Goal: Task Accomplishment & Management: Manage account settings

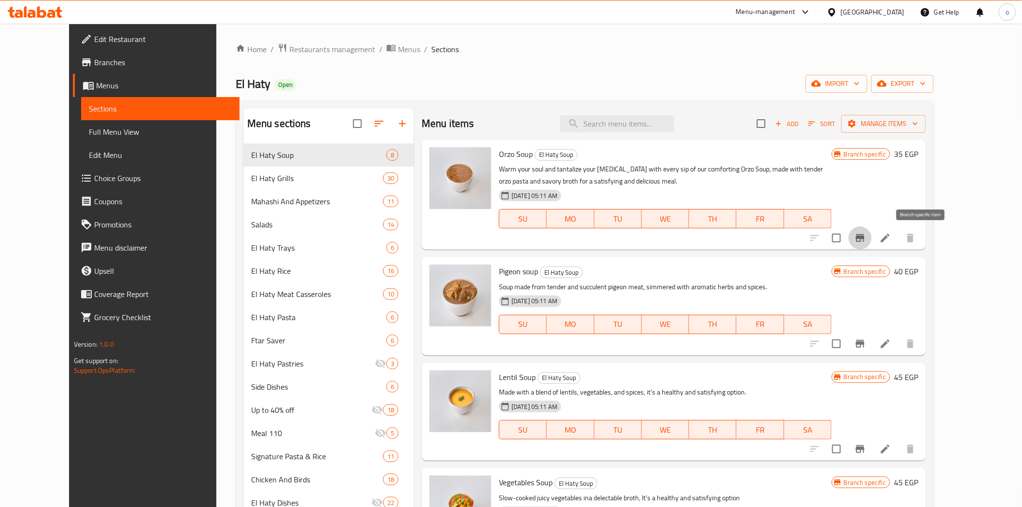
click at [866, 232] on icon "Branch-specific-item" at bounding box center [861, 238] width 12 height 12
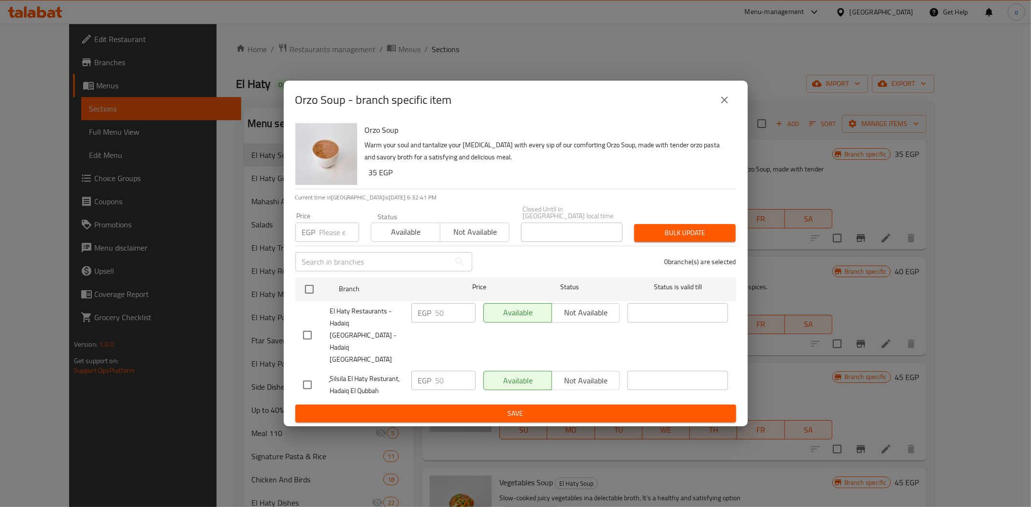
click at [711, 112] on div "Orzo Soup - branch specific item" at bounding box center [515, 99] width 441 height 23
click at [730, 112] on button "close" at bounding box center [724, 99] width 23 height 23
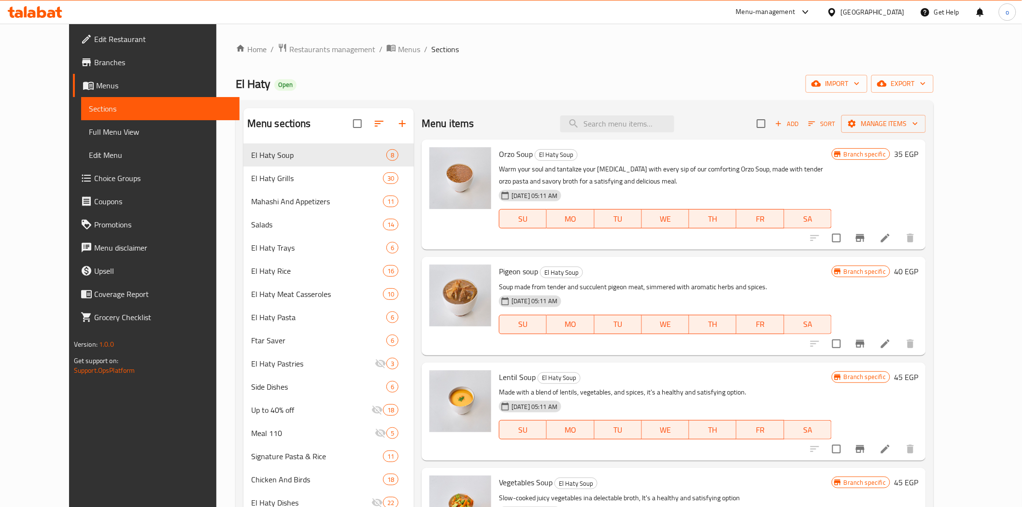
click at [866, 340] on icon "Branch-specific-item" at bounding box center [861, 344] width 12 height 12
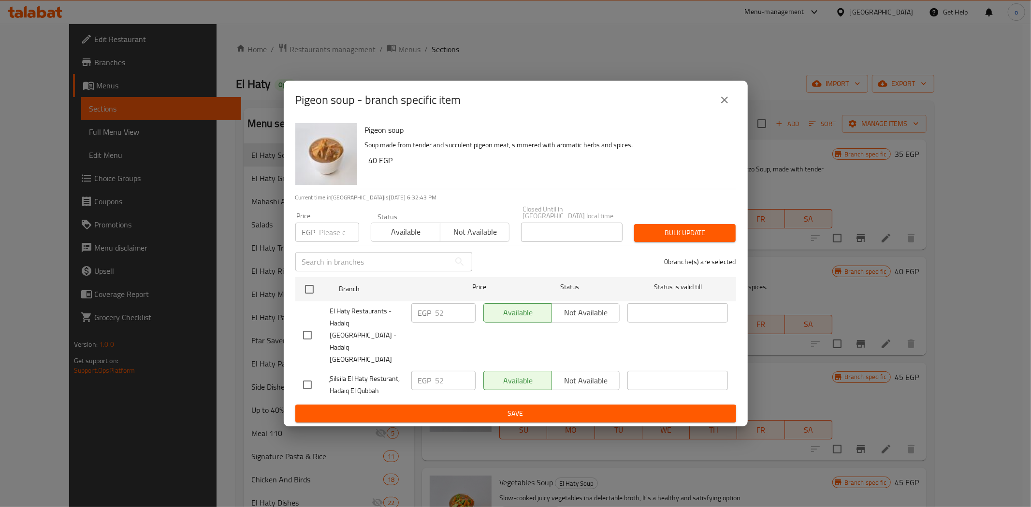
click at [722, 106] on icon "close" at bounding box center [725, 100] width 12 height 12
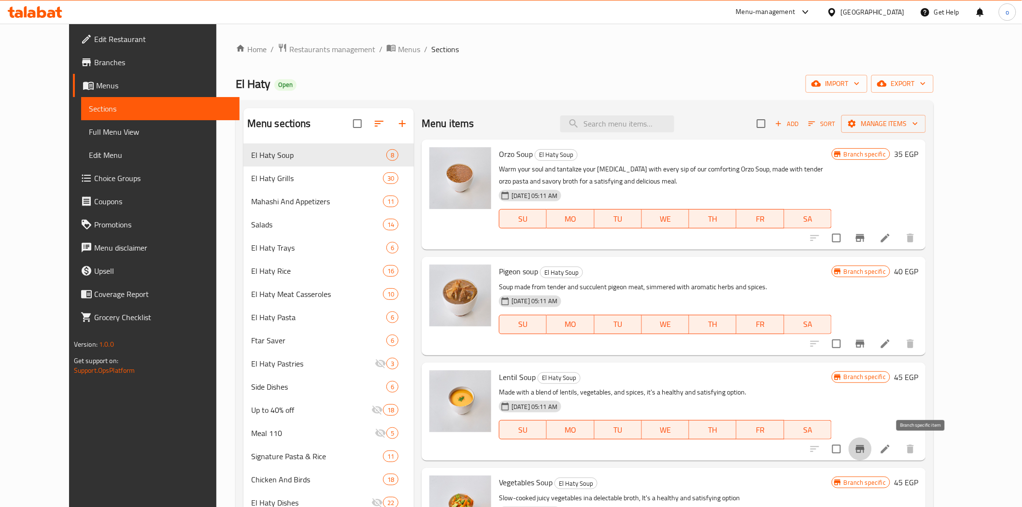
click at [865, 451] on icon "Branch-specific-item" at bounding box center [860, 450] width 9 height 8
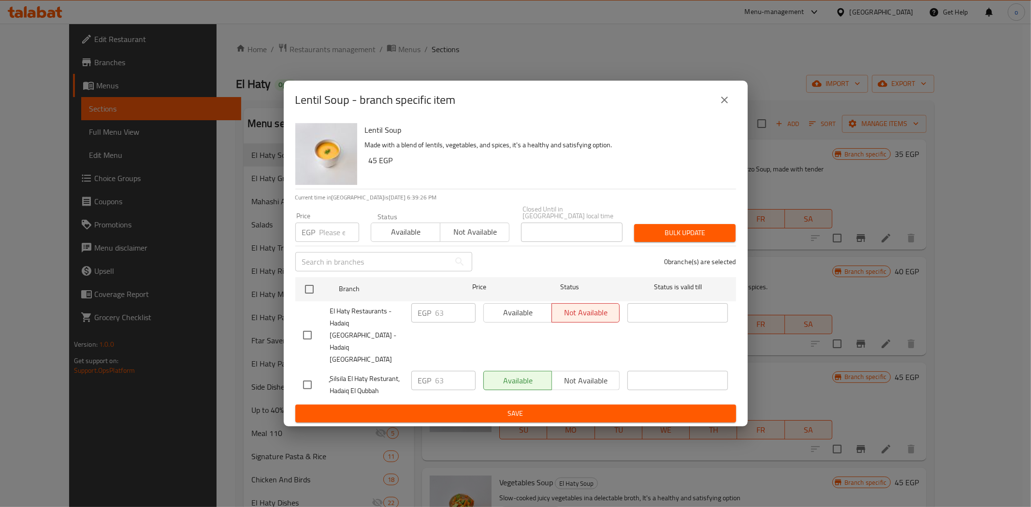
click at [739, 112] on div "Lentil Soup - branch specific item" at bounding box center [516, 100] width 464 height 39
click at [732, 112] on button "close" at bounding box center [724, 99] width 23 height 23
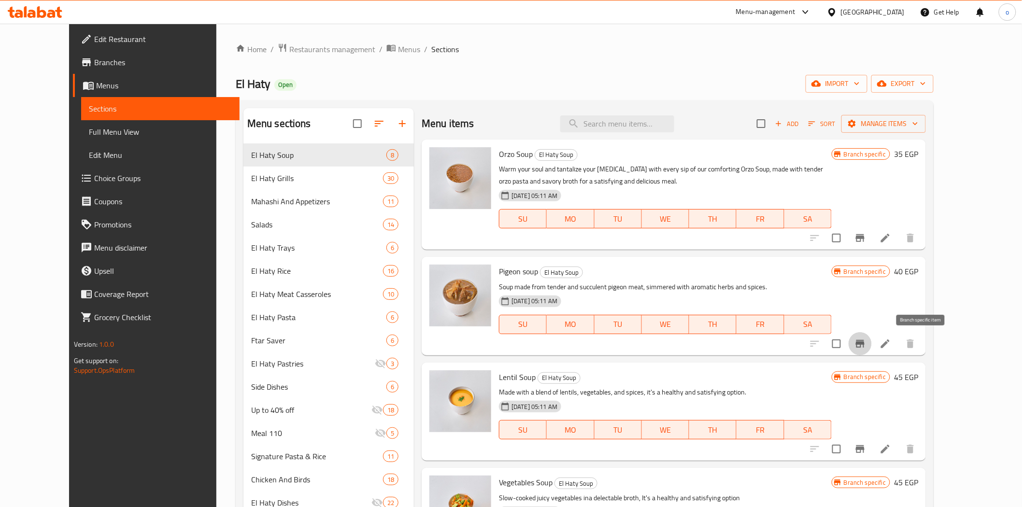
click at [872, 336] on button "Branch-specific-item" at bounding box center [860, 343] width 23 height 23
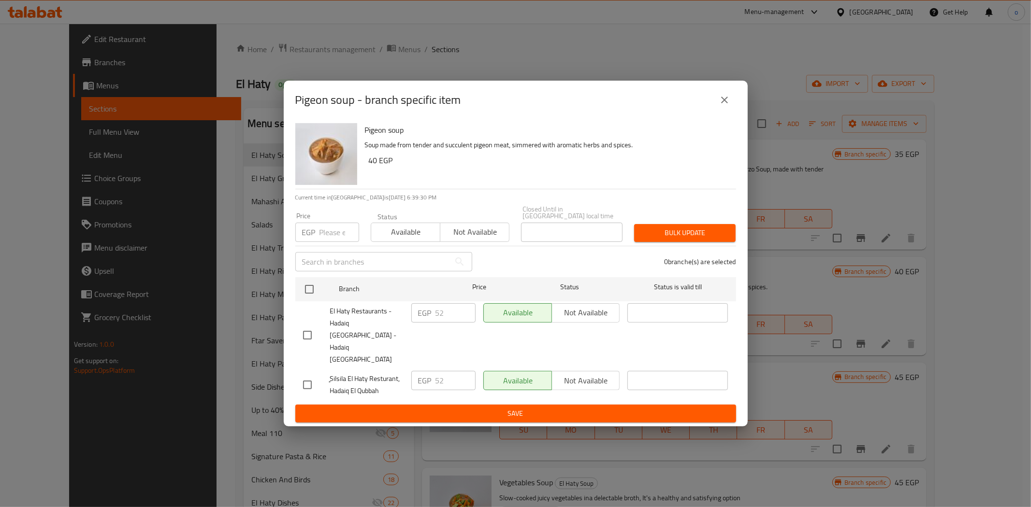
click at [726, 106] on icon "close" at bounding box center [725, 100] width 12 height 12
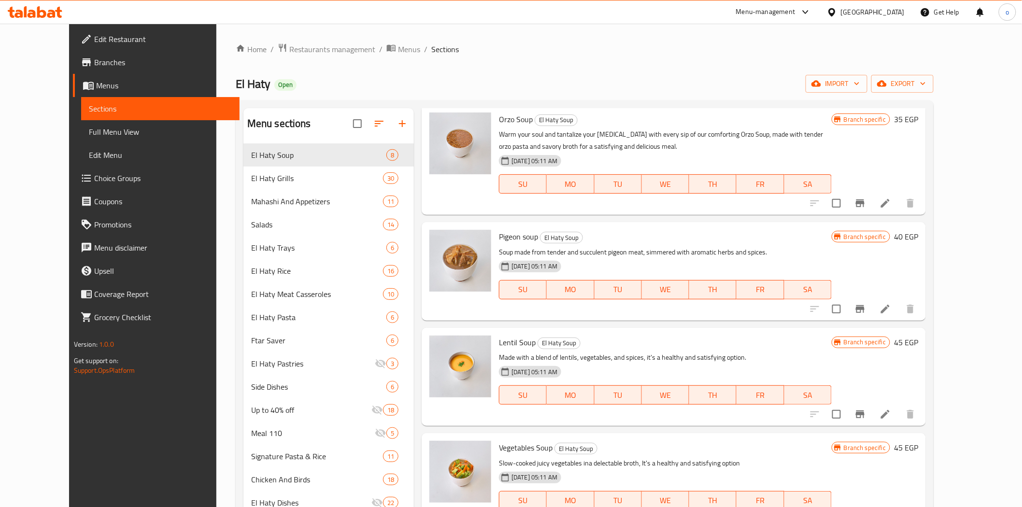
scroll to position [54, 0]
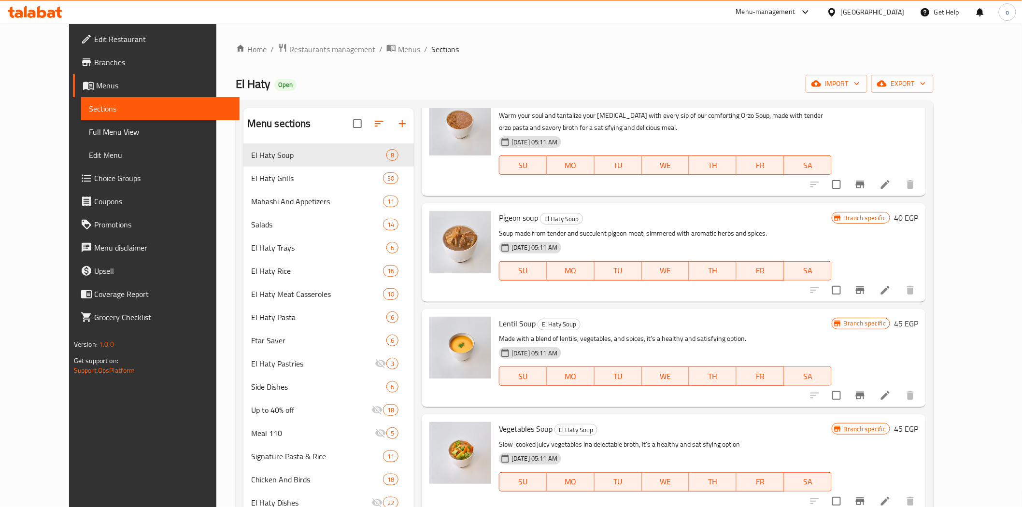
click at [872, 392] on button "Branch-specific-item" at bounding box center [860, 395] width 23 height 23
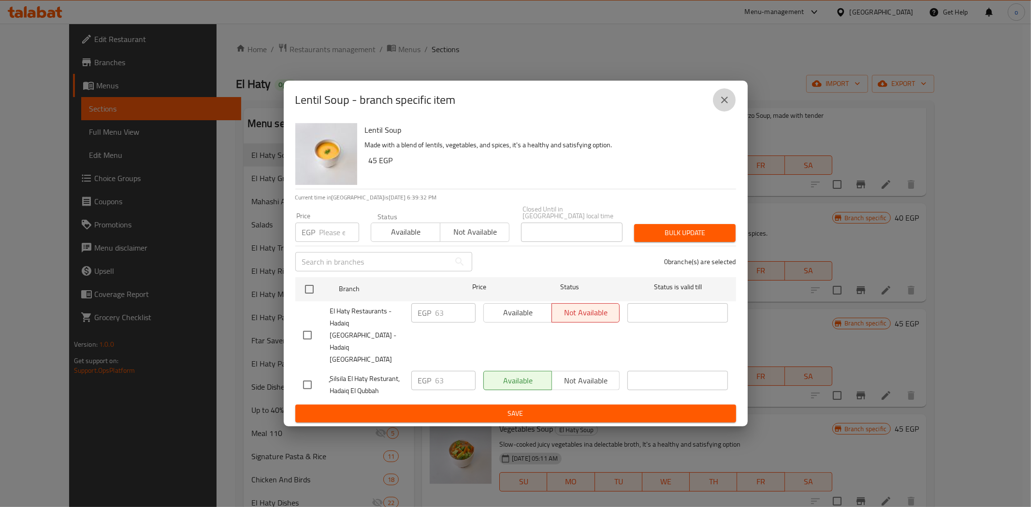
click at [721, 106] on icon "close" at bounding box center [725, 100] width 12 height 12
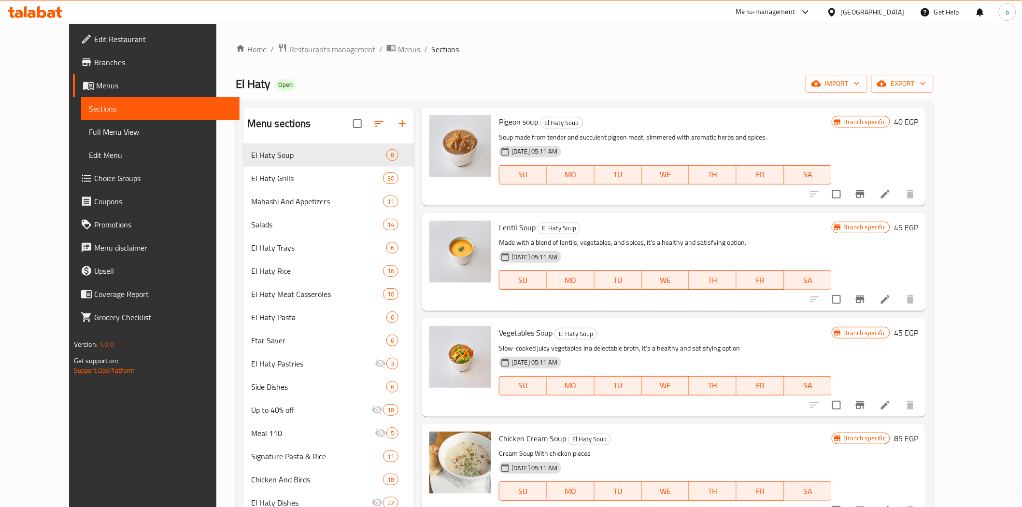
scroll to position [161, 0]
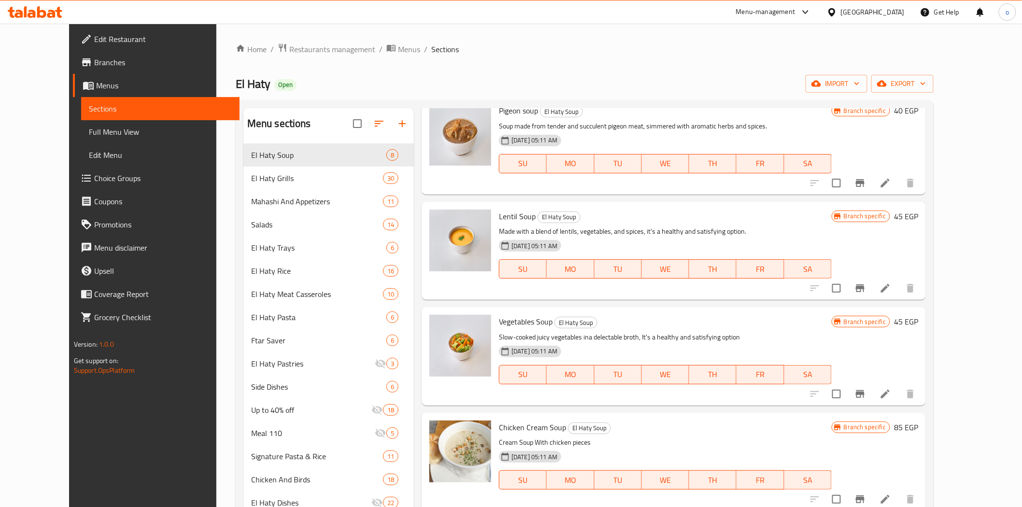
click at [872, 390] on button "Branch-specific-item" at bounding box center [860, 394] width 23 height 23
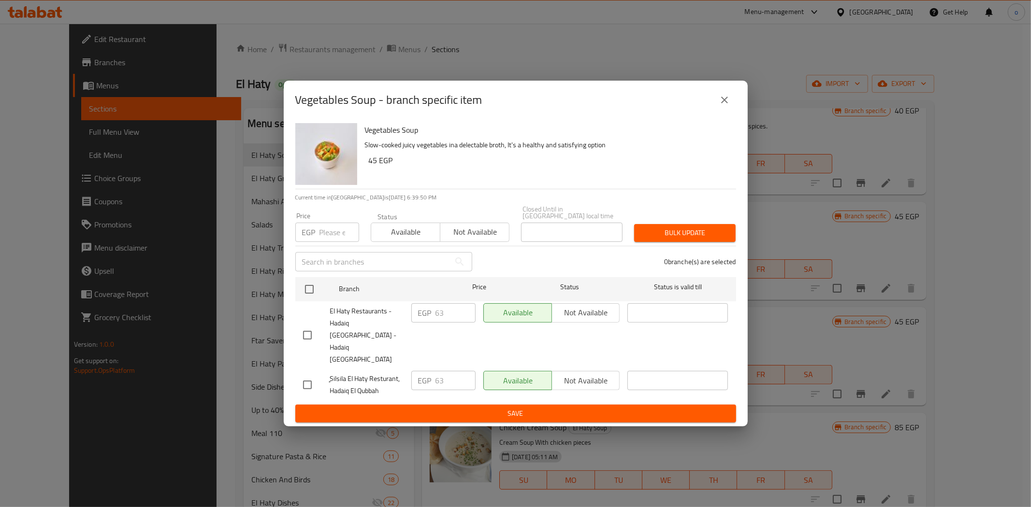
click at [729, 105] on button "close" at bounding box center [724, 99] width 23 height 23
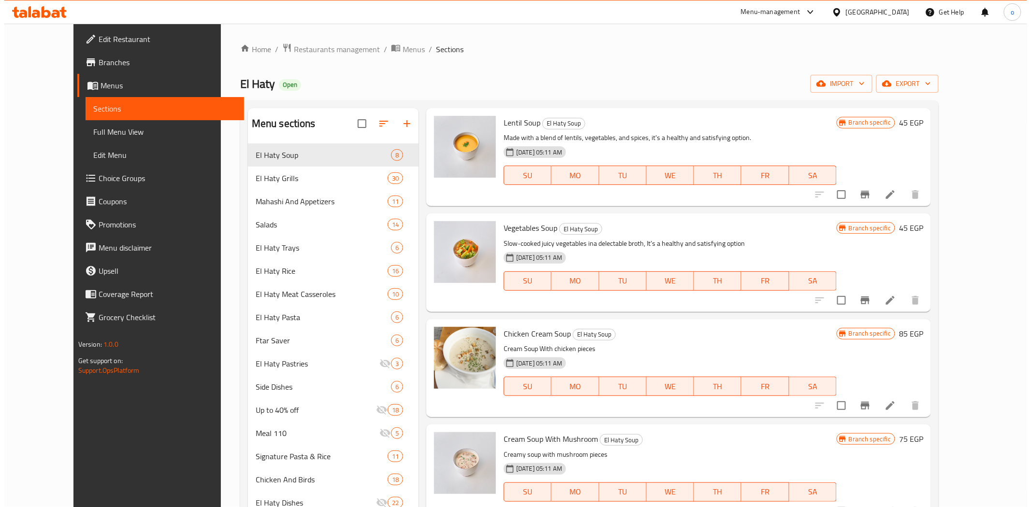
scroll to position [297, 0]
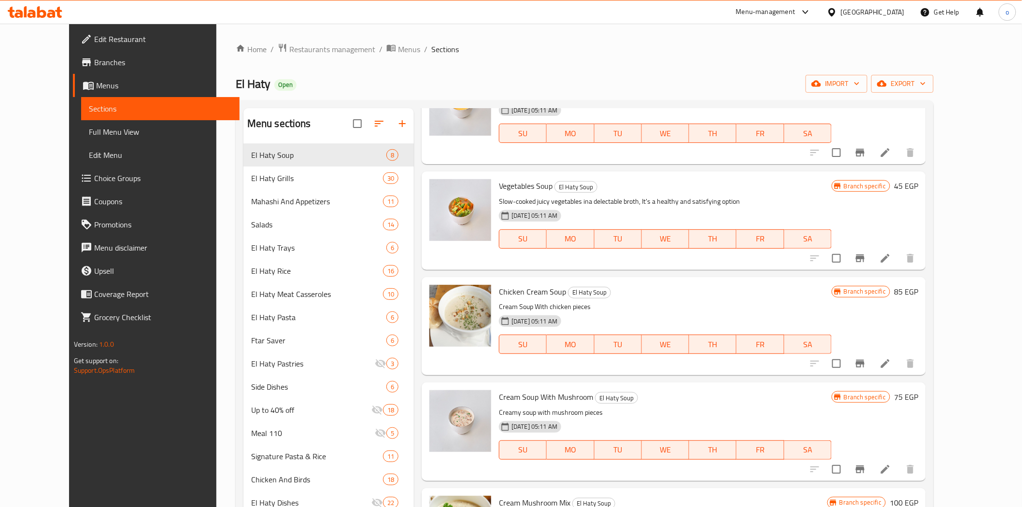
click at [907, 378] on div "Menu items Add Sort Manage items Orzo Soup El Haty Soup Warm your soul and tant…" at bounding box center [670, 406] width 512 height 596
click at [872, 373] on button "Branch-specific-item" at bounding box center [860, 363] width 23 height 23
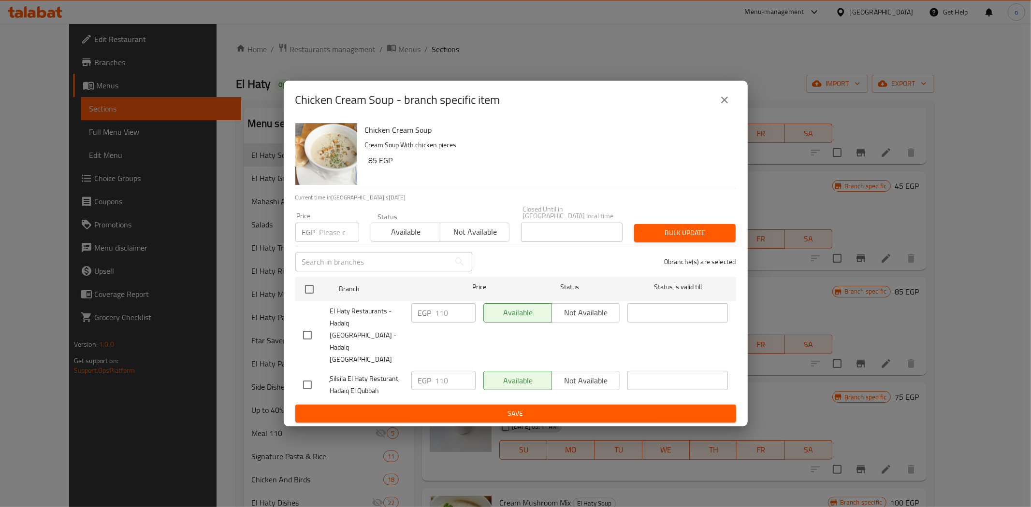
click at [717, 112] on button "close" at bounding box center [724, 99] width 23 height 23
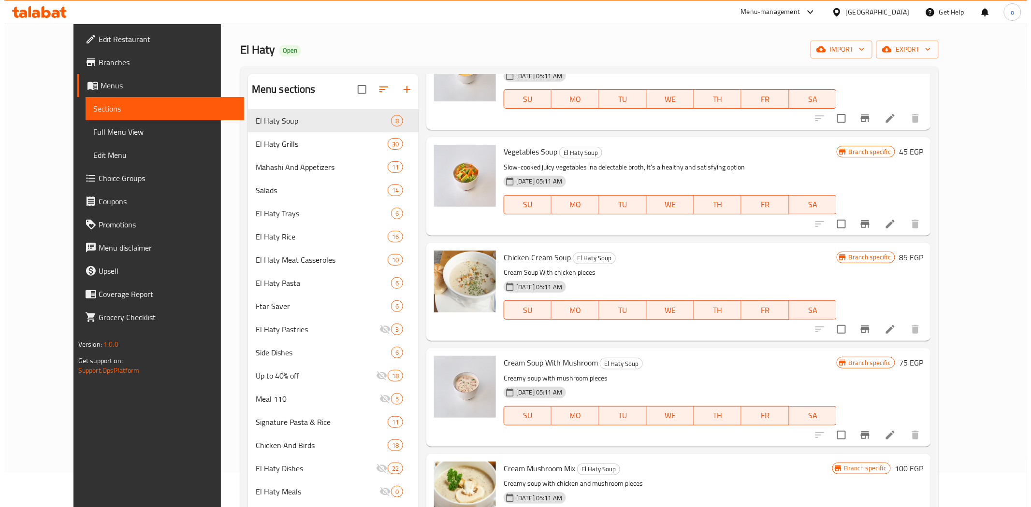
scroll to position [54, 0]
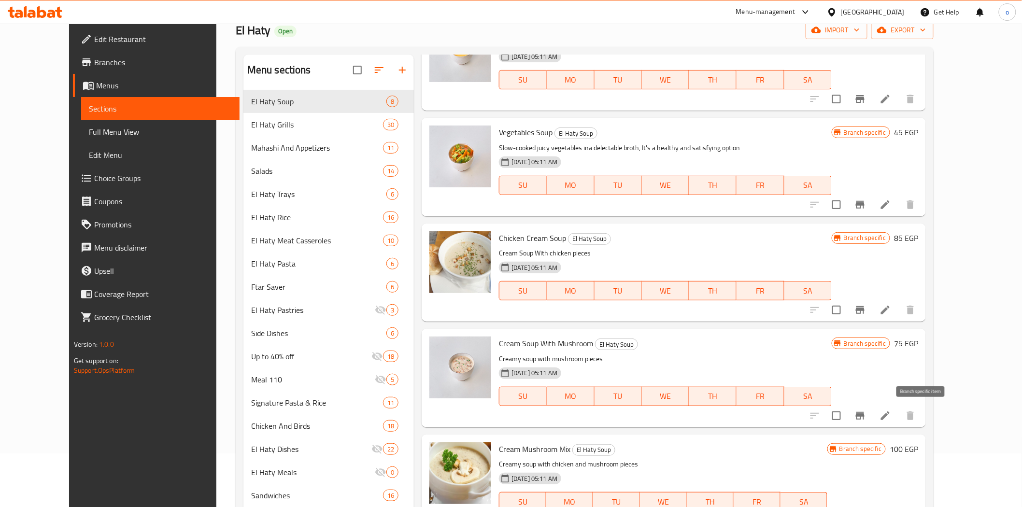
click at [866, 410] on icon "Branch-specific-item" at bounding box center [861, 416] width 12 height 12
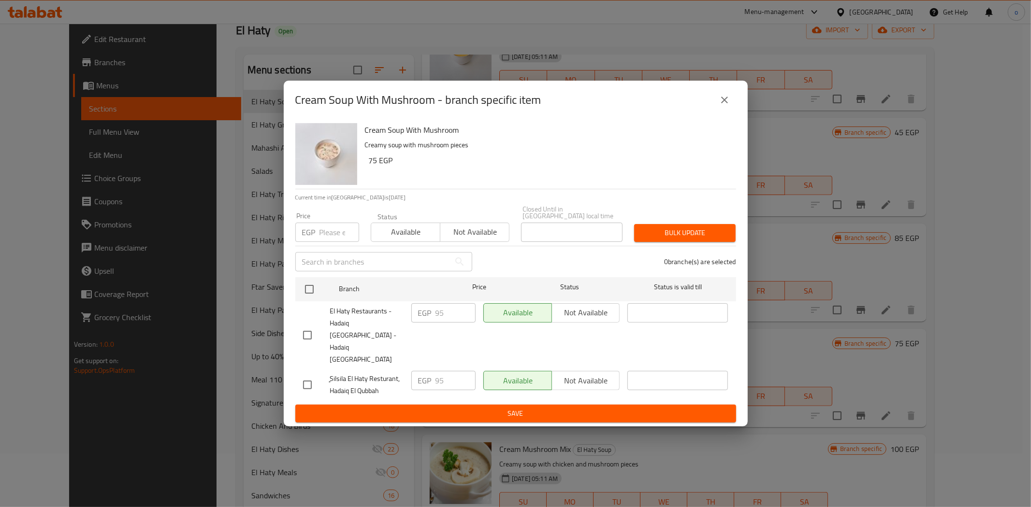
click at [714, 112] on div "Cream Soup With Mushroom - branch specific item" at bounding box center [515, 99] width 441 height 23
click at [717, 112] on button "close" at bounding box center [724, 99] width 23 height 23
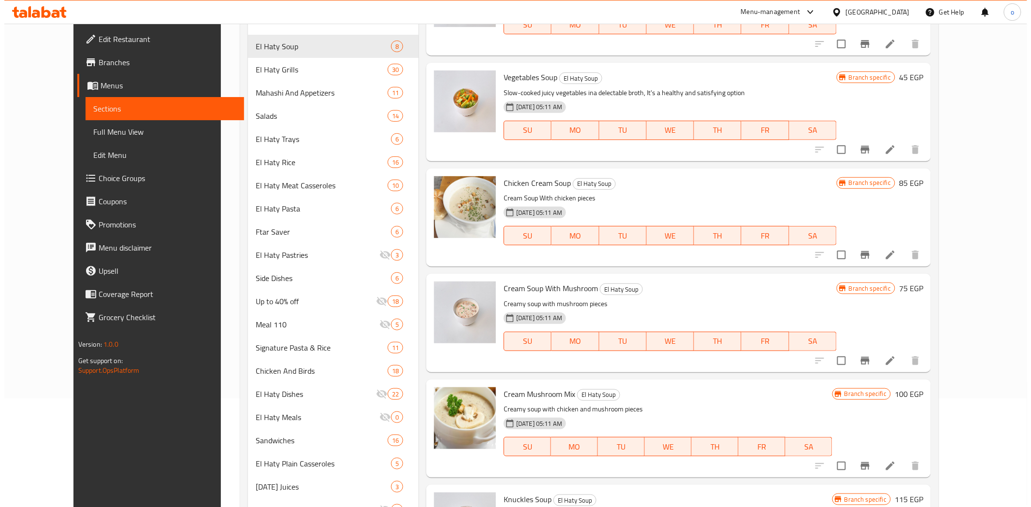
scroll to position [161, 0]
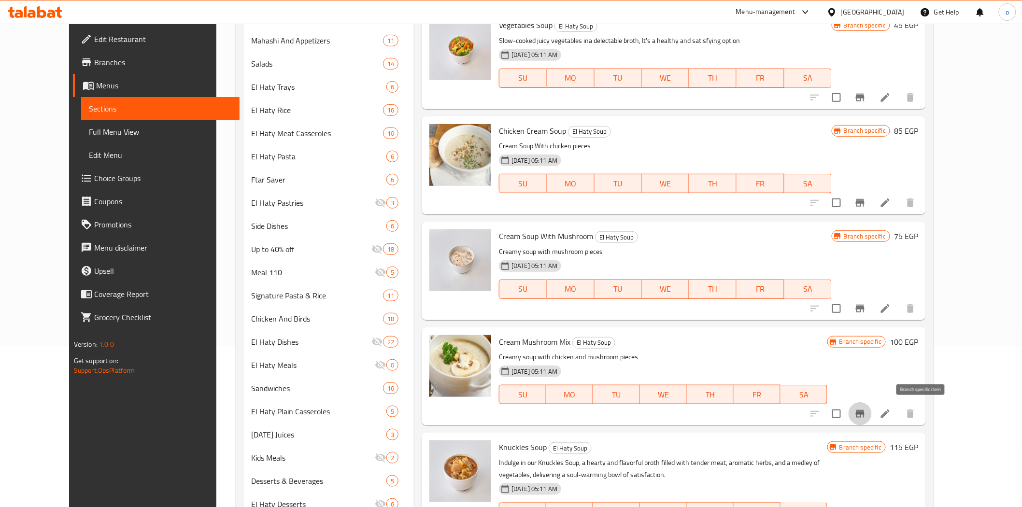
click at [872, 417] on button "Branch-specific-item" at bounding box center [860, 414] width 23 height 23
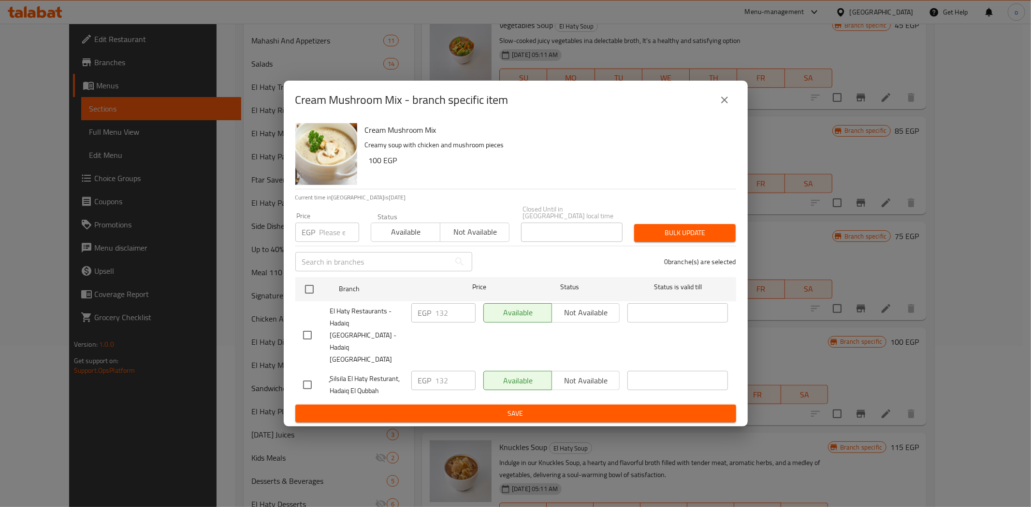
click at [720, 106] on icon "close" at bounding box center [725, 100] width 12 height 12
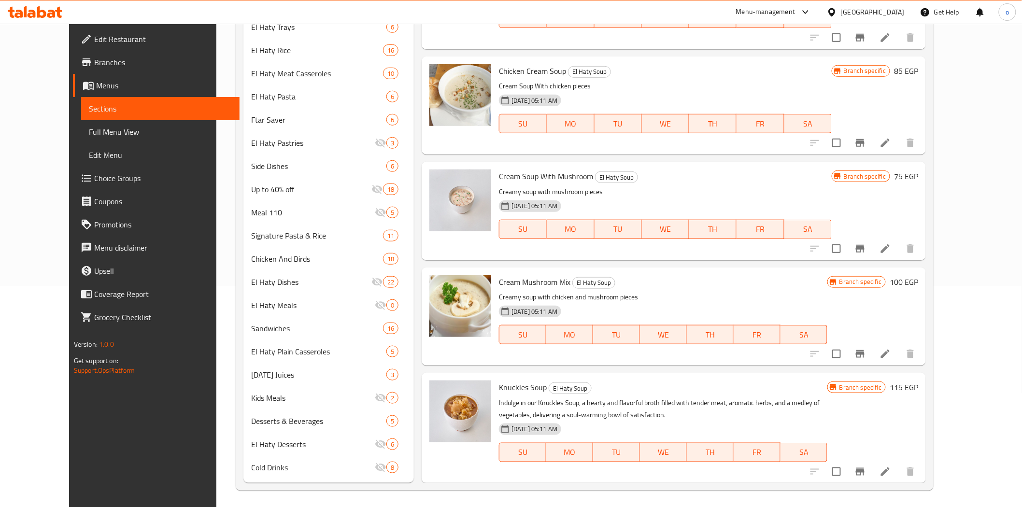
scroll to position [223, 0]
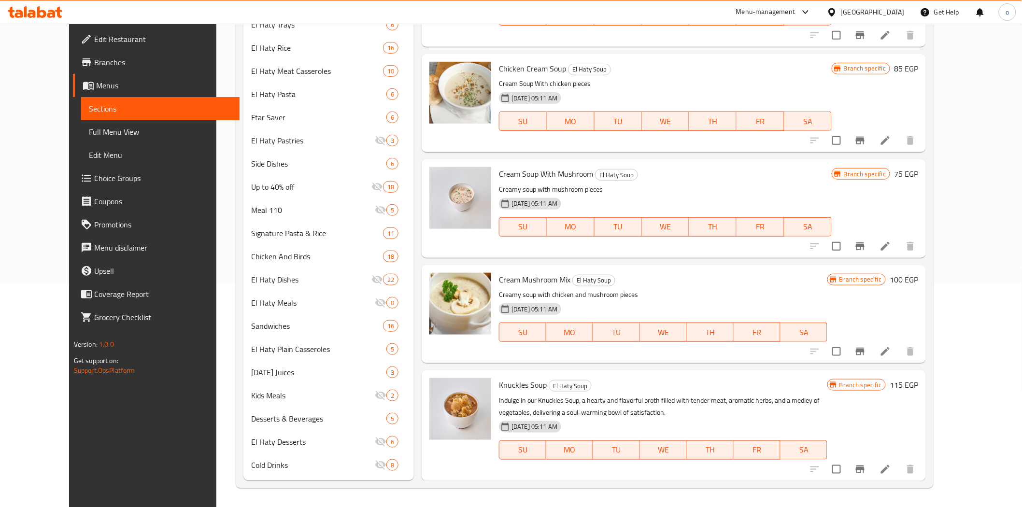
click at [866, 470] on icon "Branch-specific-item" at bounding box center [861, 470] width 12 height 12
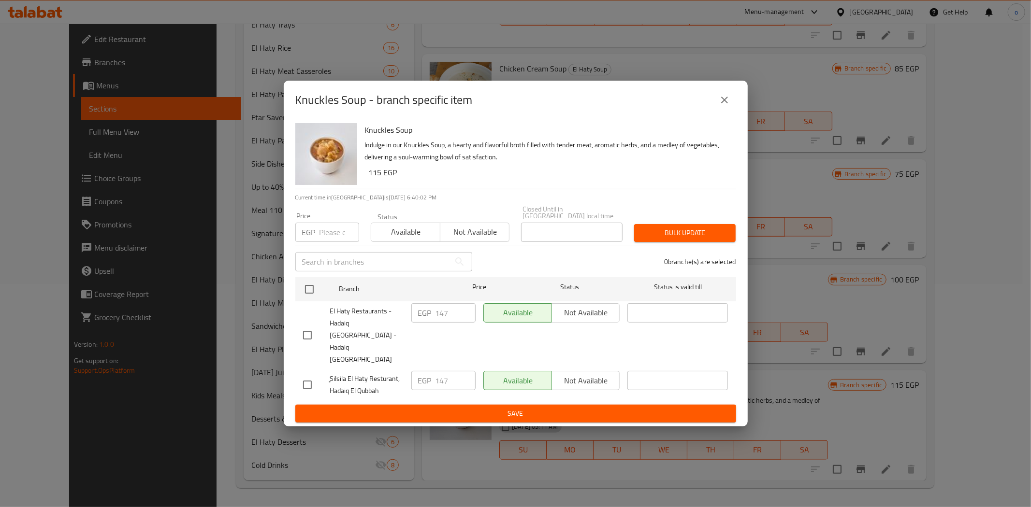
click at [723, 106] on icon "close" at bounding box center [725, 100] width 12 height 12
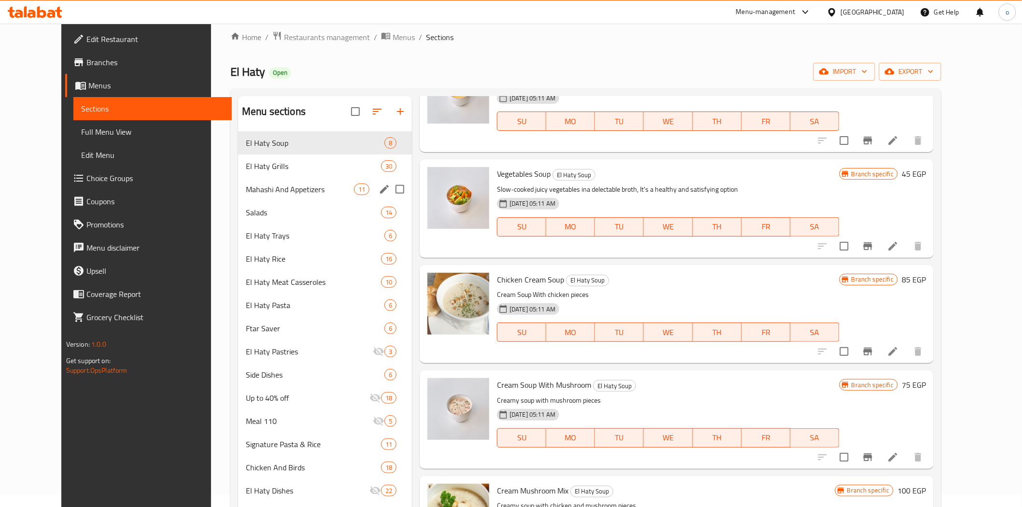
scroll to position [0, 0]
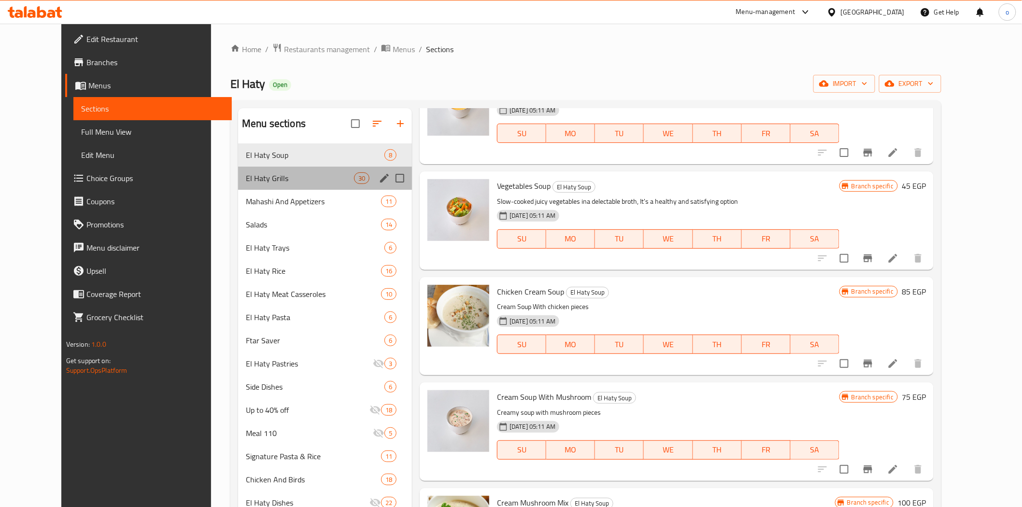
click at [277, 168] on div "El Haty Grills 30" at bounding box center [325, 178] width 174 height 23
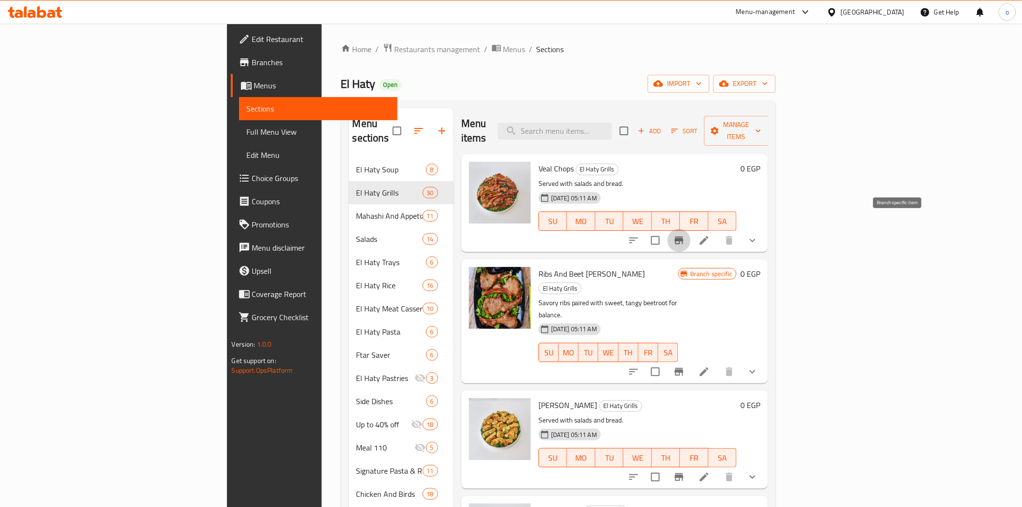
click at [691, 229] on button "Branch-specific-item" at bounding box center [679, 240] width 23 height 23
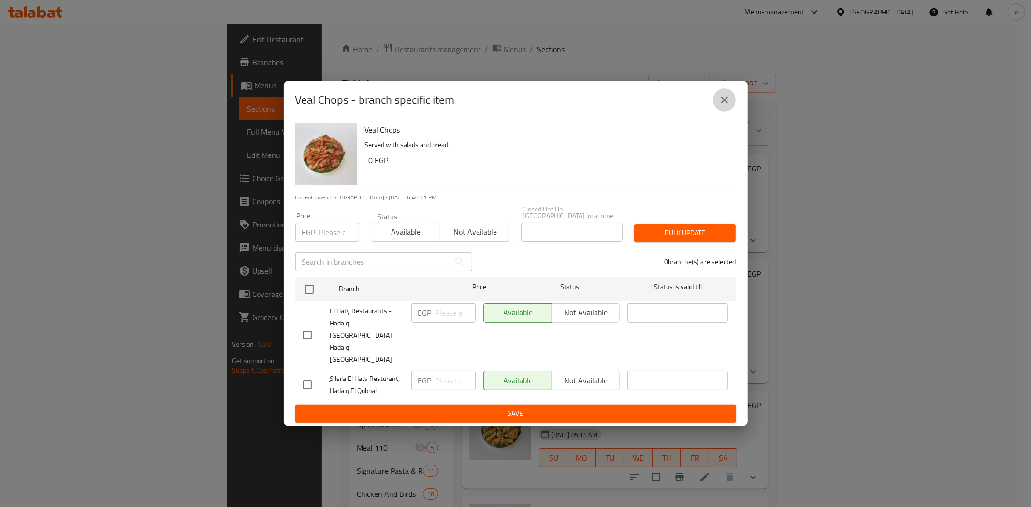
click at [726, 103] on icon "close" at bounding box center [724, 100] width 7 height 7
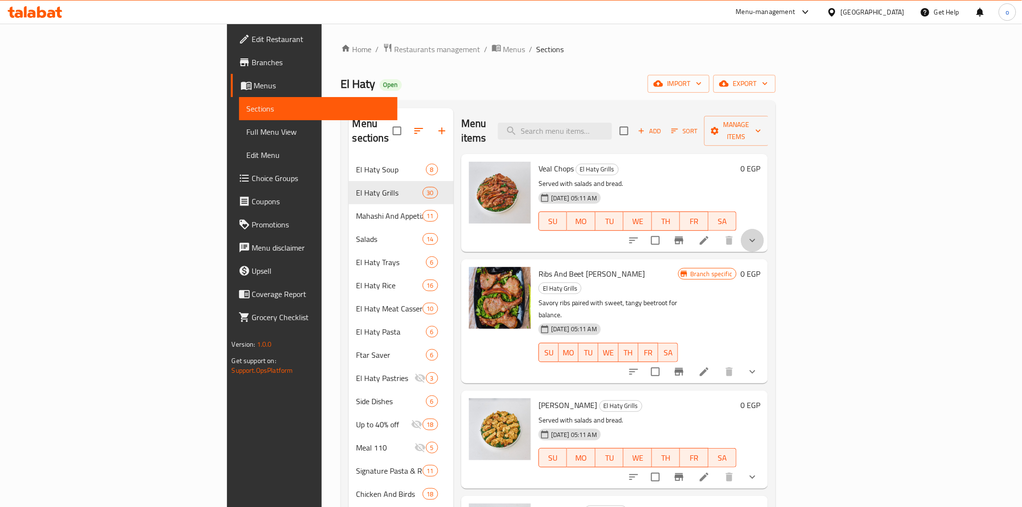
click at [759, 235] on icon "show more" at bounding box center [753, 241] width 12 height 12
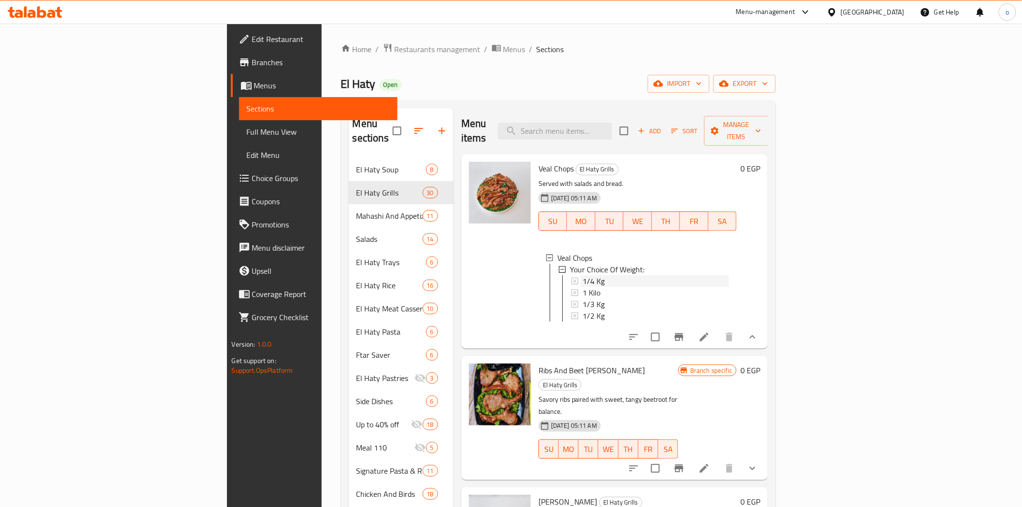
click at [626, 275] on div "1/4 Kg" at bounding box center [656, 281] width 147 height 12
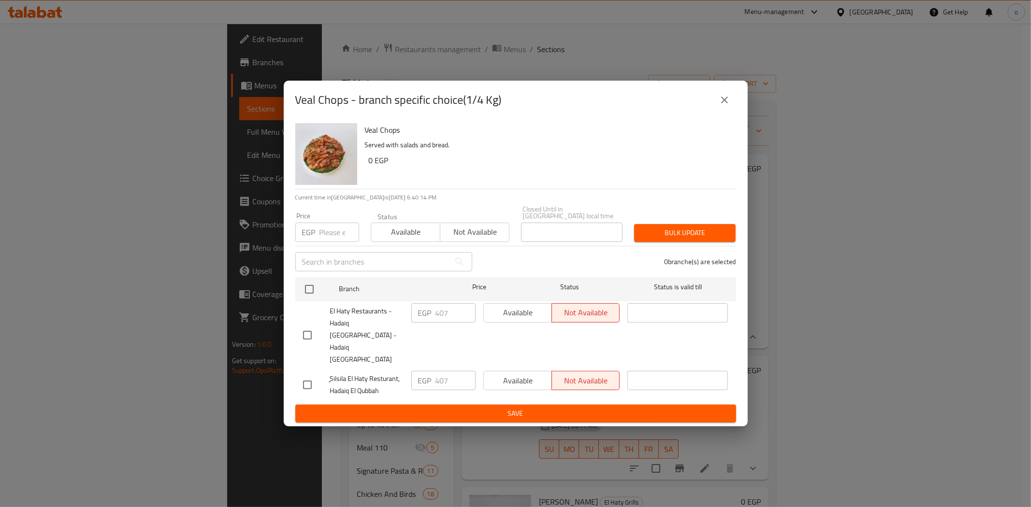
click at [723, 103] on icon "close" at bounding box center [724, 100] width 7 height 7
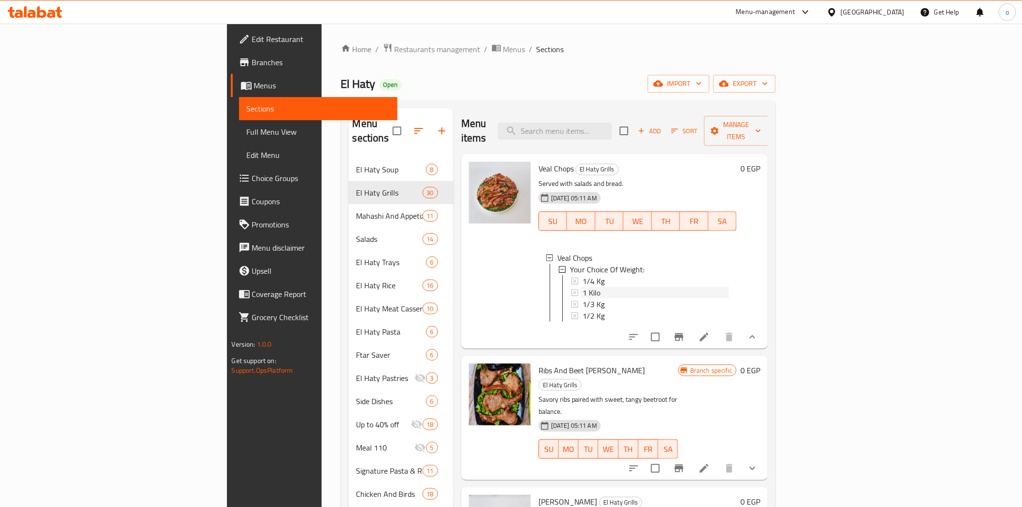
click at [583, 287] on div "1 Kilo" at bounding box center [656, 293] width 147 height 12
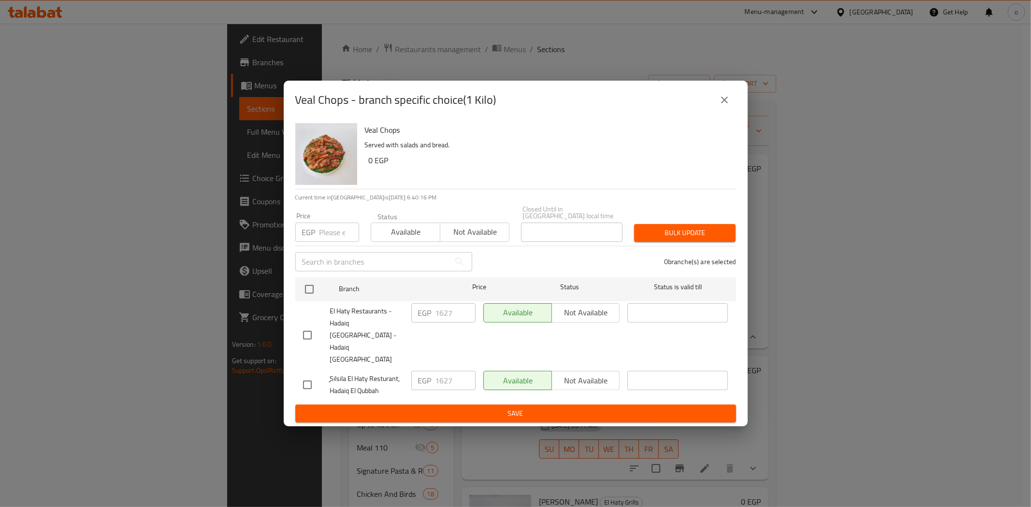
click at [730, 112] on button "close" at bounding box center [724, 99] width 23 height 23
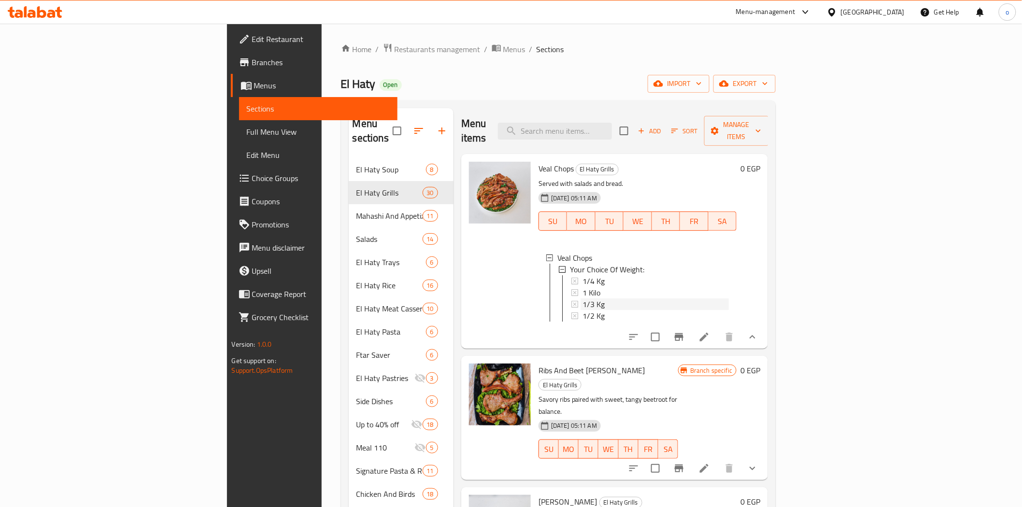
click at [583, 299] on div "1/3 Kg" at bounding box center [656, 305] width 147 height 12
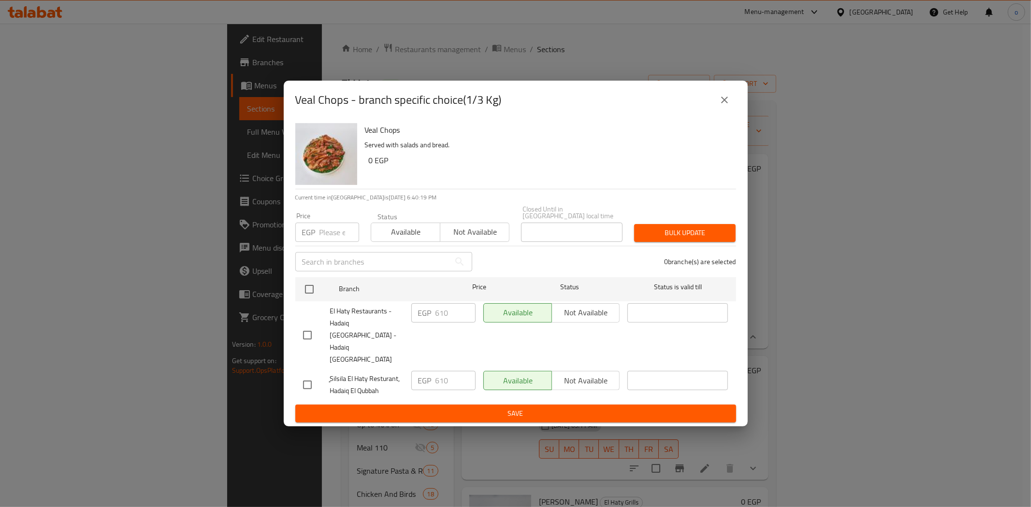
click at [723, 106] on icon "close" at bounding box center [725, 100] width 12 height 12
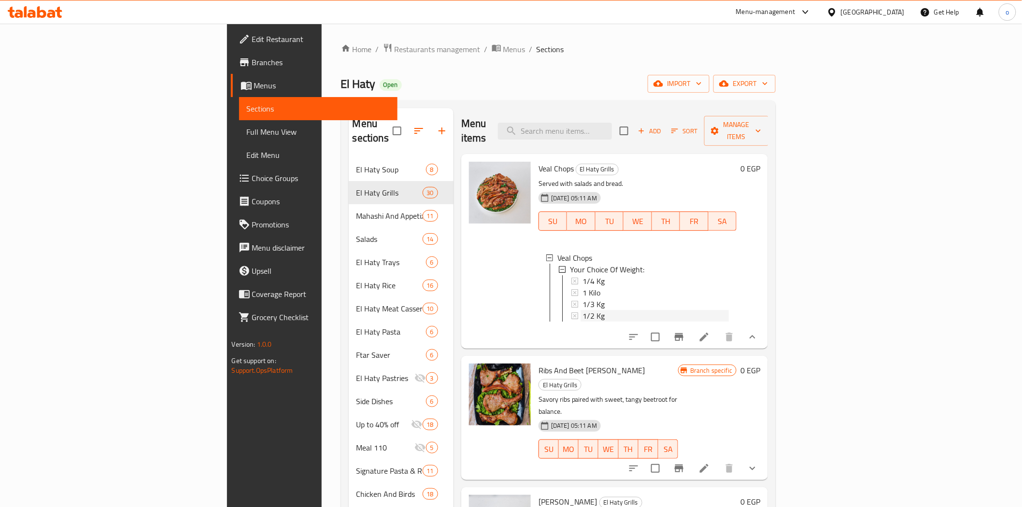
click at [583, 310] on div "1/2 Kg" at bounding box center [656, 316] width 147 height 12
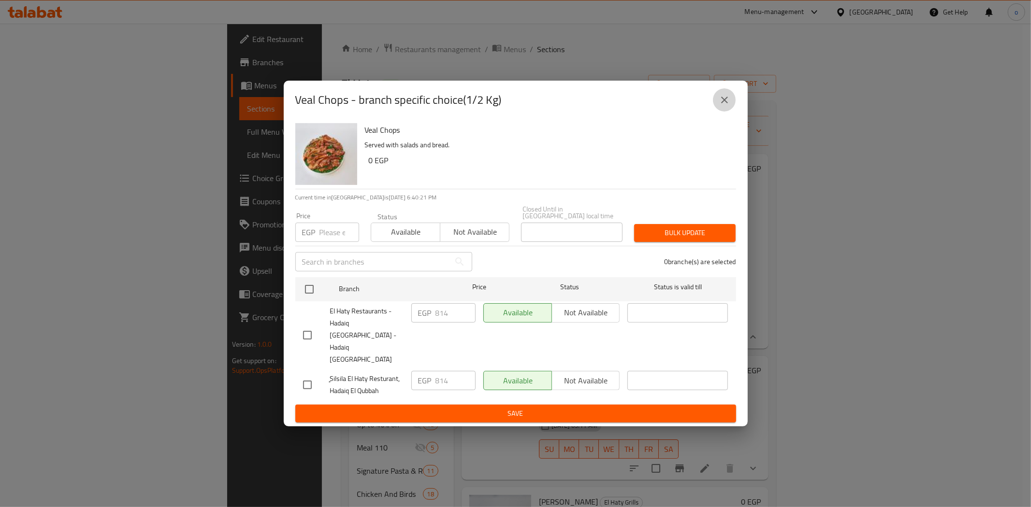
click at [719, 106] on icon "close" at bounding box center [725, 100] width 12 height 12
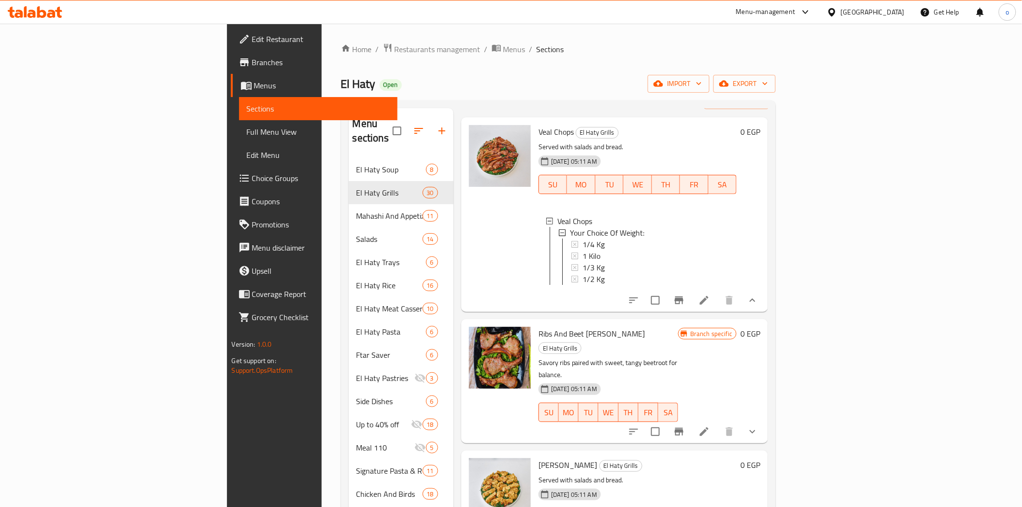
scroll to position [107, 0]
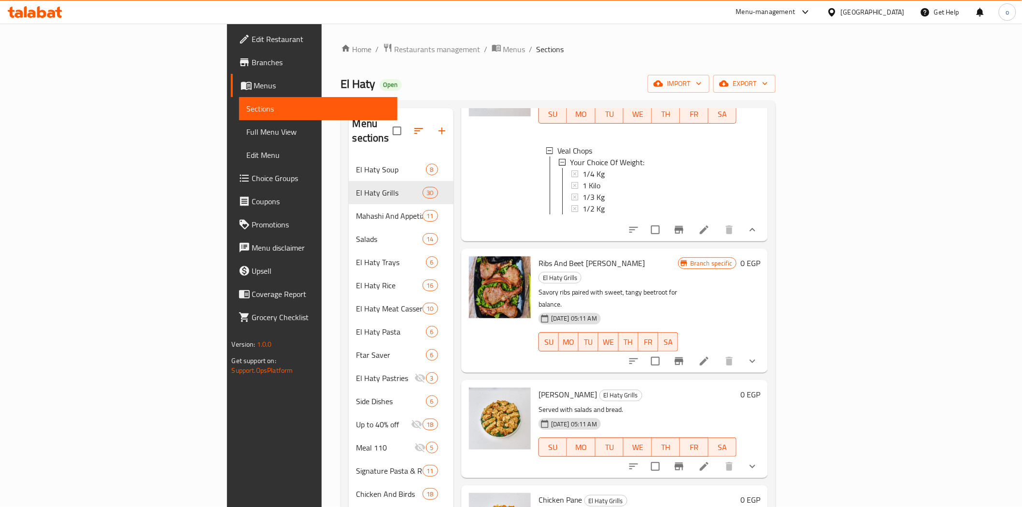
click at [769, 337] on div "Menu items Add Sort Manage items Veal Chops El Haty Grills Served with salads a…" at bounding box center [611, 413] width 315 height 610
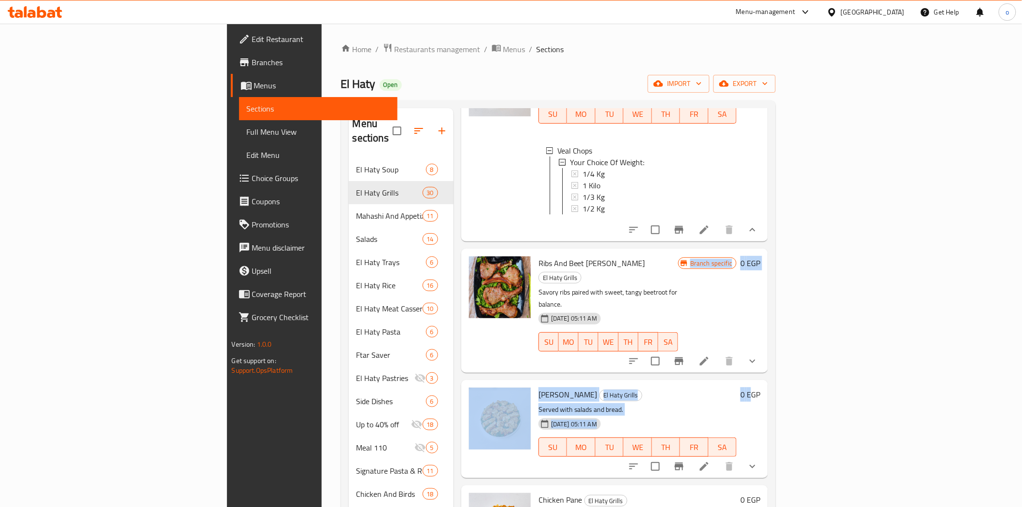
click at [759, 356] on icon "show more" at bounding box center [753, 362] width 12 height 12
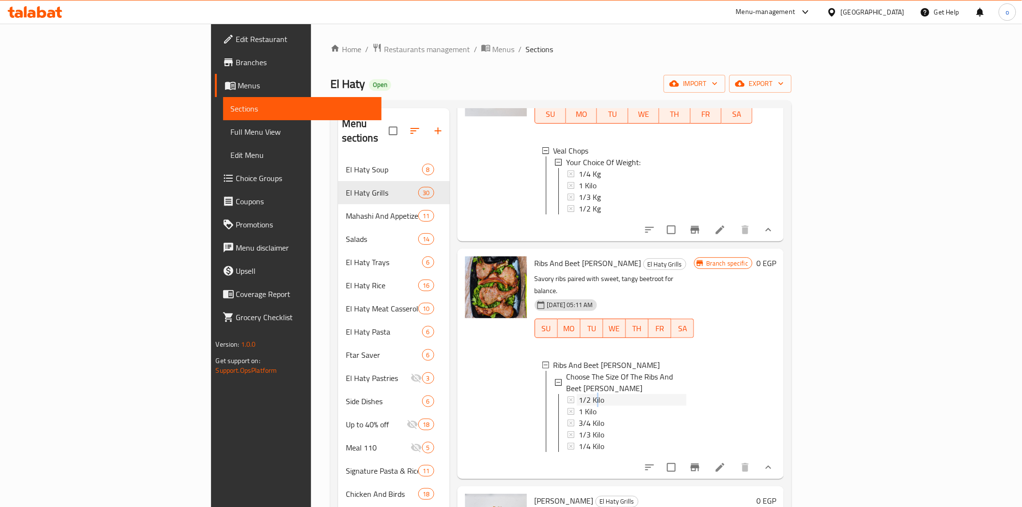
click at [579, 394] on span "1/2 Kilo" at bounding box center [592, 400] width 26 height 12
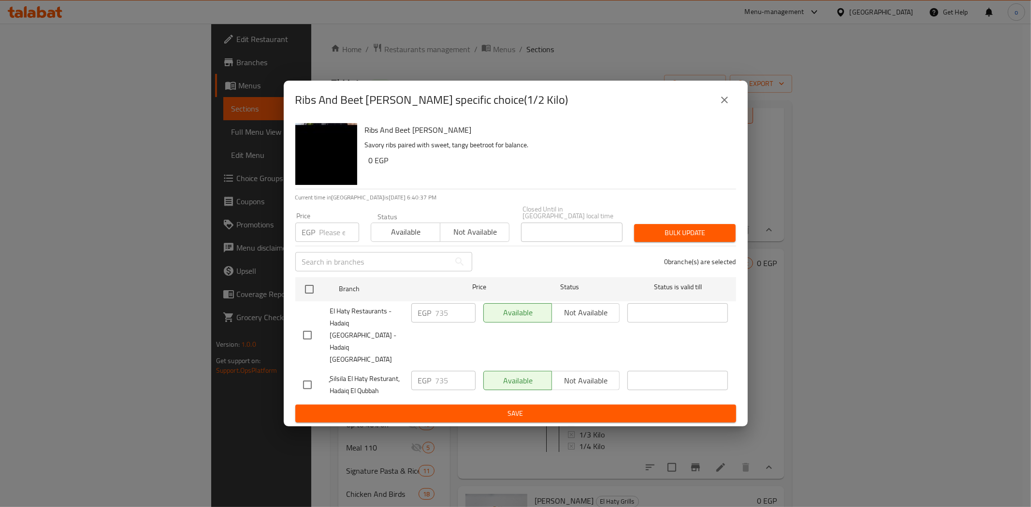
click at [734, 103] on div "Ribs And Beet Kalawy - branch specific choice(1/2 Kilo)" at bounding box center [516, 100] width 464 height 39
click at [722, 103] on icon "close" at bounding box center [724, 100] width 7 height 7
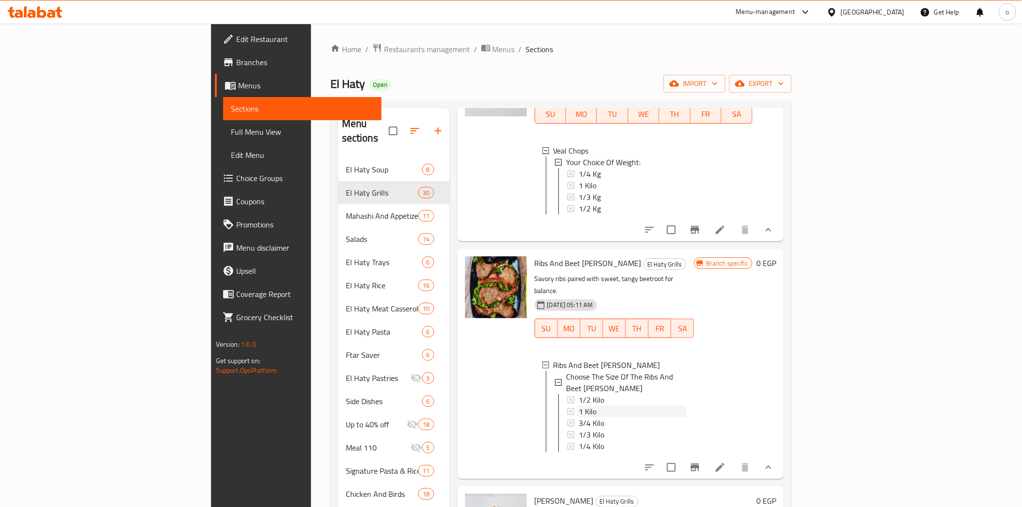
click at [579, 406] on div "1 Kilo" at bounding box center [633, 412] width 108 height 12
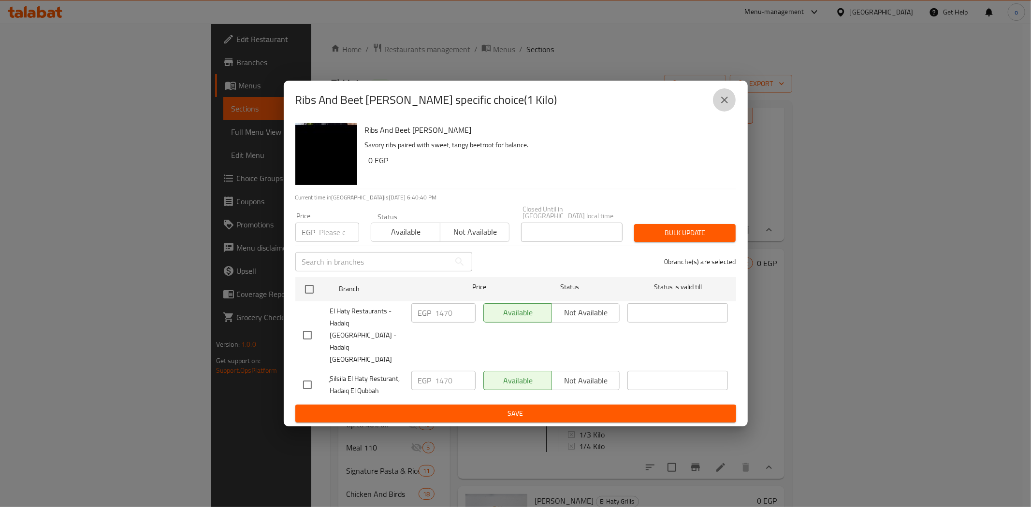
click at [721, 106] on icon "close" at bounding box center [725, 100] width 12 height 12
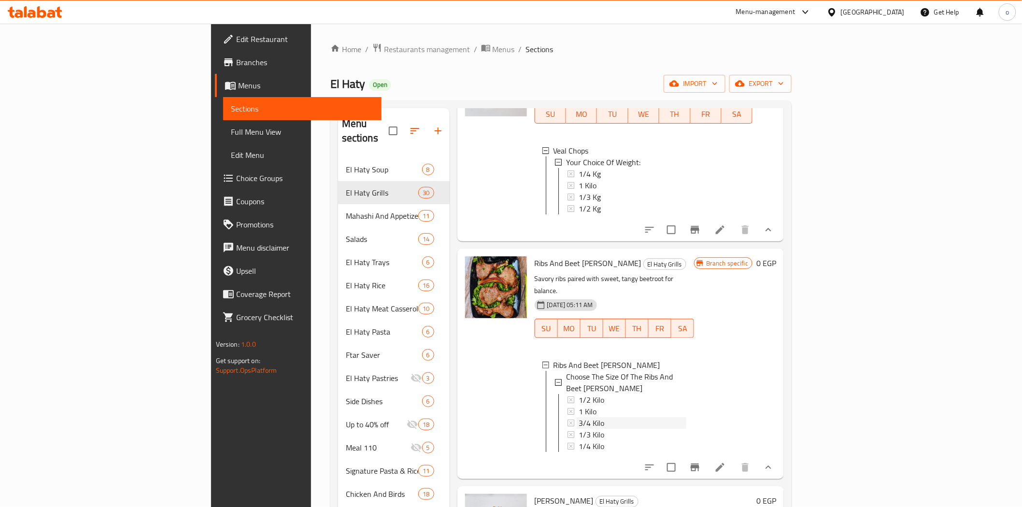
click at [579, 417] on div "3/4 Kilo" at bounding box center [633, 423] width 108 height 12
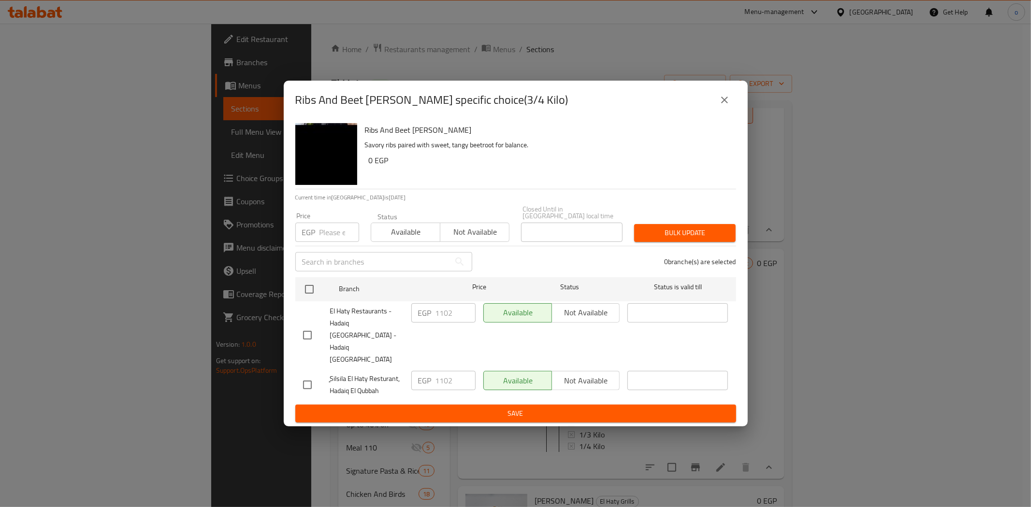
click at [719, 106] on icon "close" at bounding box center [725, 100] width 12 height 12
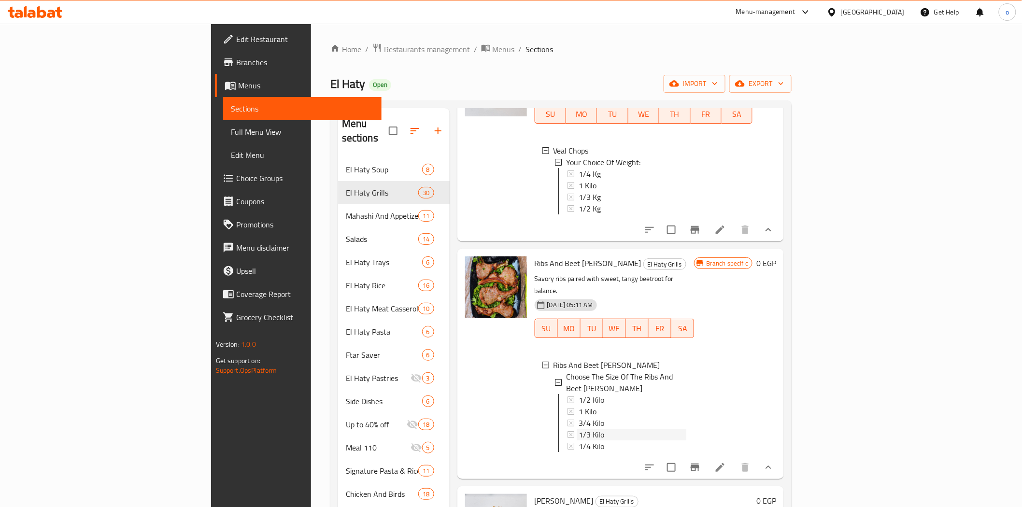
click at [579, 429] on div "1/3 Kilo" at bounding box center [633, 435] width 108 height 12
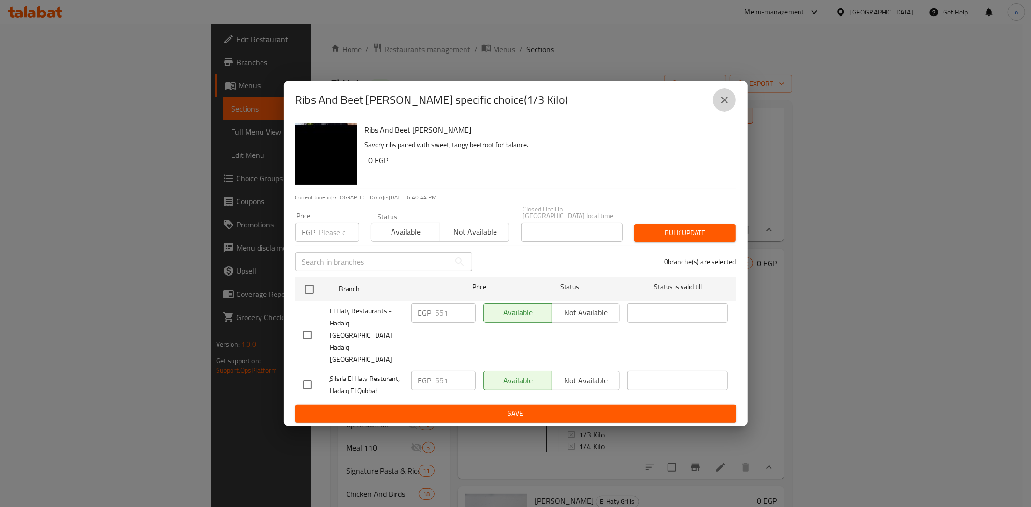
click at [720, 106] on icon "close" at bounding box center [725, 100] width 12 height 12
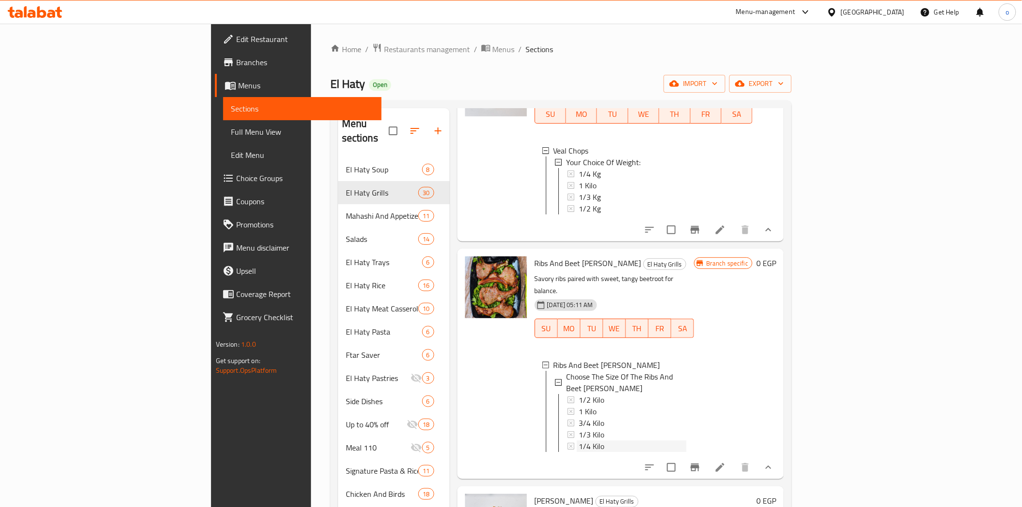
click at [579, 441] on div "1/4 Kilo" at bounding box center [633, 447] width 108 height 12
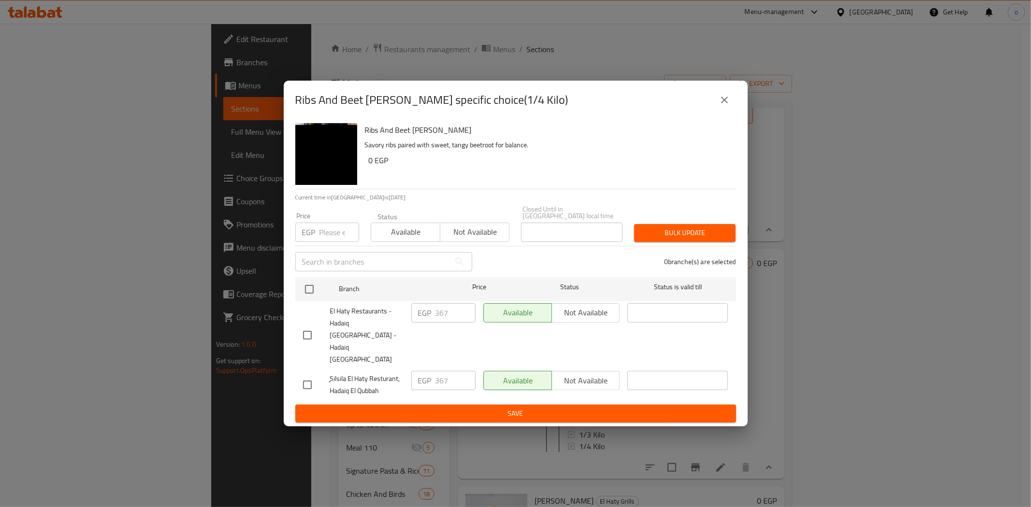
click at [727, 112] on button "close" at bounding box center [724, 99] width 23 height 23
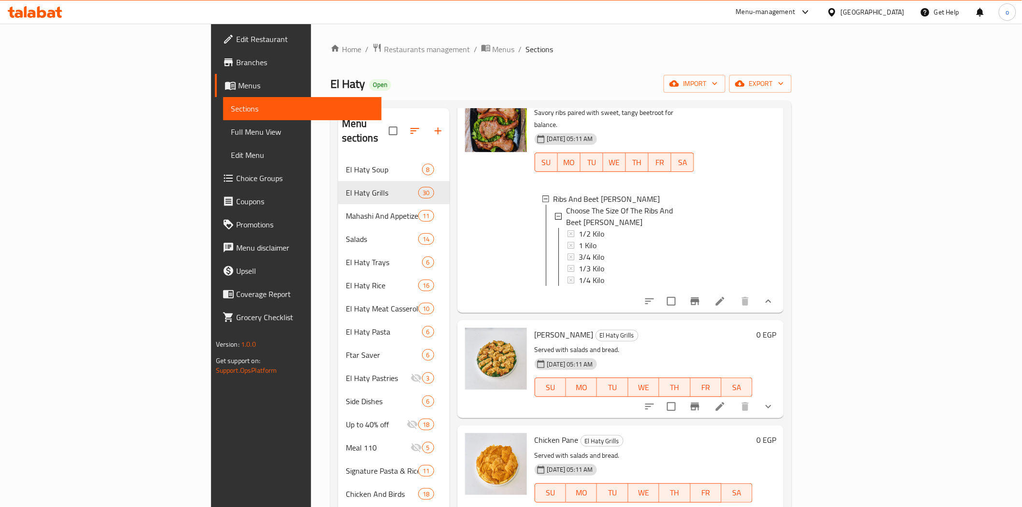
scroll to position [322, 0]
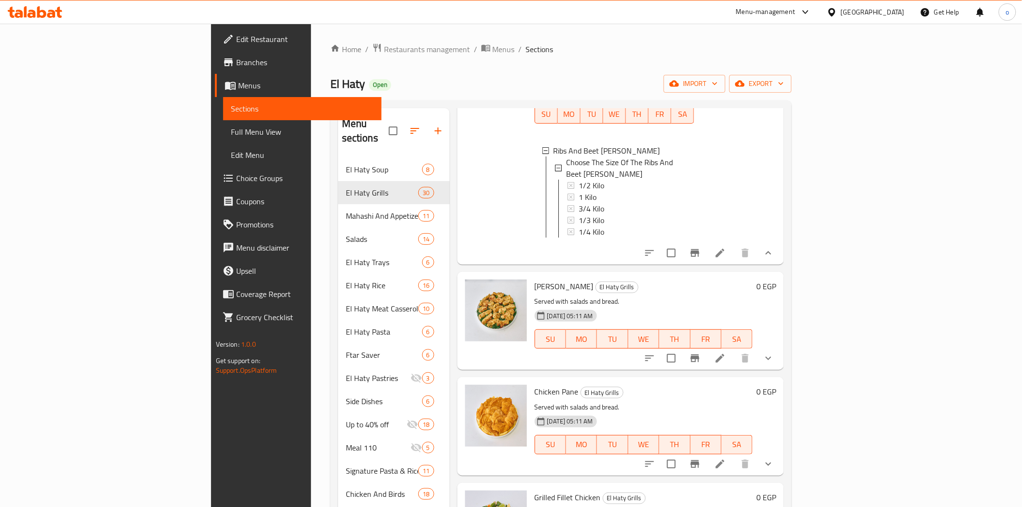
click at [780, 347] on button "show more" at bounding box center [768, 358] width 23 height 23
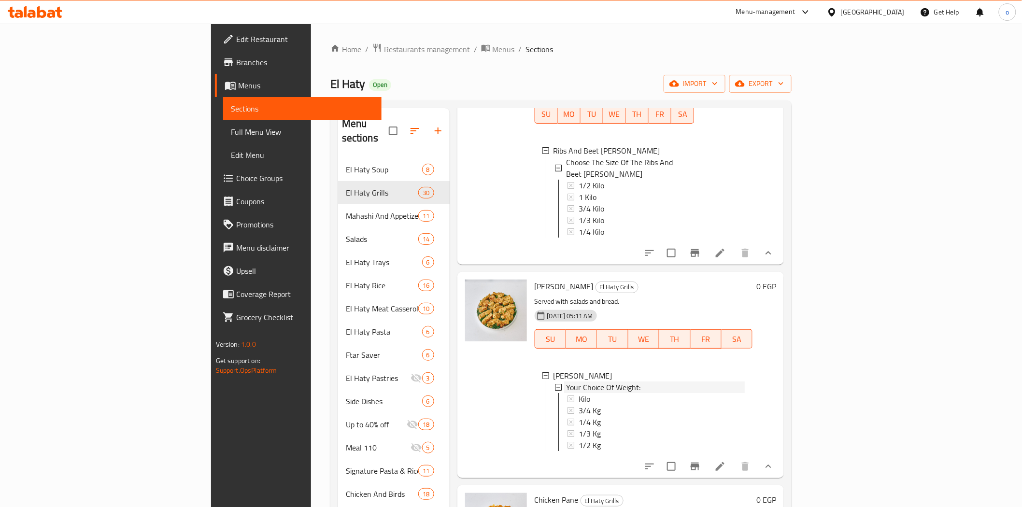
click at [566, 382] on span "Your Choice Of Weight:" at bounding box center [603, 388] width 74 height 12
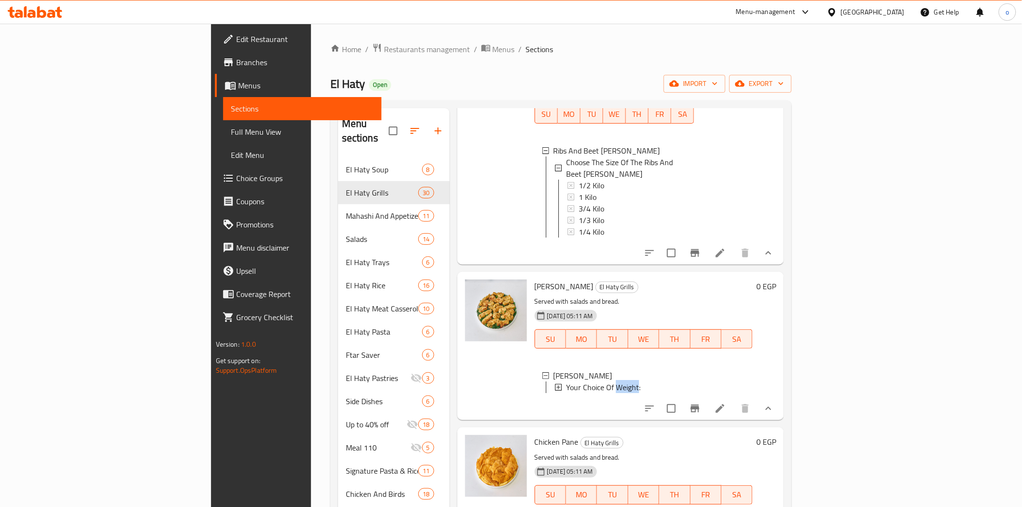
click at [566, 382] on span "Your Choice Of Weight:" at bounding box center [603, 388] width 74 height 12
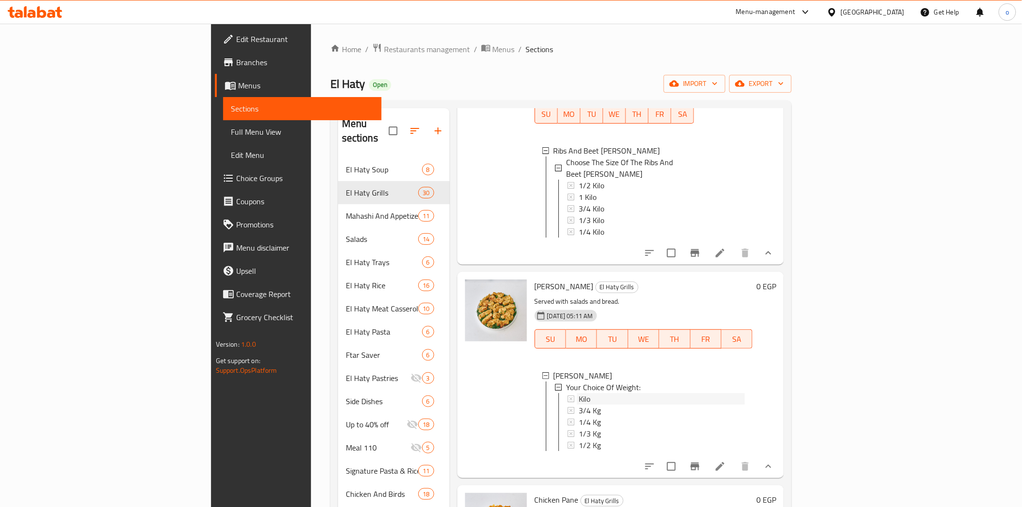
click at [579, 393] on div "Kilo" at bounding box center [662, 399] width 167 height 12
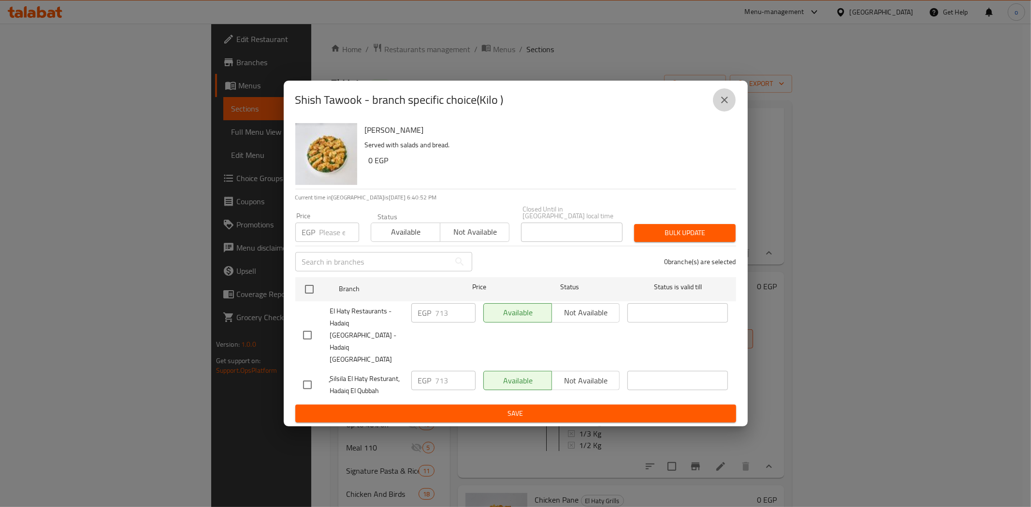
click at [729, 106] on icon "close" at bounding box center [725, 100] width 12 height 12
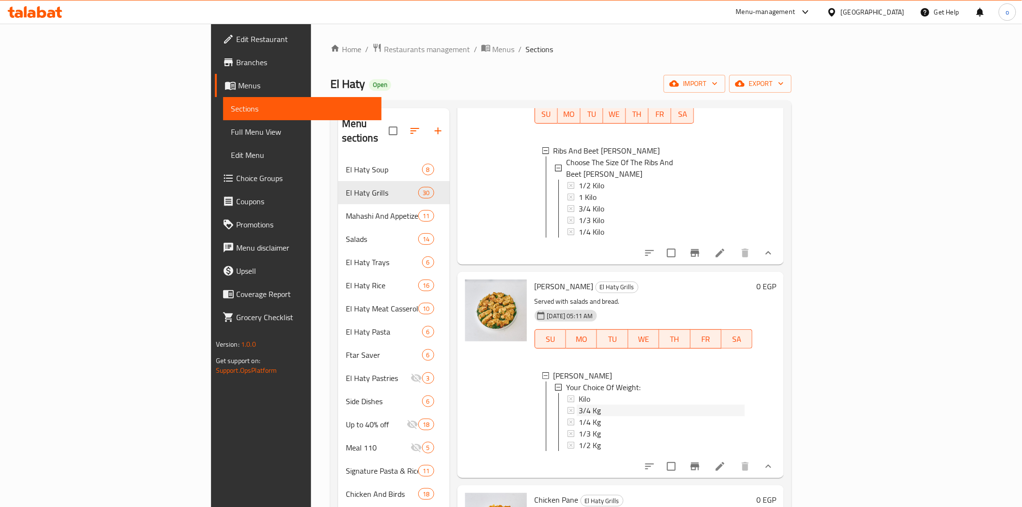
click at [579, 405] on div "3/4 Kg" at bounding box center [662, 411] width 167 height 12
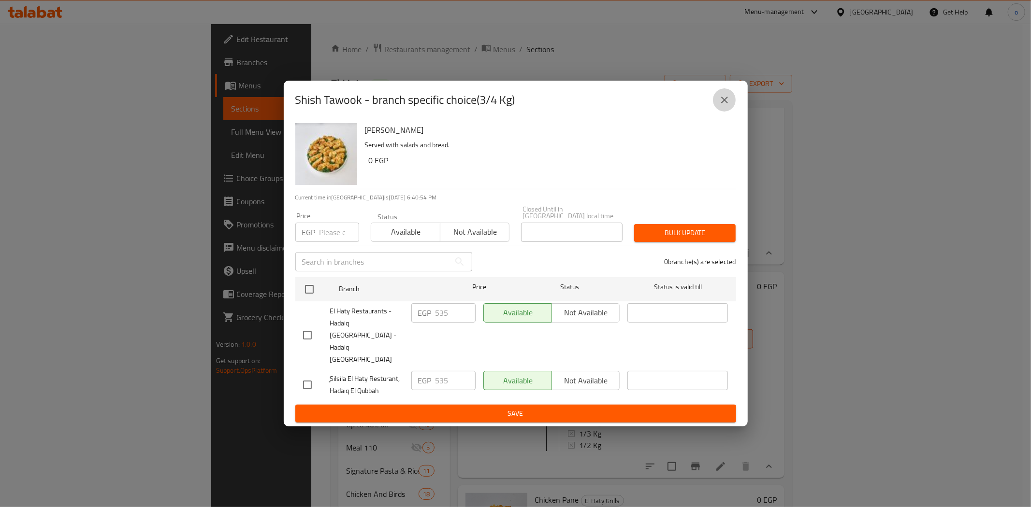
drag, startPoint x: 718, startPoint y: 122, endPoint x: 722, endPoint y: 124, distance: 5.0
click at [720, 112] on button "close" at bounding box center [724, 99] width 23 height 23
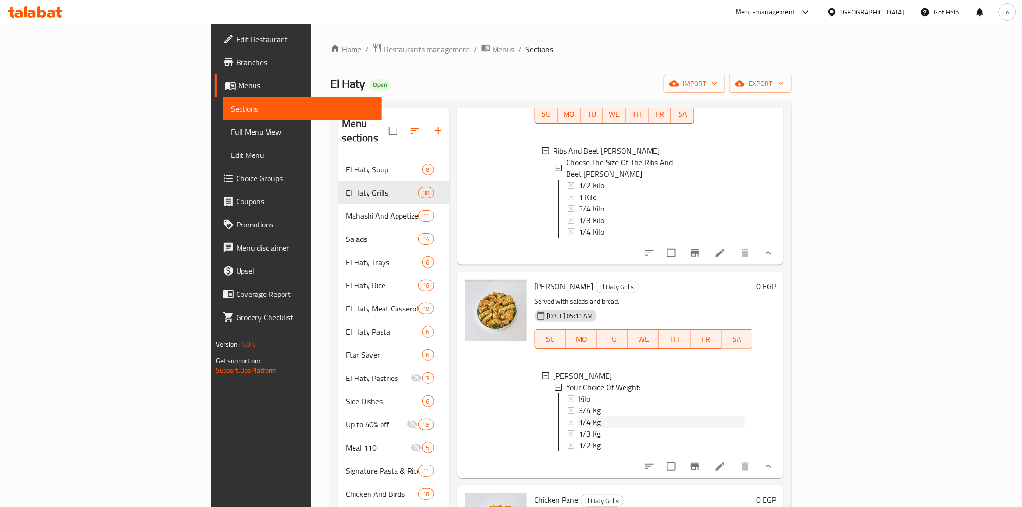
click at [579, 417] on span "1/4 Kg" at bounding box center [590, 423] width 22 height 12
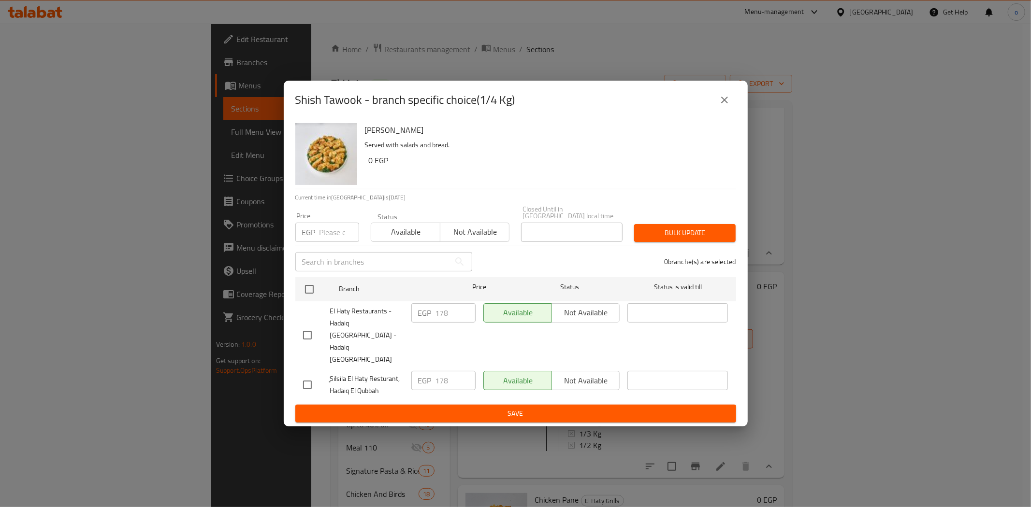
click at [723, 106] on icon "close" at bounding box center [725, 100] width 12 height 12
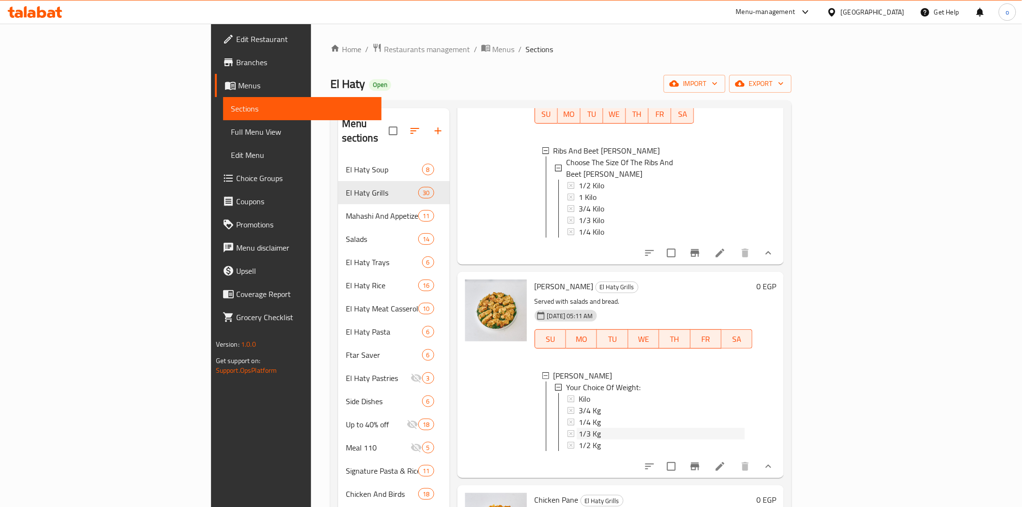
click at [579, 428] on div "1/3 Kg" at bounding box center [662, 434] width 167 height 12
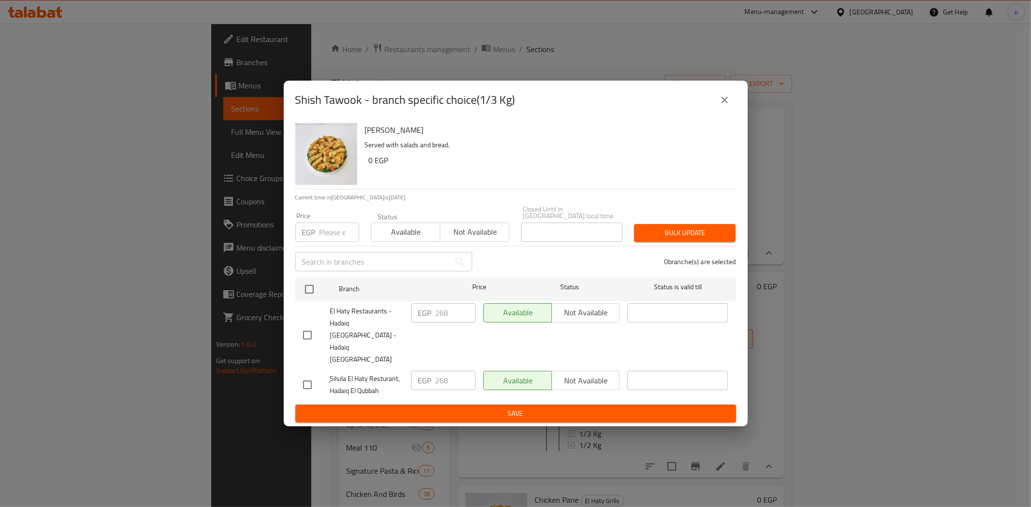
click at [725, 106] on icon "close" at bounding box center [725, 100] width 12 height 12
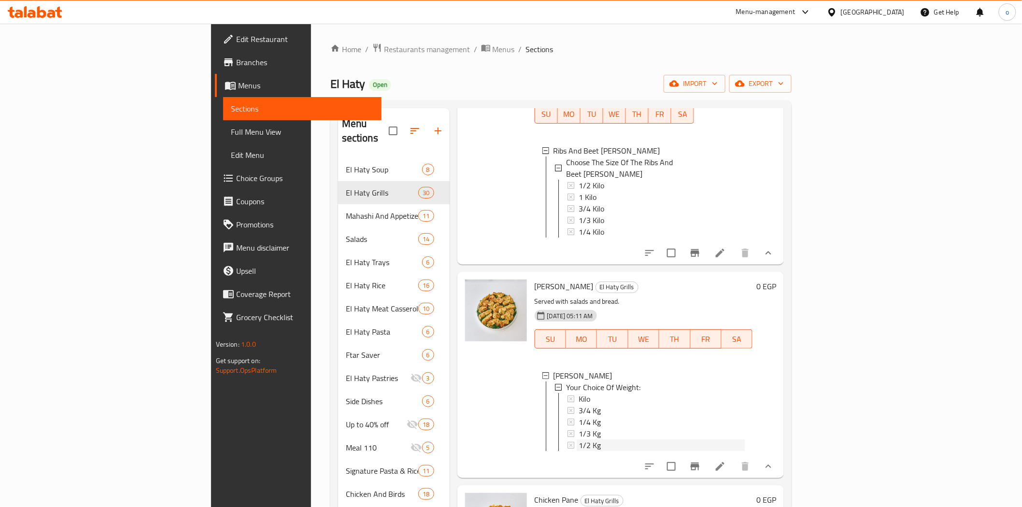
click at [579, 440] on div "1/2 Kg" at bounding box center [662, 446] width 167 height 12
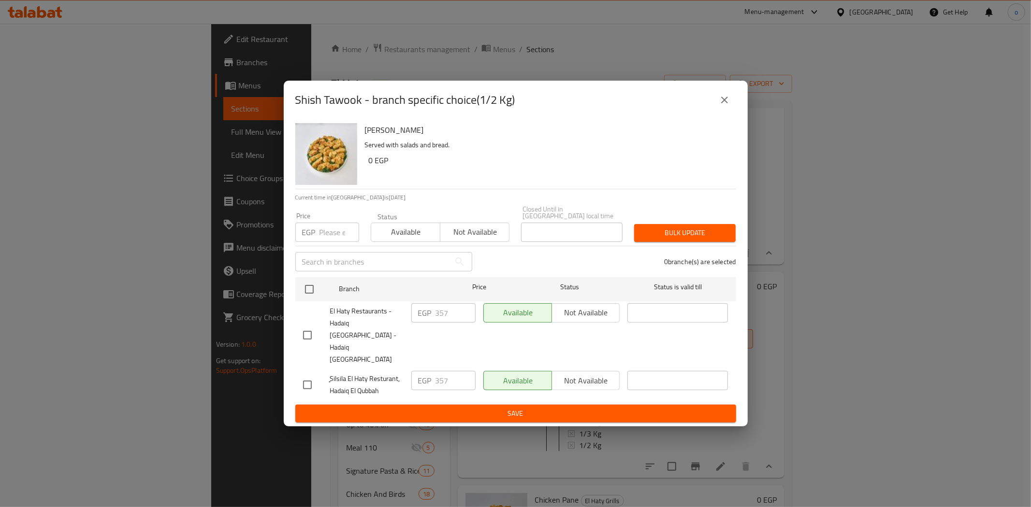
click at [725, 103] on icon "close" at bounding box center [724, 100] width 7 height 7
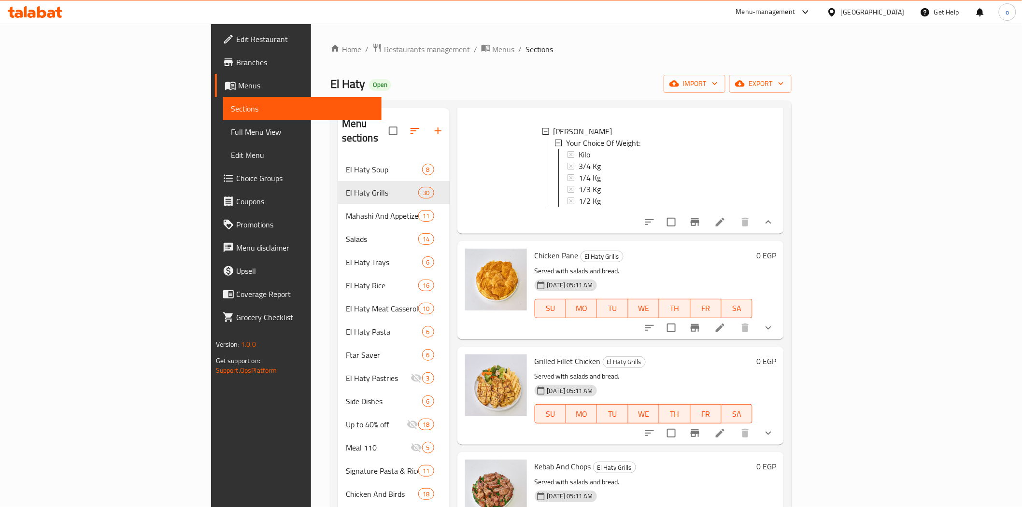
scroll to position [590, 0]
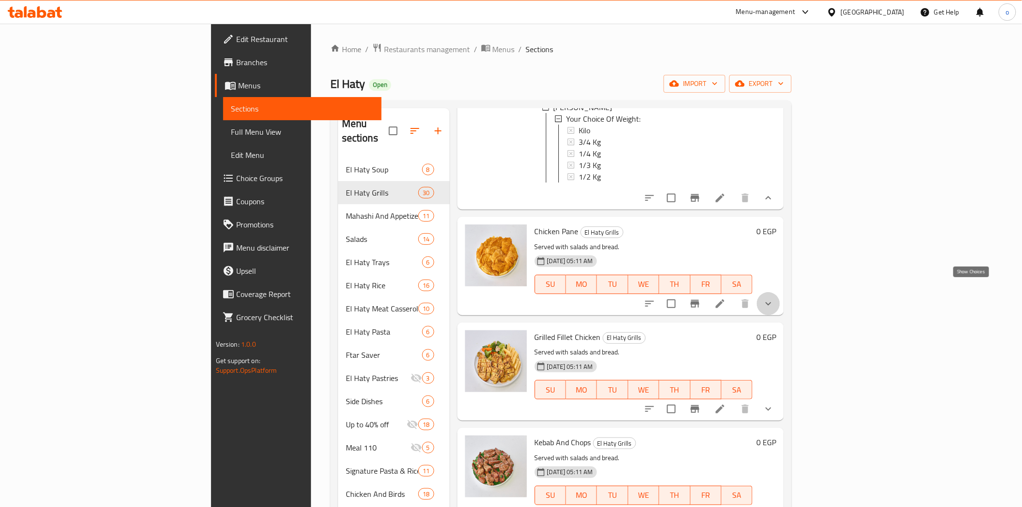
click at [775, 298] on icon "show more" at bounding box center [769, 304] width 12 height 12
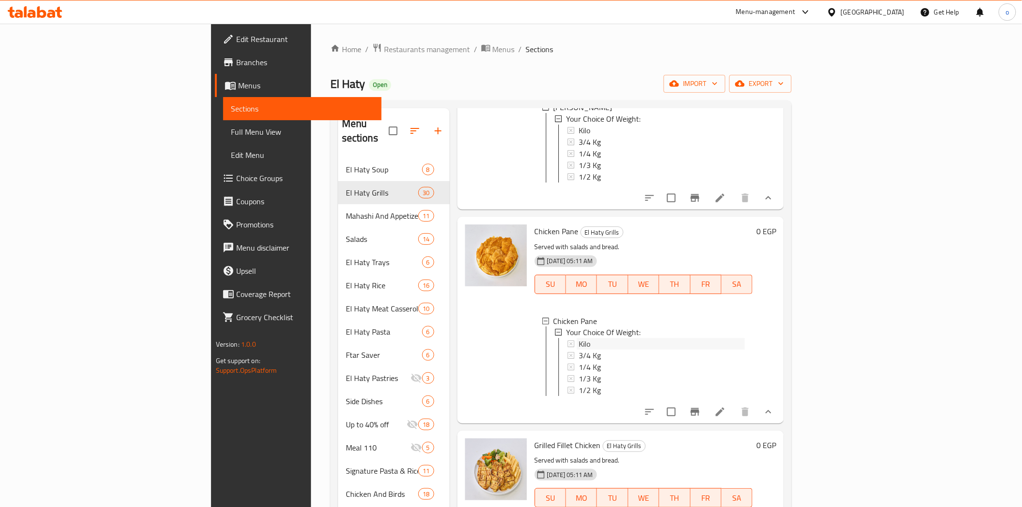
click at [579, 339] on span "Kilo" at bounding box center [585, 345] width 12 height 12
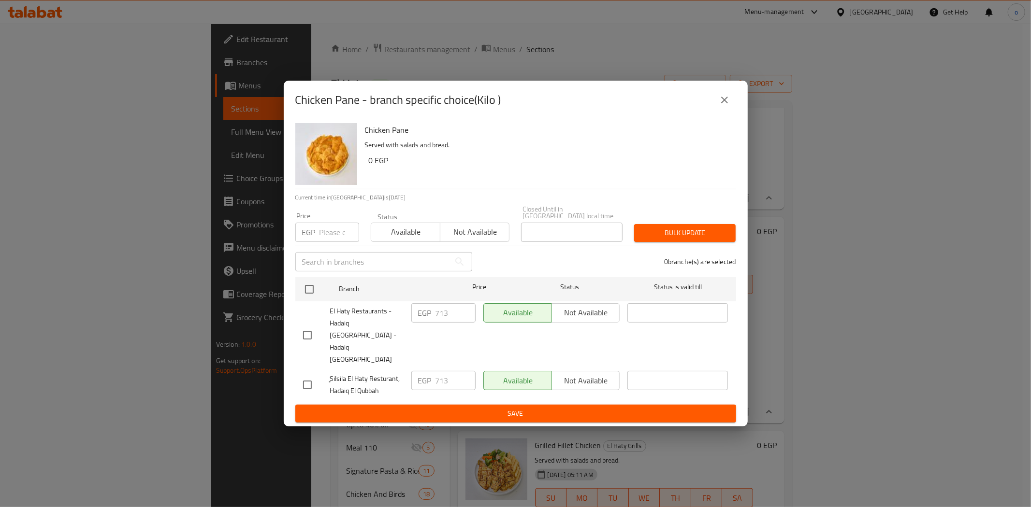
drag, startPoint x: 719, startPoint y: 113, endPoint x: 720, endPoint y: 144, distance: 31.5
click at [719, 106] on icon "close" at bounding box center [725, 100] width 12 height 12
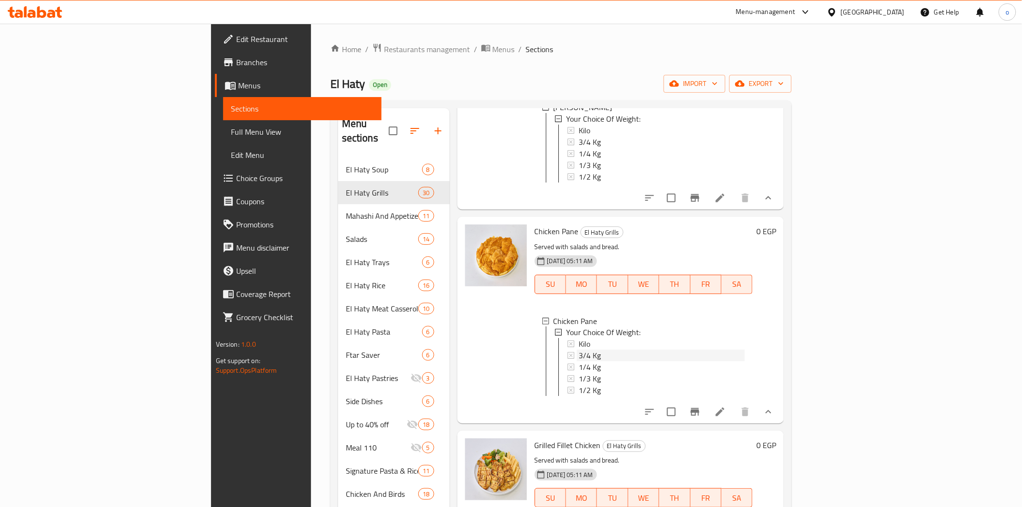
click at [579, 350] on div "3/4 Kg" at bounding box center [662, 356] width 167 height 12
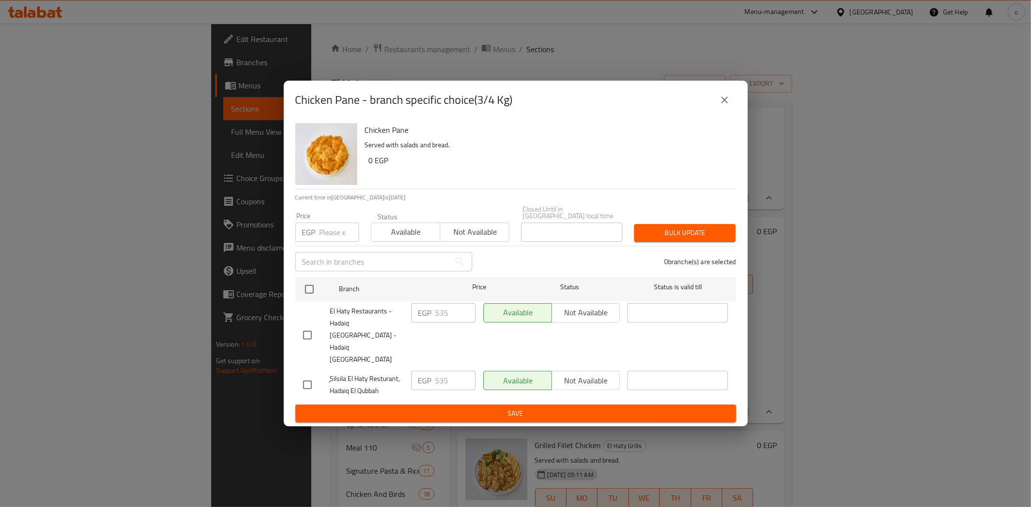
click at [730, 106] on icon "close" at bounding box center [725, 100] width 12 height 12
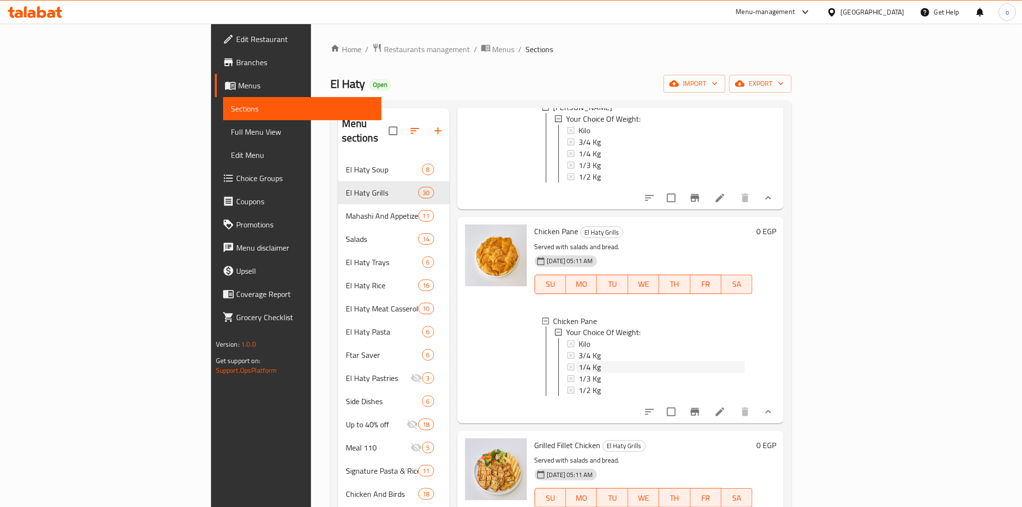
click at [597, 362] on div "1/4 Kg" at bounding box center [662, 368] width 167 height 12
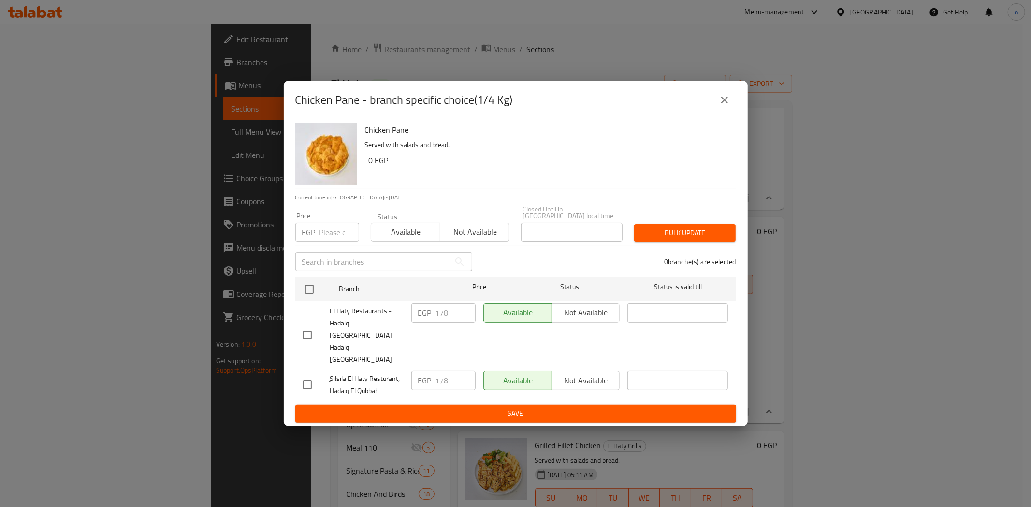
click at [733, 112] on button "close" at bounding box center [724, 99] width 23 height 23
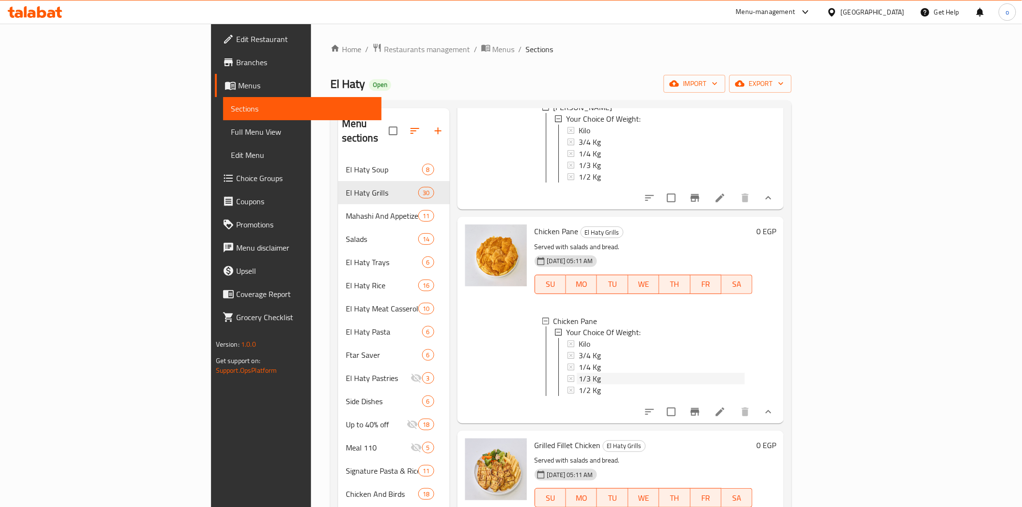
click at [579, 374] on div "1/3 Kg" at bounding box center [662, 380] width 167 height 12
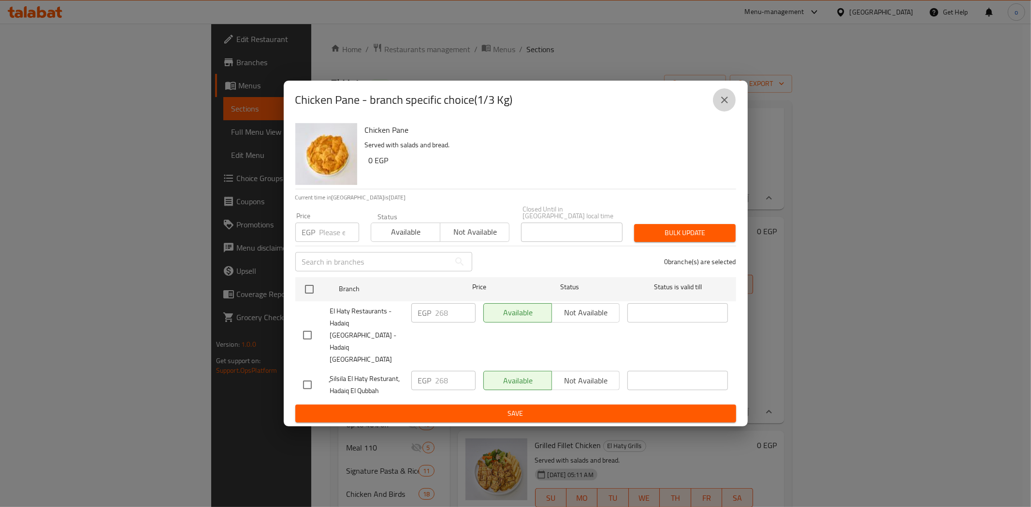
click at [722, 106] on icon "close" at bounding box center [725, 100] width 12 height 12
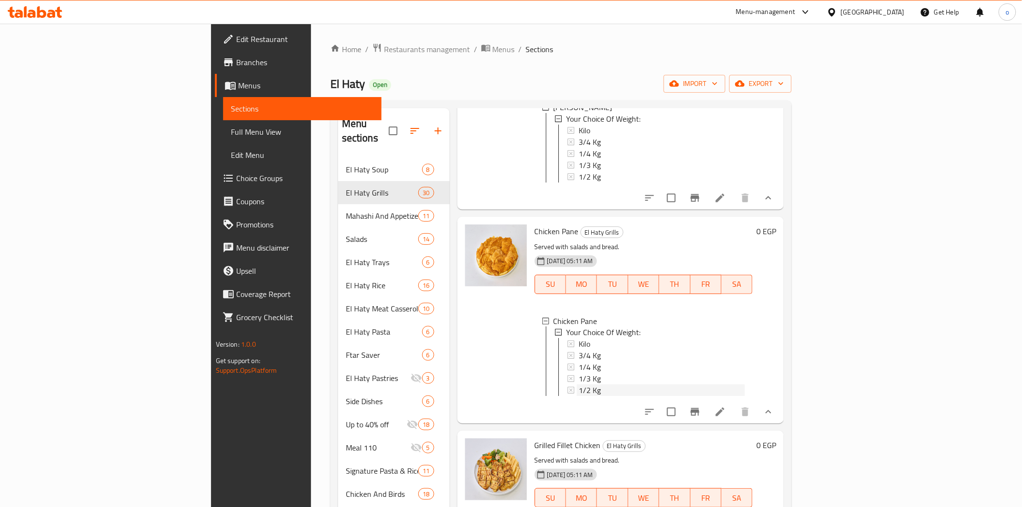
click at [579, 385] on div "1/2 Kg" at bounding box center [662, 391] width 167 height 12
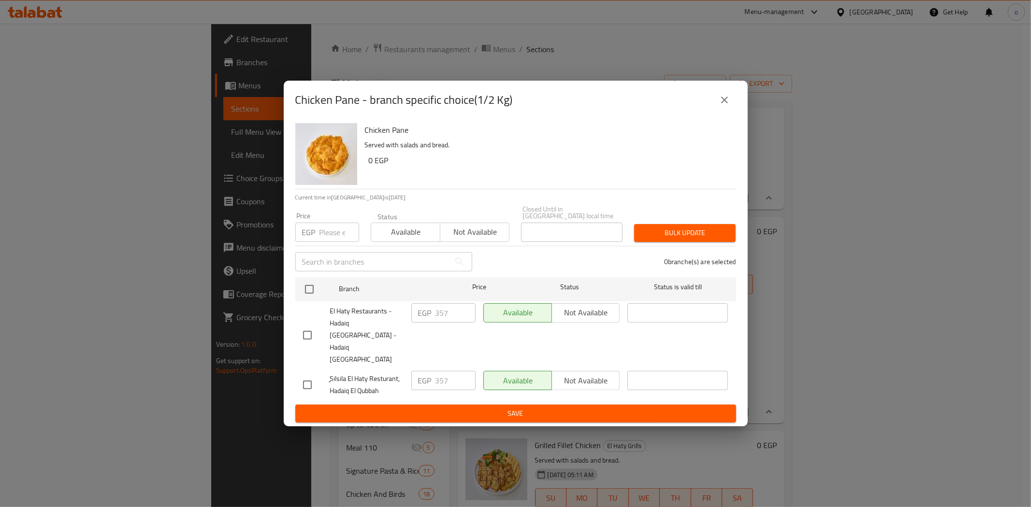
click at [732, 112] on button "close" at bounding box center [724, 99] width 23 height 23
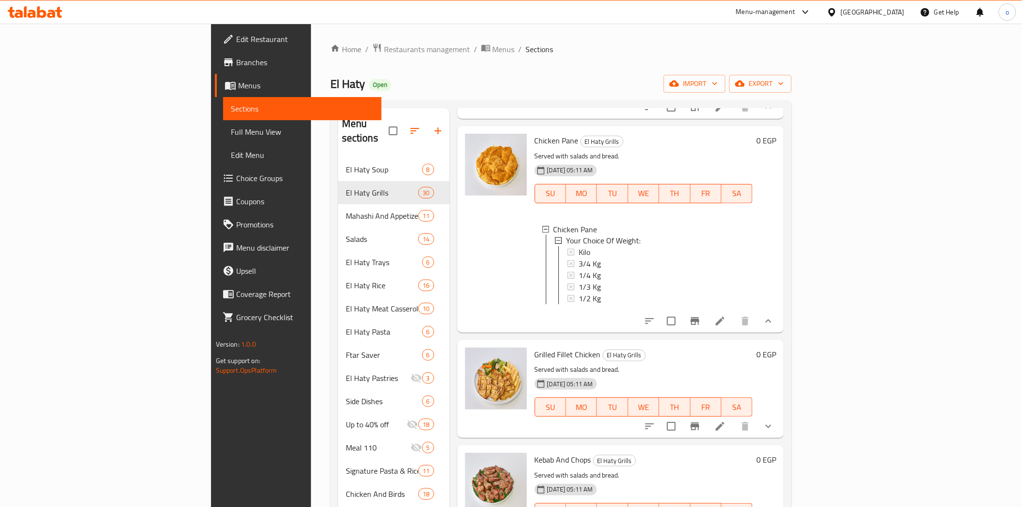
scroll to position [698, 0]
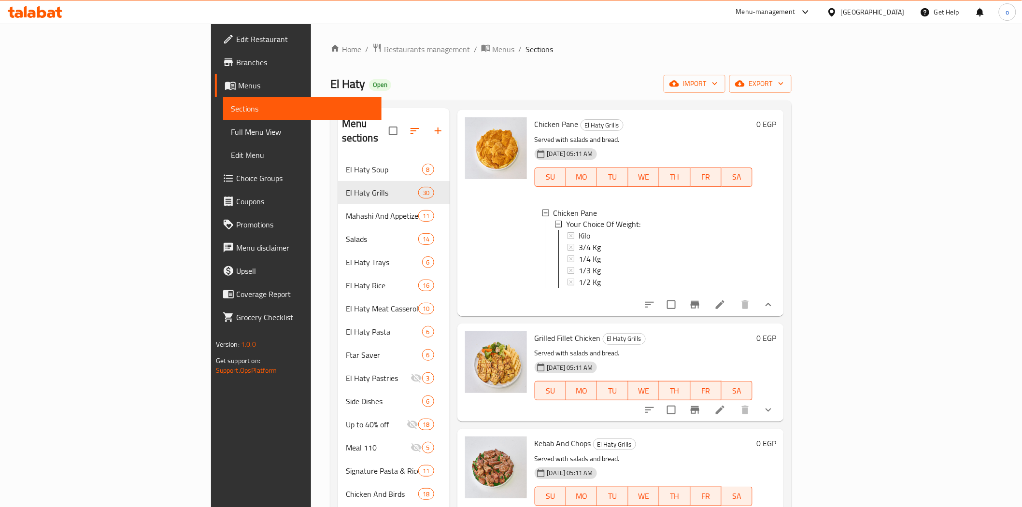
click at [775, 404] on icon "show more" at bounding box center [769, 410] width 12 height 12
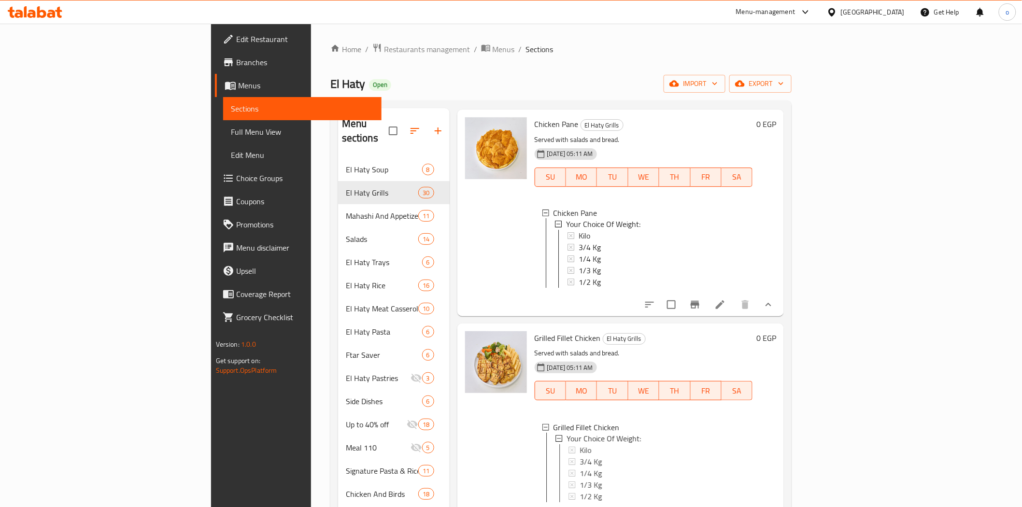
scroll to position [1, 0]
click at [579, 444] on div "Kilo" at bounding box center [662, 450] width 167 height 12
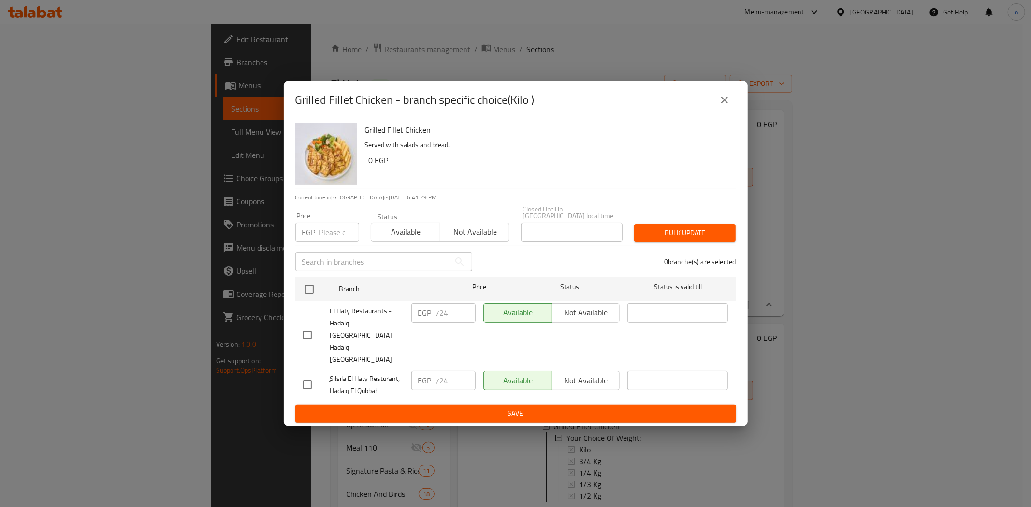
click at [718, 112] on button "close" at bounding box center [724, 99] width 23 height 23
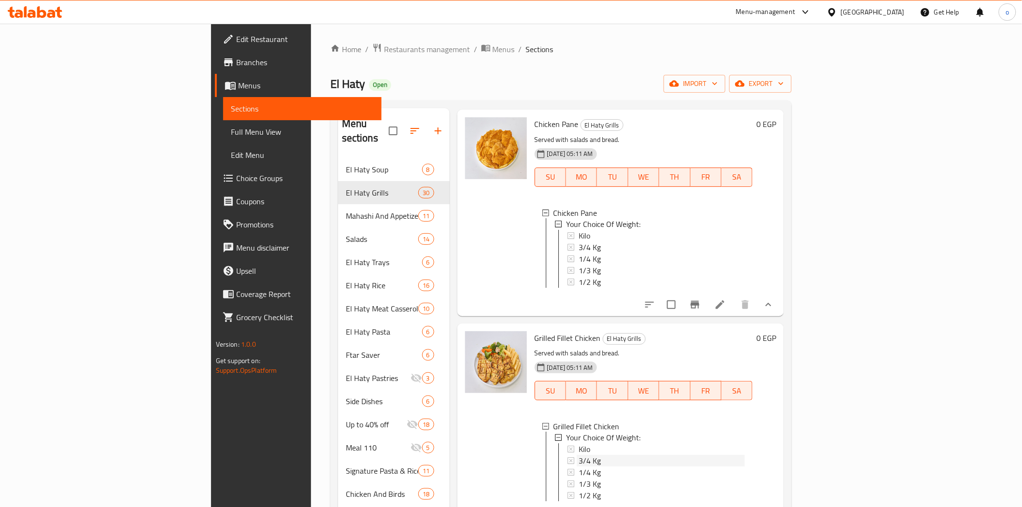
click at [579, 458] on span "3/4 Kg" at bounding box center [590, 462] width 22 height 12
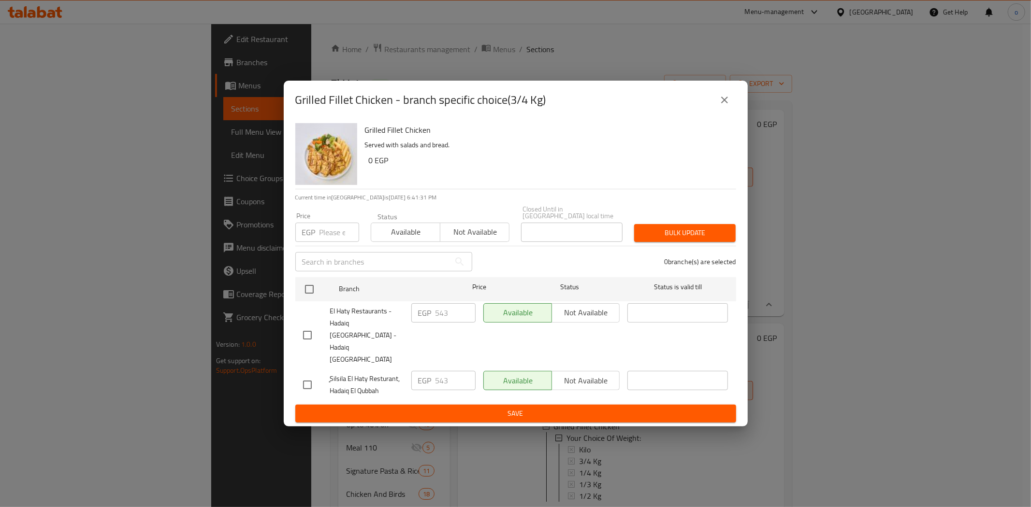
click at [726, 106] on icon "close" at bounding box center [725, 100] width 12 height 12
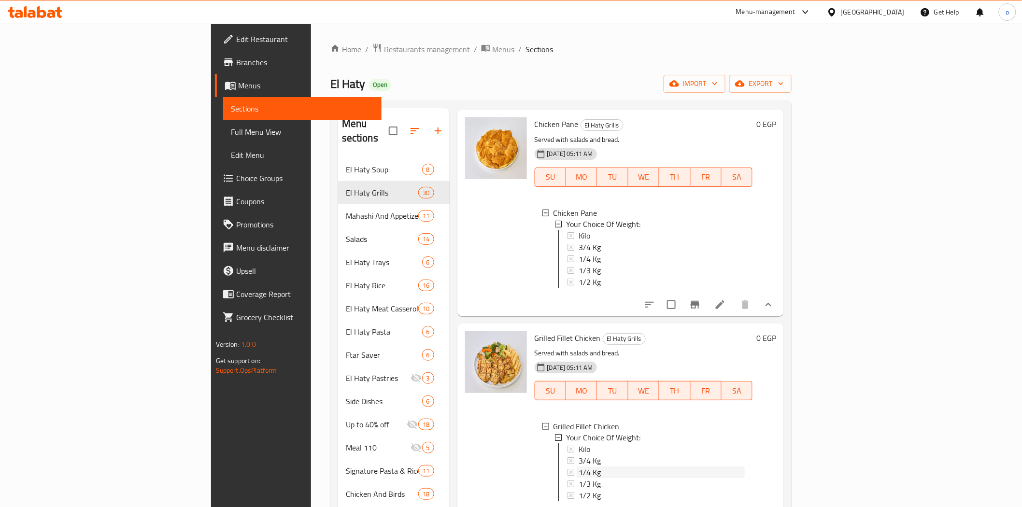
click at [579, 471] on div "1/4 Kg" at bounding box center [662, 473] width 167 height 12
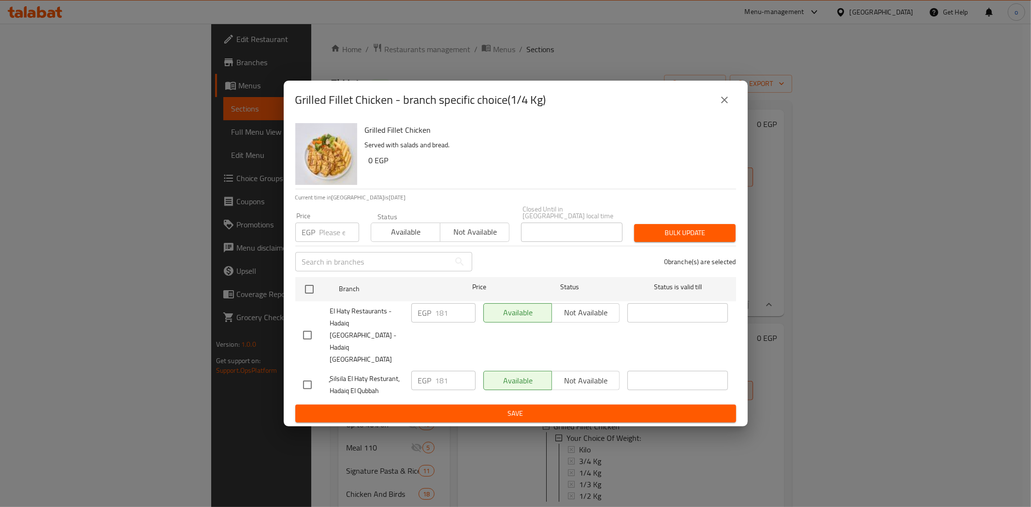
click at [723, 106] on icon "close" at bounding box center [725, 100] width 12 height 12
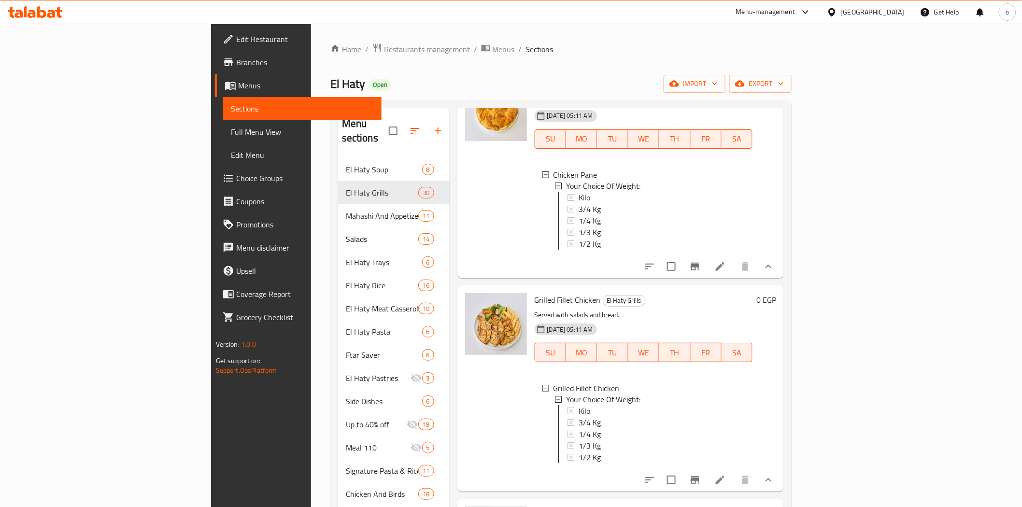
scroll to position [751, 0]
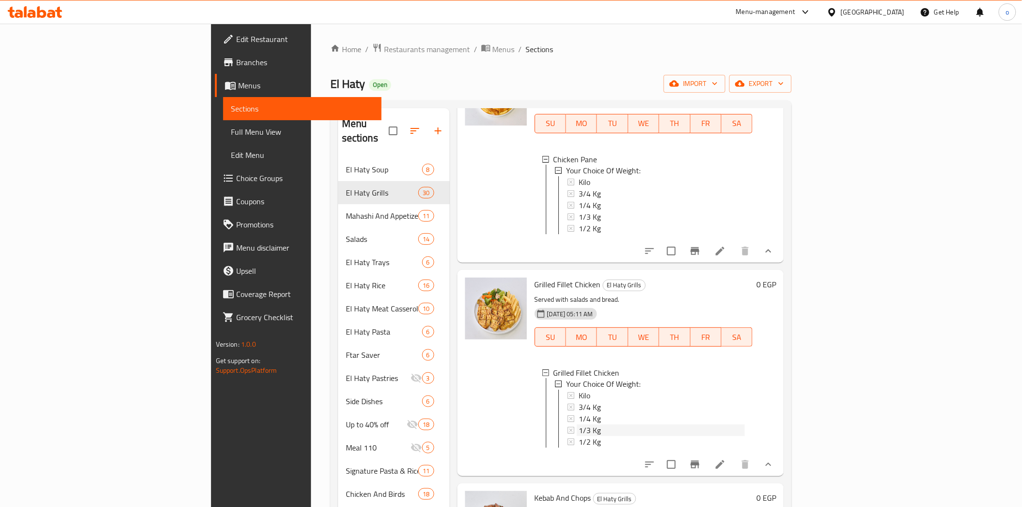
click at [579, 425] on div "1/3 Kg" at bounding box center [662, 431] width 167 height 12
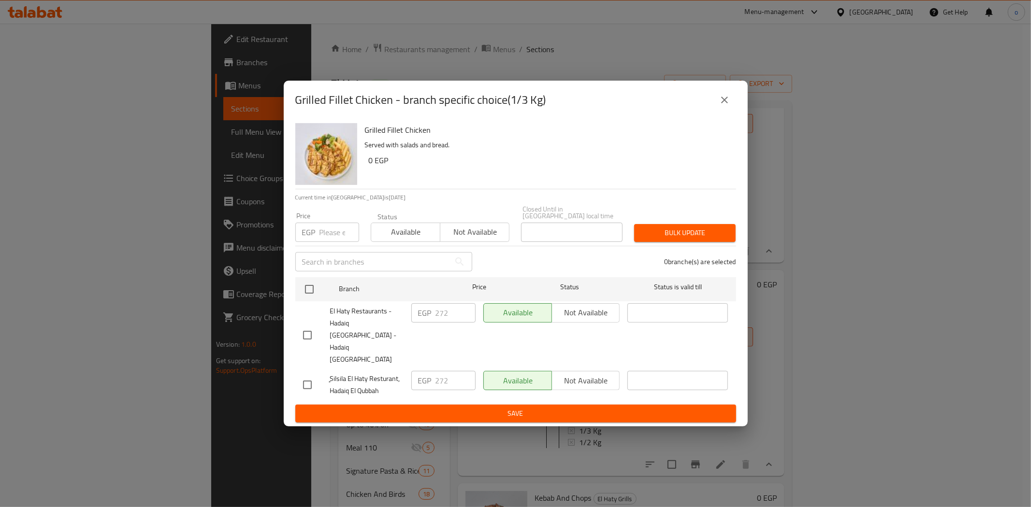
click at [719, 106] on icon "close" at bounding box center [725, 100] width 12 height 12
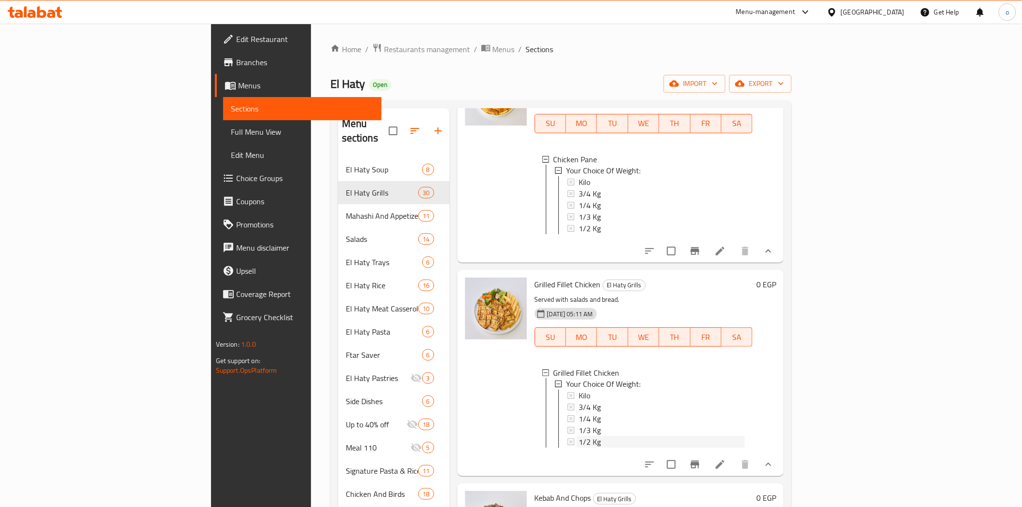
click at [579, 438] on span "1/2 Kg" at bounding box center [590, 443] width 22 height 12
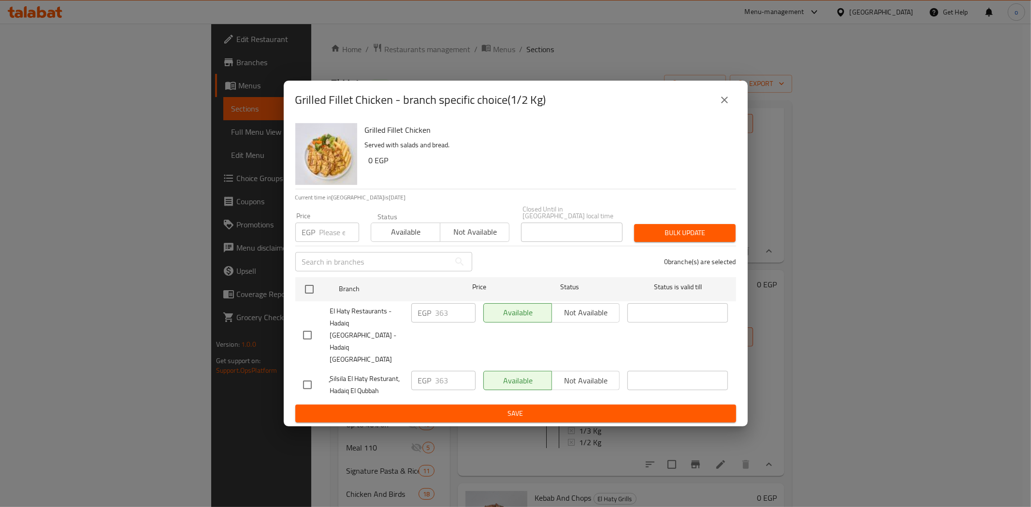
click at [717, 112] on button "close" at bounding box center [724, 99] width 23 height 23
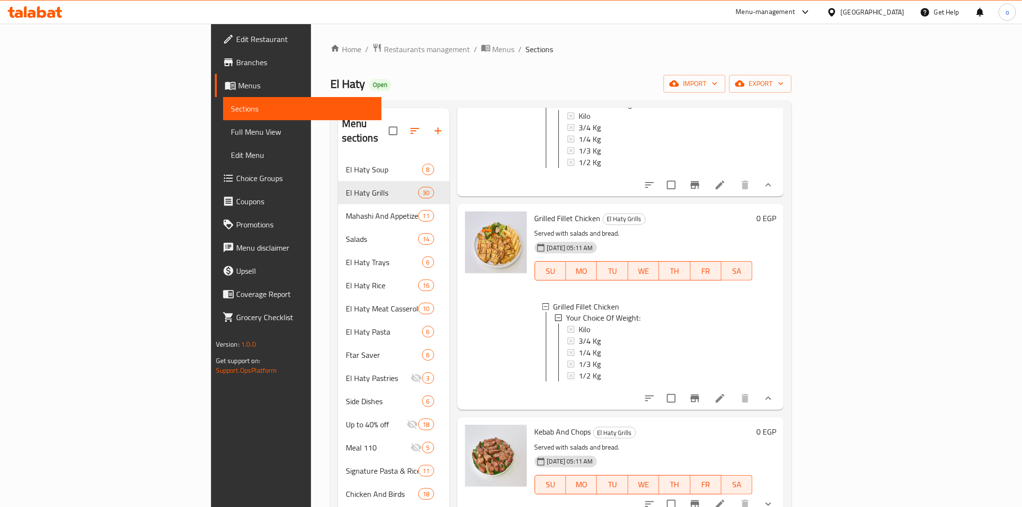
scroll to position [912, 0]
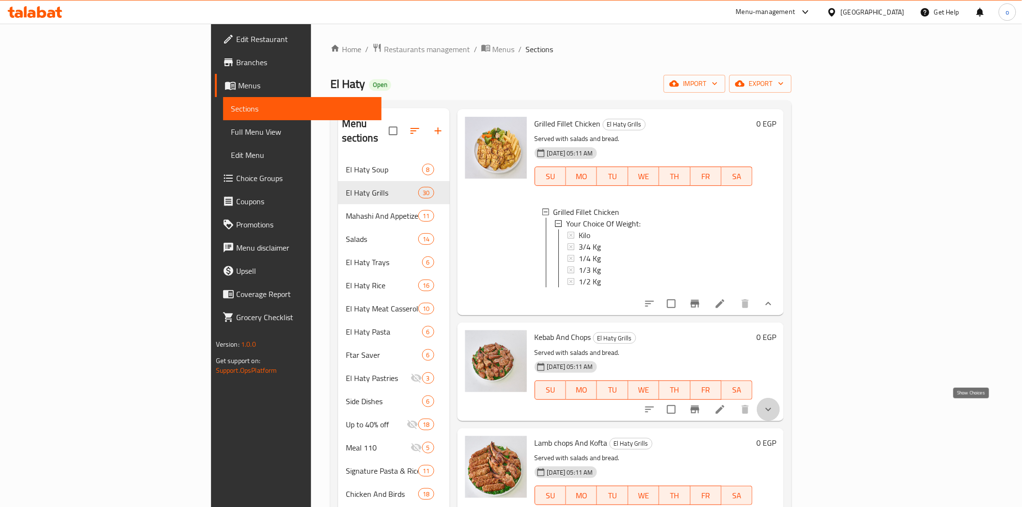
click at [775, 407] on icon "show more" at bounding box center [769, 410] width 12 height 12
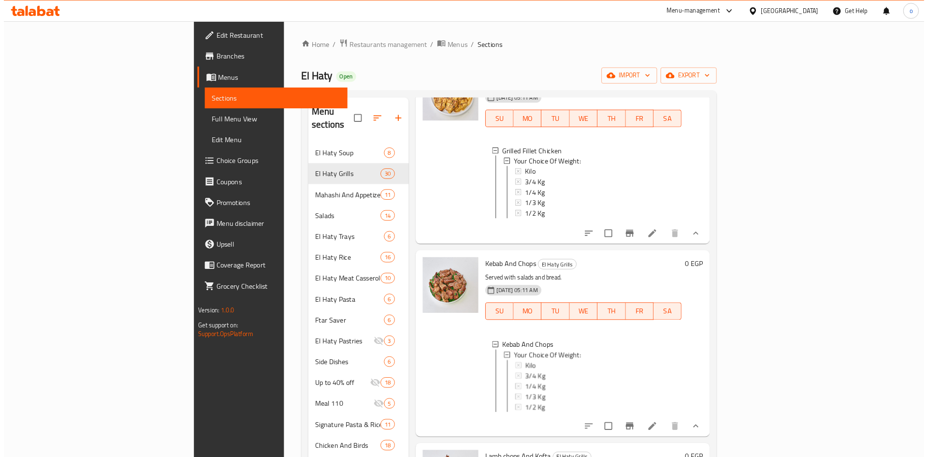
scroll to position [1020, 0]
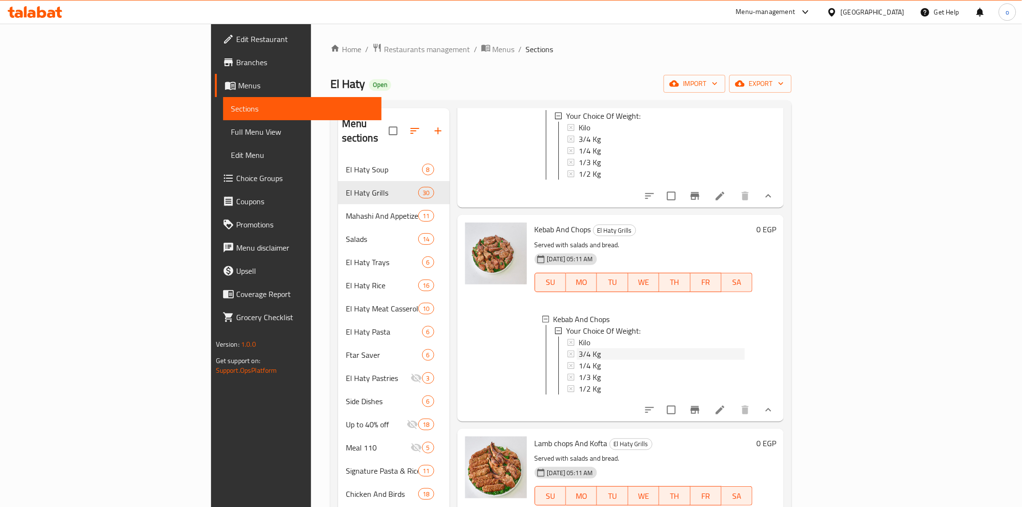
click at [588, 355] on div "3/4 Kg" at bounding box center [662, 354] width 167 height 12
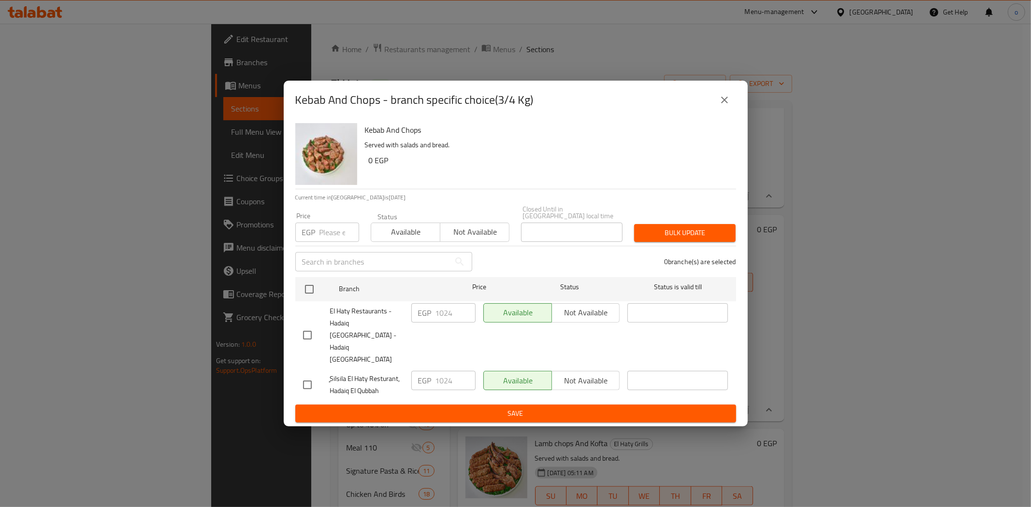
click at [732, 109] on button "close" at bounding box center [724, 99] width 23 height 23
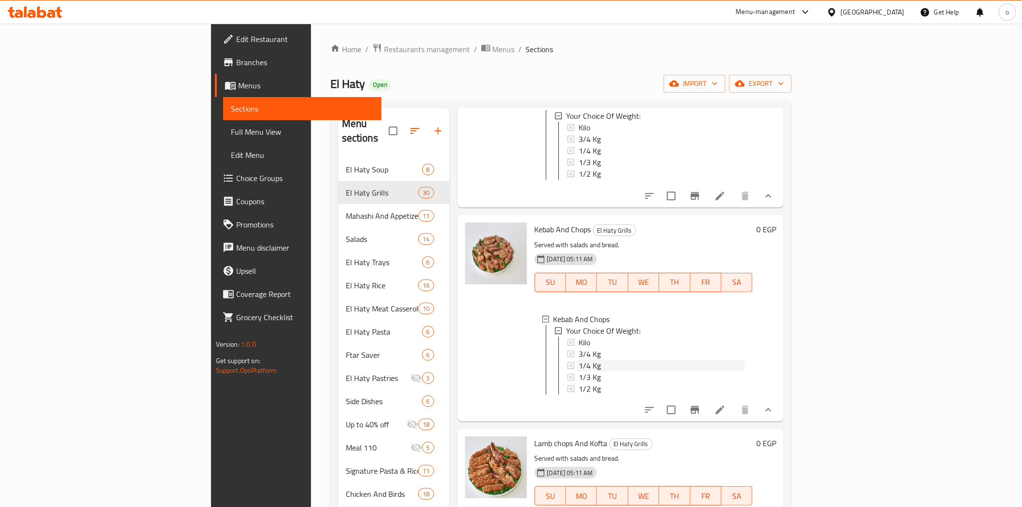
click at [579, 369] on div "1/4 Kg" at bounding box center [662, 366] width 167 height 12
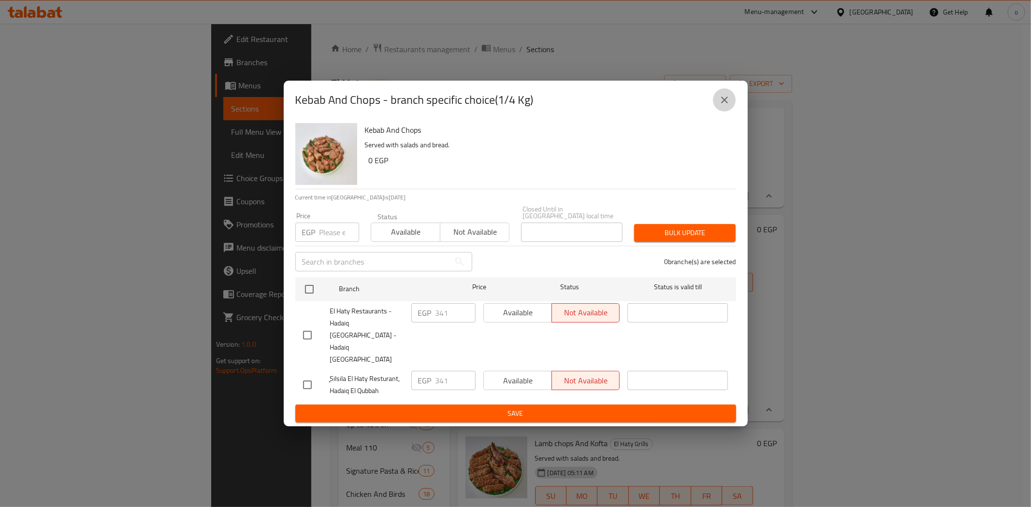
click at [724, 108] on button "close" at bounding box center [724, 99] width 23 height 23
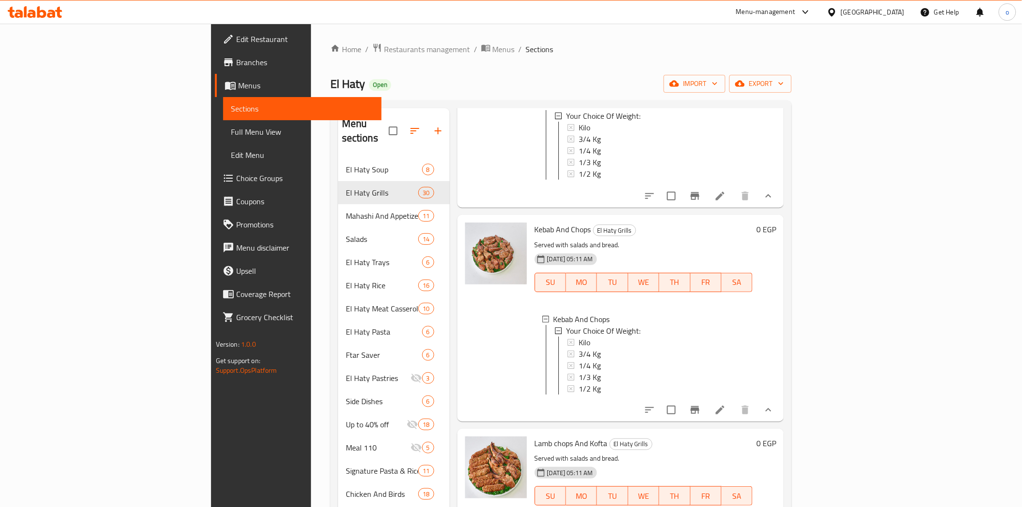
click at [579, 369] on div "1/4 Kg" at bounding box center [662, 366] width 167 height 12
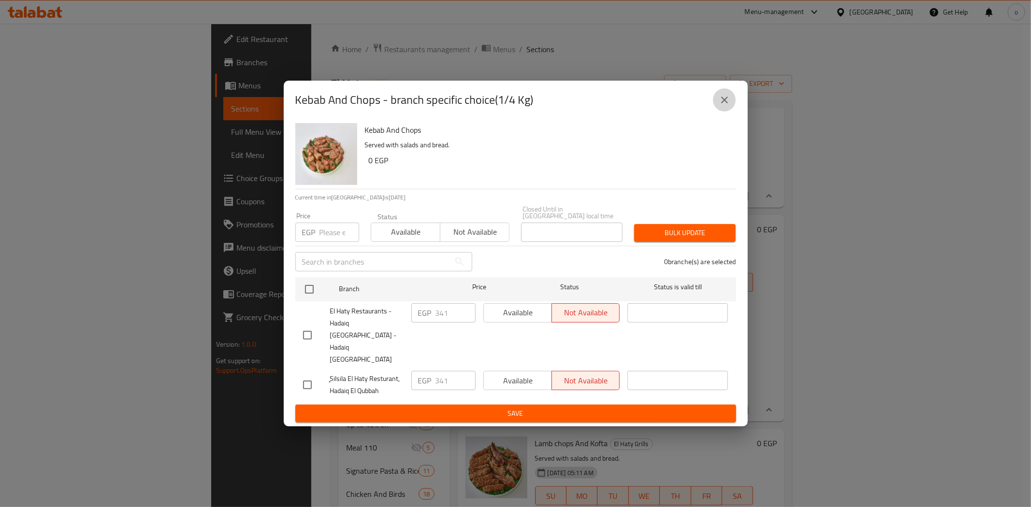
click at [730, 112] on button "close" at bounding box center [724, 99] width 23 height 23
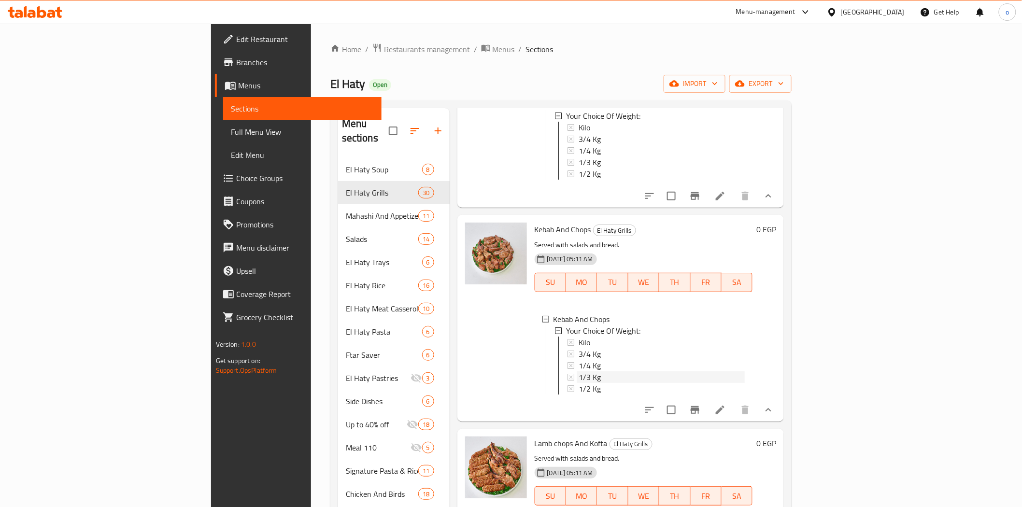
click at [579, 376] on div "1/3 Kg" at bounding box center [662, 378] width 167 height 12
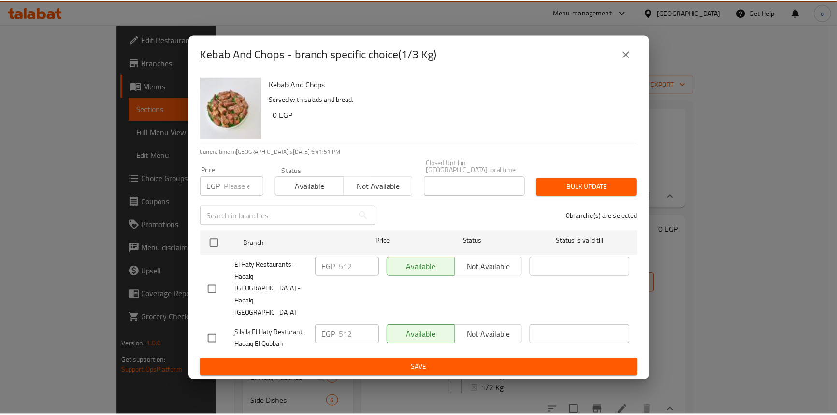
scroll to position [1020, 0]
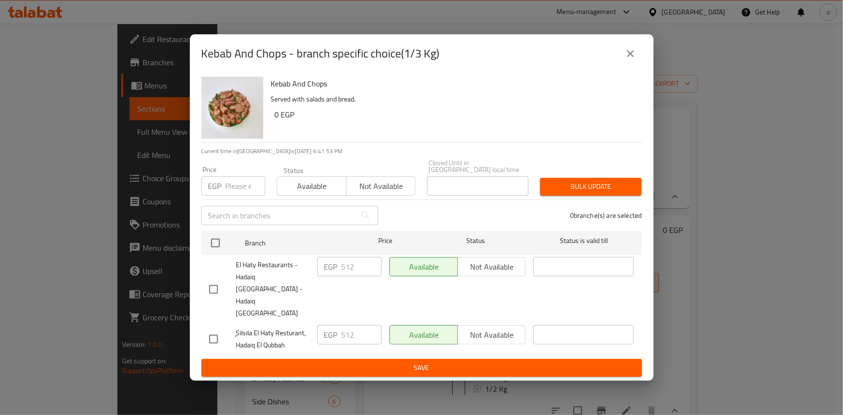
click at [637, 65] on button "close" at bounding box center [630, 53] width 23 height 23
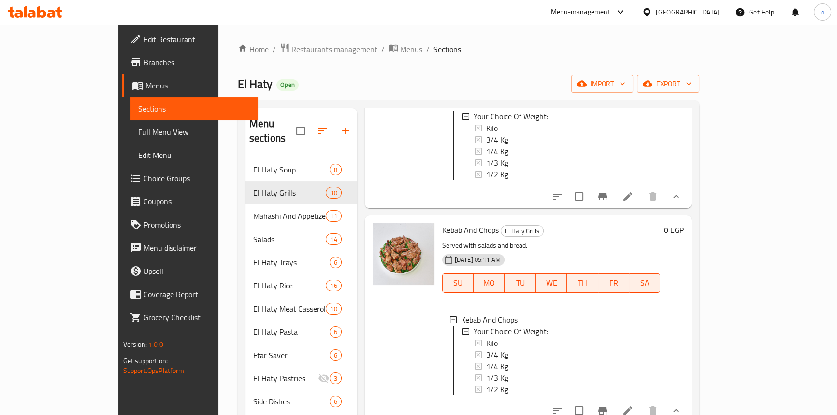
scroll to position [0, 0]
click at [486, 383] on div "1/2 Kg" at bounding box center [569, 389] width 167 height 12
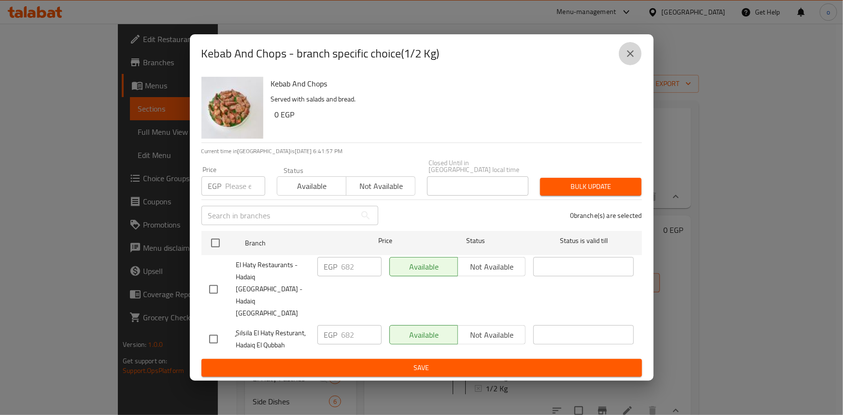
click at [631, 57] on icon "close" at bounding box center [630, 53] width 7 height 7
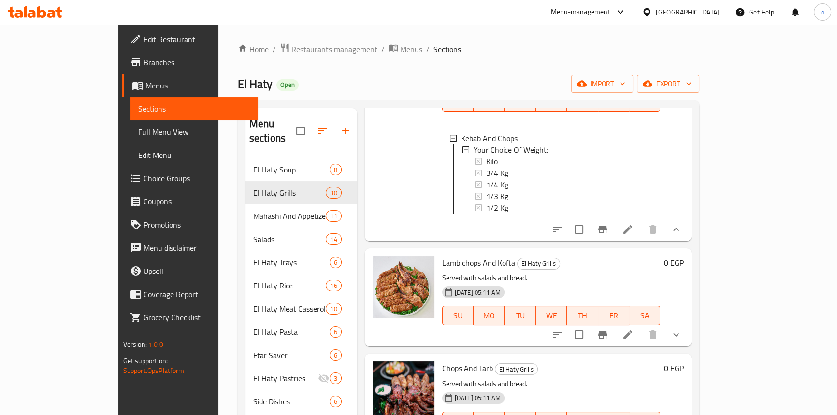
scroll to position [1239, 0]
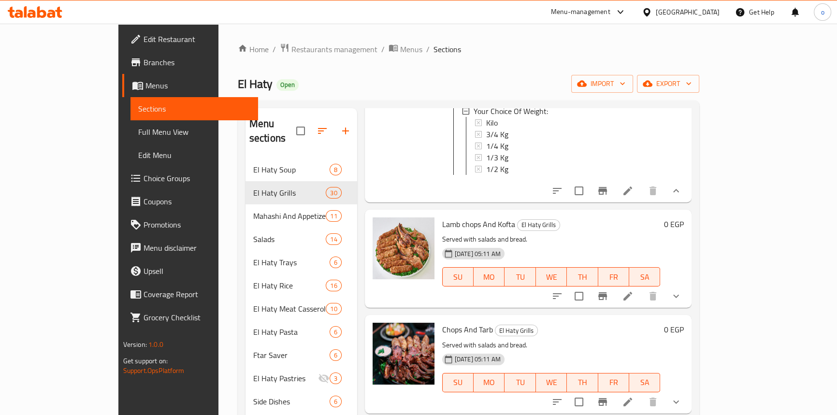
click at [688, 305] on button "show more" at bounding box center [675, 296] width 23 height 23
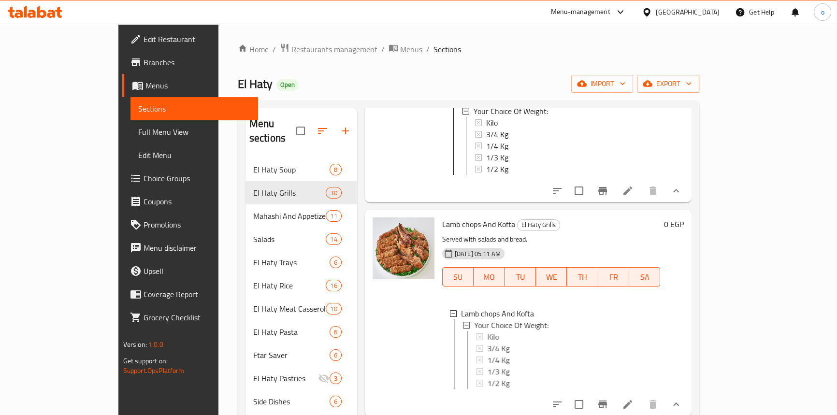
scroll to position [0, 0]
click at [486, 335] on div "Kilo" at bounding box center [569, 337] width 167 height 12
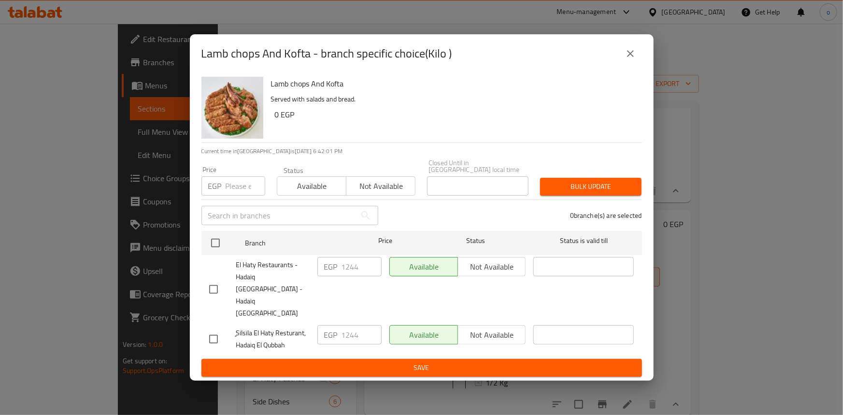
click at [626, 59] on icon "close" at bounding box center [631, 54] width 12 height 12
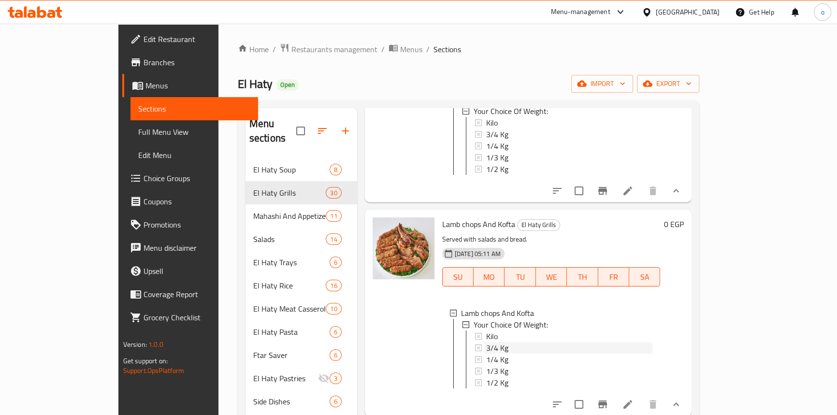
click at [489, 345] on div "3/4 Kg" at bounding box center [569, 348] width 167 height 12
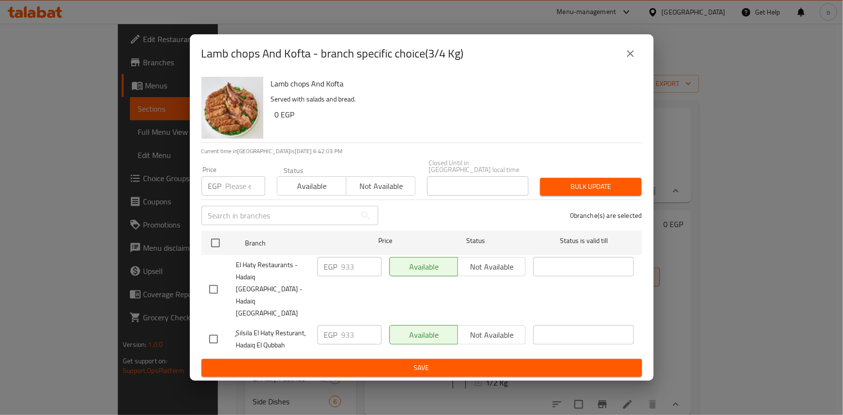
drag, startPoint x: 634, startPoint y: 70, endPoint x: 635, endPoint y: 84, distance: 14.6
click at [633, 59] on icon "close" at bounding box center [631, 54] width 12 height 12
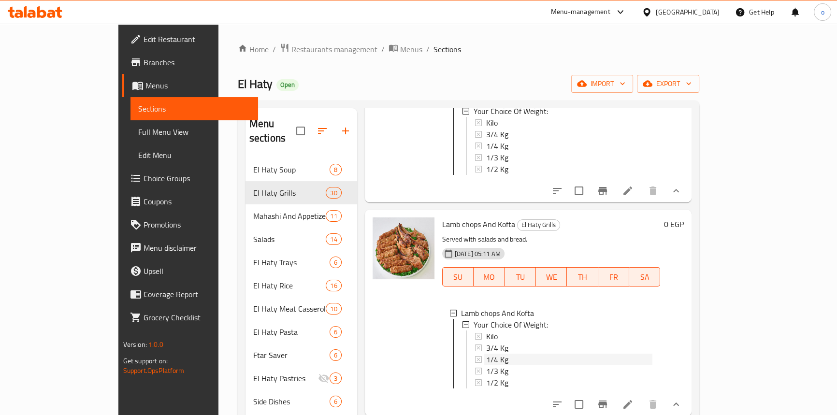
click at [507, 360] on div "1/4 Kg" at bounding box center [569, 360] width 167 height 12
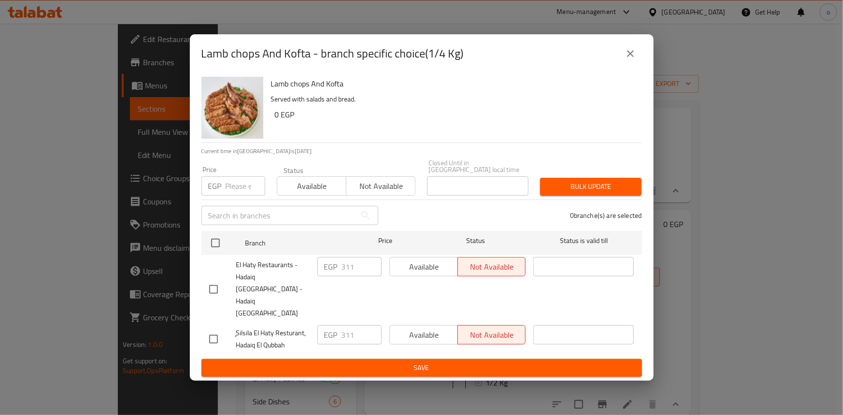
click at [634, 59] on icon "close" at bounding box center [631, 54] width 12 height 12
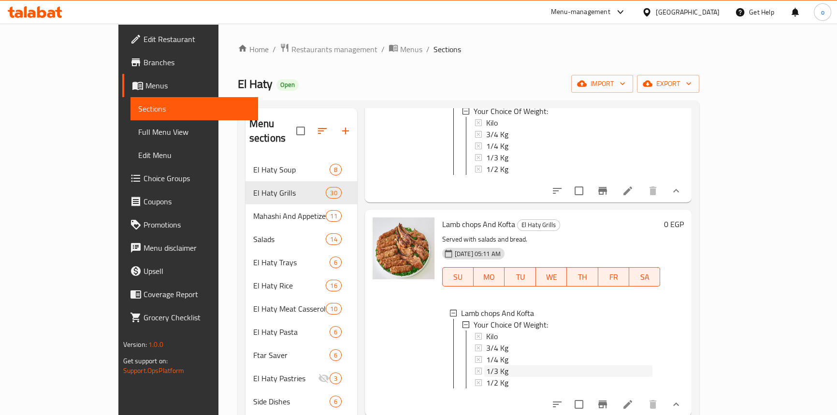
click at [486, 372] on div "1/3 Kg" at bounding box center [569, 371] width 167 height 12
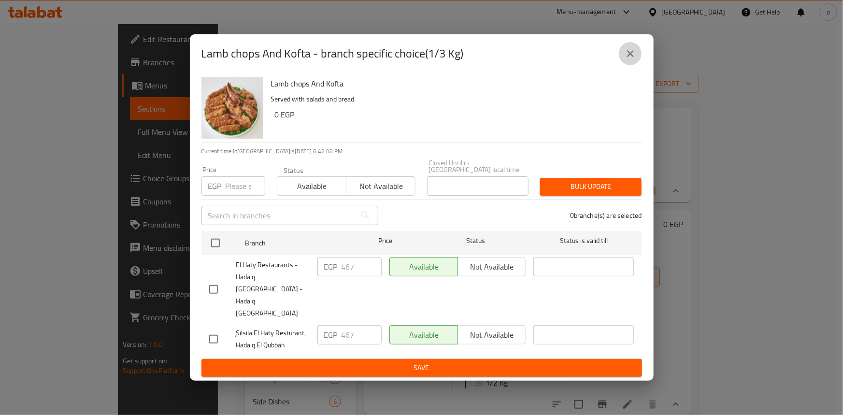
click at [630, 59] on icon "close" at bounding box center [631, 54] width 12 height 12
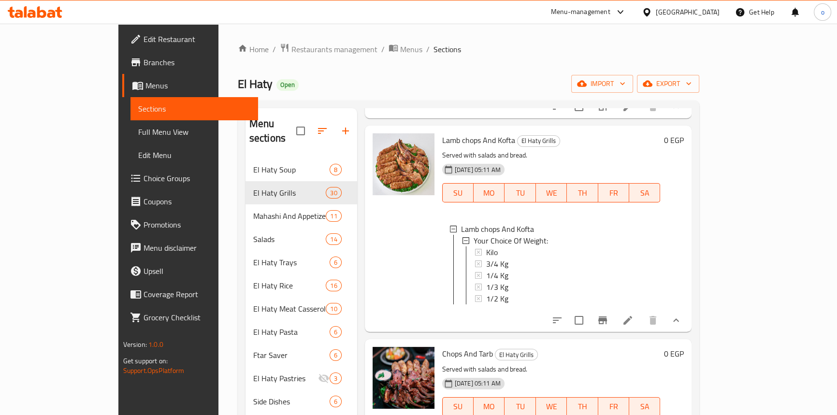
scroll to position [1327, 0]
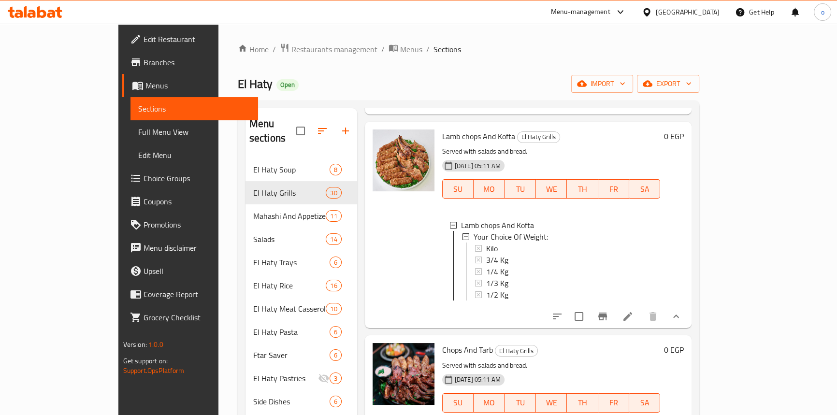
click at [518, 288] on div "1/3 Kg" at bounding box center [569, 283] width 167 height 12
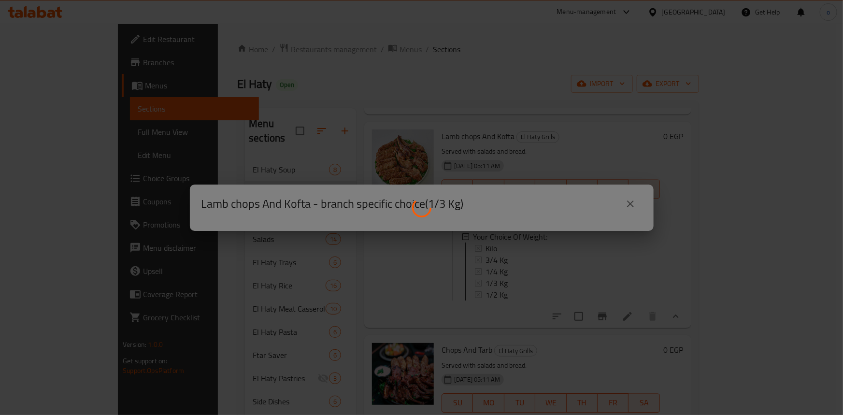
click at [515, 294] on div at bounding box center [421, 207] width 843 height 415
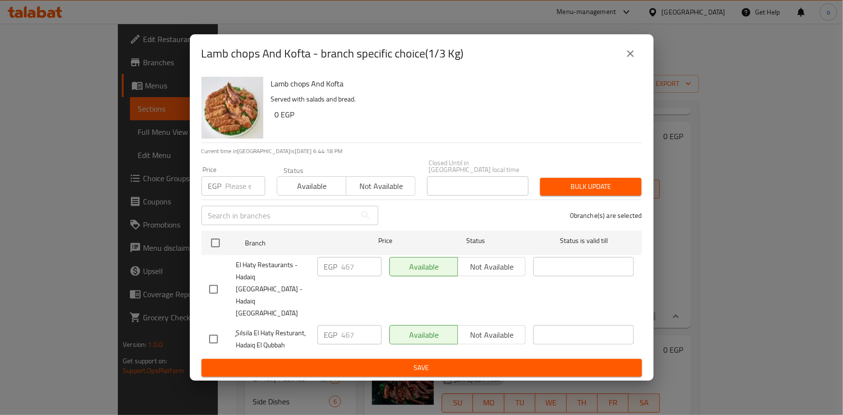
click at [634, 59] on icon "close" at bounding box center [631, 54] width 12 height 12
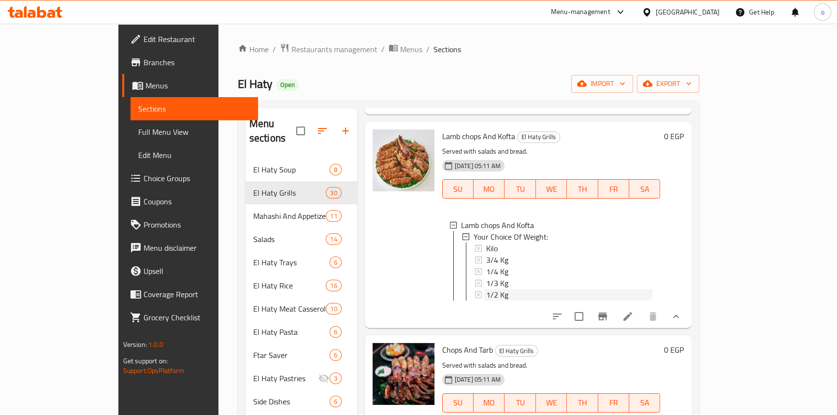
click at [489, 291] on div "1/2 Kg" at bounding box center [569, 295] width 167 height 12
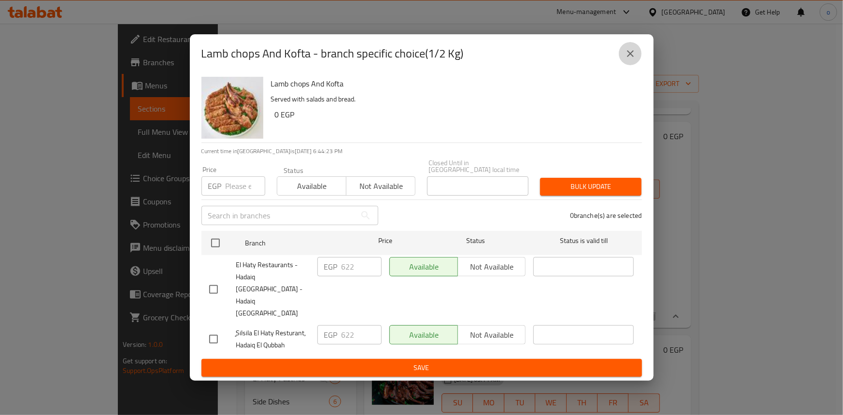
click at [641, 65] on button "close" at bounding box center [630, 53] width 23 height 23
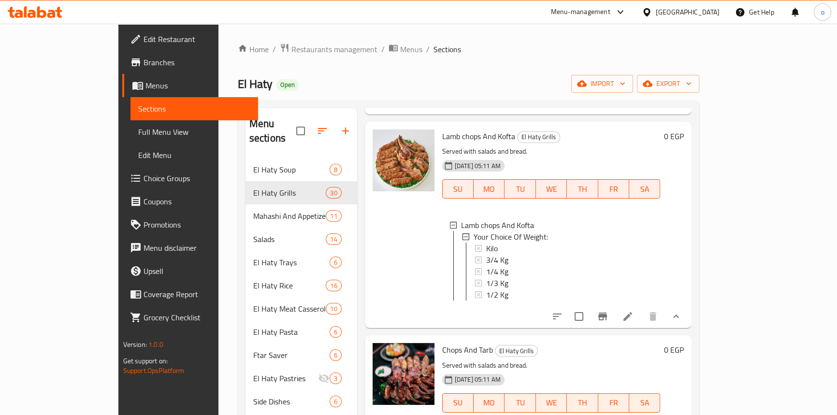
scroll to position [1415, 0]
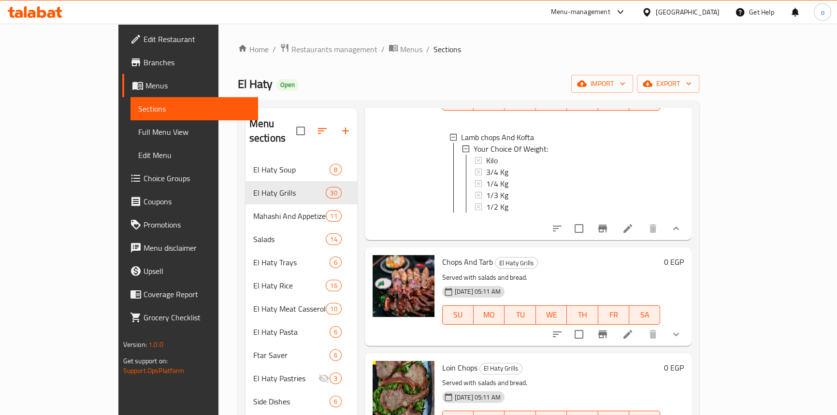
click at [688, 334] on button "show more" at bounding box center [675, 334] width 23 height 23
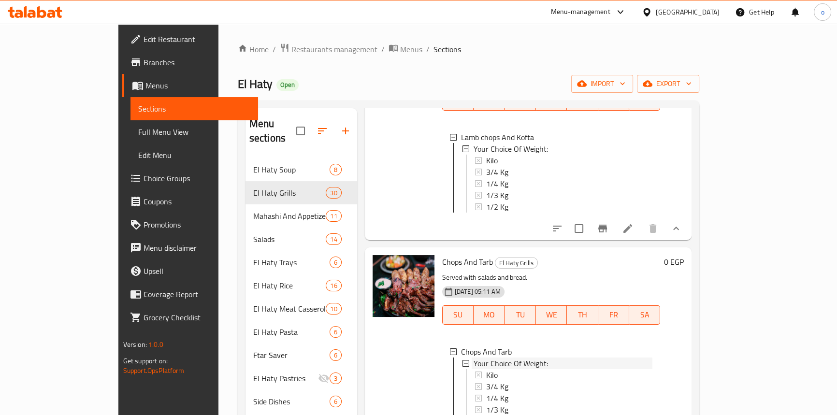
click at [523, 369] on div "Your Choice Of Weight:" at bounding box center [563, 364] width 179 height 12
click at [501, 369] on span "Your Choice Of Weight:" at bounding box center [511, 364] width 74 height 12
click at [506, 381] on div "Kilo" at bounding box center [571, 375] width 167 height 12
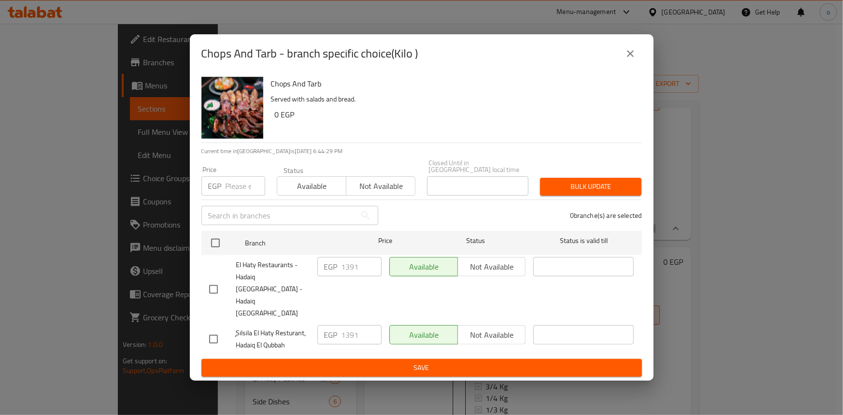
click at [633, 59] on icon "close" at bounding box center [631, 54] width 12 height 12
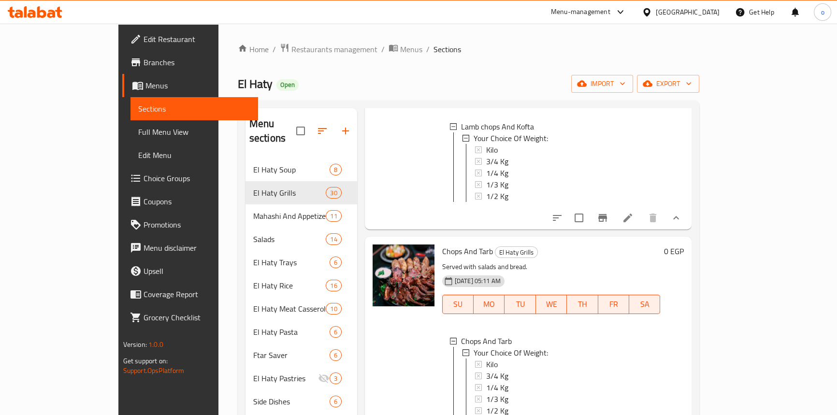
scroll to position [1459, 0]
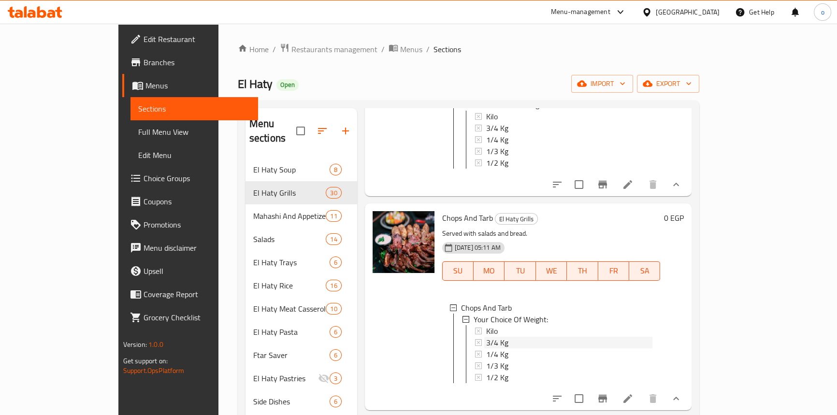
click at [486, 346] on div "3/4 Kg" at bounding box center [569, 343] width 167 height 12
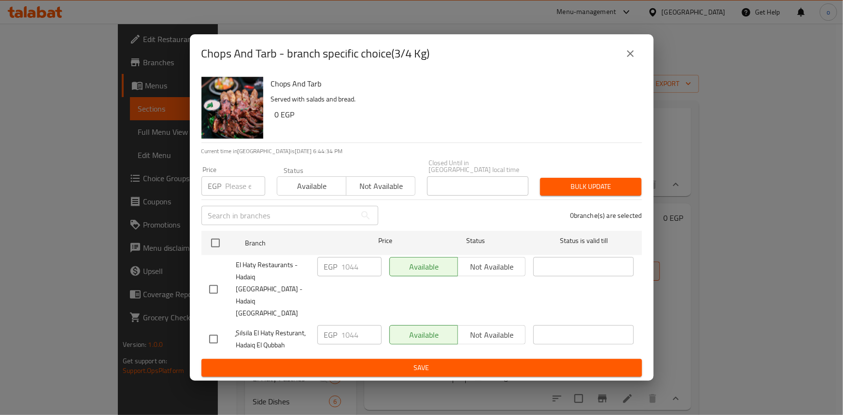
click at [636, 65] on button "close" at bounding box center [630, 53] width 23 height 23
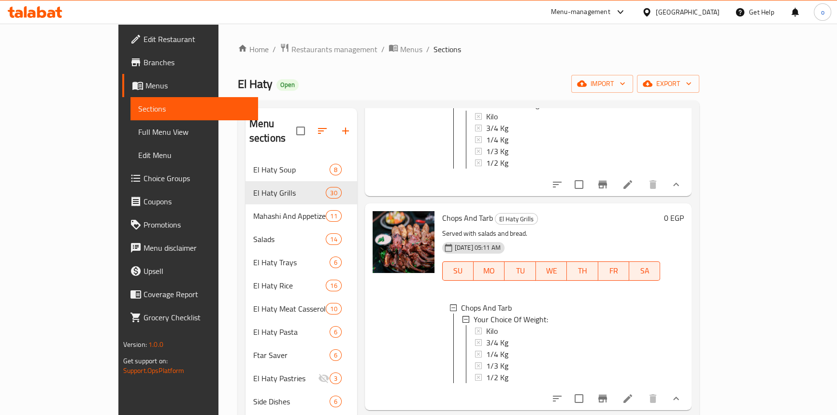
scroll to position [0, 0]
click at [486, 359] on div "1/4 Kg" at bounding box center [569, 354] width 167 height 12
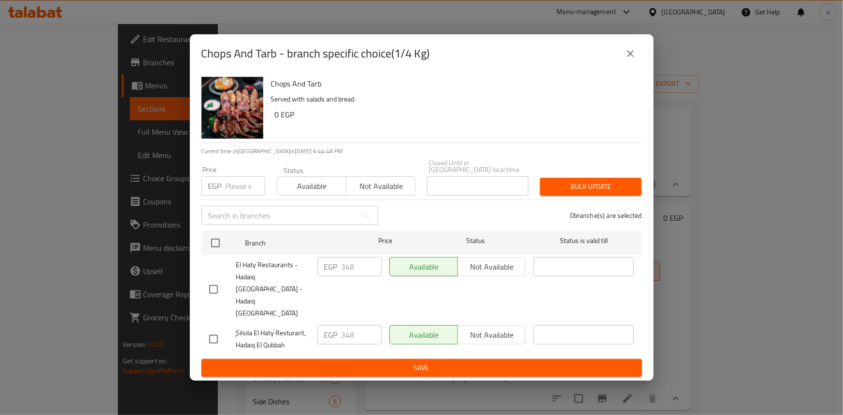
click at [632, 59] on icon "close" at bounding box center [631, 54] width 12 height 12
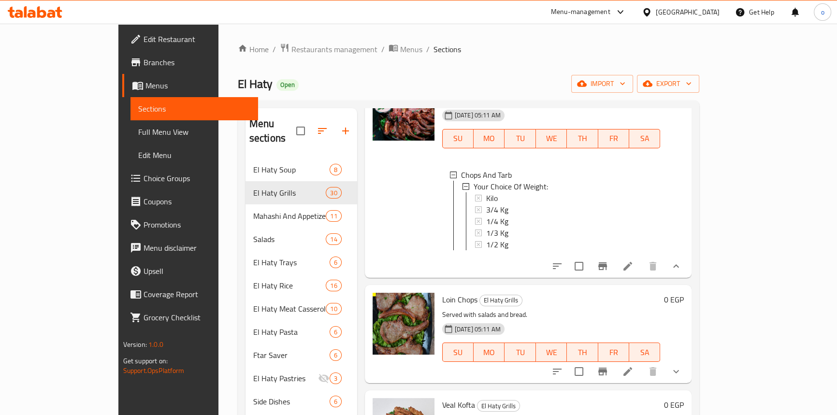
scroll to position [1591, 0]
click at [486, 239] on div "1/3 Kg" at bounding box center [569, 234] width 167 height 12
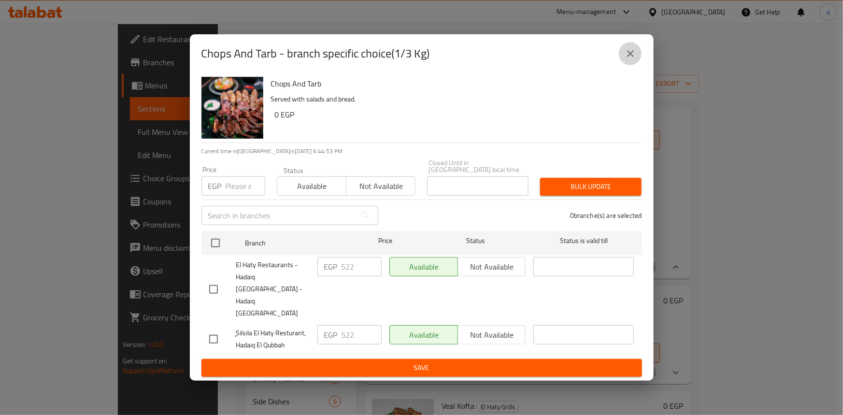
click at [639, 65] on button "close" at bounding box center [630, 53] width 23 height 23
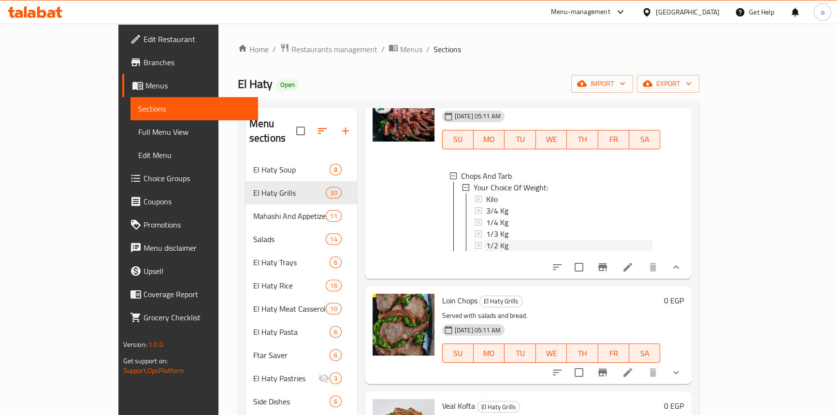
click at [512, 251] on div "1/2 Kg" at bounding box center [569, 246] width 167 height 12
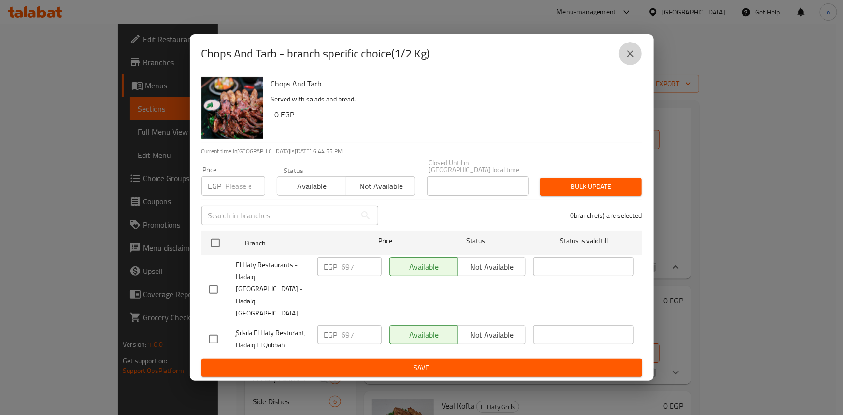
click at [621, 65] on button "close" at bounding box center [630, 53] width 23 height 23
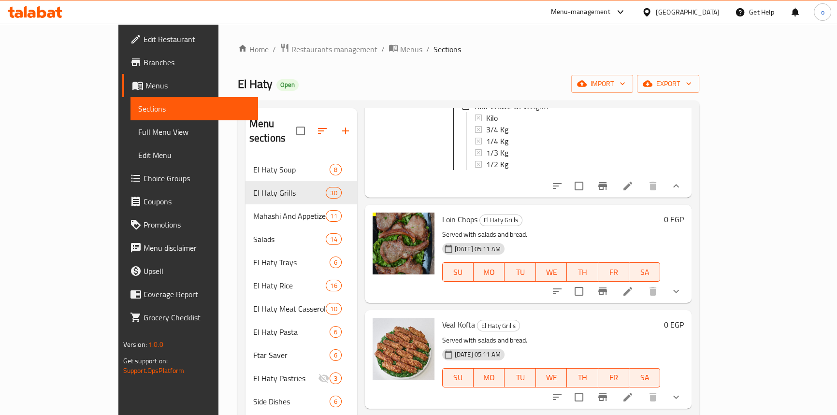
scroll to position [1679, 0]
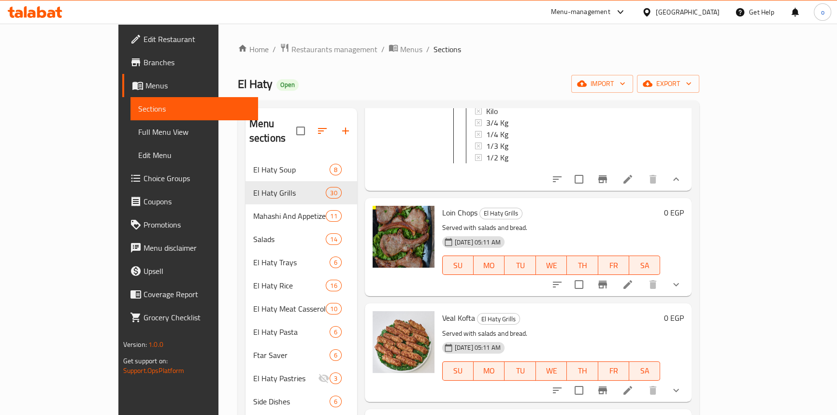
click at [688, 296] on button "show more" at bounding box center [675, 284] width 23 height 23
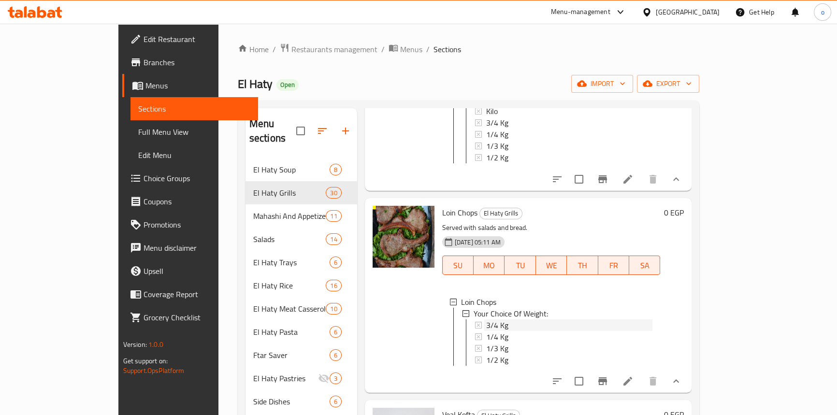
click at [486, 331] on span "3/4 Kg" at bounding box center [497, 325] width 22 height 12
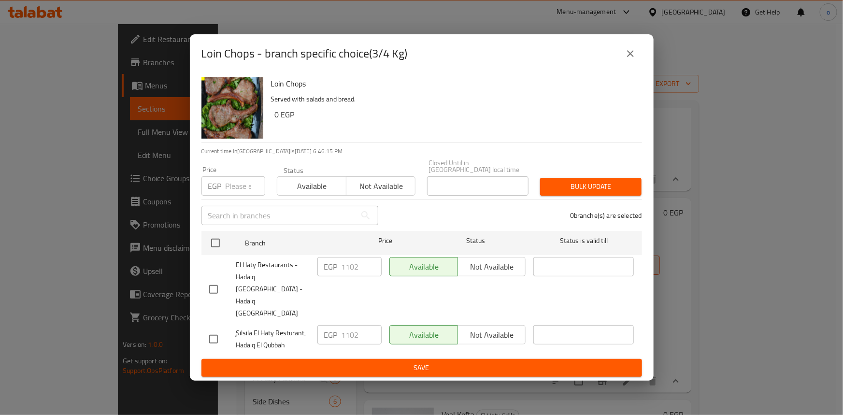
click at [629, 57] on icon "close" at bounding box center [630, 53] width 7 height 7
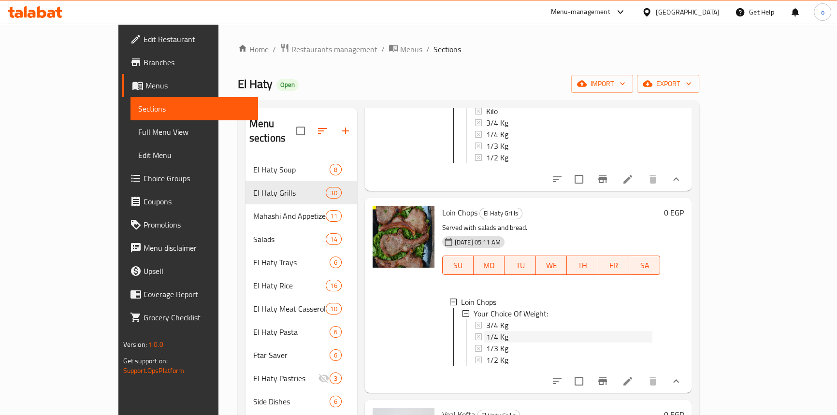
click at [486, 343] on span "1/4 Kg" at bounding box center [497, 337] width 22 height 12
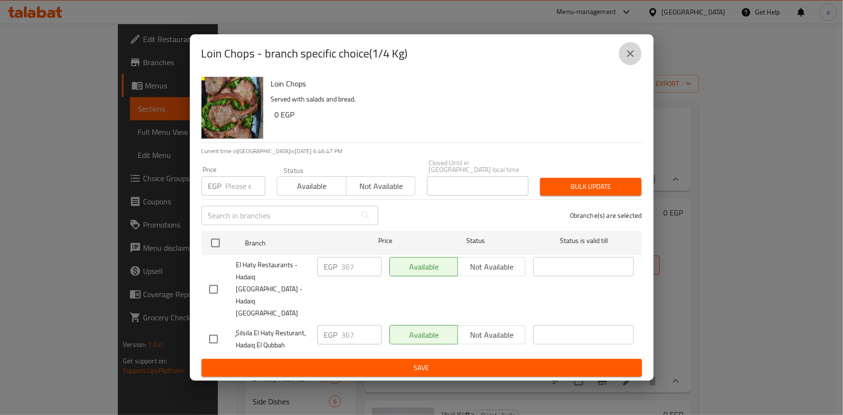
click at [630, 59] on icon "close" at bounding box center [631, 54] width 12 height 12
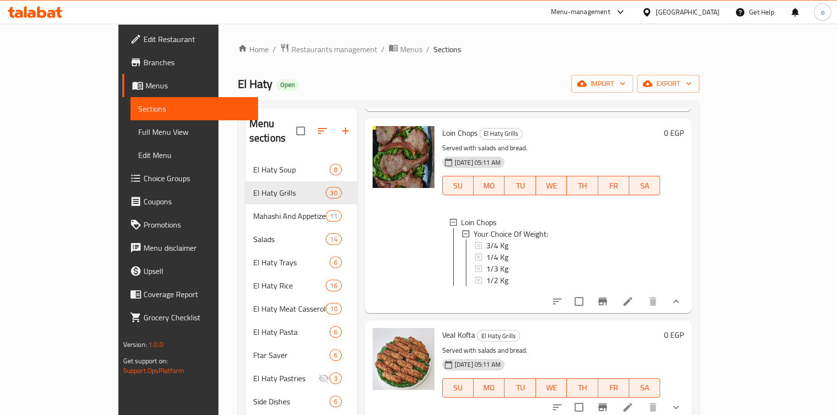
scroll to position [1767, 0]
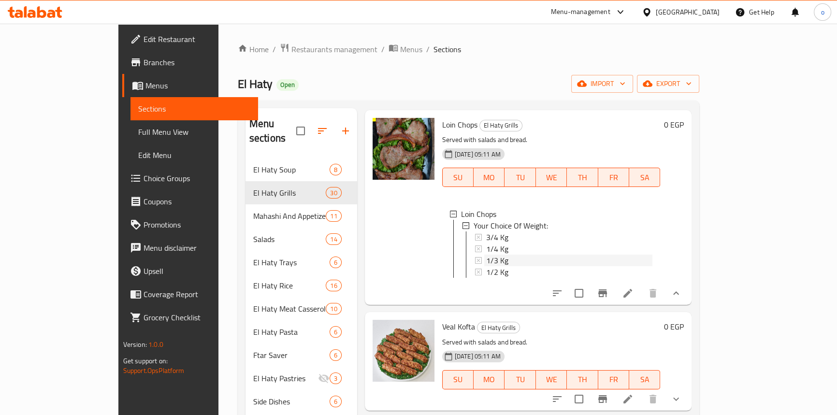
click at [489, 266] on div "1/3 Kg" at bounding box center [569, 261] width 167 height 12
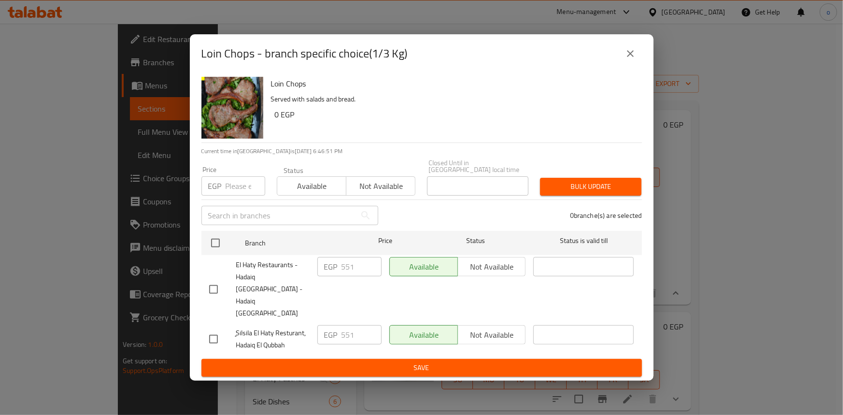
click at [631, 59] on icon "close" at bounding box center [631, 54] width 12 height 12
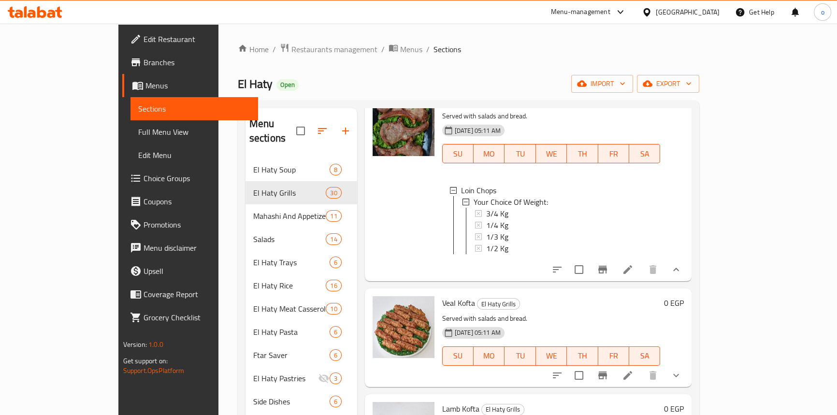
scroll to position [1811, 0]
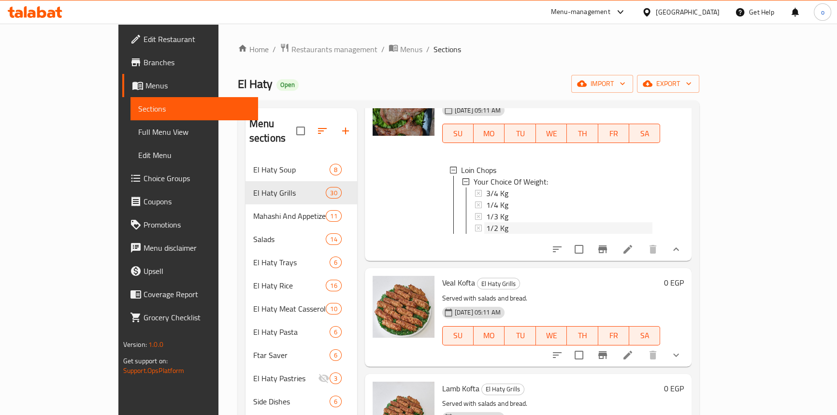
click at [493, 234] on div "1/2 Kg" at bounding box center [569, 228] width 167 height 12
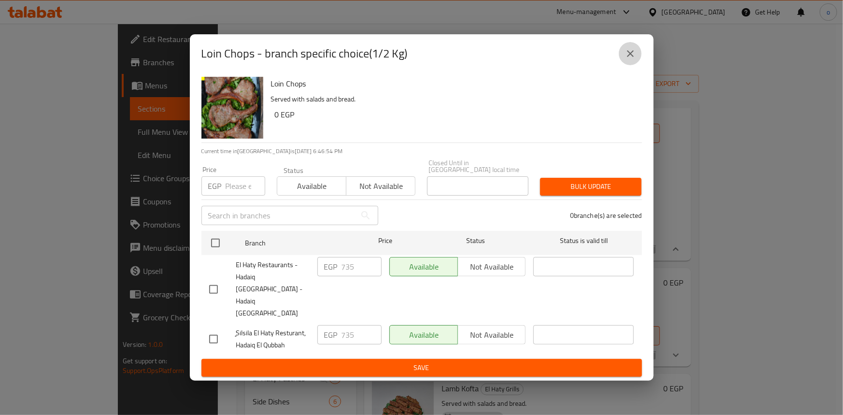
click at [621, 65] on button "close" at bounding box center [630, 53] width 23 height 23
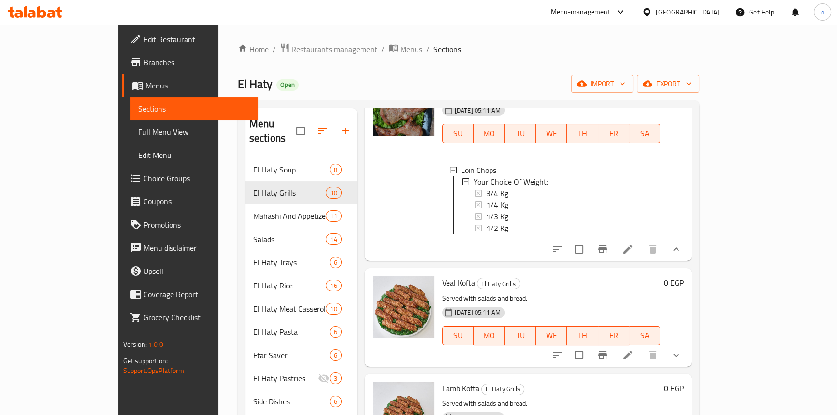
click at [623, 75] on div "El Haty Open import export" at bounding box center [468, 84] width 461 height 18
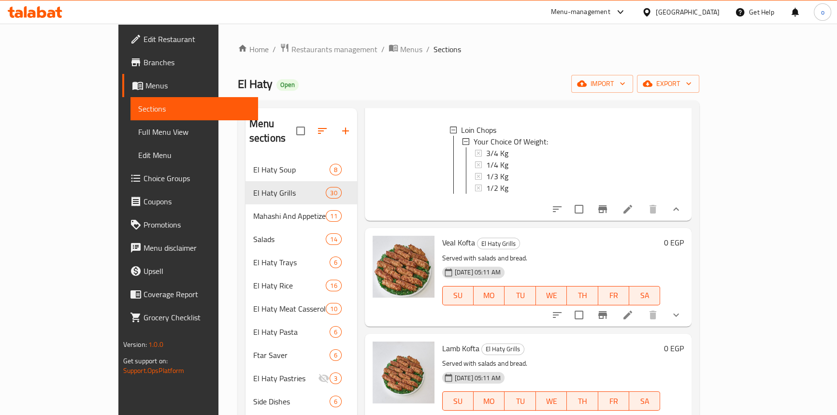
scroll to position [1898, 0]
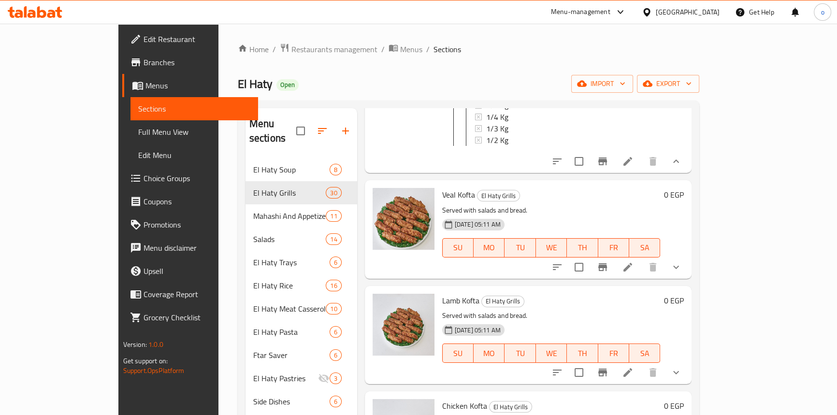
click at [682, 273] on icon "show more" at bounding box center [676, 267] width 12 height 12
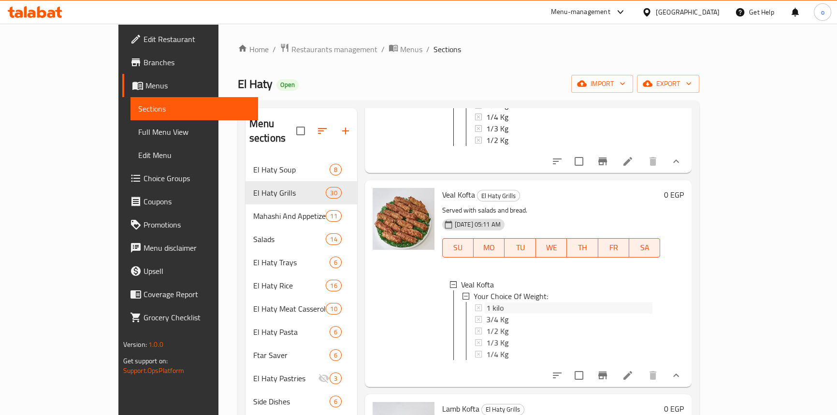
click at [486, 314] on div "1 kilo" at bounding box center [569, 308] width 167 height 12
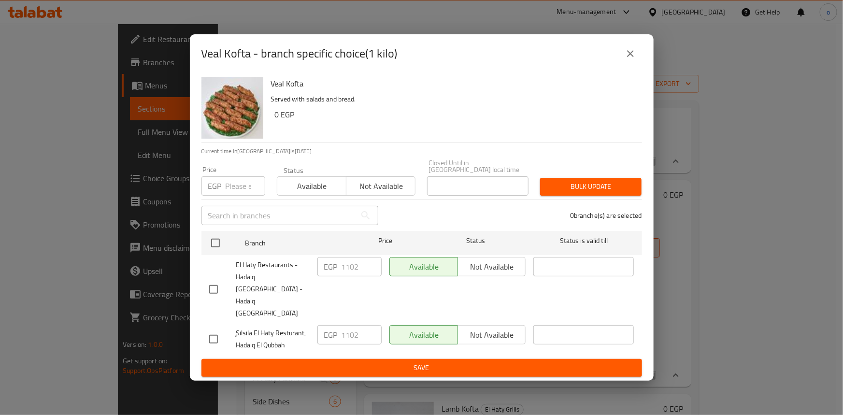
click at [625, 59] on icon "close" at bounding box center [631, 54] width 12 height 12
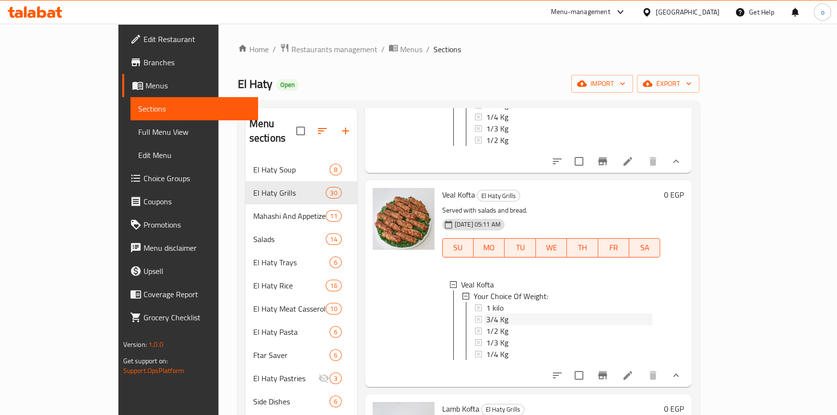
click at [486, 325] on div "3/4 Kg" at bounding box center [569, 320] width 167 height 12
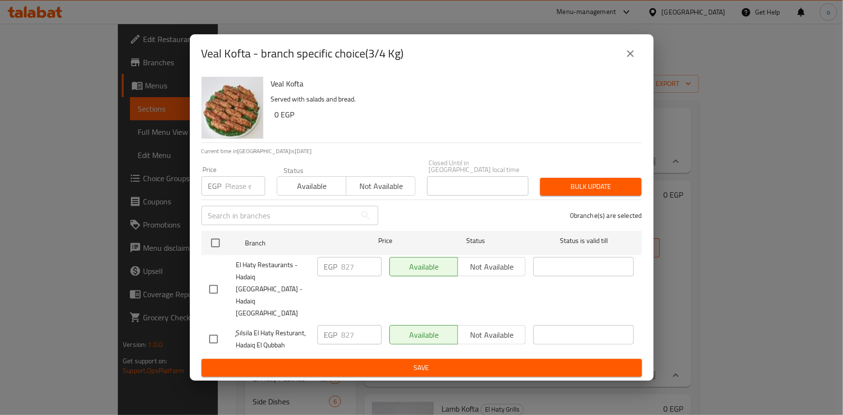
click at [633, 59] on icon "close" at bounding box center [631, 54] width 12 height 12
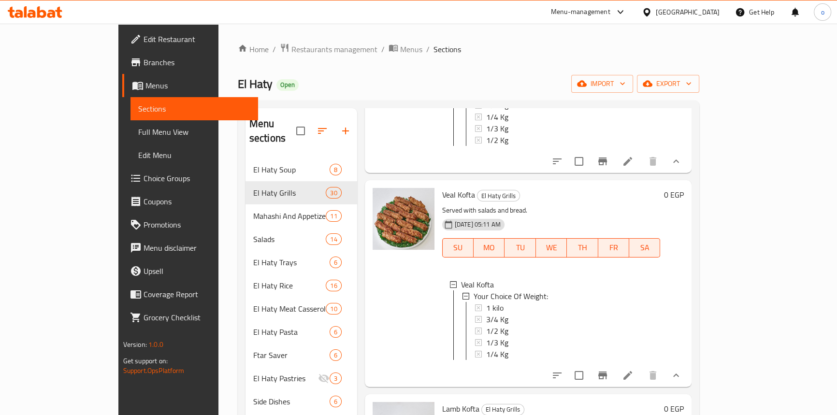
scroll to position [0, 0]
click at [486, 336] on span "1/2 Kg" at bounding box center [497, 331] width 22 height 12
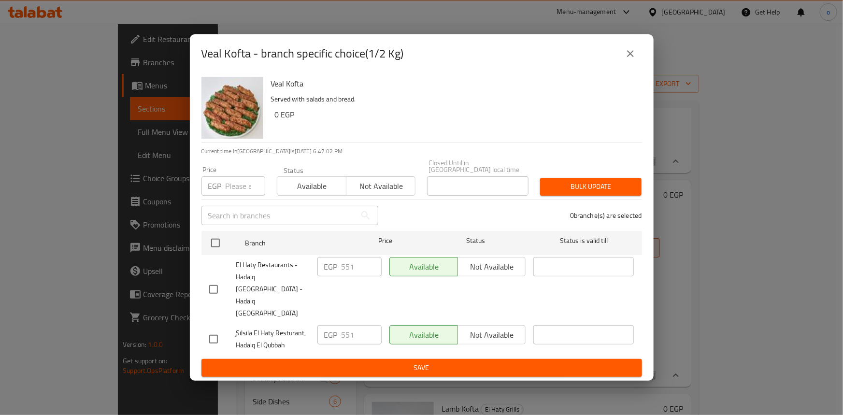
click at [628, 65] on button "close" at bounding box center [630, 53] width 23 height 23
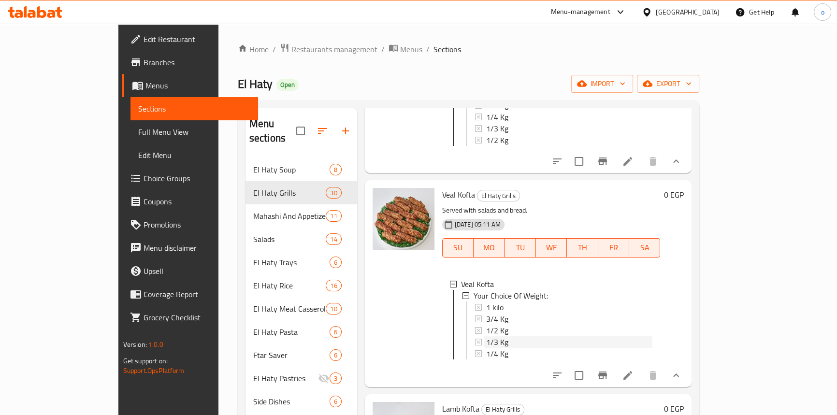
click at [492, 348] on div "1/3 Kg" at bounding box center [569, 342] width 167 height 12
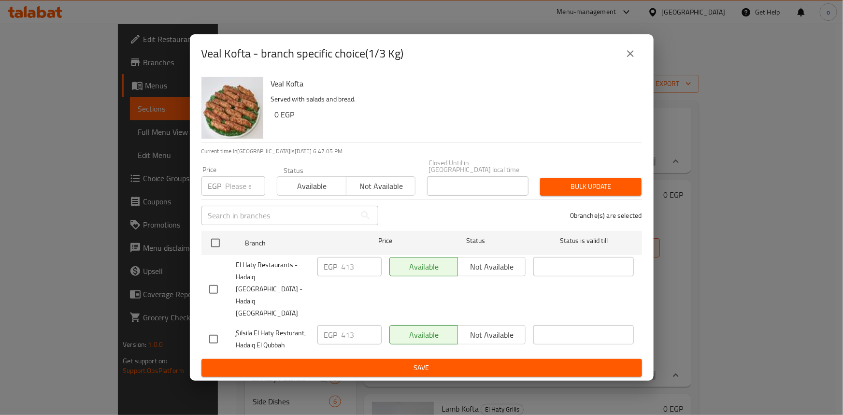
click at [638, 65] on div "Veal Kofta - branch specific choice(1/3 Kg)" at bounding box center [421, 53] width 441 height 23
click at [634, 65] on button "close" at bounding box center [630, 53] width 23 height 23
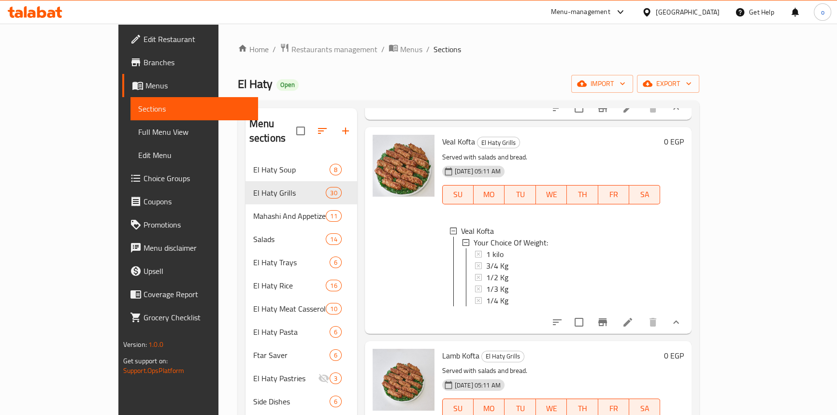
scroll to position [1986, 0]
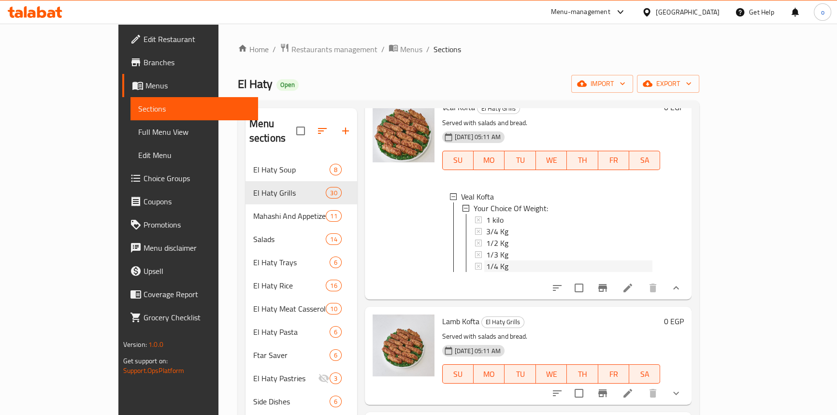
click at [518, 272] on div "1/4 Kg" at bounding box center [569, 266] width 167 height 12
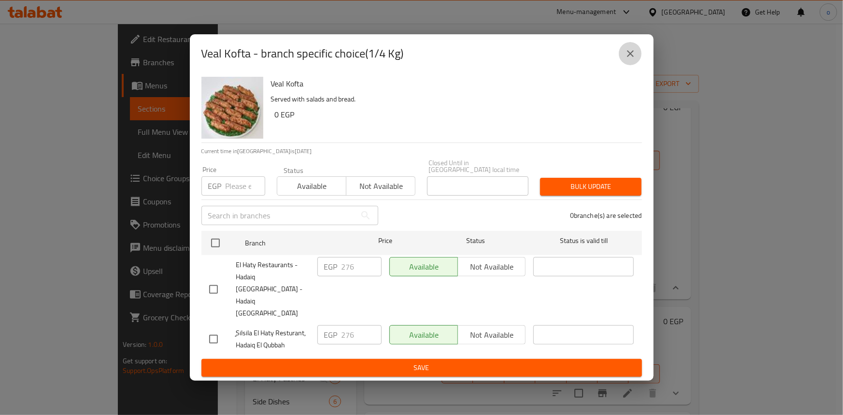
click at [633, 59] on icon "close" at bounding box center [631, 54] width 12 height 12
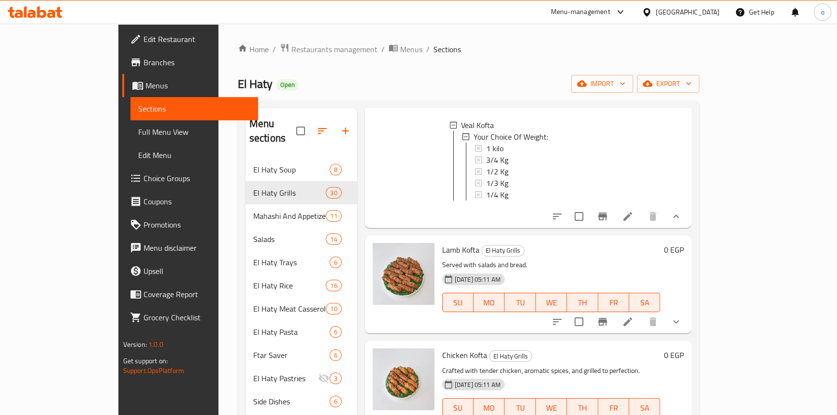
scroll to position [2118, 0]
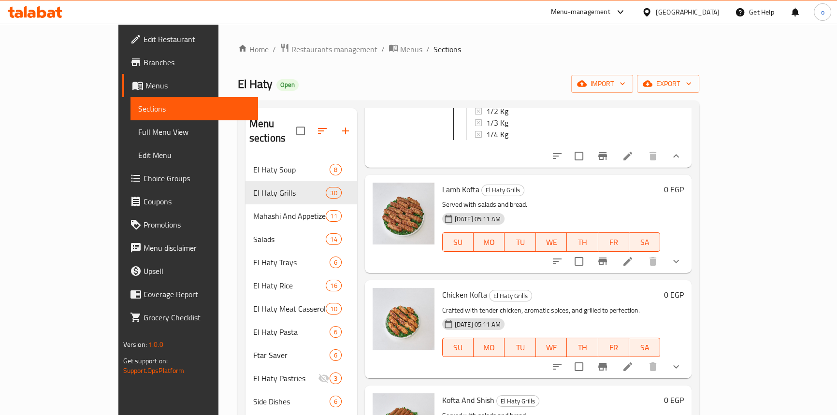
click at [682, 267] on icon "show more" at bounding box center [676, 262] width 12 height 12
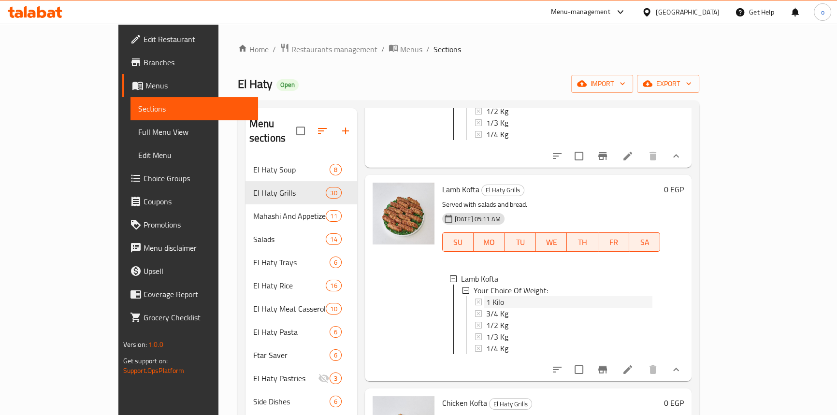
click at [486, 308] on div "1 Kilo" at bounding box center [569, 302] width 167 height 12
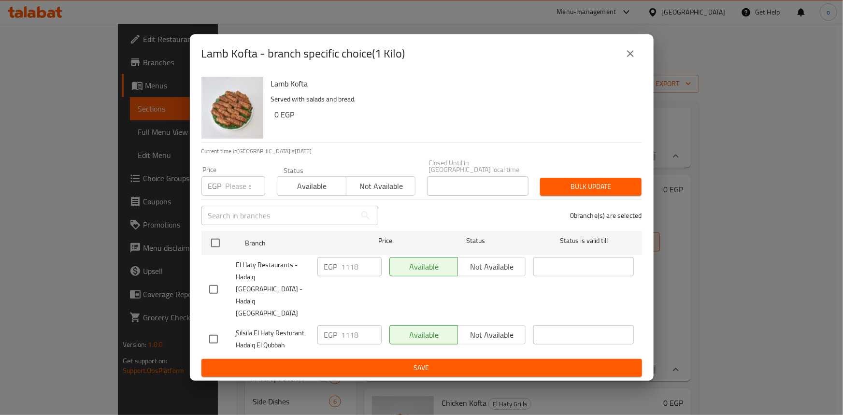
click at [630, 59] on icon "close" at bounding box center [631, 54] width 12 height 12
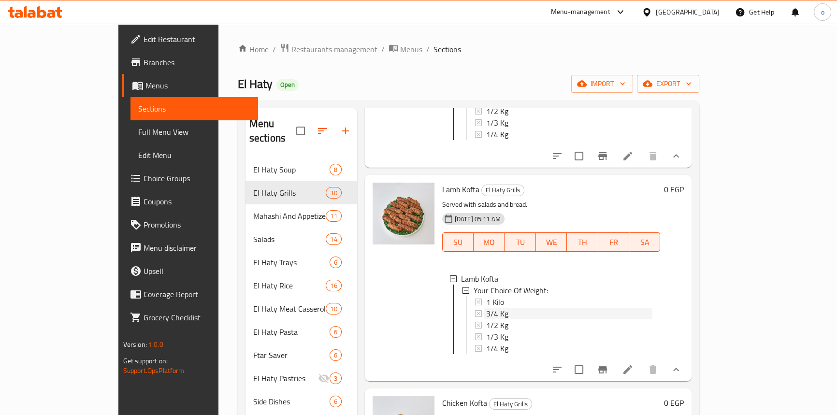
click at [487, 319] on div "3/4 Kg" at bounding box center [569, 314] width 167 height 12
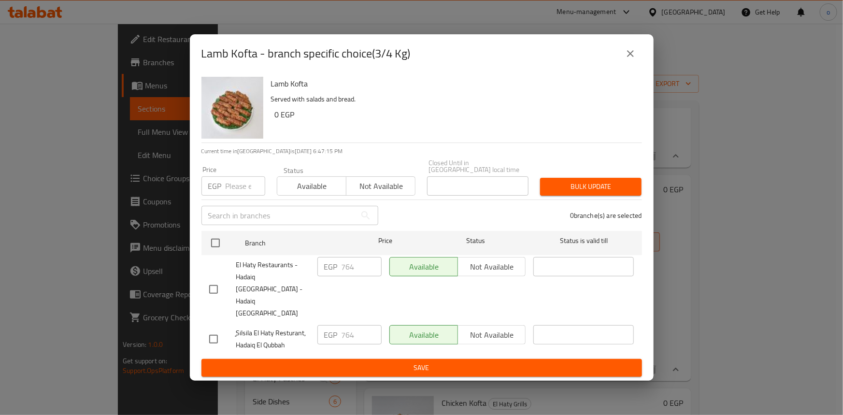
click at [618, 65] on div "Lamb Kofta - branch specific choice(3/4 Kg)" at bounding box center [421, 53] width 441 height 23
click at [626, 59] on icon "close" at bounding box center [631, 54] width 12 height 12
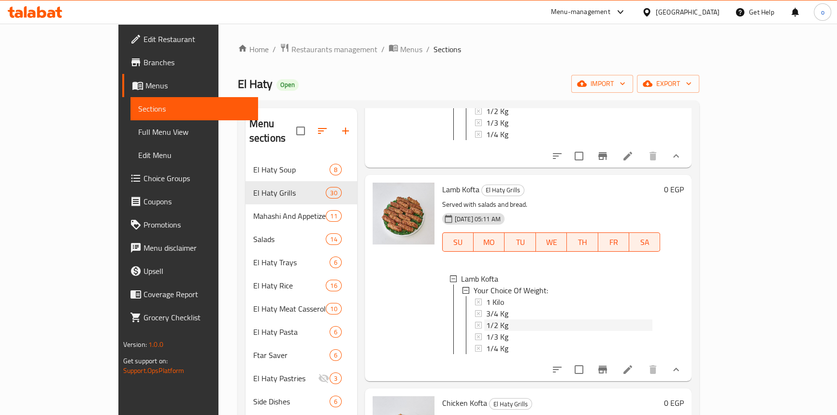
click at [486, 331] on span "1/2 Kg" at bounding box center [497, 325] width 22 height 12
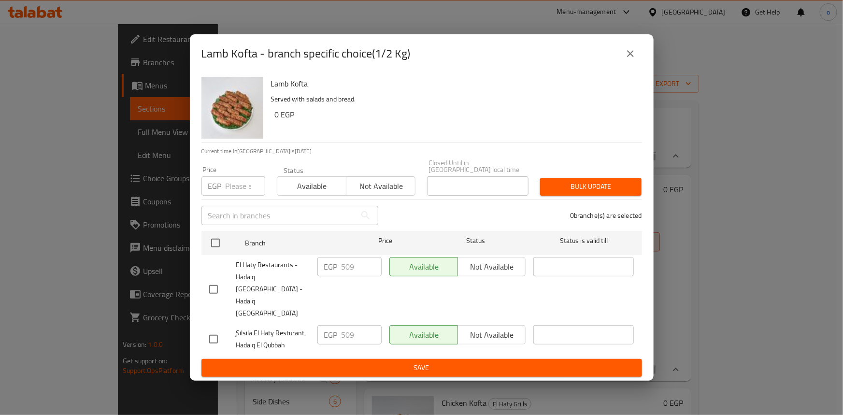
click at [633, 59] on icon "close" at bounding box center [631, 54] width 12 height 12
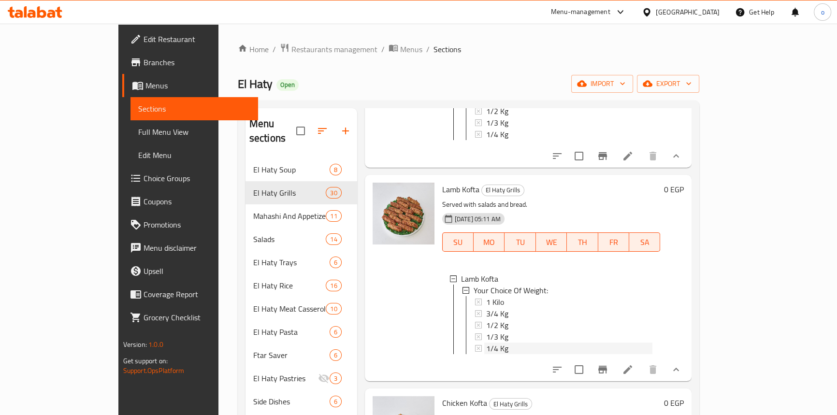
click at [486, 354] on span "1/4 Kg" at bounding box center [497, 349] width 22 height 12
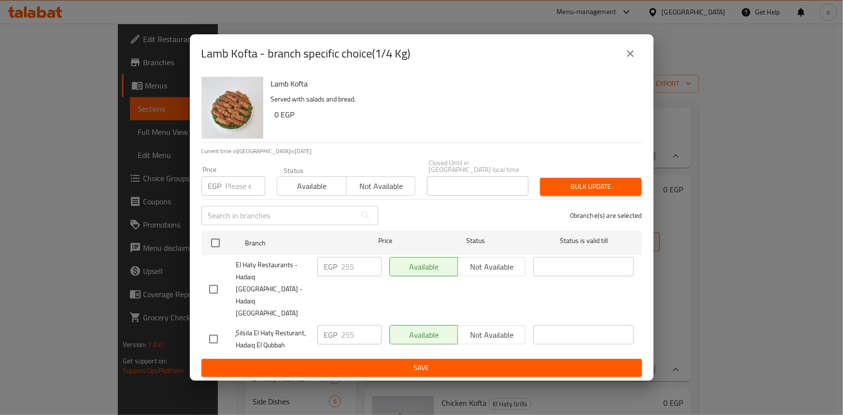
click at [632, 65] on button "close" at bounding box center [630, 53] width 23 height 23
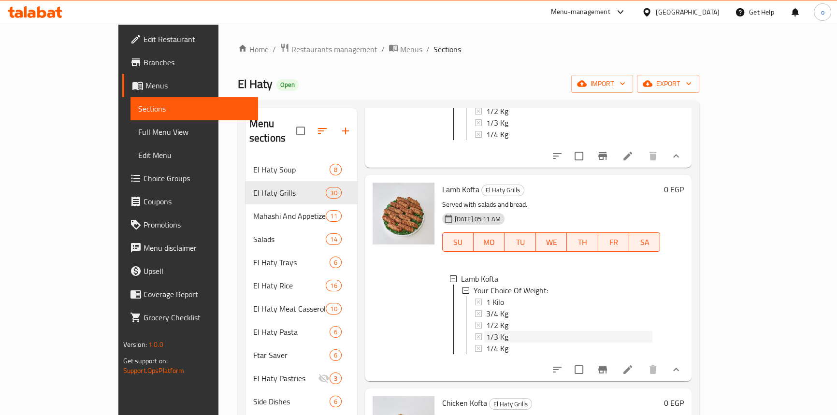
click at [486, 343] on div "1/3 Kg" at bounding box center [569, 337] width 167 height 12
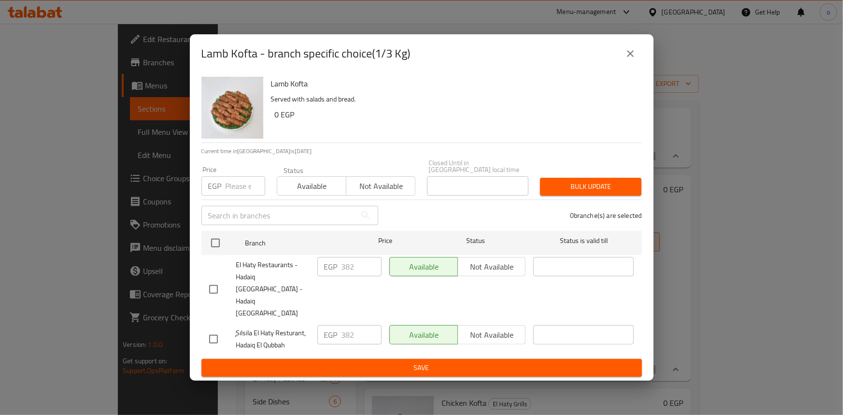
click at [629, 59] on icon "close" at bounding box center [631, 54] width 12 height 12
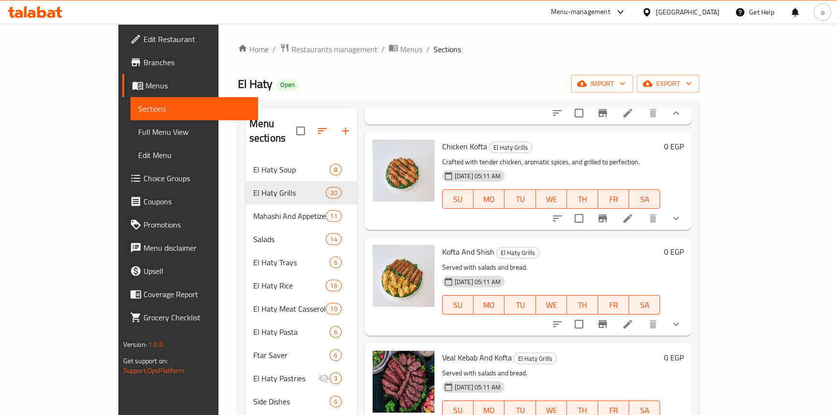
scroll to position [2382, 0]
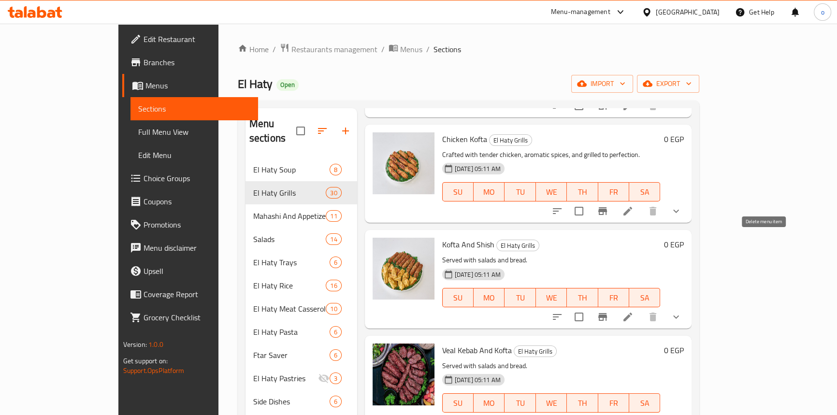
click at [688, 223] on button "show more" at bounding box center [675, 211] width 23 height 23
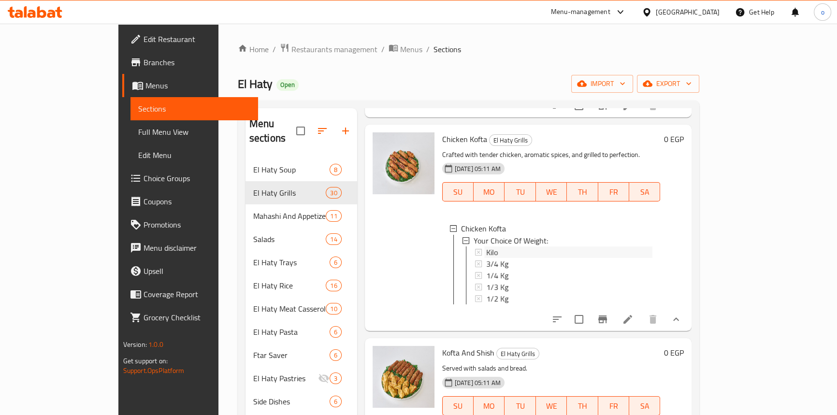
click at [511, 258] on div "Kilo" at bounding box center [569, 252] width 167 height 12
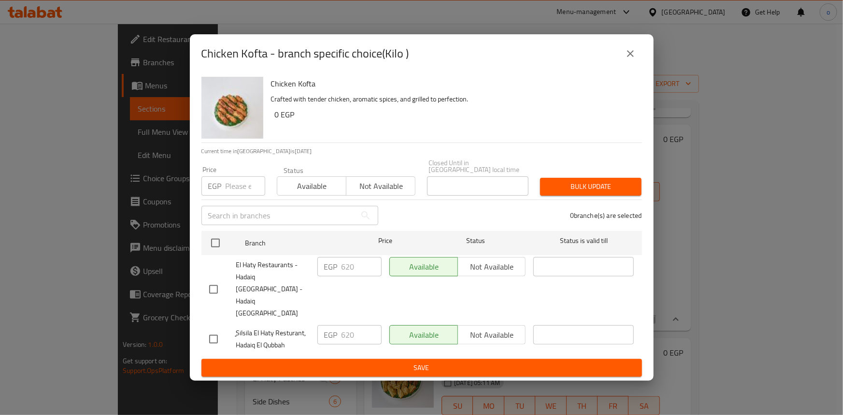
click at [622, 65] on button "close" at bounding box center [630, 53] width 23 height 23
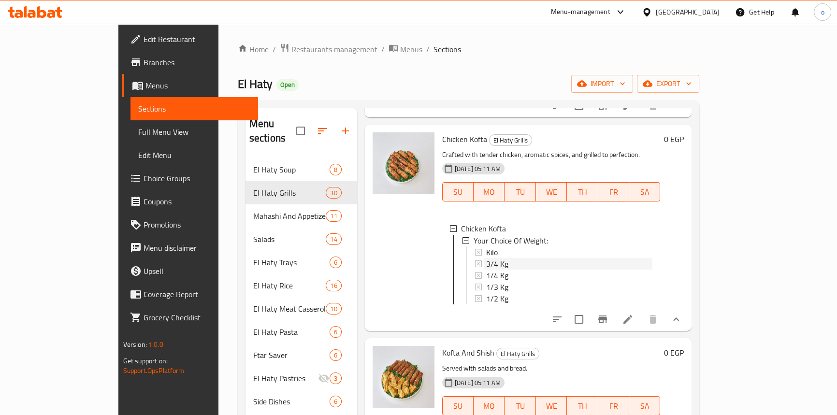
click at [486, 269] on div "3/4 Kg" at bounding box center [569, 264] width 167 height 12
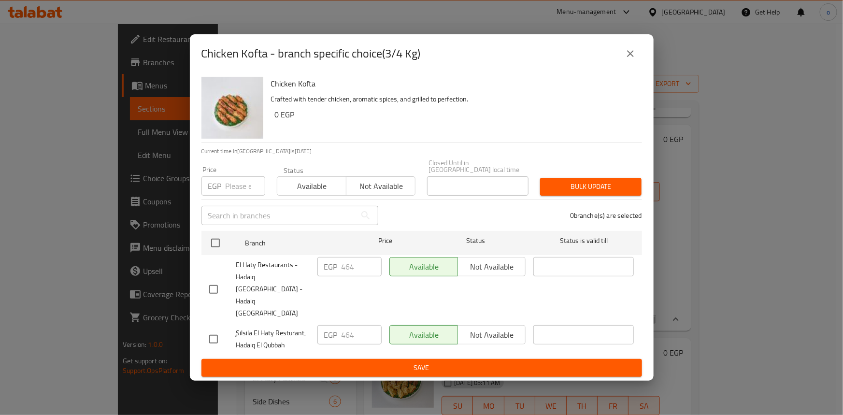
click at [645, 70] on div "Chicken Kofta - branch specific choice(3/4 Kg)" at bounding box center [422, 53] width 464 height 39
click at [628, 65] on button "close" at bounding box center [630, 53] width 23 height 23
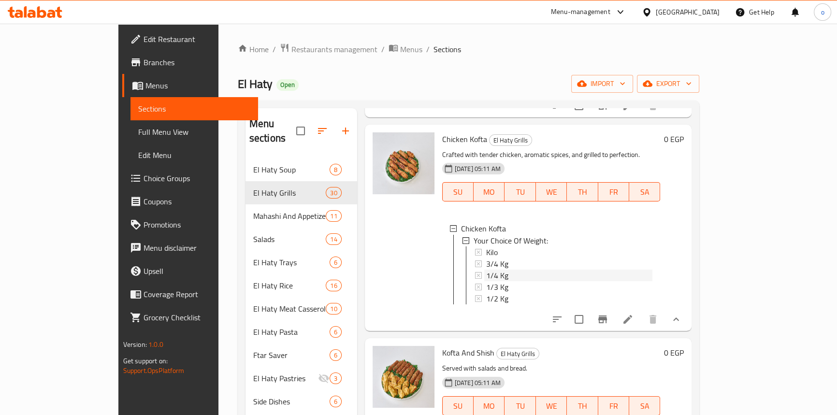
click at [486, 281] on span "1/4 Kg" at bounding box center [497, 275] width 22 height 12
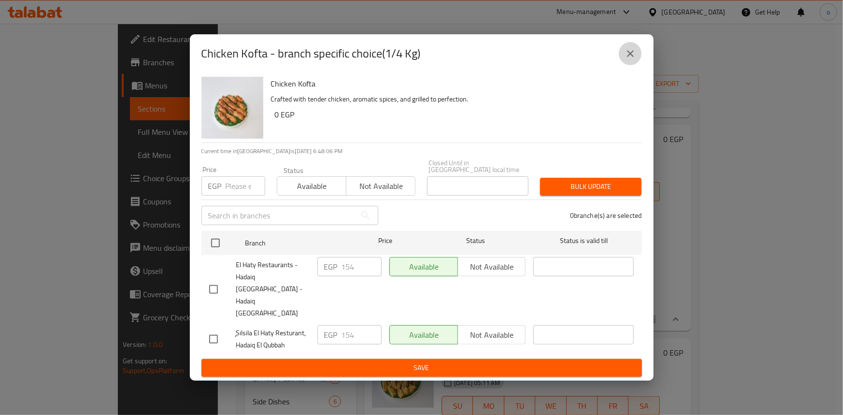
drag, startPoint x: 629, startPoint y: 69, endPoint x: 618, endPoint y: 173, distance: 105.0
click at [629, 59] on icon "close" at bounding box center [631, 54] width 12 height 12
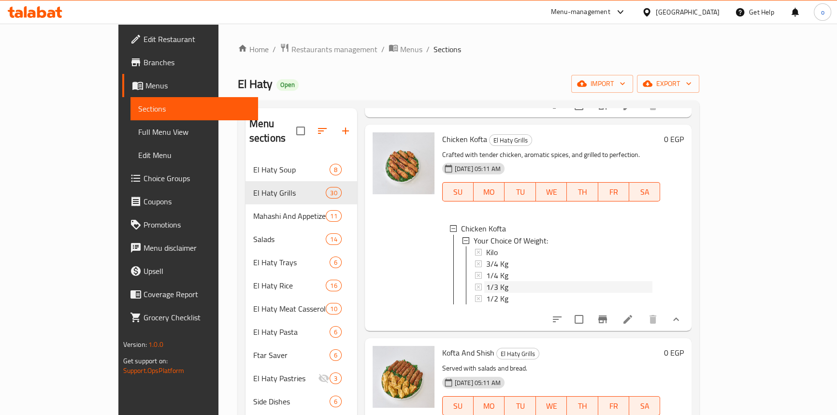
click at [486, 292] on span "1/3 Kg" at bounding box center [497, 287] width 22 height 12
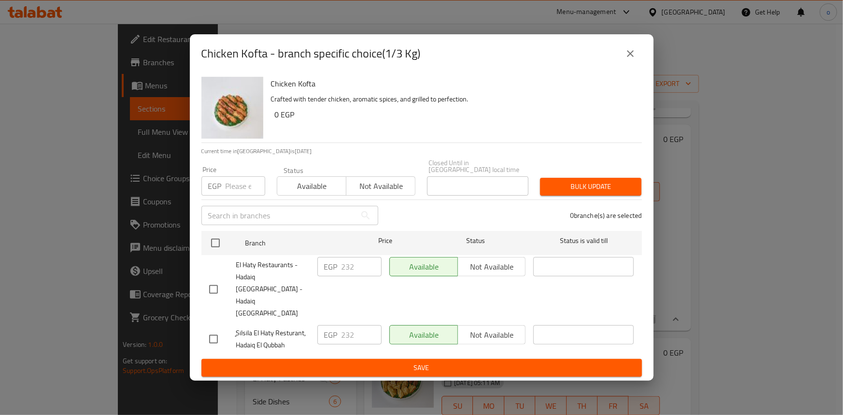
click at [633, 59] on icon "close" at bounding box center [631, 54] width 12 height 12
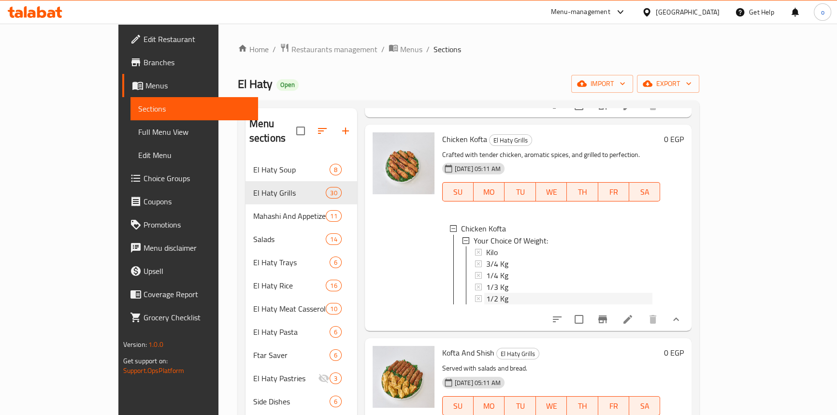
click at [570, 304] on div "1/2 Kg" at bounding box center [569, 298] width 167 height 12
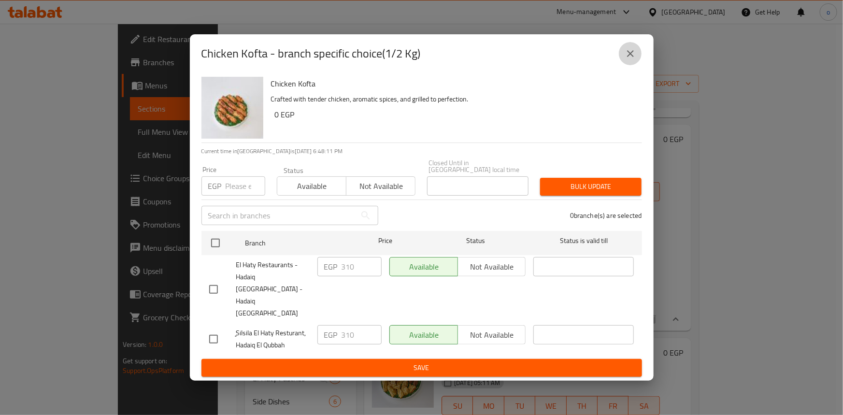
click at [628, 59] on icon "close" at bounding box center [631, 54] width 12 height 12
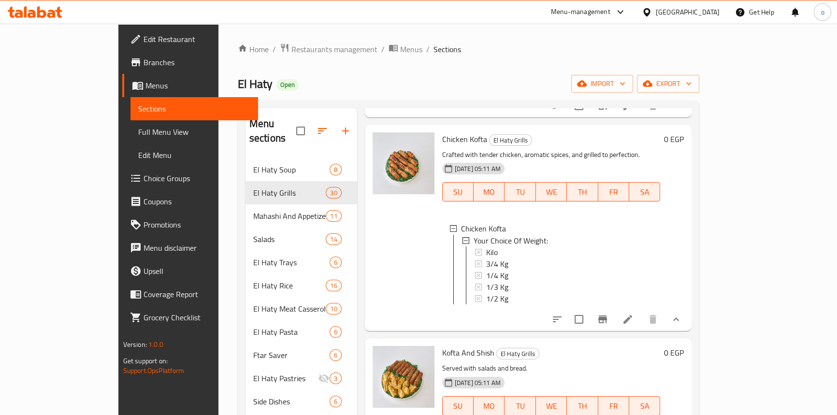
click at [628, 253] on div "Chicken Kofta Your Choice Of Weight: Kilo 3/4 Kg 1/4 Kg 1/3 Kg 1/2 Kg" at bounding box center [551, 265] width 218 height 101
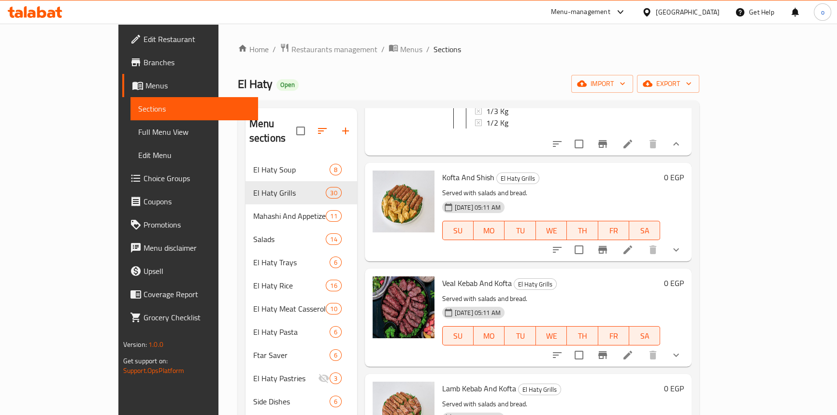
scroll to position [2575, 0]
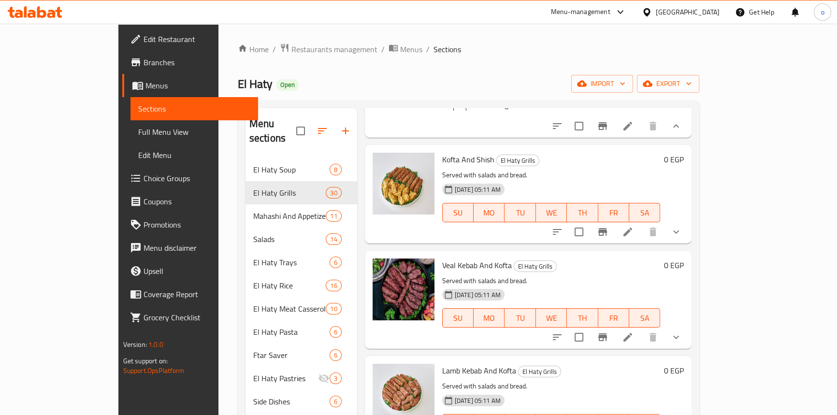
click at [688, 244] on button "show more" at bounding box center [675, 231] width 23 height 23
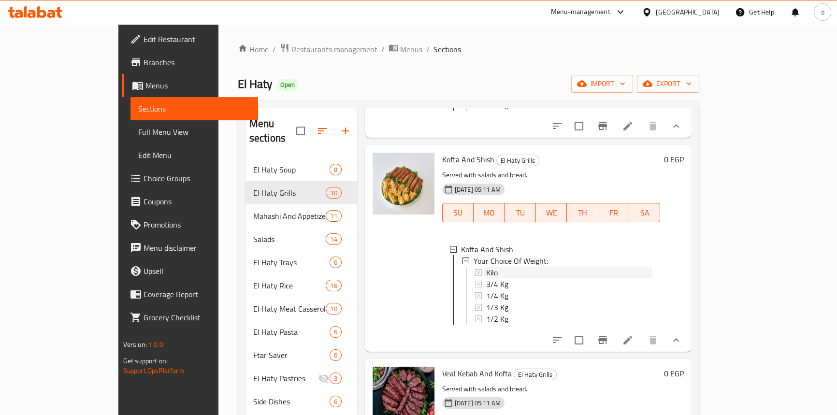
click at [486, 278] on div "Kilo" at bounding box center [569, 273] width 167 height 12
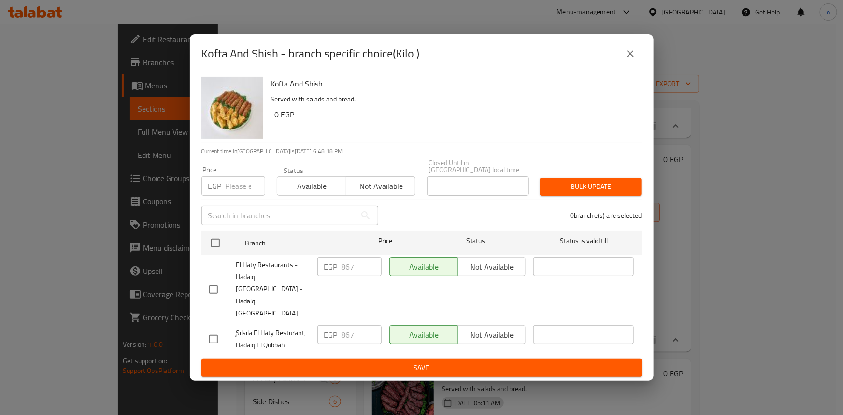
click at [625, 59] on icon "close" at bounding box center [631, 54] width 12 height 12
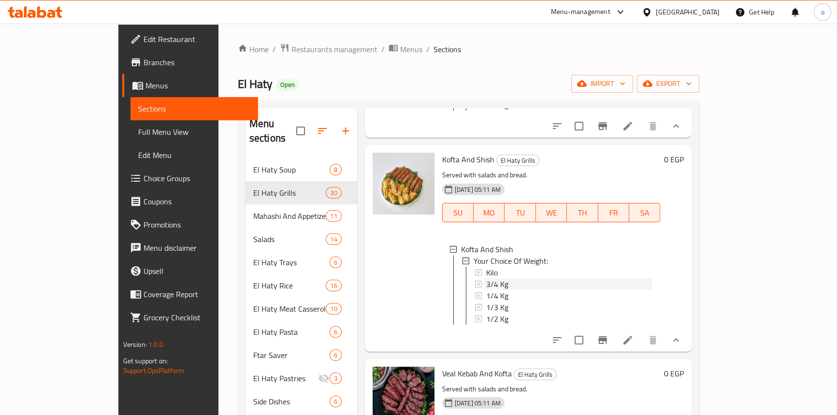
click at [486, 290] on span "3/4 Kg" at bounding box center [497, 284] width 22 height 12
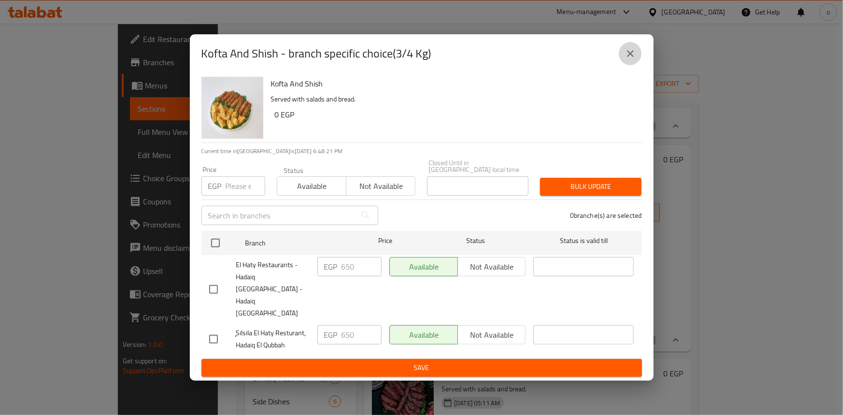
click at [638, 65] on button "close" at bounding box center [630, 53] width 23 height 23
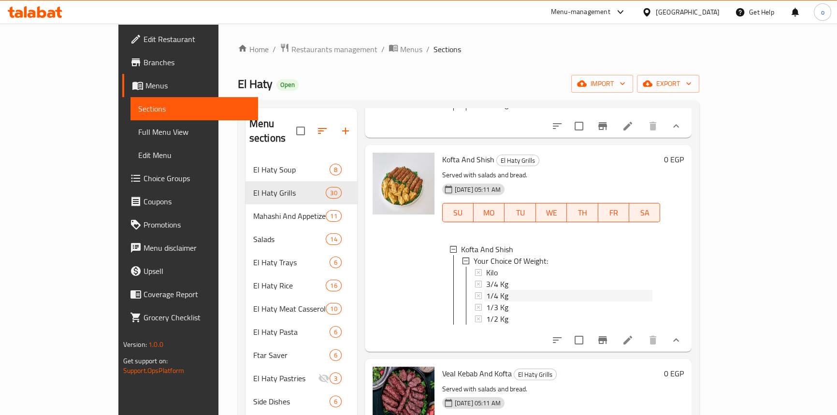
click at [496, 302] on div "1/4 Kg" at bounding box center [569, 296] width 167 height 12
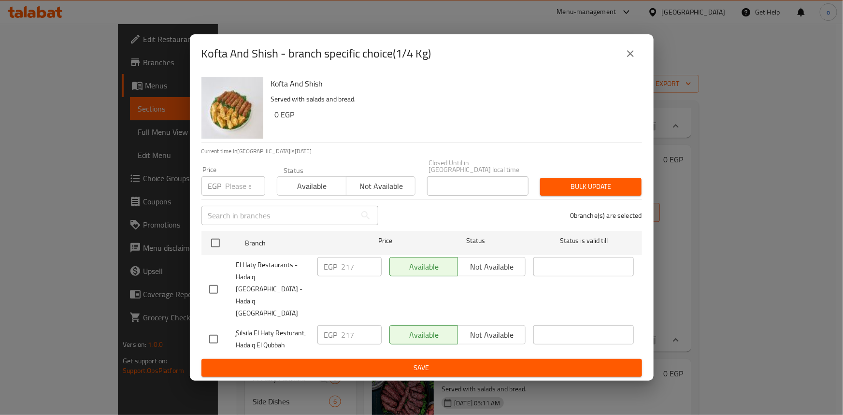
click at [632, 59] on icon "close" at bounding box center [631, 54] width 12 height 12
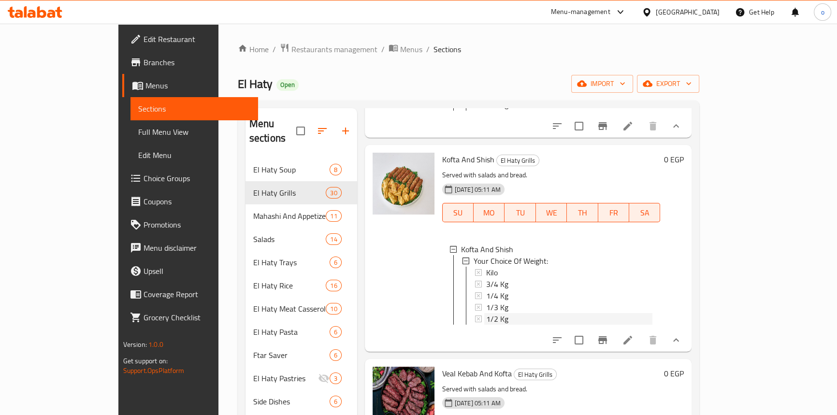
click at [500, 325] on div "1/2 Kg" at bounding box center [569, 319] width 167 height 12
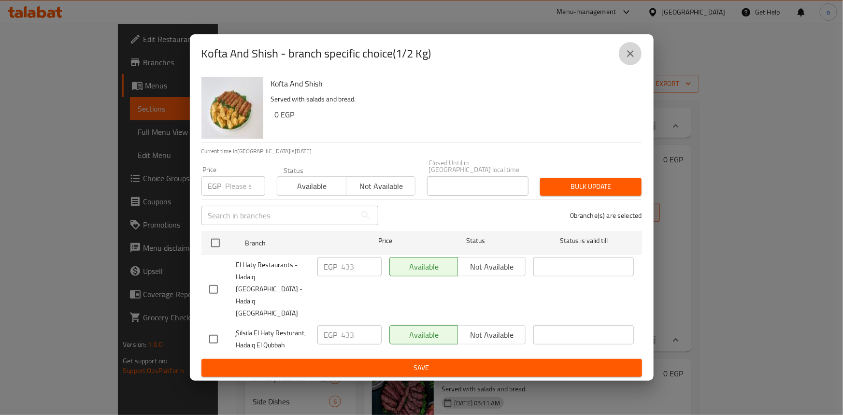
drag, startPoint x: 638, startPoint y: 75, endPoint x: 576, endPoint y: 207, distance: 145.7
click at [637, 65] on button "close" at bounding box center [630, 53] width 23 height 23
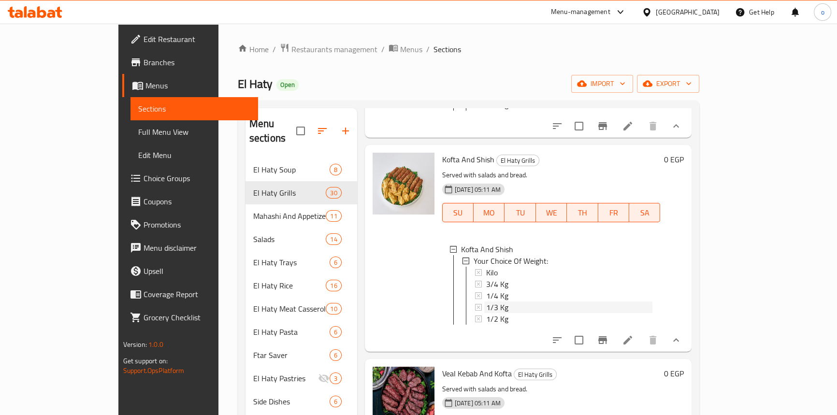
click at [495, 313] on div "1/3 Kg" at bounding box center [569, 308] width 167 height 12
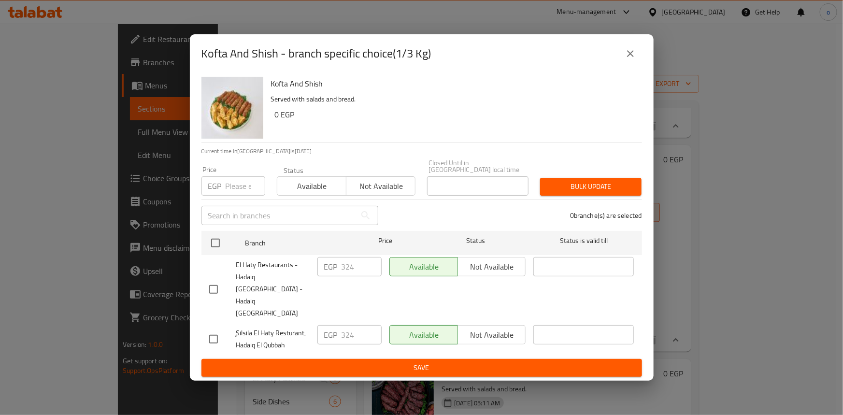
click at [636, 65] on button "close" at bounding box center [630, 53] width 23 height 23
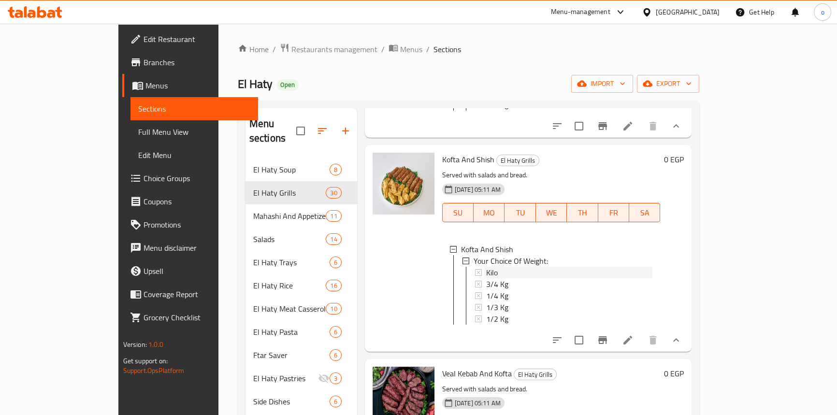
click at [594, 278] on div "Kilo" at bounding box center [569, 273] width 167 height 12
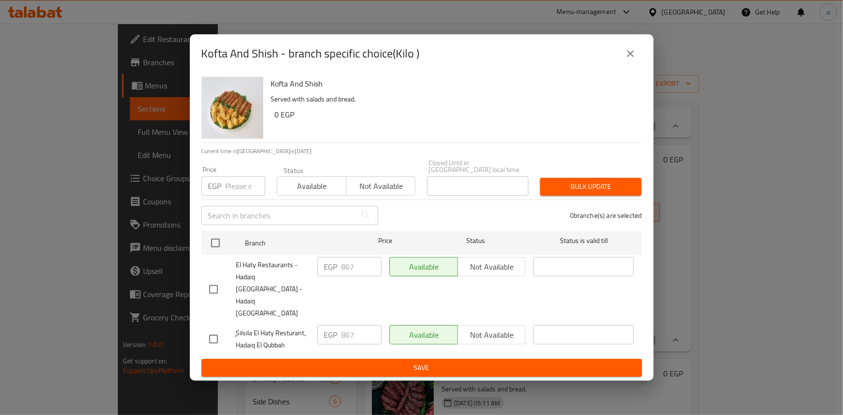
click at [634, 59] on icon "close" at bounding box center [631, 54] width 12 height 12
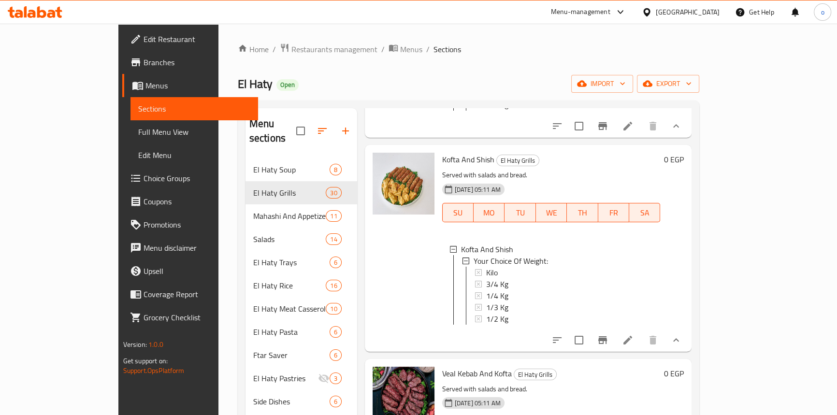
click at [543, 336] on div "Kofta And Shish Your Choice Of Weight: Kilo 3/4 Kg 1/4 Kg 1/3 Kg 1/2 Kg" at bounding box center [551, 286] width 218 height 101
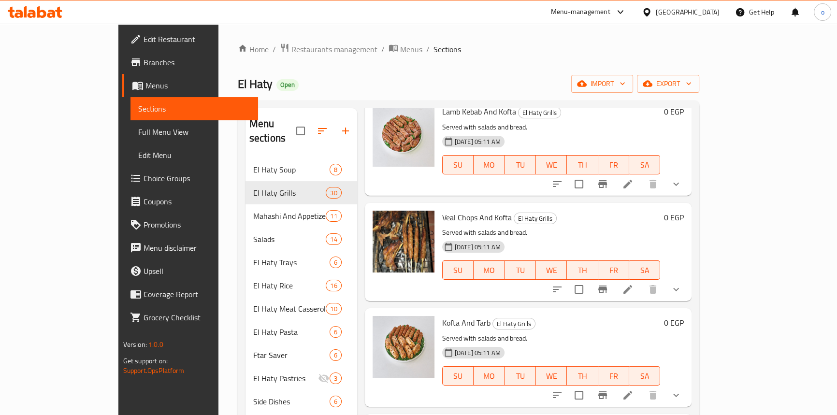
scroll to position [2926, 0]
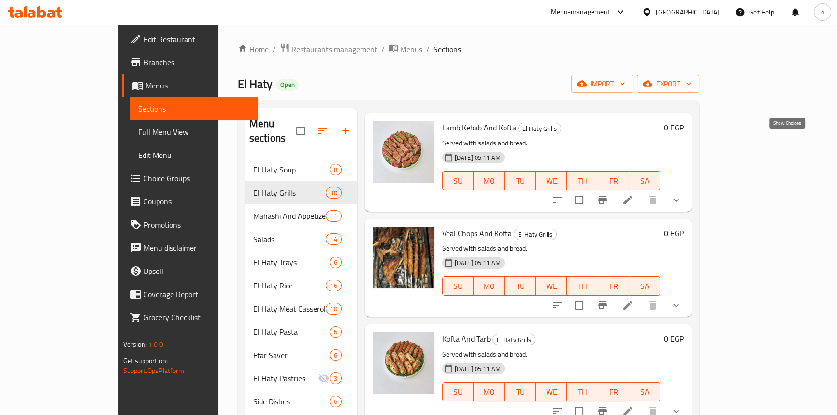
click at [682, 100] on icon "show more" at bounding box center [676, 94] width 12 height 12
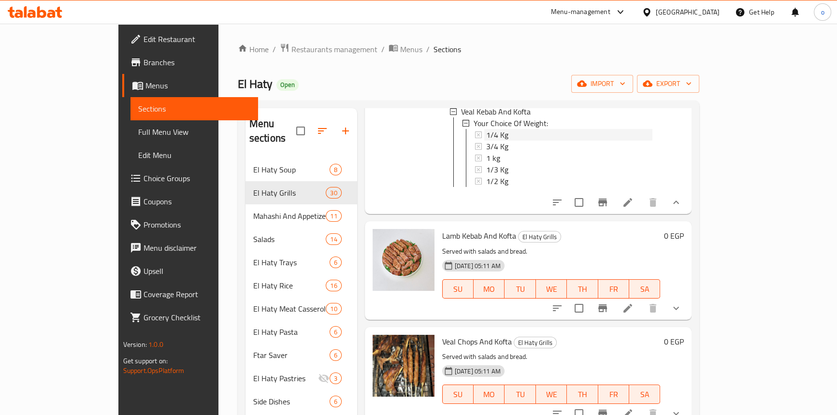
click at [488, 141] on div "1/4 Kg" at bounding box center [569, 135] width 167 height 12
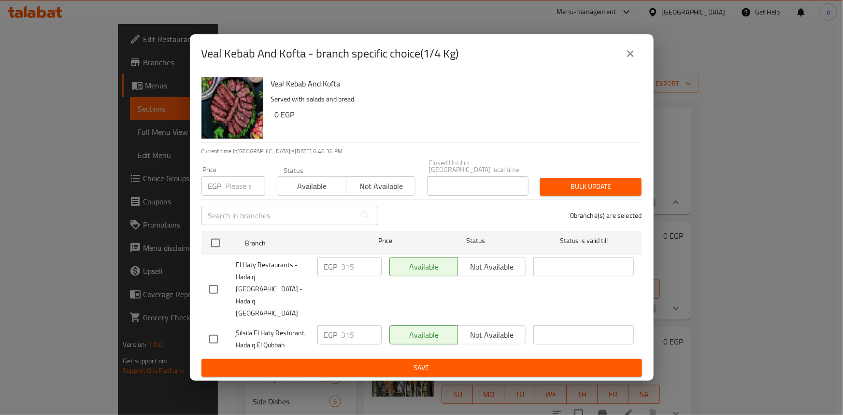
click at [630, 57] on icon "close" at bounding box center [630, 53] width 7 height 7
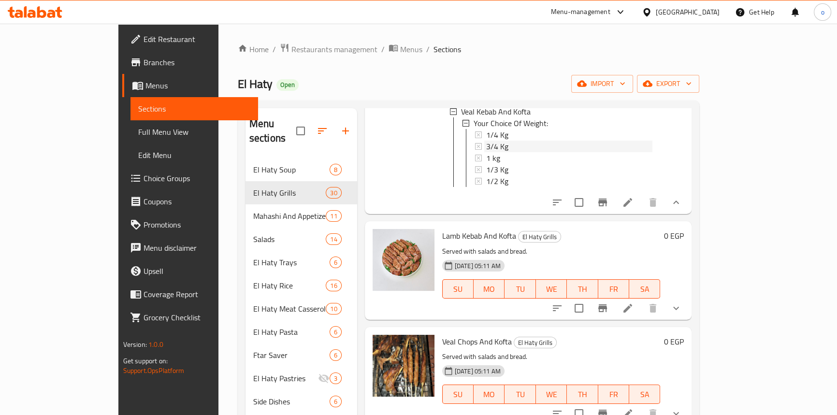
click at [486, 152] on div "3/4 Kg" at bounding box center [569, 147] width 167 height 12
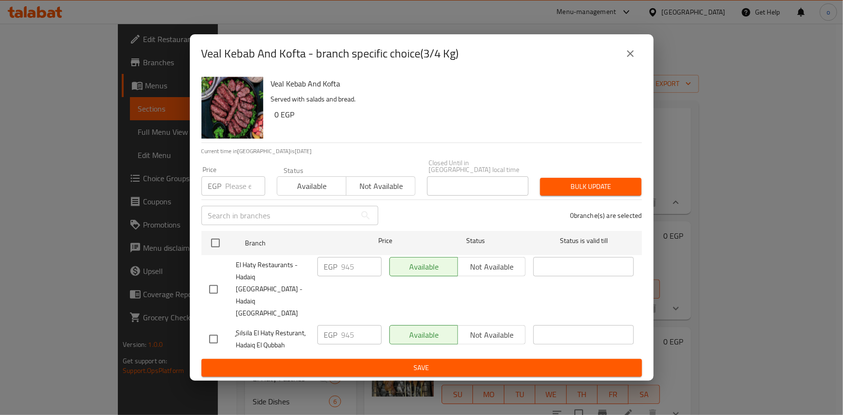
click at [634, 59] on icon "close" at bounding box center [631, 54] width 12 height 12
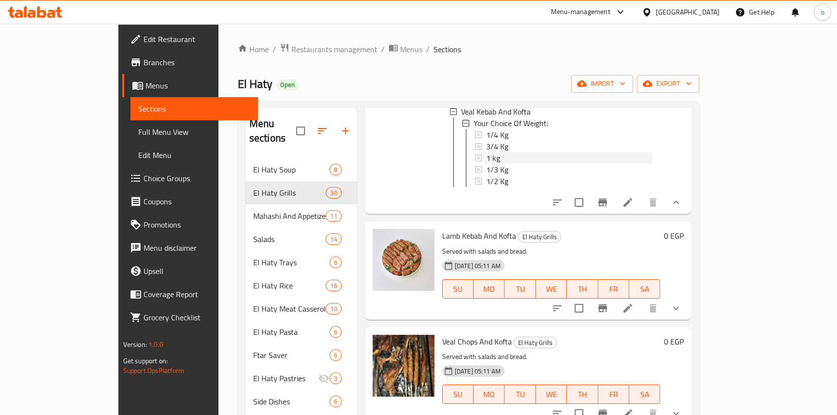
click at [486, 164] on div "1 kg" at bounding box center [569, 158] width 167 height 12
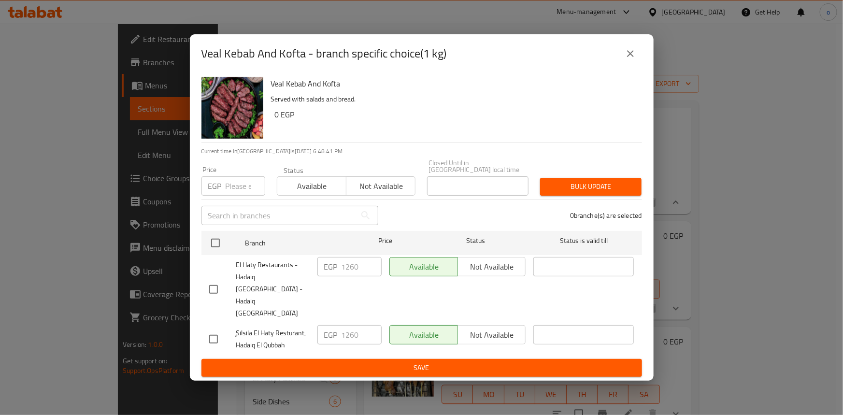
click at [627, 65] on button "close" at bounding box center [630, 53] width 23 height 23
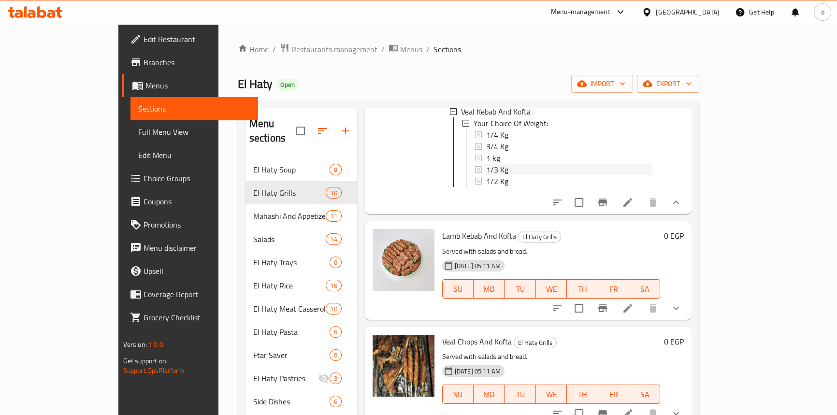
click at [487, 175] on div "1/3 Kg" at bounding box center [569, 170] width 167 height 12
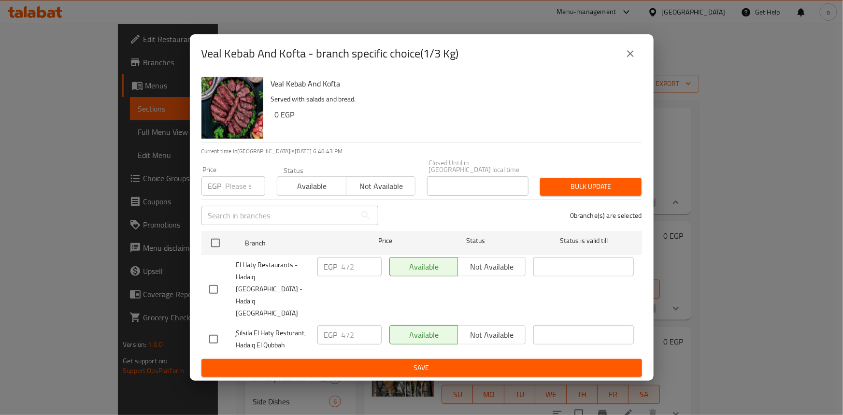
click at [620, 65] on button "close" at bounding box center [630, 53] width 23 height 23
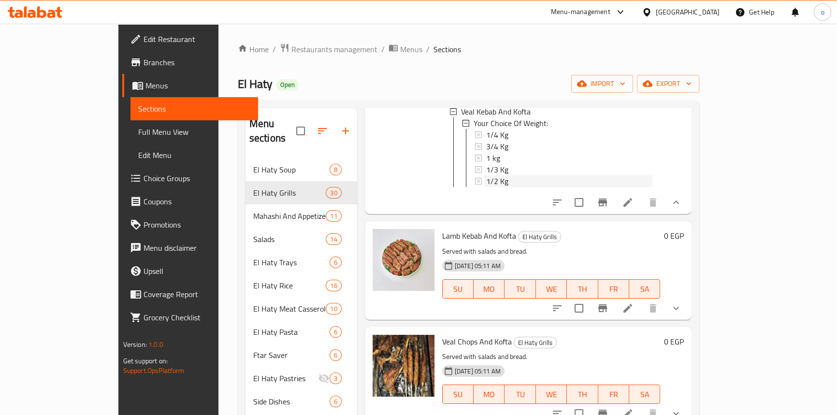
click at [484, 187] on div "1/2 Kg" at bounding box center [568, 181] width 169 height 12
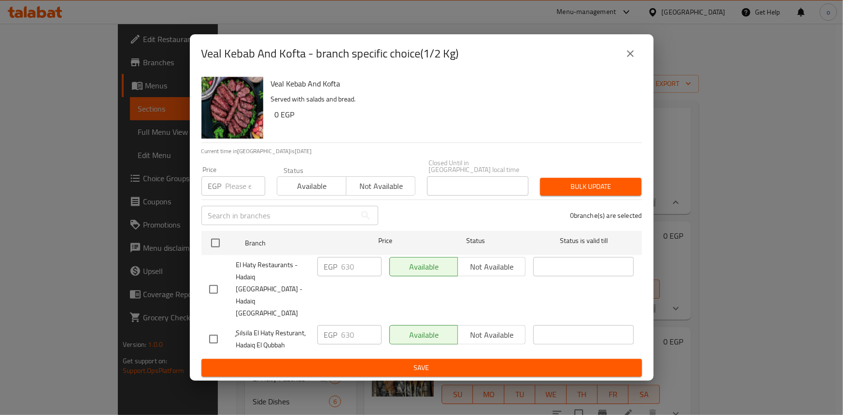
click at [632, 59] on icon "close" at bounding box center [631, 54] width 12 height 12
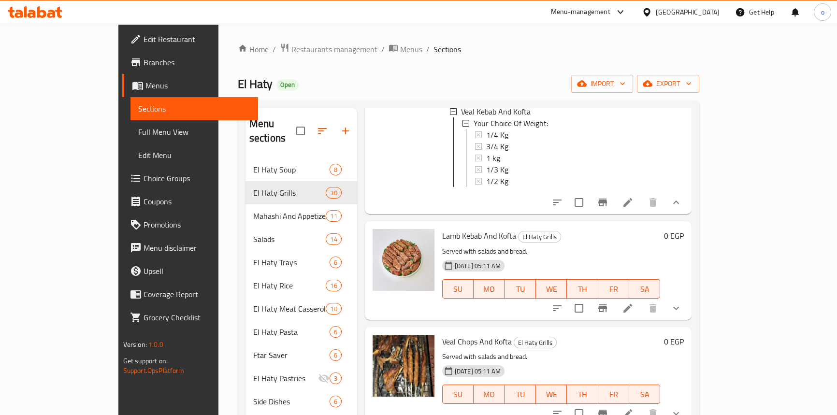
click at [688, 320] on div at bounding box center [617, 308] width 142 height 23
click at [682, 314] on icon "show more" at bounding box center [676, 308] width 12 height 12
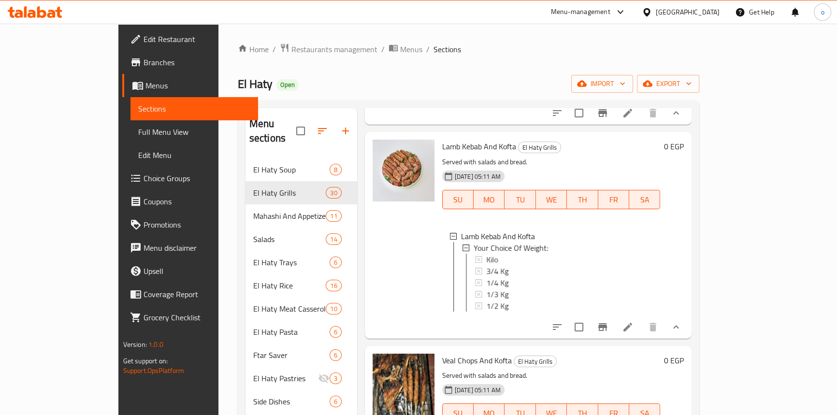
scroll to position [3058, 0]
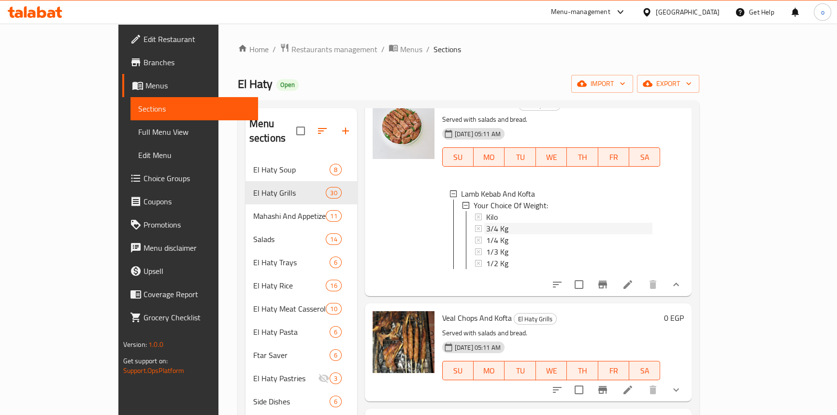
click at [478, 269] on div "Kilo 3/4 Kg 1/4 Kg 1/3 Kg 1/2 Kg" at bounding box center [564, 240] width 178 height 58
click at [497, 223] on div "Kilo" at bounding box center [569, 217] width 167 height 12
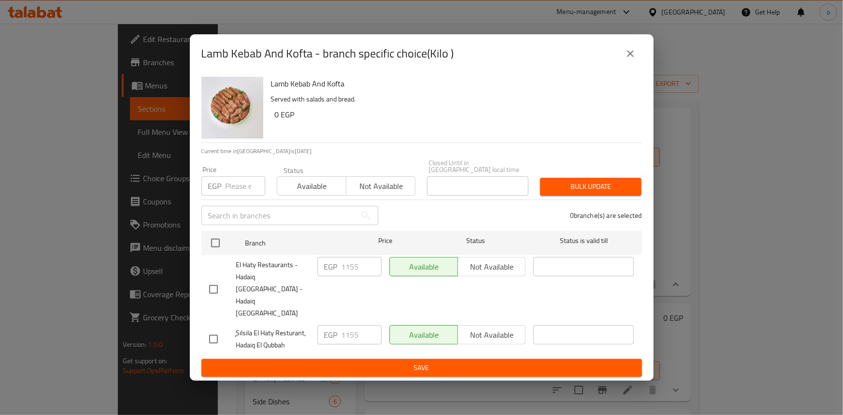
click at [632, 59] on icon "close" at bounding box center [631, 54] width 12 height 12
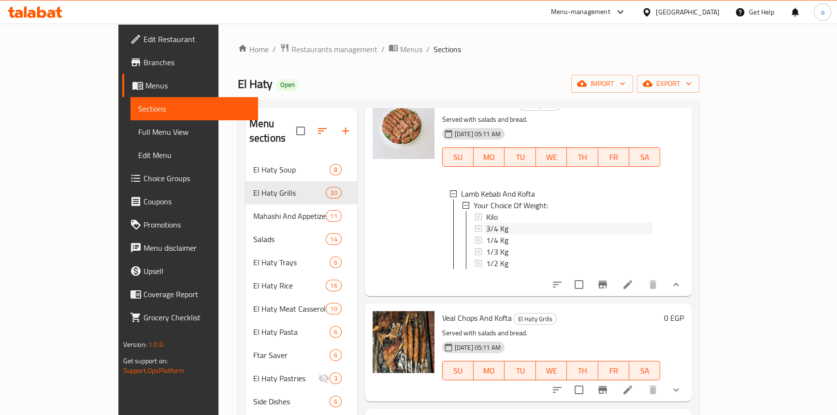
click at [492, 234] on div "3/4 Kg" at bounding box center [569, 229] width 167 height 12
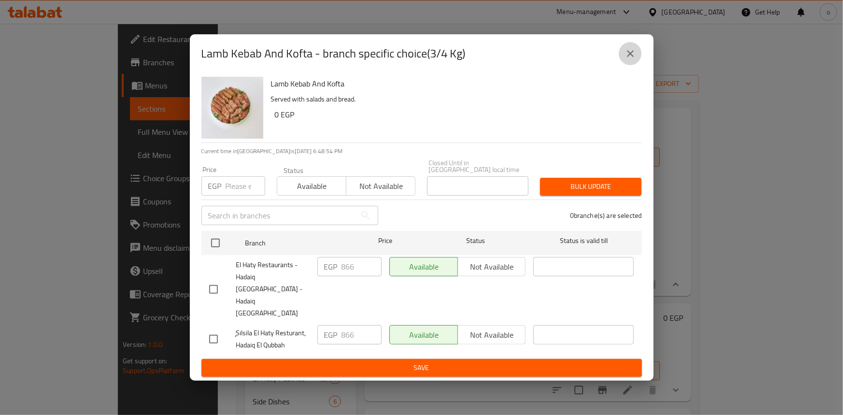
click at [633, 59] on icon "close" at bounding box center [631, 54] width 12 height 12
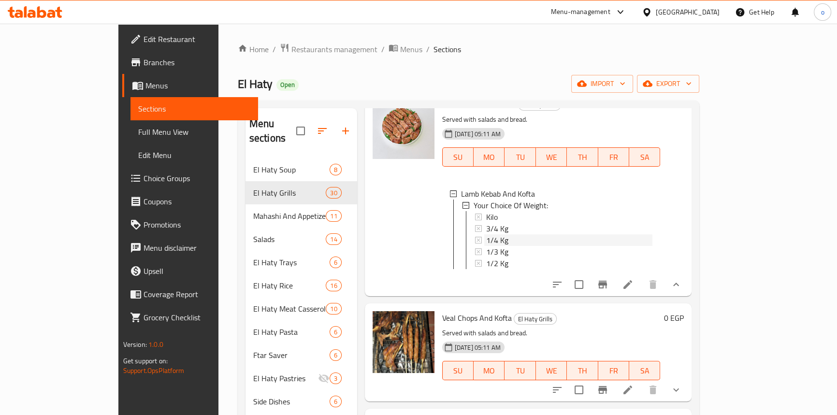
click at [496, 246] on div "1/4 Kg" at bounding box center [569, 240] width 167 height 12
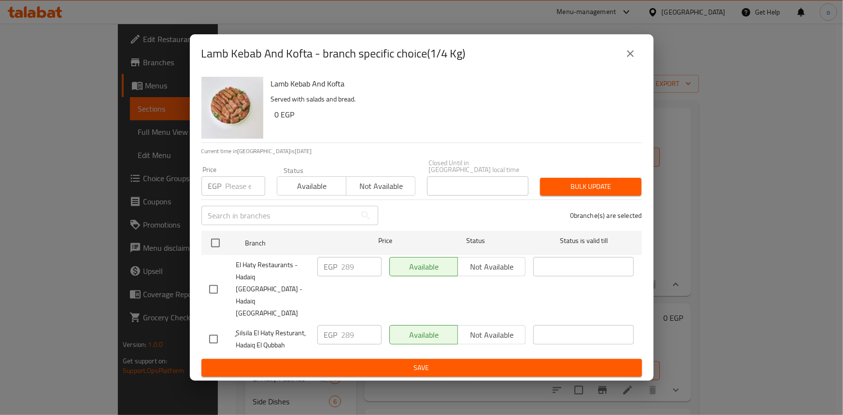
click at [629, 59] on icon "close" at bounding box center [631, 54] width 12 height 12
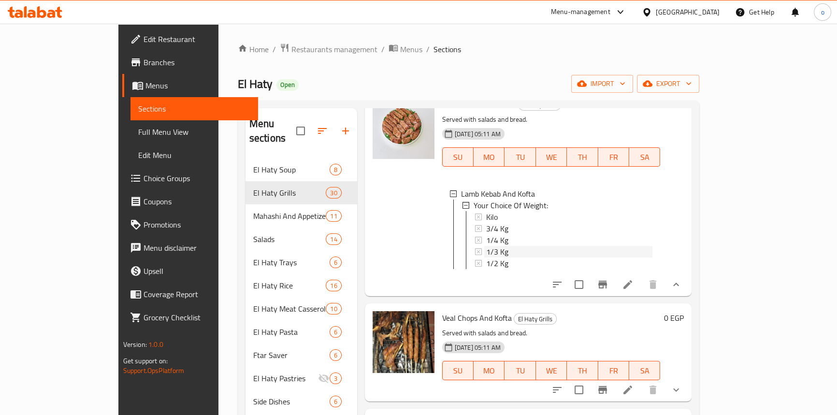
click at [486, 258] on div "1/3 Kg" at bounding box center [569, 252] width 167 height 12
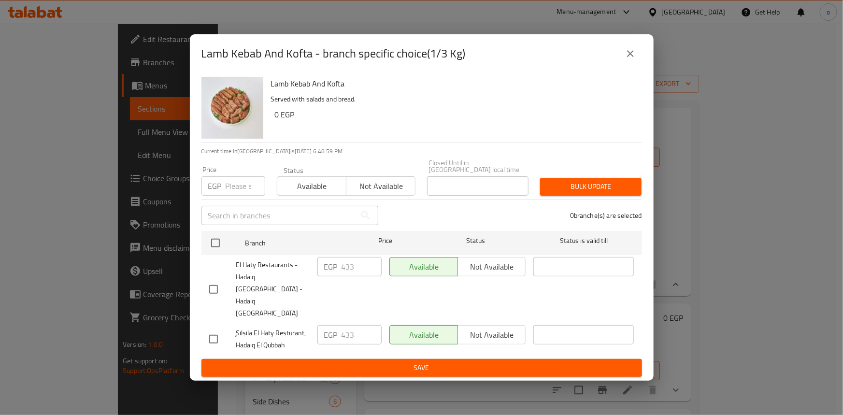
click at [625, 59] on icon "close" at bounding box center [631, 54] width 12 height 12
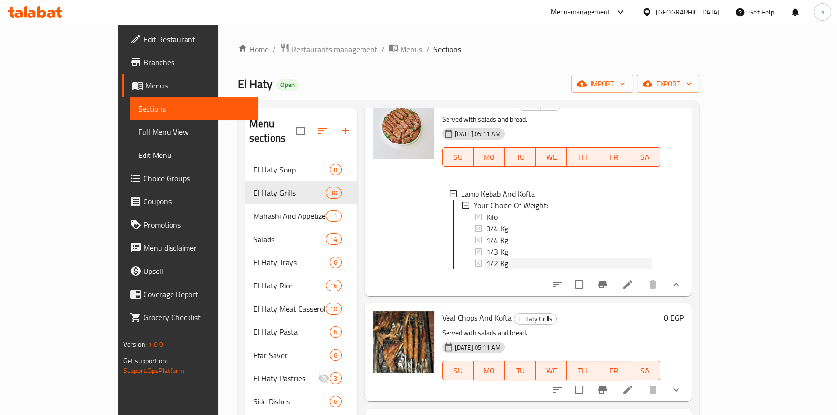
click at [493, 269] on div "1/2 Kg" at bounding box center [569, 264] width 167 height 12
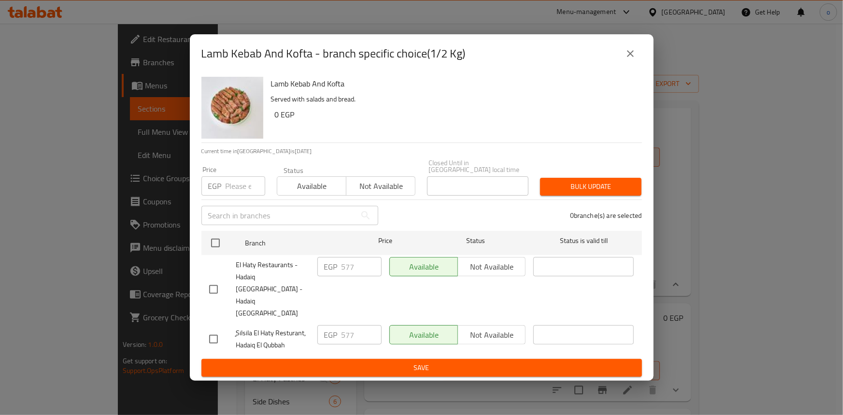
click at [633, 65] on button "close" at bounding box center [630, 53] width 23 height 23
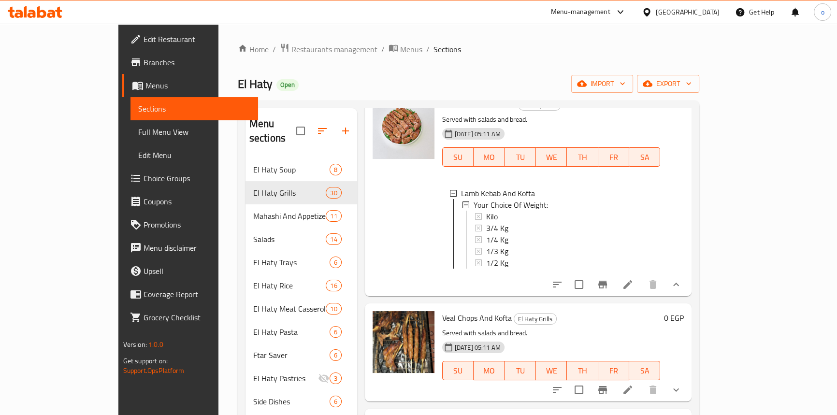
scroll to position [3146, 0]
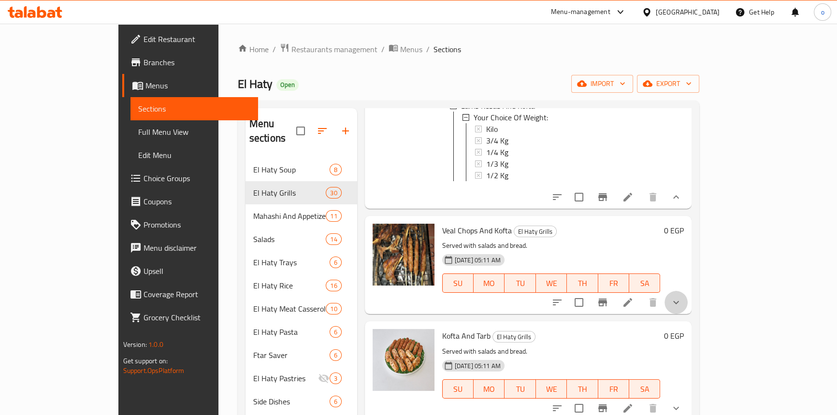
click at [688, 314] on button "show more" at bounding box center [675, 302] width 23 height 23
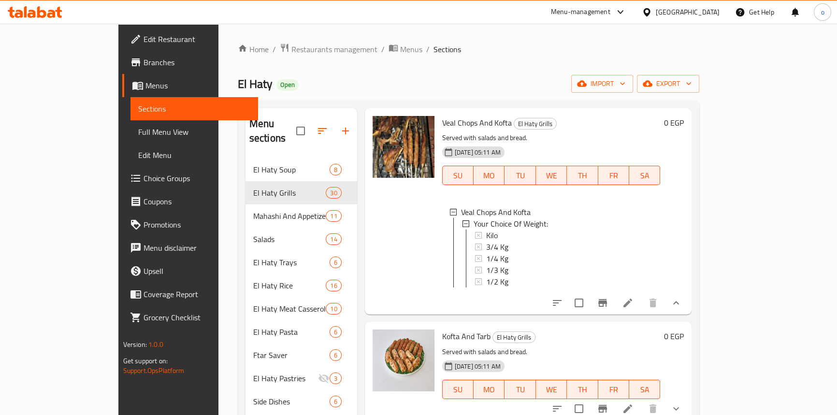
scroll to position [3278, 0]
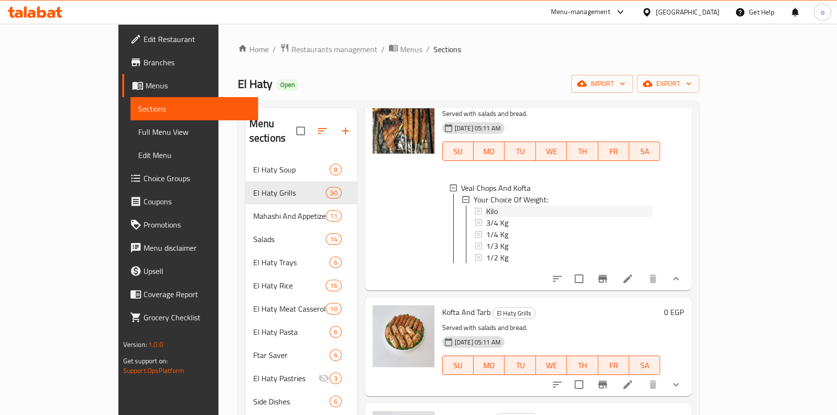
click at [486, 217] on div "Kilo" at bounding box center [569, 211] width 167 height 12
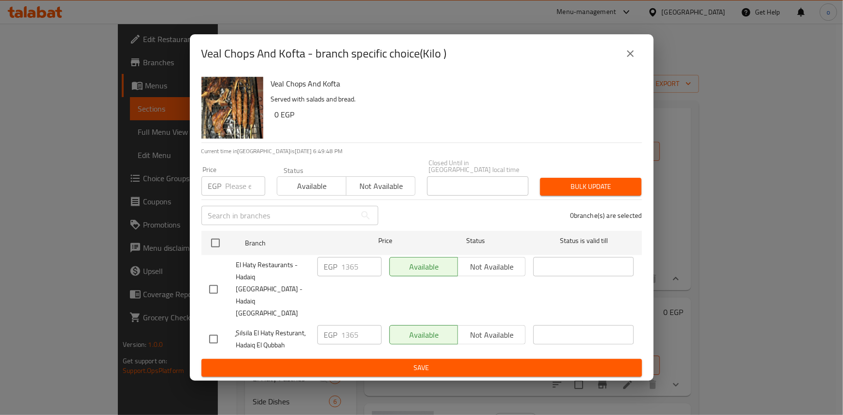
click at [632, 59] on icon "close" at bounding box center [631, 54] width 12 height 12
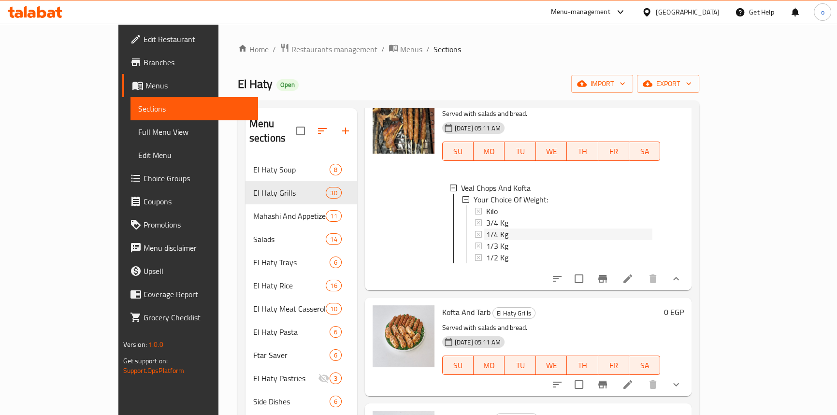
click at [488, 240] on div "1/4 Kg" at bounding box center [569, 235] width 167 height 12
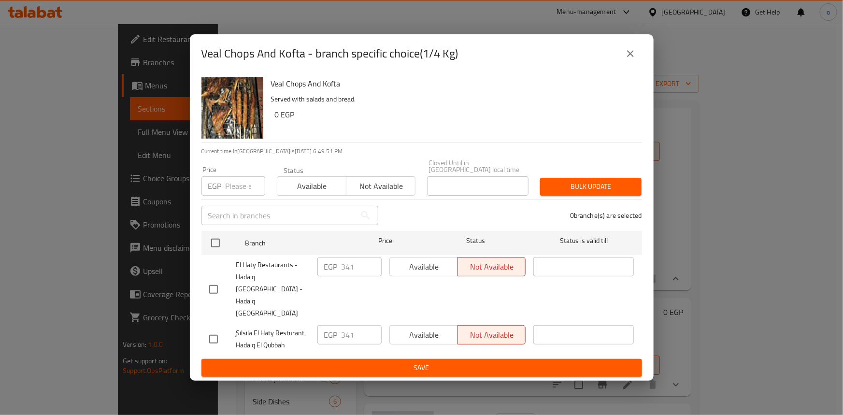
click at [633, 57] on icon "close" at bounding box center [630, 53] width 7 height 7
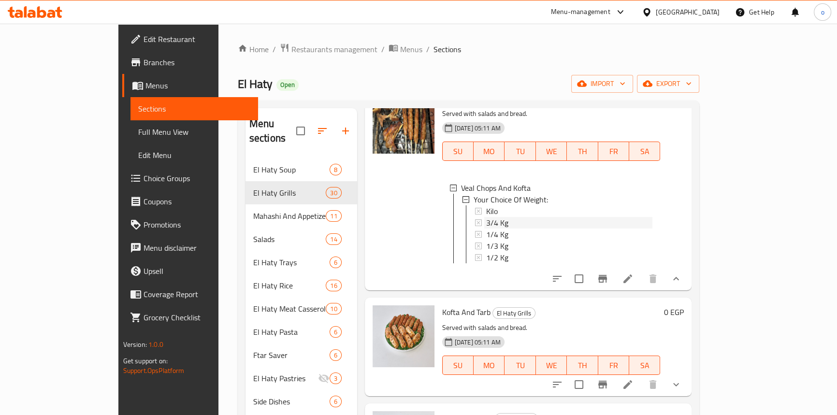
click at [535, 229] on div "3/4 Kg" at bounding box center [569, 223] width 167 height 12
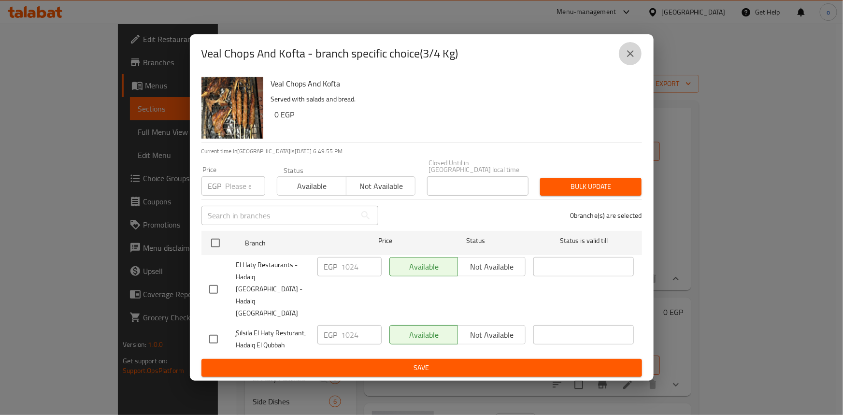
click at [627, 59] on icon "close" at bounding box center [631, 54] width 12 height 12
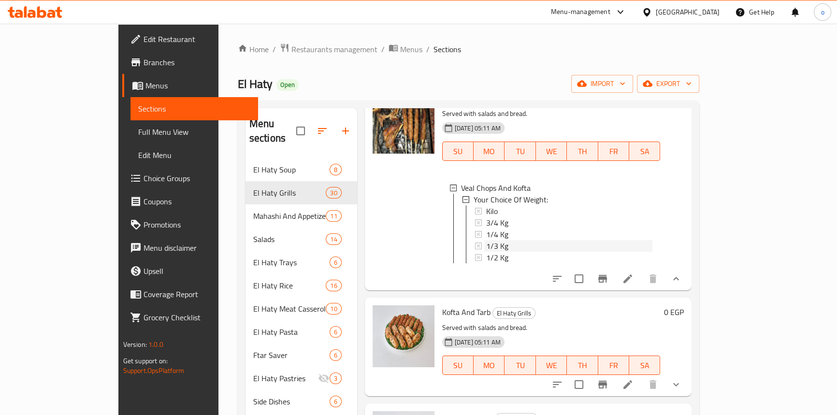
click at [505, 252] on div "1/3 Kg" at bounding box center [569, 246] width 167 height 12
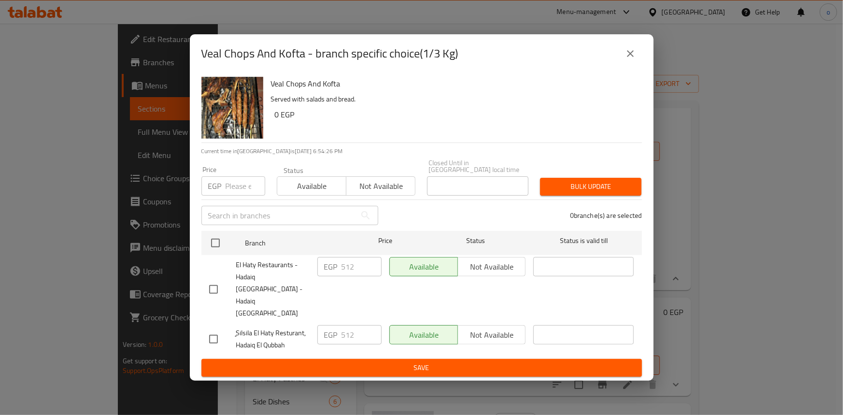
click at [638, 216] on div "0 branche(s) are selected" at bounding box center [516, 215] width 264 height 35
click at [651, 213] on div "Veal Chops And Kofta - branch specific choice(1/3 Kg) Veal Chops And Kofta Serv…" at bounding box center [421, 207] width 843 height 415
drag, startPoint x: 651, startPoint y: 213, endPoint x: 633, endPoint y: 201, distance: 20.9
drag, startPoint x: 633, startPoint y: 201, endPoint x: 690, endPoint y: 118, distance: 99.8
click at [690, 118] on div "Veal Chops And Kofta - branch specific choice(1/3 Kg) Veal Chops And Kofta Serv…" at bounding box center [421, 207] width 843 height 415
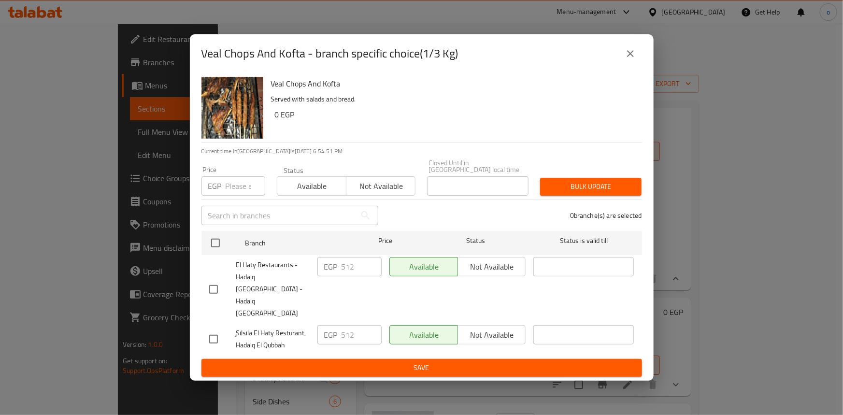
click at [632, 59] on icon "close" at bounding box center [631, 54] width 12 height 12
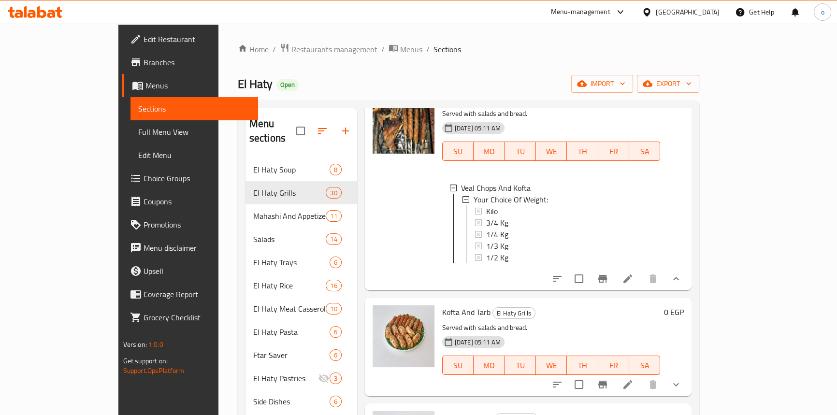
scroll to position [0, 0]
click at [486, 263] on span "1/2 Kg" at bounding box center [497, 257] width 22 height 12
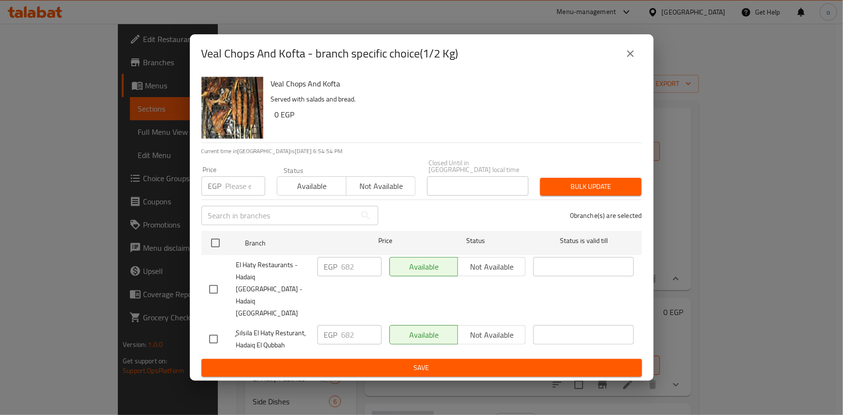
click at [627, 59] on icon "close" at bounding box center [631, 54] width 12 height 12
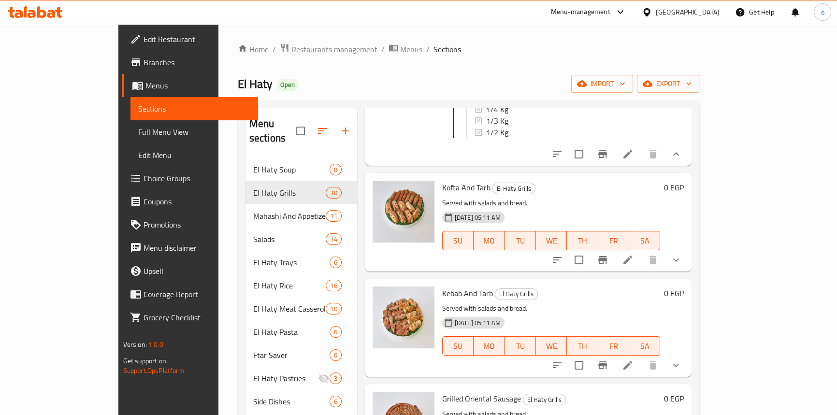
scroll to position [3409, 0]
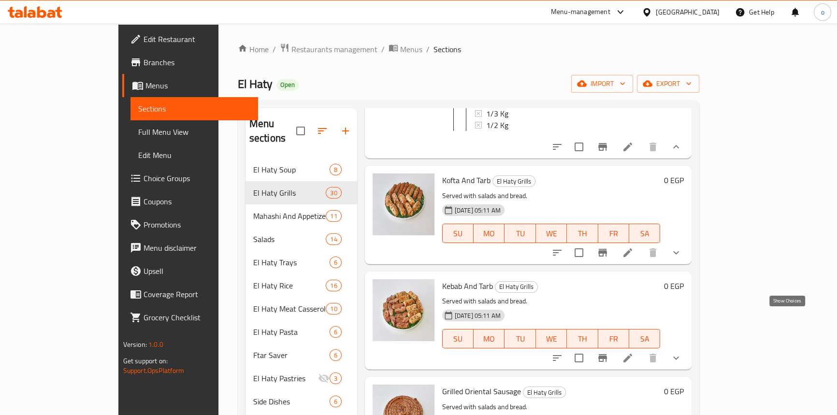
click at [682, 259] on icon "show more" at bounding box center [676, 253] width 12 height 12
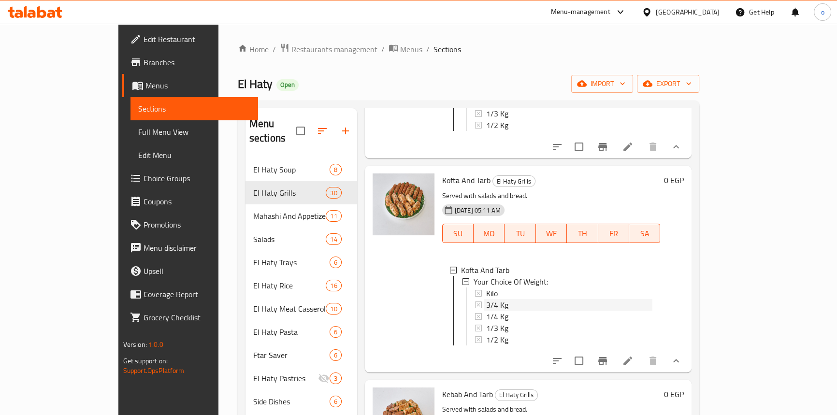
click at [486, 311] on span "3/4 Kg" at bounding box center [497, 305] width 22 height 12
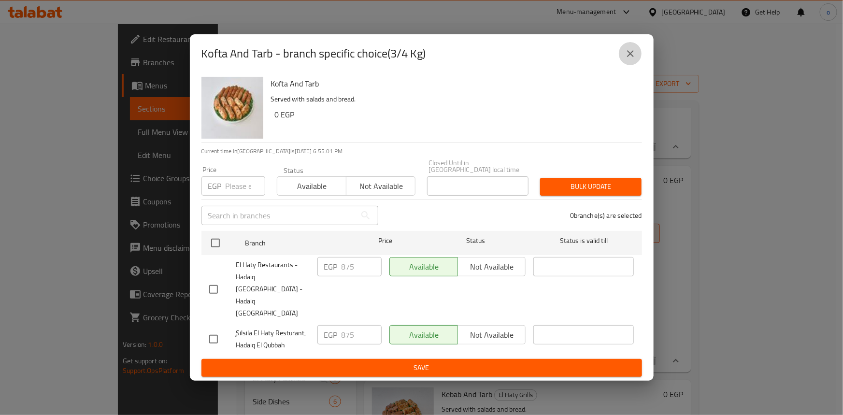
click at [633, 65] on button "close" at bounding box center [630, 53] width 23 height 23
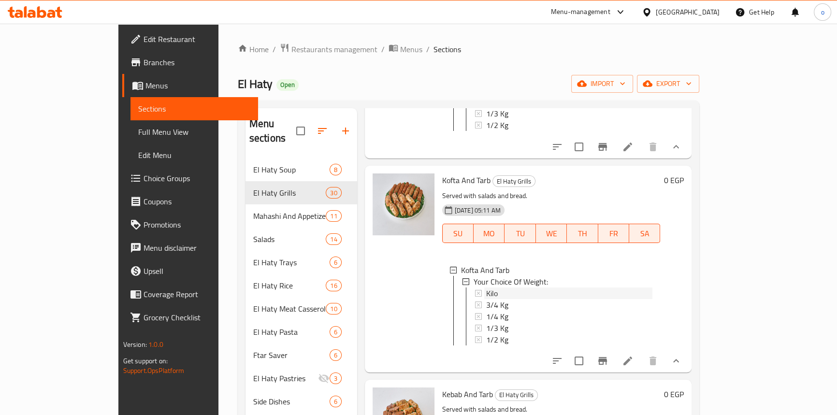
click at [488, 299] on div "Kilo" at bounding box center [569, 294] width 167 height 12
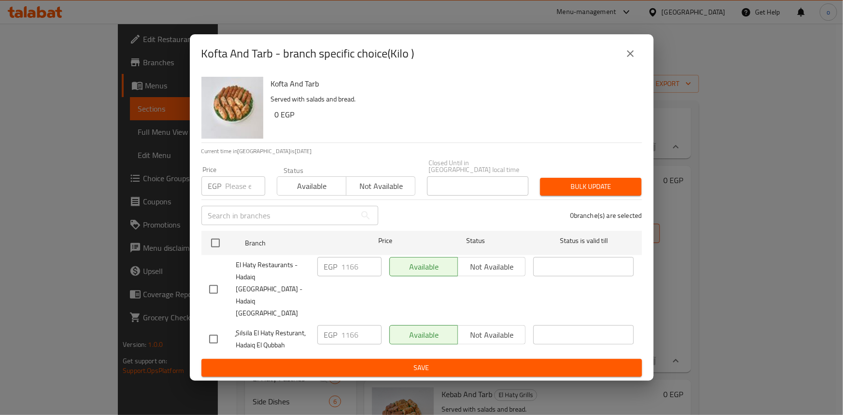
click at [639, 60] on div "Kofta And Tarb - branch specific choice(Kilo )" at bounding box center [421, 53] width 441 height 23
click at [639, 62] on button "close" at bounding box center [630, 53] width 23 height 23
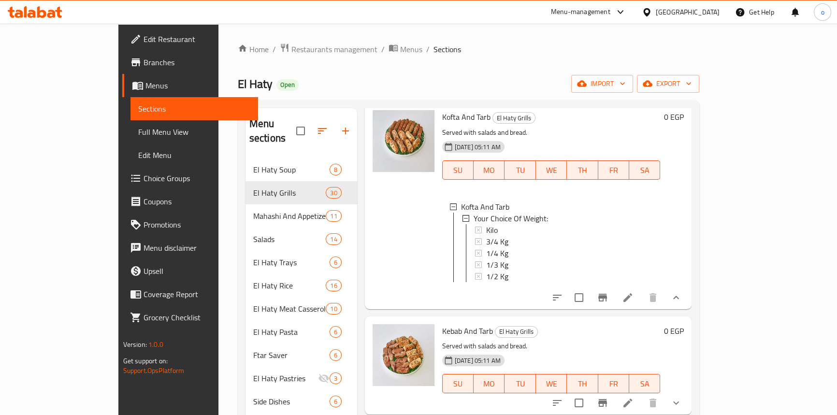
scroll to position [3541, 0]
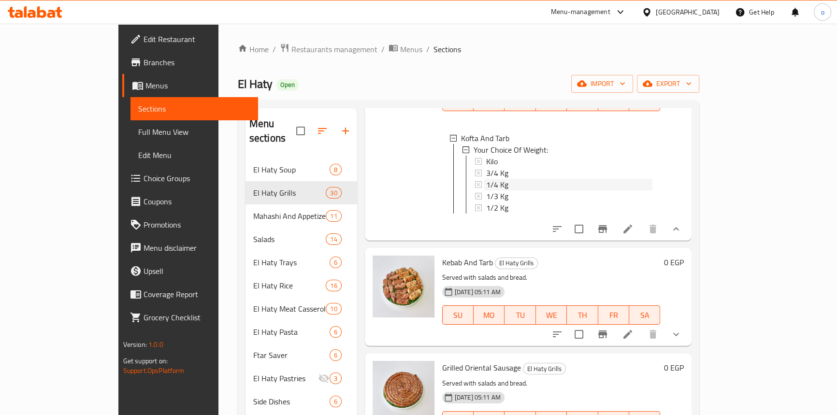
click at [492, 190] on div "1/4 Kg" at bounding box center [569, 185] width 167 height 12
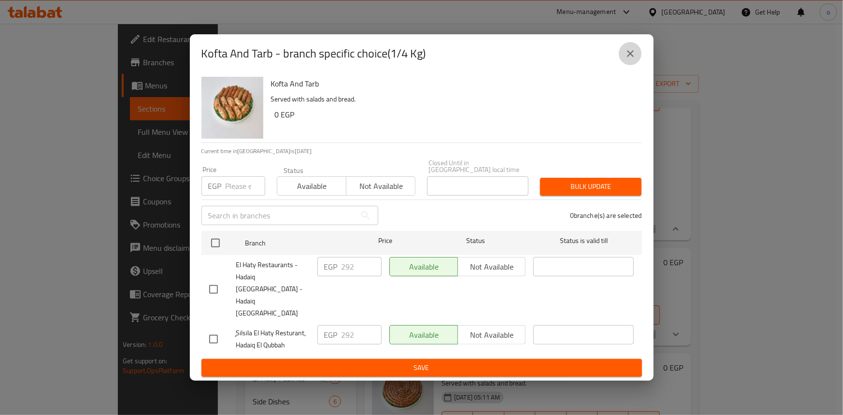
drag, startPoint x: 622, startPoint y: 74, endPoint x: 631, endPoint y: 74, distance: 8.7
click at [622, 65] on button "close" at bounding box center [630, 53] width 23 height 23
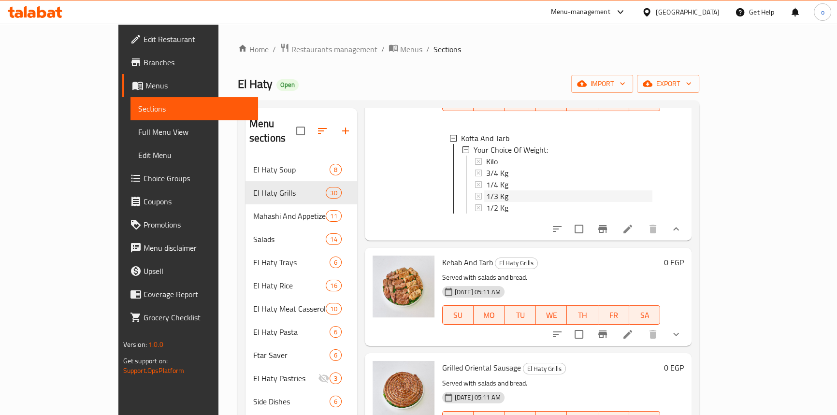
click at [500, 202] on div "1/3 Kg" at bounding box center [569, 196] width 167 height 12
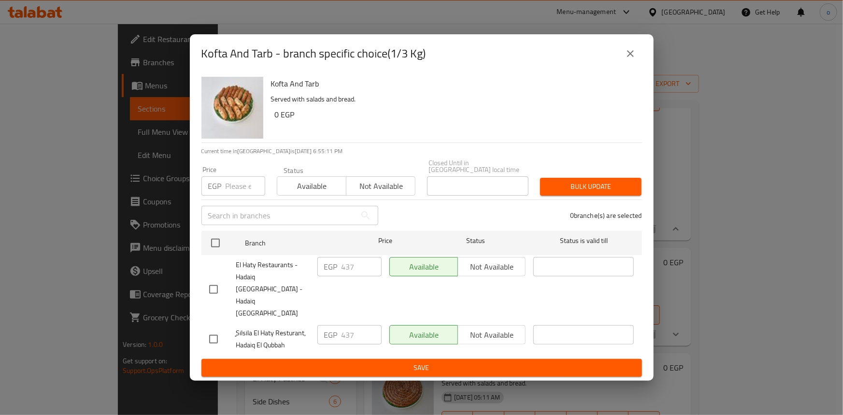
drag, startPoint x: 636, startPoint y: 75, endPoint x: 593, endPoint y: 120, distance: 62.5
click at [636, 65] on button "close" at bounding box center [630, 53] width 23 height 23
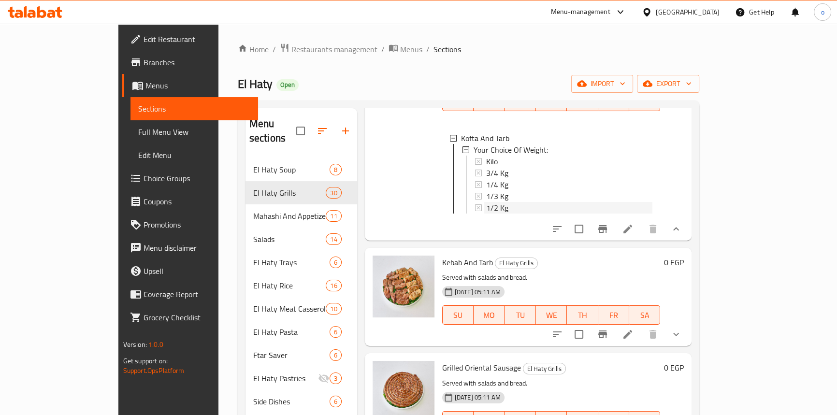
click at [500, 214] on div "1/2 Kg" at bounding box center [569, 208] width 167 height 12
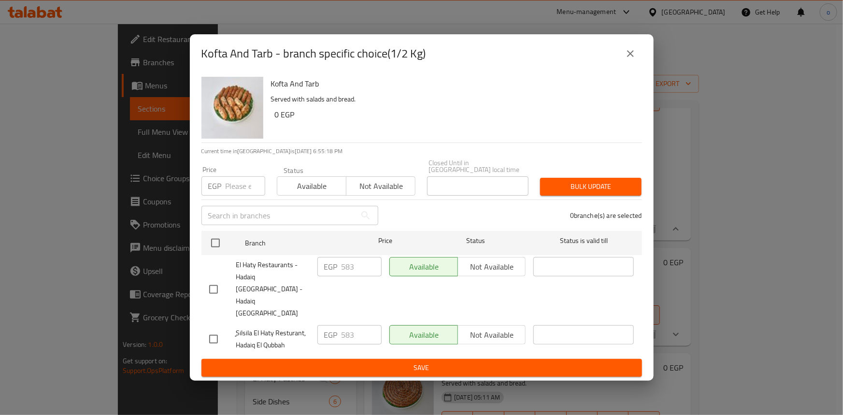
click at [632, 59] on icon "close" at bounding box center [631, 54] width 12 height 12
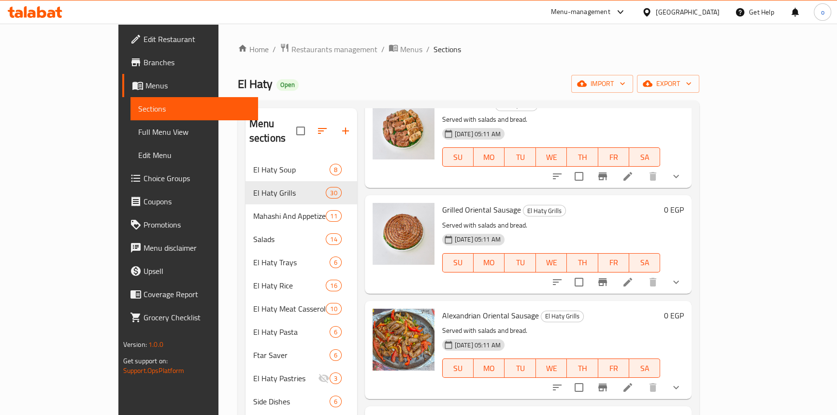
scroll to position [3717, 0]
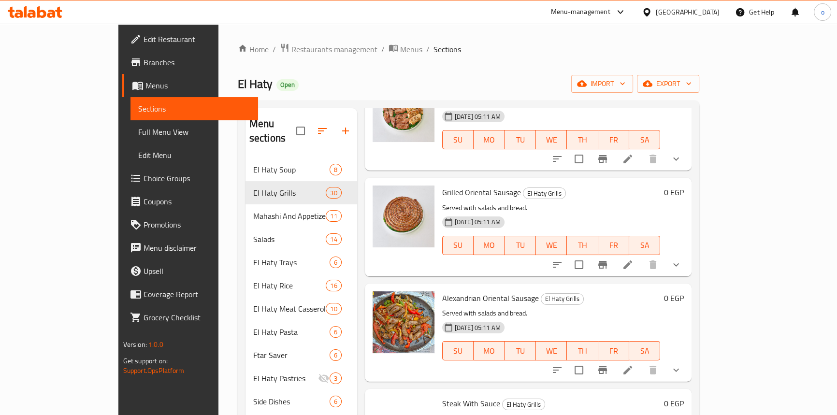
click at [682, 165] on icon "show more" at bounding box center [676, 159] width 12 height 12
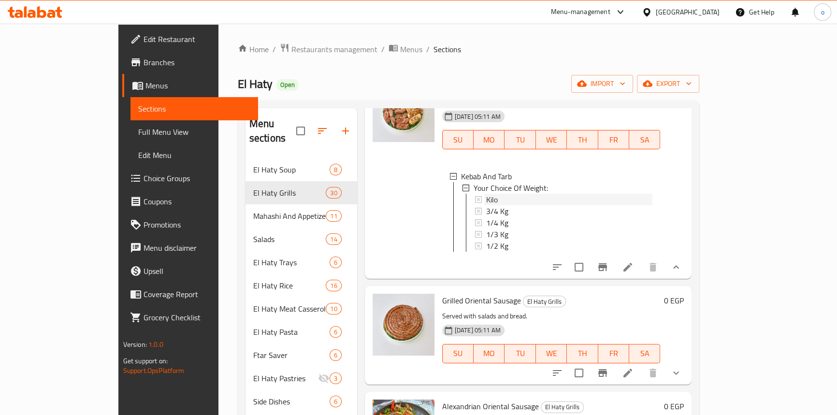
click at [486, 205] on div "Kilo" at bounding box center [569, 200] width 167 height 12
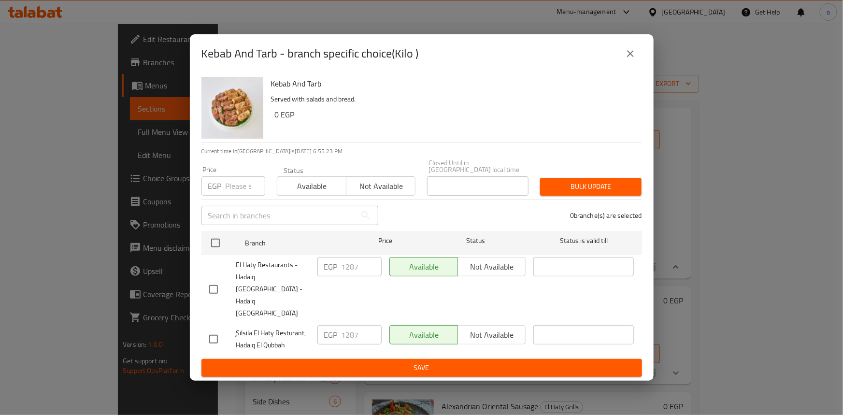
click at [620, 65] on button "close" at bounding box center [630, 53] width 23 height 23
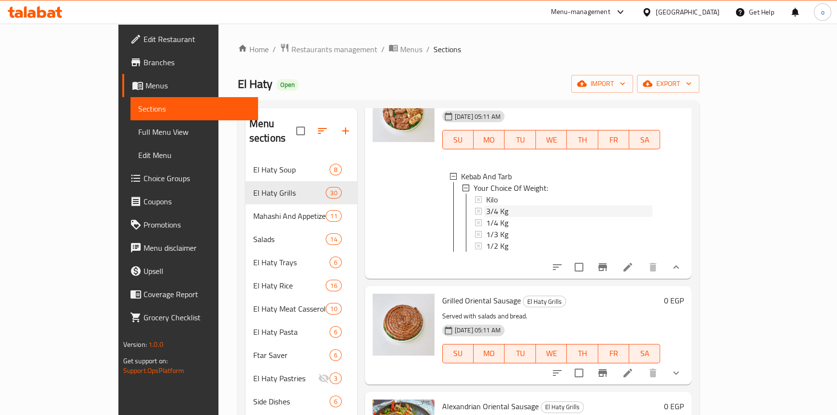
click at [492, 217] on div "3/4 Kg" at bounding box center [569, 211] width 167 height 12
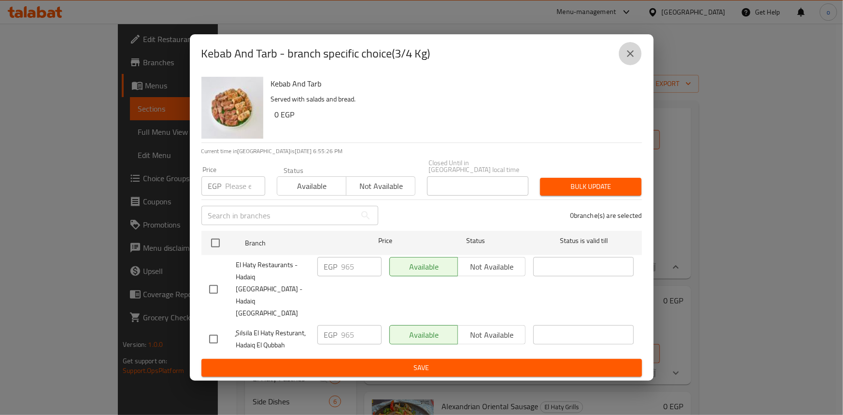
click at [636, 59] on icon "close" at bounding box center [631, 54] width 12 height 12
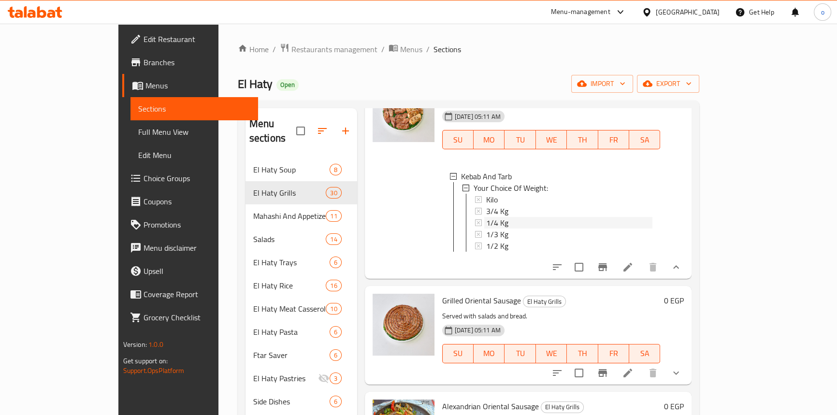
click at [498, 229] on div "1/4 Kg" at bounding box center [569, 223] width 167 height 12
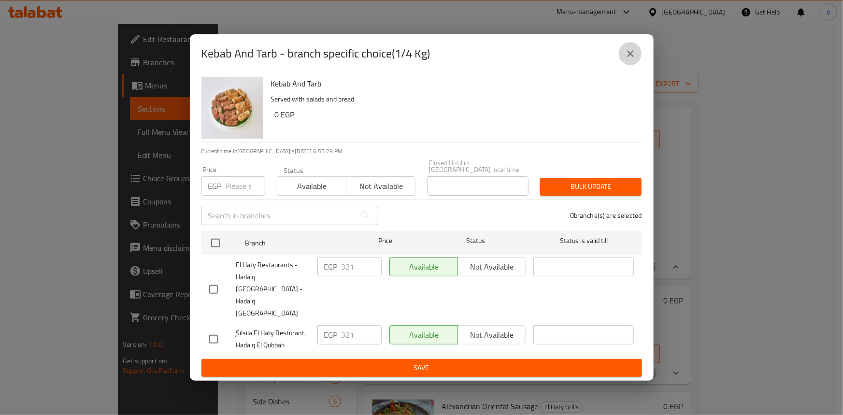
click at [627, 59] on icon "close" at bounding box center [631, 54] width 12 height 12
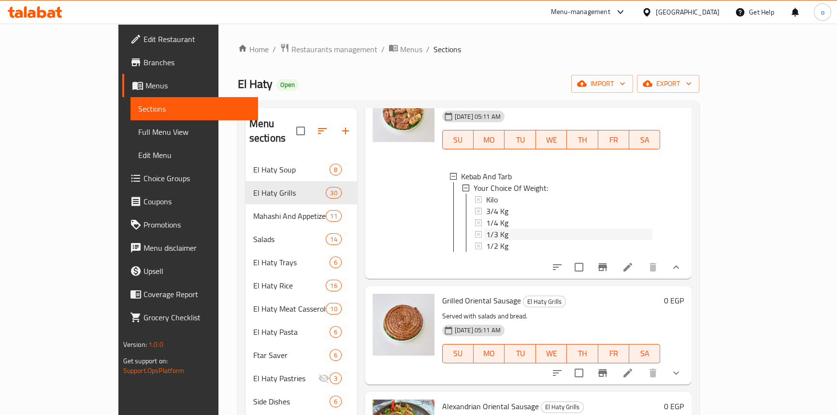
click at [486, 240] on span "1/3 Kg" at bounding box center [497, 235] width 22 height 12
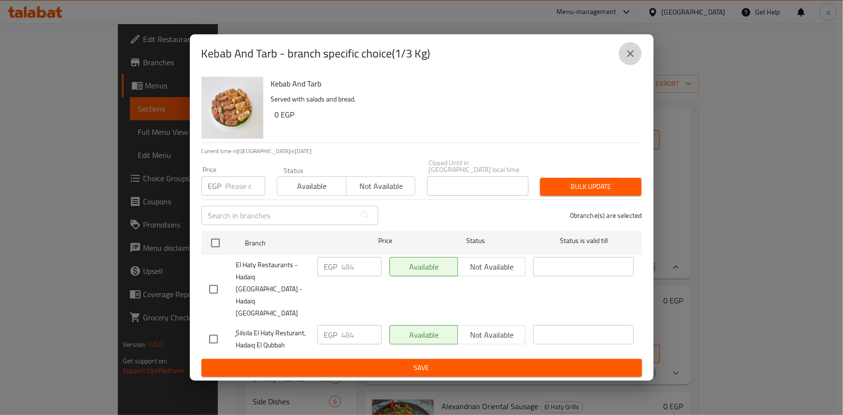
click at [635, 59] on icon "close" at bounding box center [631, 54] width 12 height 12
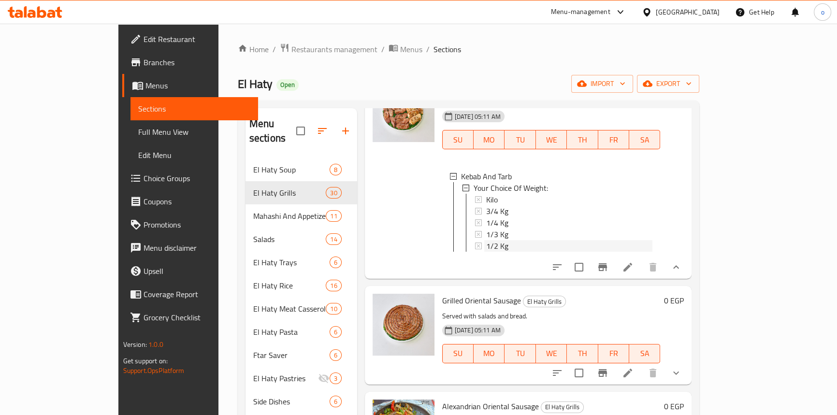
click at [487, 252] on div "1/2 Kg" at bounding box center [569, 246] width 167 height 12
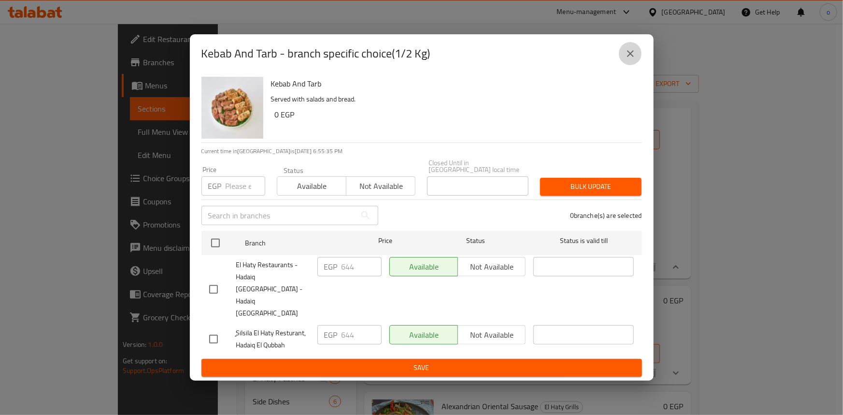
click at [640, 65] on button "close" at bounding box center [630, 53] width 23 height 23
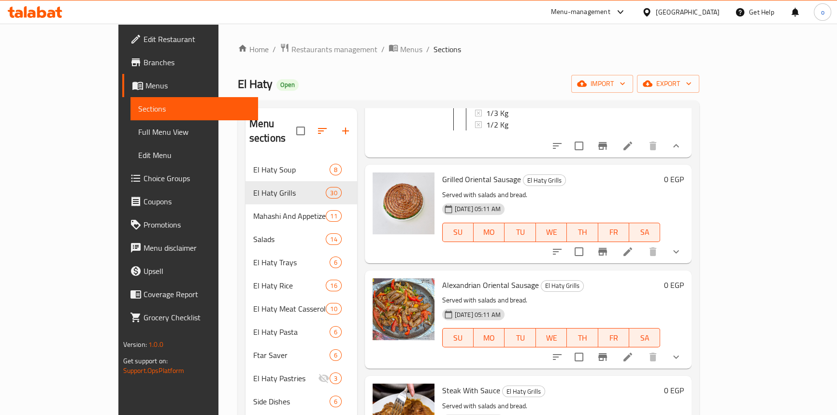
scroll to position [3849, 0]
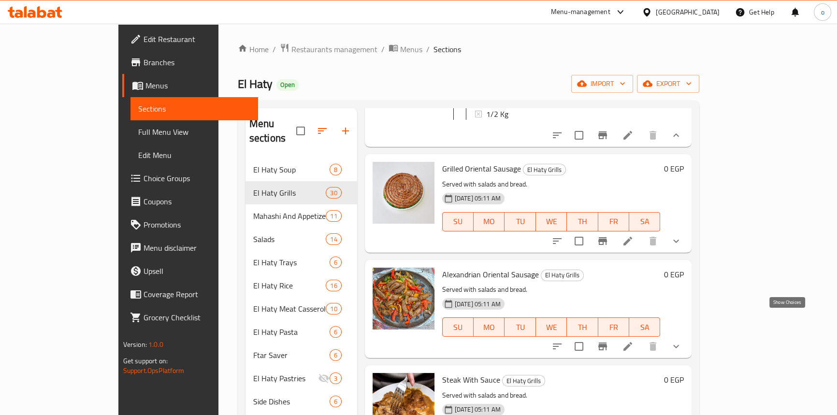
click at [682, 247] on icon "show more" at bounding box center [676, 241] width 12 height 12
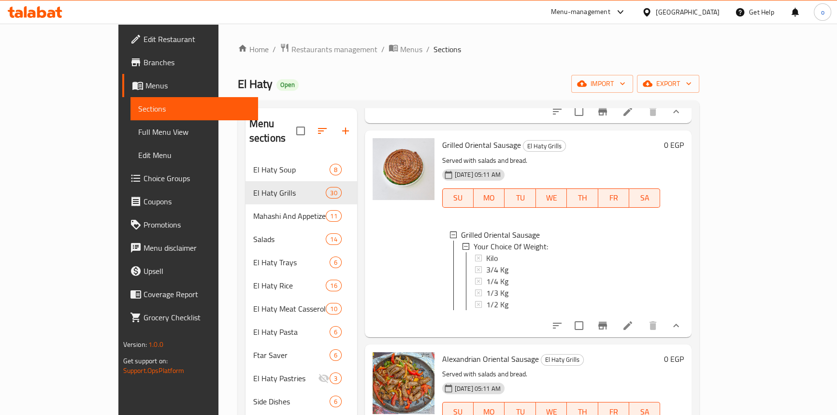
scroll to position [3893, 0]
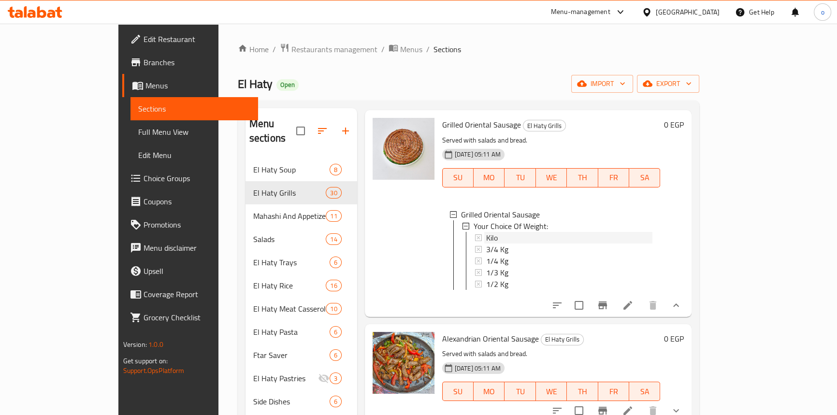
click at [493, 244] on div "Kilo" at bounding box center [569, 238] width 167 height 12
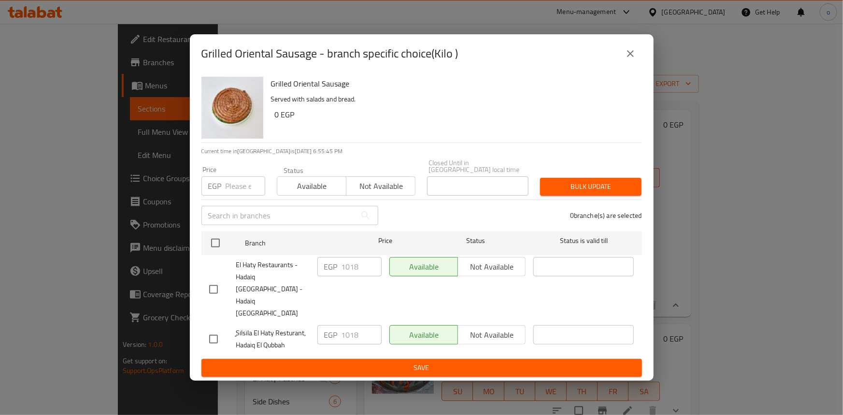
click at [621, 65] on button "close" at bounding box center [630, 53] width 23 height 23
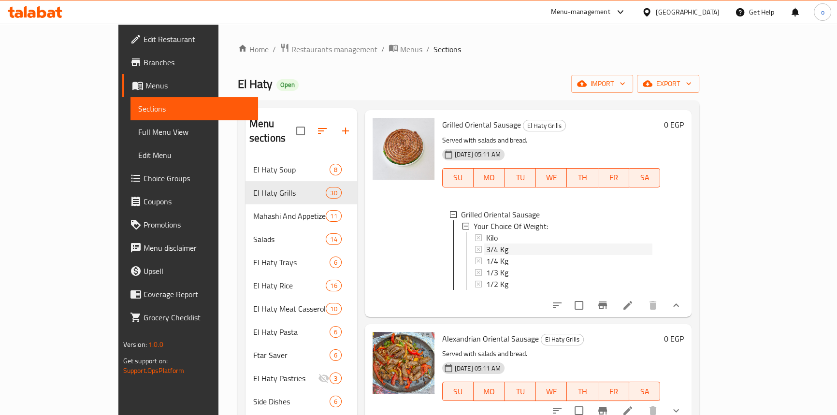
click at [486, 255] on div "3/4 Kg" at bounding box center [569, 250] width 167 height 12
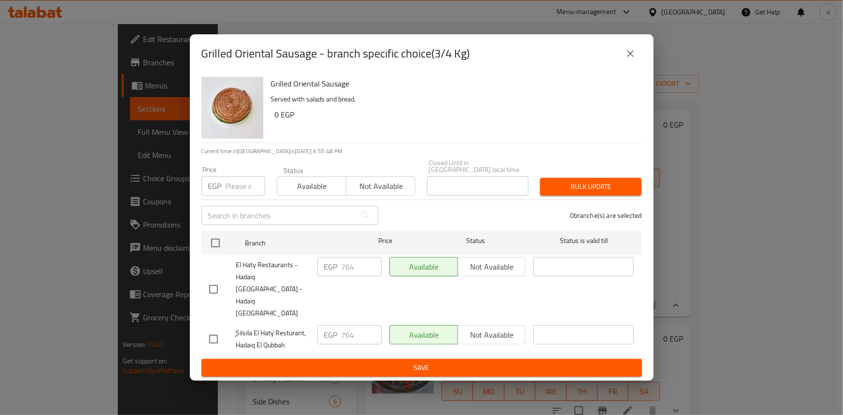
click at [623, 65] on button "close" at bounding box center [630, 53] width 23 height 23
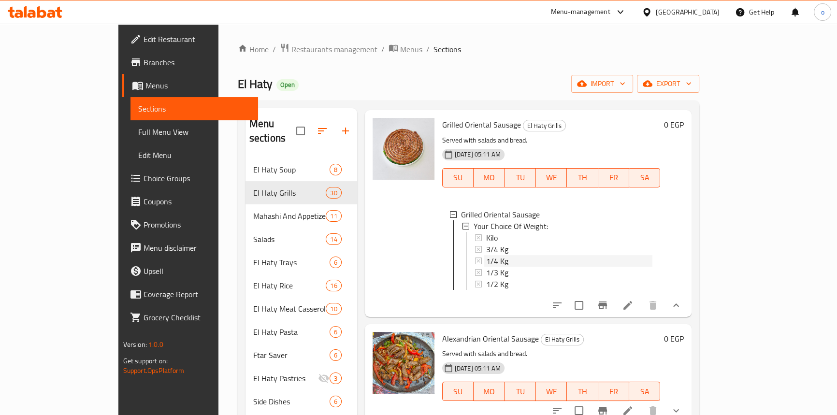
click at [486, 267] on span "1/4 Kg" at bounding box center [497, 261] width 22 height 12
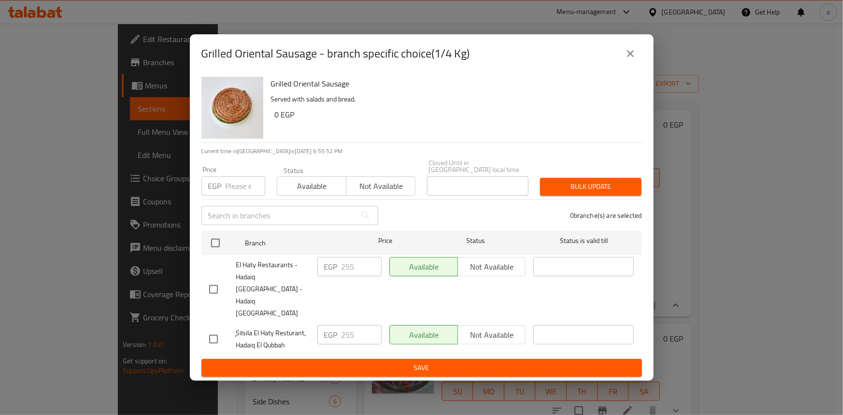
click at [635, 62] on button "close" at bounding box center [630, 53] width 23 height 23
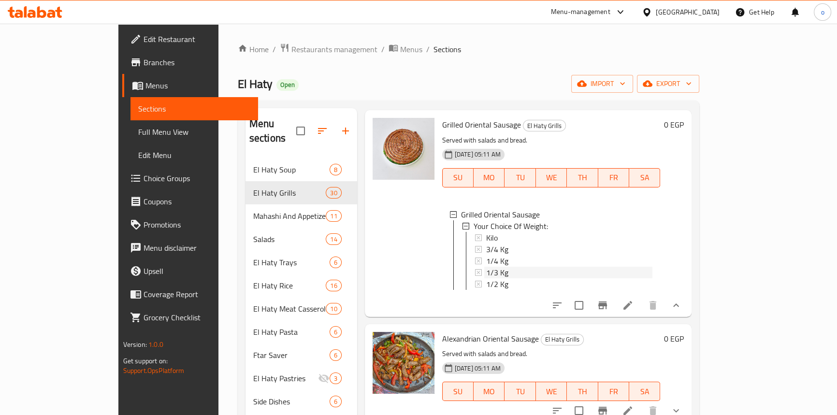
click at [486, 278] on div "1/3 Kg" at bounding box center [569, 273] width 167 height 12
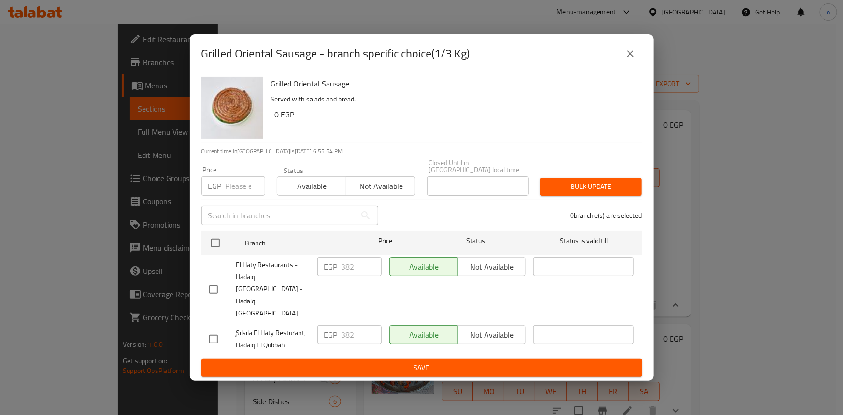
click at [638, 65] on button "close" at bounding box center [630, 53] width 23 height 23
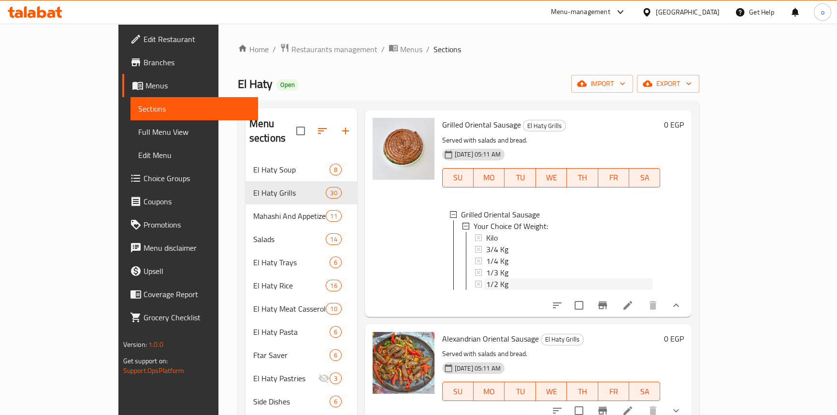
click at [491, 290] on div "1/2 Kg" at bounding box center [569, 284] width 167 height 12
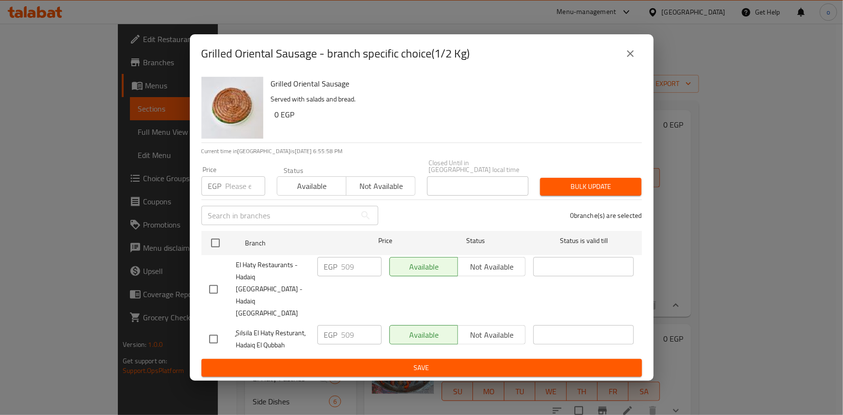
click at [634, 59] on icon "close" at bounding box center [631, 54] width 12 height 12
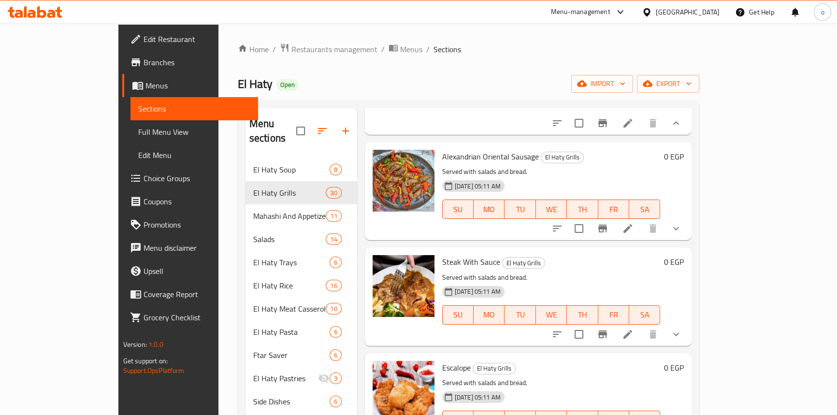
scroll to position [4112, 0]
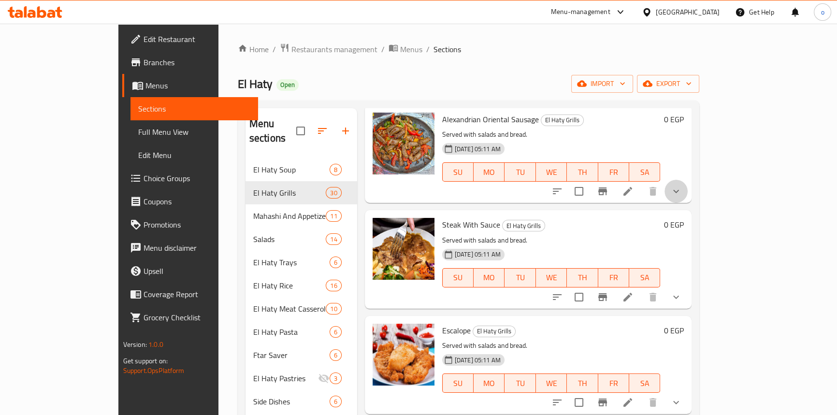
drag, startPoint x: 787, startPoint y: 279, endPoint x: 698, endPoint y: 289, distance: 90.0
click at [682, 197] on icon "show more" at bounding box center [676, 192] width 12 height 12
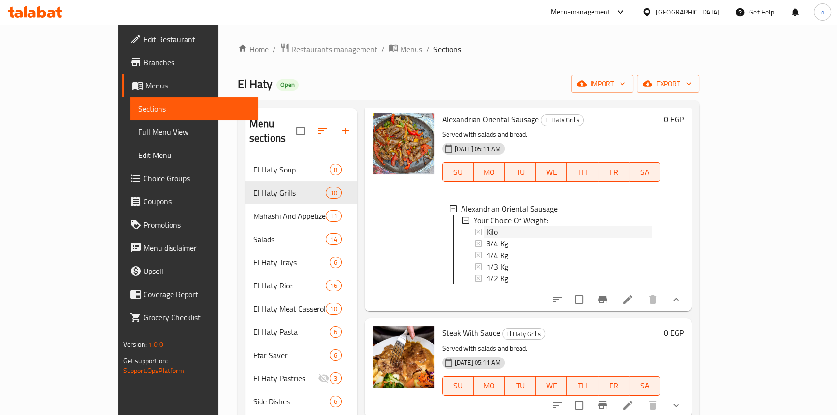
click at [486, 238] on div "Kilo" at bounding box center [569, 232] width 167 height 12
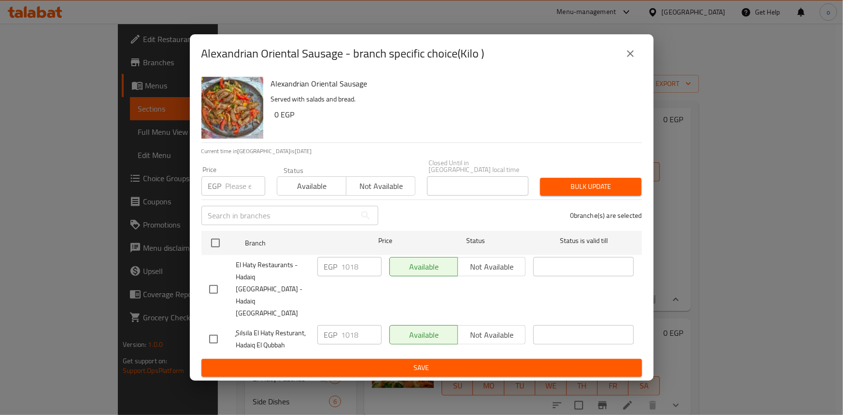
click at [618, 65] on div "Alexandrian Oriental Sausage - branch specific choice(Kilo )" at bounding box center [421, 53] width 441 height 23
click at [635, 73] on div "Alexandrian Oriental Sausage - branch specific choice(Kilo )" at bounding box center [422, 53] width 464 height 39
click at [633, 73] on div "Alexandrian Oriental Sausage - branch specific choice(Kilo )" at bounding box center [422, 53] width 464 height 39
click at [631, 59] on icon "close" at bounding box center [631, 54] width 12 height 12
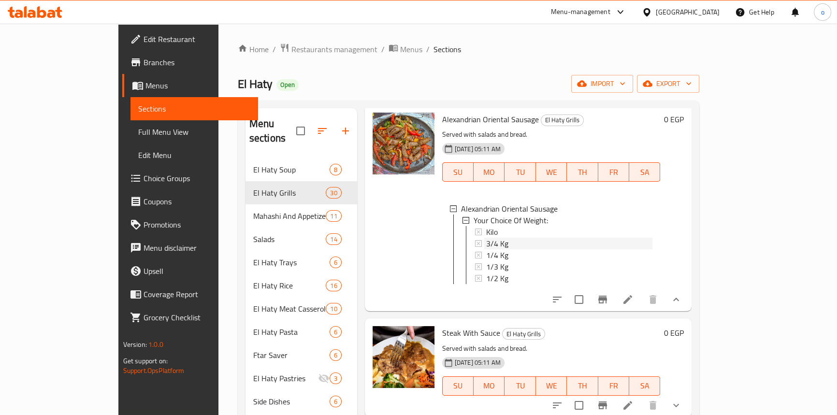
click at [494, 249] on div "3/4 Kg" at bounding box center [569, 244] width 167 height 12
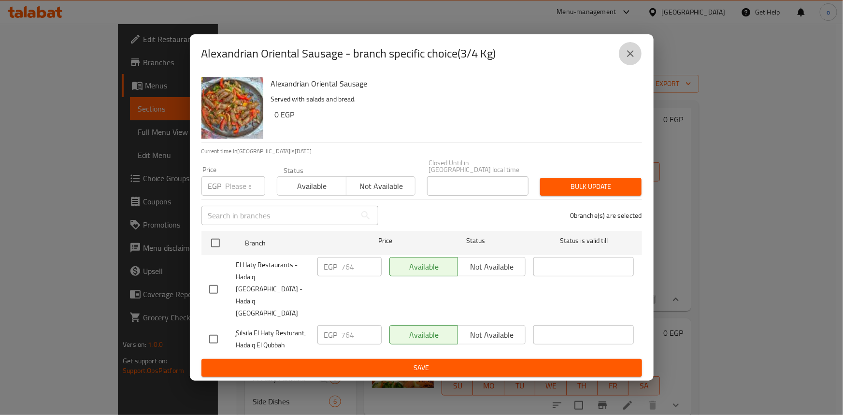
click at [632, 59] on icon "close" at bounding box center [631, 54] width 12 height 12
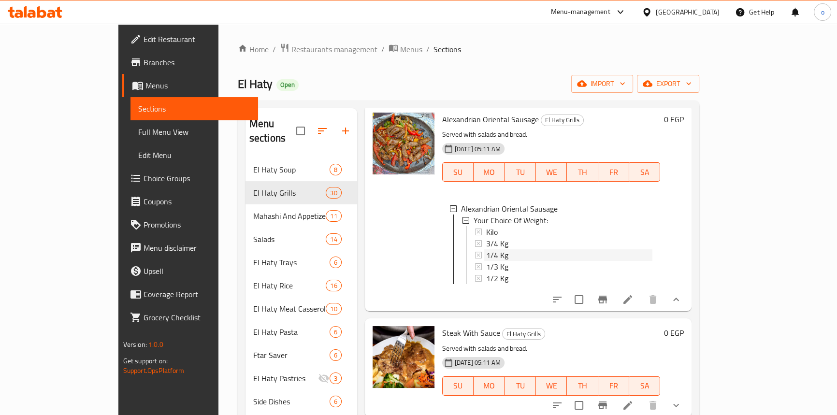
click at [486, 261] on div "1/4 Kg" at bounding box center [569, 255] width 167 height 12
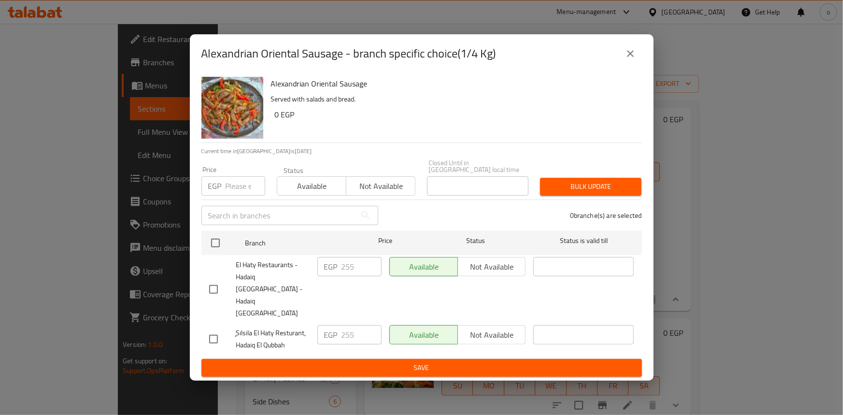
click at [646, 58] on div "Alexandrian Oriental Sausage - branch specific choice(1/4 Kg)" at bounding box center [422, 53] width 464 height 39
click at [635, 59] on icon "close" at bounding box center [631, 54] width 12 height 12
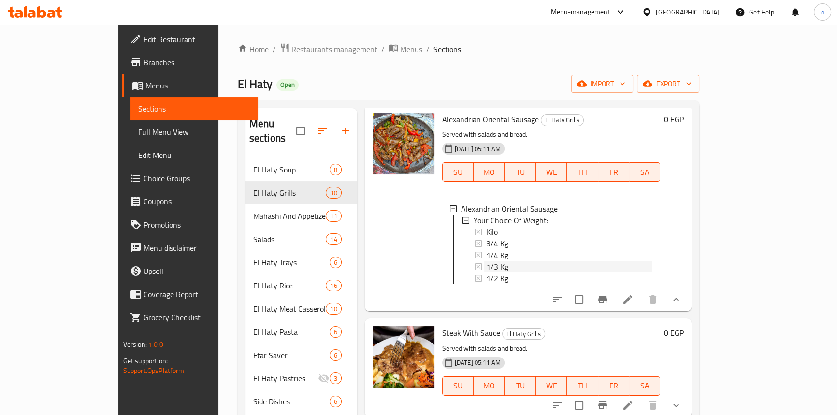
click at [493, 273] on div "1/3 Kg" at bounding box center [569, 267] width 167 height 12
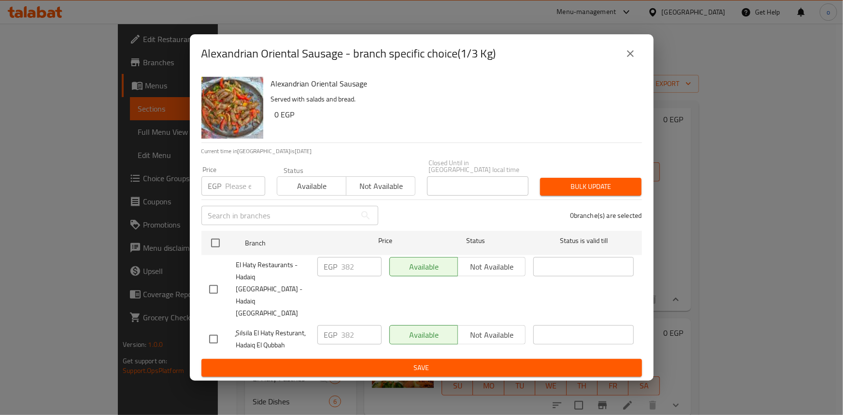
click at [627, 65] on button "close" at bounding box center [630, 53] width 23 height 23
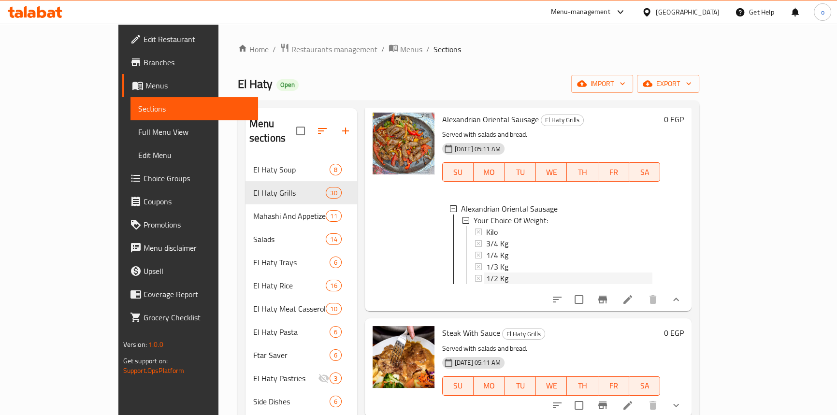
click at [486, 284] on span "1/2 Kg" at bounding box center [497, 279] width 22 height 12
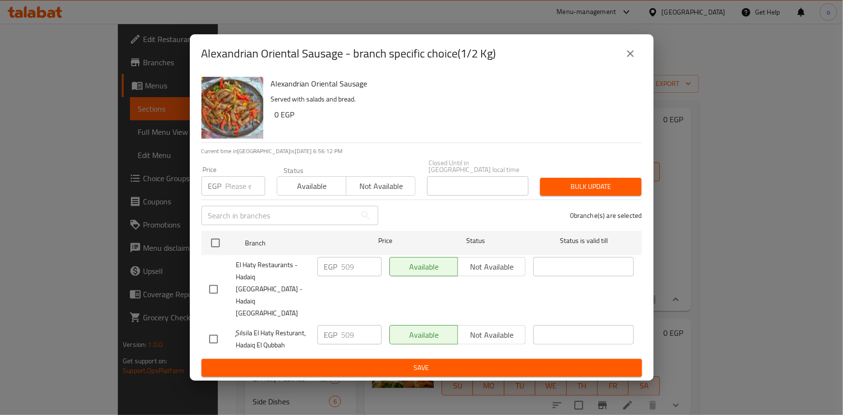
click at [634, 59] on icon "close" at bounding box center [631, 54] width 12 height 12
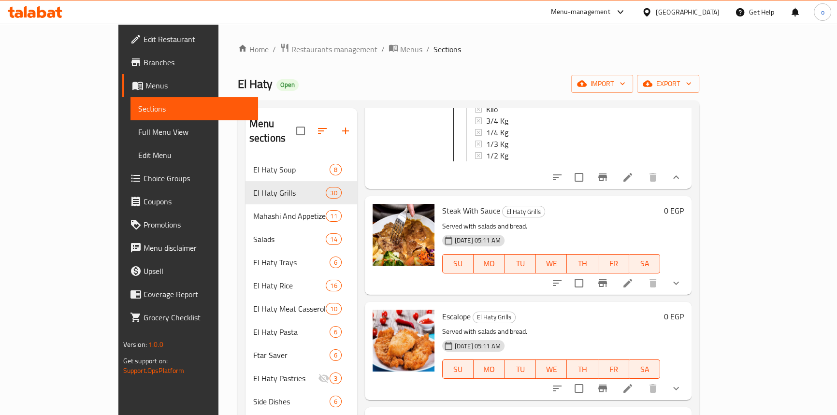
scroll to position [4288, 0]
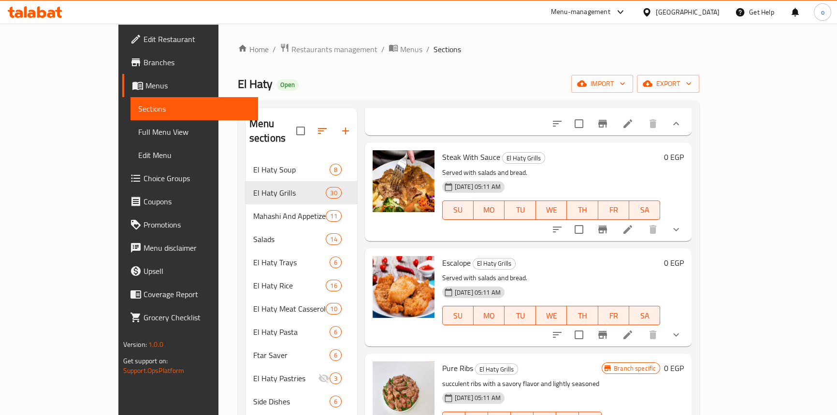
click at [692, 241] on div "Steak With Sauce El Haty Grills Served with salads and bread. 06-06-2024 05:11 …" at bounding box center [528, 192] width 327 height 98
click at [682, 235] on icon "show more" at bounding box center [676, 230] width 12 height 12
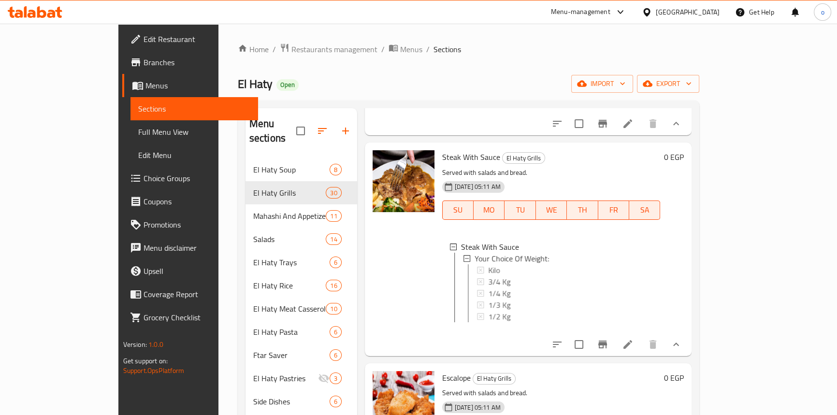
scroll to position [0, 0]
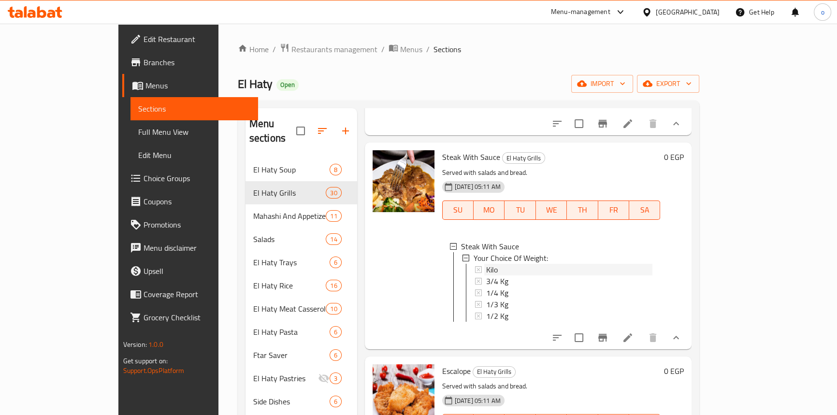
click at [486, 275] on div "Kilo" at bounding box center [569, 270] width 167 height 12
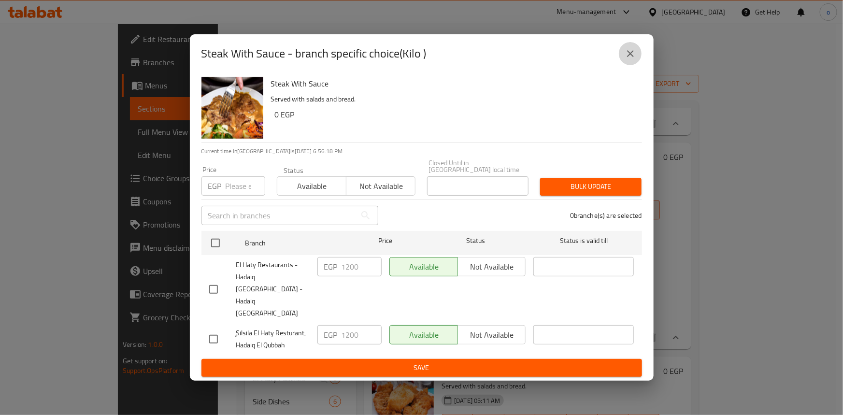
click at [628, 65] on button "close" at bounding box center [630, 53] width 23 height 23
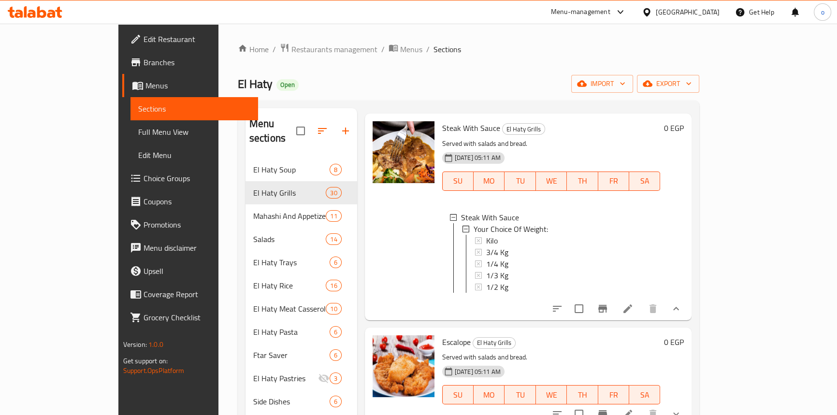
scroll to position [4376, 0]
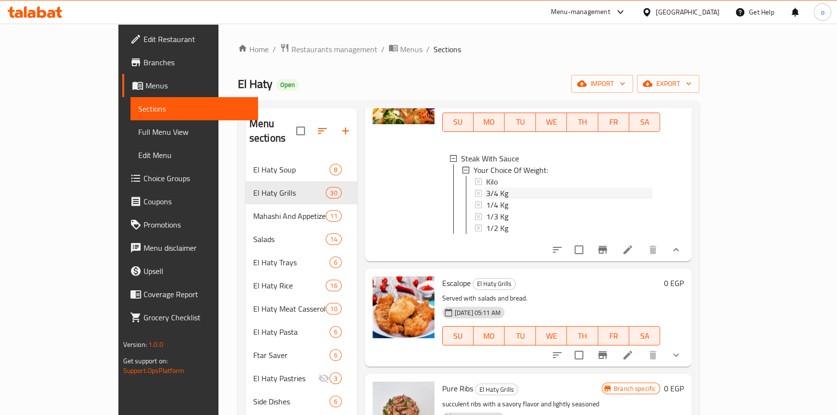
click at [492, 199] on div "3/4 Kg" at bounding box center [569, 193] width 167 height 12
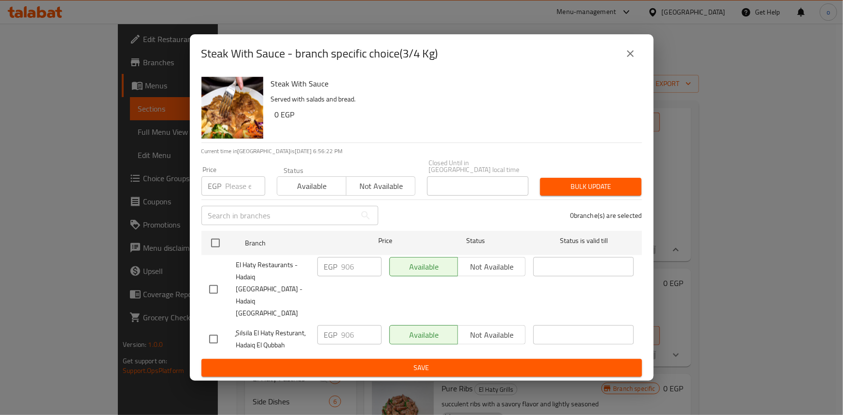
click at [633, 59] on icon "close" at bounding box center [631, 54] width 12 height 12
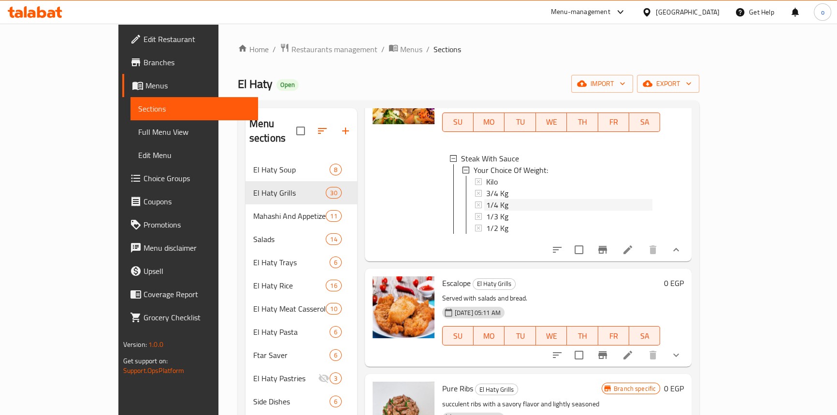
click at [486, 211] on div "1/4 Kg" at bounding box center [569, 205] width 167 height 12
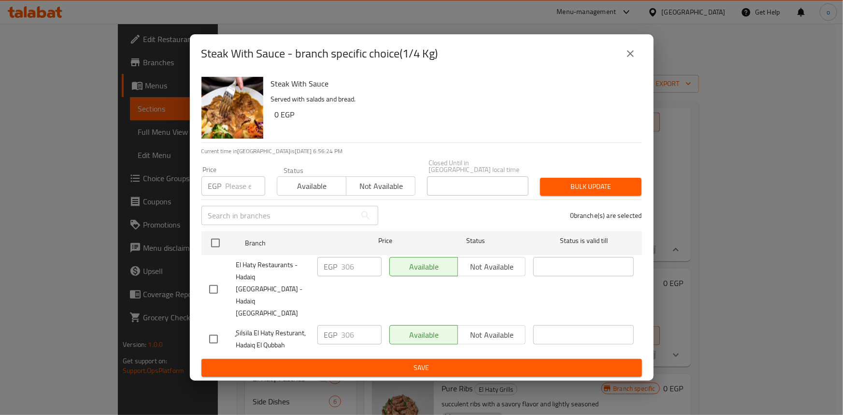
click at [631, 59] on icon "close" at bounding box center [631, 54] width 12 height 12
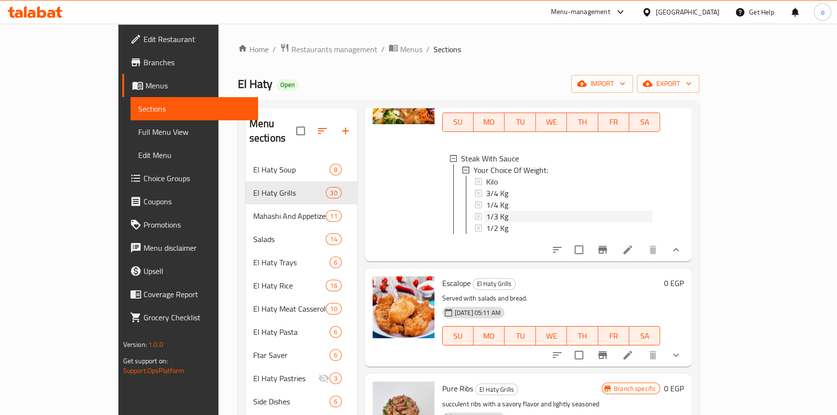
click at [486, 222] on div "1/3 Kg" at bounding box center [569, 217] width 167 height 12
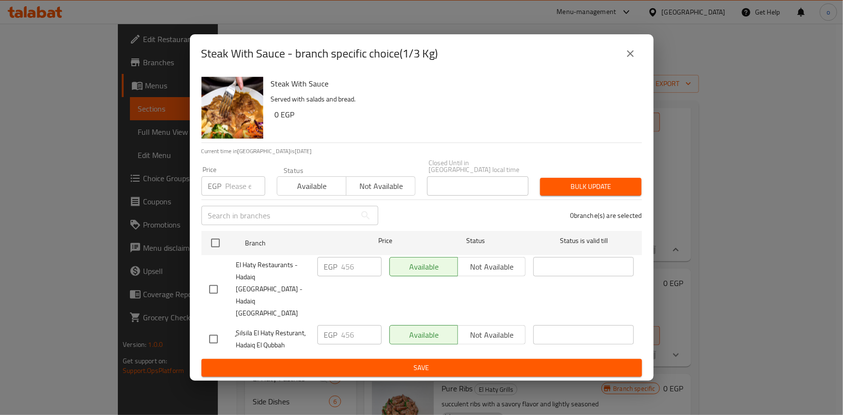
click at [632, 57] on icon "close" at bounding box center [630, 53] width 7 height 7
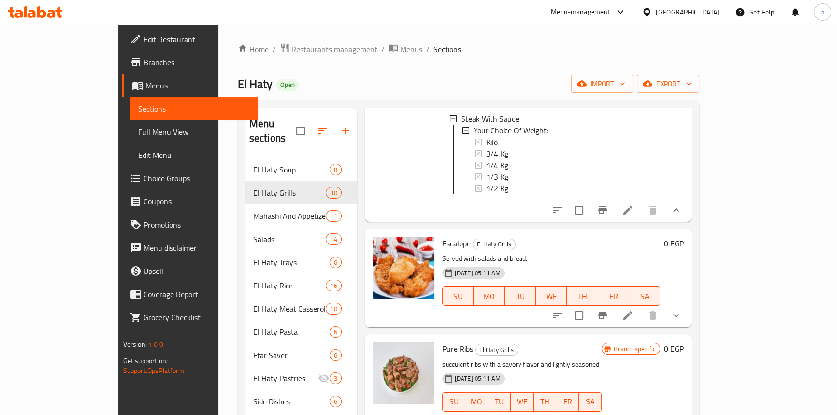
scroll to position [4420, 0]
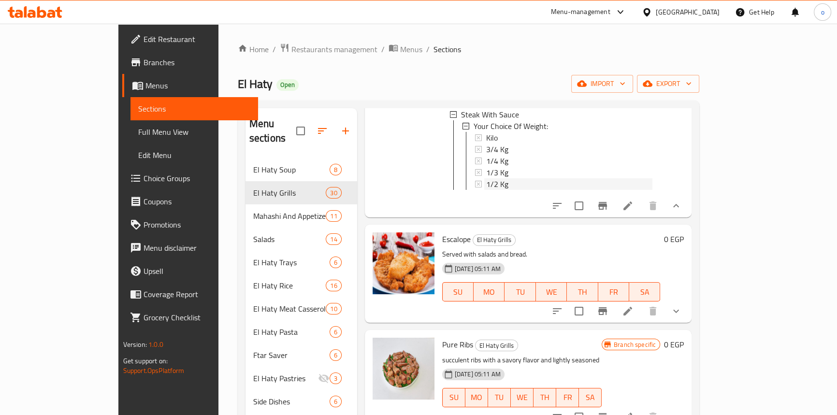
click at [486, 190] on div "1/2 Kg" at bounding box center [569, 184] width 167 height 12
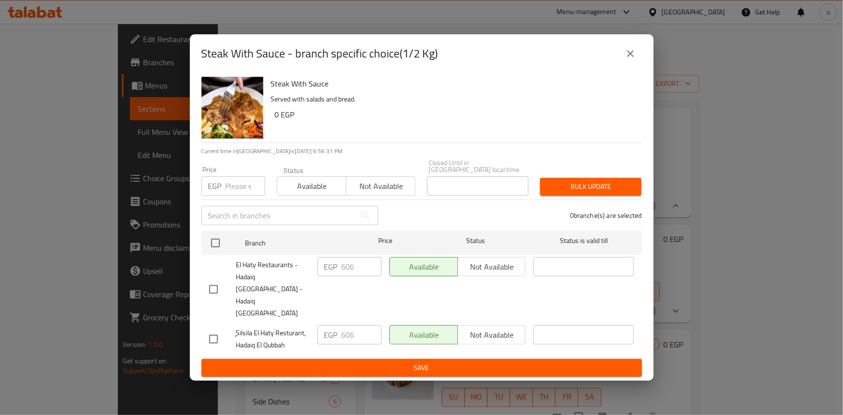
click at [636, 59] on icon "close" at bounding box center [631, 54] width 12 height 12
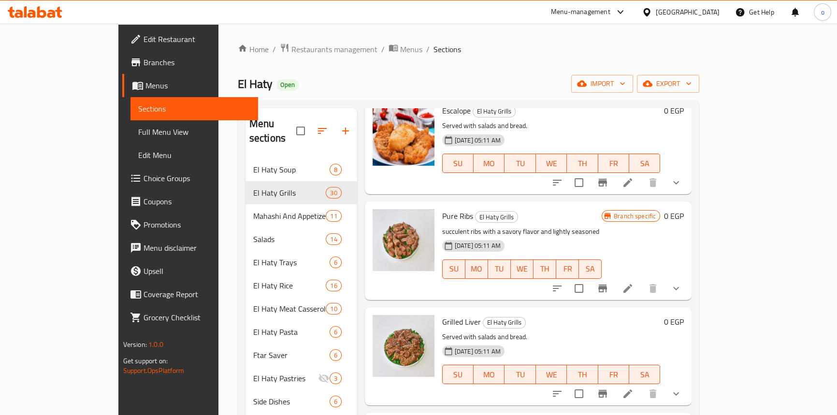
scroll to position [4552, 0]
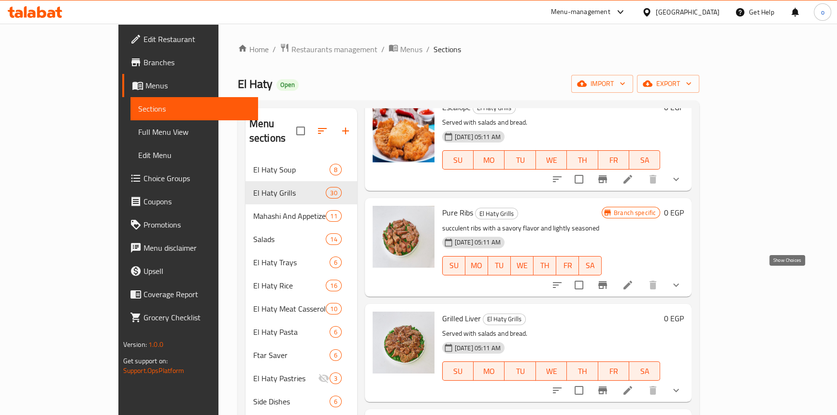
click at [682, 185] on icon "show more" at bounding box center [676, 179] width 12 height 12
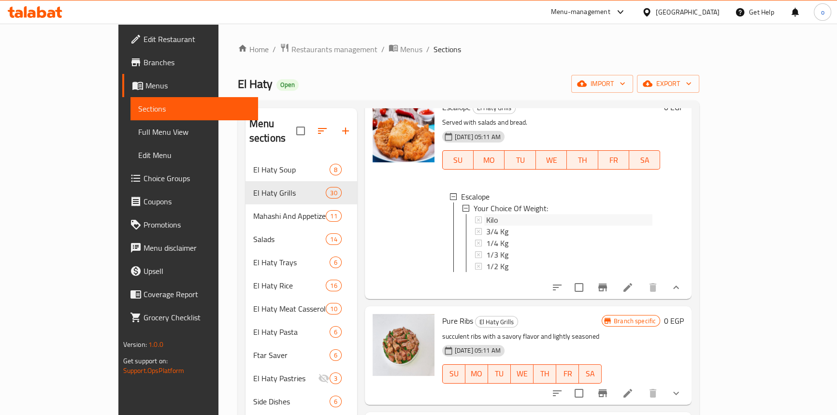
click at [486, 226] on div "Kilo" at bounding box center [569, 220] width 167 height 12
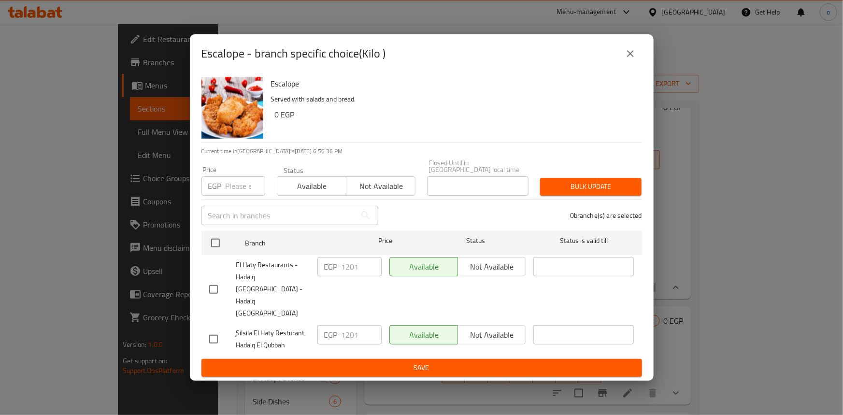
click at [636, 65] on button "close" at bounding box center [630, 53] width 23 height 23
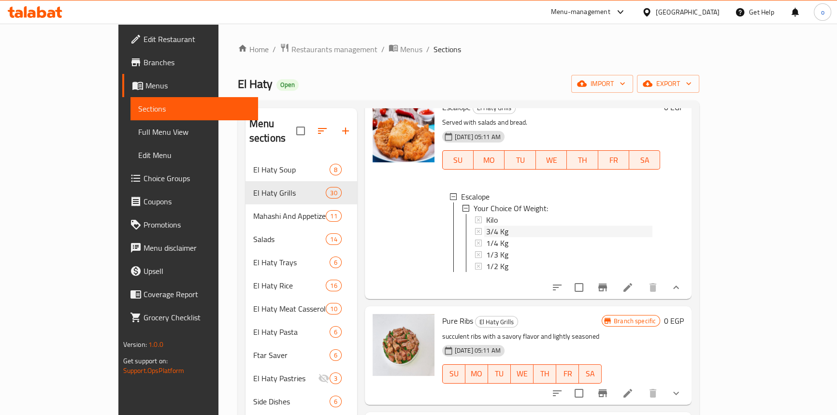
click at [486, 237] on div "3/4 Kg" at bounding box center [569, 232] width 167 height 12
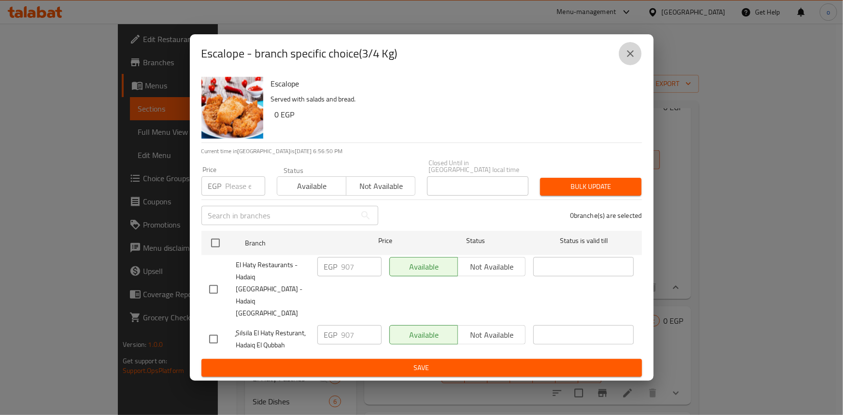
click at [627, 59] on icon "close" at bounding box center [631, 54] width 12 height 12
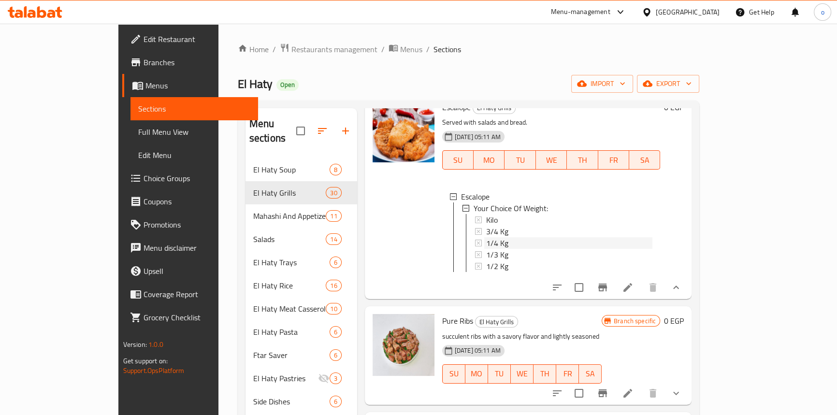
click at [494, 249] on div "1/4 Kg" at bounding box center [569, 243] width 167 height 12
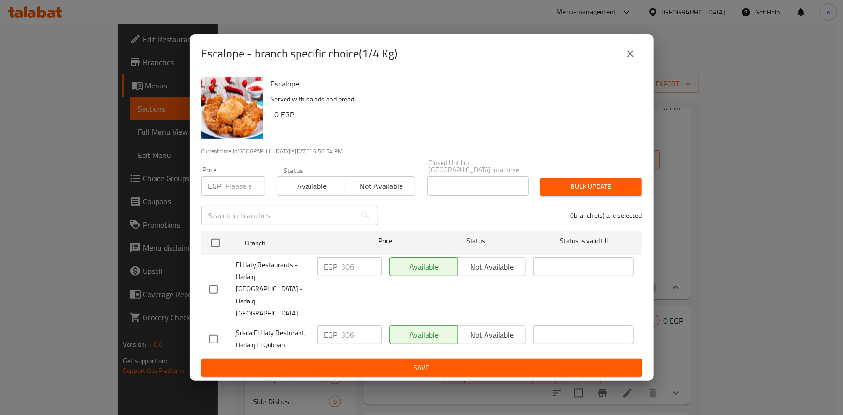
click at [638, 65] on button "close" at bounding box center [630, 53] width 23 height 23
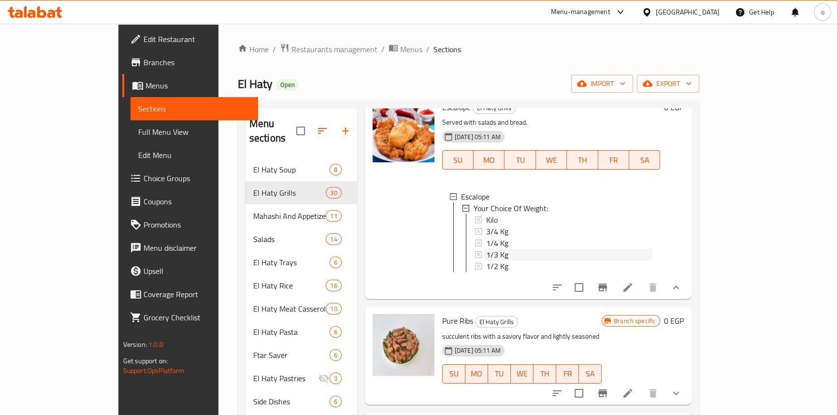
click at [486, 260] on div "1/3 Kg" at bounding box center [569, 255] width 167 height 12
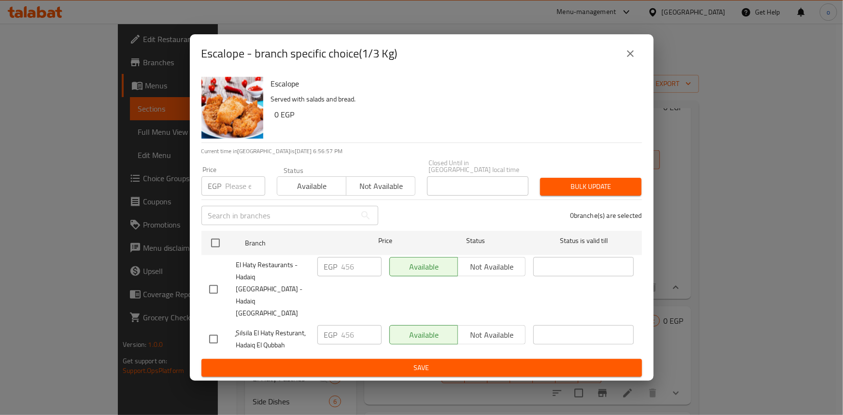
click at [633, 61] on button "close" at bounding box center [630, 53] width 23 height 23
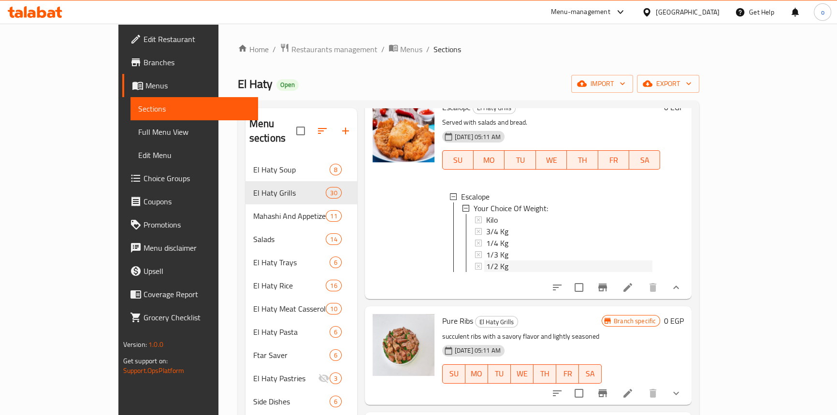
click at [486, 272] on div "1/2 Kg" at bounding box center [569, 266] width 167 height 12
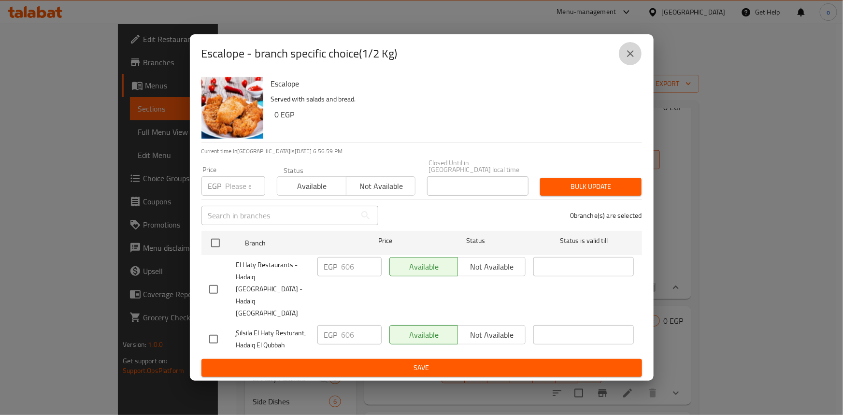
click at [625, 65] on button "close" at bounding box center [630, 53] width 23 height 23
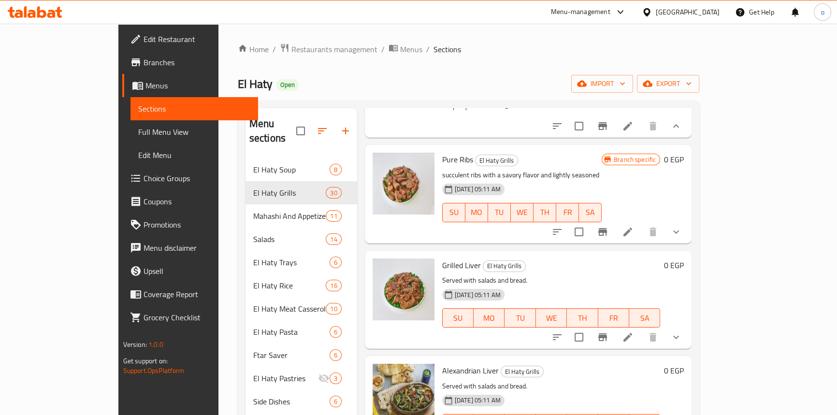
scroll to position [4771, 0]
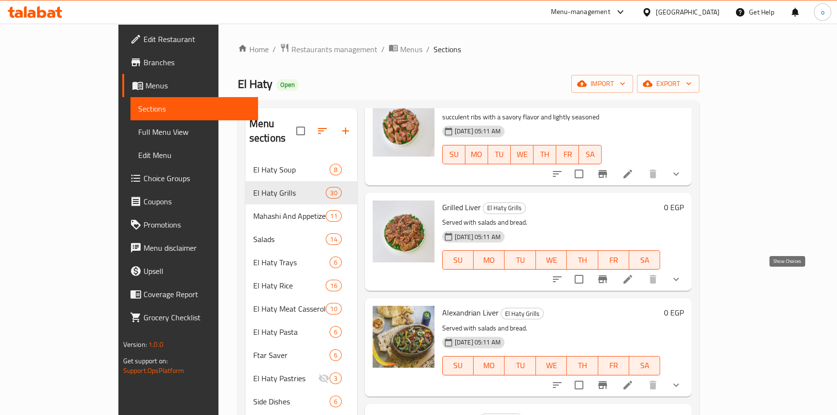
click at [682, 180] on icon "show more" at bounding box center [676, 174] width 12 height 12
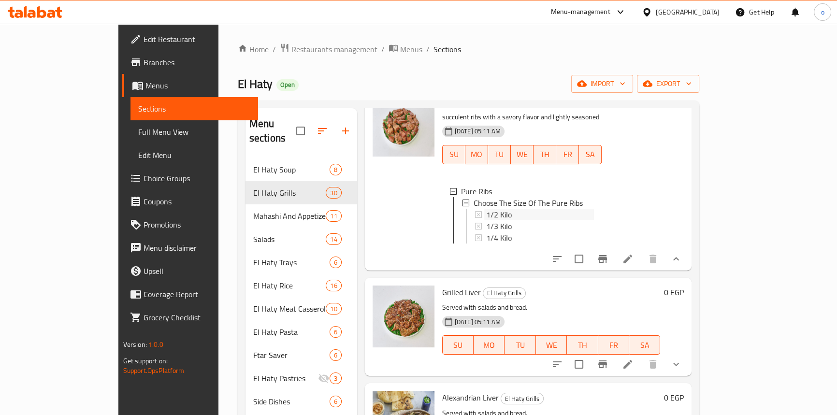
click at [494, 220] on div "1/2 Kilo" at bounding box center [540, 215] width 108 height 12
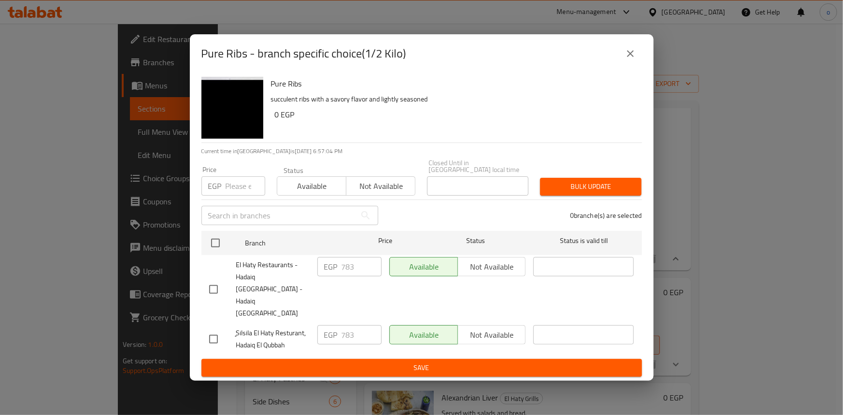
click at [623, 65] on button "close" at bounding box center [630, 53] width 23 height 23
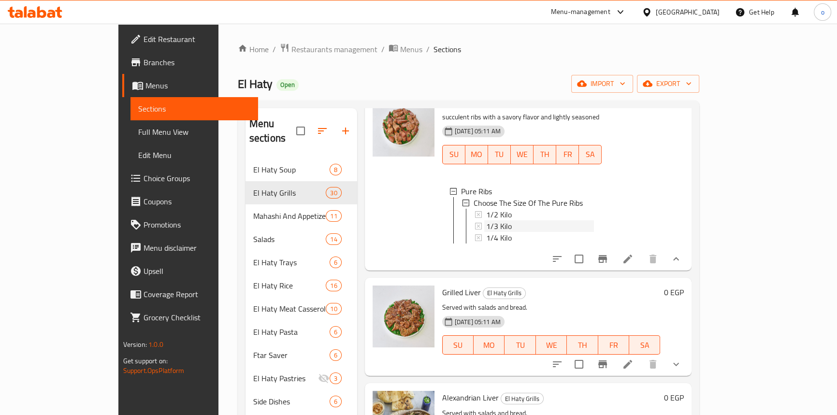
click at [486, 232] on div "1/3 Kilo" at bounding box center [540, 226] width 108 height 12
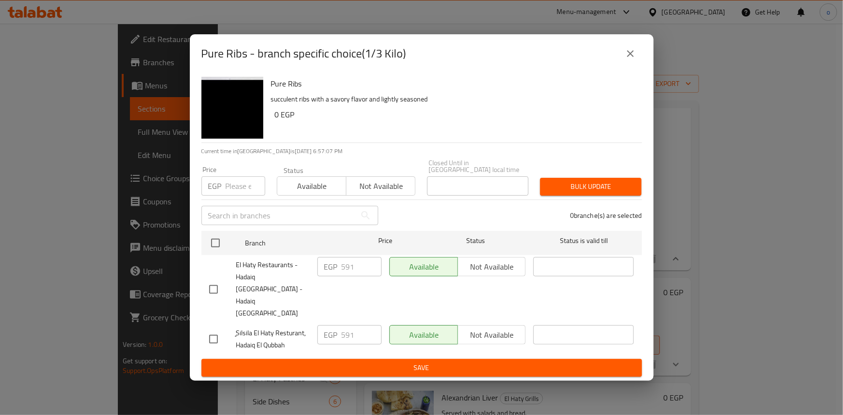
click at [621, 65] on button "close" at bounding box center [630, 53] width 23 height 23
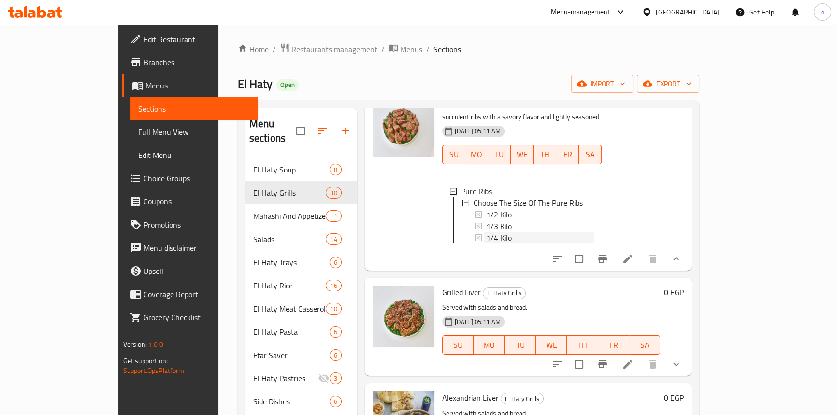
click at [516, 244] on div "1/4 Kilo" at bounding box center [540, 238] width 108 height 12
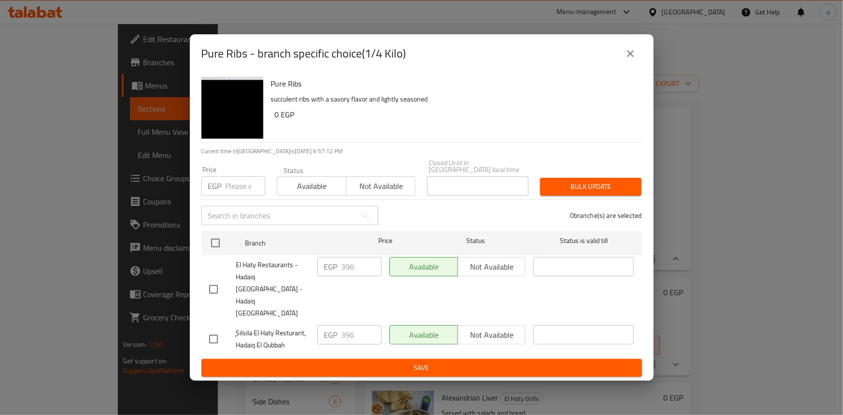
click at [637, 65] on button "close" at bounding box center [630, 53] width 23 height 23
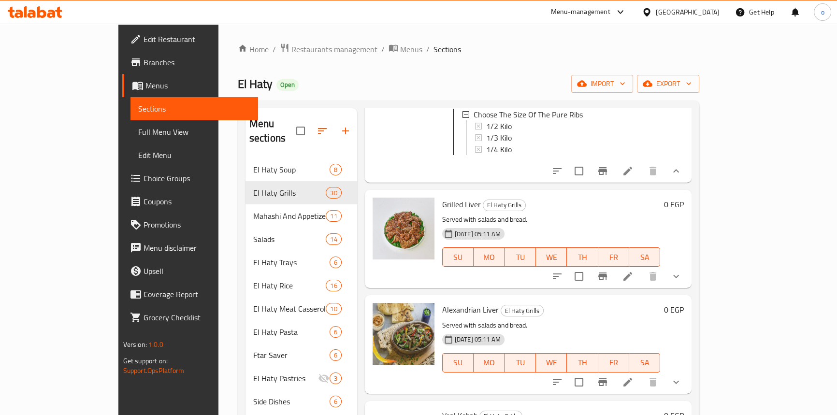
scroll to position [1, 0]
drag, startPoint x: 796, startPoint y: 389, endPoint x: 738, endPoint y: 381, distance: 59.0
click at [688, 288] on button "show more" at bounding box center [675, 276] width 23 height 23
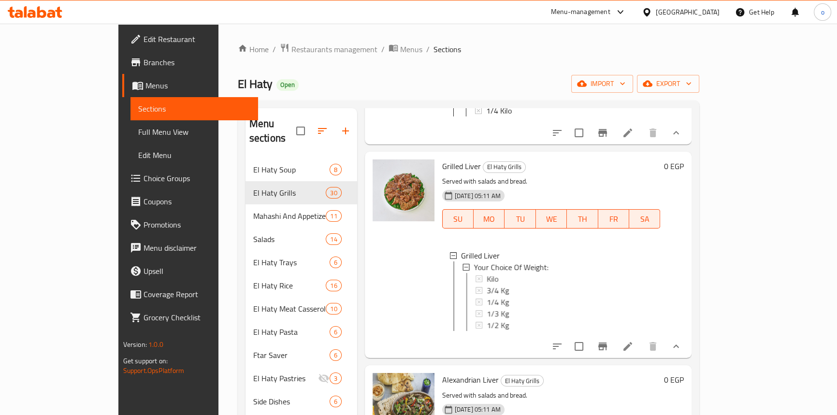
scroll to position [4947, 0]
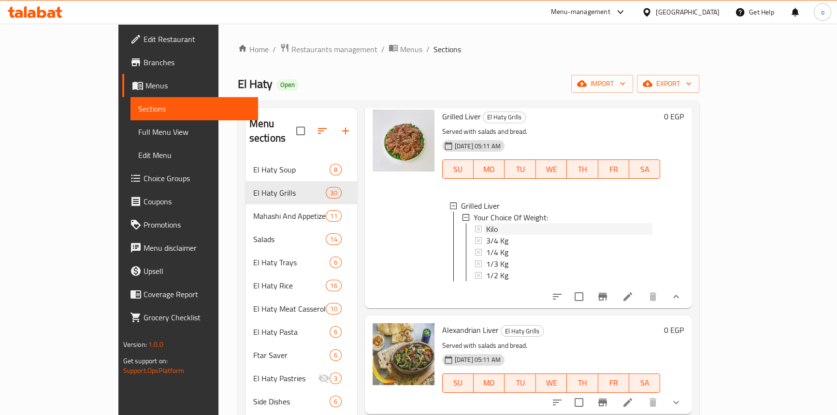
click at [486, 235] on div "Kilo" at bounding box center [569, 229] width 167 height 12
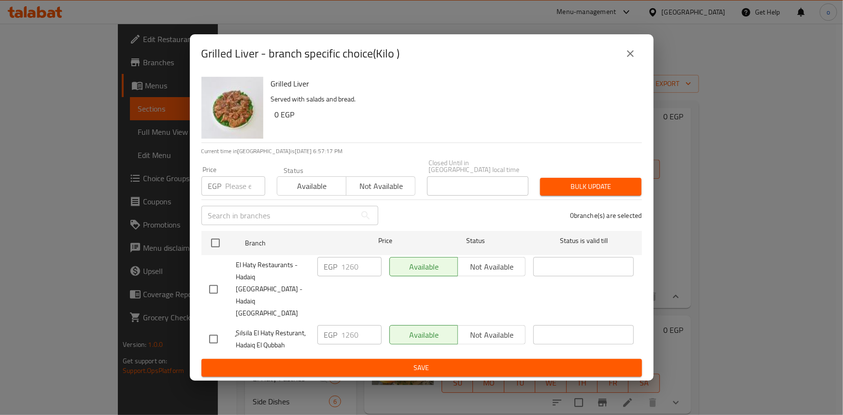
click at [610, 65] on div "Grilled Liver - branch specific choice(Kilo )" at bounding box center [421, 53] width 441 height 23
click at [636, 59] on icon "close" at bounding box center [631, 54] width 12 height 12
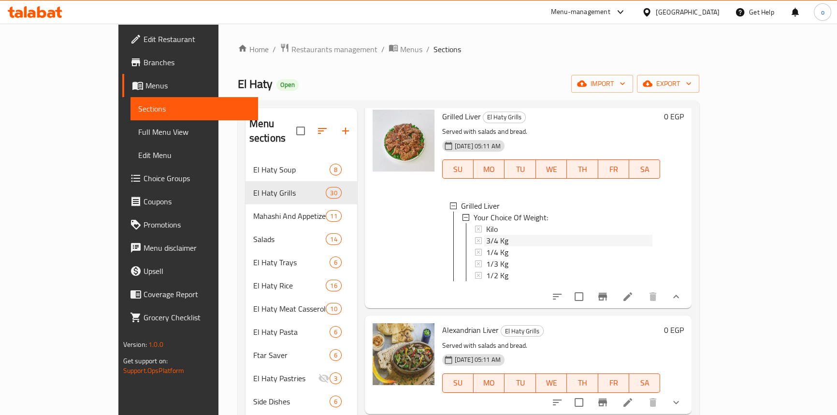
click at [506, 246] on div "3/4 Kg" at bounding box center [569, 241] width 167 height 12
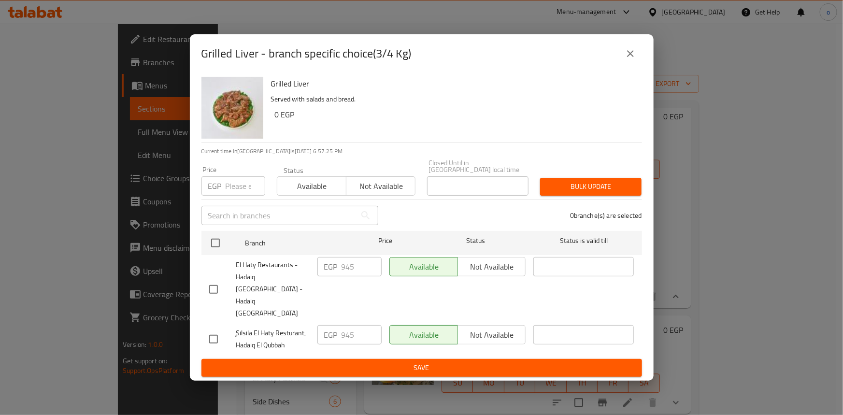
click at [633, 59] on icon "close" at bounding box center [631, 54] width 12 height 12
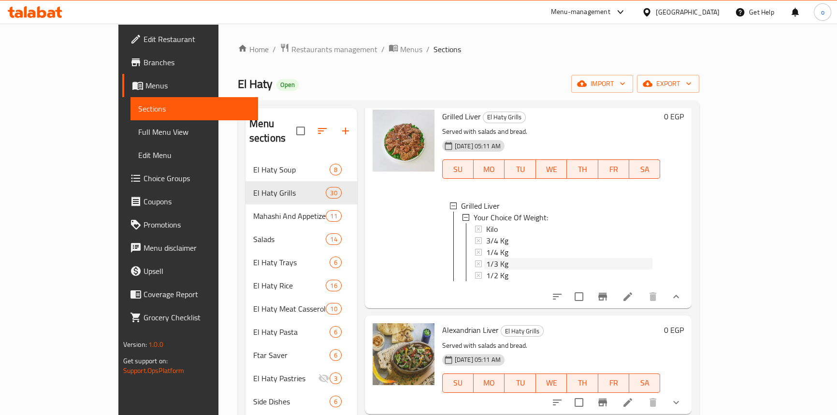
click at [486, 270] on span "1/3 Kg" at bounding box center [497, 264] width 22 height 12
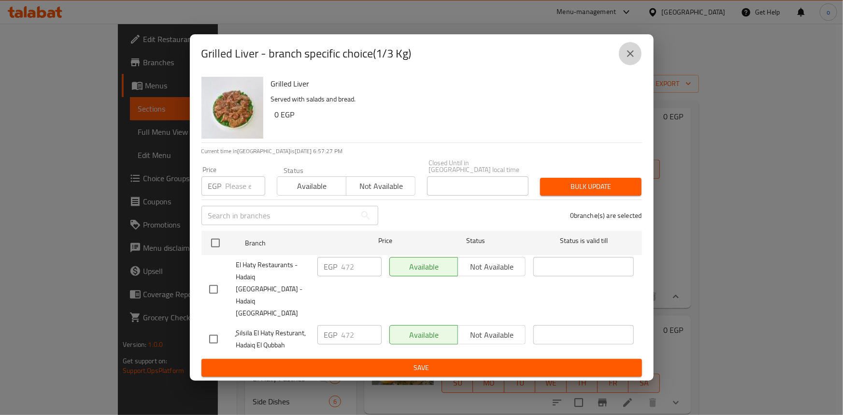
click at [632, 59] on icon "close" at bounding box center [631, 54] width 12 height 12
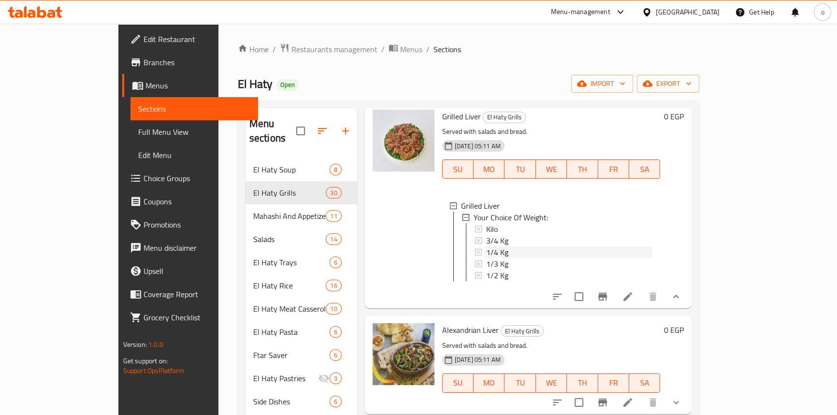
click at [492, 258] on div "1/4 Kg" at bounding box center [569, 252] width 167 height 12
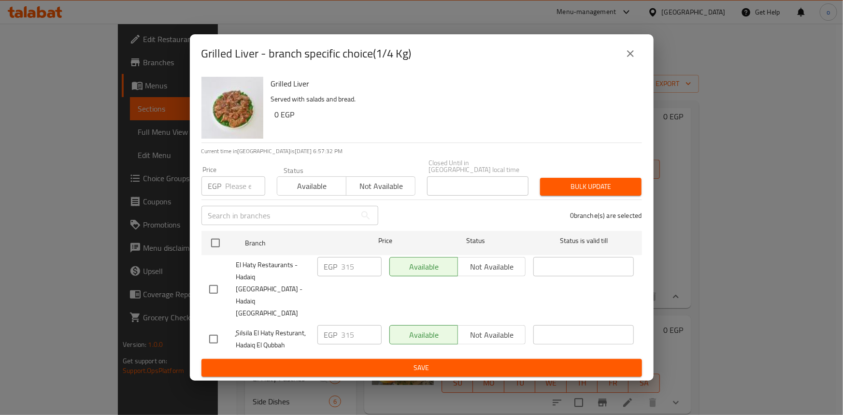
click at [632, 61] on button "close" at bounding box center [630, 53] width 23 height 23
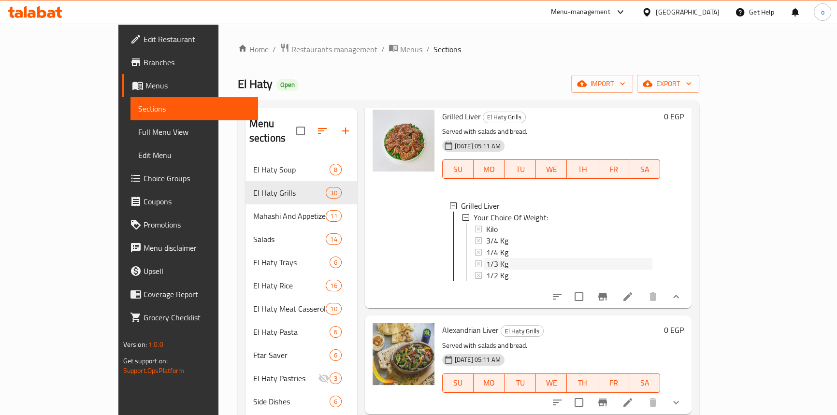
click at [486, 270] on div "1/3 Kg" at bounding box center [569, 264] width 167 height 12
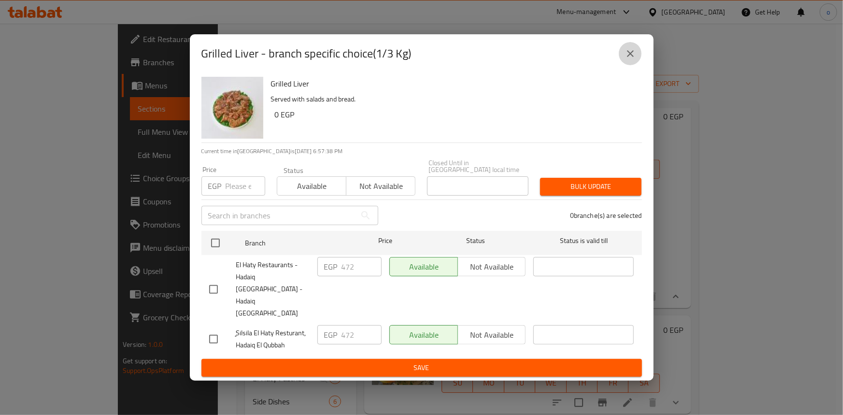
click at [630, 59] on icon "close" at bounding box center [631, 54] width 12 height 12
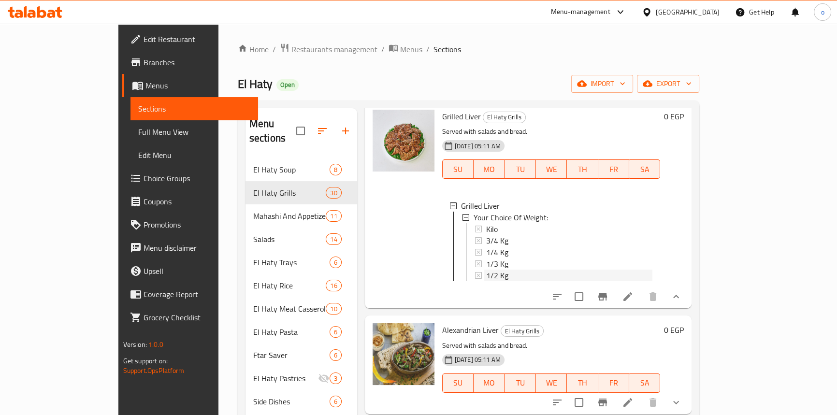
click at [486, 281] on span "1/2 Kg" at bounding box center [497, 276] width 22 height 12
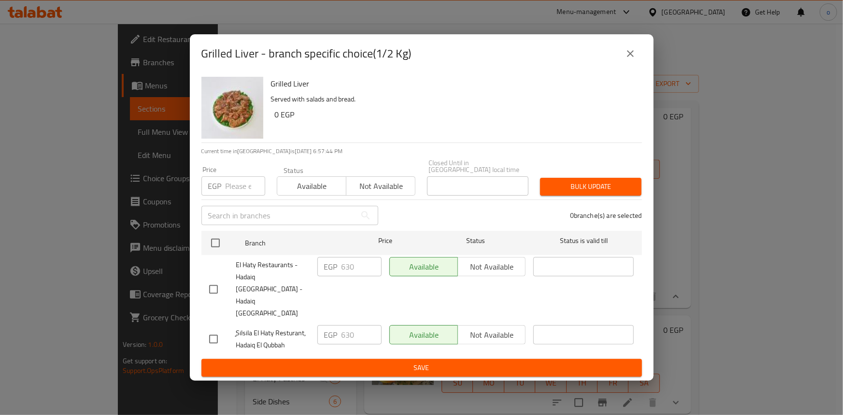
click at [626, 59] on icon "close" at bounding box center [631, 54] width 12 height 12
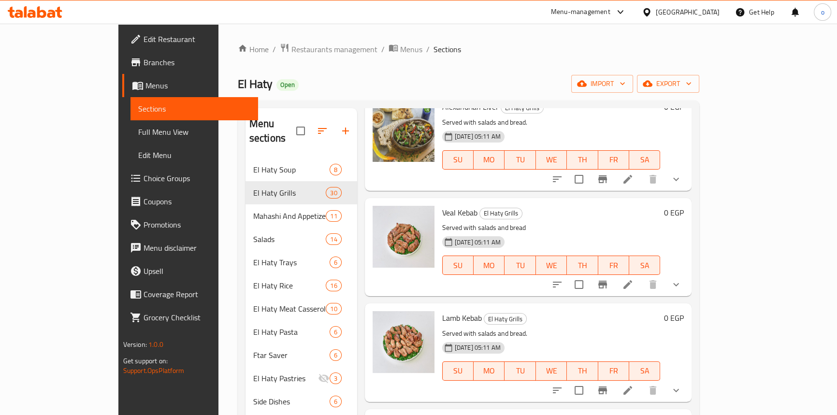
scroll to position [5254, 0]
click at [682, 185] on icon "show more" at bounding box center [676, 179] width 12 height 12
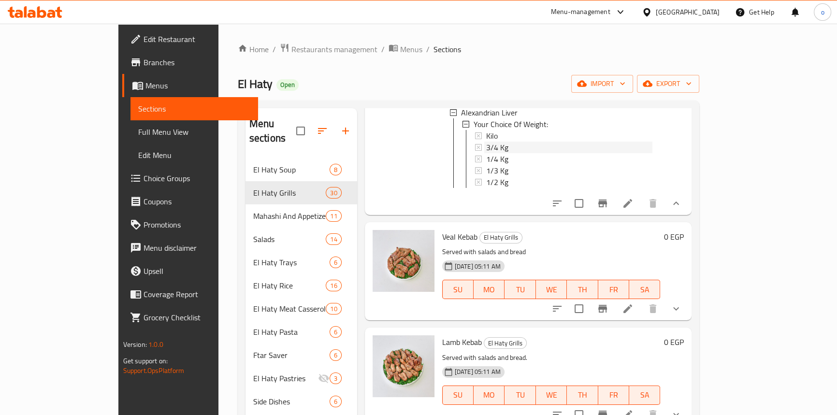
click at [486, 153] on span "3/4 Kg" at bounding box center [497, 148] width 22 height 12
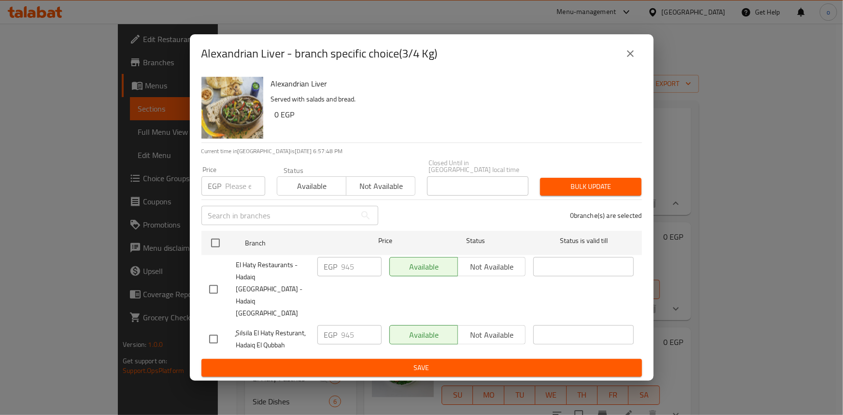
click at [630, 65] on button "close" at bounding box center [630, 53] width 23 height 23
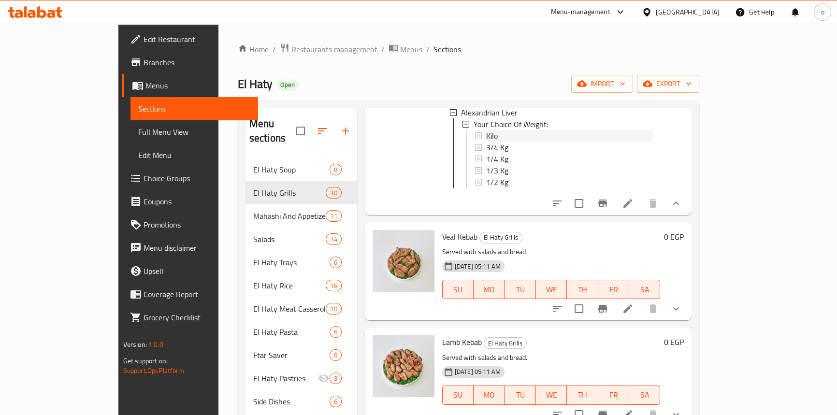
click at [486, 142] on div "Kilo" at bounding box center [569, 136] width 167 height 12
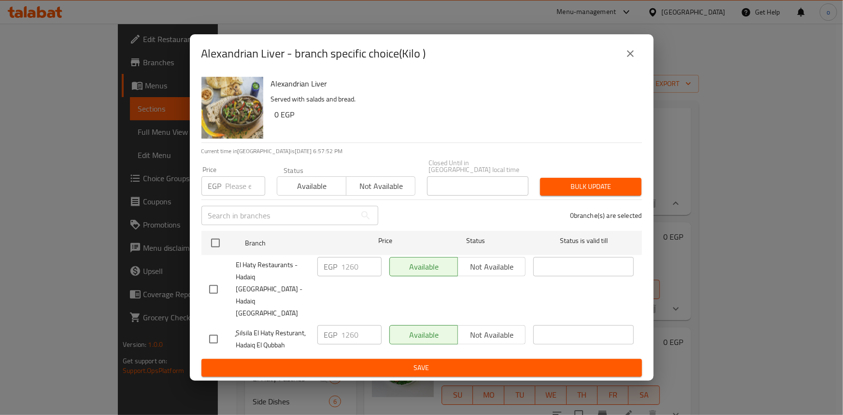
click at [638, 64] on button "close" at bounding box center [630, 53] width 23 height 23
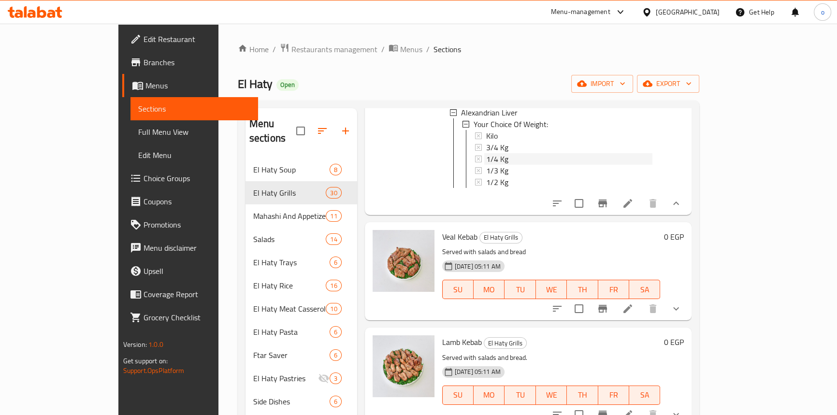
click at [488, 165] on div "1/4 Kg" at bounding box center [569, 159] width 167 height 12
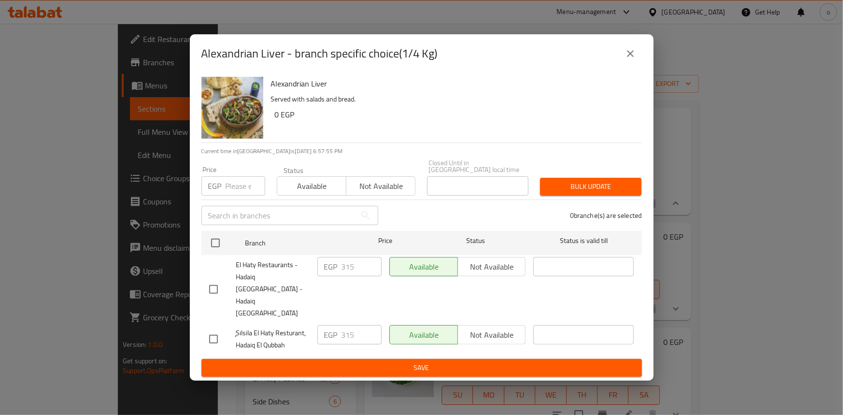
click at [646, 60] on div "Alexandrian Liver - branch specific choice(1/4 Kg)" at bounding box center [422, 53] width 464 height 39
click at [622, 65] on button "close" at bounding box center [630, 53] width 23 height 23
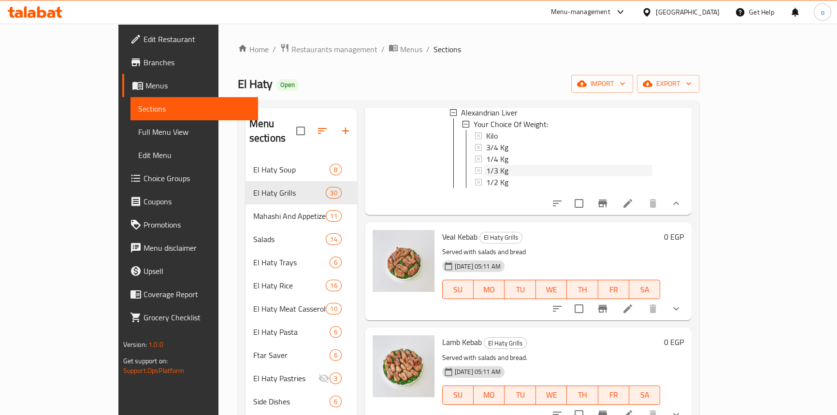
click at [489, 176] on div "1/3 Kg" at bounding box center [569, 171] width 167 height 12
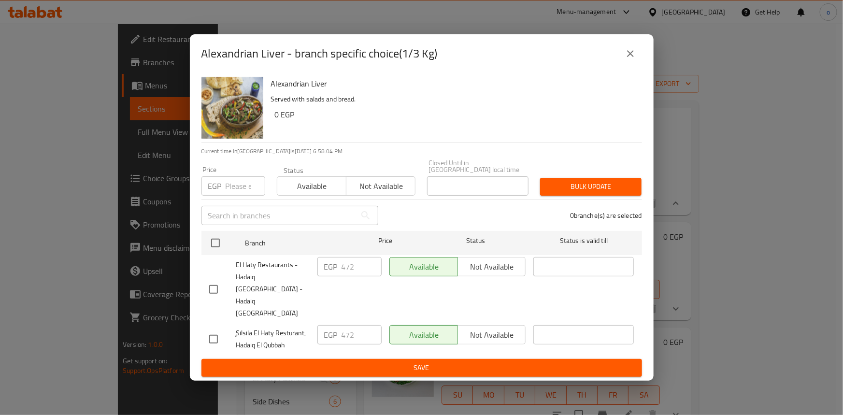
click at [635, 59] on icon "close" at bounding box center [631, 54] width 12 height 12
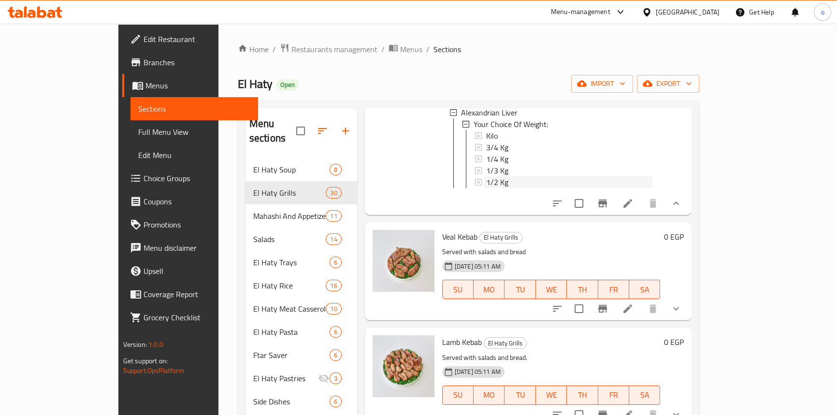
click at [488, 188] on div "1/2 Kg" at bounding box center [569, 182] width 167 height 12
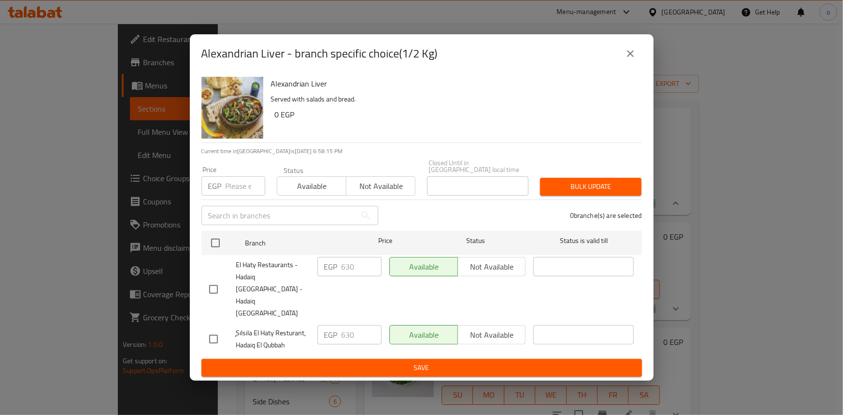
click at [627, 59] on icon "close" at bounding box center [631, 54] width 12 height 12
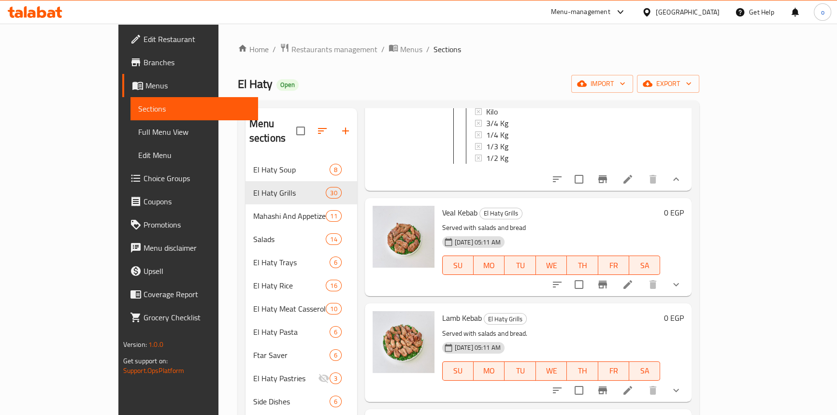
scroll to position [5418, 0]
click at [688, 273] on button "show more" at bounding box center [675, 284] width 23 height 23
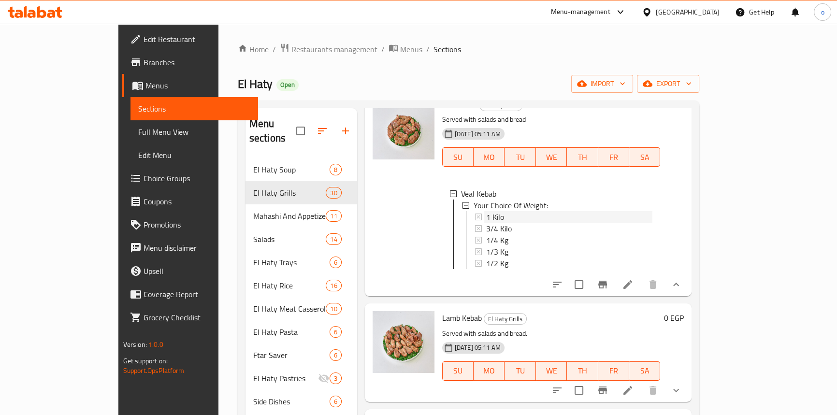
click at [499, 223] on div "1 Kilo" at bounding box center [569, 217] width 167 height 12
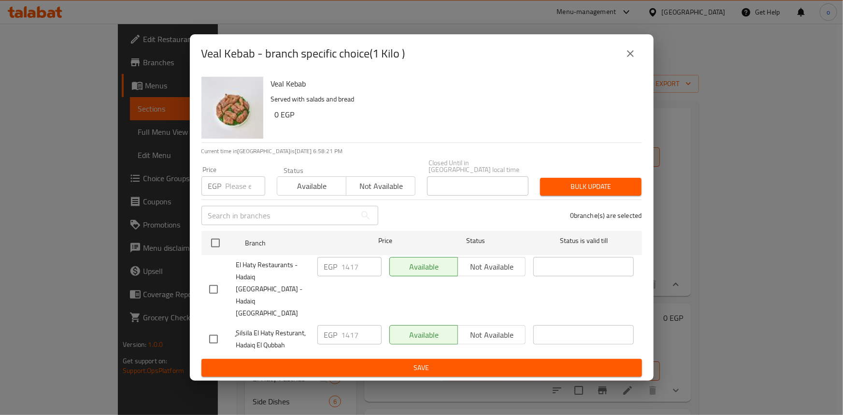
click at [623, 65] on button "close" at bounding box center [630, 53] width 23 height 23
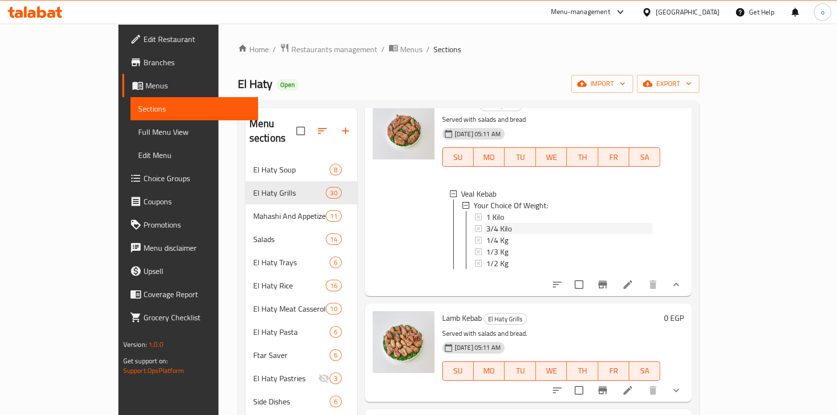
click at [495, 234] on div "3/4 Kilo" at bounding box center [569, 229] width 167 height 12
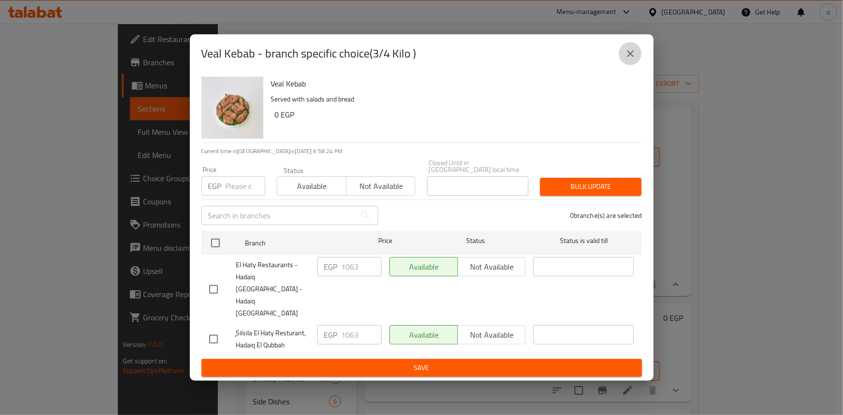
click at [635, 59] on icon "close" at bounding box center [631, 54] width 12 height 12
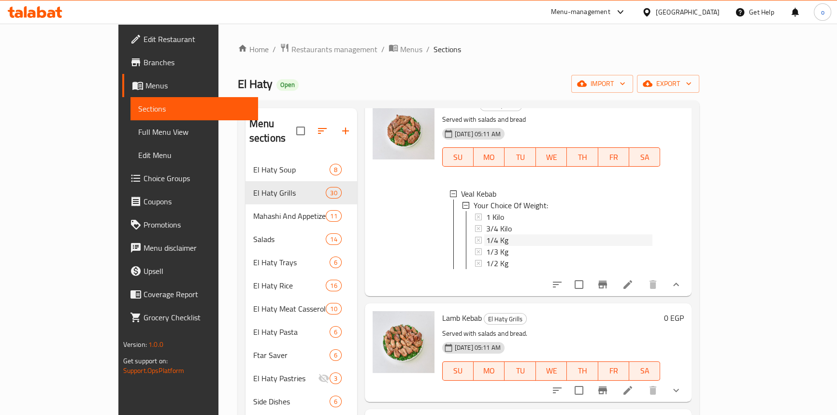
click at [486, 246] on div "1/4 Kg" at bounding box center [569, 240] width 167 height 12
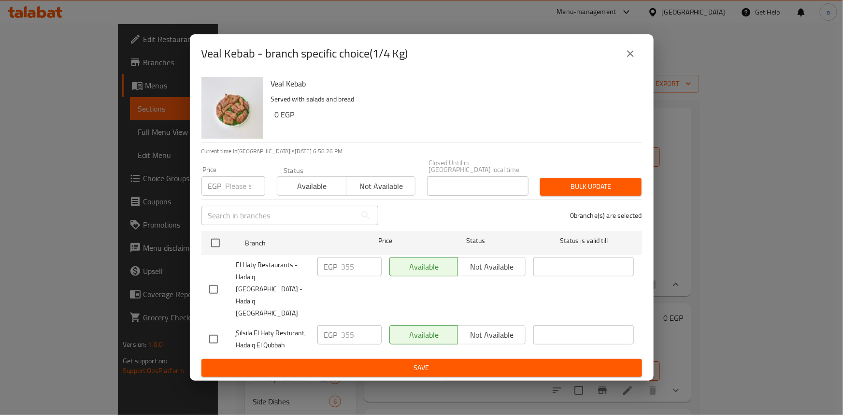
click at [643, 56] on div "Veal Kebab - branch specific choice(1/4 Kg)" at bounding box center [422, 53] width 464 height 39
click at [637, 65] on button "close" at bounding box center [630, 53] width 23 height 23
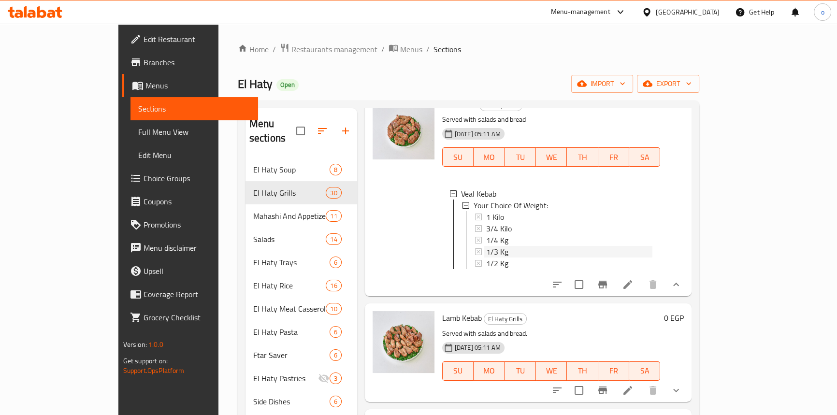
click at [491, 258] on div "1/3 Kg" at bounding box center [569, 252] width 167 height 12
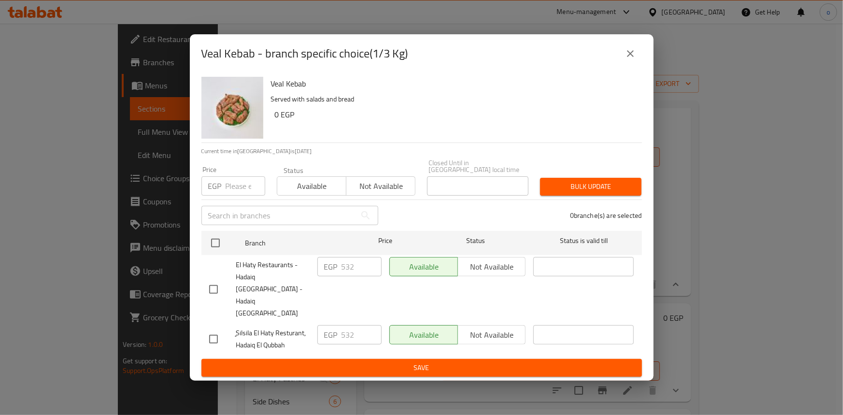
click at [638, 65] on button "close" at bounding box center [630, 53] width 23 height 23
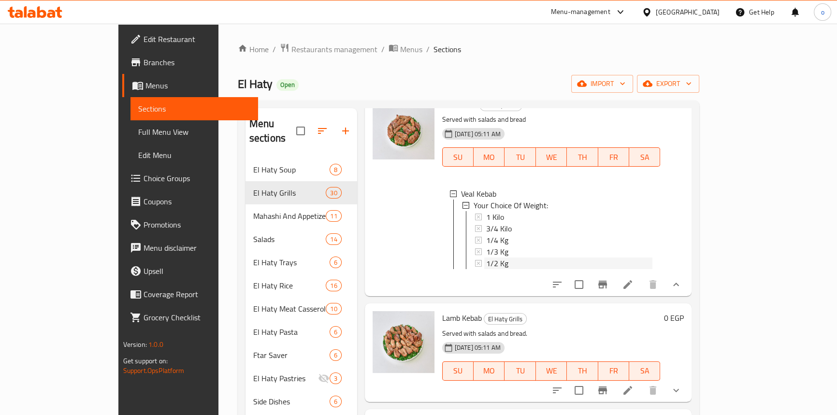
click at [486, 269] on span "1/2 Kg" at bounding box center [497, 264] width 22 height 12
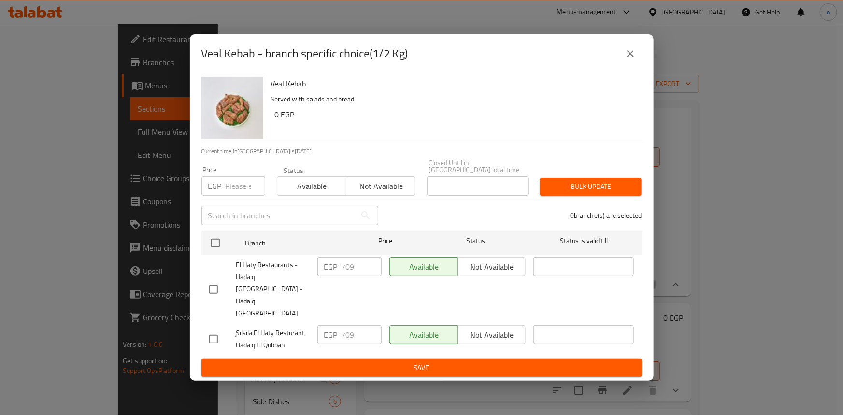
click at [632, 59] on icon "close" at bounding box center [631, 54] width 12 height 12
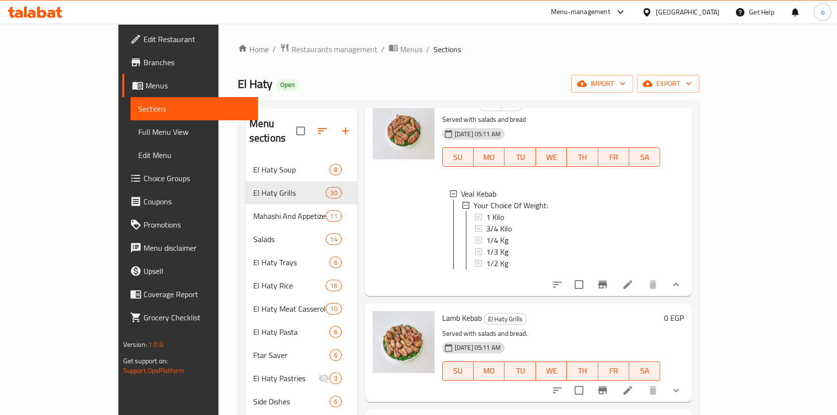
scroll to position [0, 0]
click at [682, 385] on icon "show more" at bounding box center [676, 391] width 12 height 12
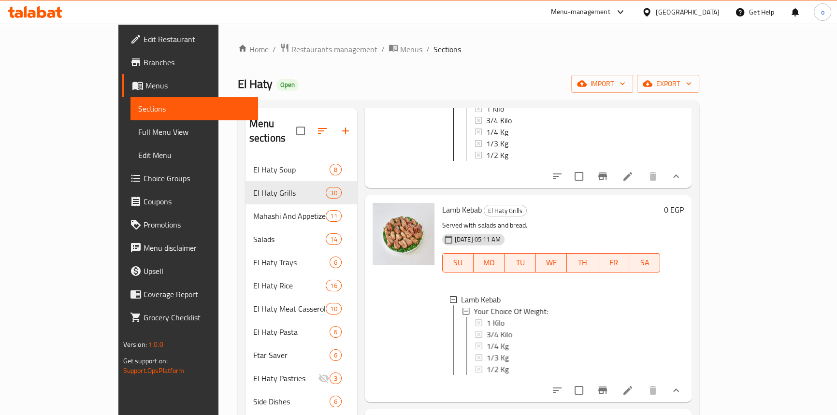
scroll to position [5648, 0]
click at [486, 317] on div "1 Kilo" at bounding box center [569, 323] width 167 height 12
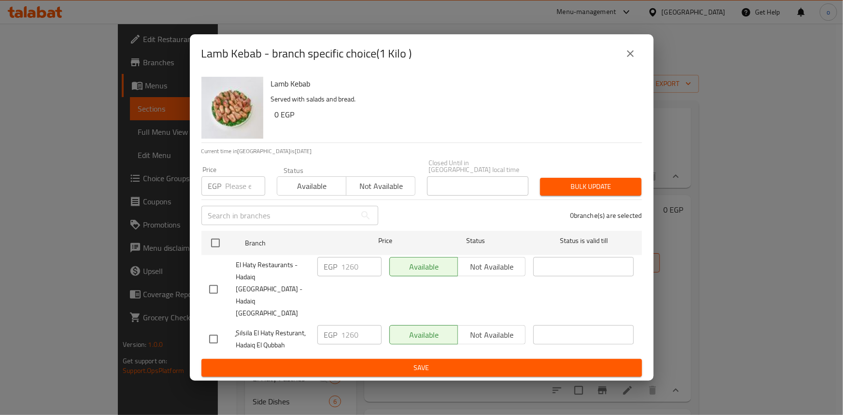
drag, startPoint x: 637, startPoint y: 73, endPoint x: 626, endPoint y: 113, distance: 41.2
click at [636, 65] on button "close" at bounding box center [630, 53] width 23 height 23
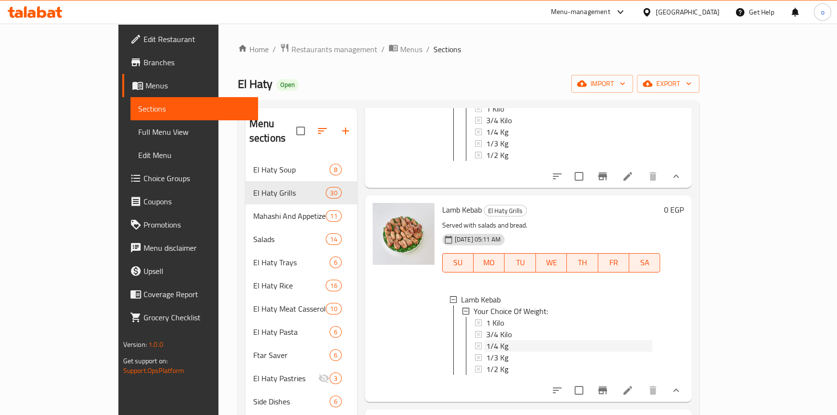
click at [486, 340] on span "1/4 Kg" at bounding box center [497, 346] width 22 height 12
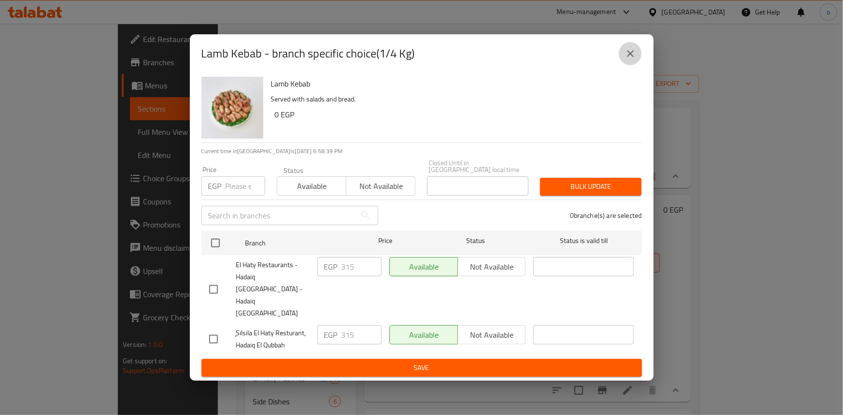
click at [629, 65] on button "close" at bounding box center [630, 53] width 23 height 23
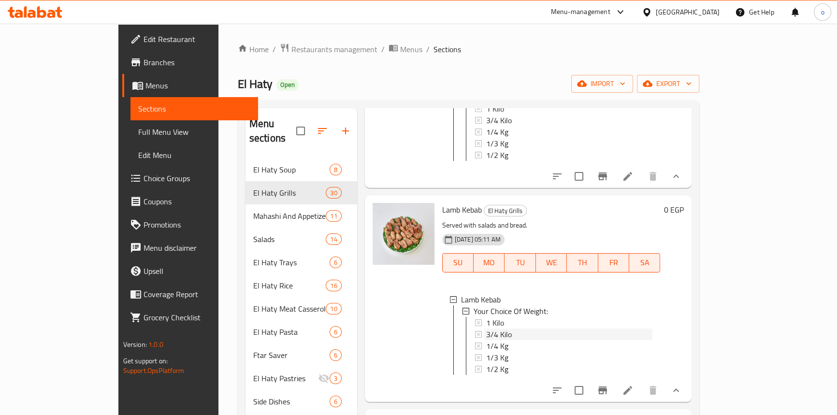
click at [486, 329] on span "3/4 Kilo" at bounding box center [499, 335] width 26 height 12
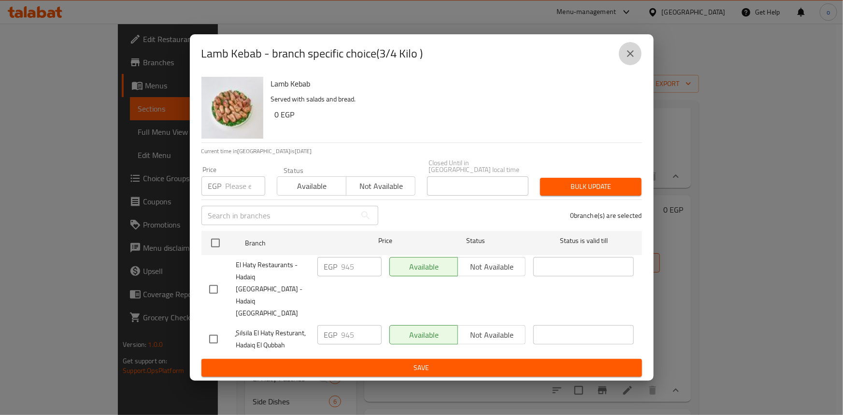
drag, startPoint x: 633, startPoint y: 72, endPoint x: 626, endPoint y: 126, distance: 54.7
click at [633, 59] on icon "close" at bounding box center [631, 54] width 12 height 12
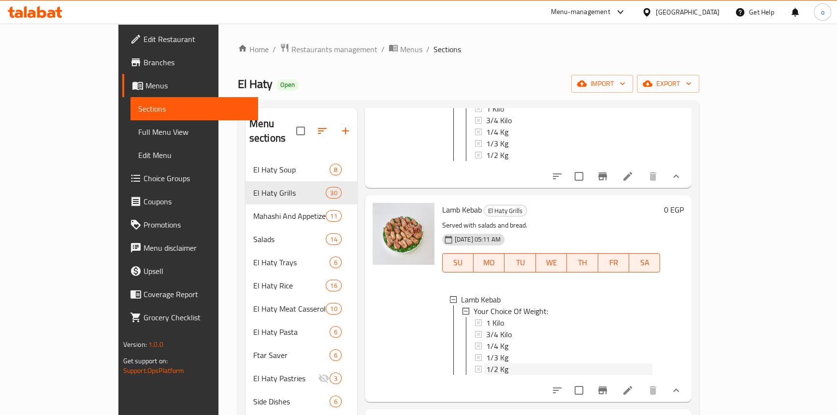
click at [486, 363] on span "1/2 Kg" at bounding box center [497, 369] width 22 height 12
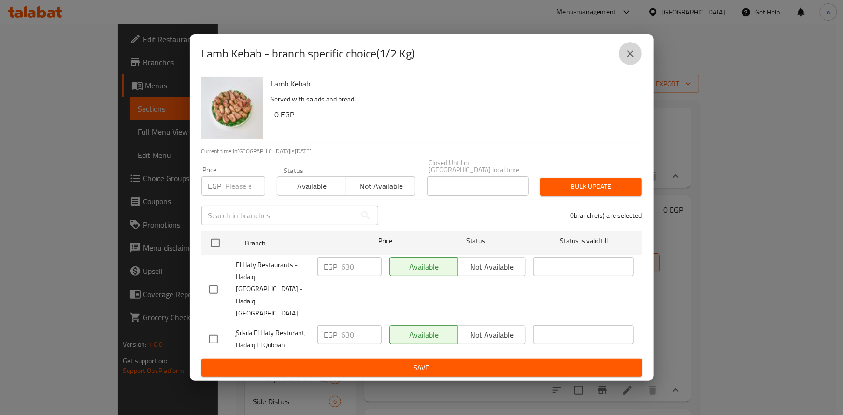
click at [628, 57] on icon "close" at bounding box center [630, 53] width 7 height 7
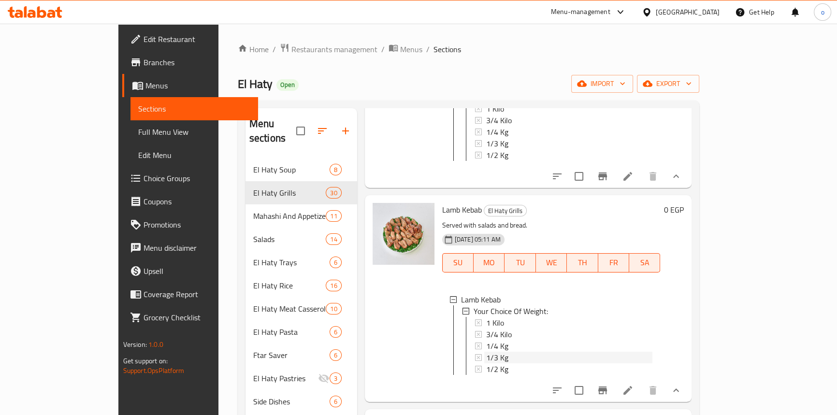
click at [487, 352] on div "1/3 Kg" at bounding box center [569, 358] width 167 height 12
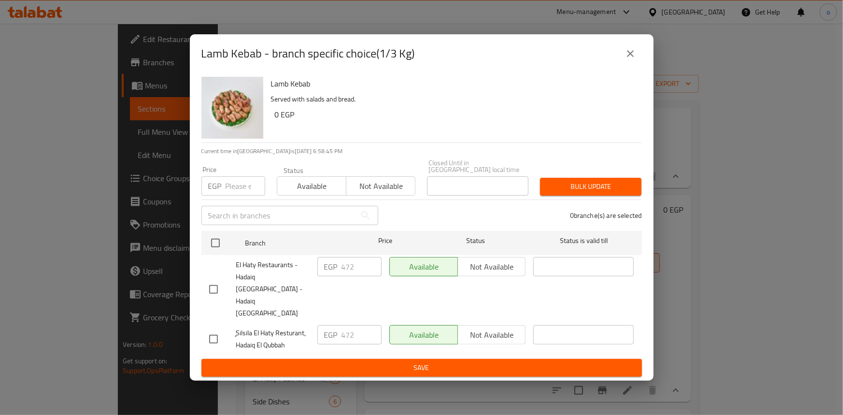
click at [632, 59] on icon "close" at bounding box center [631, 54] width 12 height 12
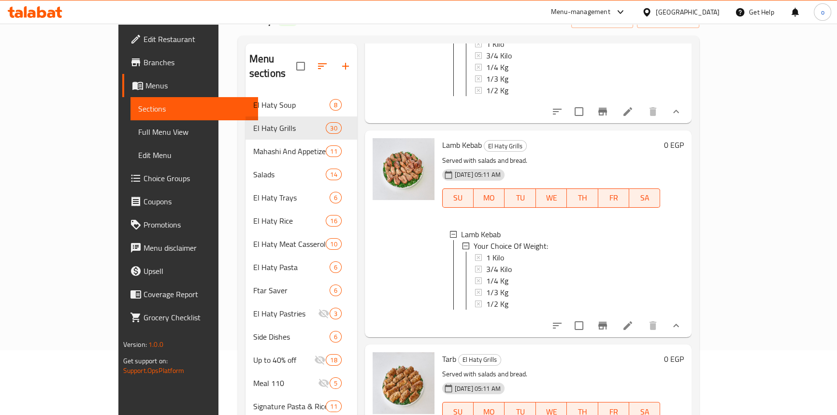
scroll to position [175, 0]
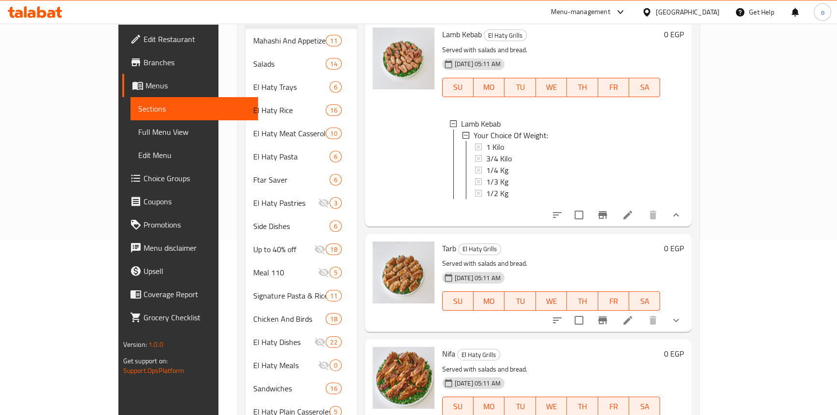
click at [682, 315] on icon "show more" at bounding box center [676, 321] width 12 height 12
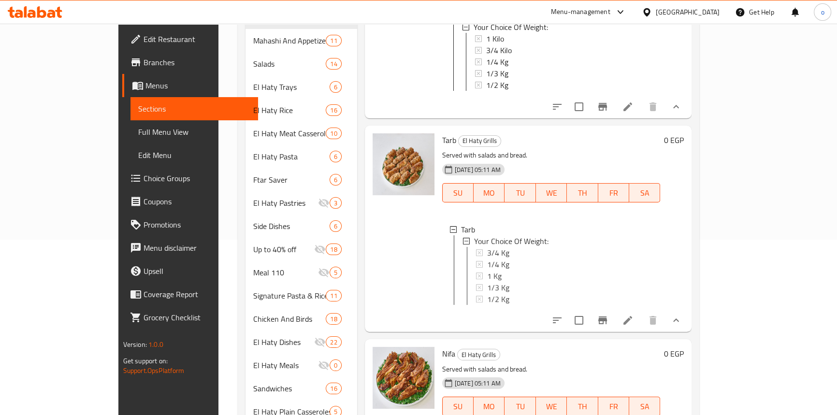
scroll to position [0, 0]
click at [486, 258] on div "3/4 Kg" at bounding box center [569, 252] width 167 height 12
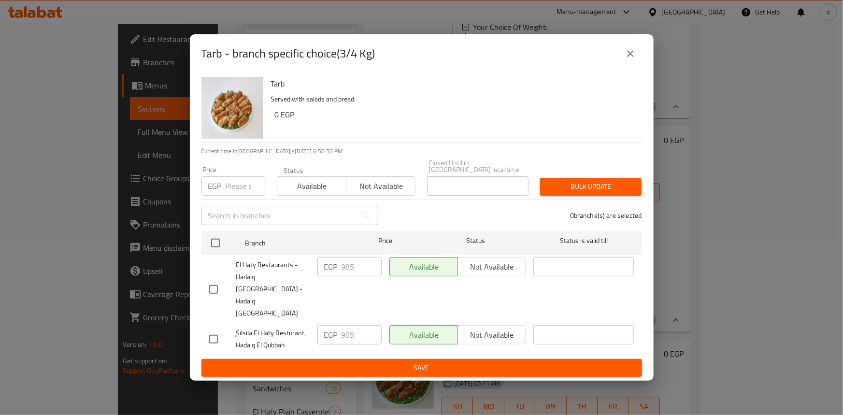
click at [642, 64] on div "Tarb - branch specific choice(3/4 Kg)" at bounding box center [421, 53] width 441 height 23
click at [634, 59] on icon "close" at bounding box center [631, 54] width 12 height 12
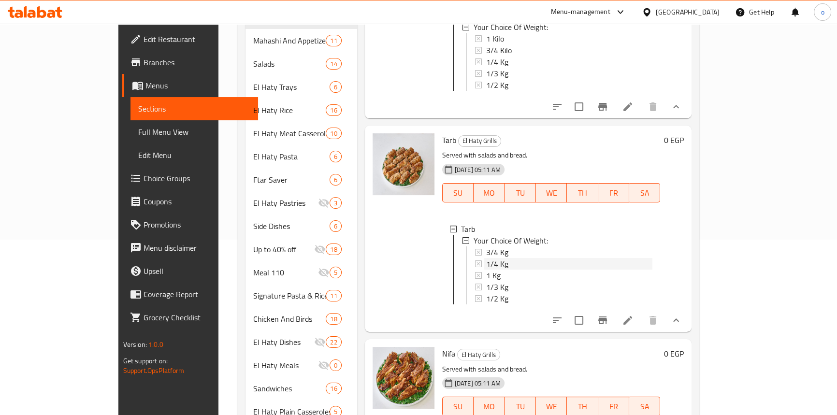
click at [499, 270] on div "1/4 Kg" at bounding box center [569, 264] width 167 height 12
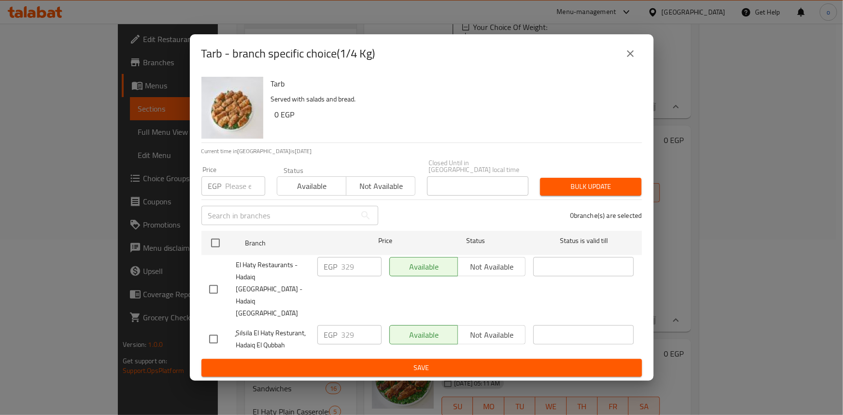
click at [619, 65] on div "Tarb - branch specific choice(1/4 Kg)" at bounding box center [421, 53] width 441 height 23
click at [623, 65] on button "close" at bounding box center [630, 53] width 23 height 23
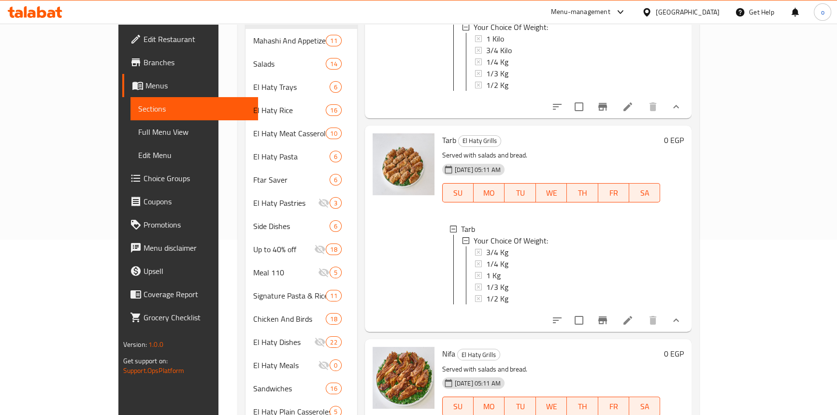
click at [486, 270] on div "1/4 Kg" at bounding box center [569, 264] width 167 height 12
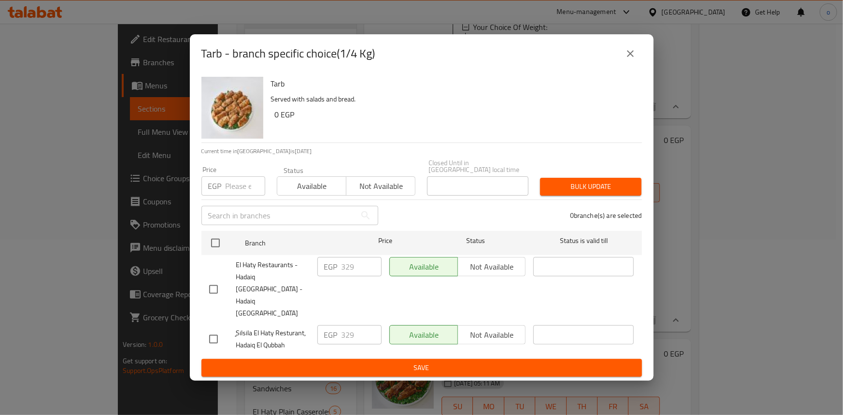
click at [627, 59] on icon "close" at bounding box center [631, 54] width 12 height 12
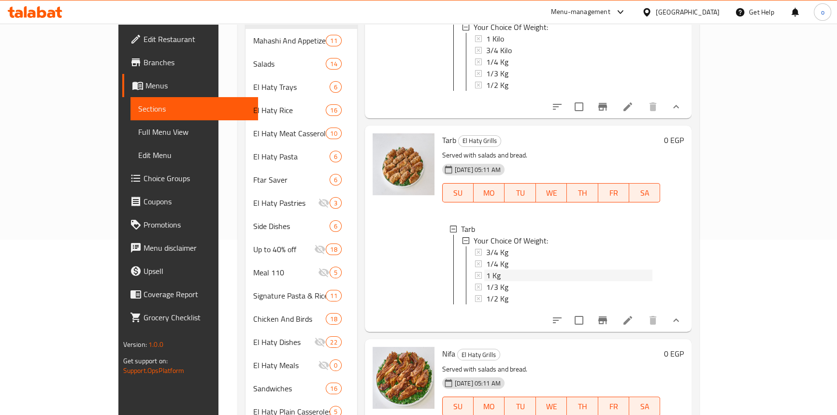
click at [488, 281] on div "1 Kg" at bounding box center [569, 276] width 167 height 12
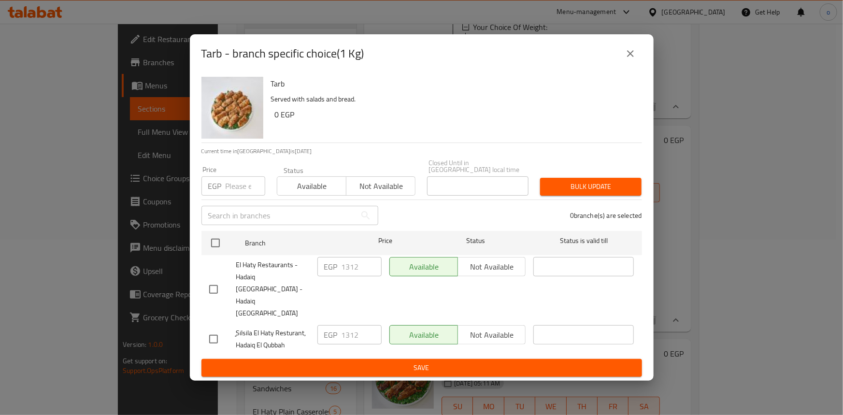
click at [622, 65] on button "close" at bounding box center [630, 53] width 23 height 23
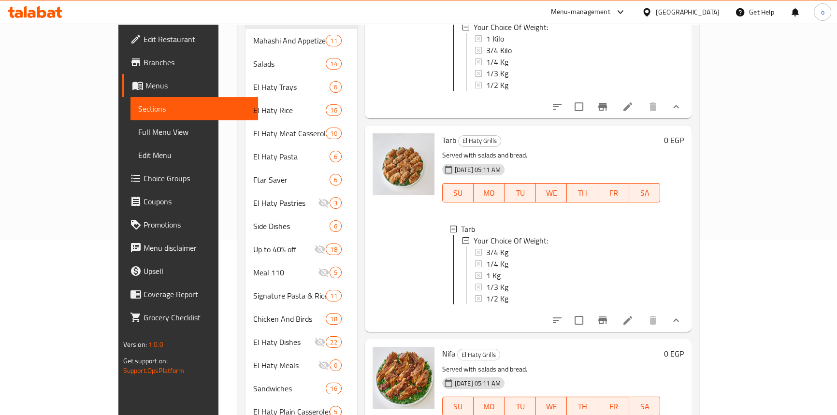
scroll to position [5692, 0]
click at [494, 293] on div "1/3 Kg" at bounding box center [569, 287] width 167 height 12
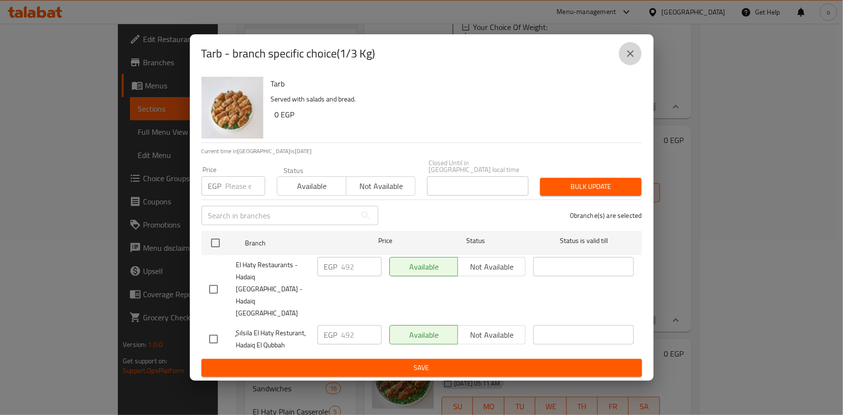
click at [629, 59] on icon "close" at bounding box center [631, 54] width 12 height 12
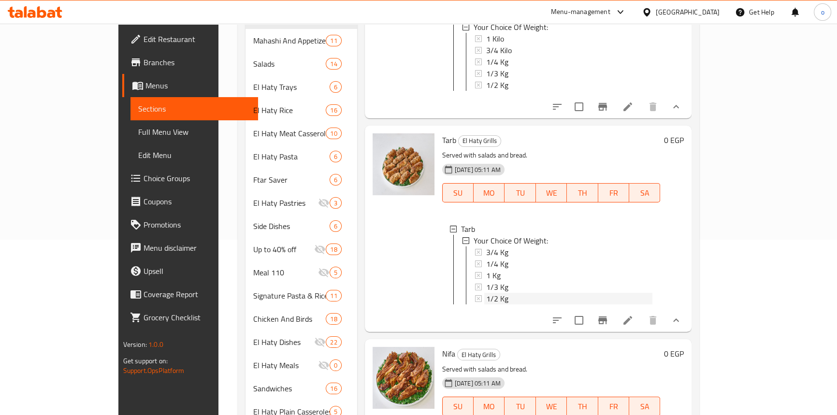
click at [486, 304] on div "1/2 Kg" at bounding box center [569, 299] width 167 height 12
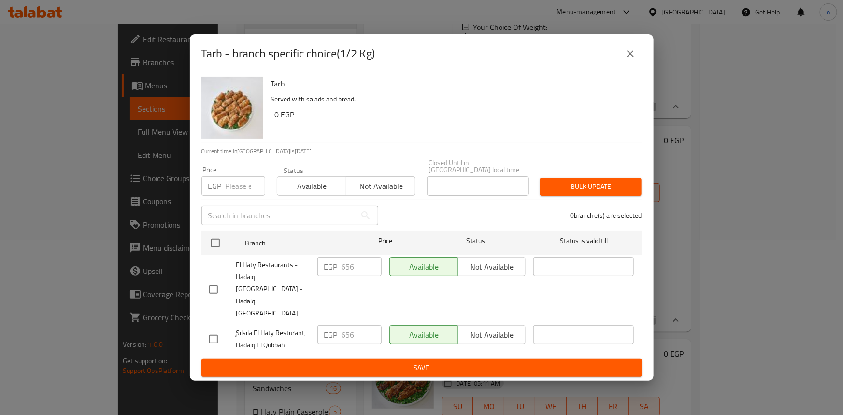
click at [627, 59] on icon "close" at bounding box center [631, 54] width 12 height 12
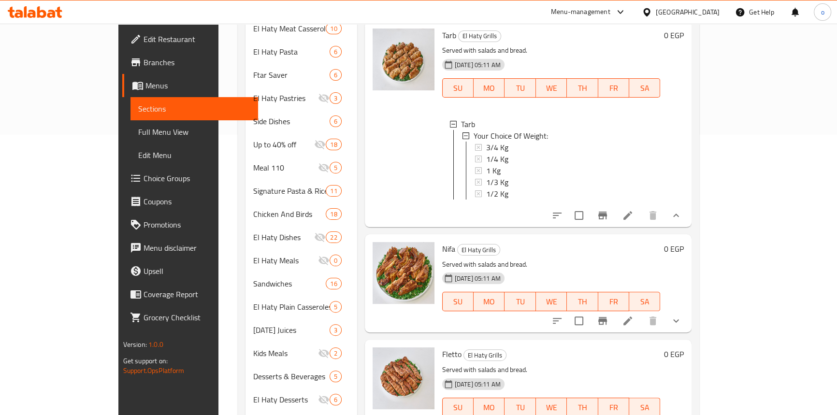
scroll to position [307, 0]
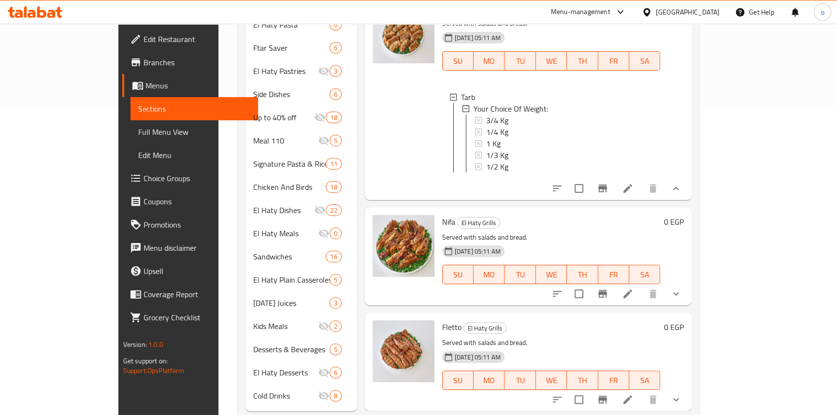
click at [688, 282] on button "show more" at bounding box center [675, 293] width 23 height 23
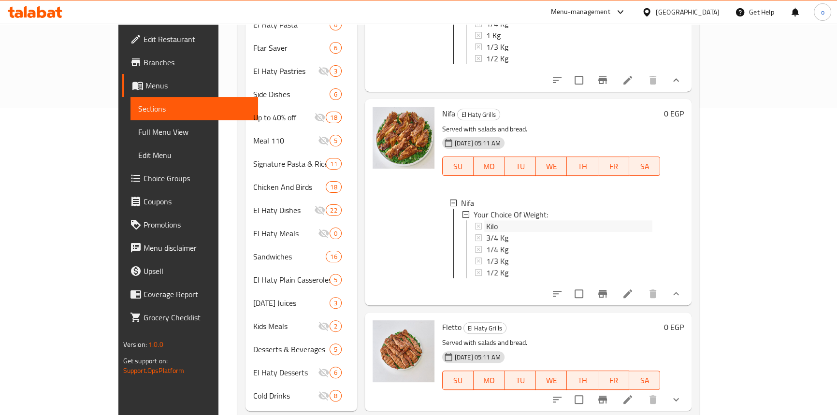
click at [496, 232] on div "Kilo" at bounding box center [569, 226] width 167 height 12
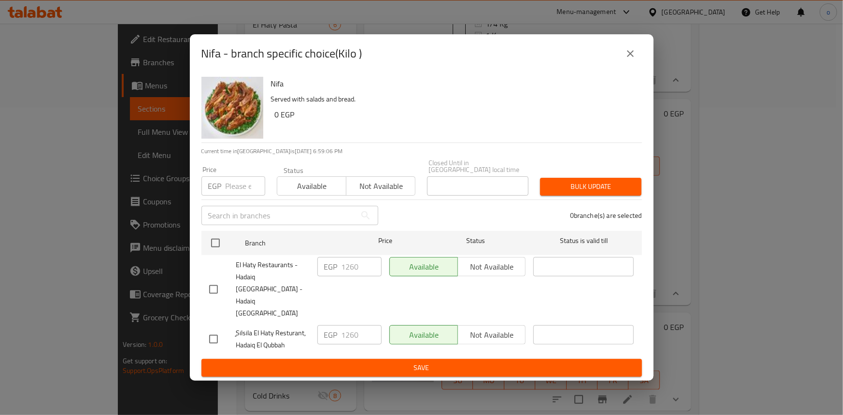
click at [636, 59] on icon "close" at bounding box center [631, 54] width 12 height 12
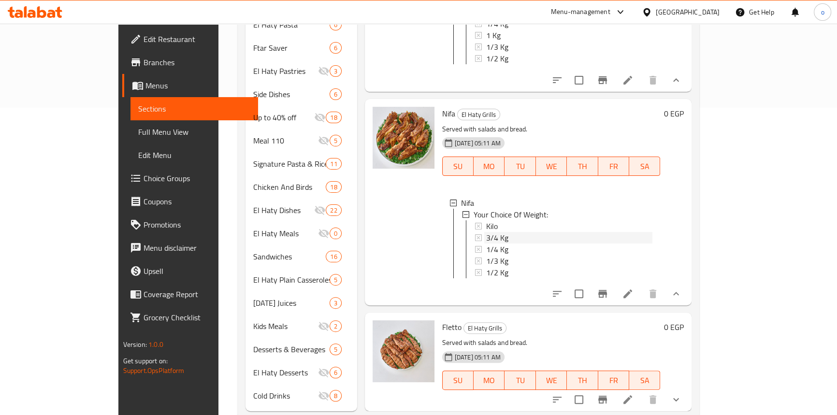
click at [519, 244] on div "3/4 Kg" at bounding box center [569, 238] width 167 height 12
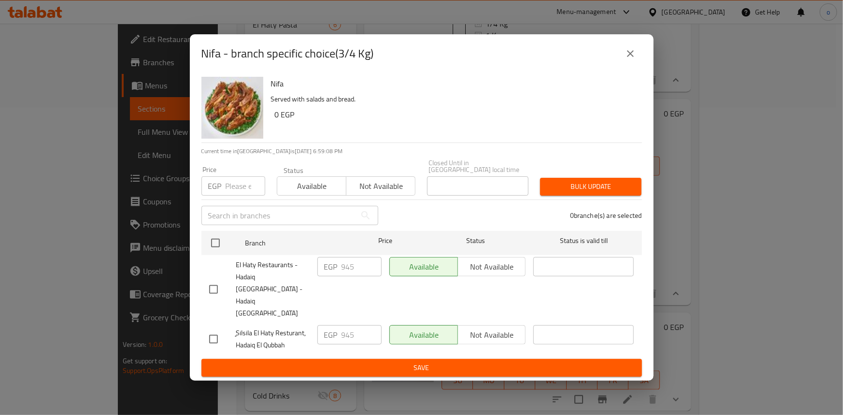
click at [629, 57] on icon "close" at bounding box center [630, 53] width 7 height 7
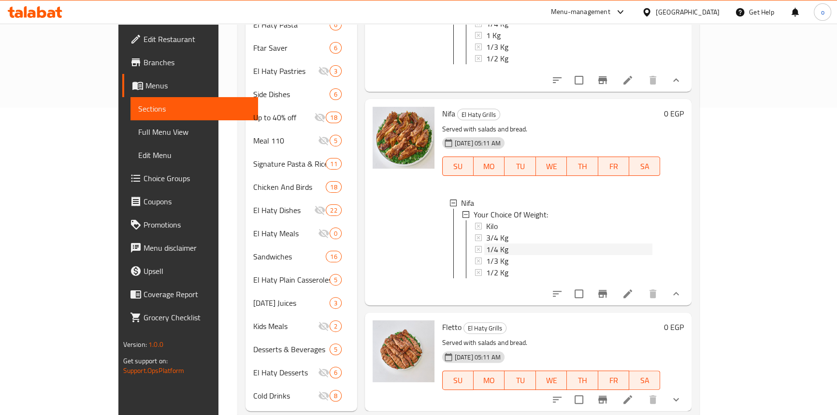
click at [490, 255] on div "1/4 Kg" at bounding box center [569, 250] width 167 height 12
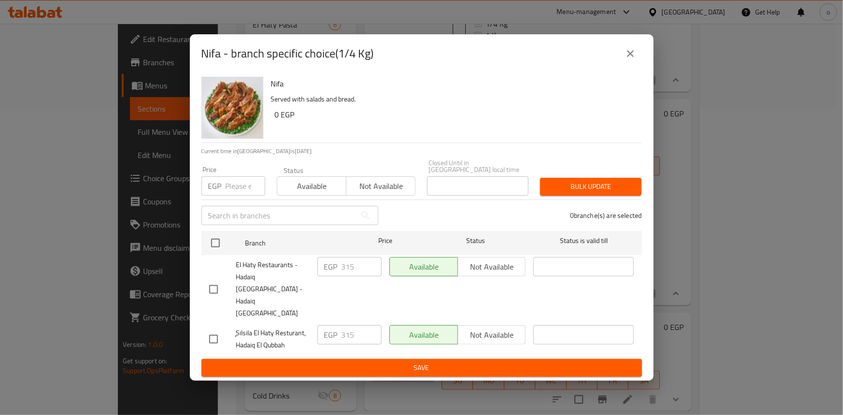
click at [636, 59] on icon "close" at bounding box center [631, 54] width 12 height 12
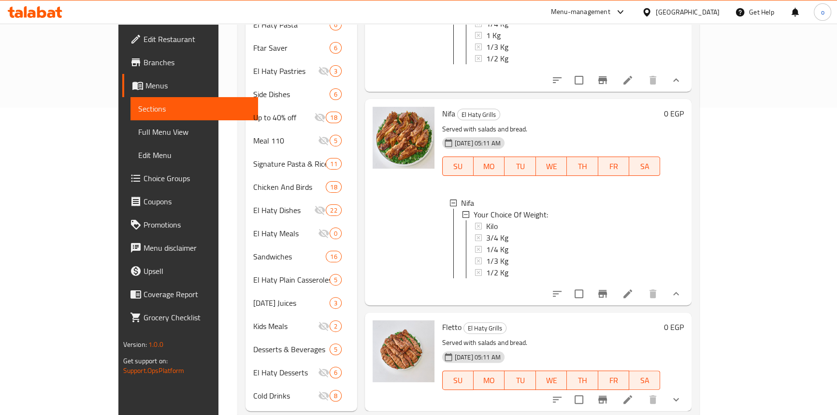
click at [486, 255] on div "1/4 Kg" at bounding box center [569, 250] width 167 height 12
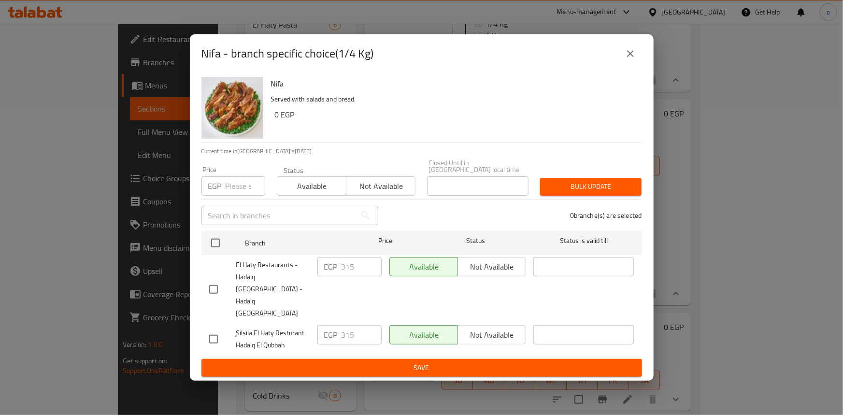
click at [637, 60] on button "close" at bounding box center [630, 53] width 23 height 23
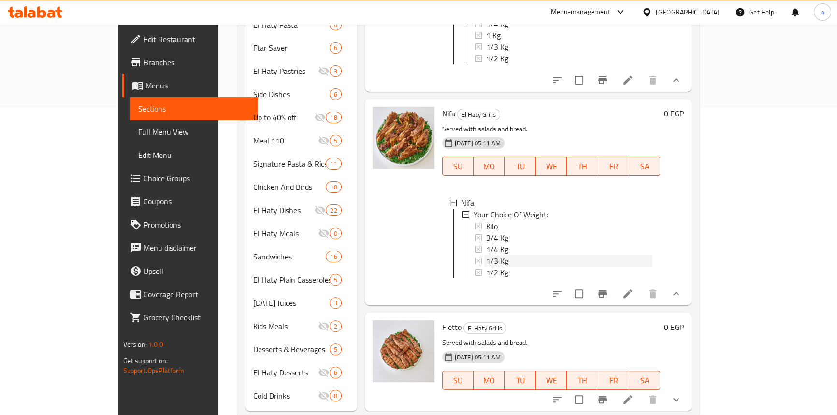
click at [503, 267] on div "1/3 Kg" at bounding box center [569, 261] width 167 height 12
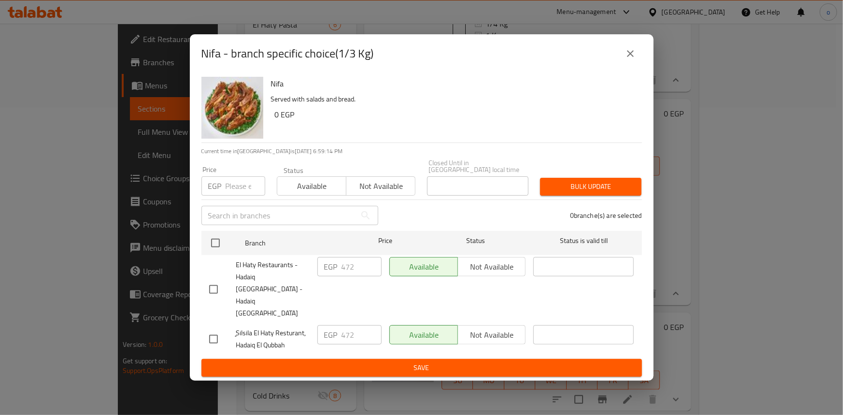
click at [619, 65] on button "close" at bounding box center [630, 53] width 23 height 23
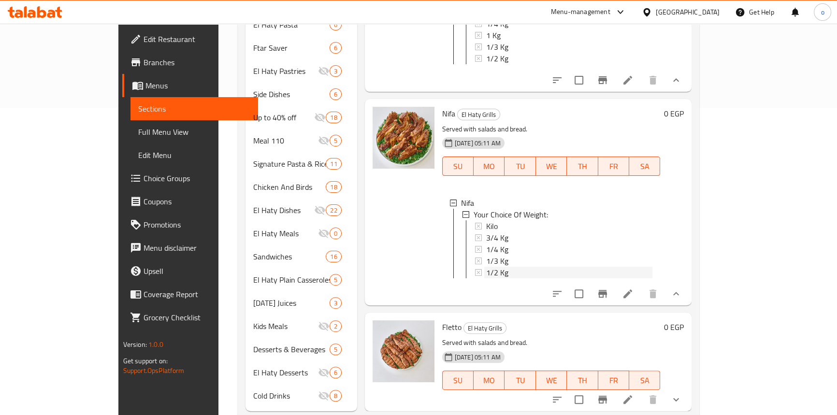
click at [507, 278] on div "1/2 Kg" at bounding box center [569, 273] width 167 height 12
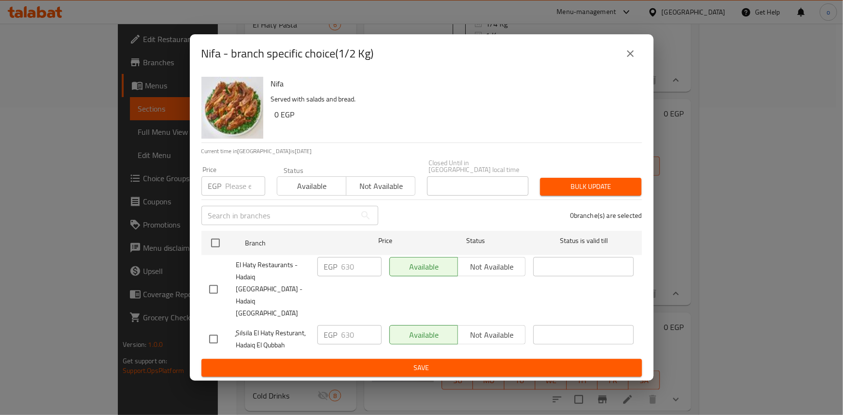
click at [631, 59] on icon "close" at bounding box center [631, 54] width 12 height 12
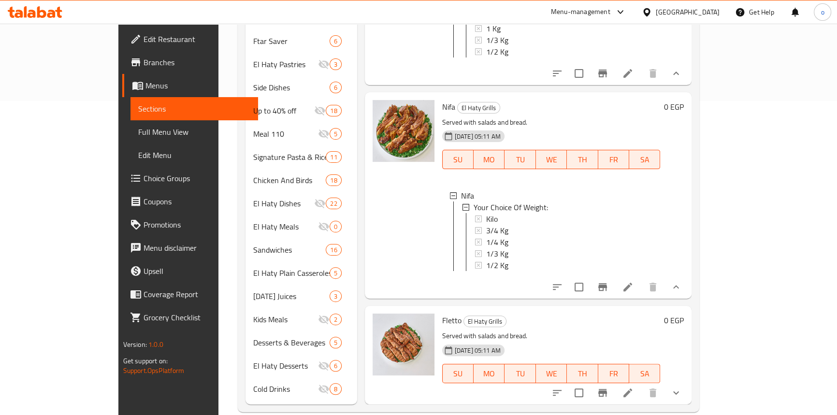
scroll to position [316, 0]
click at [688, 380] on button "show more" at bounding box center [675, 391] width 23 height 23
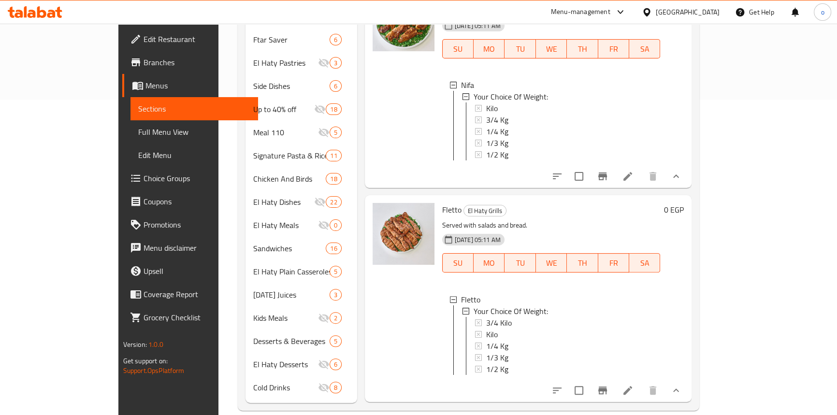
scroll to position [5992, 0]
click at [486, 318] on span "3/4 Kilo" at bounding box center [499, 324] width 26 height 12
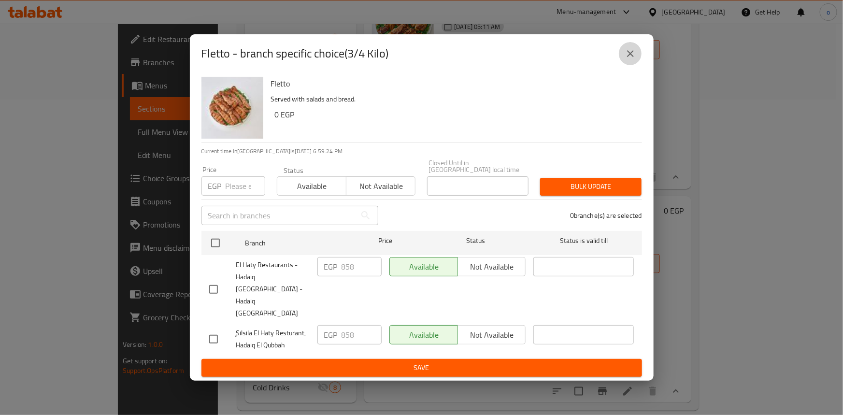
click at [633, 59] on icon "close" at bounding box center [631, 54] width 12 height 12
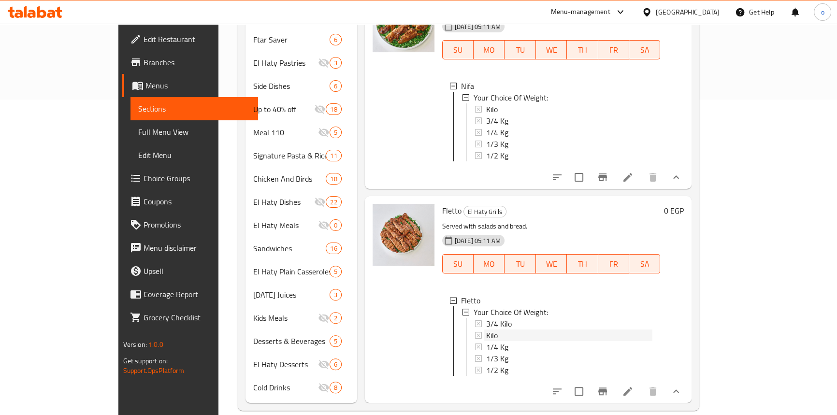
click at [486, 330] on span "Kilo" at bounding box center [492, 336] width 12 height 12
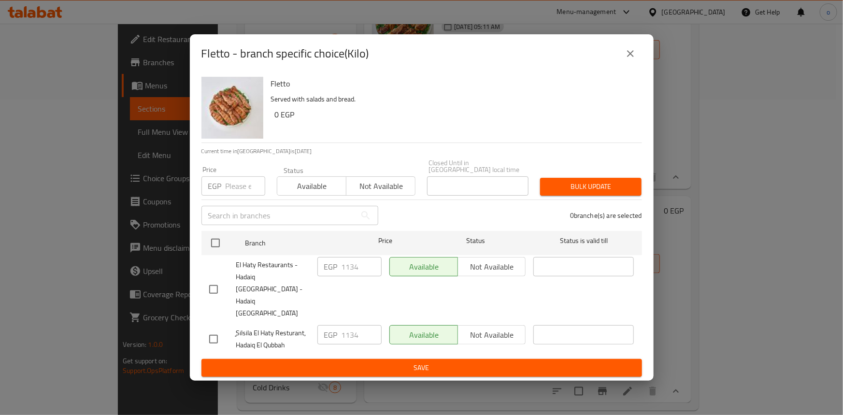
click at [625, 65] on button "close" at bounding box center [630, 53] width 23 height 23
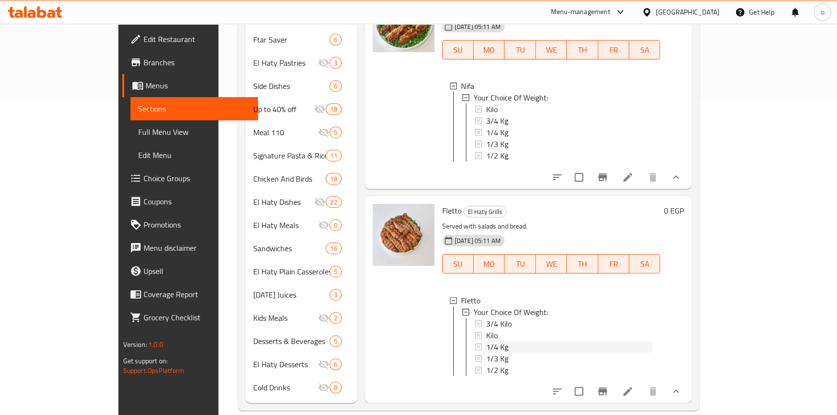
click at [486, 341] on span "1/4 Kg" at bounding box center [497, 347] width 22 height 12
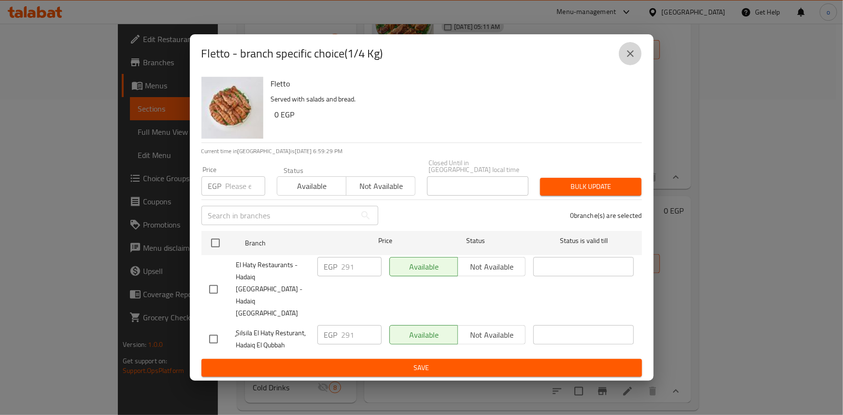
click at [629, 57] on icon "close" at bounding box center [630, 53] width 7 height 7
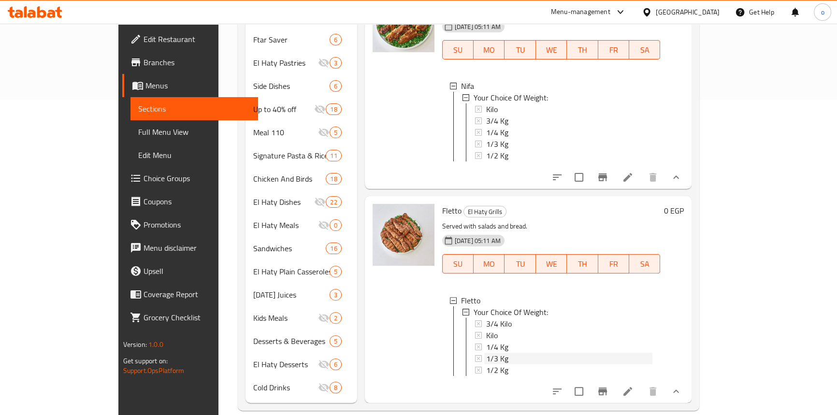
click at [501, 353] on div "1/3 Kg" at bounding box center [569, 359] width 167 height 12
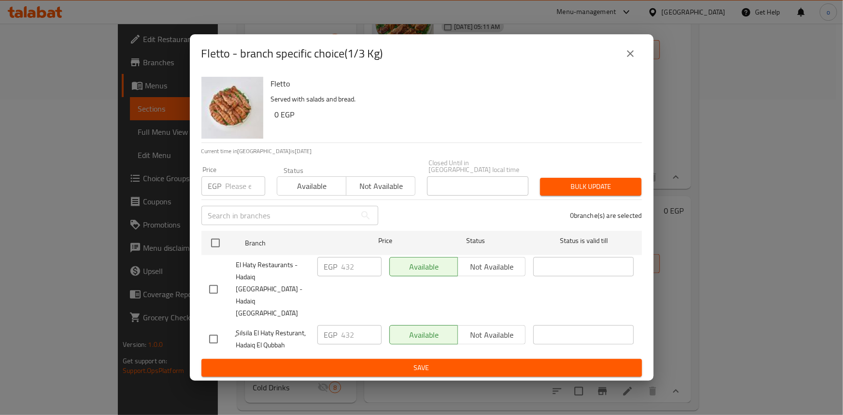
click at [627, 65] on button "close" at bounding box center [630, 53] width 23 height 23
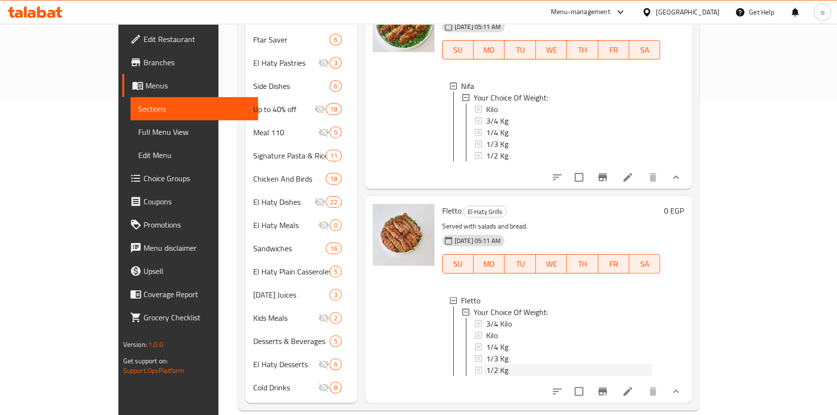
click at [486, 364] on div "1/2 Kg" at bounding box center [569, 370] width 167 height 12
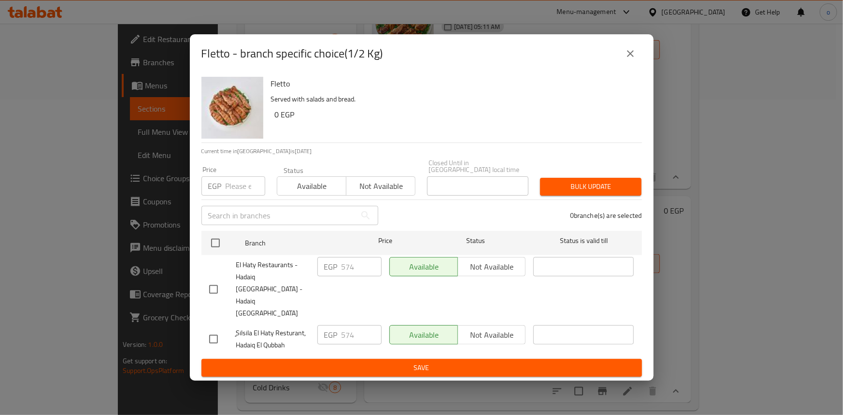
click at [630, 65] on button "close" at bounding box center [630, 53] width 23 height 23
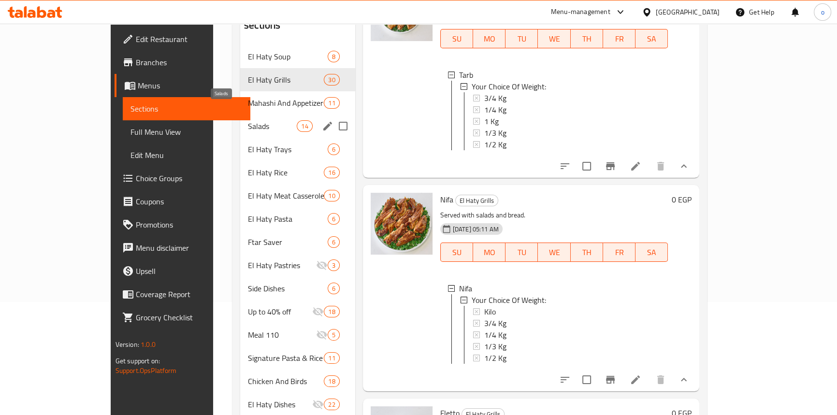
scroll to position [52, 0]
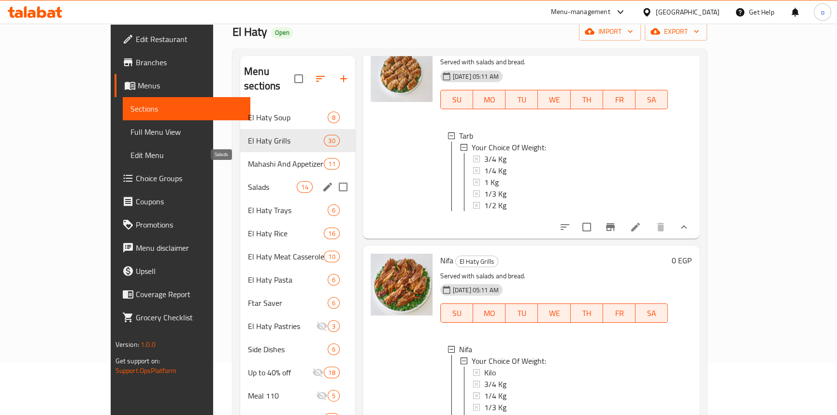
click at [248, 158] on span "Mahashi And Appetizers" at bounding box center [286, 164] width 76 height 12
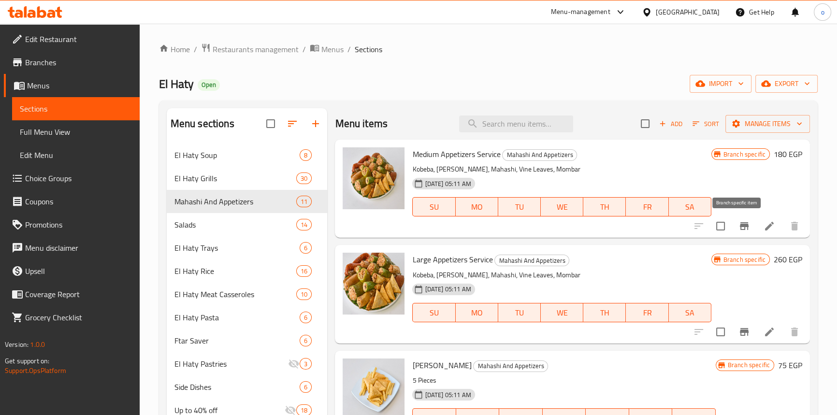
click at [738, 224] on icon "Branch-specific-item" at bounding box center [744, 226] width 12 height 12
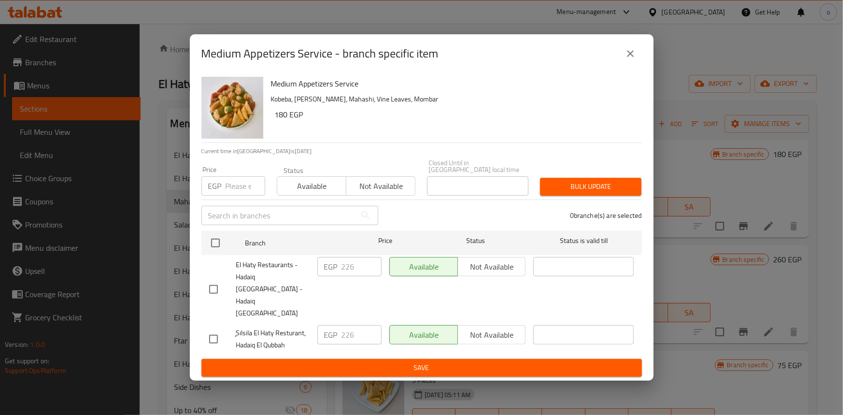
drag, startPoint x: 633, startPoint y: 58, endPoint x: 628, endPoint y: 64, distance: 8.2
click at [633, 58] on button "close" at bounding box center [630, 53] width 23 height 23
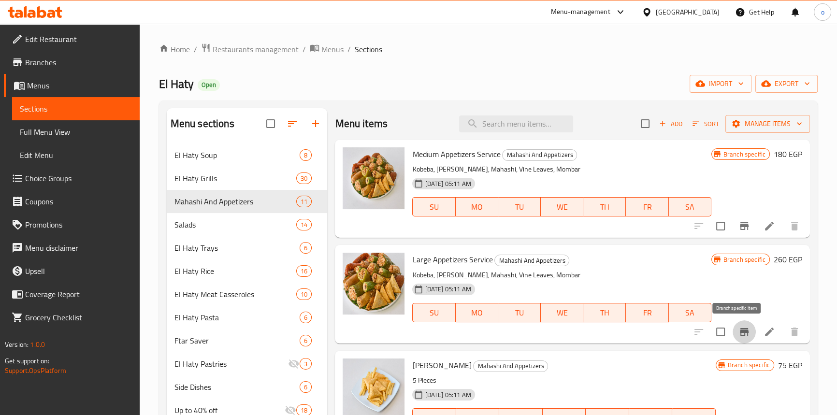
click at [738, 329] on icon "Branch-specific-item" at bounding box center [744, 332] width 12 height 12
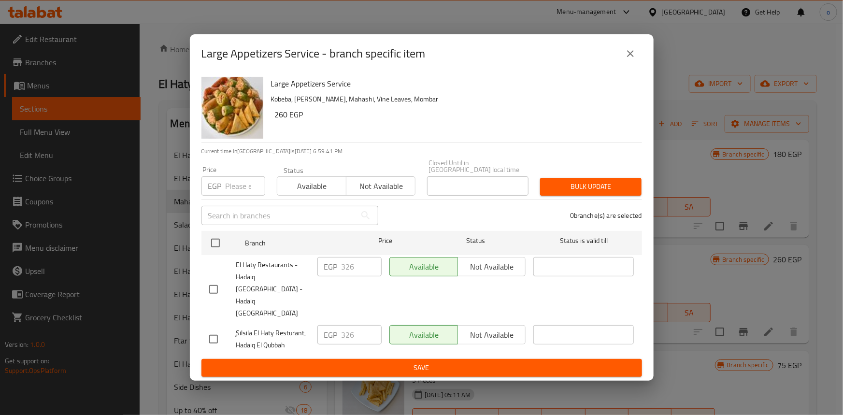
click at [628, 59] on icon "close" at bounding box center [631, 54] width 12 height 12
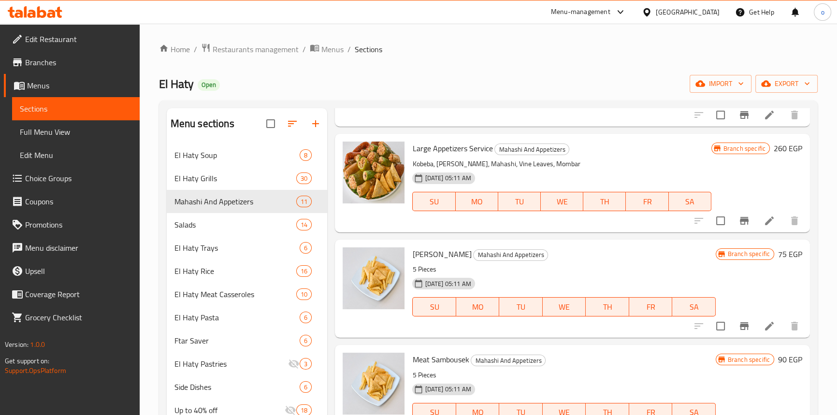
scroll to position [131, 0]
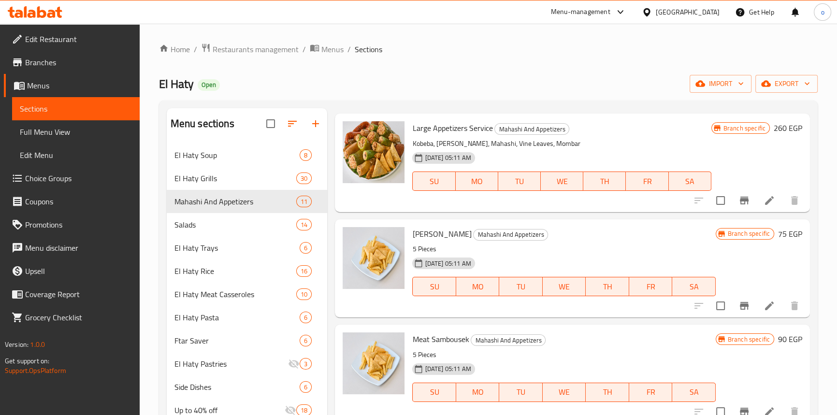
click at [741, 304] on icon "Branch-specific-item" at bounding box center [744, 306] width 9 height 8
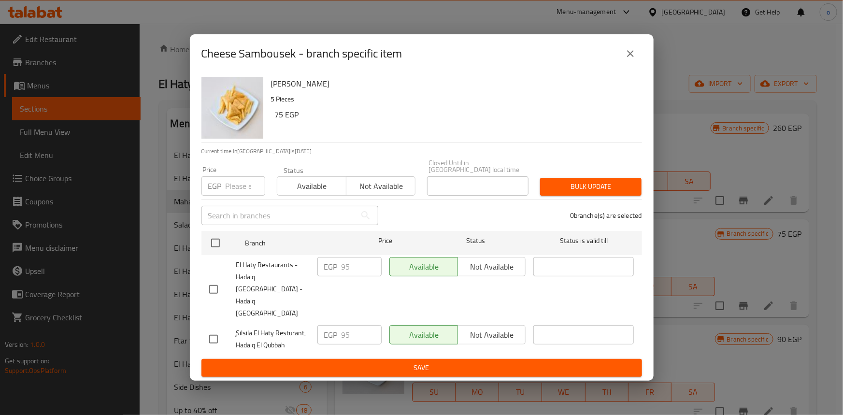
click at [632, 65] on button "close" at bounding box center [630, 53] width 23 height 23
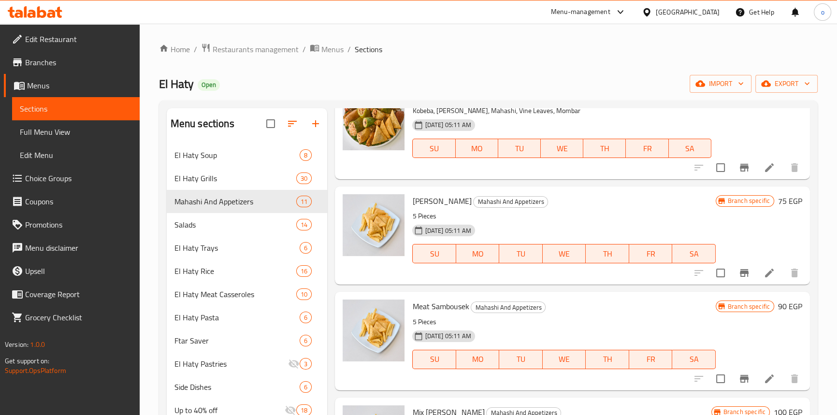
scroll to position [219, 0]
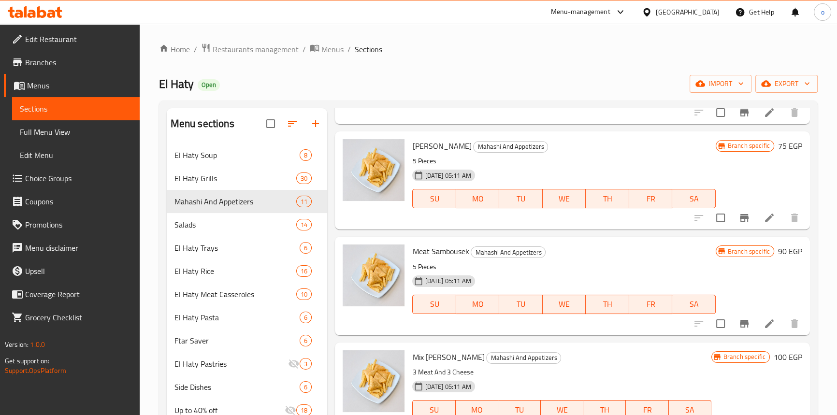
click at [740, 322] on icon "Branch-specific-item" at bounding box center [744, 324] width 9 height 8
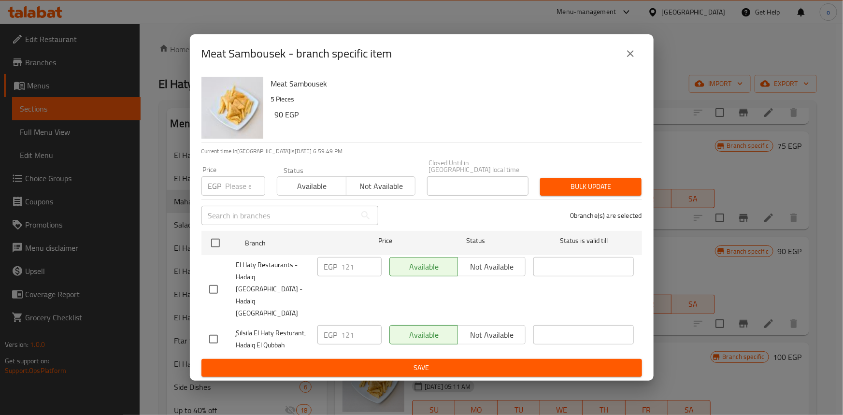
click at [645, 66] on div "Meat Sambousek - branch specific item" at bounding box center [422, 53] width 464 height 39
click at [633, 57] on icon "close" at bounding box center [630, 53] width 7 height 7
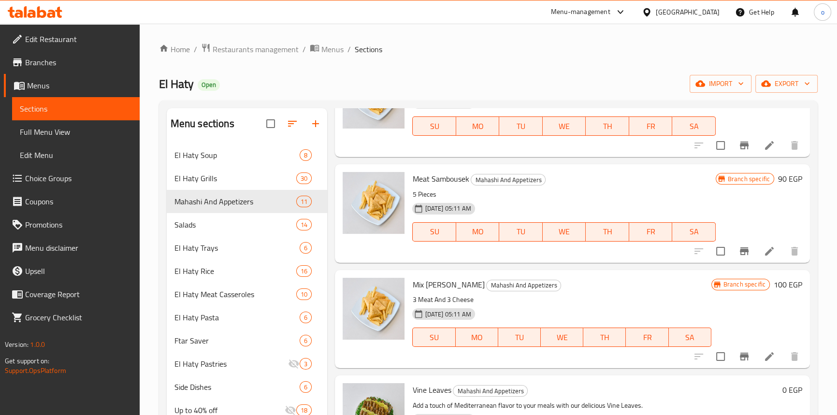
scroll to position [307, 0]
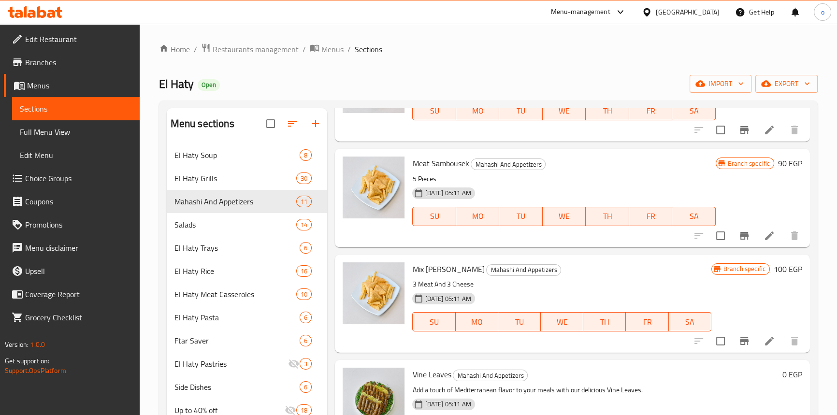
click at [738, 343] on icon "Branch-specific-item" at bounding box center [744, 341] width 12 height 12
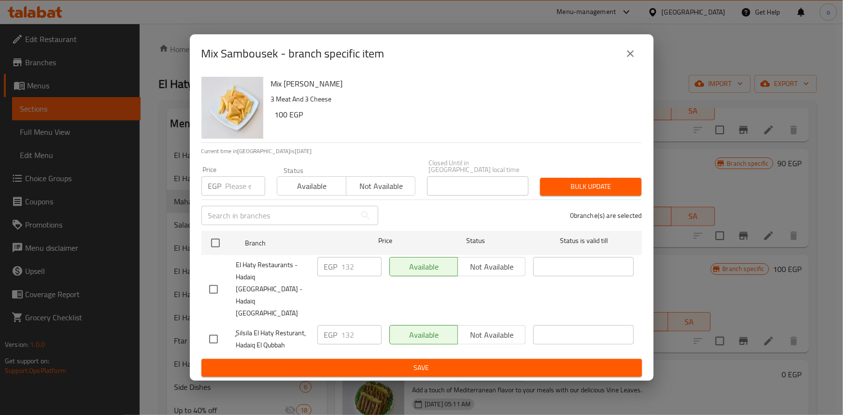
click at [631, 59] on icon "close" at bounding box center [631, 54] width 12 height 12
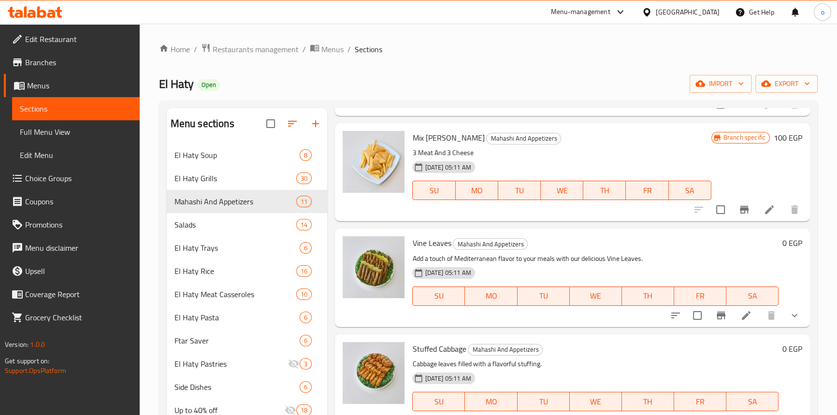
scroll to position [439, 0]
click at [715, 316] on icon "Branch-specific-item" at bounding box center [721, 315] width 12 height 12
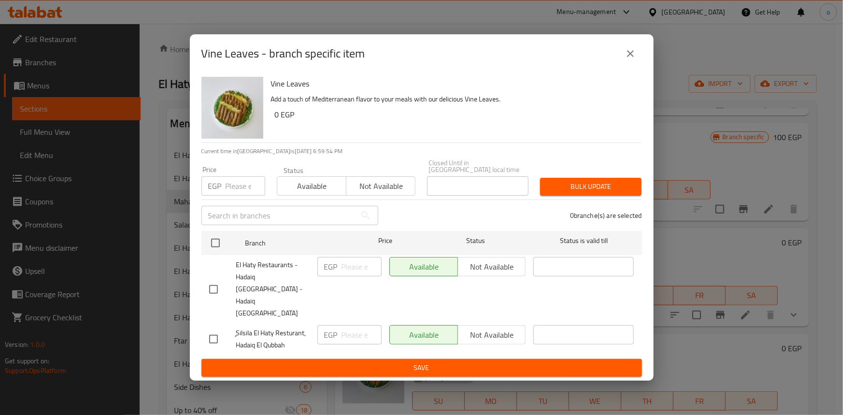
click at [632, 57] on icon "close" at bounding box center [630, 53] width 7 height 7
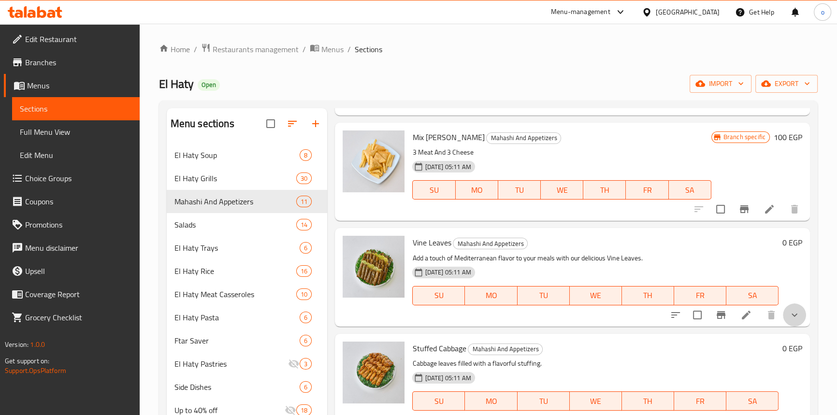
click at [796, 320] on button "show more" at bounding box center [794, 314] width 23 height 23
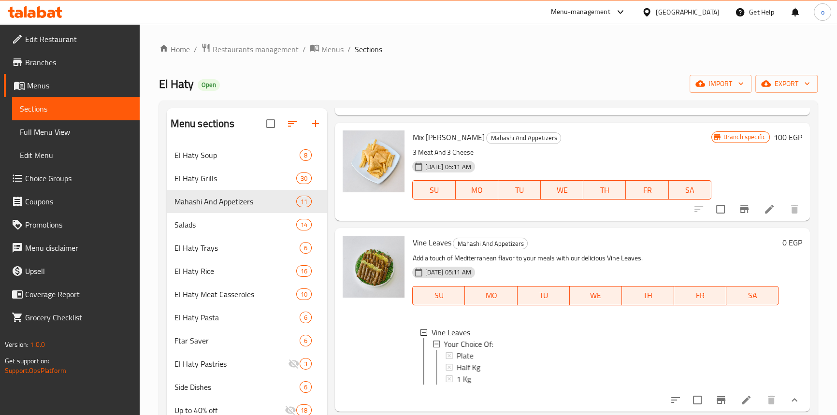
scroll to position [1, 0]
click at [539, 349] on div "Plate" at bounding box center [613, 355] width 314 height 12
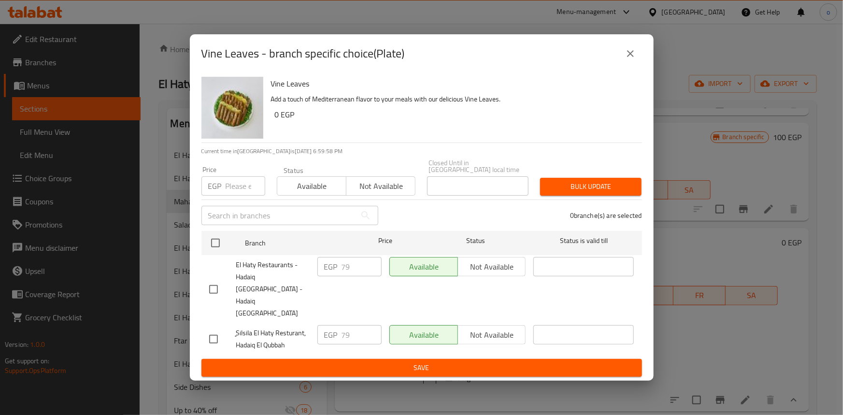
click at [632, 59] on icon "close" at bounding box center [631, 54] width 12 height 12
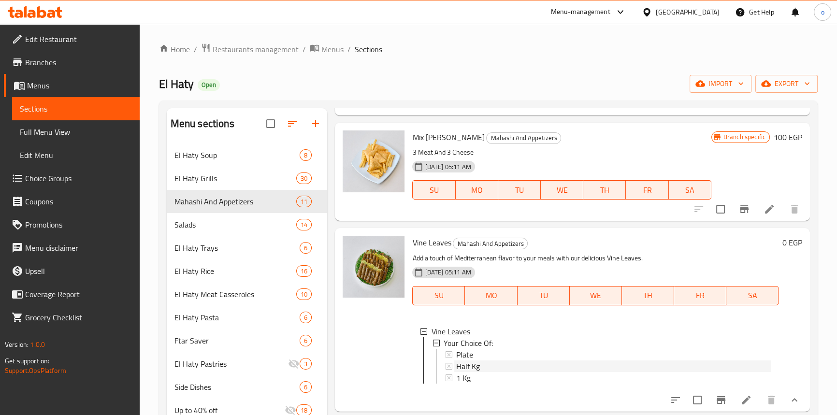
click at [470, 367] on span "Half Kg" at bounding box center [468, 366] width 24 height 12
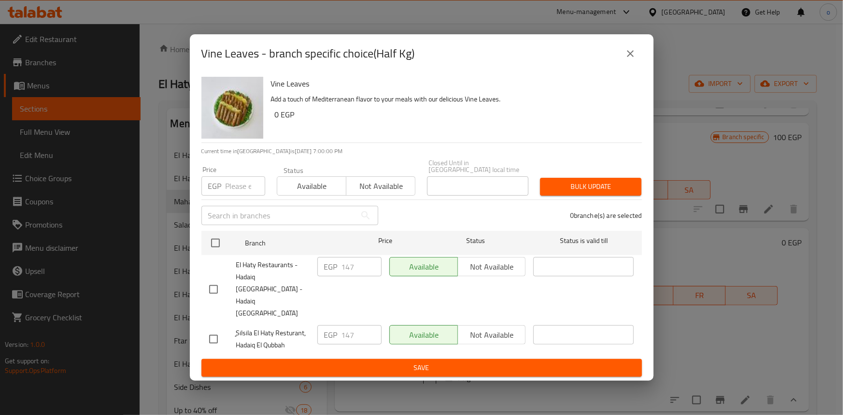
click at [630, 59] on icon "close" at bounding box center [631, 54] width 12 height 12
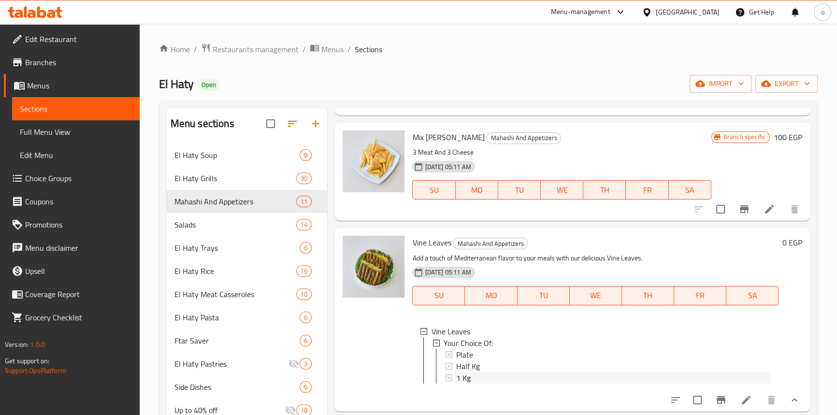
click at [481, 382] on div "1 Kg" at bounding box center [613, 378] width 314 height 12
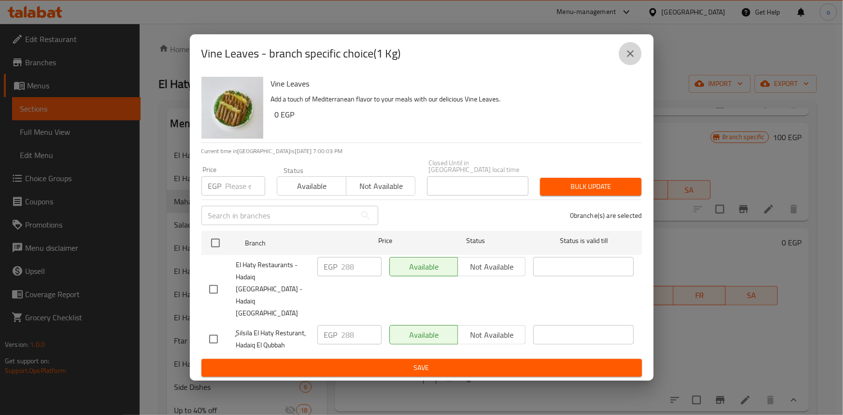
click at [631, 57] on icon "close" at bounding box center [630, 53] width 7 height 7
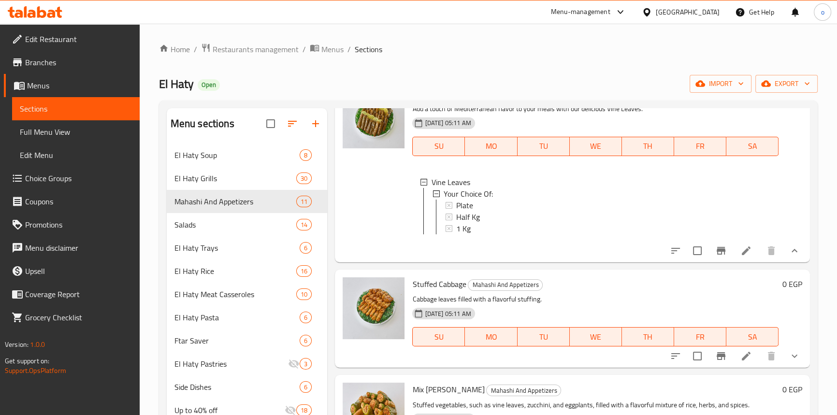
scroll to position [615, 0]
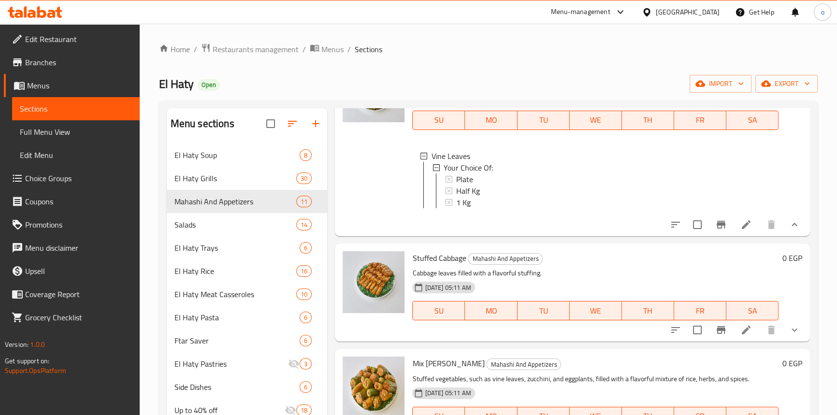
click at [783, 334] on button "show more" at bounding box center [794, 329] width 23 height 23
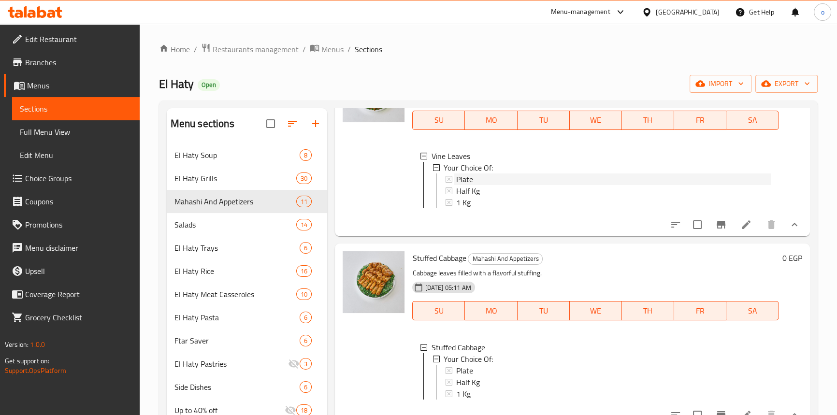
click at [484, 176] on div "Plate" at bounding box center [613, 179] width 314 height 12
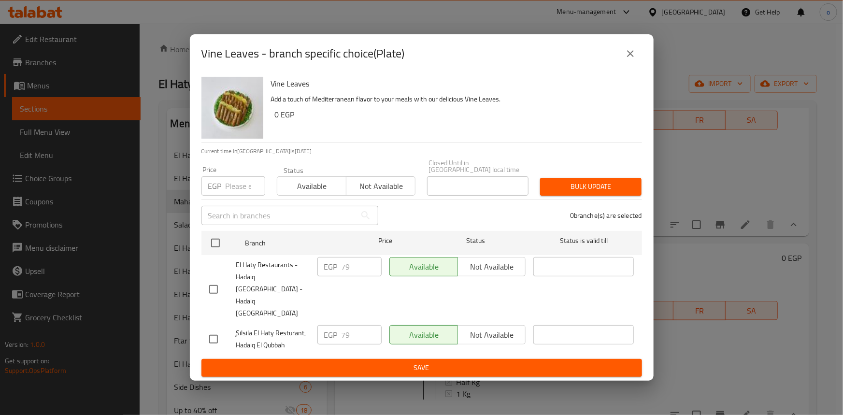
click at [625, 59] on icon "close" at bounding box center [631, 54] width 12 height 12
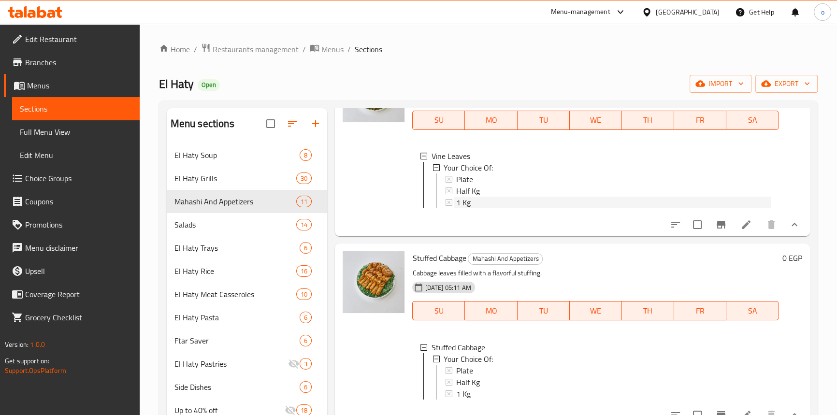
click at [464, 197] on span "1 Kg" at bounding box center [463, 203] width 14 height 12
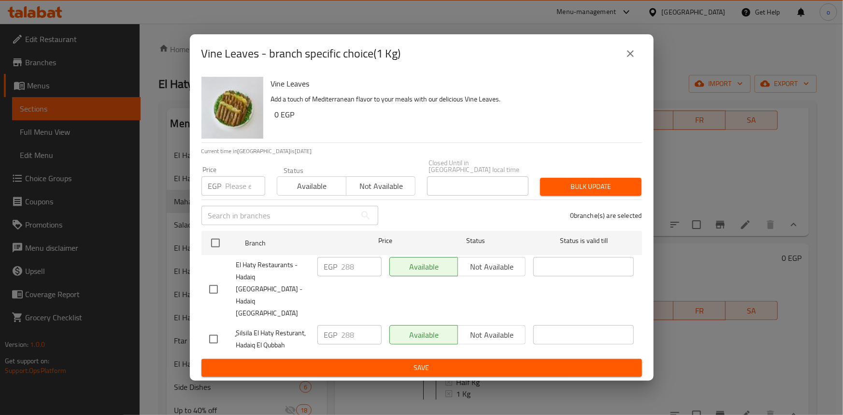
click at [643, 65] on div "Vine Leaves - branch specific choice(1 Kg)" at bounding box center [422, 53] width 464 height 39
click at [632, 59] on icon "close" at bounding box center [631, 54] width 12 height 12
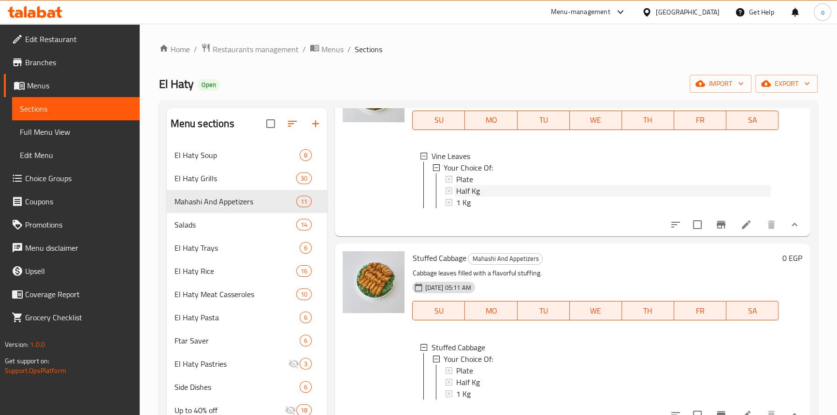
click at [488, 193] on div "Half Kg" at bounding box center [613, 191] width 314 height 12
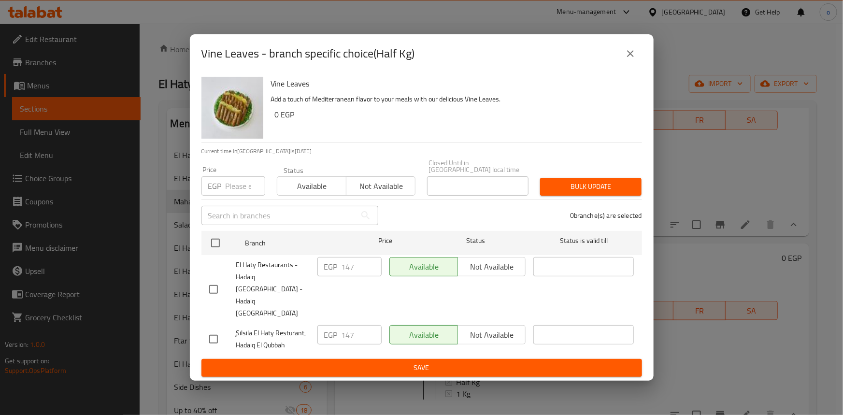
click at [628, 59] on icon "close" at bounding box center [631, 54] width 12 height 12
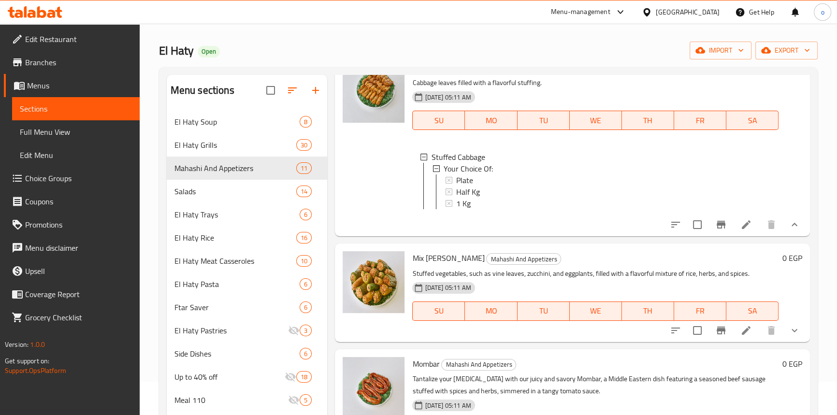
scroll to position [87, 0]
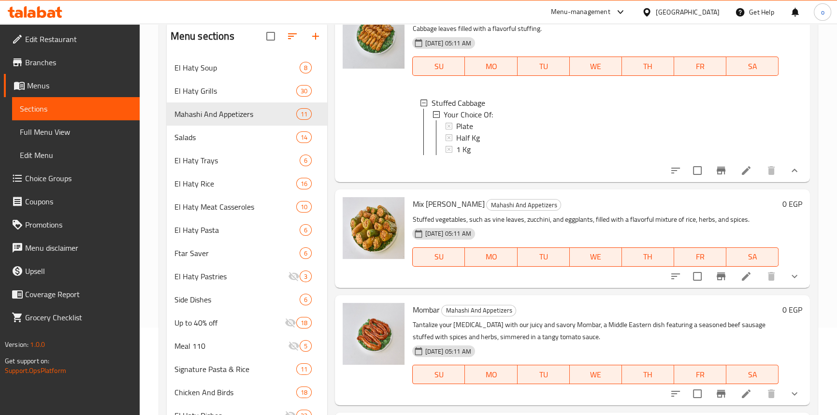
drag, startPoint x: 790, startPoint y: 267, endPoint x: 763, endPoint y: 275, distance: 27.8
click at [789, 267] on button "show more" at bounding box center [794, 276] width 23 height 23
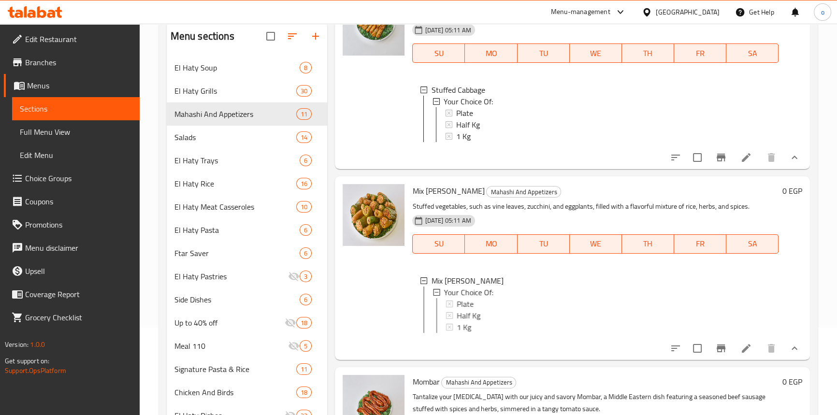
scroll to position [1, 0]
click at [532, 309] on div "Plate" at bounding box center [614, 303] width 314 height 12
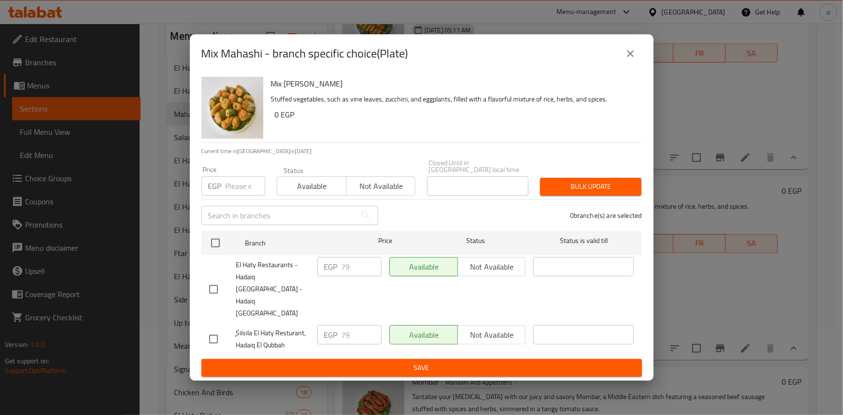
click at [631, 59] on icon "close" at bounding box center [631, 54] width 12 height 12
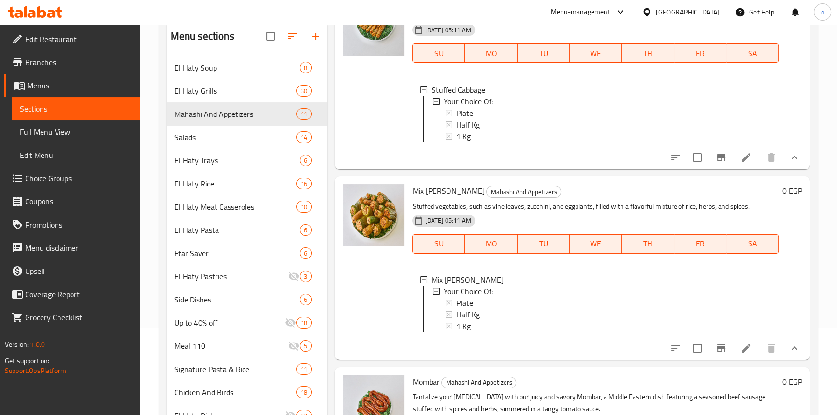
click at [482, 309] on div "Plate" at bounding box center [613, 303] width 314 height 12
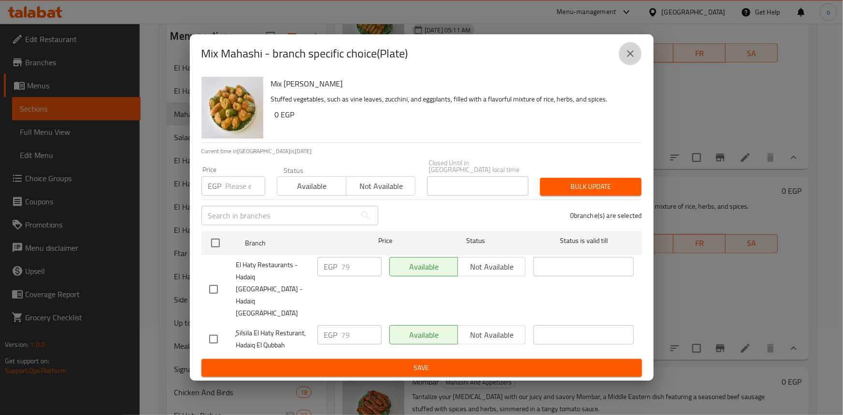
click at [633, 59] on icon "close" at bounding box center [631, 54] width 12 height 12
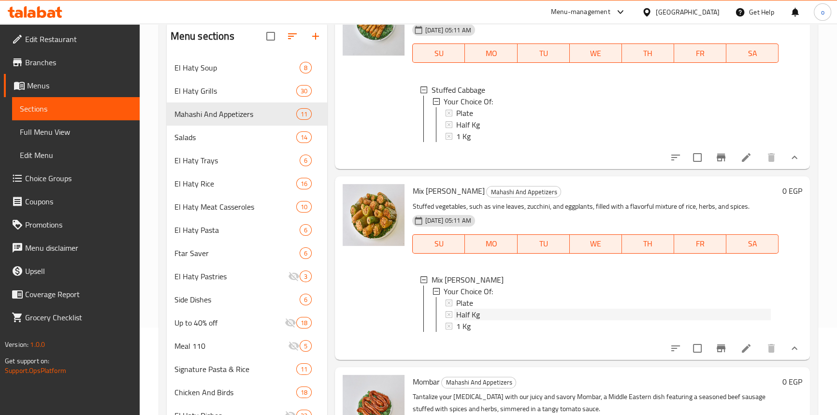
click at [482, 320] on div "Half Kg" at bounding box center [613, 315] width 314 height 12
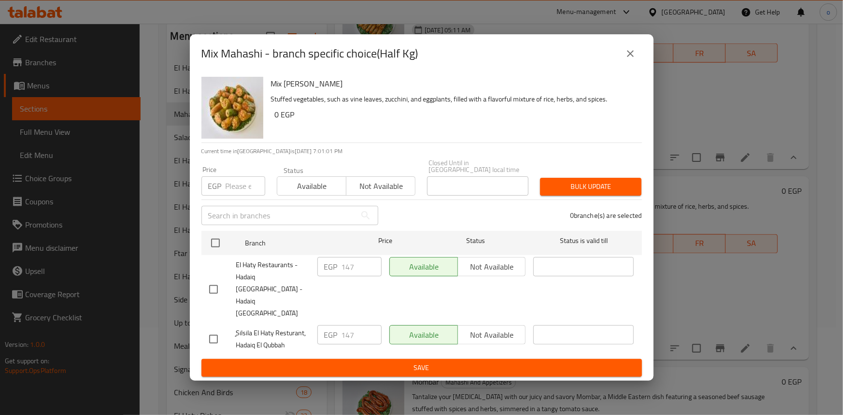
click at [642, 72] on div "Mix Mahashi - branch specific choice(Half Kg)" at bounding box center [422, 53] width 464 height 39
click at [634, 59] on icon "close" at bounding box center [631, 54] width 12 height 12
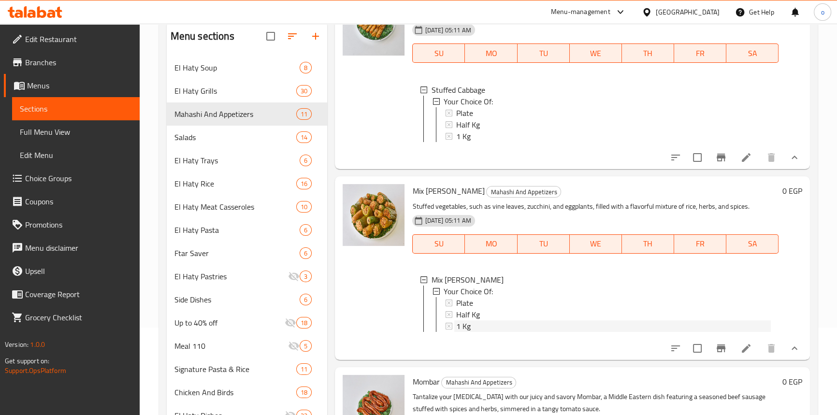
click at [523, 332] on div "1 Kg" at bounding box center [613, 326] width 314 height 12
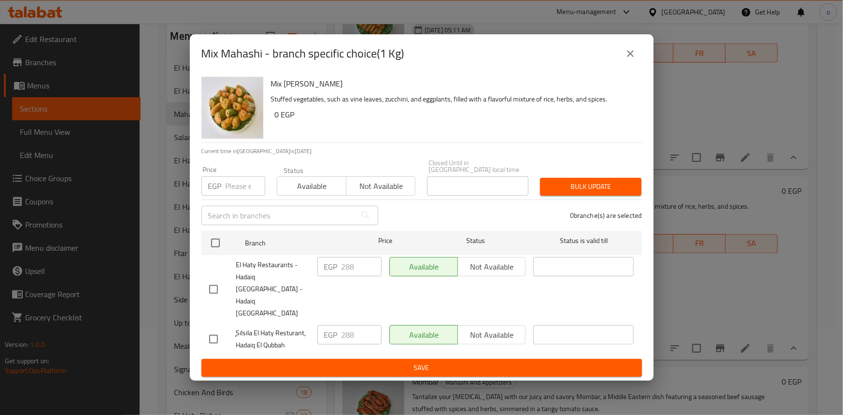
click at [636, 63] on button "close" at bounding box center [630, 53] width 23 height 23
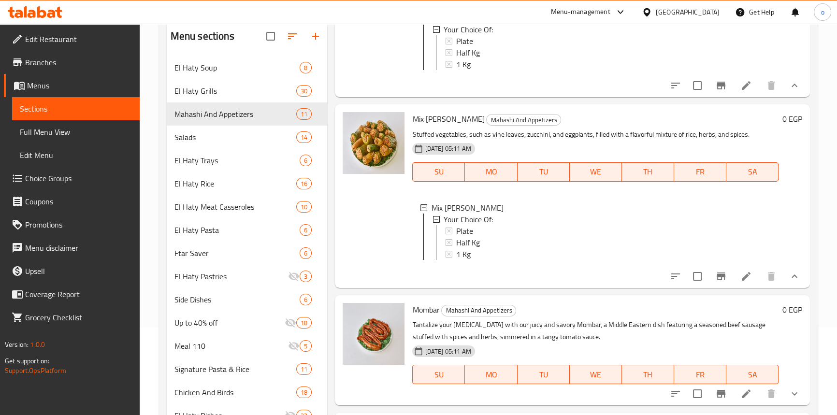
scroll to position [877, 0]
click at [791, 394] on icon "show more" at bounding box center [795, 394] width 12 height 12
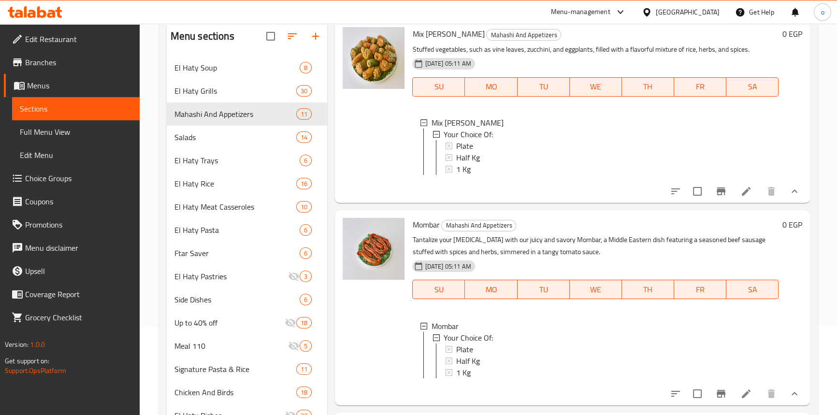
scroll to position [1, 0]
click at [476, 333] on span "Your Choice Of:" at bounding box center [468, 337] width 49 height 12
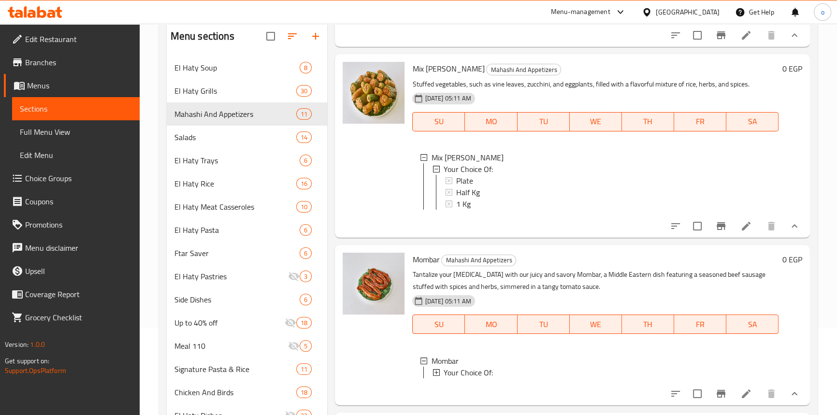
scroll to position [933, 0]
click at [478, 367] on span "Your Choice Of:" at bounding box center [468, 373] width 49 height 12
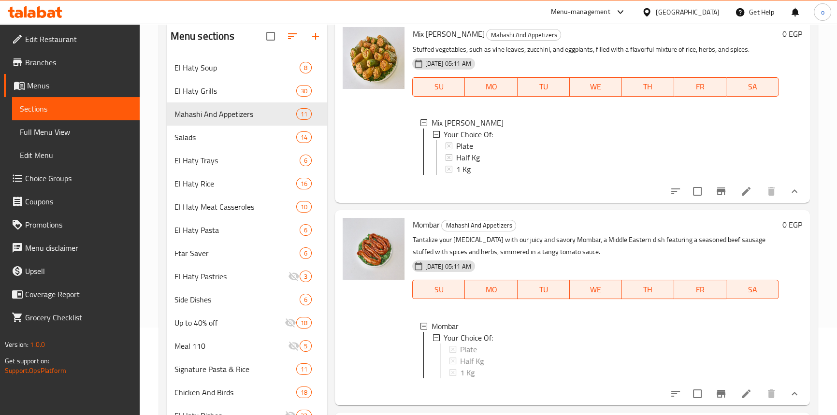
scroll to position [968, 0]
click at [479, 344] on div "Plate" at bounding box center [613, 350] width 314 height 12
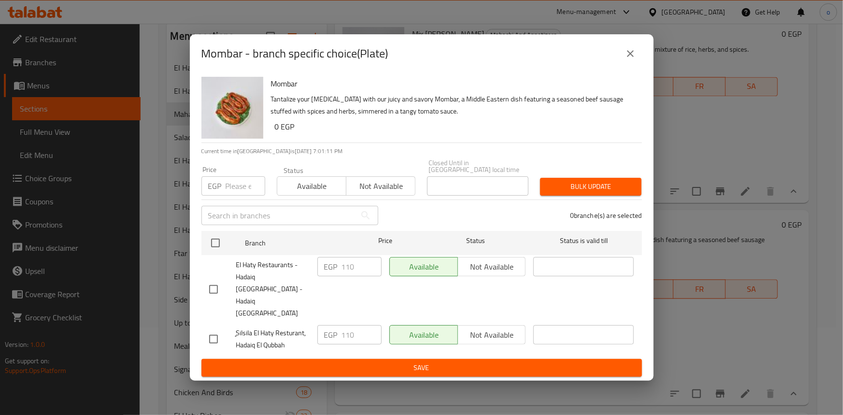
click at [633, 59] on icon "close" at bounding box center [631, 54] width 12 height 12
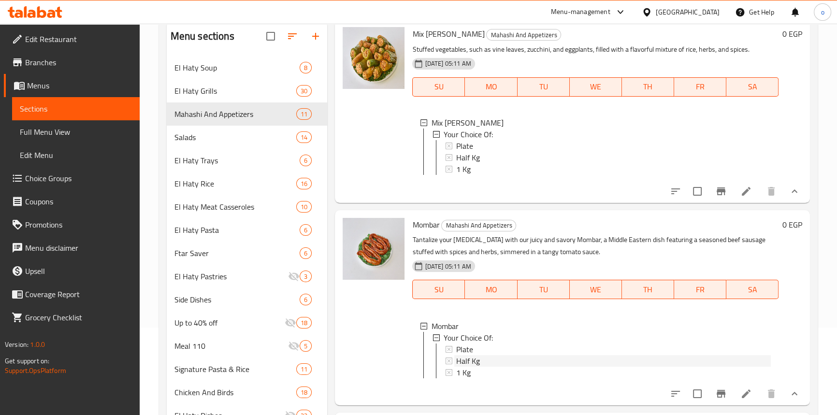
click at [483, 355] on div "Half Kg" at bounding box center [613, 361] width 314 height 12
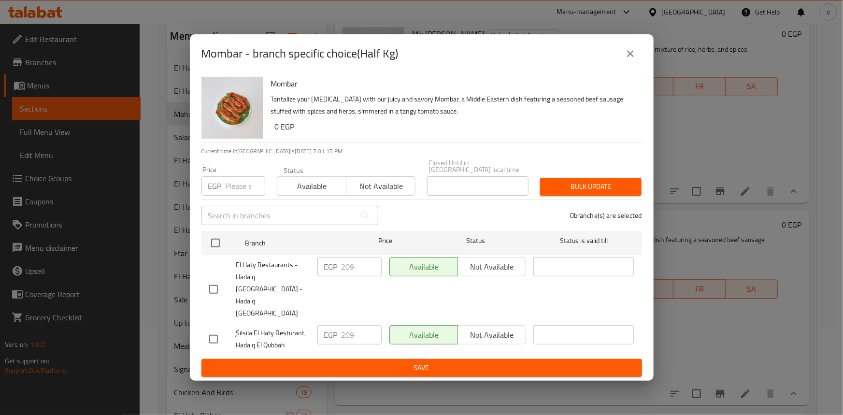
click at [637, 65] on button "close" at bounding box center [630, 53] width 23 height 23
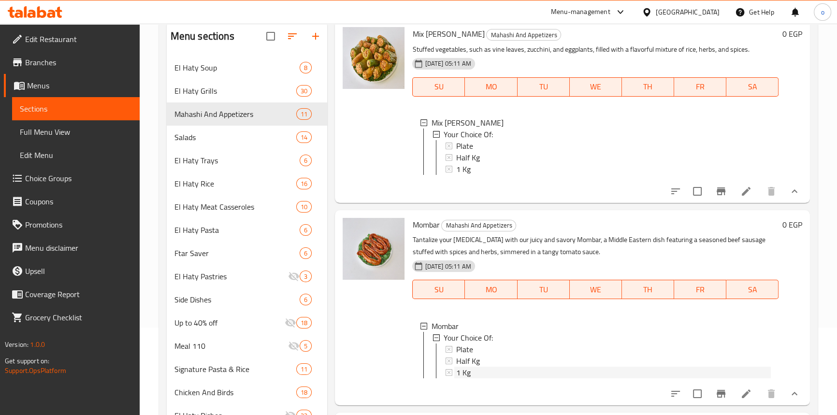
click at [471, 368] on div "1 Kg" at bounding box center [613, 373] width 314 height 12
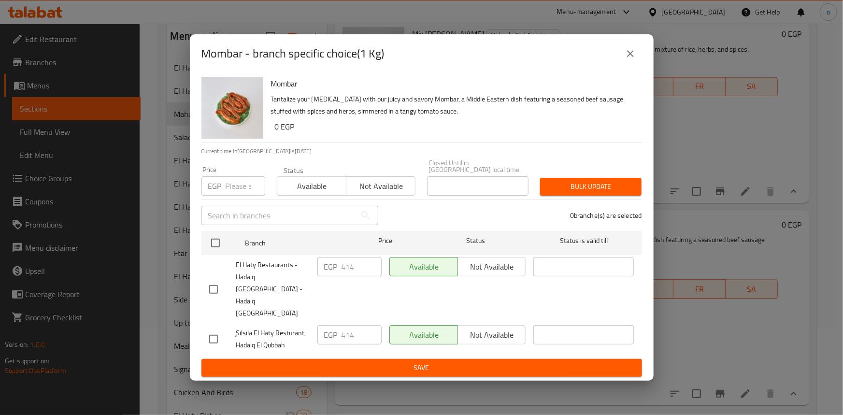
click at [631, 57] on icon "close" at bounding box center [630, 53] width 7 height 7
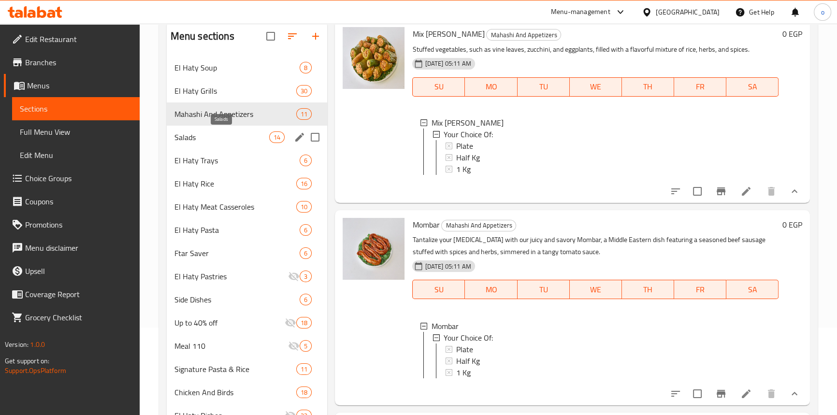
click at [194, 133] on span "Salads" at bounding box center [221, 137] width 95 height 12
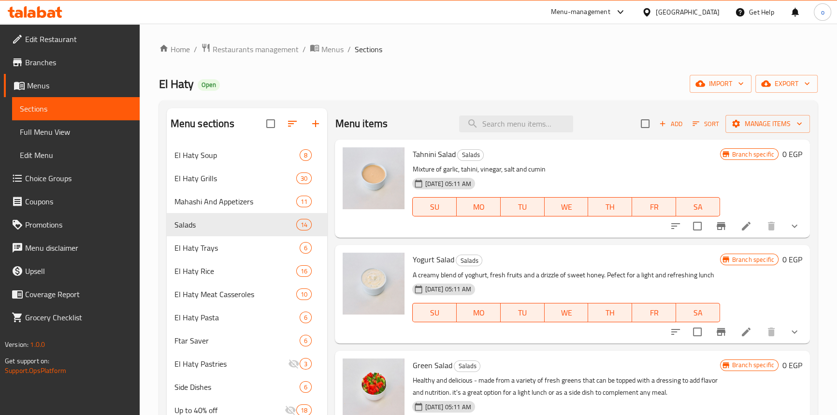
click at [716, 228] on icon "Branch-specific-item" at bounding box center [721, 226] width 12 height 12
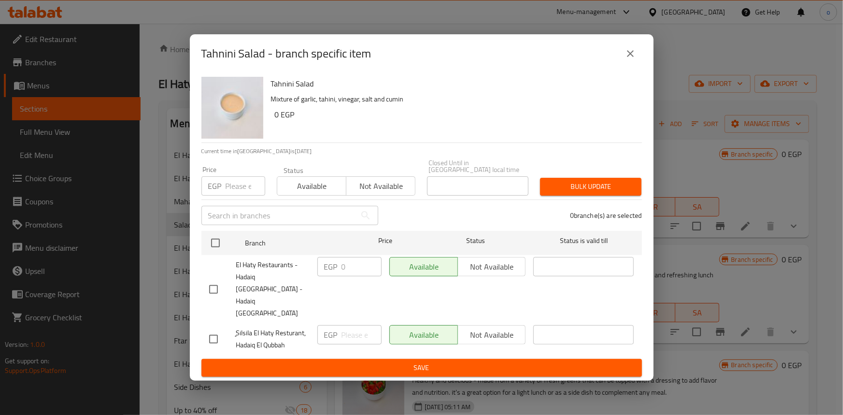
click at [627, 59] on icon "close" at bounding box center [631, 54] width 12 height 12
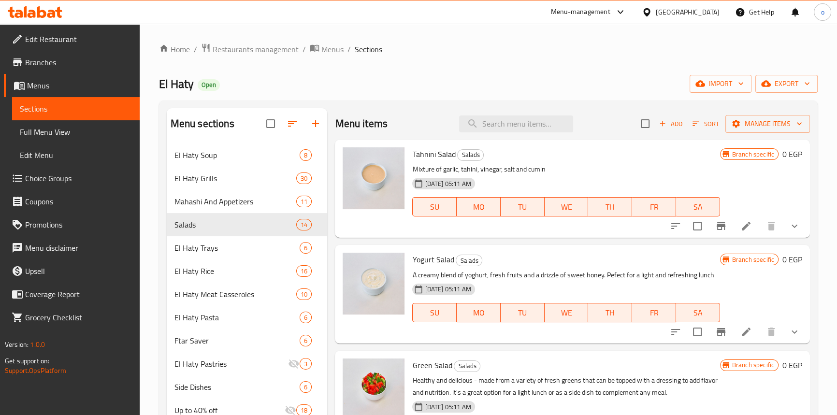
click at [783, 232] on button "show more" at bounding box center [794, 226] width 23 height 23
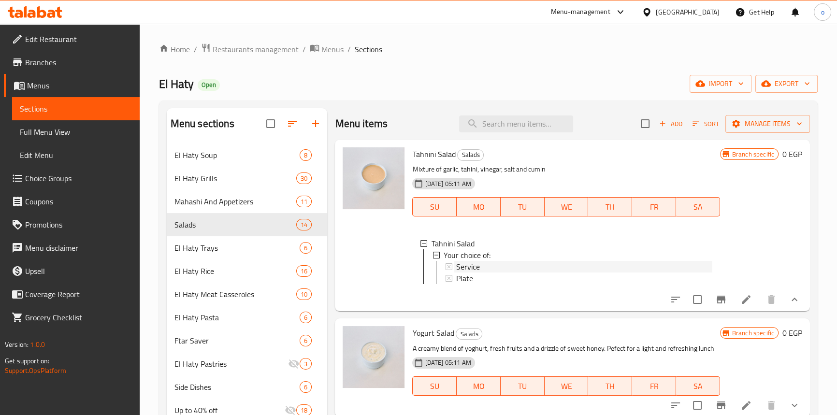
click at [521, 270] on div "Service" at bounding box center [584, 267] width 256 height 12
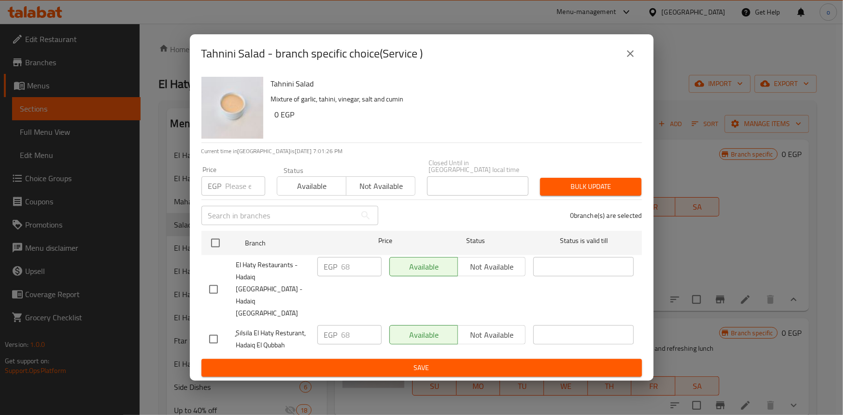
click at [632, 59] on icon "close" at bounding box center [631, 54] width 12 height 12
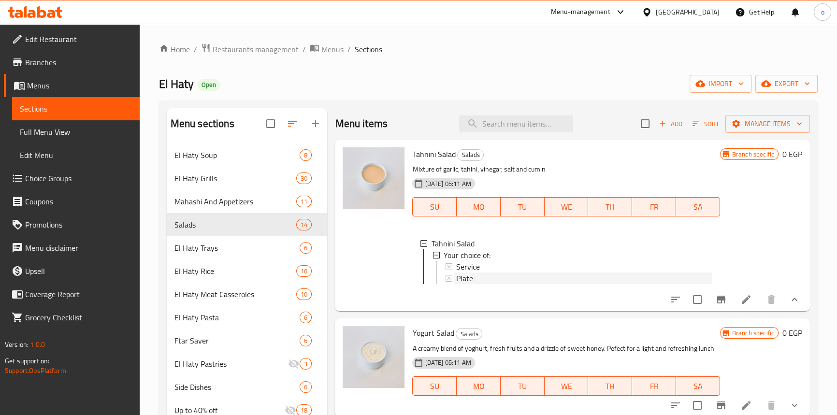
click at [552, 275] on div "Plate" at bounding box center [584, 279] width 256 height 12
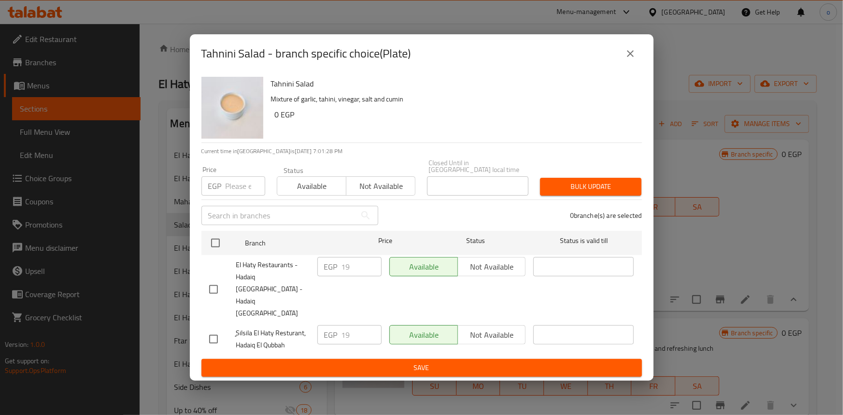
click at [640, 60] on div "Tahnini Salad - branch specific choice(Plate)" at bounding box center [421, 53] width 441 height 23
click at [639, 62] on button "close" at bounding box center [630, 53] width 23 height 23
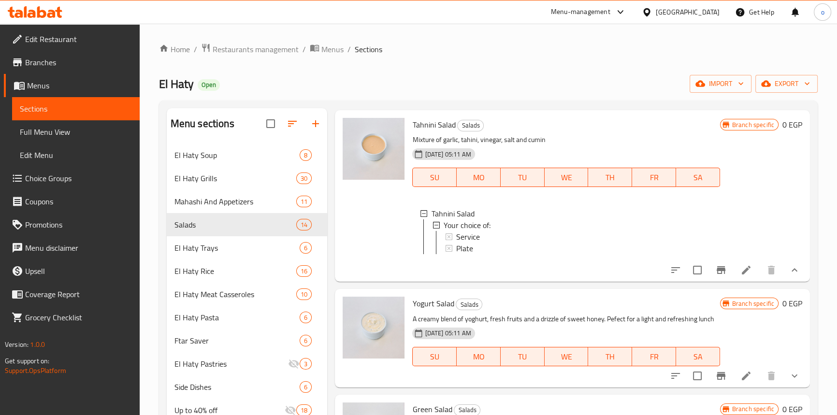
scroll to position [43, 0]
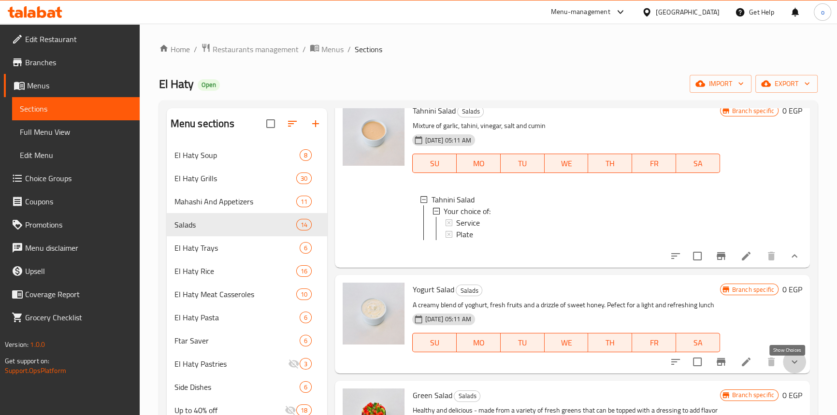
click at [789, 368] on icon "show more" at bounding box center [795, 362] width 12 height 12
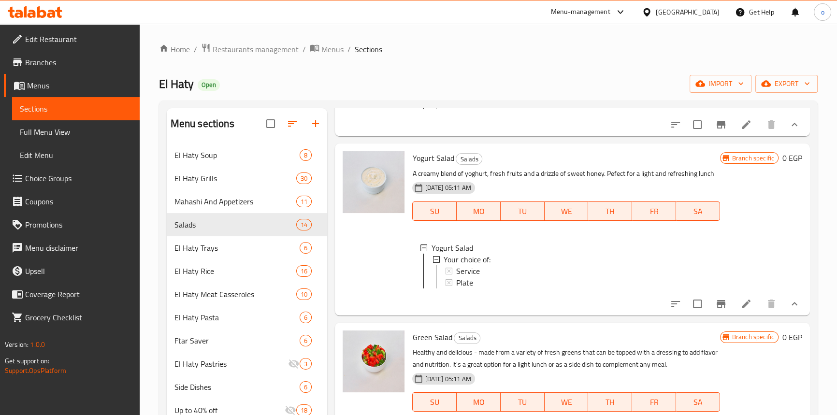
scroll to position [175, 0]
click at [505, 273] on div "Service" at bounding box center [584, 271] width 256 height 12
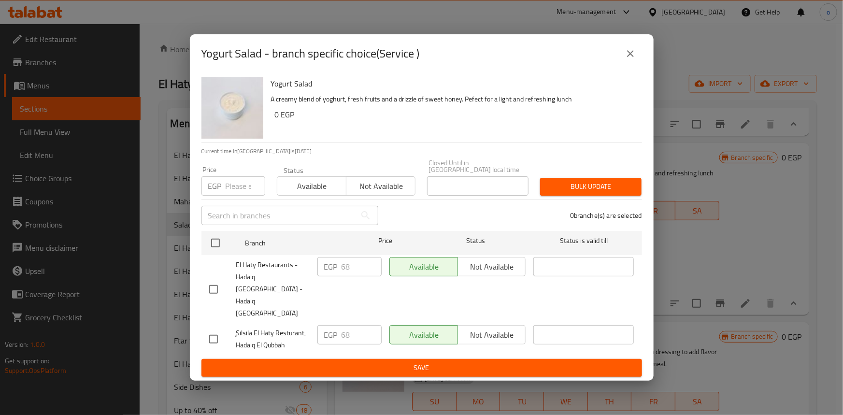
click at [630, 59] on button "close" at bounding box center [630, 53] width 23 height 23
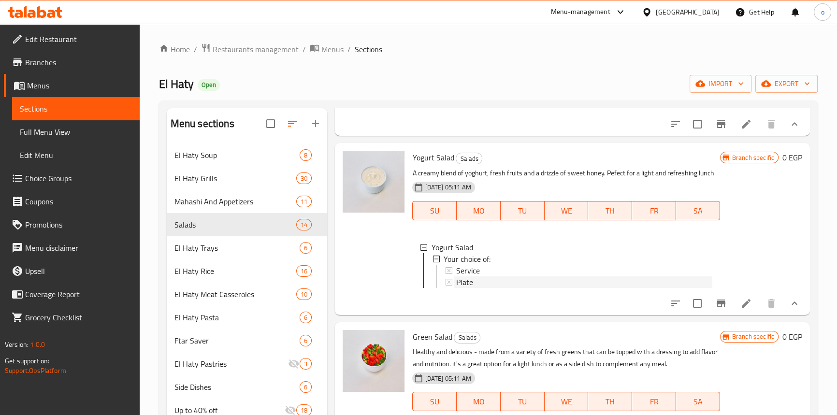
click at [508, 288] on div "Plate" at bounding box center [584, 282] width 256 height 12
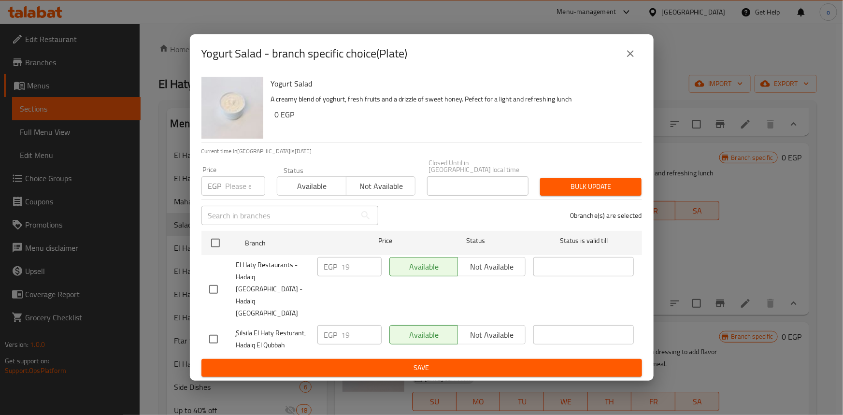
click at [634, 59] on icon "close" at bounding box center [631, 54] width 12 height 12
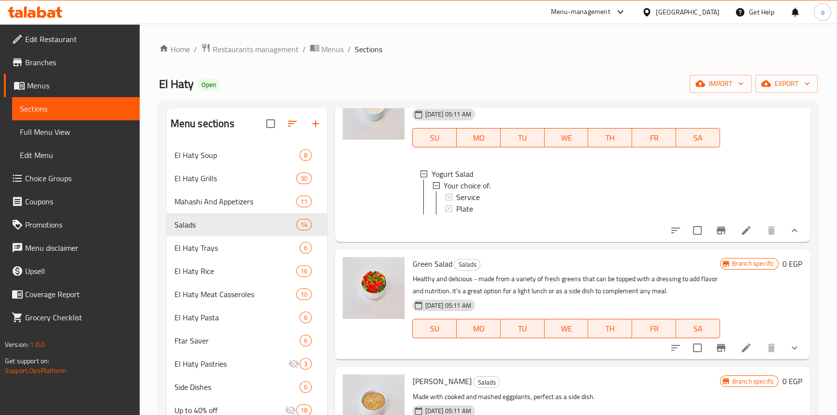
scroll to position [307, 0]
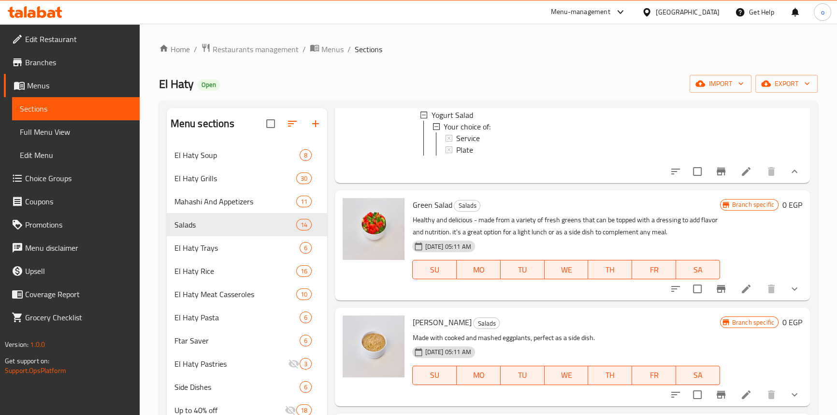
click at [789, 295] on icon "show more" at bounding box center [795, 289] width 12 height 12
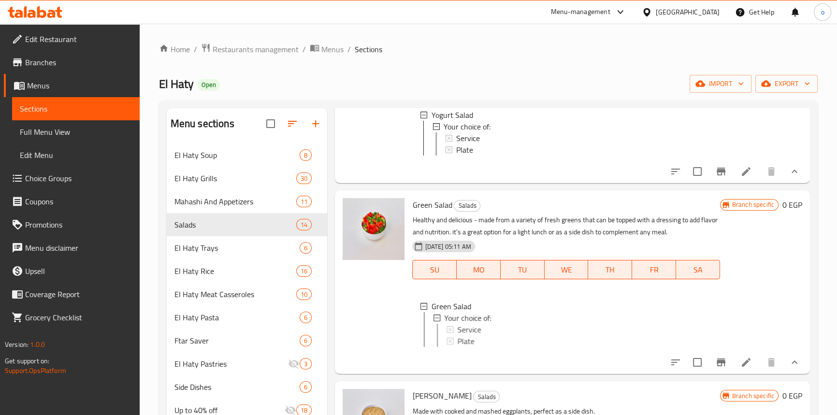
scroll to position [0, 0]
click at [482, 335] on div "Service" at bounding box center [584, 329] width 256 height 12
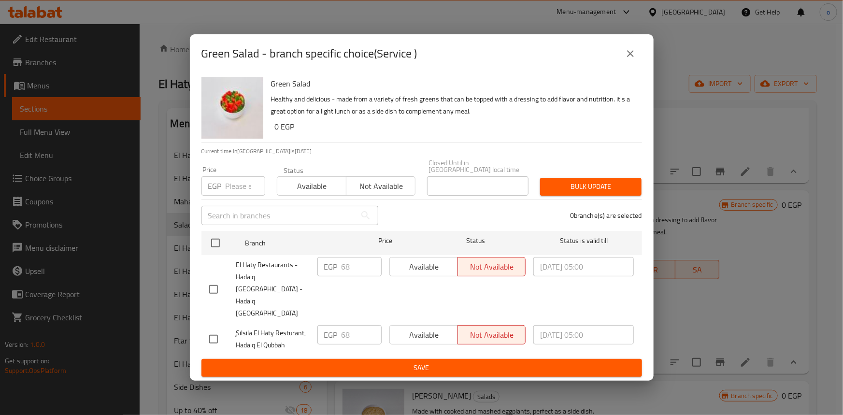
click at [628, 59] on icon "close" at bounding box center [631, 54] width 12 height 12
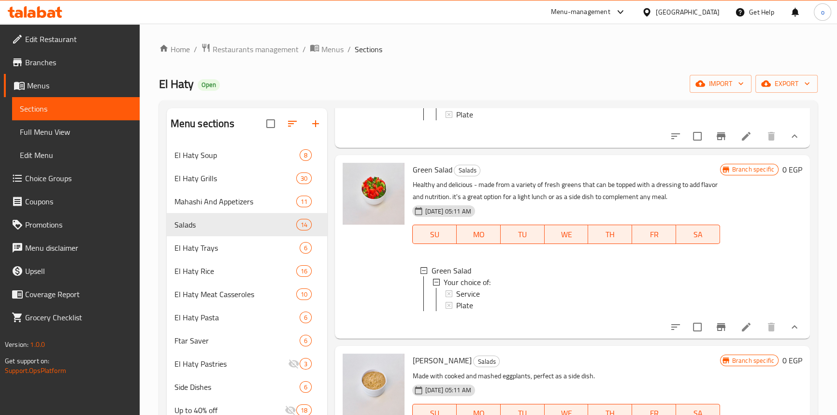
scroll to position [395, 0]
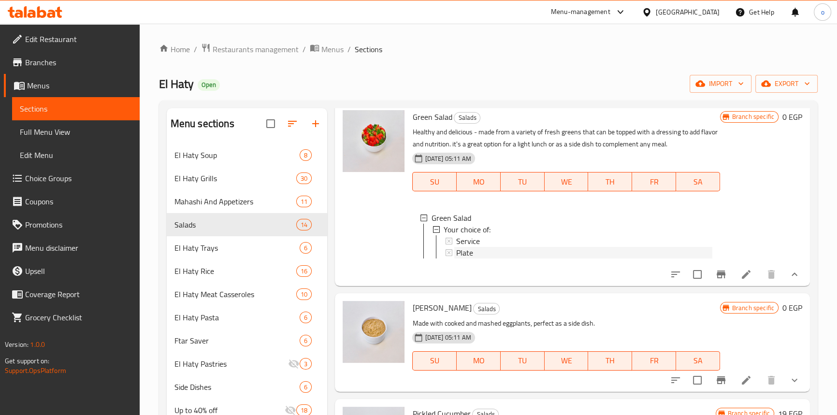
click at [476, 259] on div "Plate" at bounding box center [584, 253] width 256 height 12
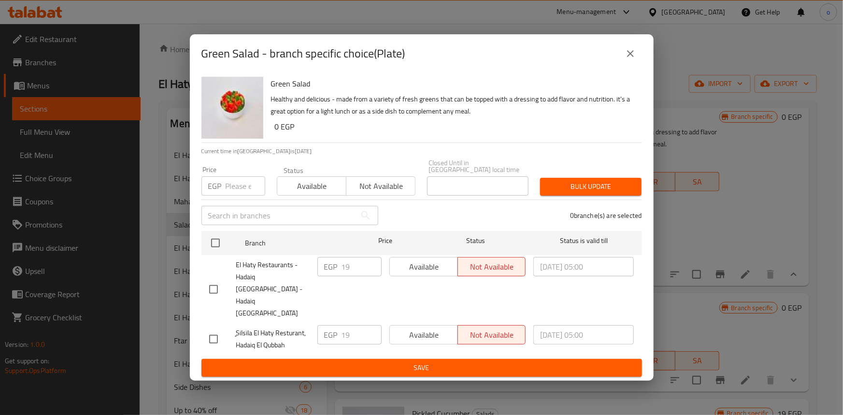
click at [628, 61] on button "close" at bounding box center [630, 53] width 23 height 23
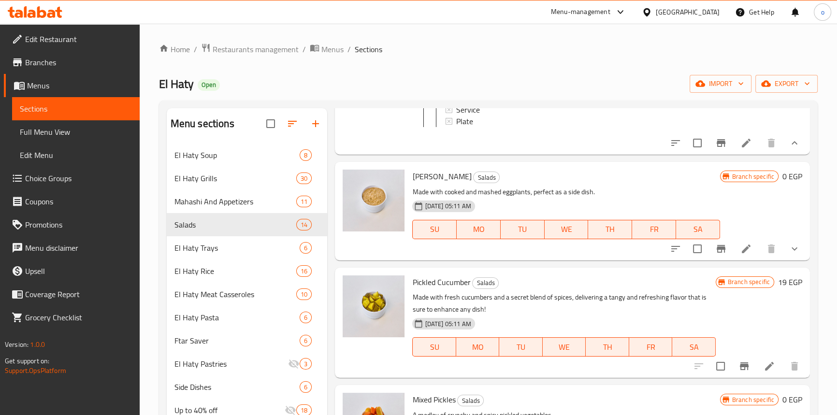
scroll to position [527, 0]
click at [792, 255] on icon "show more" at bounding box center [795, 249] width 12 height 12
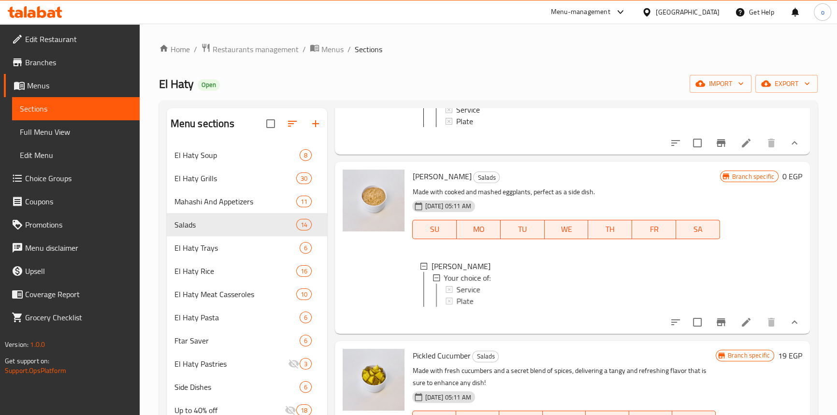
scroll to position [0, 0]
click at [474, 295] on span "Service" at bounding box center [468, 289] width 24 height 12
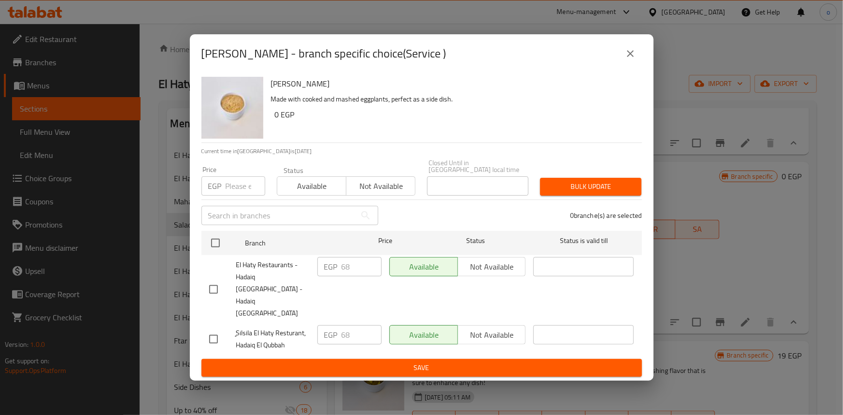
click at [630, 59] on icon "close" at bounding box center [631, 54] width 12 height 12
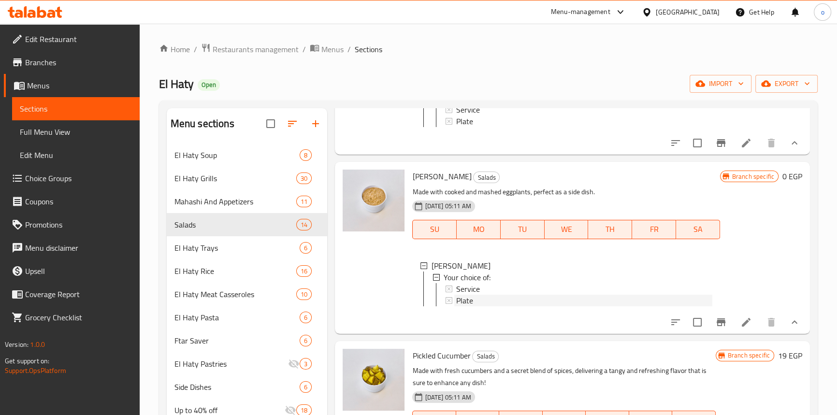
click at [511, 306] on div "Plate" at bounding box center [584, 301] width 256 height 12
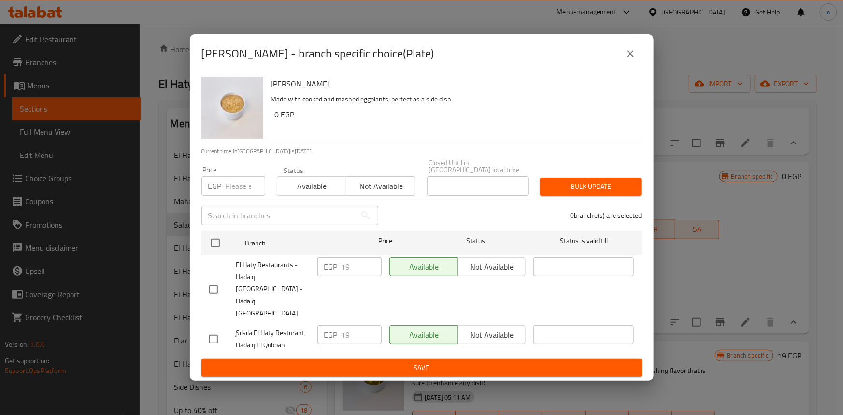
click at [637, 65] on button "close" at bounding box center [630, 53] width 23 height 23
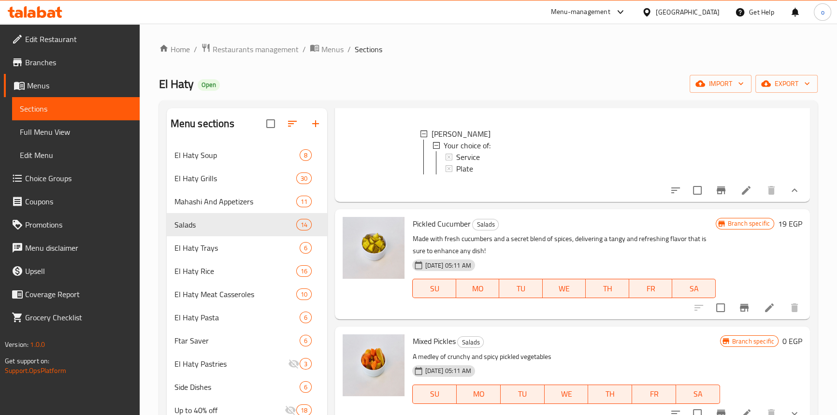
scroll to position [703, 0]
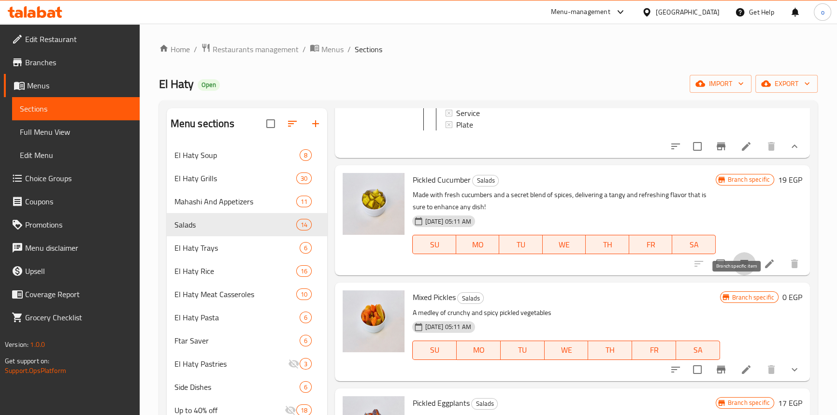
click at [740, 268] on icon "Branch-specific-item" at bounding box center [744, 264] width 9 height 8
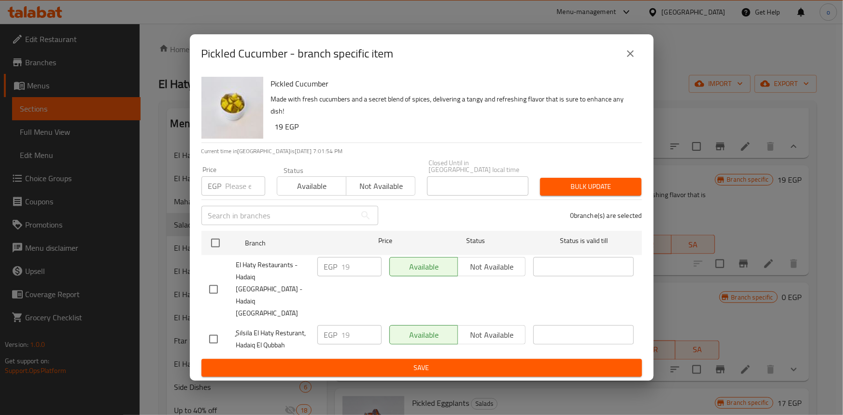
drag, startPoint x: 620, startPoint y: 74, endPoint x: 650, endPoint y: 88, distance: 33.5
click at [620, 65] on button "close" at bounding box center [630, 53] width 23 height 23
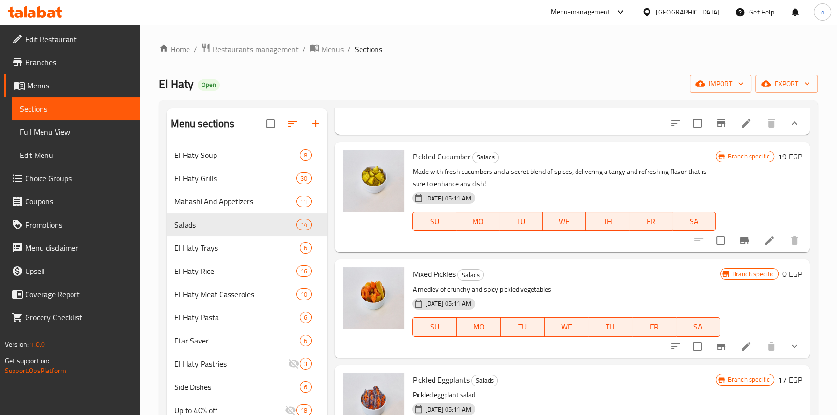
scroll to position [747, 0]
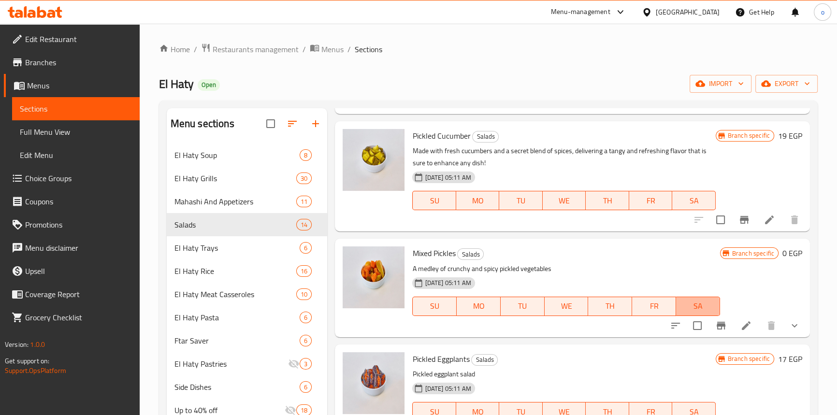
click at [710, 313] on span "SA" at bounding box center [698, 306] width 36 height 14
click at [709, 337] on button "Branch-specific-item" at bounding box center [720, 325] width 23 height 23
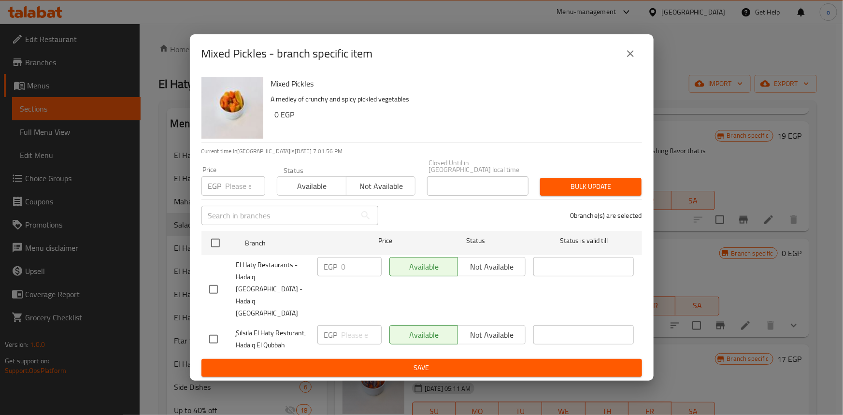
click at [632, 59] on icon "close" at bounding box center [631, 54] width 12 height 12
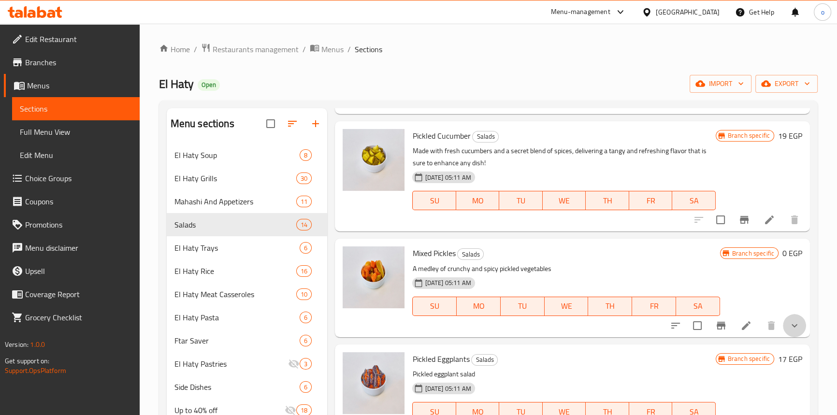
click at [791, 327] on icon "show more" at bounding box center [794, 325] width 6 height 3
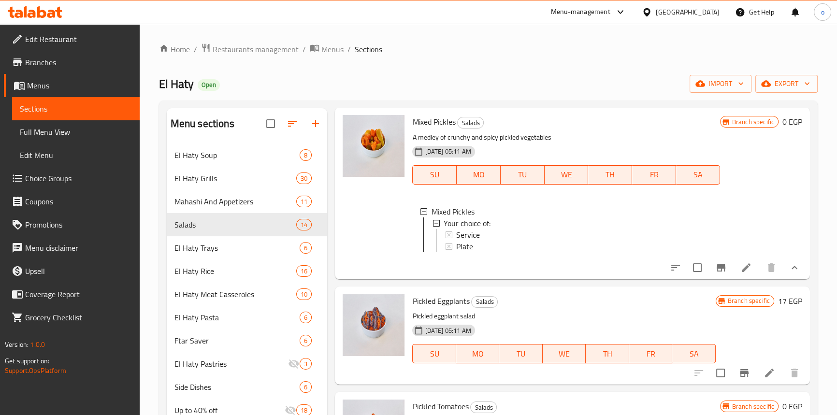
scroll to position [878, 0]
click at [478, 240] on span "Service" at bounding box center [468, 235] width 24 height 12
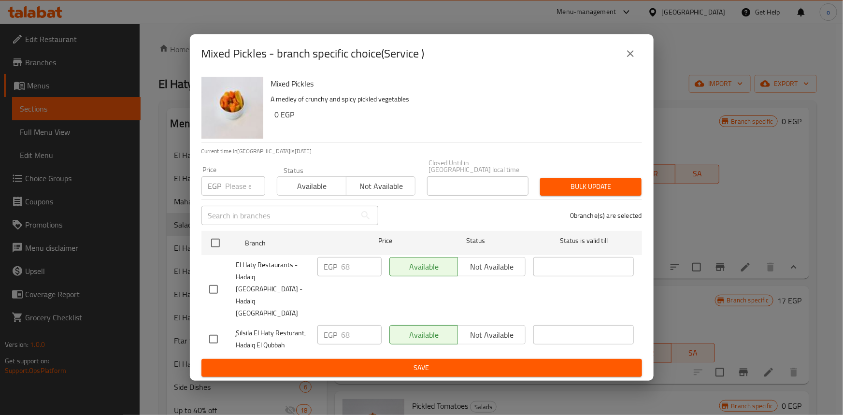
click at [625, 65] on button "close" at bounding box center [630, 53] width 23 height 23
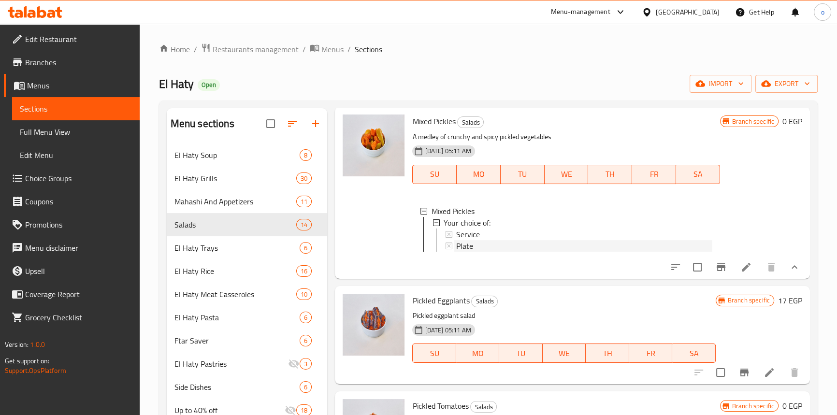
click at [499, 252] on div "Plate" at bounding box center [584, 246] width 256 height 12
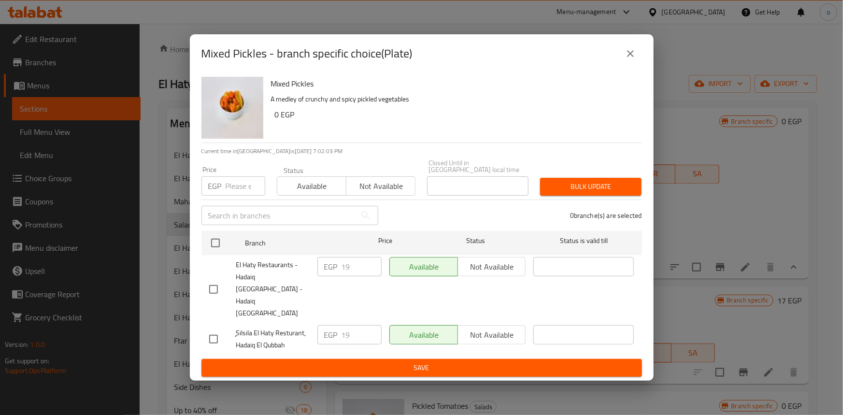
click at [638, 65] on button "close" at bounding box center [630, 53] width 23 height 23
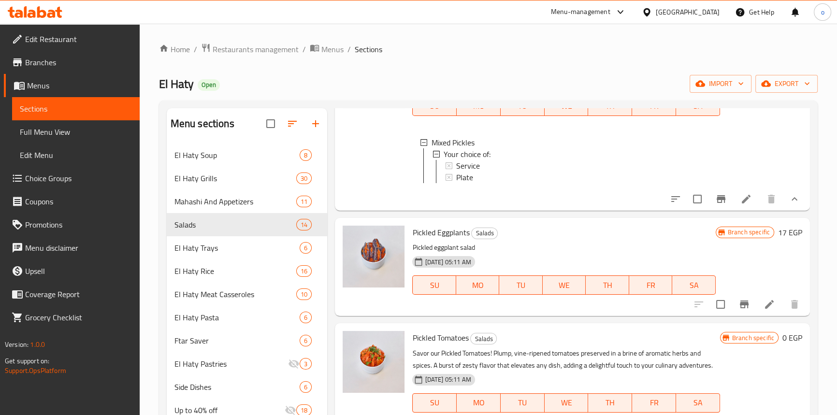
scroll to position [966, 0]
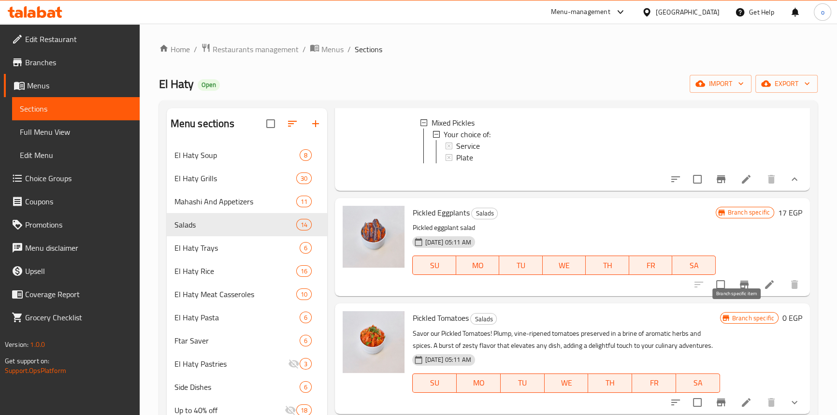
click at [738, 290] on icon "Branch-specific-item" at bounding box center [744, 285] width 12 height 12
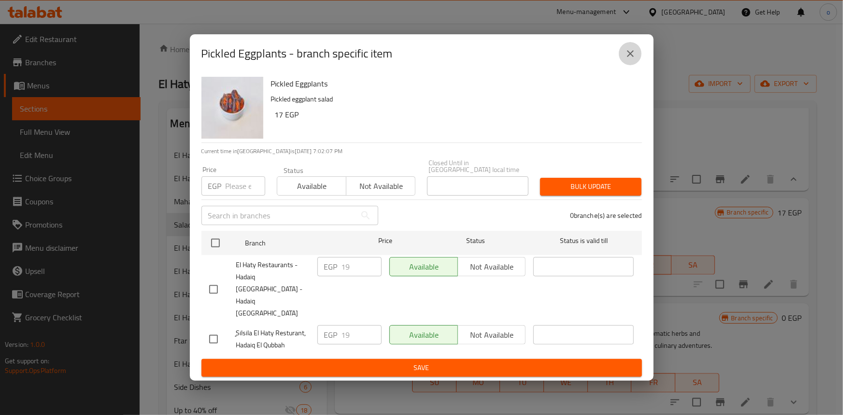
click at [633, 61] on button "close" at bounding box center [630, 53] width 23 height 23
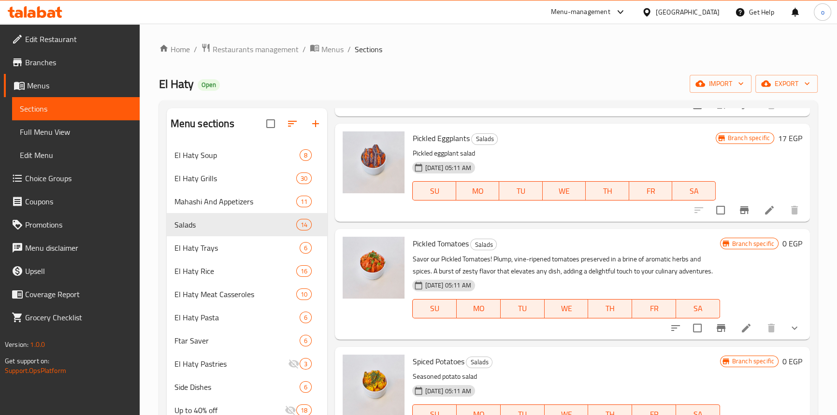
scroll to position [1054, 0]
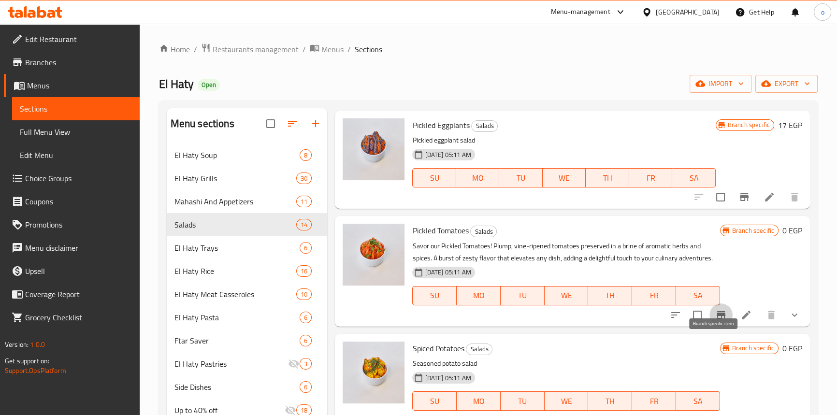
click at [709, 327] on button "Branch-specific-item" at bounding box center [720, 314] width 23 height 23
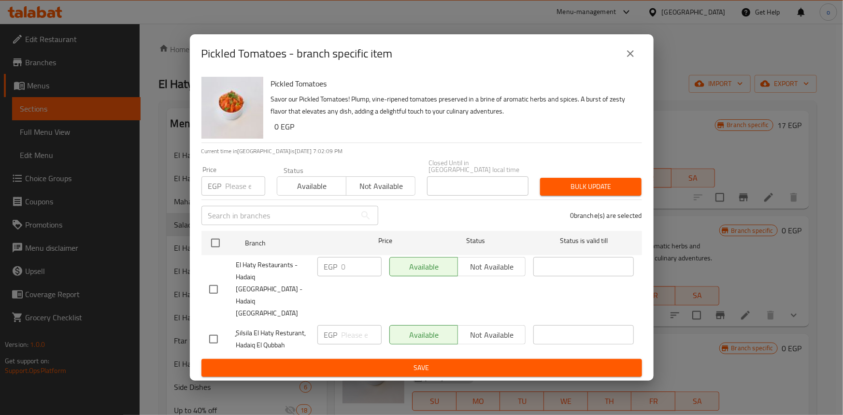
click at [628, 59] on icon "close" at bounding box center [631, 54] width 12 height 12
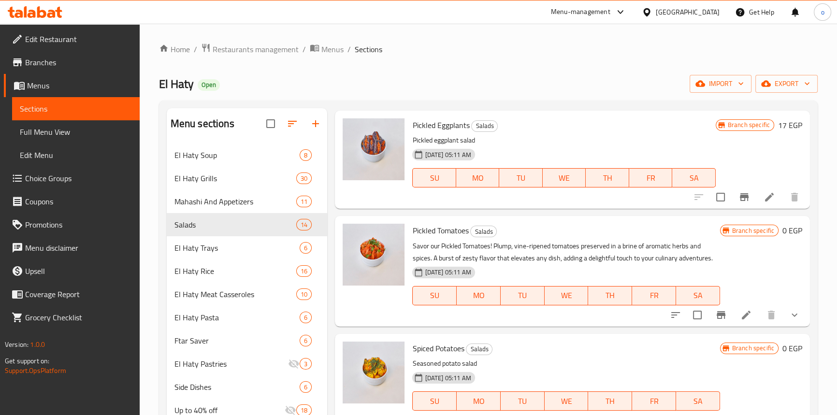
click at [800, 326] on div "Pickled Tomatoes Salads Savor our Pickled Tomatoes! Plump, vine-ripened tomatoe…" at bounding box center [572, 271] width 474 height 110
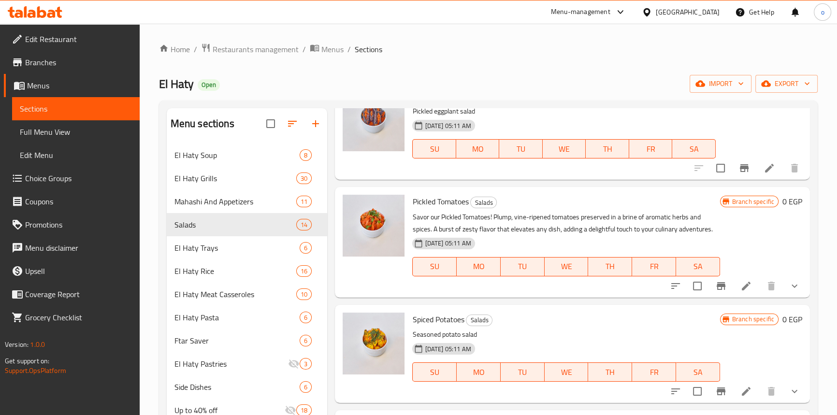
scroll to position [1098, 0]
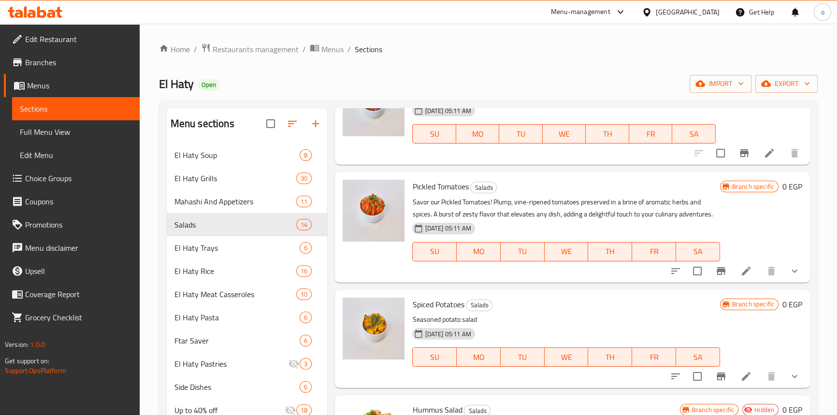
drag, startPoint x: 791, startPoint y: 309, endPoint x: 734, endPoint y: 328, distance: 59.6
click at [791, 283] on button "show more" at bounding box center [794, 270] width 23 height 23
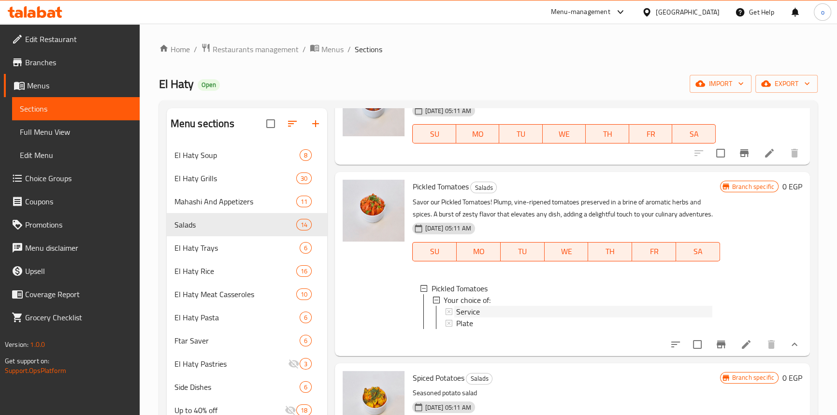
click at [472, 317] on span "Service" at bounding box center [468, 312] width 24 height 12
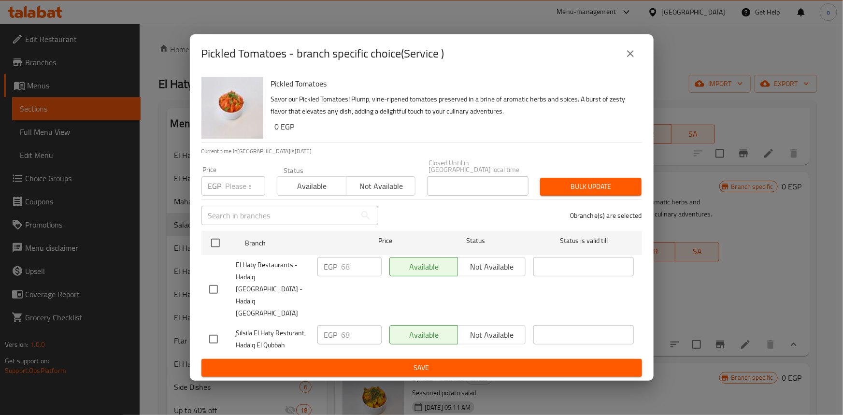
click at [618, 65] on div "Pickled Tomatoes - branch specific choice(Service )" at bounding box center [421, 53] width 441 height 23
click at [638, 65] on button "close" at bounding box center [630, 53] width 23 height 23
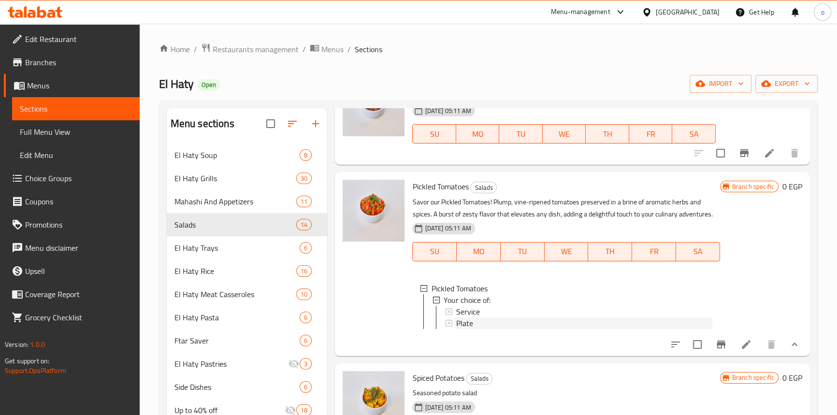
click at [480, 329] on div "Plate" at bounding box center [584, 323] width 256 height 12
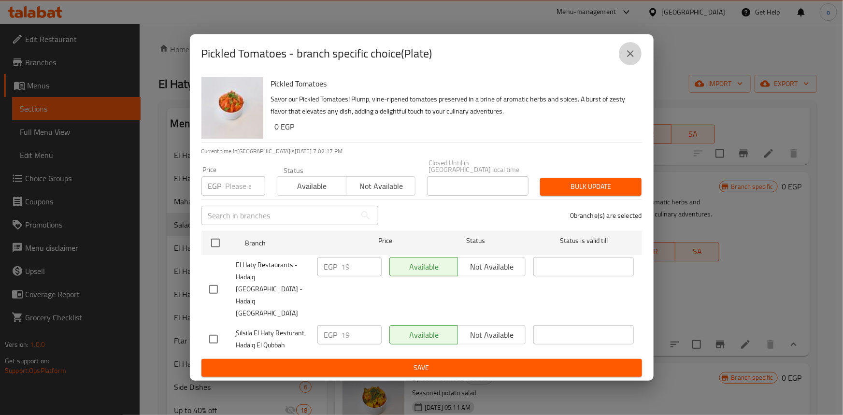
click at [634, 59] on icon "close" at bounding box center [631, 54] width 12 height 12
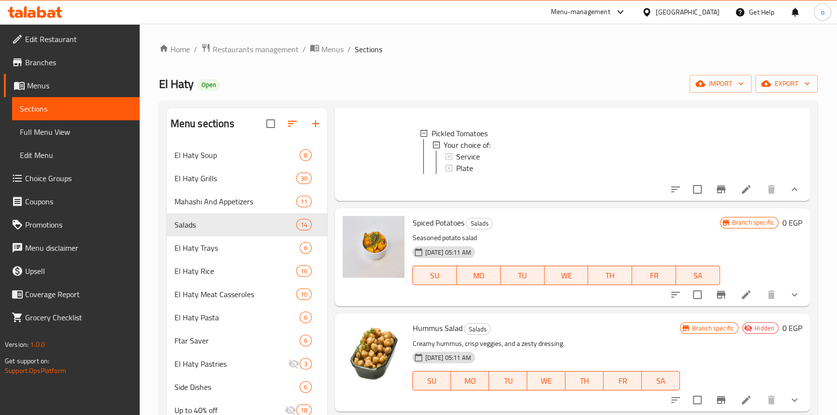
scroll to position [1274, 0]
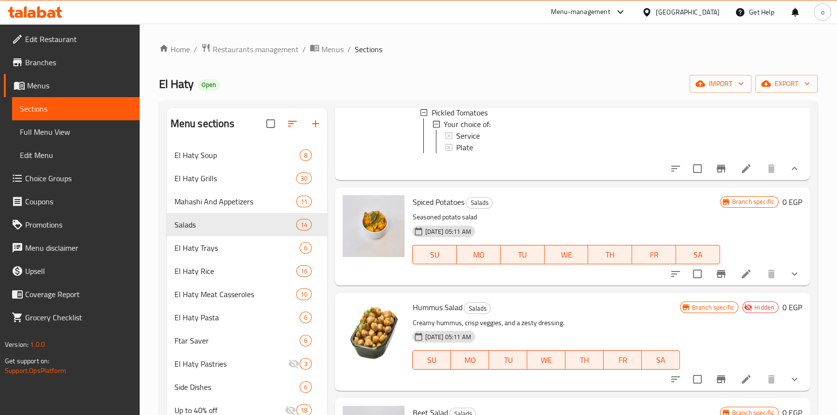
click at [791, 276] on icon "show more" at bounding box center [794, 274] width 6 height 3
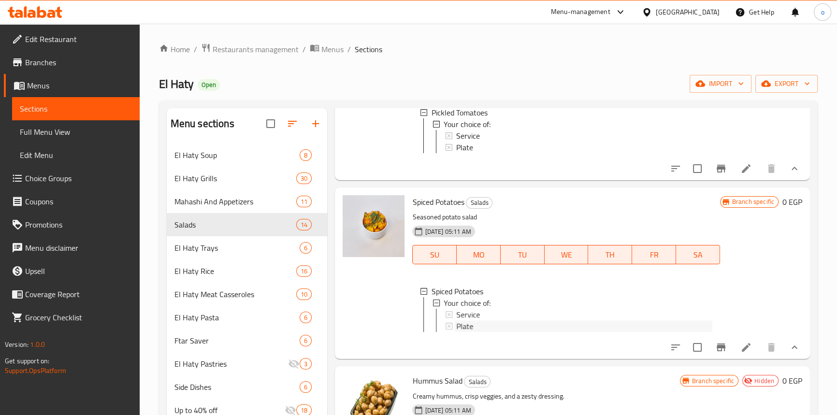
click at [526, 332] on div "Plate" at bounding box center [585, 326] width 256 height 12
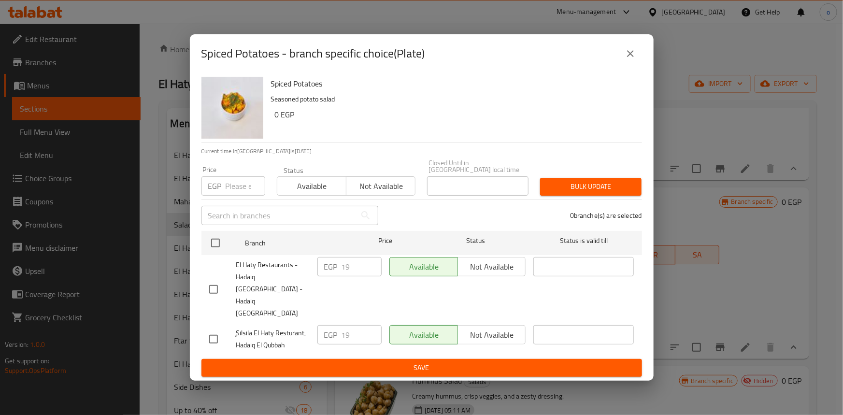
click at [629, 59] on icon "close" at bounding box center [631, 54] width 12 height 12
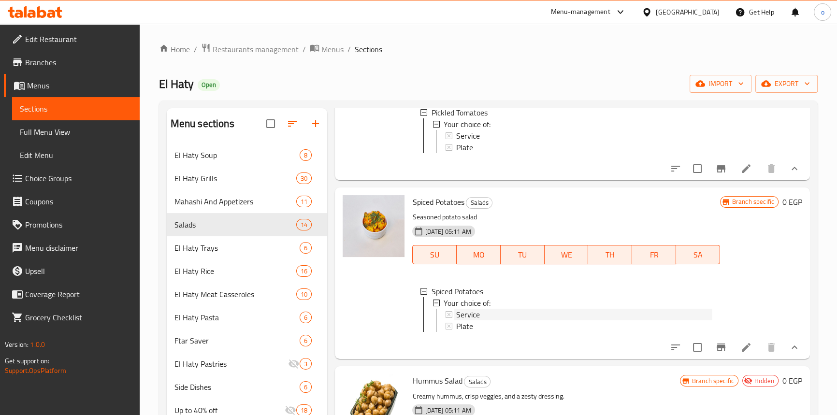
click at [490, 320] on div "Service" at bounding box center [584, 315] width 256 height 12
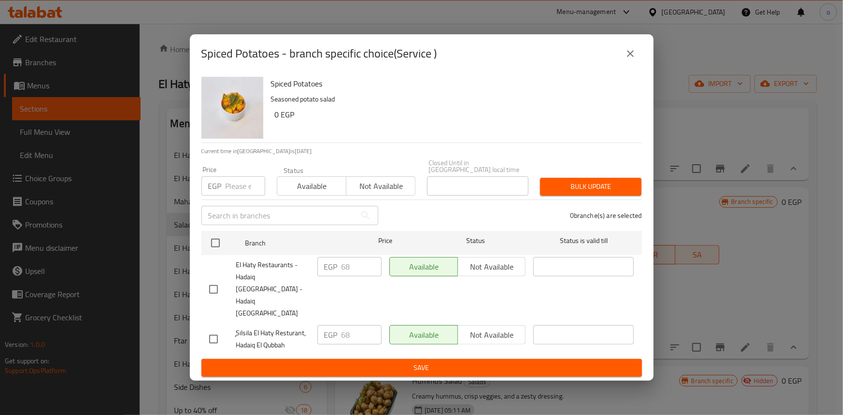
click at [635, 59] on icon "close" at bounding box center [631, 54] width 12 height 12
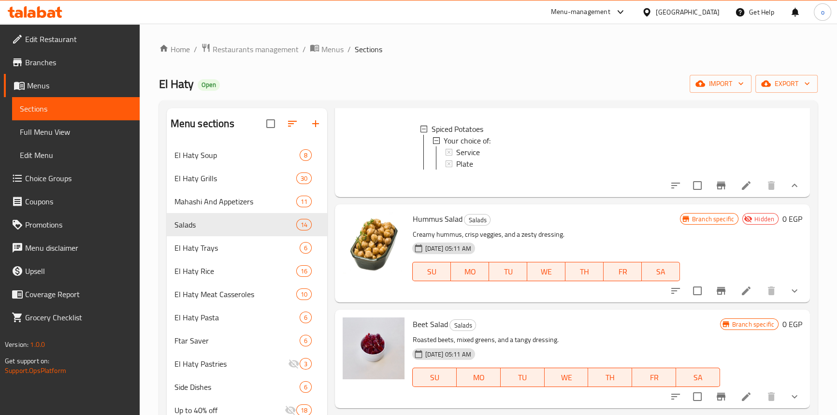
scroll to position [1493, 0]
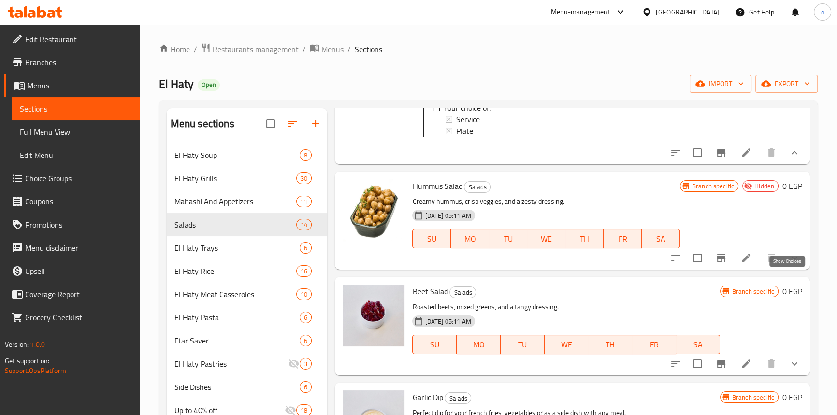
click at [789, 264] on icon "show more" at bounding box center [795, 258] width 12 height 12
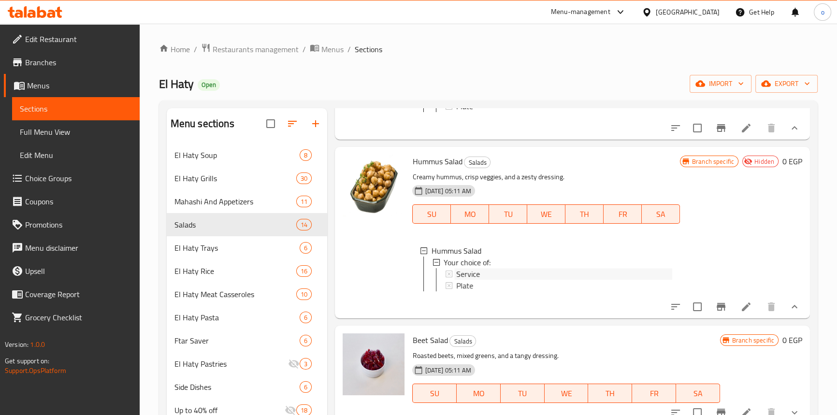
click at [501, 280] on div "Service" at bounding box center [565, 274] width 216 height 12
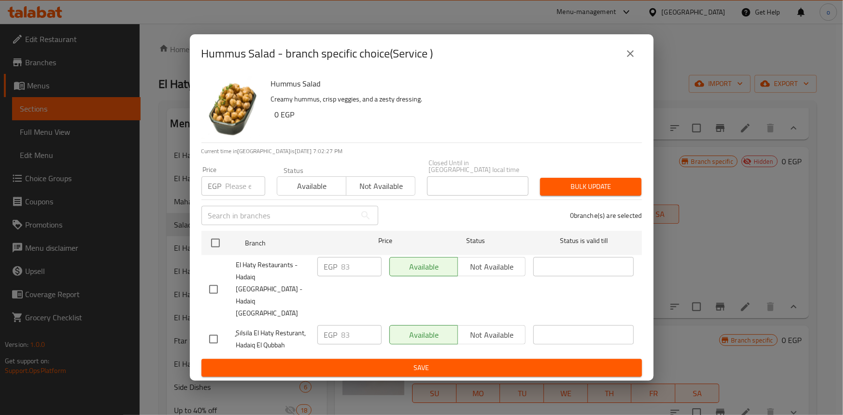
click at [633, 59] on icon "close" at bounding box center [631, 54] width 12 height 12
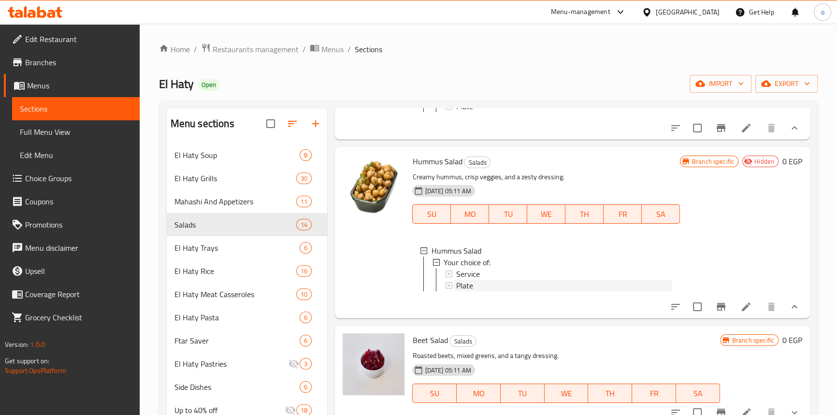
click at [466, 291] on span "Plate" at bounding box center [464, 286] width 17 height 12
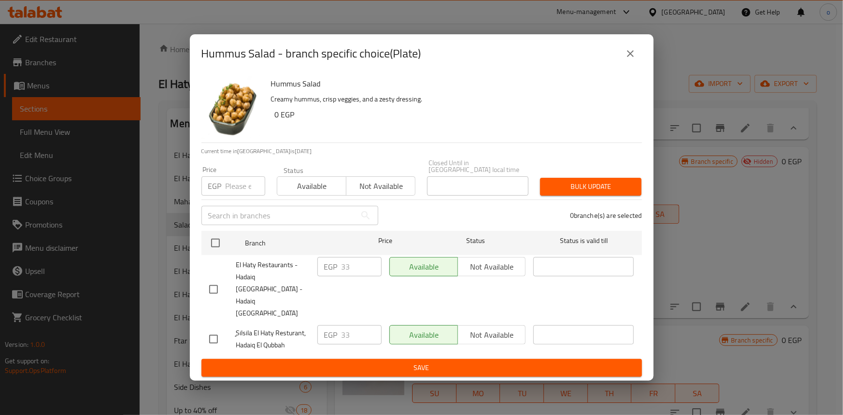
click at [638, 65] on button "close" at bounding box center [630, 53] width 23 height 23
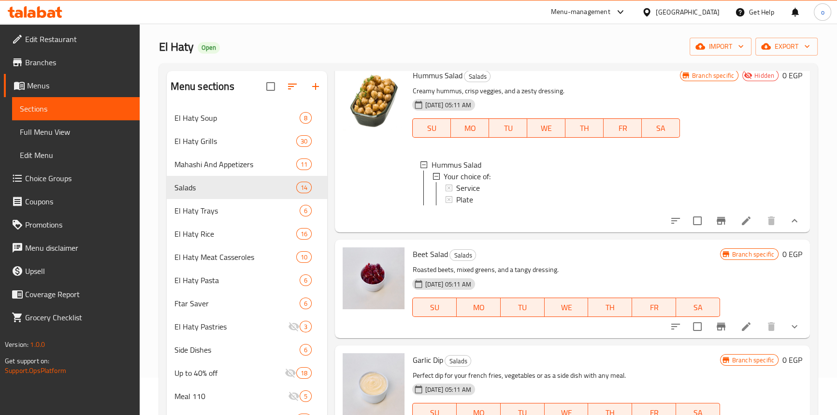
scroll to position [87, 0]
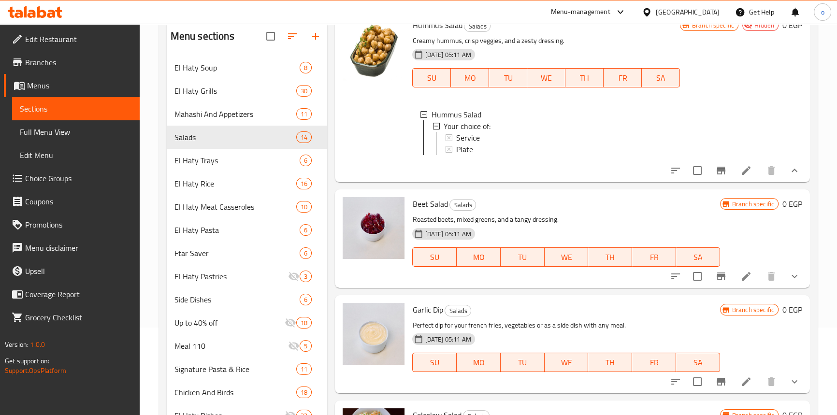
click at [791, 276] on icon "show more" at bounding box center [795, 277] width 12 height 12
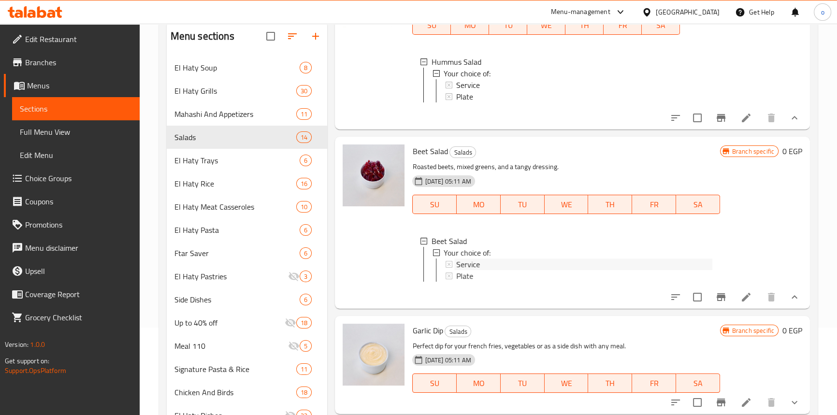
click at [468, 270] on span "Service" at bounding box center [469, 265] width 24 height 12
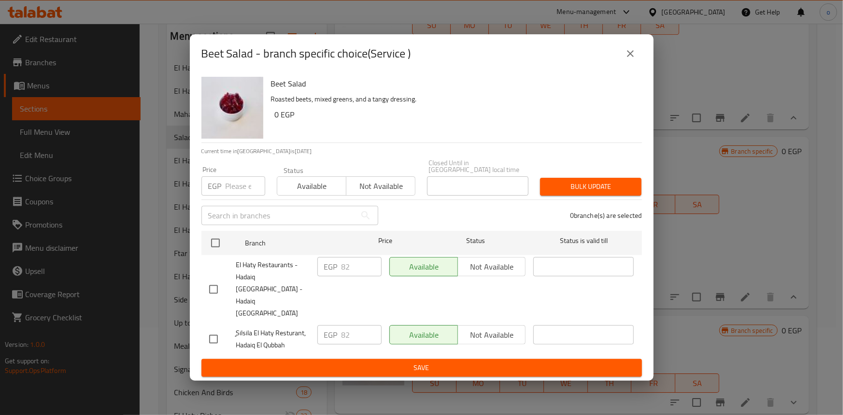
click at [625, 59] on icon "close" at bounding box center [631, 54] width 12 height 12
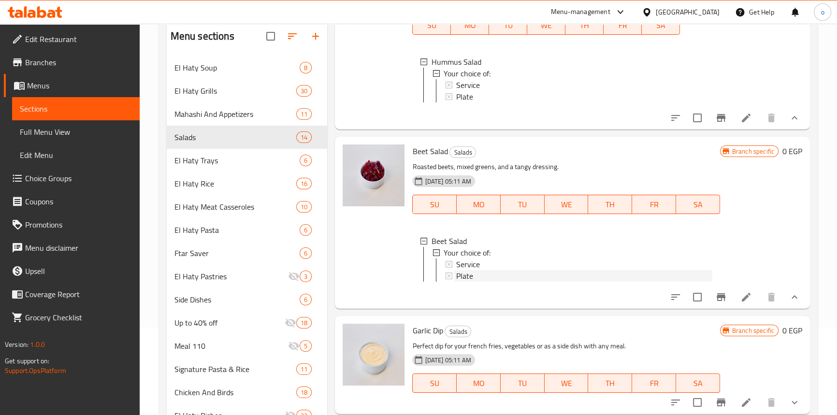
click at [495, 282] on div "Plate" at bounding box center [584, 276] width 256 height 12
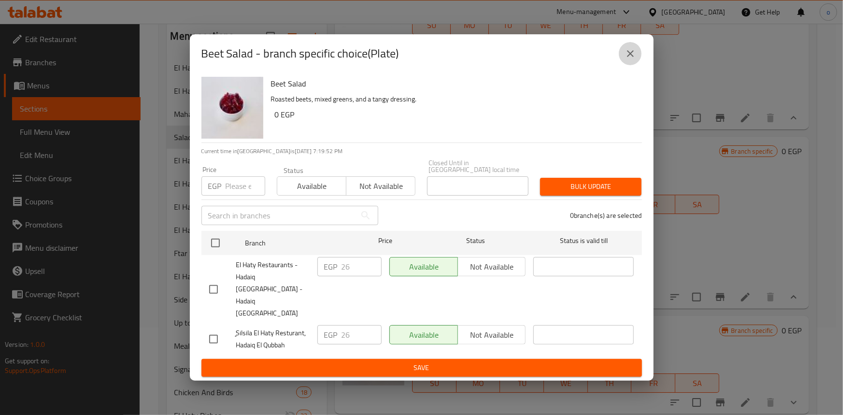
click at [638, 65] on button "close" at bounding box center [630, 53] width 23 height 23
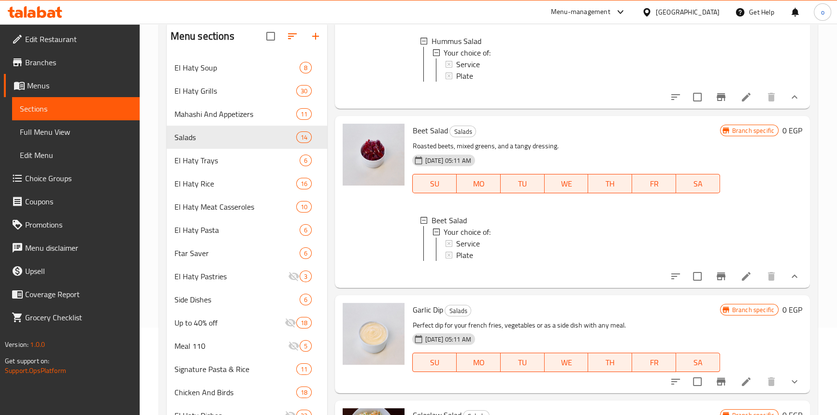
scroll to position [0, 0]
click at [783, 374] on button "show more" at bounding box center [794, 381] width 23 height 23
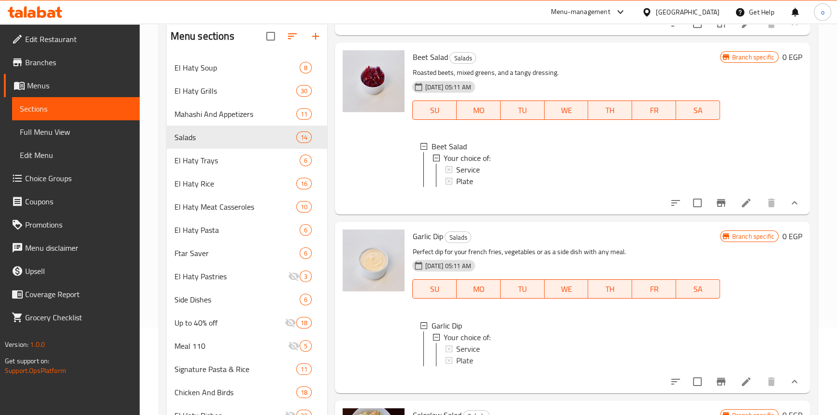
scroll to position [1754, 0]
click at [494, 343] on div "Service" at bounding box center [584, 349] width 256 height 12
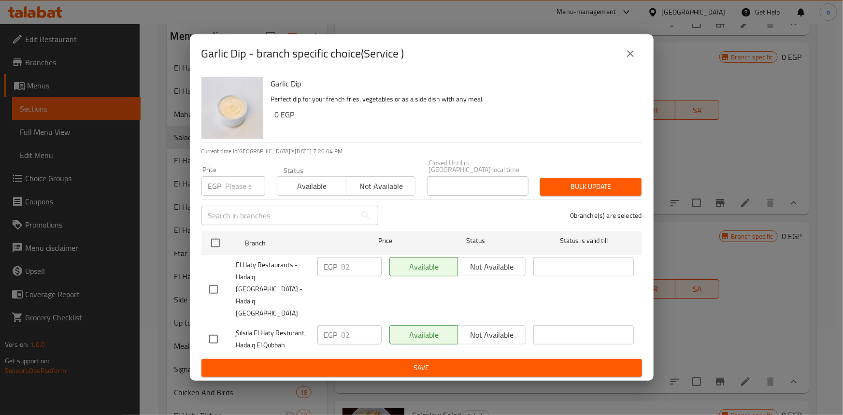
click at [622, 65] on button "close" at bounding box center [630, 53] width 23 height 23
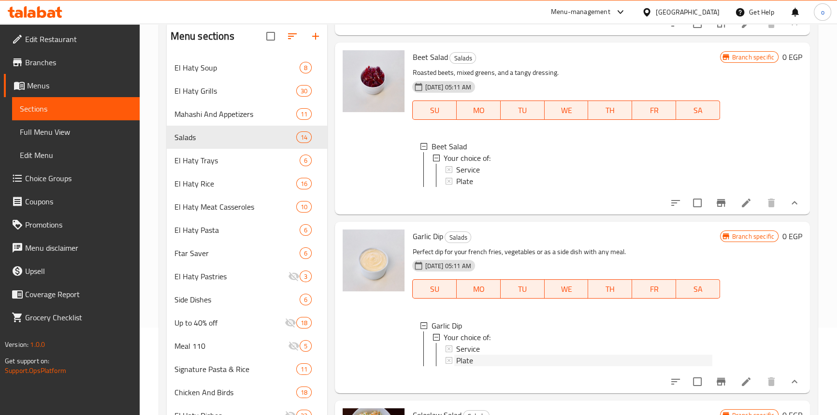
click at [478, 355] on div "Plate" at bounding box center [584, 361] width 256 height 12
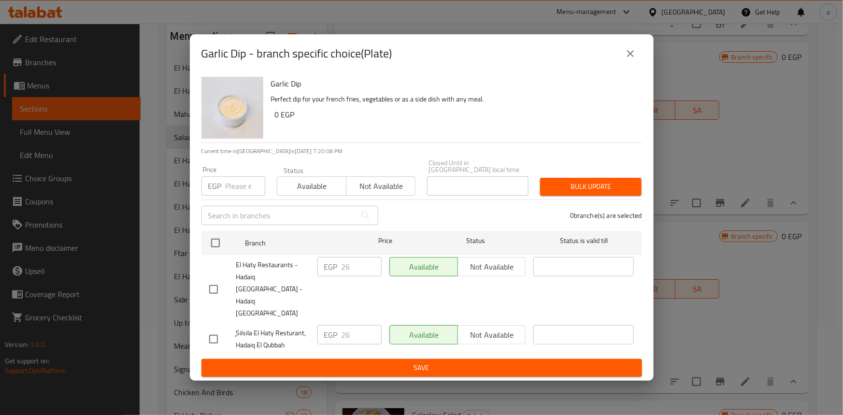
click at [635, 59] on icon "close" at bounding box center [631, 54] width 12 height 12
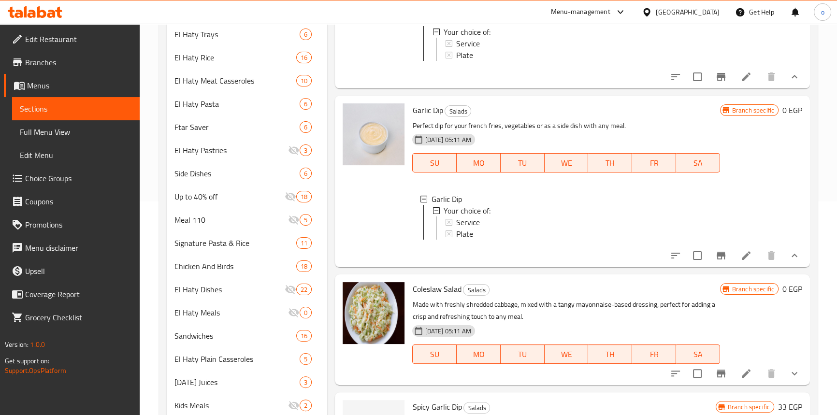
scroll to position [263, 0]
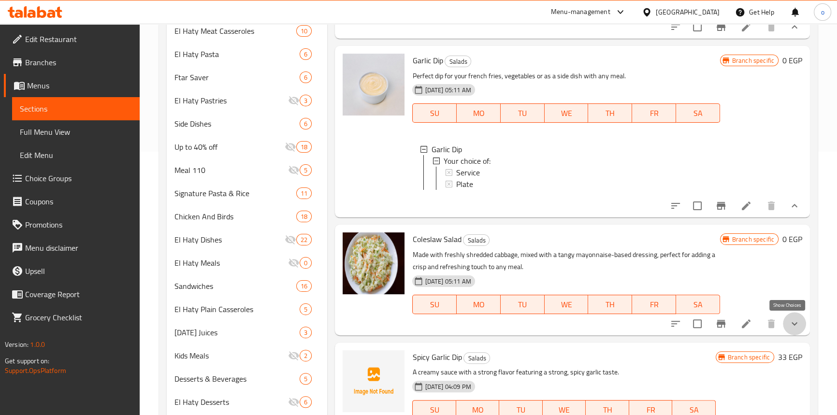
click at [790, 319] on icon "show more" at bounding box center [795, 324] width 12 height 12
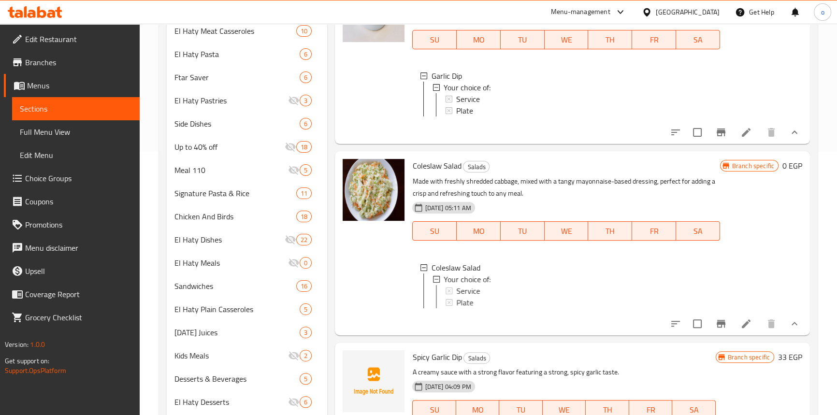
scroll to position [1798, 0]
click at [471, 297] on span "Service" at bounding box center [468, 291] width 24 height 12
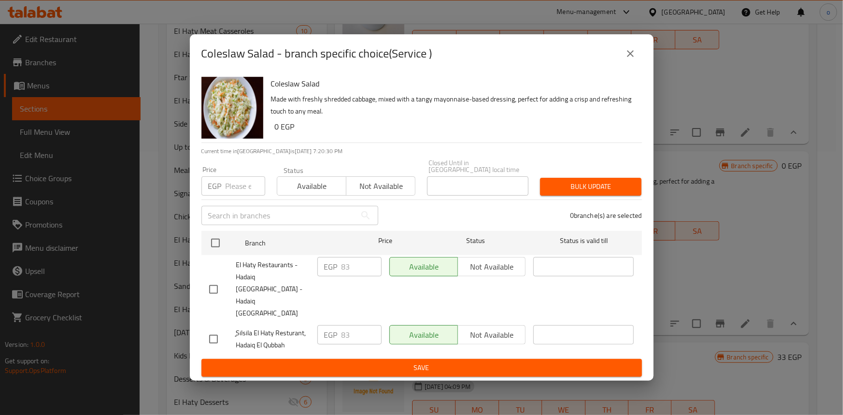
click at [625, 59] on icon "close" at bounding box center [631, 54] width 12 height 12
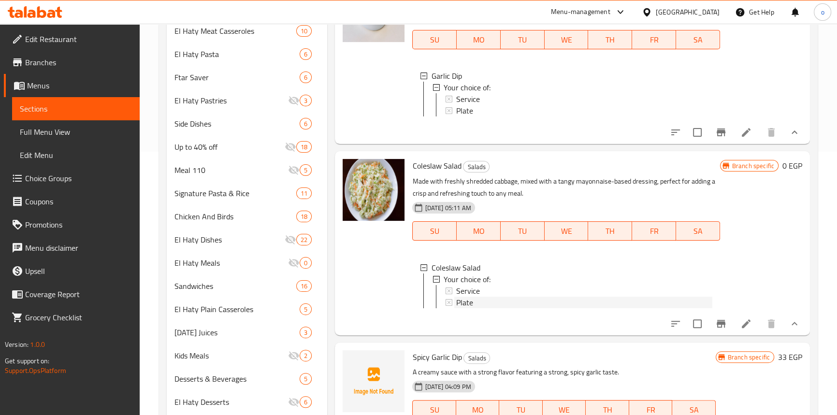
click at [467, 308] on span "Plate" at bounding box center [464, 303] width 17 height 12
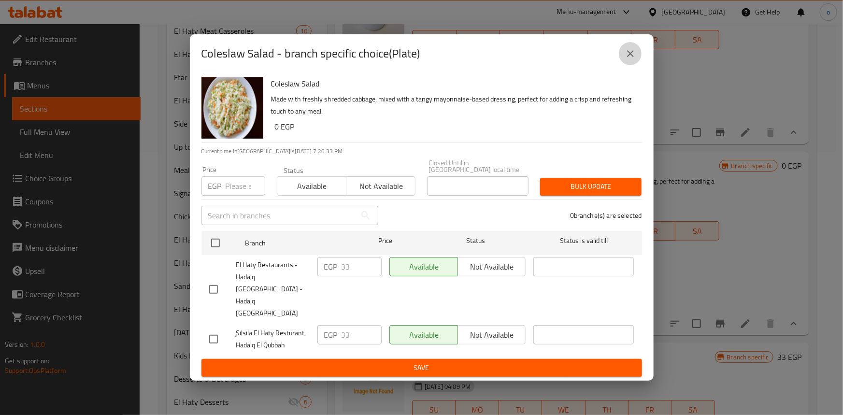
click at [638, 65] on button "close" at bounding box center [630, 53] width 23 height 23
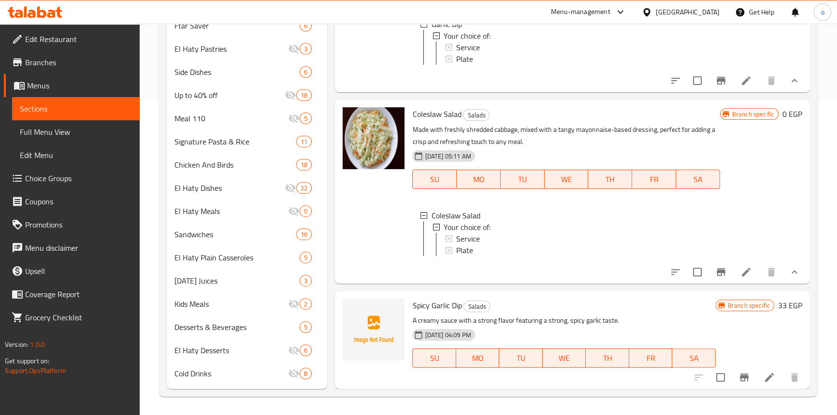
scroll to position [316, 0]
click at [725, 379] on div at bounding box center [746, 376] width 119 height 23
click at [740, 377] on icon "Branch-specific-item" at bounding box center [744, 377] width 9 height 8
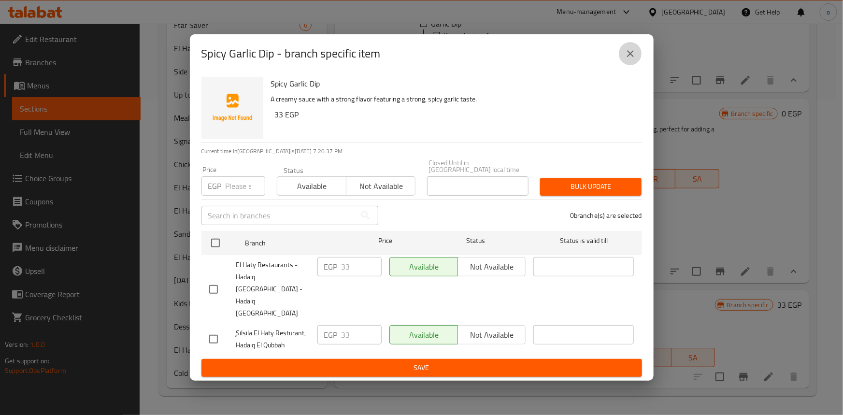
click at [630, 57] on icon "close" at bounding box center [630, 53] width 7 height 7
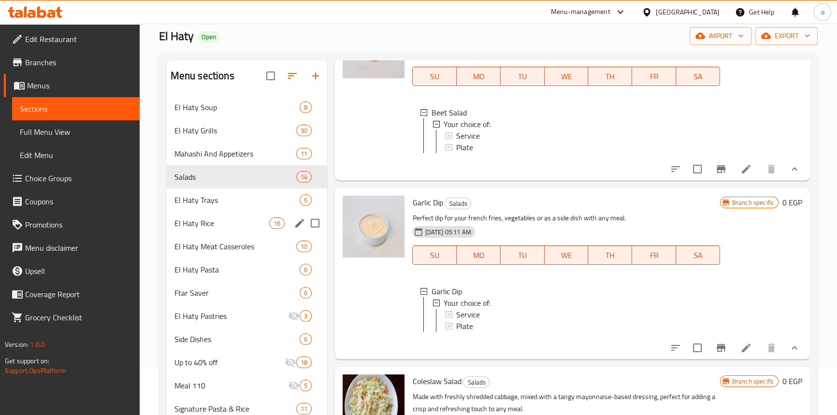
scroll to position [0, 0]
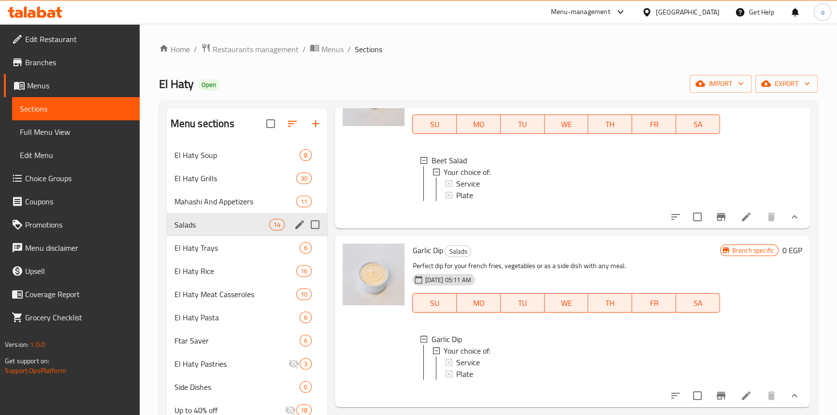
click at [212, 239] on div "El Haty Trays 6" at bounding box center [247, 247] width 161 height 23
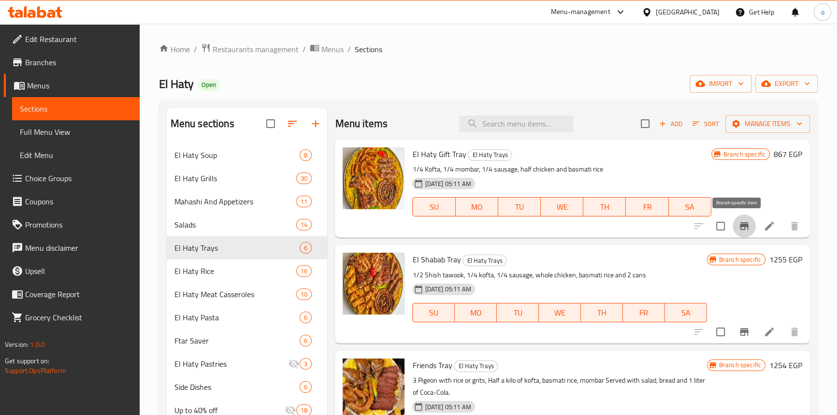
click at [740, 225] on icon "Branch-specific-item" at bounding box center [744, 226] width 9 height 8
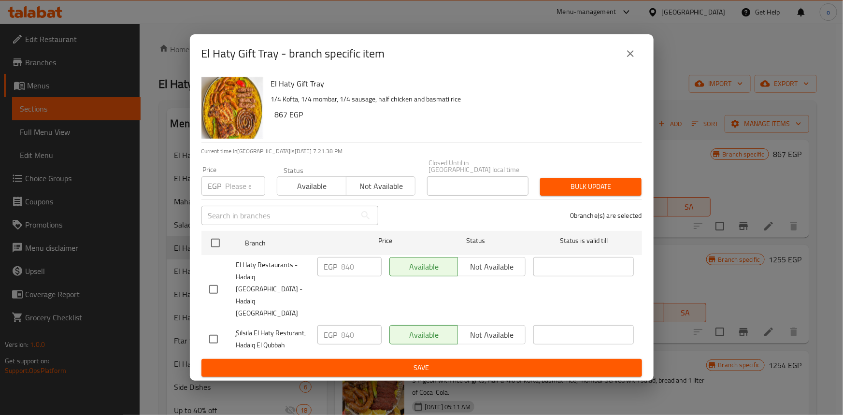
click at [636, 65] on button "close" at bounding box center [630, 53] width 23 height 23
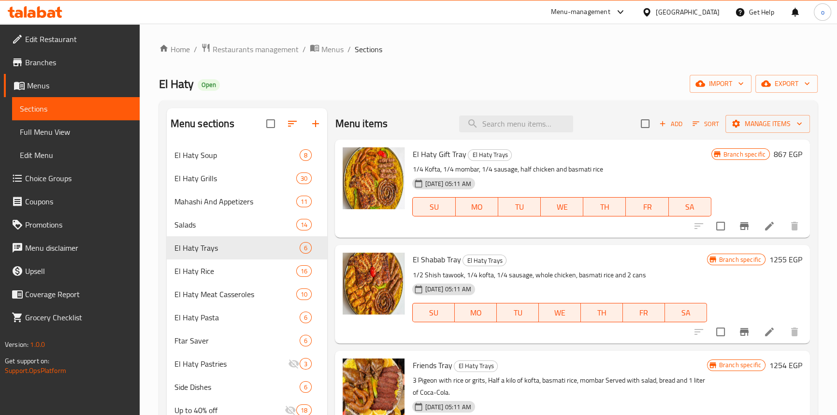
click at [738, 332] on icon "Branch-specific-item" at bounding box center [744, 332] width 12 height 12
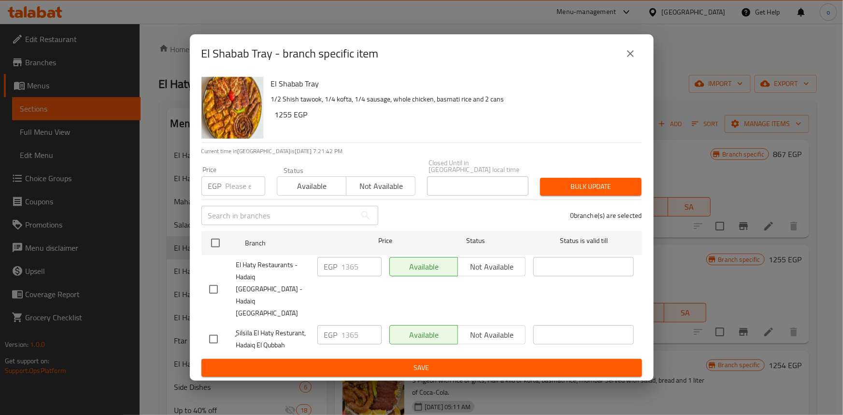
click at [636, 59] on icon "close" at bounding box center [631, 54] width 12 height 12
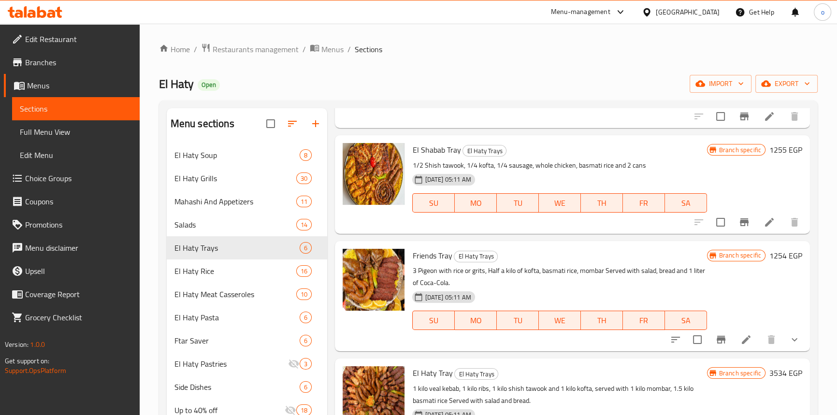
scroll to position [110, 0]
click at [717, 337] on icon "Branch-specific-item" at bounding box center [721, 339] width 9 height 8
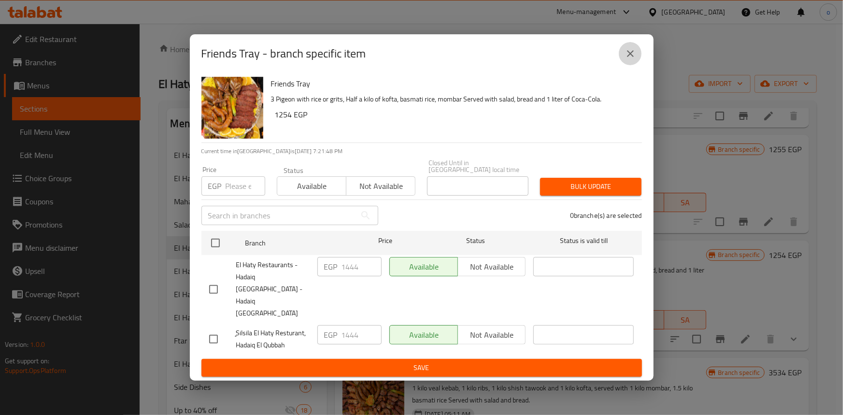
click at [629, 59] on icon "close" at bounding box center [631, 54] width 12 height 12
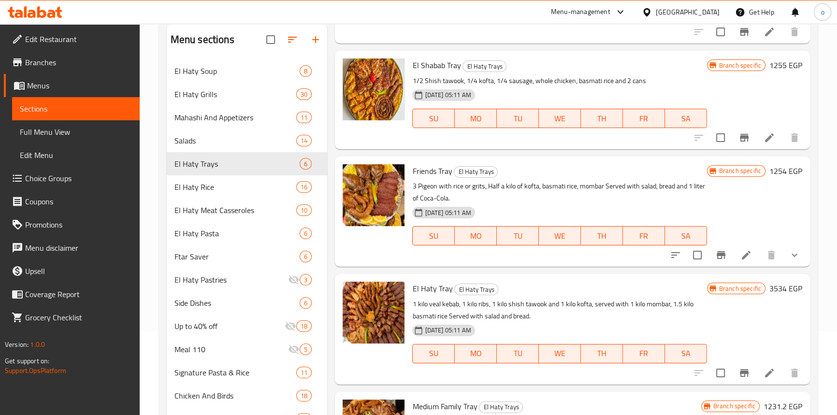
scroll to position [131, 0]
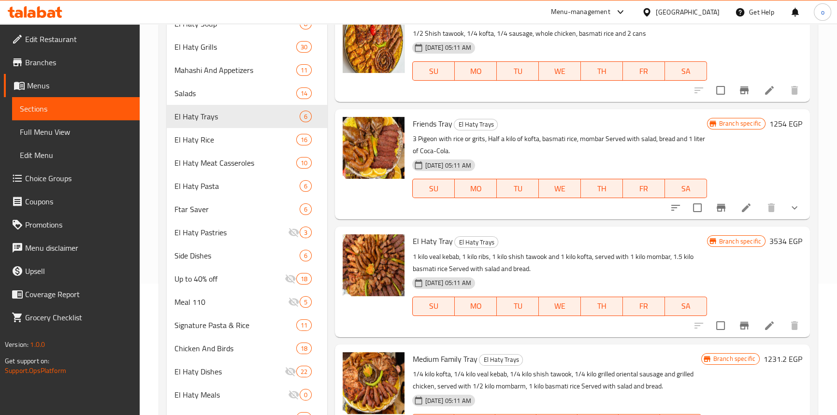
click at [738, 329] on icon "Branch-specific-item" at bounding box center [744, 326] width 12 height 12
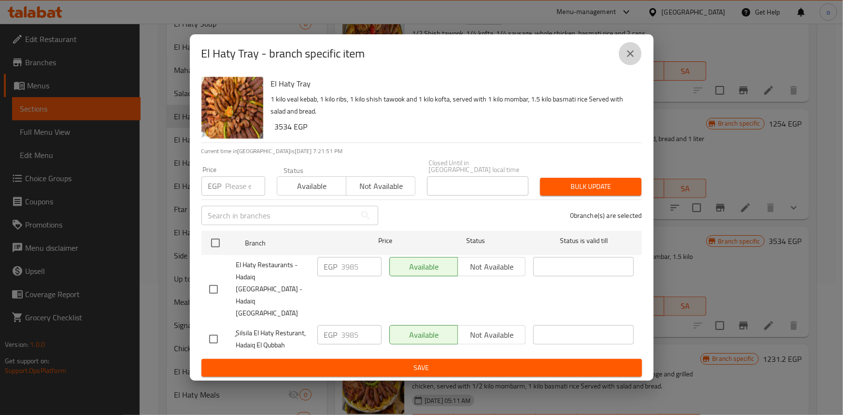
click at [631, 59] on icon "close" at bounding box center [631, 54] width 12 height 12
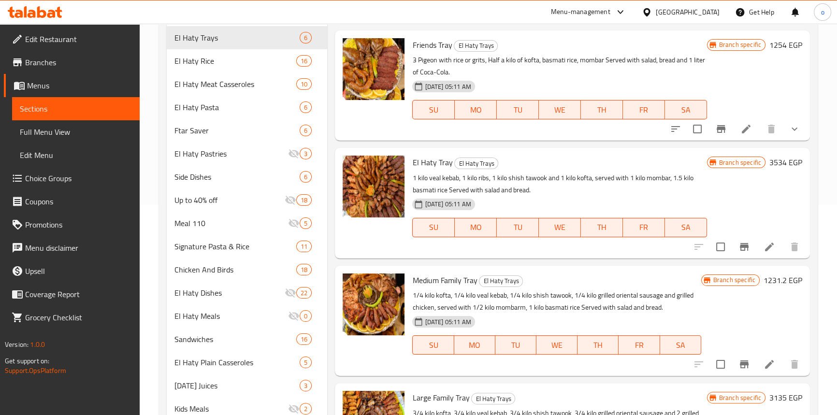
scroll to position [263, 0]
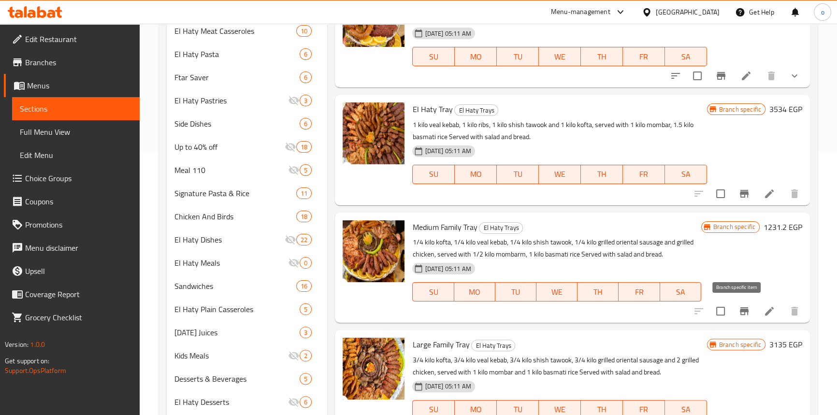
click at [738, 305] on icon "Branch-specific-item" at bounding box center [744, 311] width 12 height 12
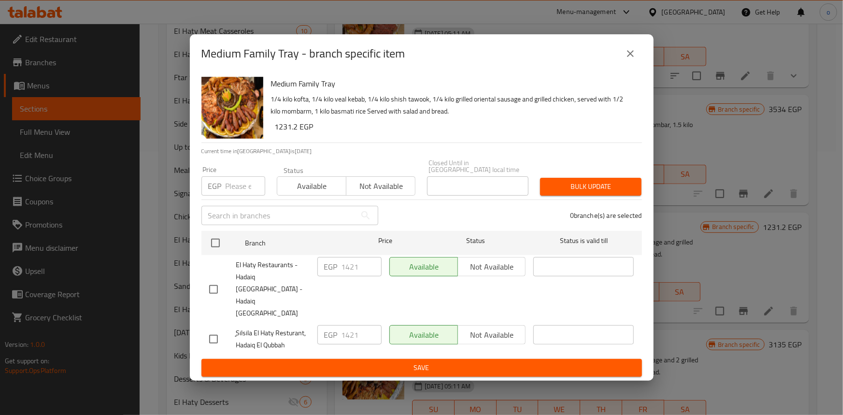
click at [627, 59] on icon "close" at bounding box center [631, 54] width 12 height 12
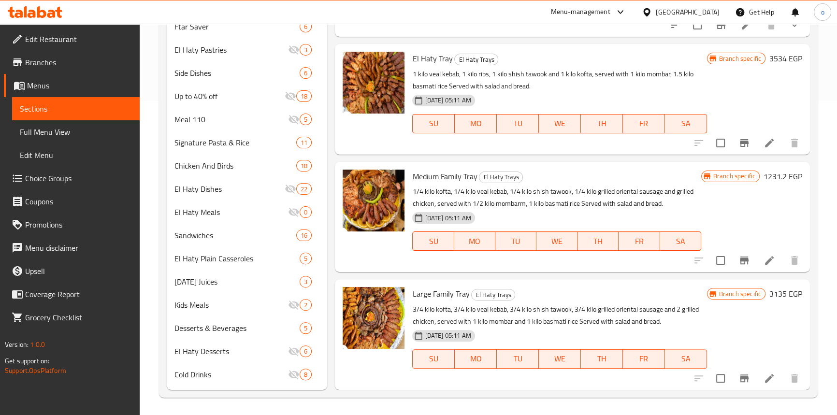
scroll to position [316, 0]
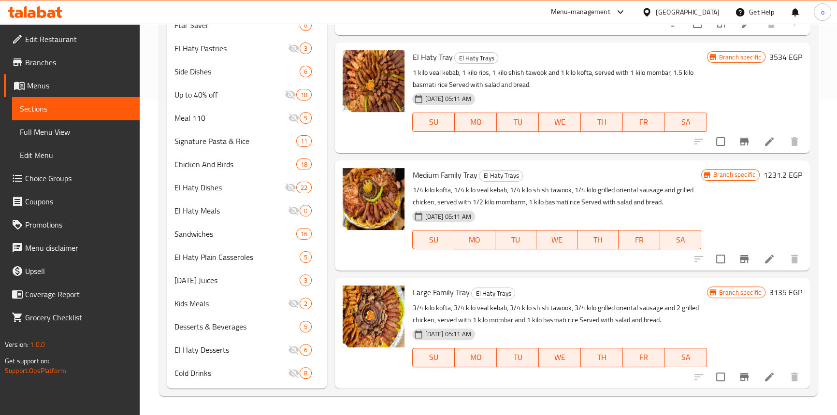
click at [738, 375] on icon "Branch-specific-item" at bounding box center [744, 377] width 12 height 12
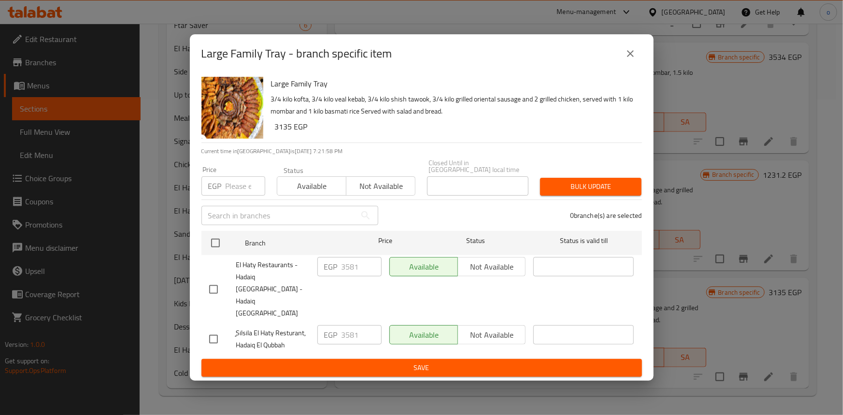
click at [624, 65] on button "close" at bounding box center [630, 53] width 23 height 23
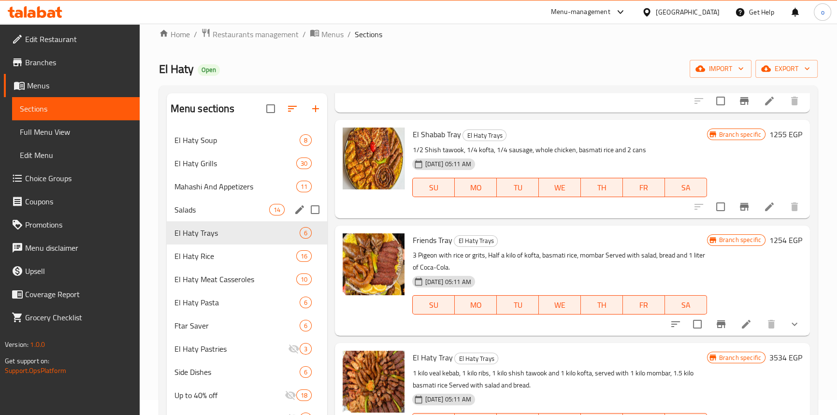
scroll to position [8, 0]
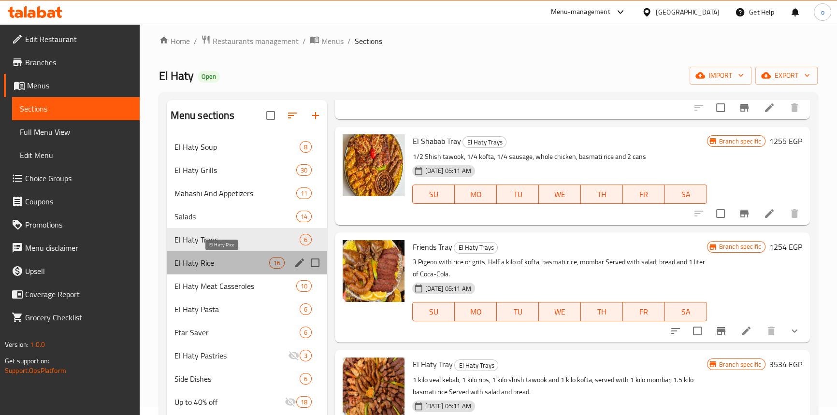
click at [216, 260] on span "El Haty Rice" at bounding box center [221, 263] width 95 height 12
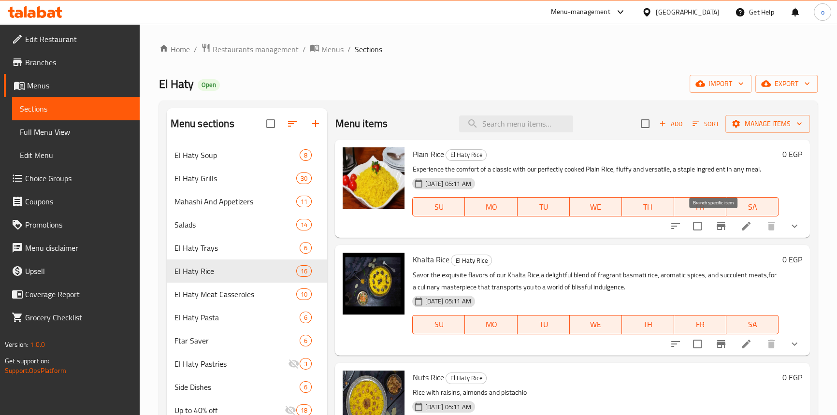
click at [709, 220] on button "Branch-specific-item" at bounding box center [720, 226] width 23 height 23
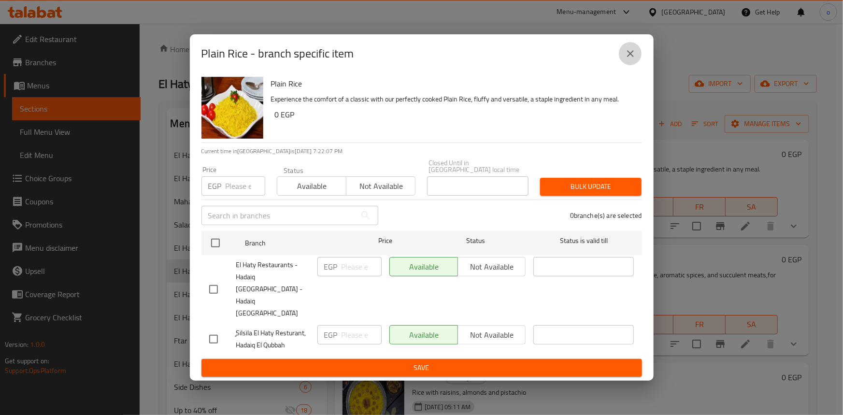
click at [631, 65] on button "close" at bounding box center [630, 53] width 23 height 23
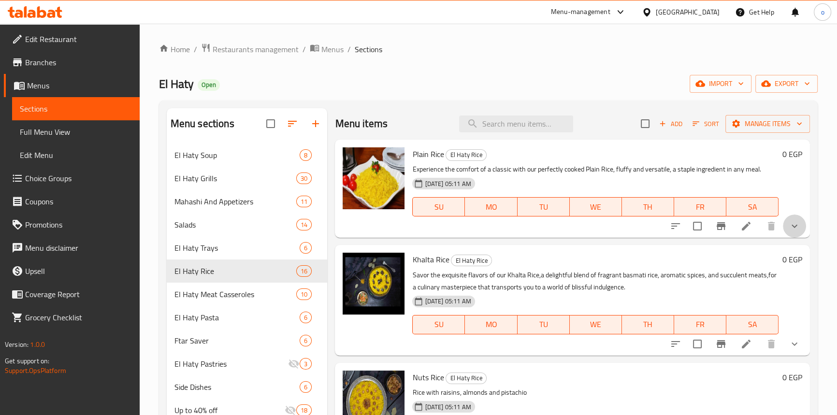
click at [793, 230] on button "show more" at bounding box center [794, 226] width 23 height 23
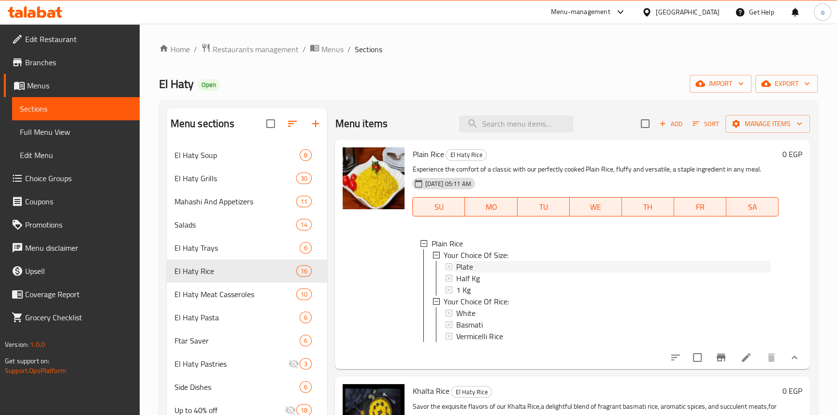
click at [473, 267] on div "Plate" at bounding box center [613, 267] width 314 height 12
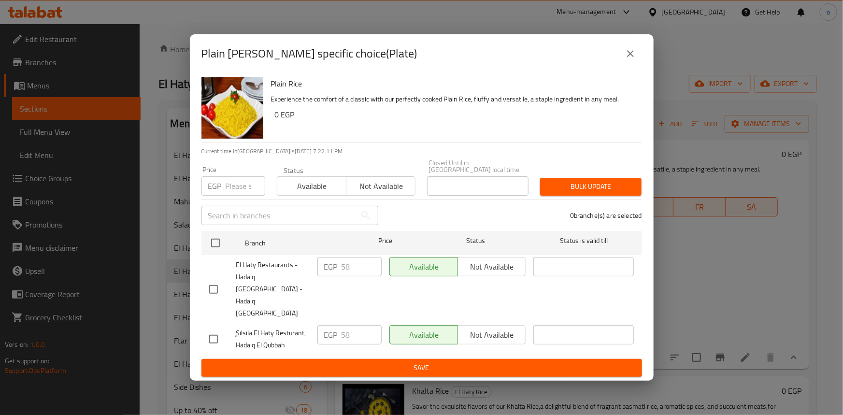
click at [638, 65] on button "close" at bounding box center [630, 53] width 23 height 23
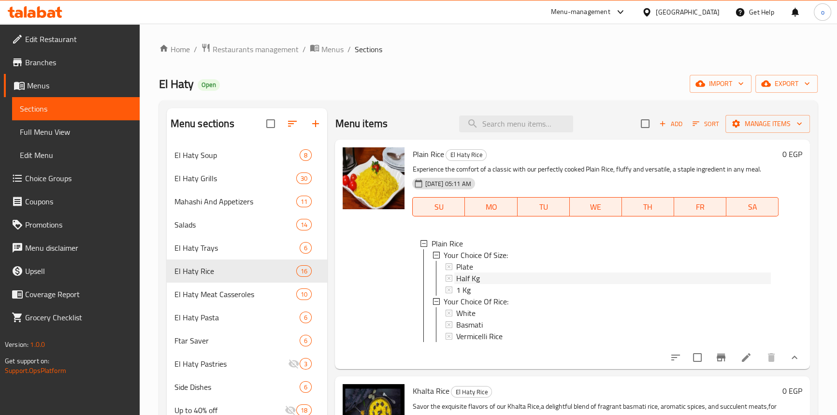
click at [486, 277] on div "Half Kg" at bounding box center [613, 279] width 314 height 12
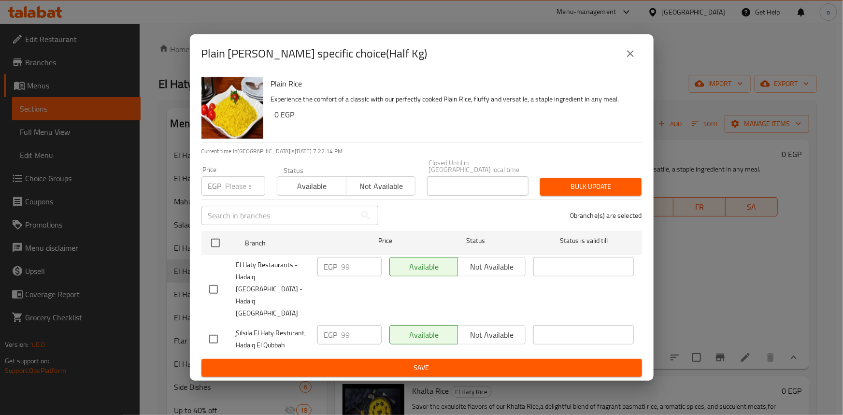
click at [622, 65] on button "close" at bounding box center [630, 53] width 23 height 23
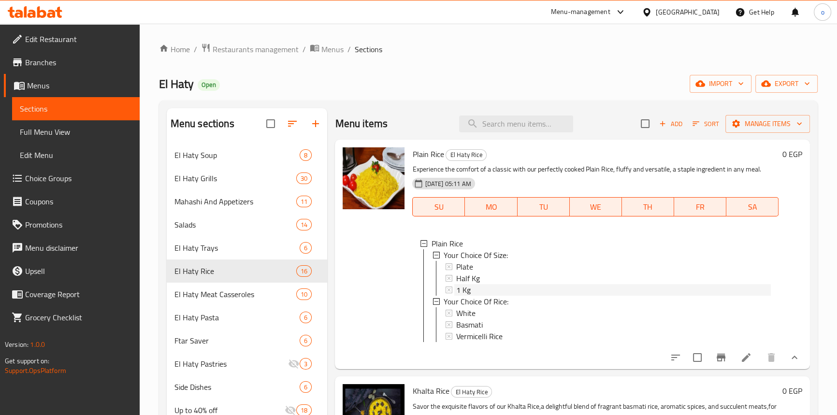
click at [471, 288] on div "1 Kg" at bounding box center [613, 290] width 314 height 12
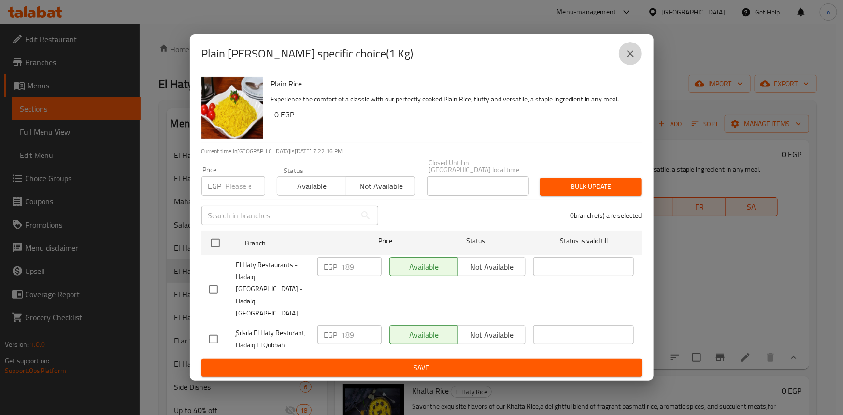
click at [636, 59] on icon "close" at bounding box center [631, 54] width 12 height 12
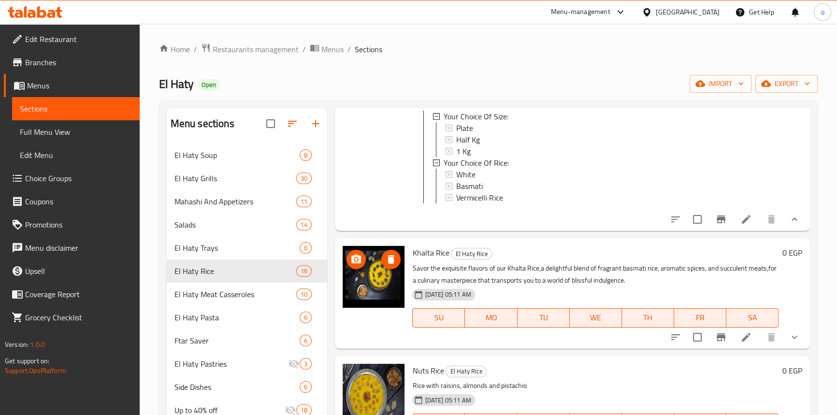
scroll to position [219, 0]
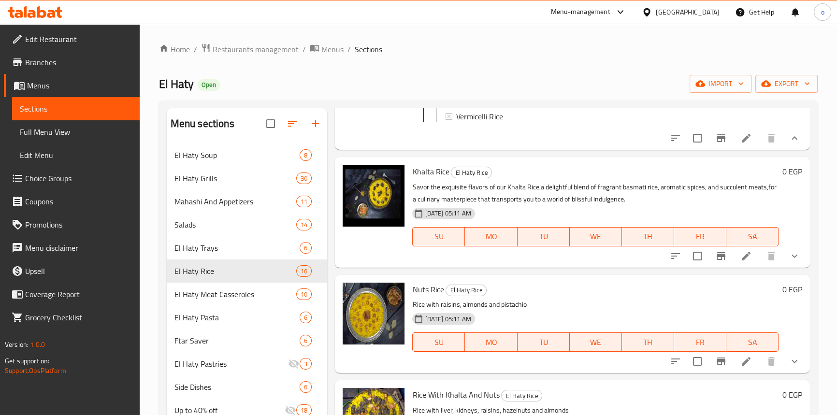
click at [783, 266] on button "show more" at bounding box center [794, 255] width 23 height 23
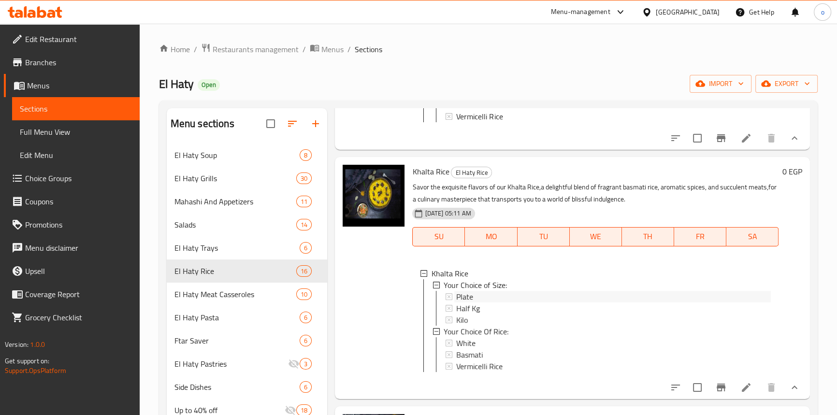
click at [541, 299] on div "Plate" at bounding box center [614, 297] width 314 height 12
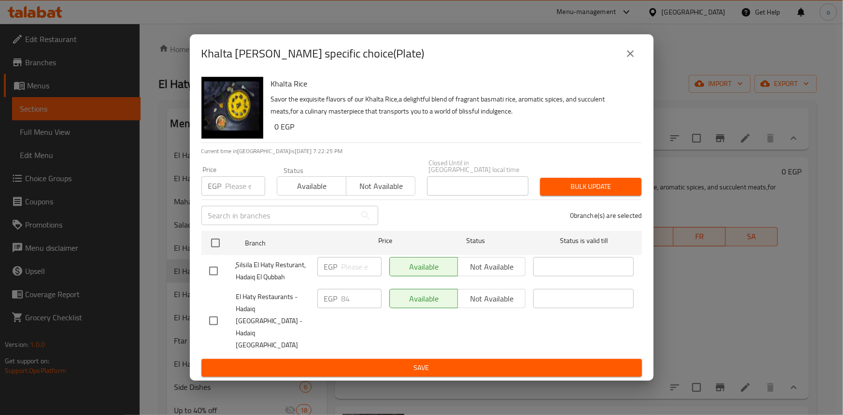
click at [338, 308] on div "EGP 84 ​" at bounding box center [349, 298] width 64 height 19
click at [633, 59] on icon "close" at bounding box center [631, 54] width 12 height 12
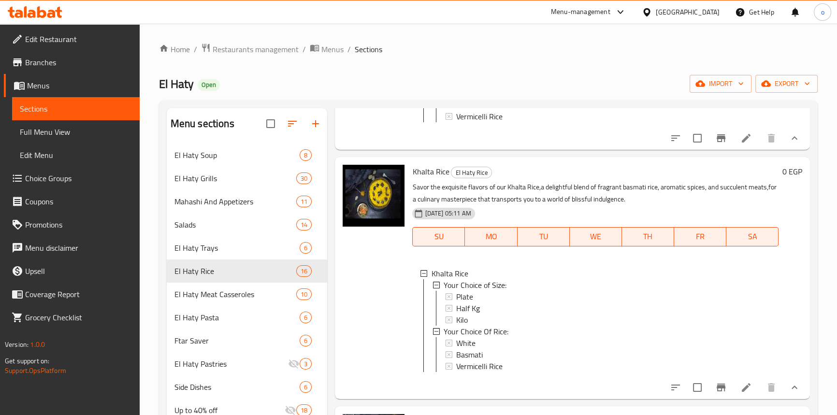
scroll to position [0, 0]
click at [484, 302] on div "Plate" at bounding box center [613, 296] width 314 height 12
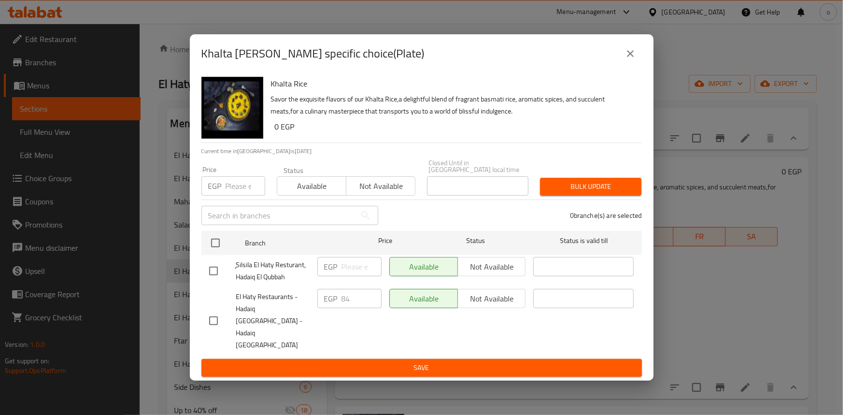
click at [622, 73] on div "Khalta Rice - branch specific choice(Plate)" at bounding box center [422, 53] width 464 height 39
click at [626, 59] on icon "close" at bounding box center [631, 54] width 12 height 12
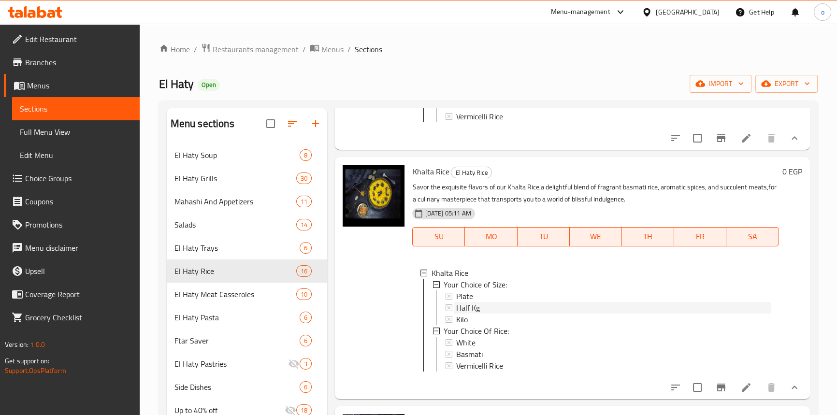
click at [473, 314] on span "Half Kg" at bounding box center [468, 308] width 24 height 12
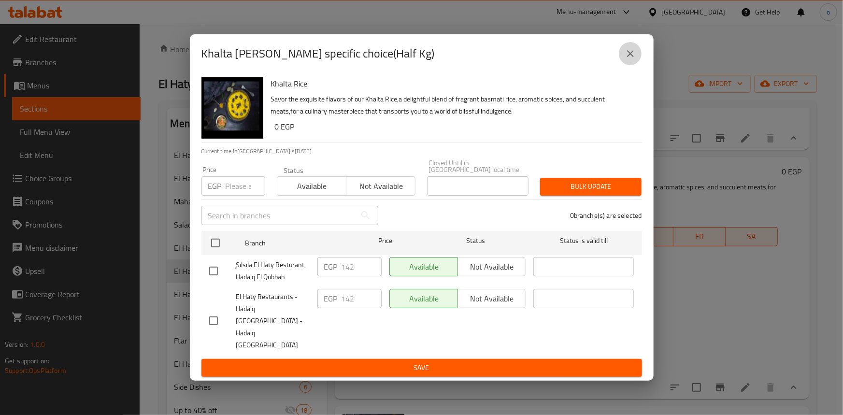
click at [627, 59] on icon "close" at bounding box center [631, 54] width 12 height 12
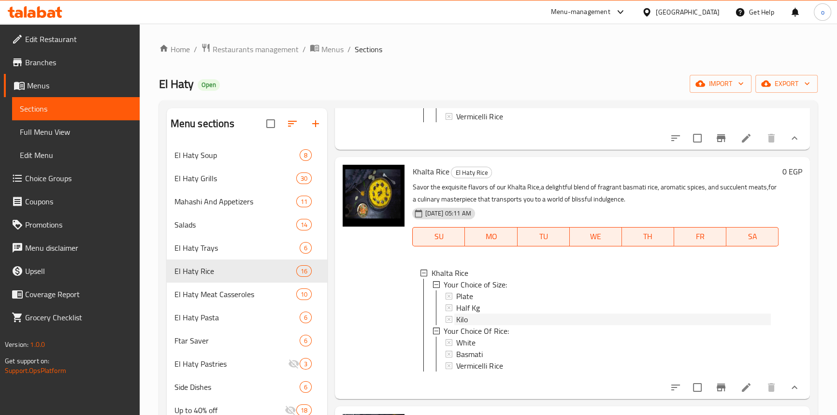
click at [466, 324] on span "Kilo" at bounding box center [462, 320] width 12 height 12
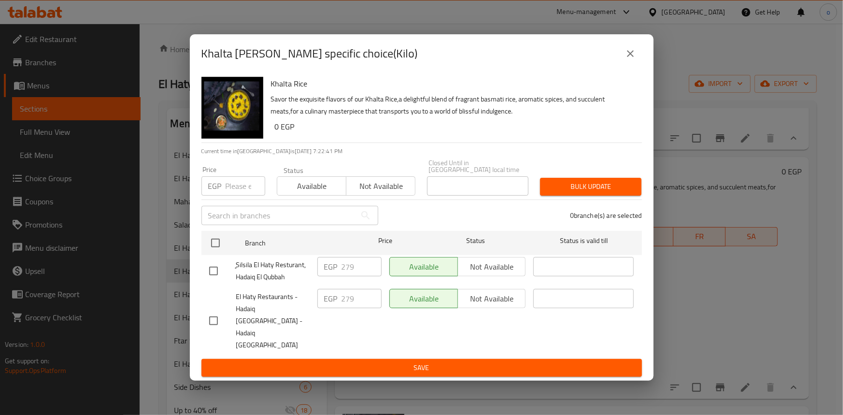
click at [625, 59] on icon "close" at bounding box center [631, 54] width 12 height 12
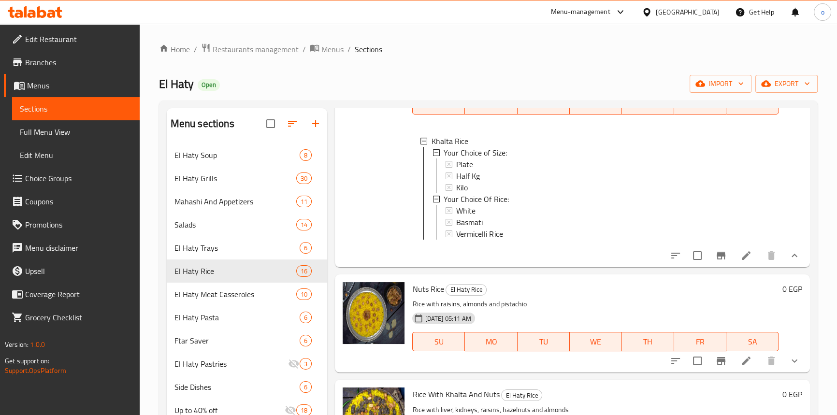
scroll to position [439, 0]
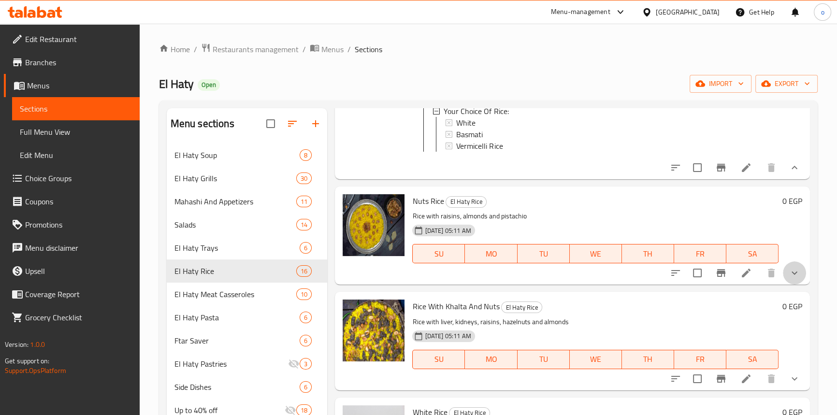
click at [789, 279] on icon "show more" at bounding box center [795, 273] width 12 height 12
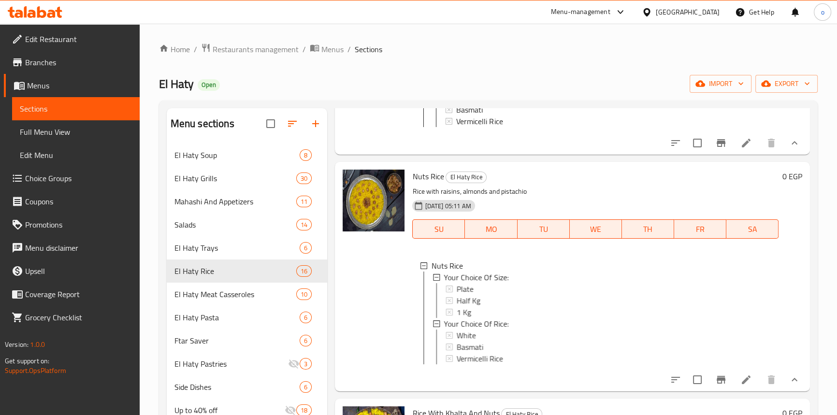
scroll to position [483, 0]
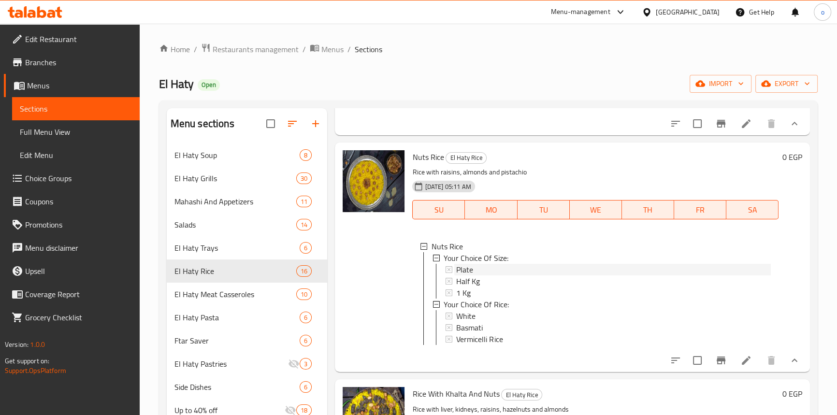
click at [478, 275] on div "Plate" at bounding box center [613, 270] width 314 height 12
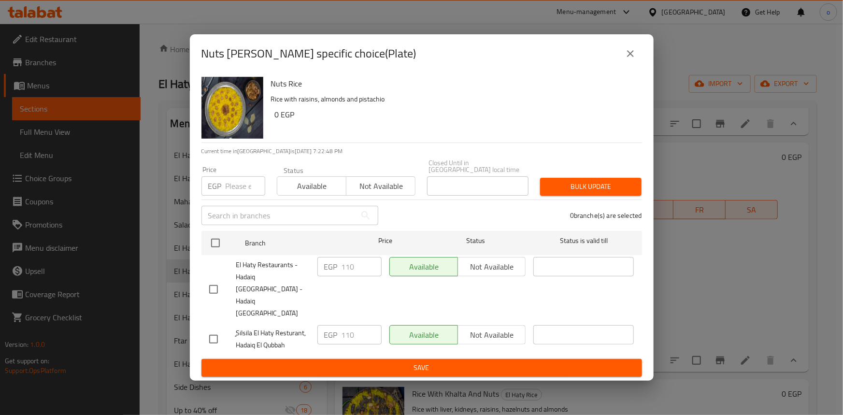
click at [633, 65] on button "close" at bounding box center [630, 53] width 23 height 23
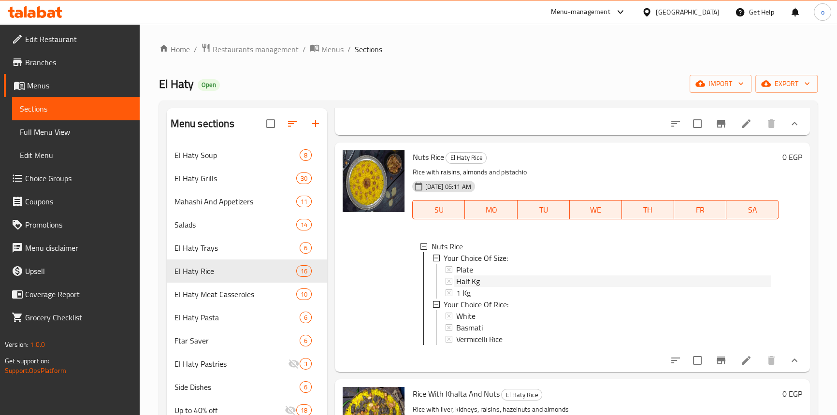
click at [478, 287] on span "Half Kg" at bounding box center [468, 281] width 24 height 12
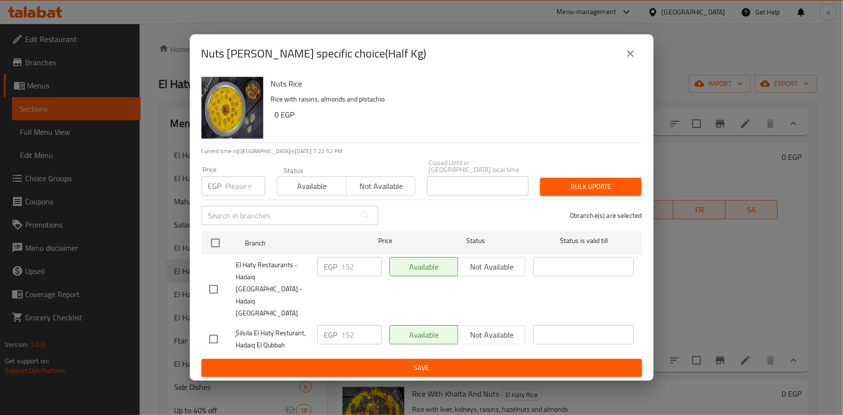
click at [634, 59] on icon "close" at bounding box center [631, 54] width 12 height 12
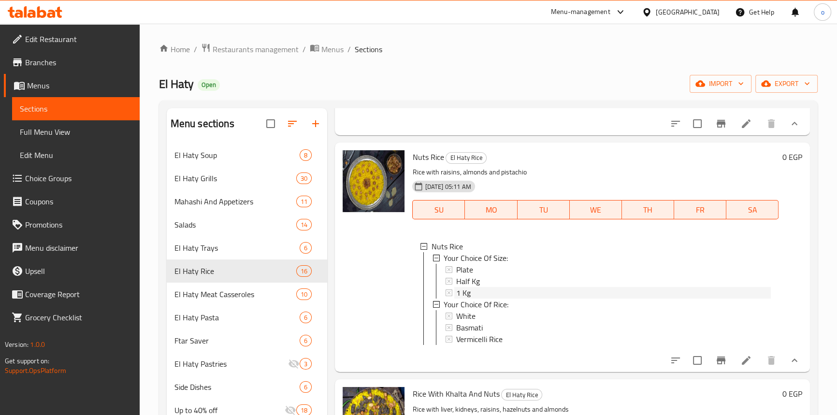
click at [476, 299] on div "1 Kg" at bounding box center [613, 293] width 314 height 12
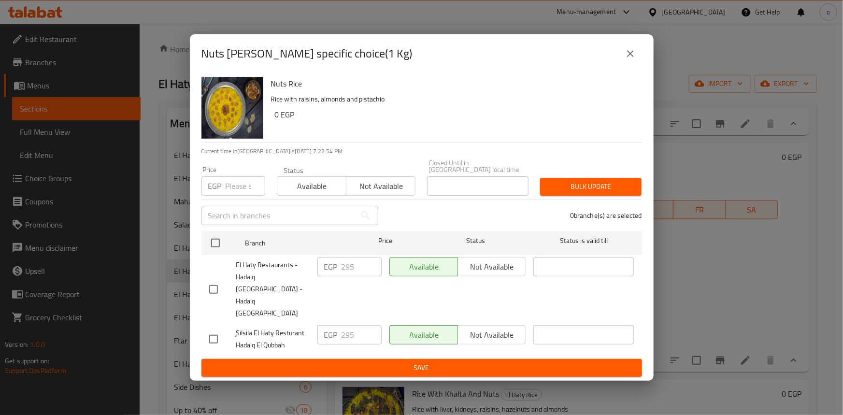
drag, startPoint x: 633, startPoint y: 66, endPoint x: 580, endPoint y: 154, distance: 102.3
click at [633, 59] on icon "close" at bounding box center [631, 54] width 12 height 12
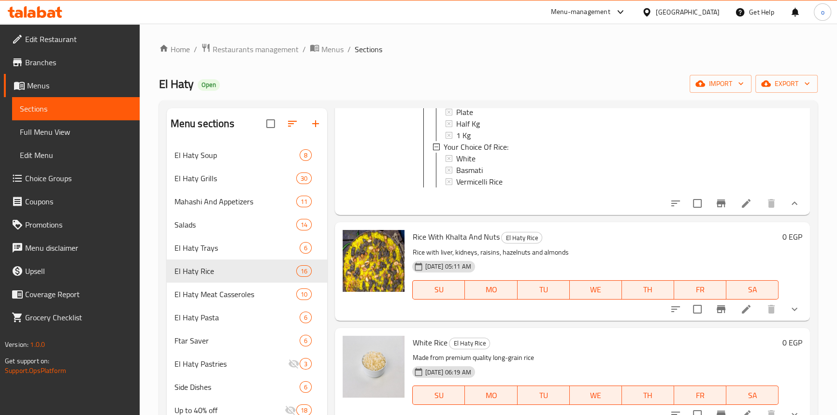
scroll to position [659, 0]
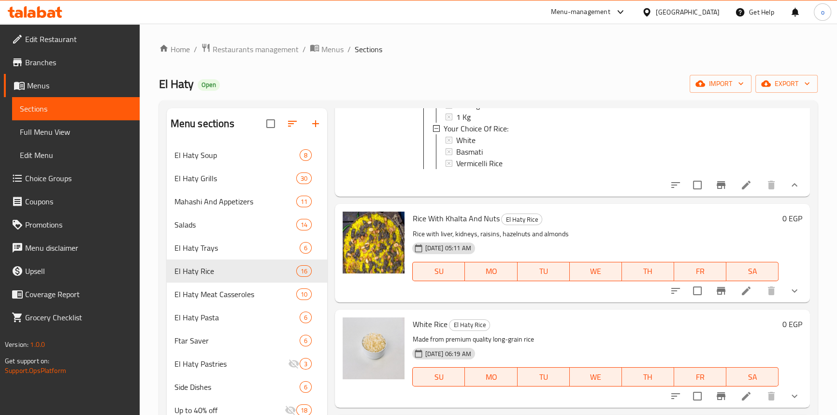
click at [789, 297] on icon "show more" at bounding box center [795, 291] width 12 height 12
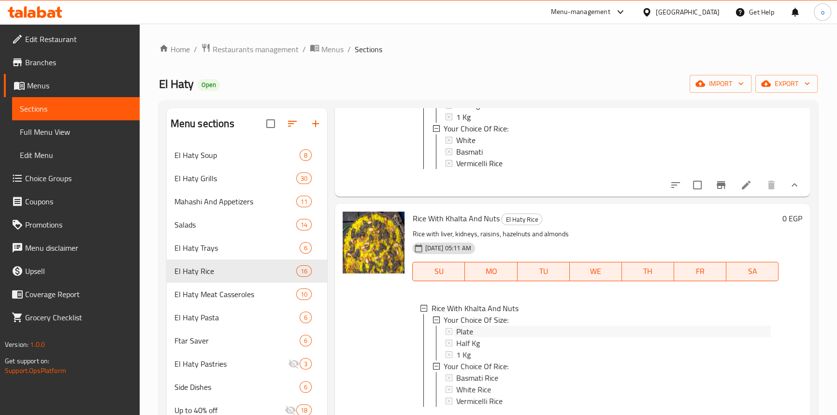
click at [493, 337] on div "Plate" at bounding box center [614, 332] width 314 height 12
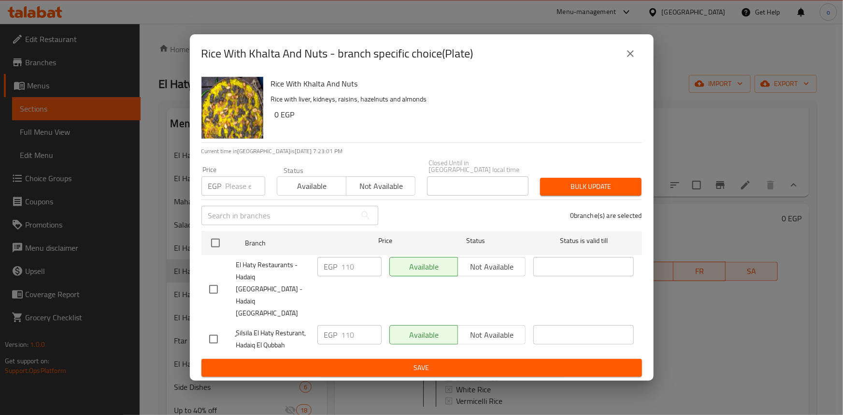
click at [627, 59] on icon "close" at bounding box center [631, 54] width 12 height 12
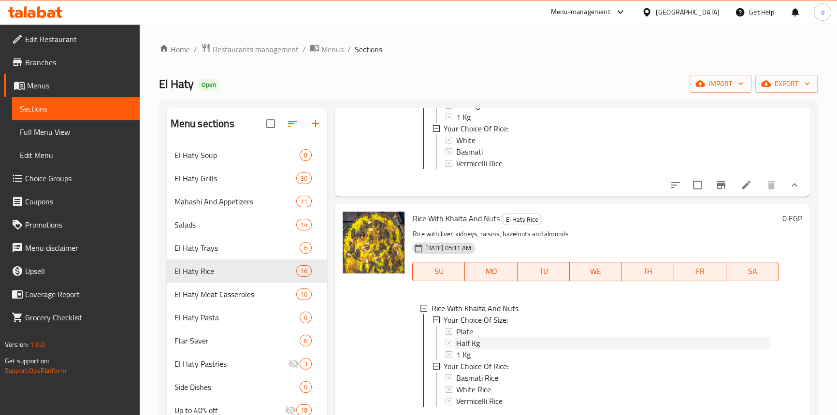
click at [475, 349] on span "Half Kg" at bounding box center [468, 343] width 24 height 12
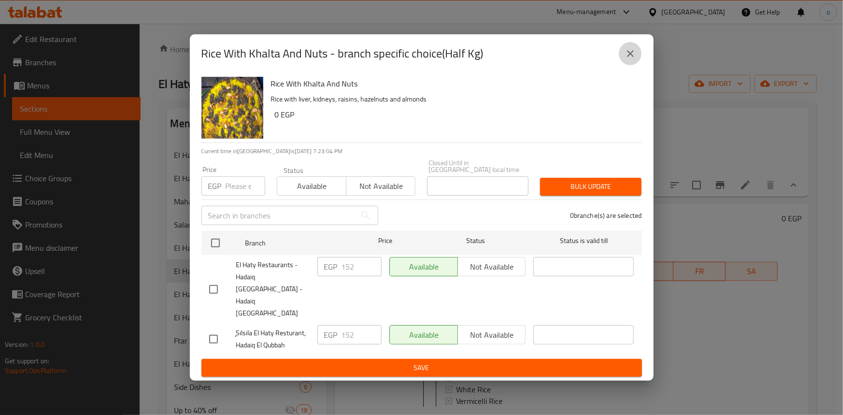
click at [639, 63] on button "close" at bounding box center [630, 53] width 23 height 23
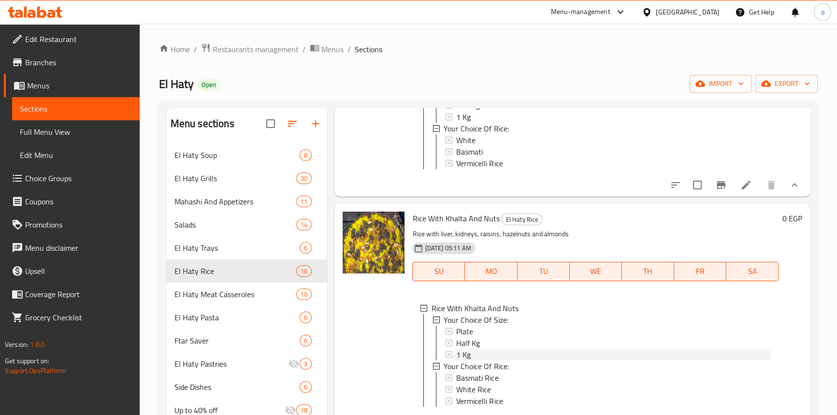
click at [482, 360] on div "1 Kg" at bounding box center [613, 355] width 314 height 12
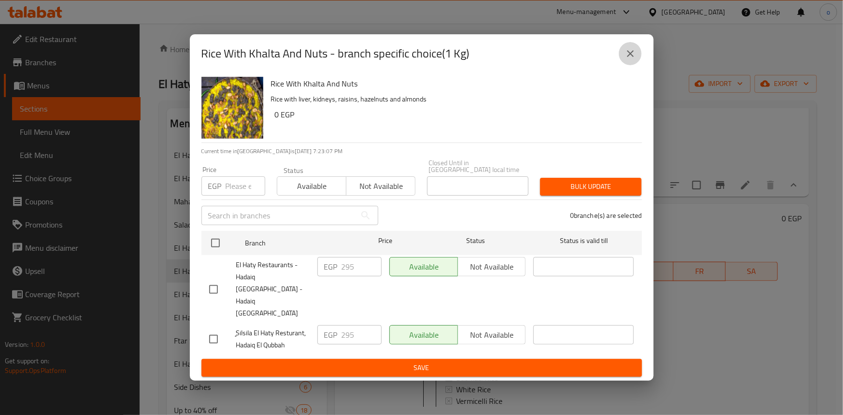
click at [621, 65] on button "close" at bounding box center [630, 53] width 23 height 23
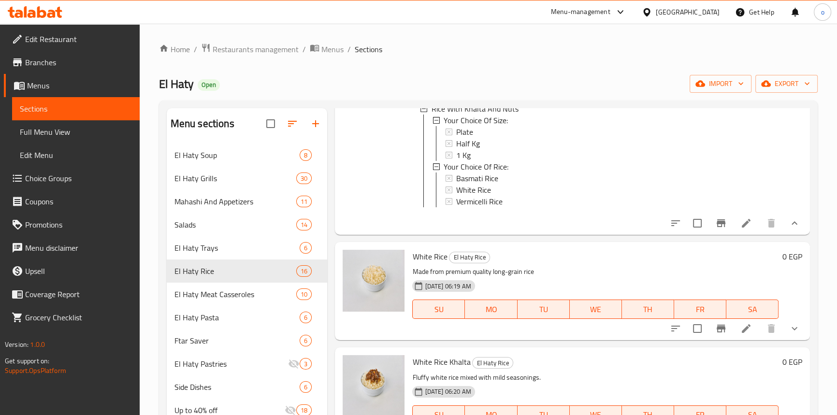
scroll to position [922, 0]
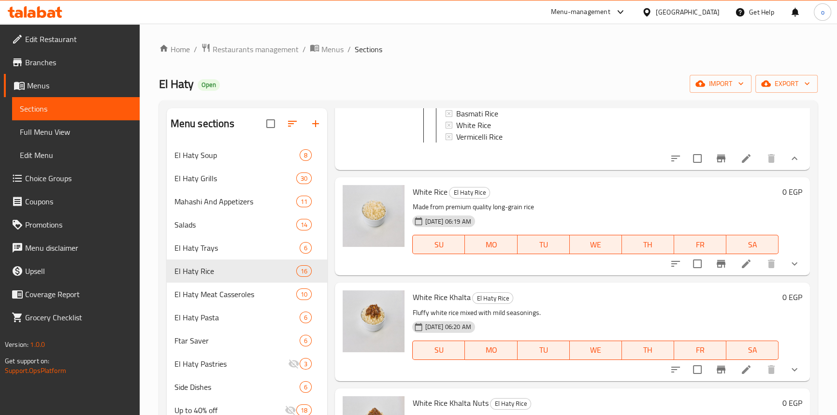
click at [783, 275] on button "show more" at bounding box center [794, 263] width 23 height 23
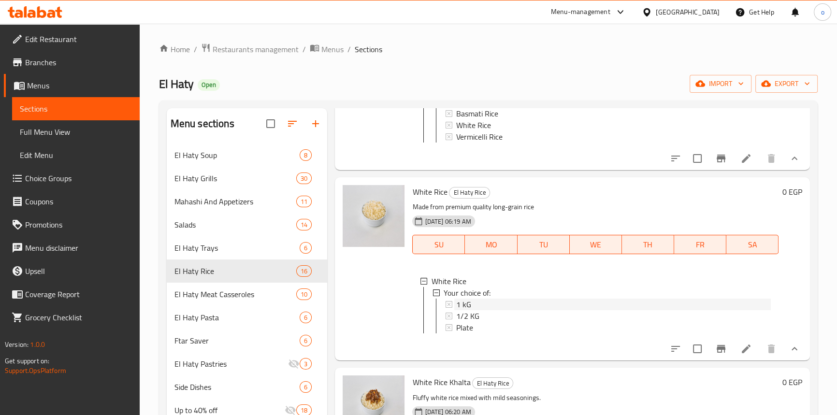
click at [475, 310] on div "1 kG" at bounding box center [613, 305] width 314 height 12
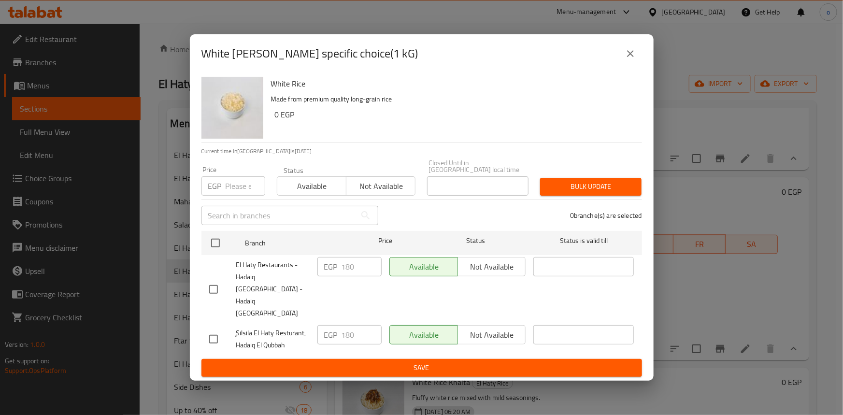
click at [627, 59] on icon "close" at bounding box center [631, 54] width 12 height 12
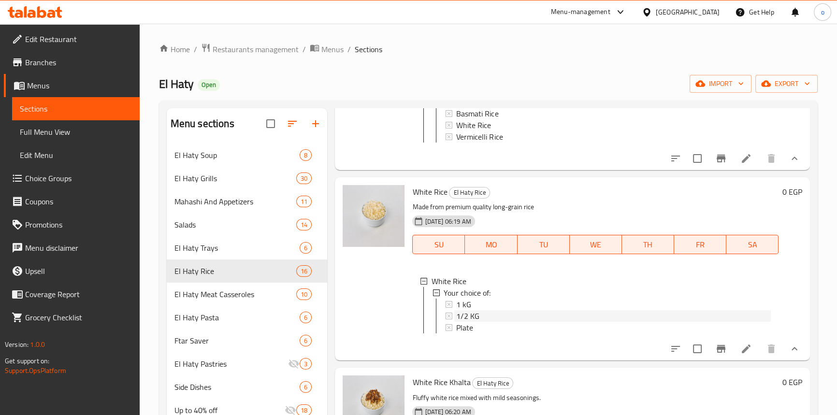
click at [488, 322] on div "1/2 KG" at bounding box center [613, 316] width 314 height 12
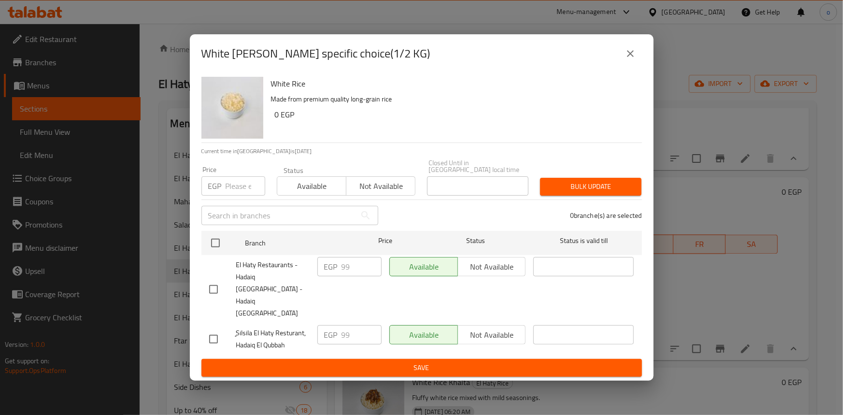
click at [631, 59] on icon "close" at bounding box center [631, 54] width 12 height 12
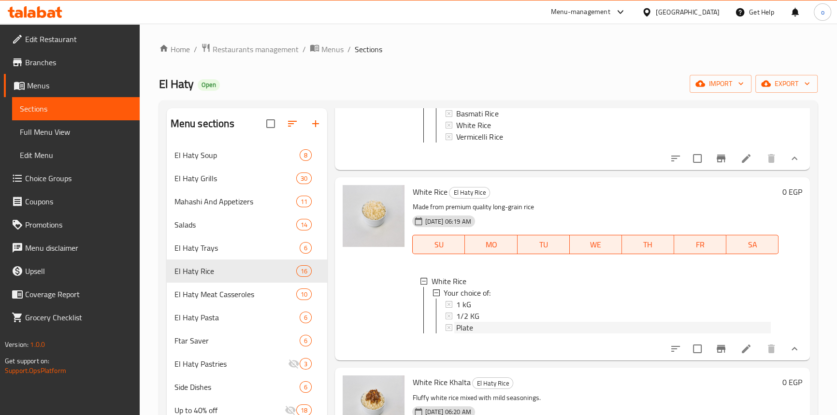
click at [488, 333] on div "Plate" at bounding box center [613, 328] width 314 height 12
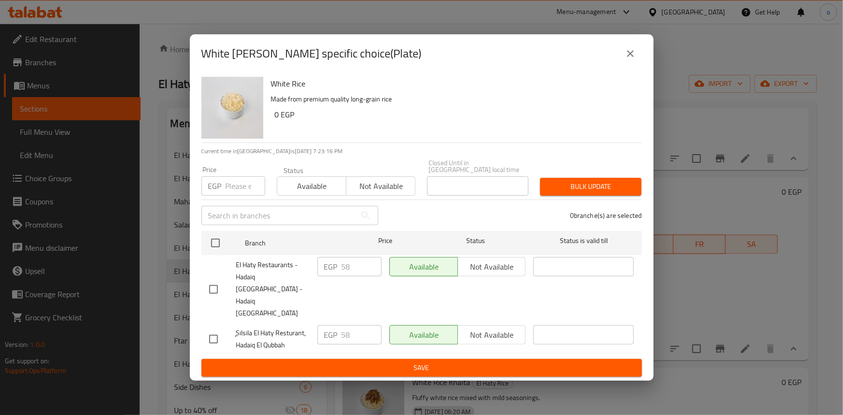
click at [629, 57] on icon "close" at bounding box center [630, 53] width 7 height 7
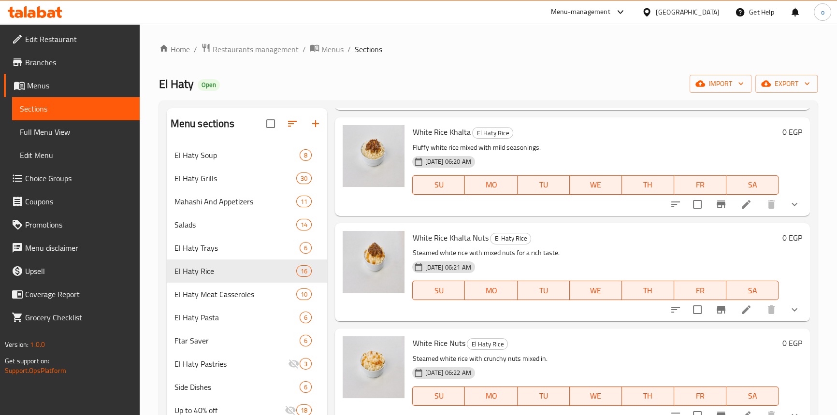
scroll to position [1186, 0]
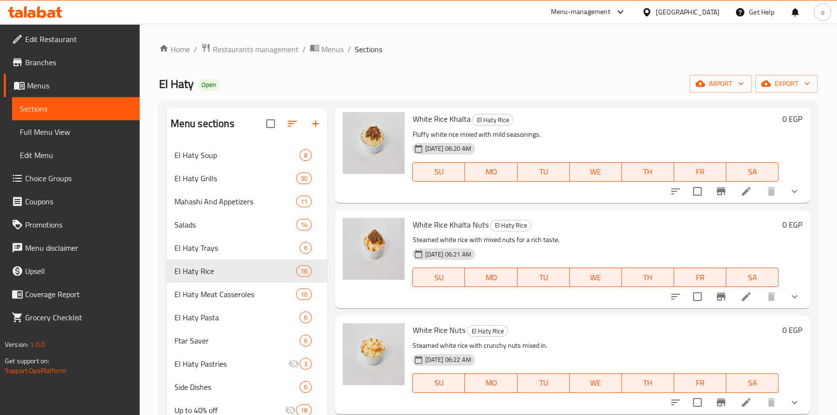
click at [792, 197] on icon "show more" at bounding box center [795, 192] width 12 height 12
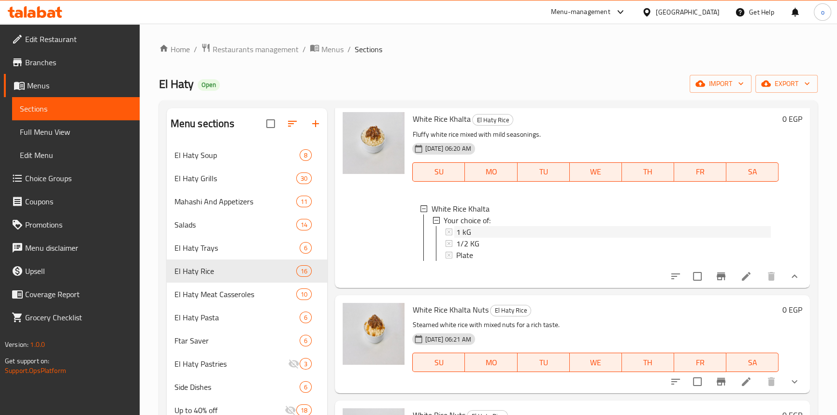
click at [464, 238] on span "1 kG" at bounding box center [463, 232] width 15 height 12
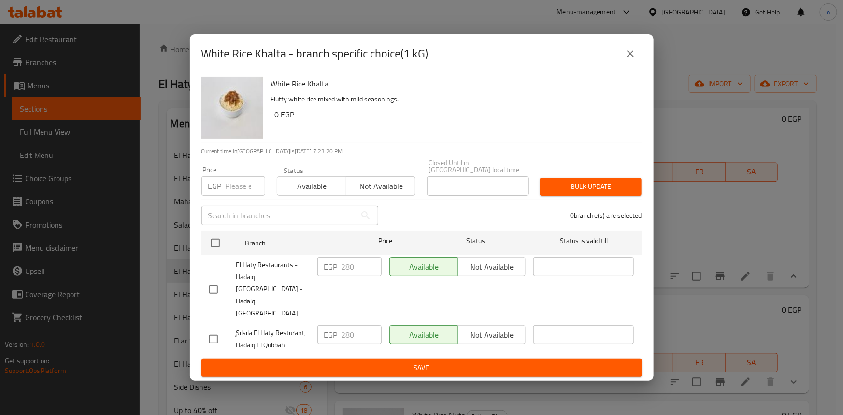
click at [633, 73] on div "White Rice Khalta - branch specific choice(1 kG)" at bounding box center [422, 53] width 464 height 39
click at [633, 59] on icon "close" at bounding box center [631, 54] width 12 height 12
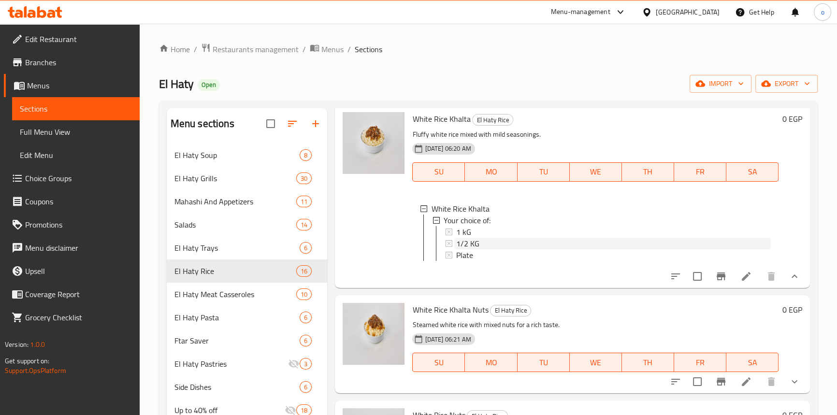
click at [522, 249] on div "1/2 KG" at bounding box center [613, 244] width 314 height 12
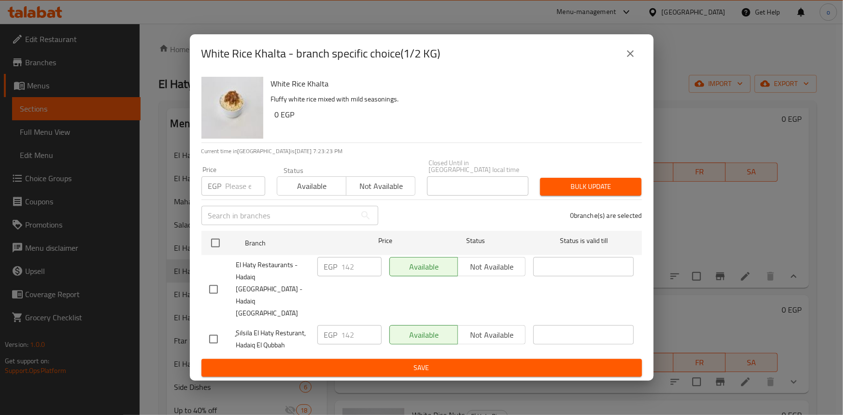
click at [623, 65] on button "close" at bounding box center [630, 53] width 23 height 23
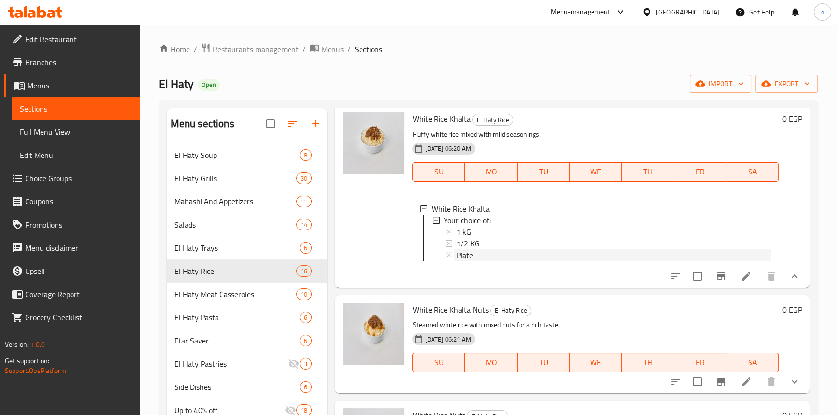
click at [482, 261] on div "Plate" at bounding box center [613, 255] width 314 height 12
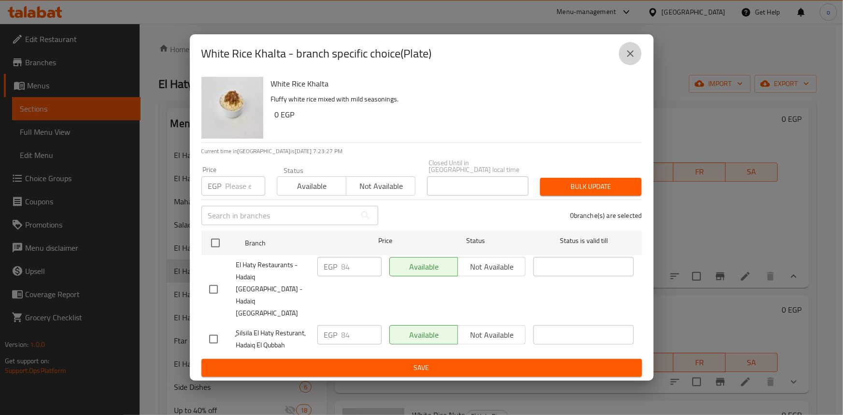
click at [634, 59] on icon "close" at bounding box center [631, 54] width 12 height 12
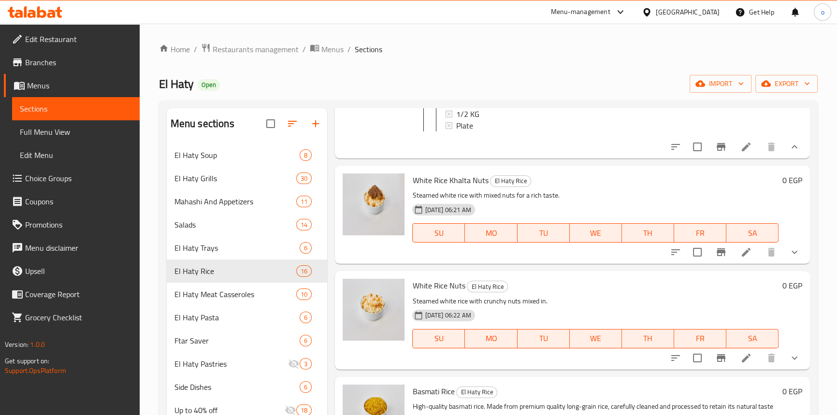
scroll to position [1318, 0]
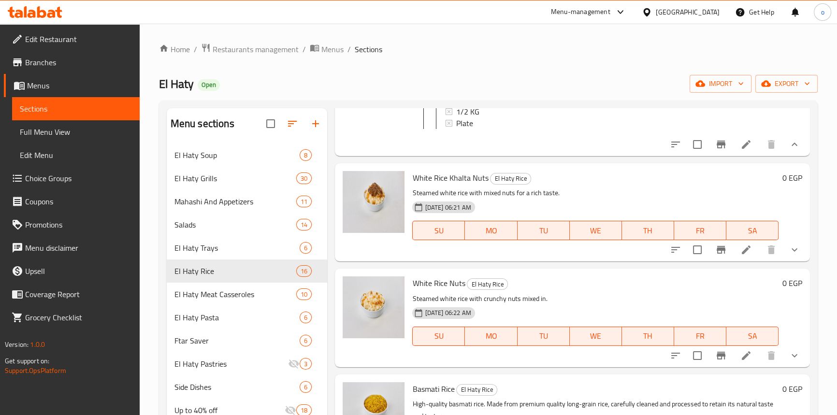
click at [792, 256] on icon "show more" at bounding box center [795, 250] width 12 height 12
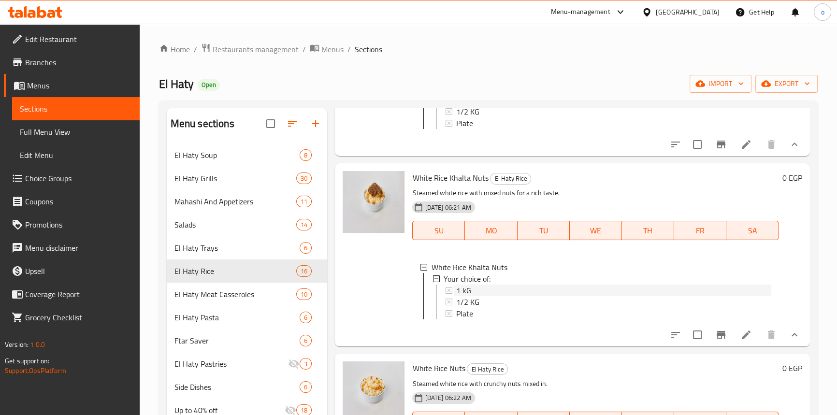
click at [469, 296] on span "1 kG" at bounding box center [463, 291] width 15 height 12
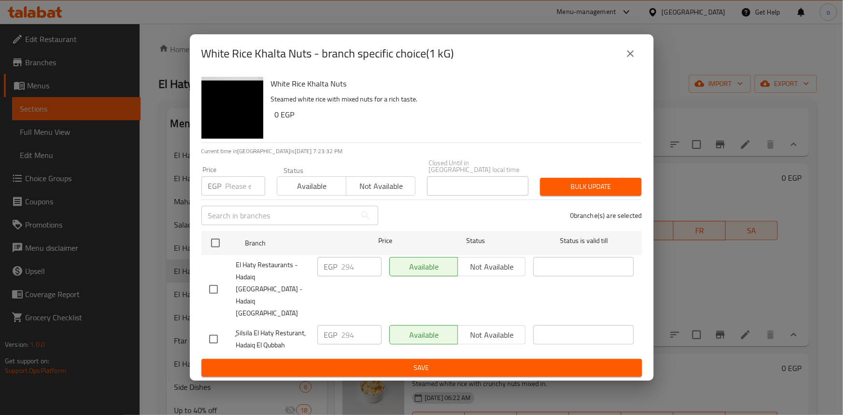
click at [633, 65] on button "close" at bounding box center [630, 53] width 23 height 23
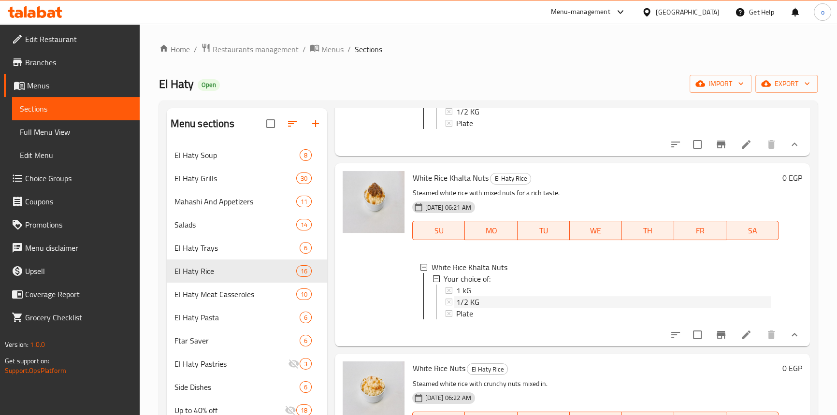
click at [474, 308] on span "1/2 KG" at bounding box center [467, 302] width 23 height 12
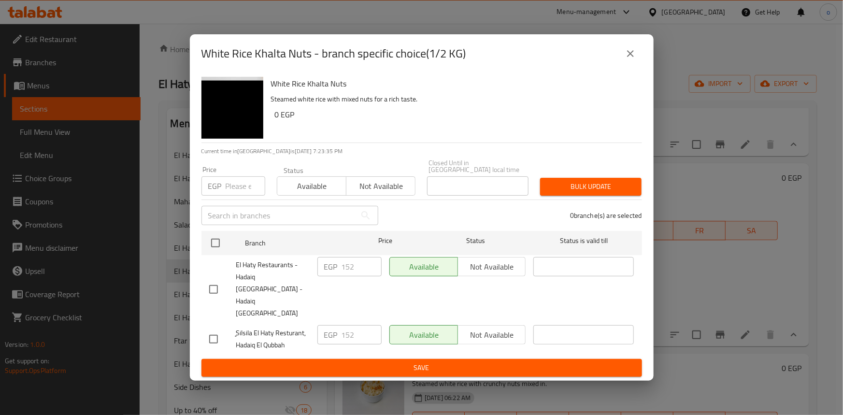
click at [629, 57] on icon "close" at bounding box center [630, 53] width 7 height 7
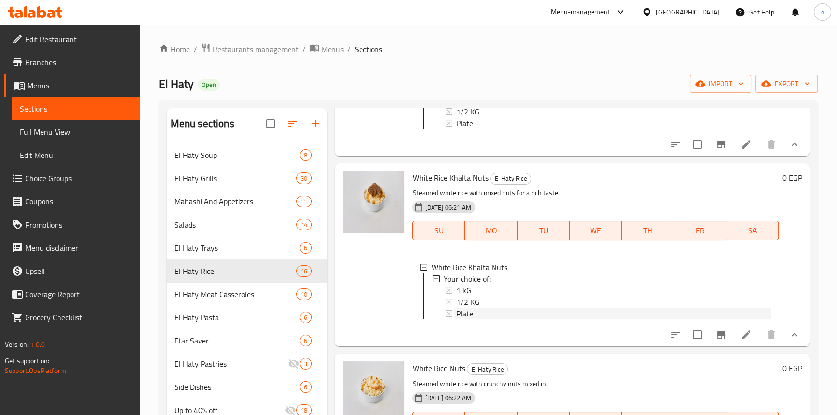
click at [474, 319] on div "Plate" at bounding box center [613, 314] width 314 height 12
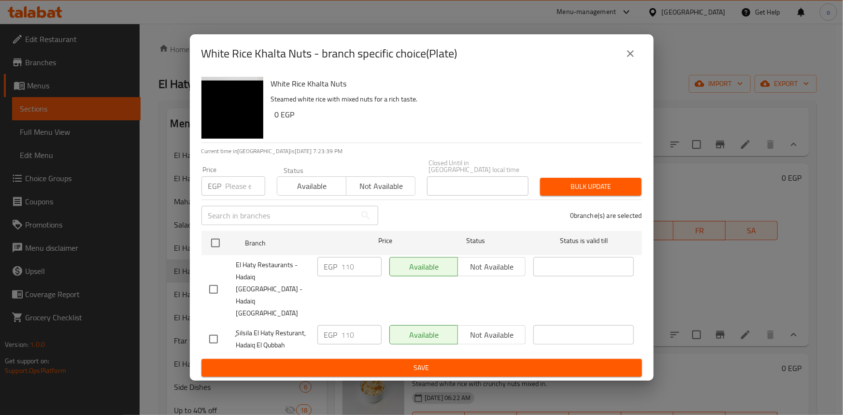
click at [636, 62] on button "close" at bounding box center [630, 53] width 23 height 23
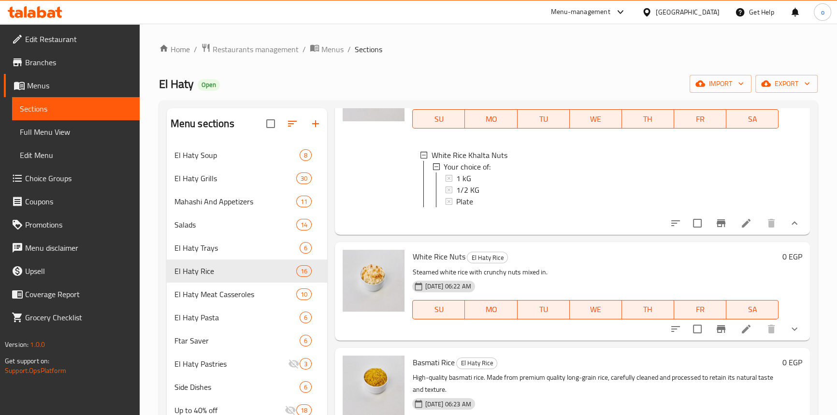
scroll to position [1450, 0]
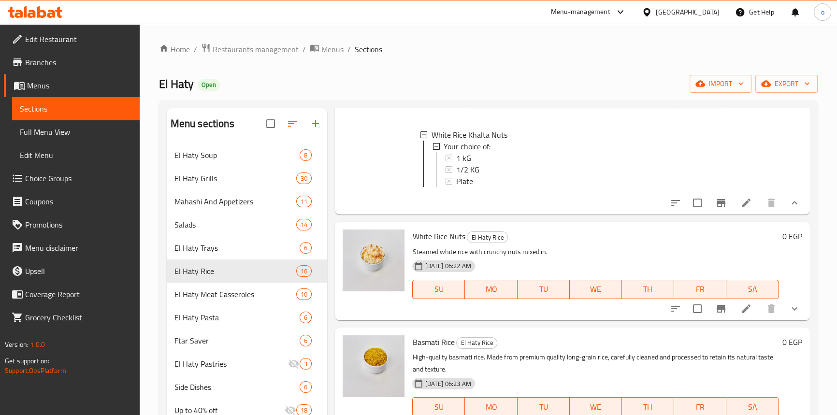
click at [789, 315] on icon "show more" at bounding box center [795, 309] width 12 height 12
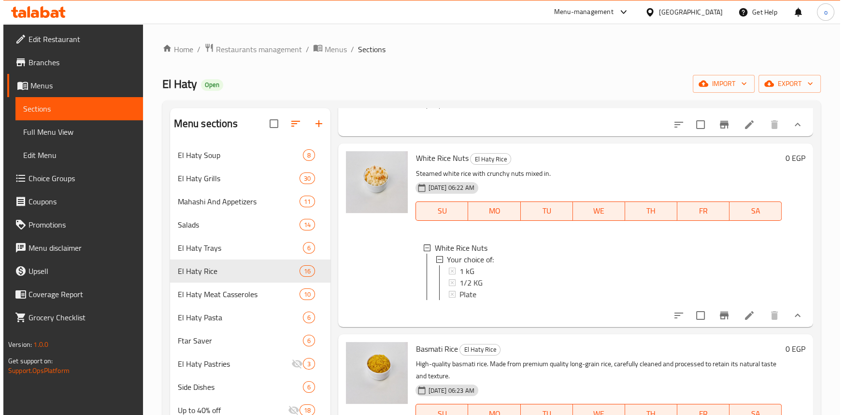
scroll to position [1537, 0]
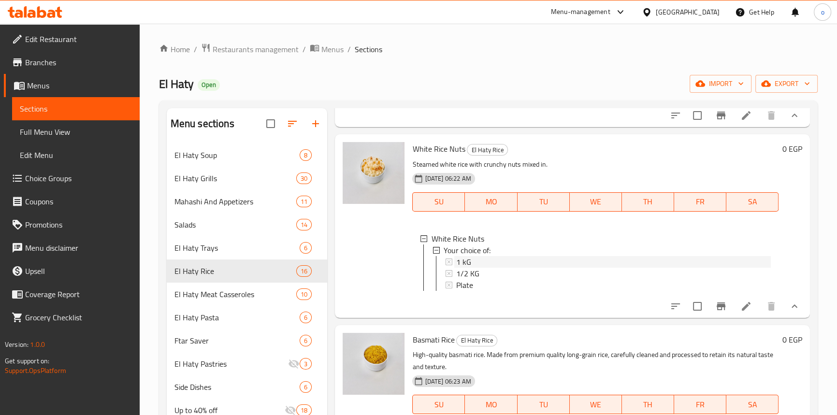
click at [475, 268] on div "1 kG" at bounding box center [613, 262] width 314 height 12
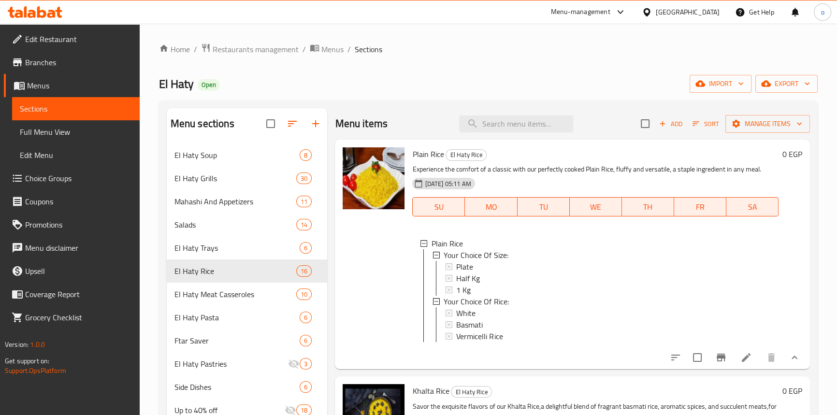
scroll to position [0, 0]
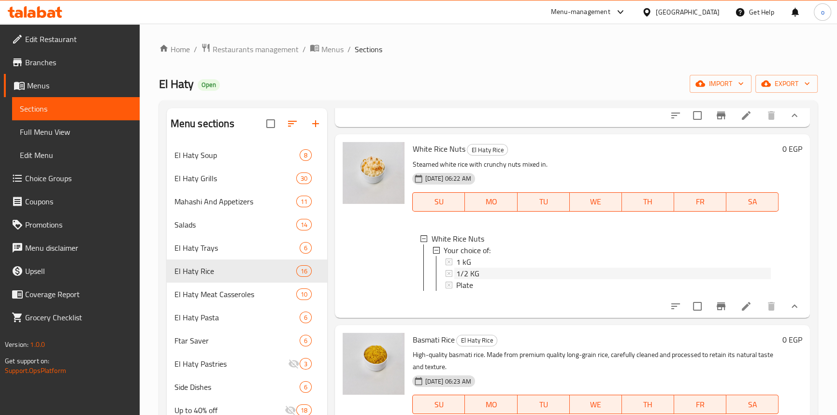
click at [477, 279] on span "1/2 KG" at bounding box center [467, 274] width 23 height 12
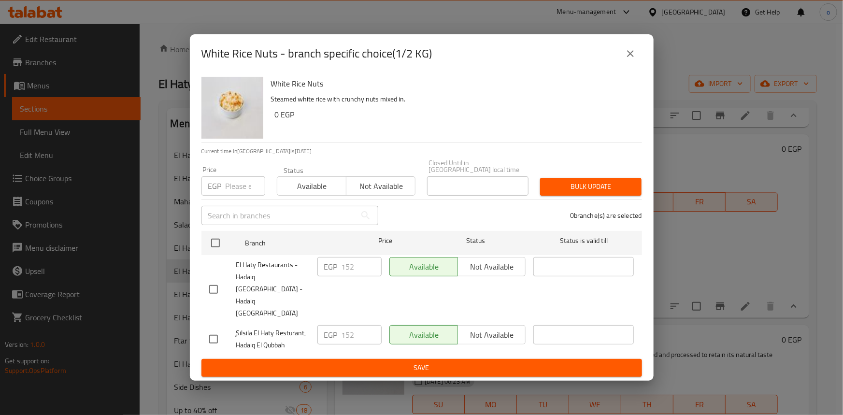
click at [627, 59] on icon "close" at bounding box center [631, 54] width 12 height 12
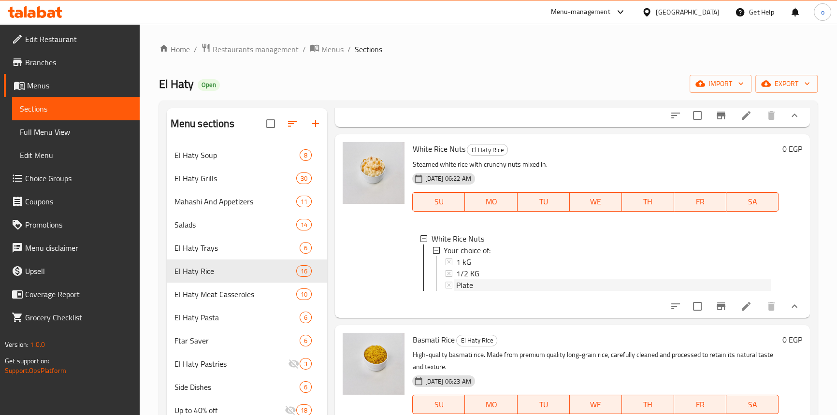
click at [476, 291] on div "Plate" at bounding box center [613, 285] width 314 height 12
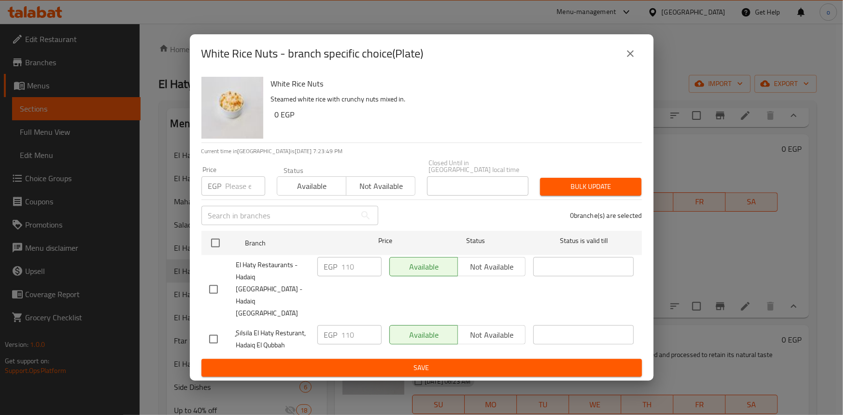
click at [621, 65] on button "close" at bounding box center [630, 53] width 23 height 23
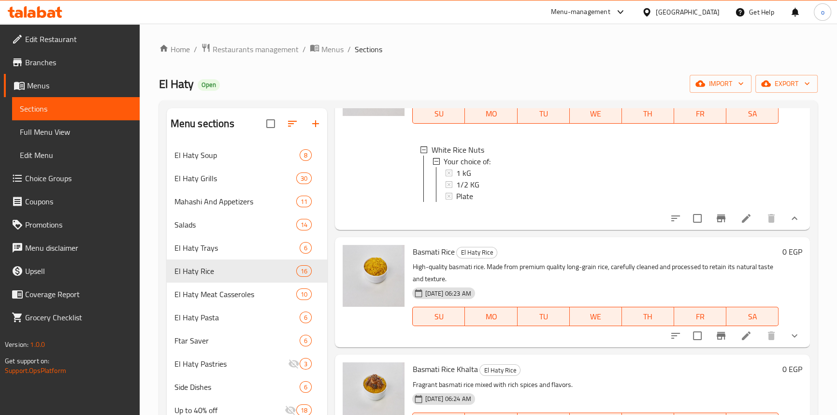
scroll to position [1713, 0]
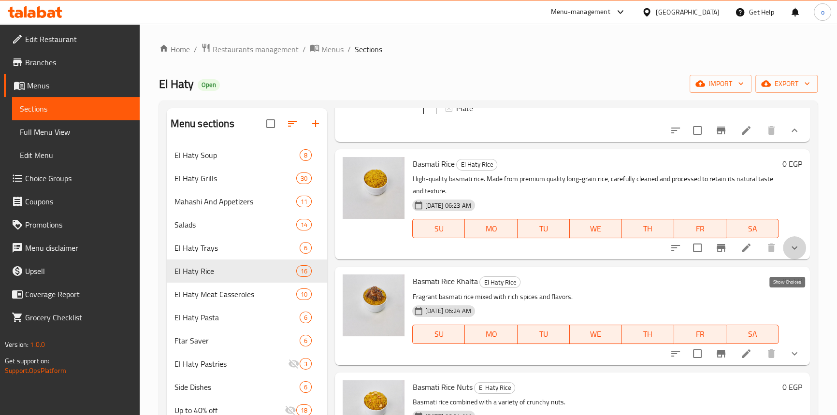
click at [790, 254] on icon "show more" at bounding box center [795, 248] width 12 height 12
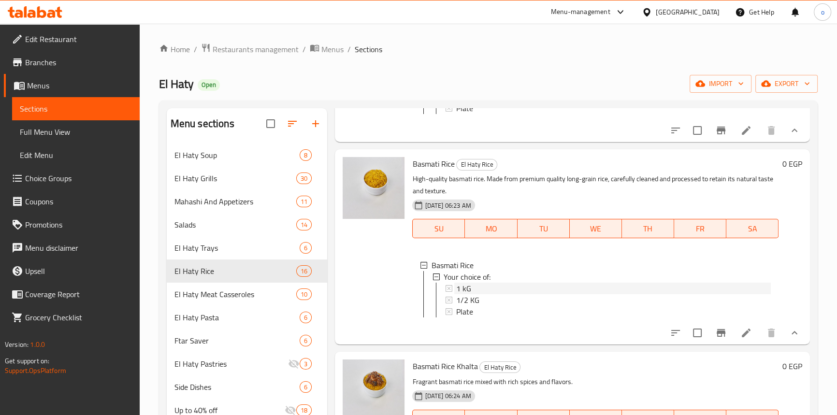
click at [550, 294] on div "1 kG" at bounding box center [613, 289] width 314 height 12
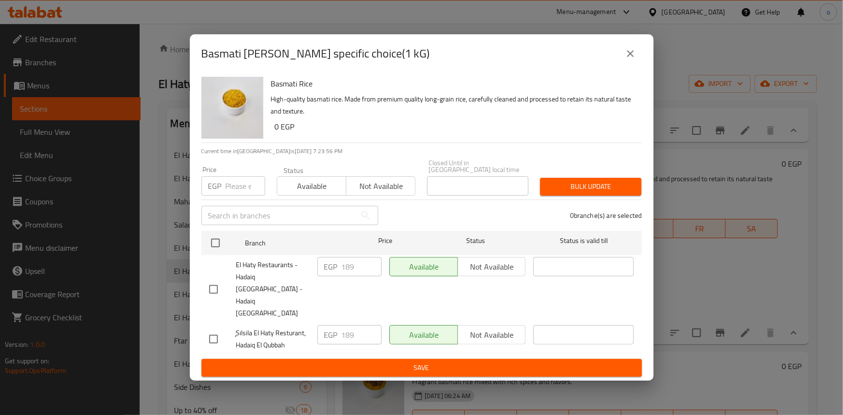
click at [638, 65] on button "close" at bounding box center [630, 53] width 23 height 23
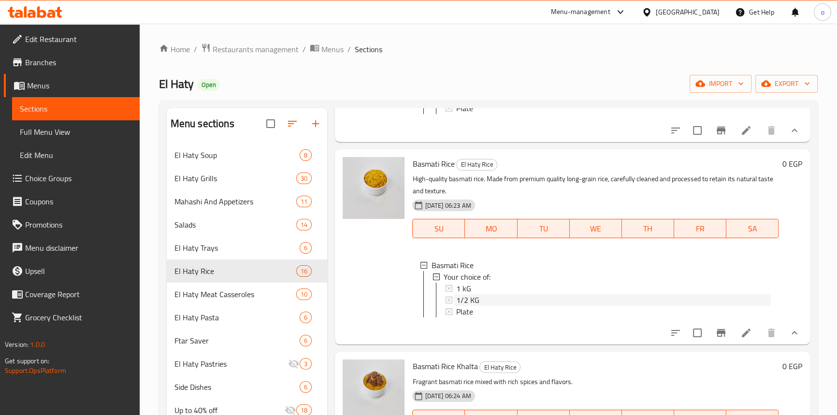
click at [492, 306] on div "1/2 KG" at bounding box center [613, 300] width 314 height 12
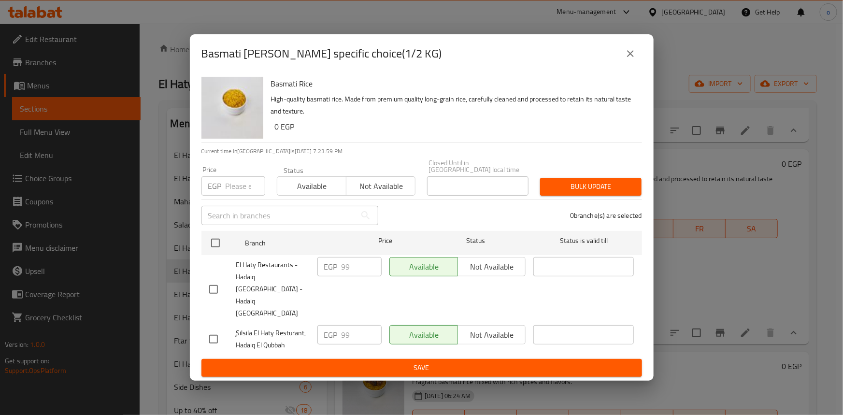
click at [640, 65] on button "close" at bounding box center [630, 53] width 23 height 23
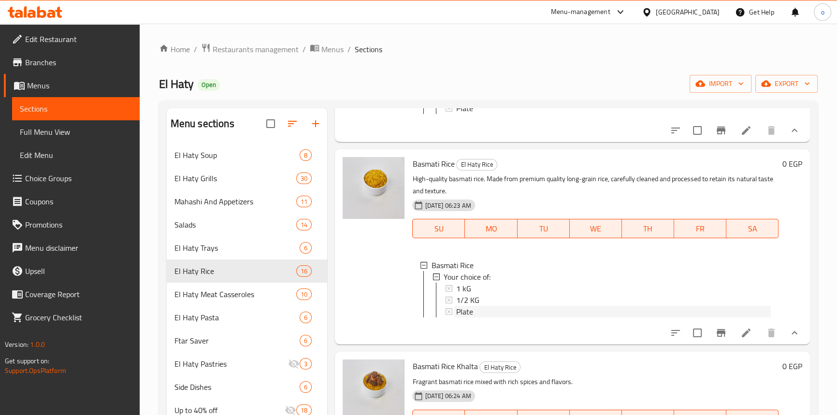
click at [493, 317] on div "Plate" at bounding box center [613, 312] width 314 height 12
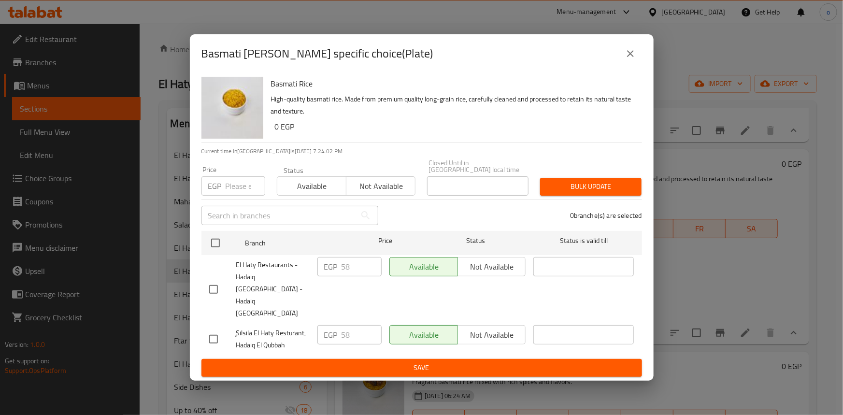
click at [639, 60] on div "Basmati Rice - branch specific choice(Plate)" at bounding box center [421, 53] width 441 height 23
click at [603, 65] on div "Basmati Rice - branch specific choice(Plate)" at bounding box center [421, 53] width 441 height 23
click at [619, 65] on div "Basmati Rice - branch specific choice(Plate)" at bounding box center [421, 53] width 441 height 23
click at [634, 65] on button "close" at bounding box center [630, 53] width 23 height 23
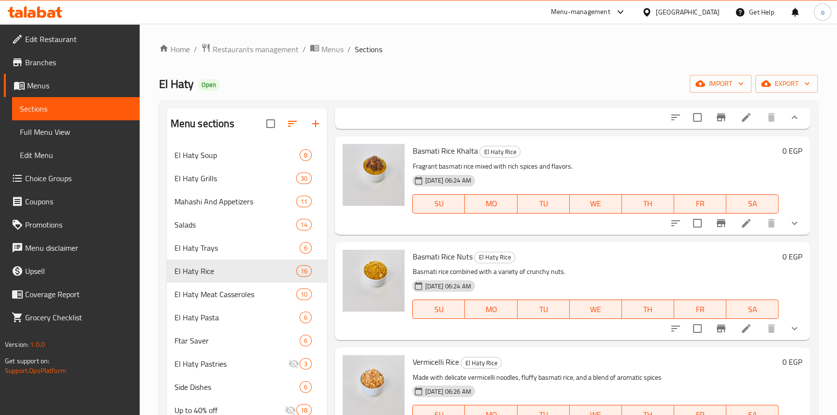
scroll to position [1933, 0]
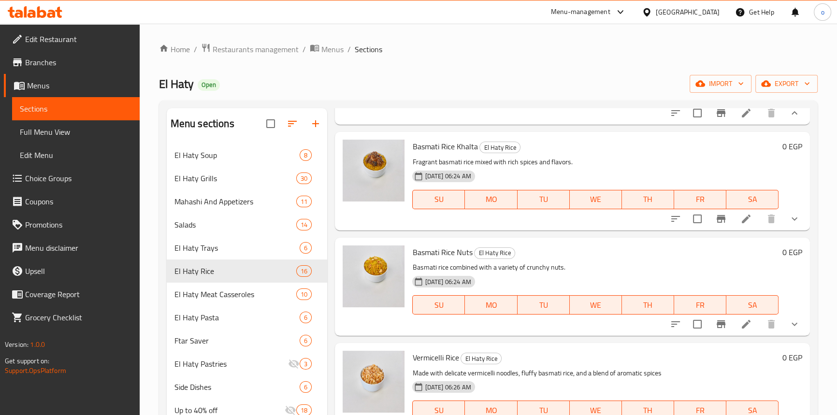
click at [790, 225] on icon "show more" at bounding box center [795, 219] width 12 height 12
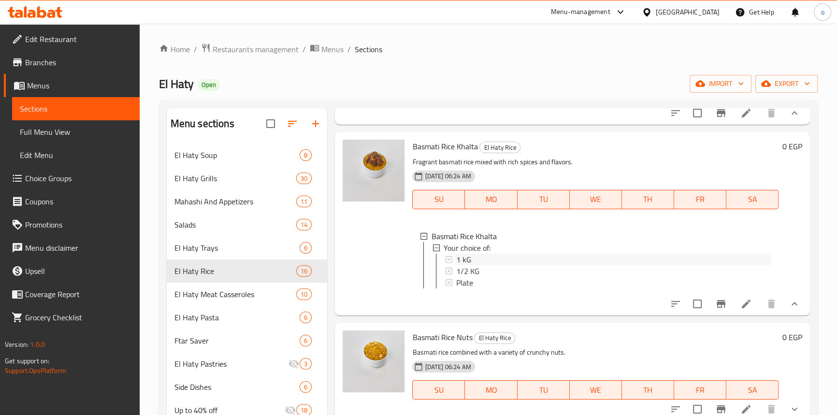
click at [480, 265] on div "1 kG" at bounding box center [614, 260] width 314 height 12
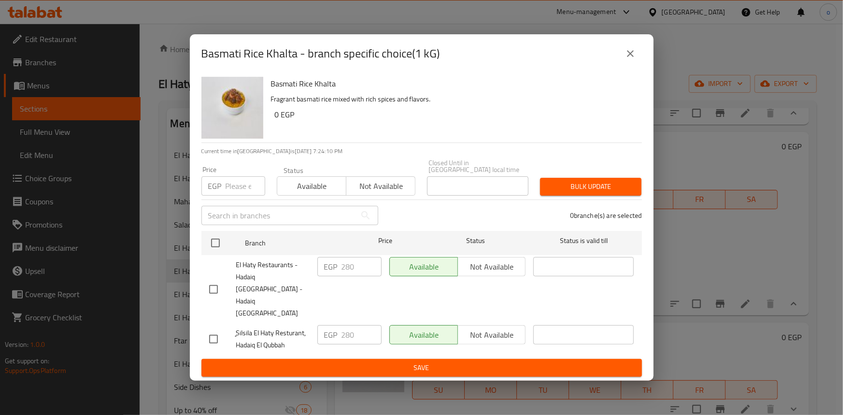
click at [627, 59] on icon "close" at bounding box center [631, 54] width 12 height 12
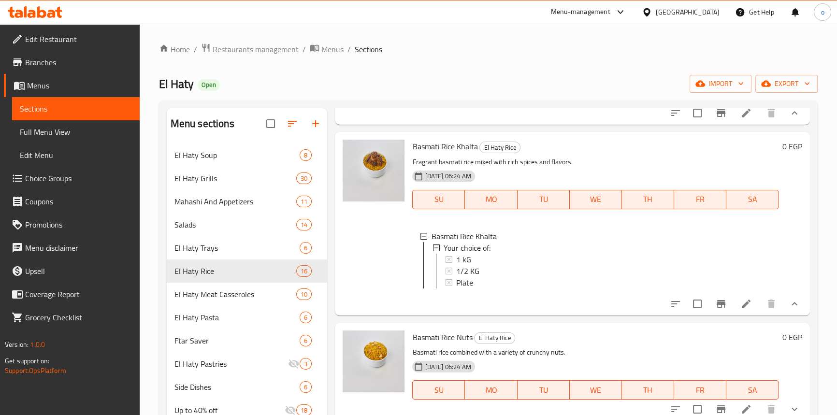
click at [478, 265] on div "1 kG" at bounding box center [613, 260] width 314 height 12
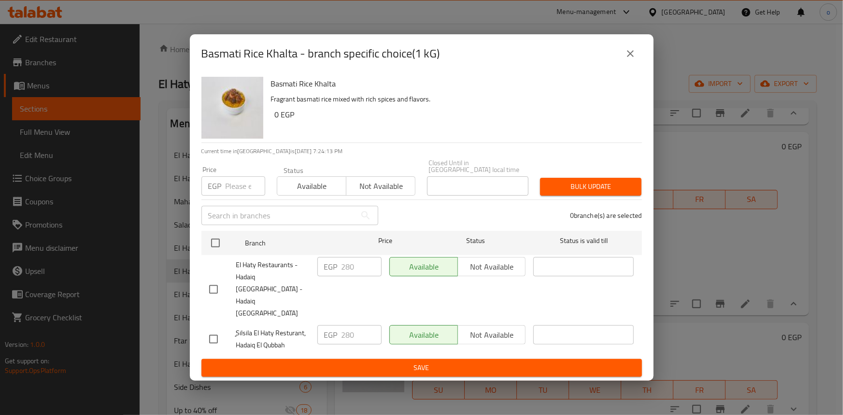
click at [622, 65] on button "close" at bounding box center [630, 53] width 23 height 23
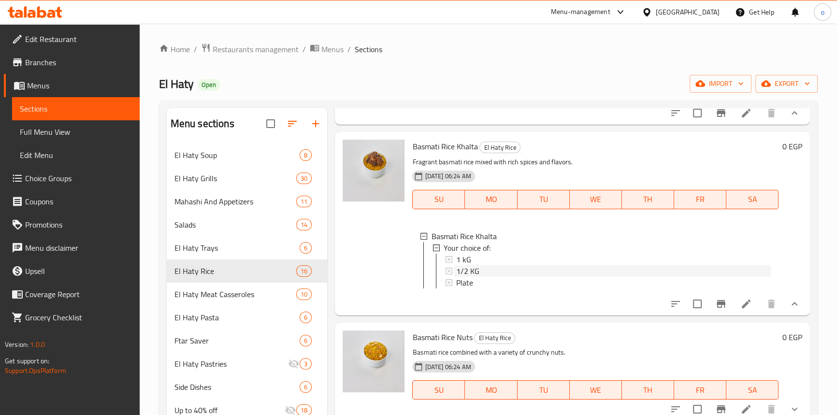
click at [468, 277] on span "1/2 KG" at bounding box center [467, 271] width 23 height 12
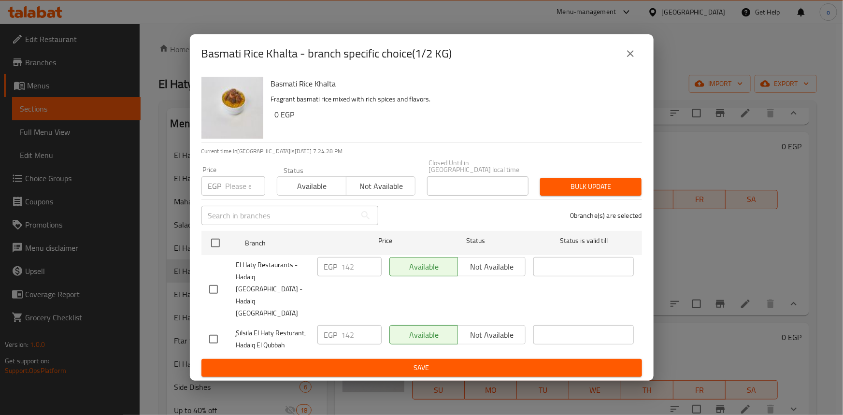
click at [634, 59] on icon "close" at bounding box center [631, 54] width 12 height 12
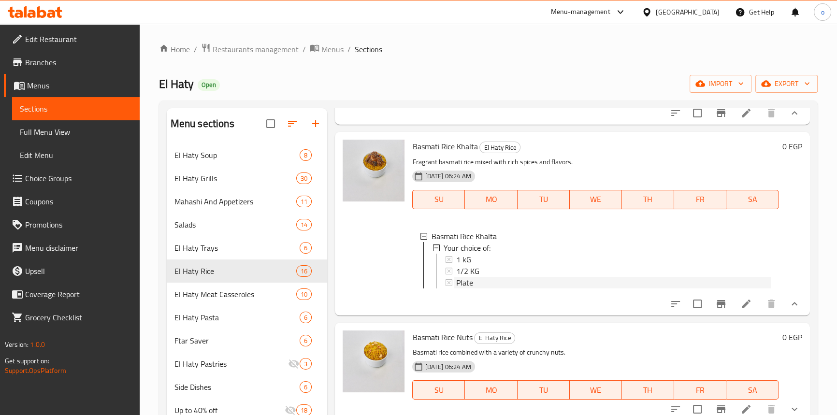
click at [489, 288] on div "Plate" at bounding box center [613, 283] width 314 height 12
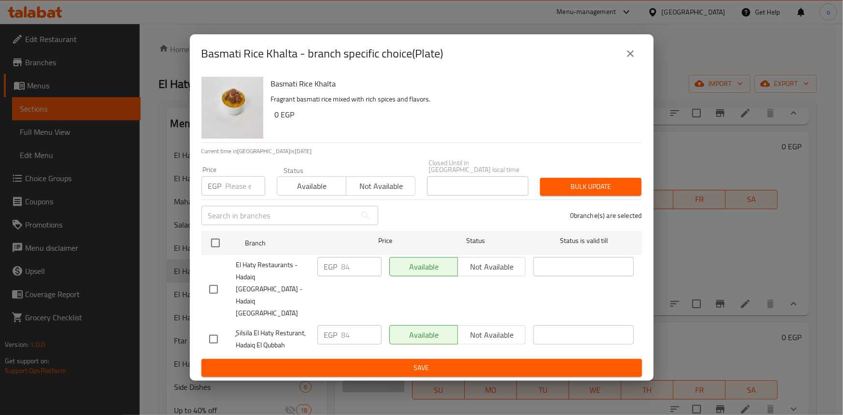
click at [629, 59] on icon "close" at bounding box center [631, 54] width 12 height 12
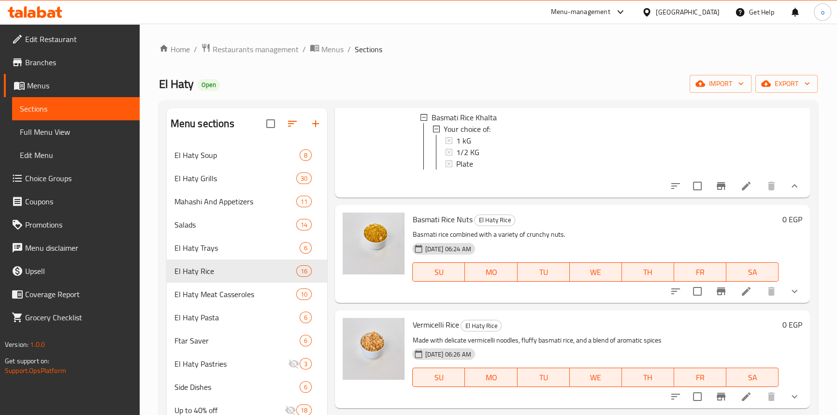
scroll to position [2108, 0]
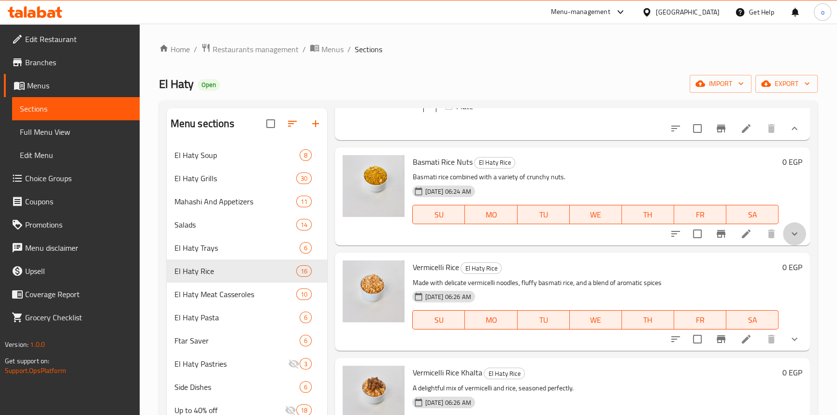
click at [792, 240] on icon "show more" at bounding box center [795, 234] width 12 height 12
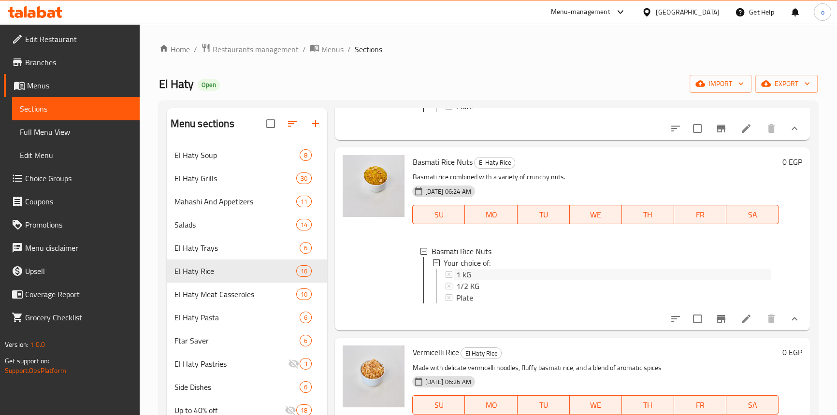
click at [494, 280] on div "1 kG" at bounding box center [614, 275] width 314 height 12
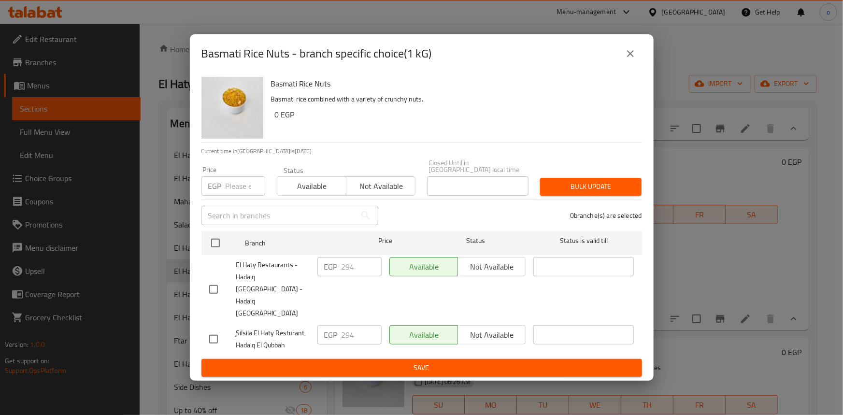
drag, startPoint x: 633, startPoint y: 74, endPoint x: 576, endPoint y: 219, distance: 155.8
click at [633, 59] on icon "close" at bounding box center [631, 54] width 12 height 12
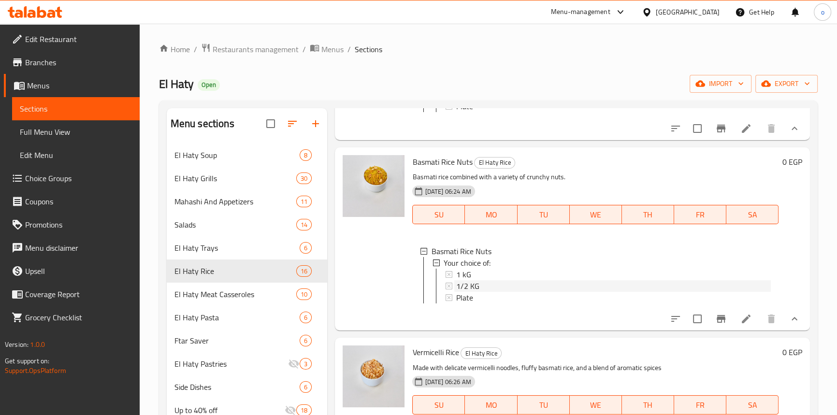
click at [502, 292] on div "1/2 KG" at bounding box center [613, 286] width 314 height 12
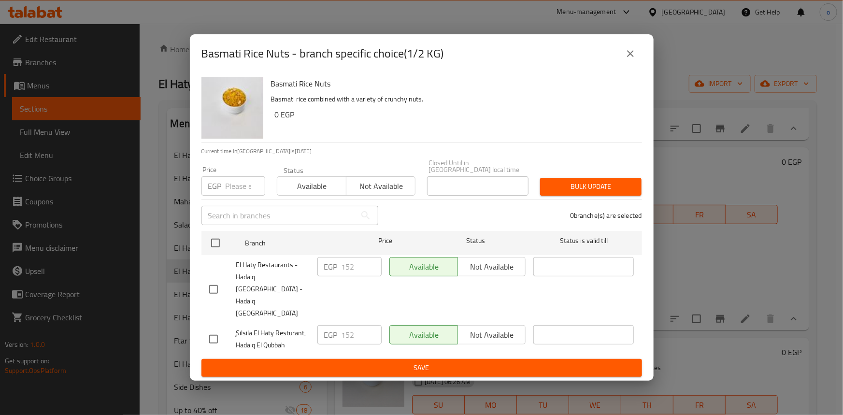
click at [629, 62] on button "close" at bounding box center [630, 53] width 23 height 23
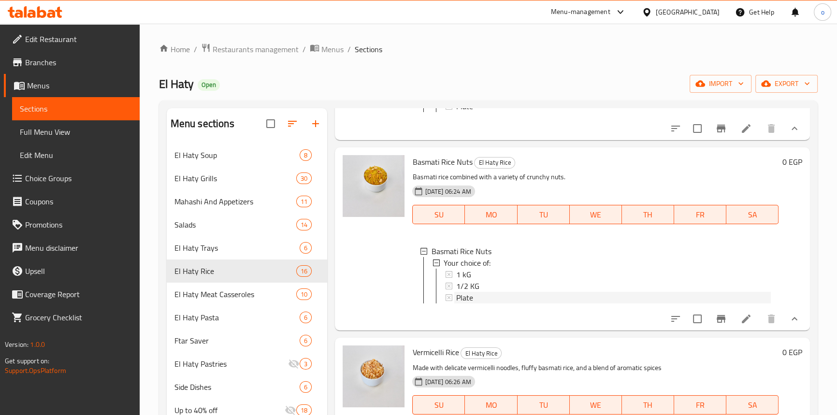
click at [541, 303] on div "Plate" at bounding box center [613, 298] width 314 height 12
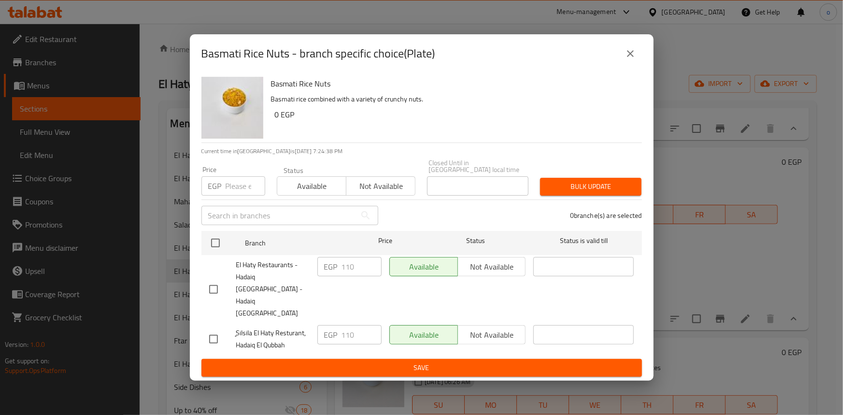
click at [627, 65] on button "close" at bounding box center [630, 53] width 23 height 23
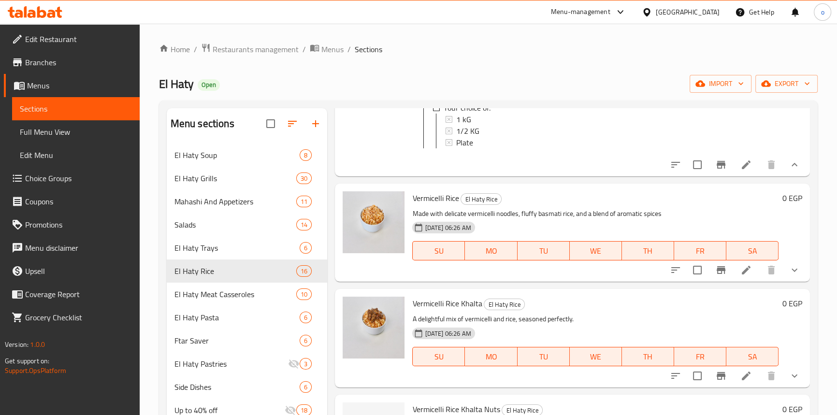
scroll to position [2284, 0]
click at [794, 282] on button "show more" at bounding box center [794, 270] width 23 height 23
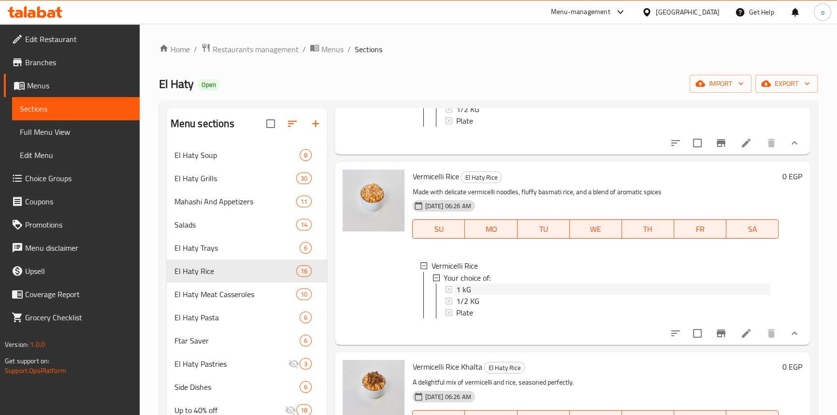
click at [471, 295] on div "1 kG" at bounding box center [613, 289] width 314 height 12
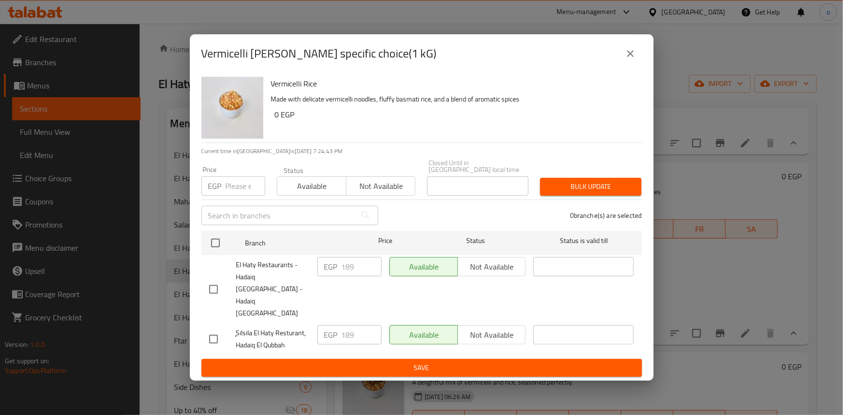
click at [623, 65] on button "close" at bounding box center [630, 53] width 23 height 23
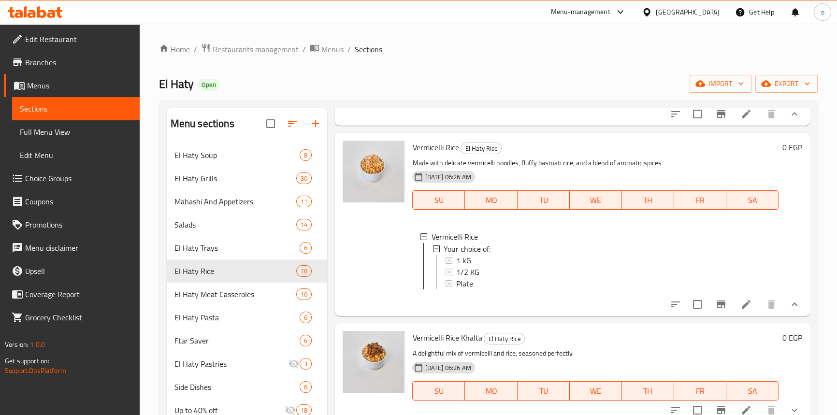
scroll to position [2372, 0]
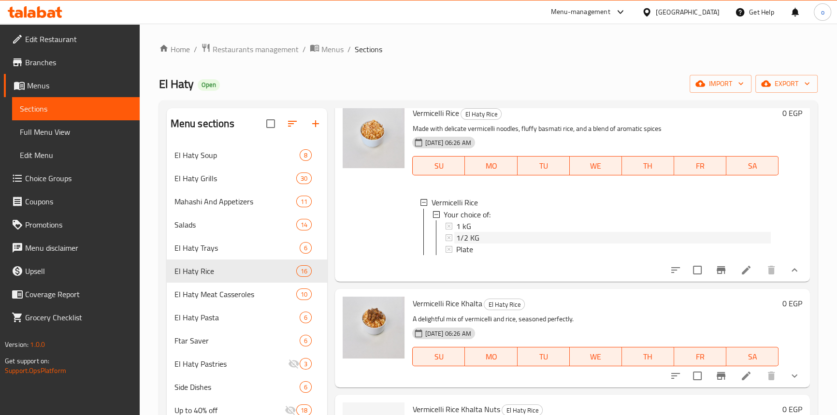
click at [490, 243] on div "1/2 KG" at bounding box center [613, 237] width 314 height 12
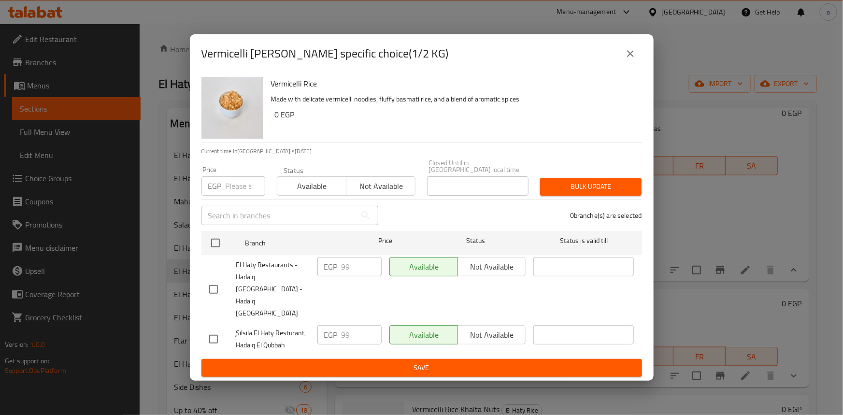
click at [622, 65] on button "close" at bounding box center [630, 53] width 23 height 23
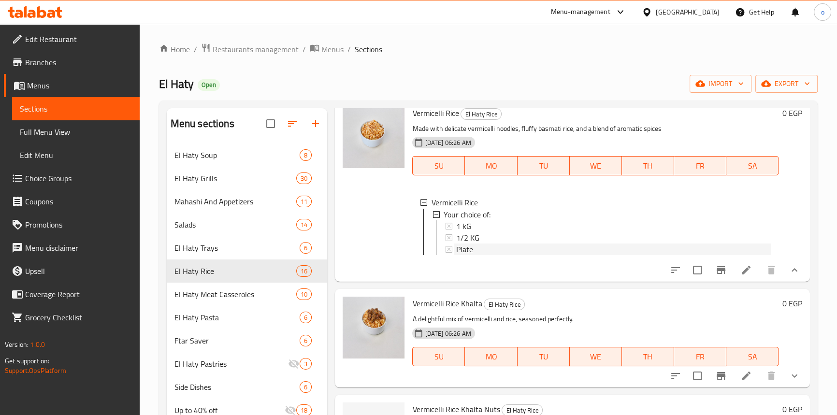
click at [472, 255] on span "Plate" at bounding box center [464, 249] width 17 height 12
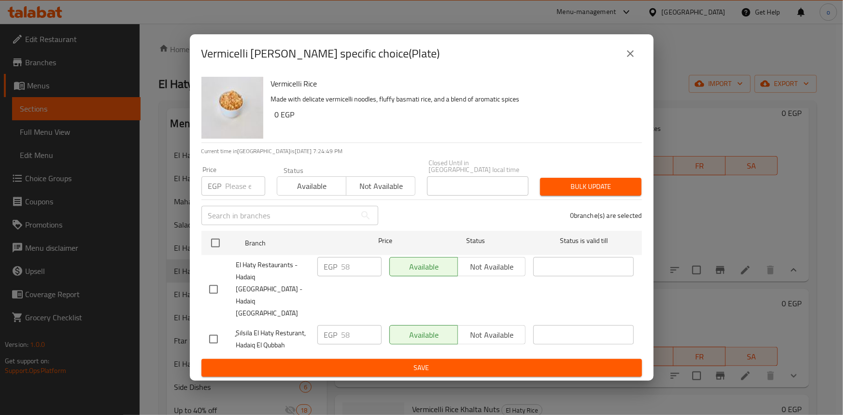
click at [629, 65] on button "close" at bounding box center [630, 53] width 23 height 23
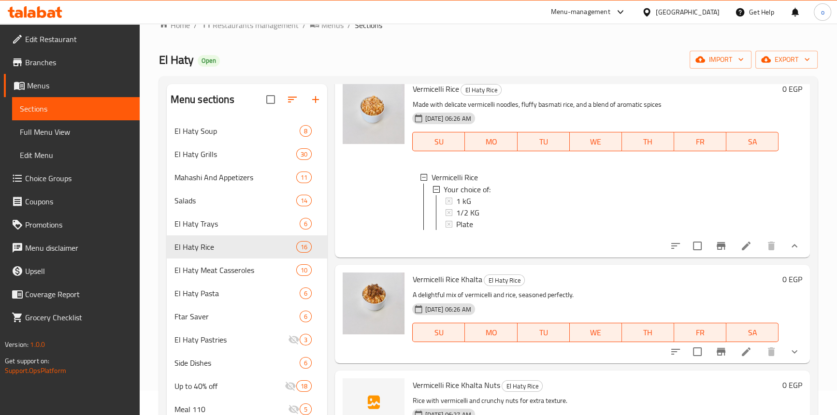
scroll to position [43, 0]
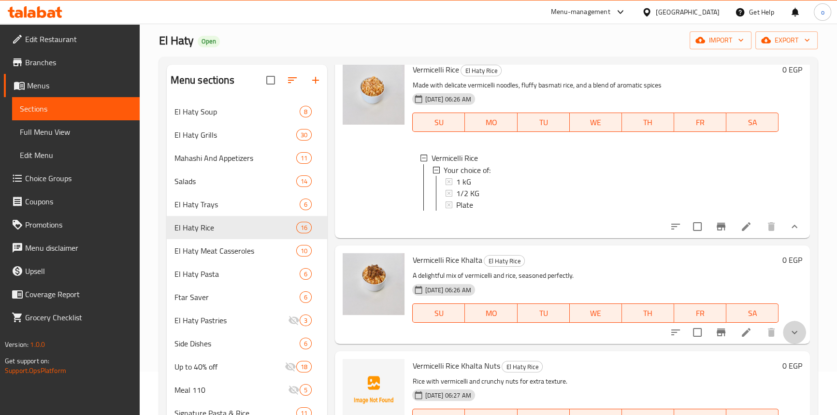
click at [783, 330] on button "show more" at bounding box center [794, 332] width 23 height 23
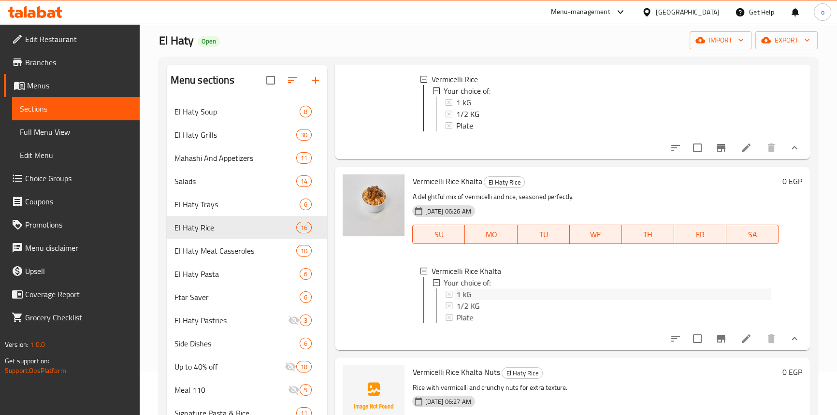
click at [489, 300] on div "1 kG" at bounding box center [614, 294] width 314 height 12
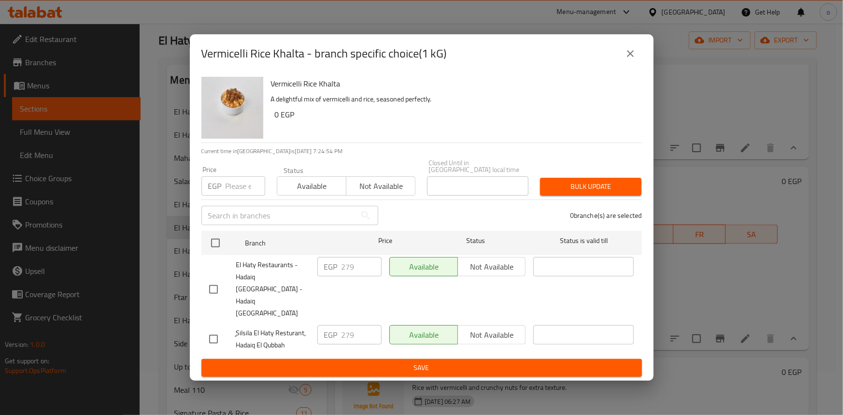
click at [631, 59] on icon "close" at bounding box center [631, 54] width 12 height 12
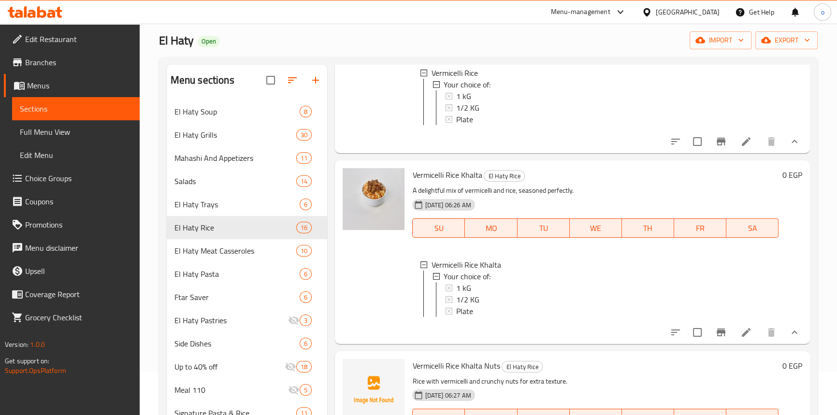
scroll to position [2514, 0]
click at [476, 299] on span "1/2 KG" at bounding box center [467, 300] width 23 height 12
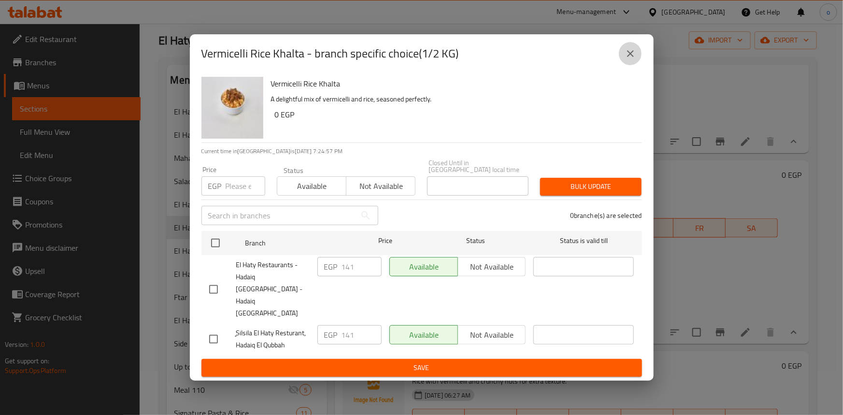
click at [630, 59] on icon "close" at bounding box center [631, 54] width 12 height 12
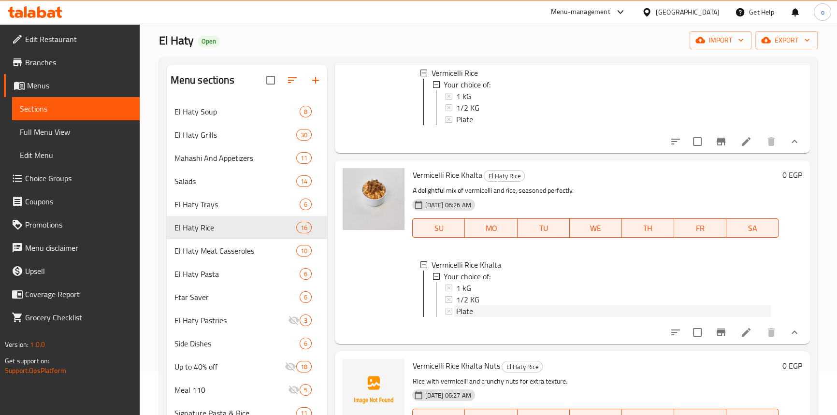
click at [487, 305] on div "Plate" at bounding box center [613, 311] width 314 height 12
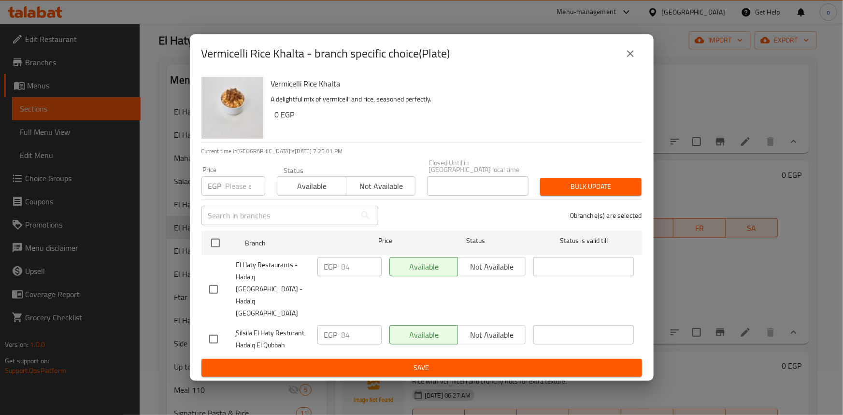
click at [629, 59] on icon "close" at bounding box center [631, 54] width 12 height 12
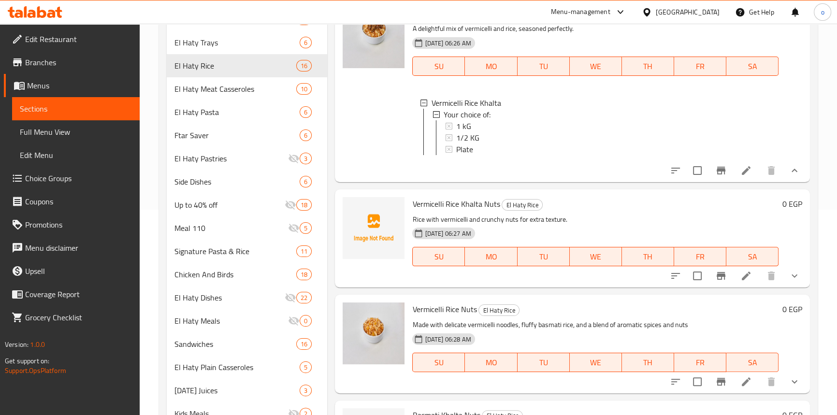
scroll to position [219, 0]
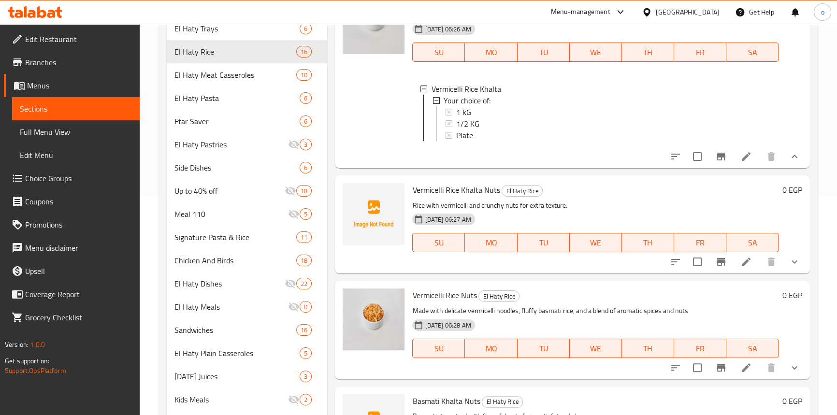
click at [796, 262] on button "show more" at bounding box center [794, 261] width 23 height 23
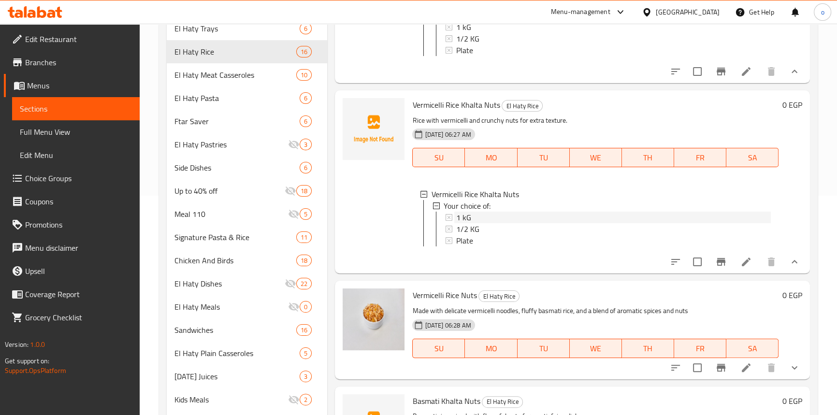
click at [482, 223] on div "1 kG" at bounding box center [613, 218] width 314 height 12
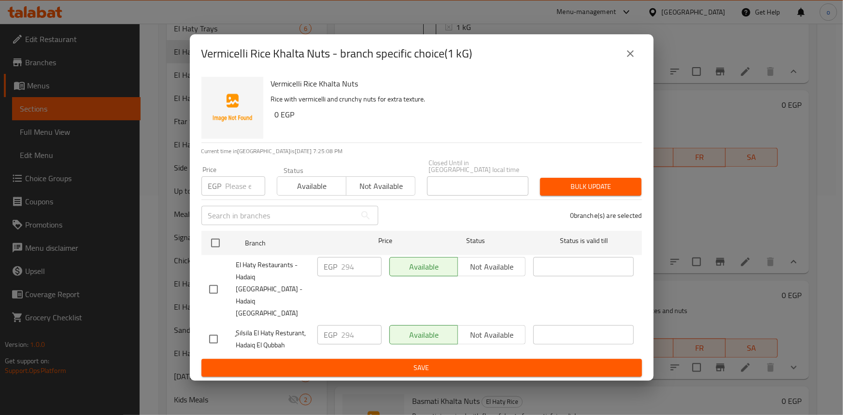
click at [643, 67] on div "Vermicelli Rice Khalta Nuts - branch specific choice(1 kG)" at bounding box center [422, 53] width 464 height 39
drag, startPoint x: 628, startPoint y: 63, endPoint x: 557, endPoint y: 178, distance: 135.4
click at [628, 59] on icon "close" at bounding box center [631, 54] width 12 height 12
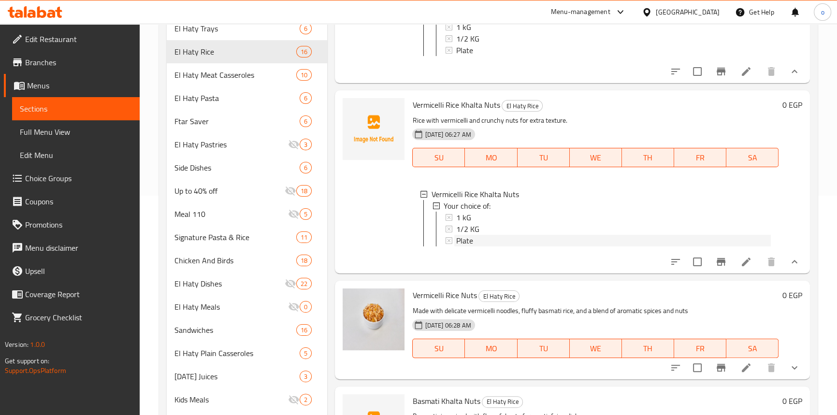
click at [486, 246] on div "Plate" at bounding box center [613, 241] width 314 height 12
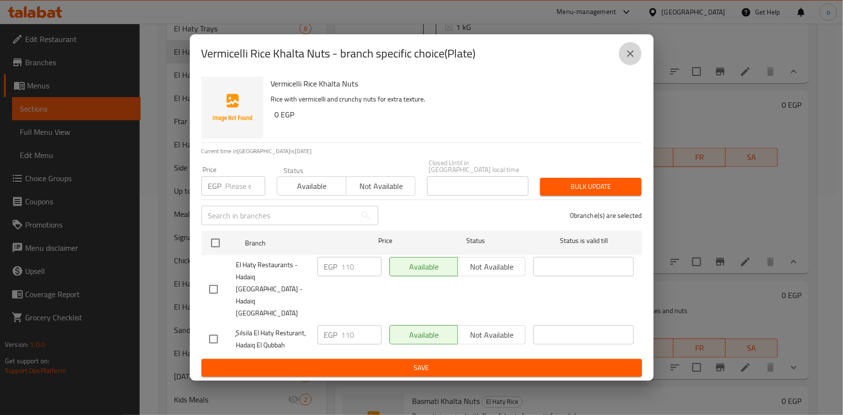
click at [631, 57] on icon "close" at bounding box center [630, 53] width 7 height 7
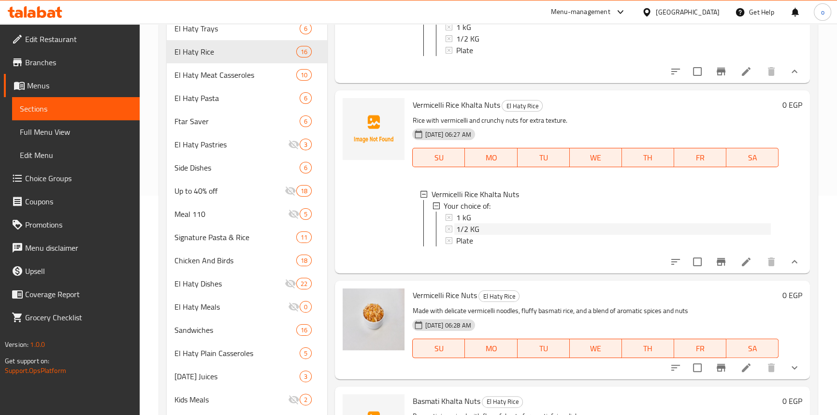
click at [485, 235] on div "1/2 KG" at bounding box center [613, 229] width 314 height 12
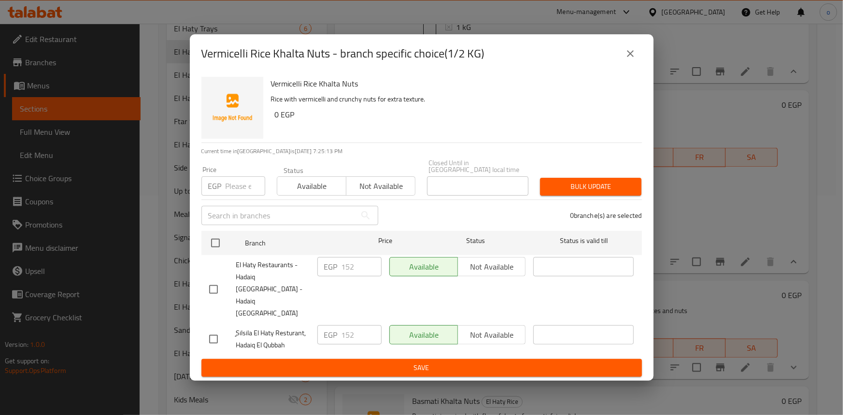
click at [629, 65] on button "close" at bounding box center [630, 53] width 23 height 23
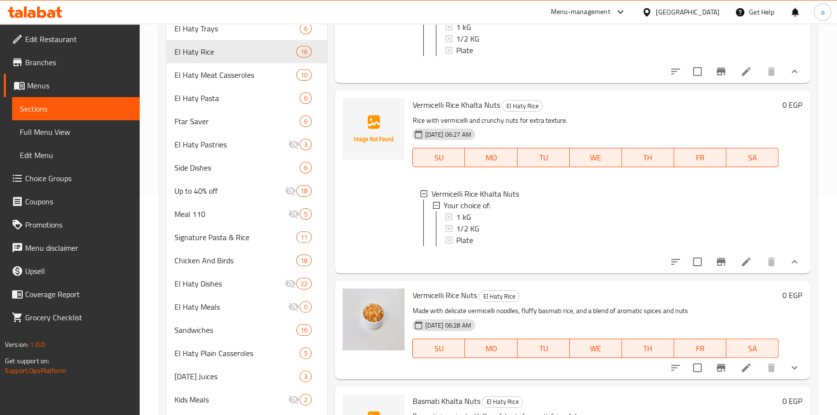
scroll to position [2609, 0]
click at [789, 372] on icon "show more" at bounding box center [795, 368] width 12 height 12
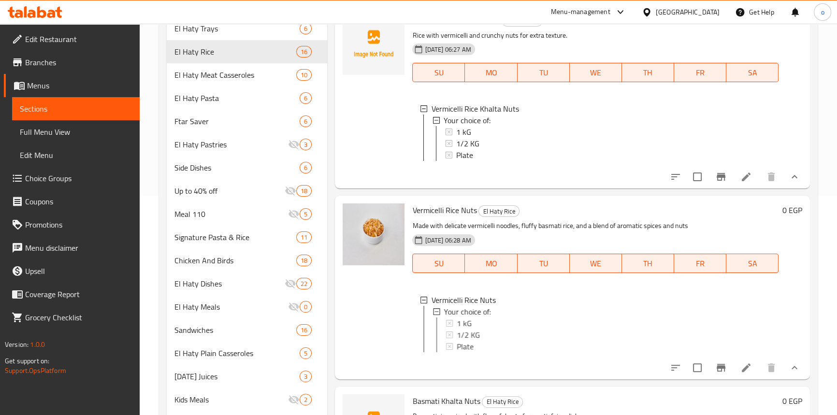
scroll to position [2697, 0]
click at [492, 322] on div "1 kG" at bounding box center [613, 323] width 314 height 12
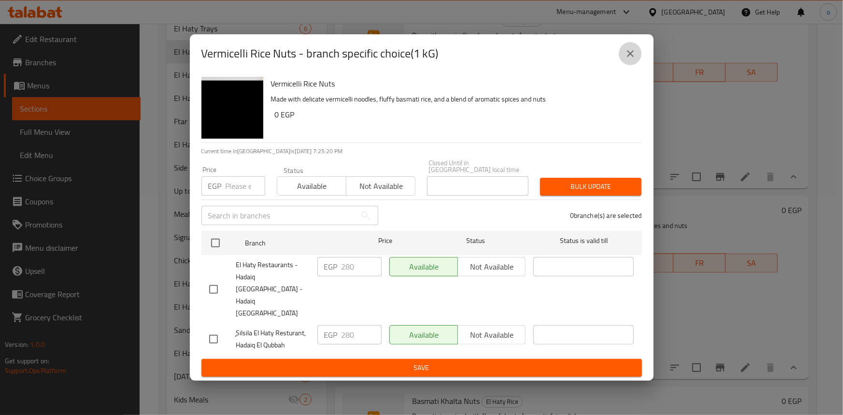
click at [633, 59] on icon "close" at bounding box center [631, 54] width 12 height 12
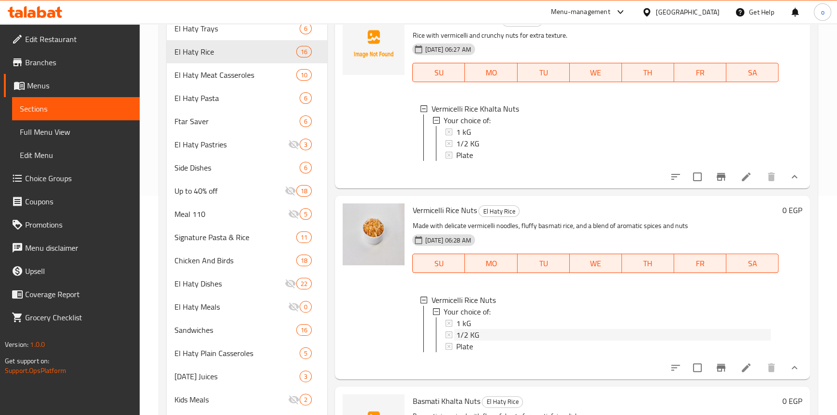
click at [488, 335] on div "1/2 KG" at bounding box center [613, 335] width 314 height 12
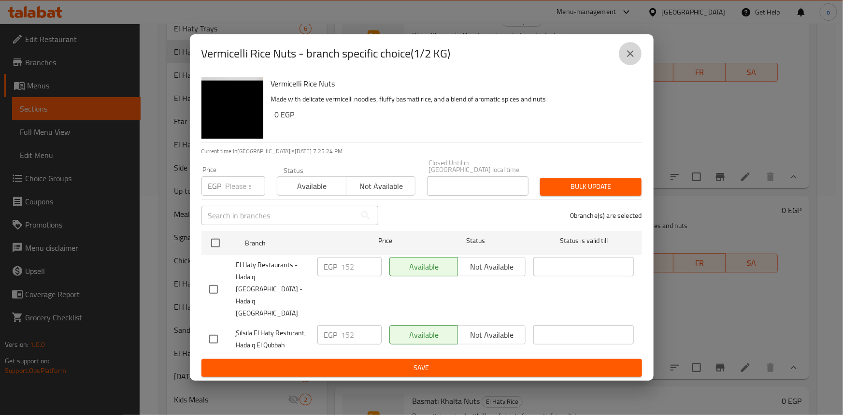
drag, startPoint x: 639, startPoint y: 63, endPoint x: 638, endPoint y: 68, distance: 4.9
click at [638, 63] on button "close" at bounding box center [630, 53] width 23 height 23
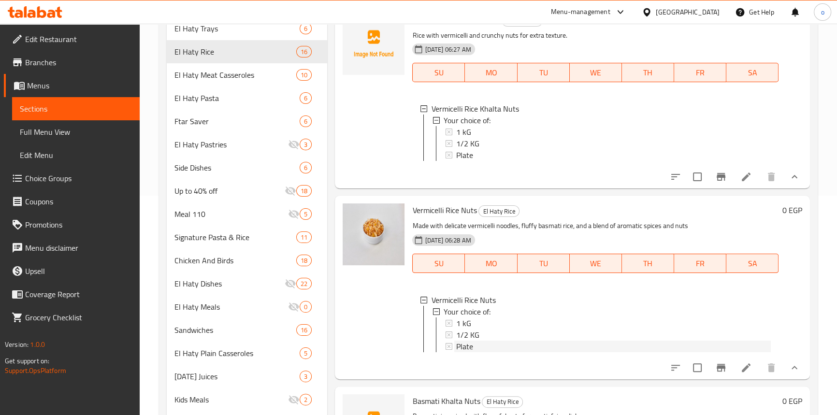
click at [489, 341] on div "Plate" at bounding box center [613, 347] width 314 height 12
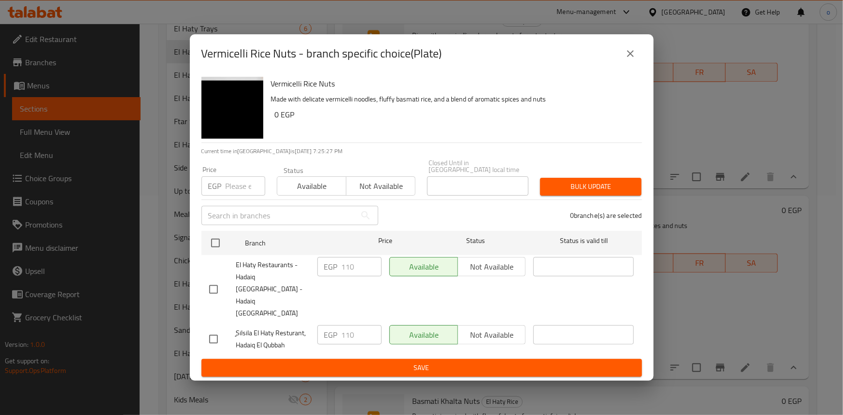
click at [635, 59] on icon "close" at bounding box center [631, 54] width 12 height 12
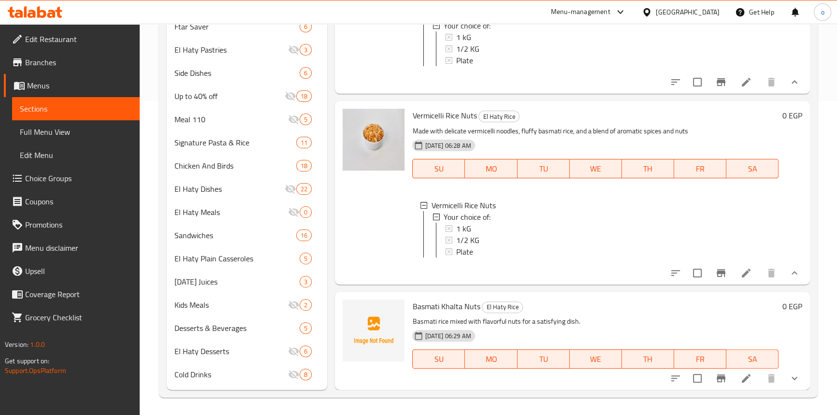
scroll to position [316, 0]
click at [789, 378] on icon "show more" at bounding box center [795, 377] width 12 height 12
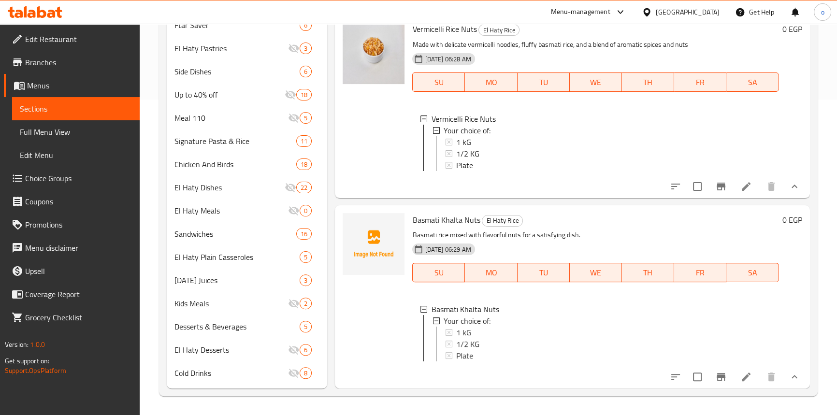
scroll to position [1, 0]
click at [477, 326] on div "1 kG" at bounding box center [613, 332] width 314 height 12
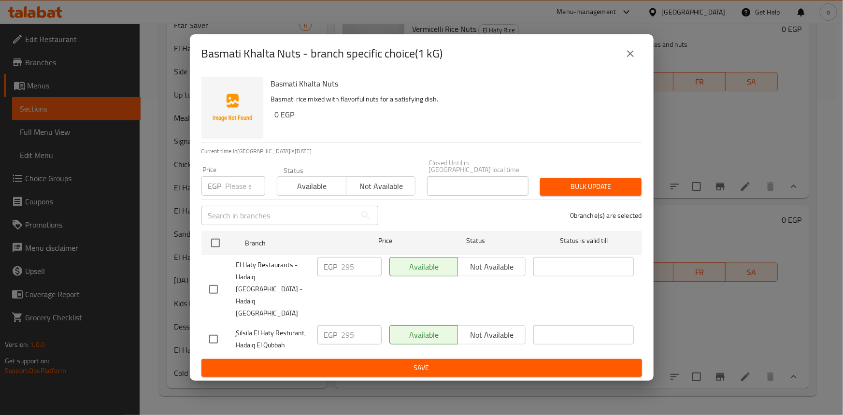
click at [638, 65] on button "close" at bounding box center [630, 53] width 23 height 23
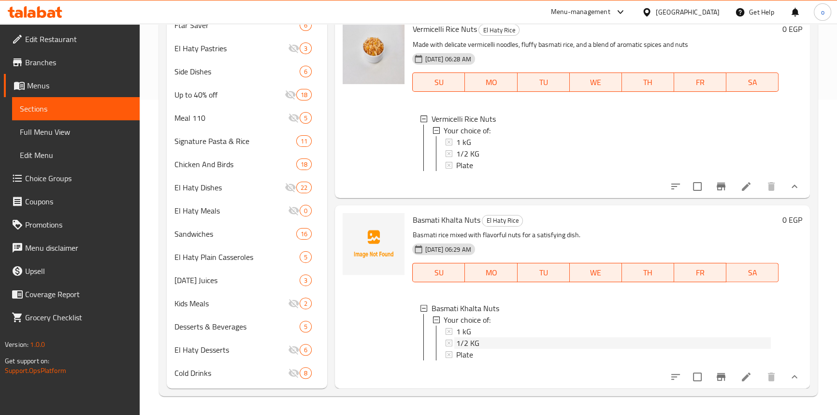
click at [477, 342] on span "1/2 KG" at bounding box center [467, 343] width 23 height 12
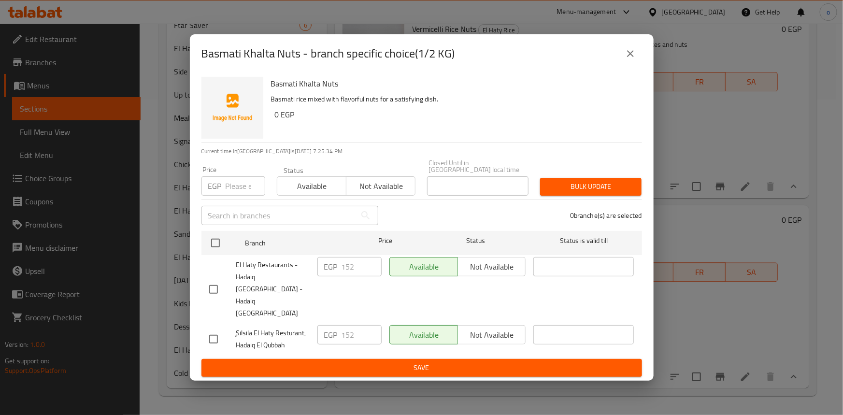
click at [633, 73] on div "Basmati Khalta Nuts - branch specific choice(1/2 KG)" at bounding box center [422, 53] width 464 height 39
click at [633, 65] on button "close" at bounding box center [630, 53] width 23 height 23
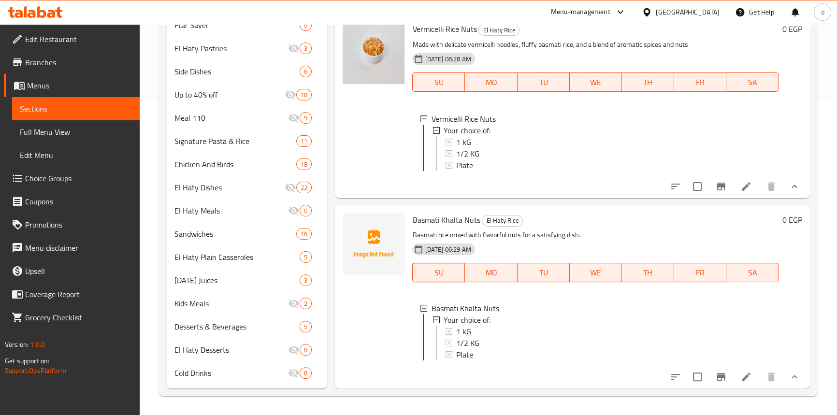
click at [475, 344] on span "1/2 KG" at bounding box center [467, 343] width 23 height 12
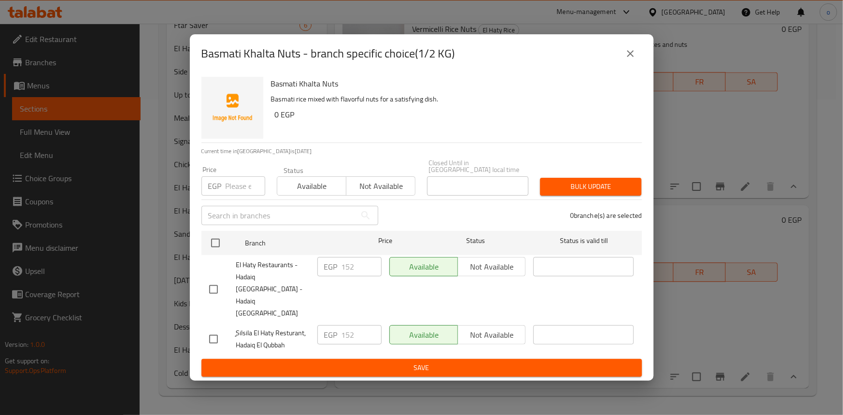
click at [628, 59] on icon "close" at bounding box center [631, 54] width 12 height 12
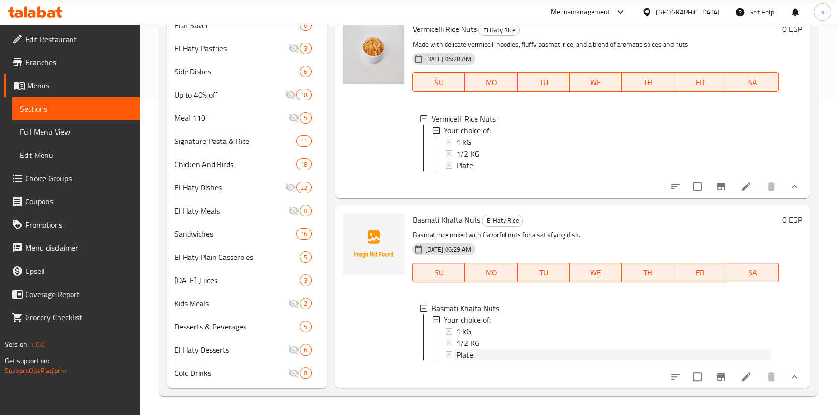
click at [473, 353] on div "Plate" at bounding box center [613, 355] width 314 height 12
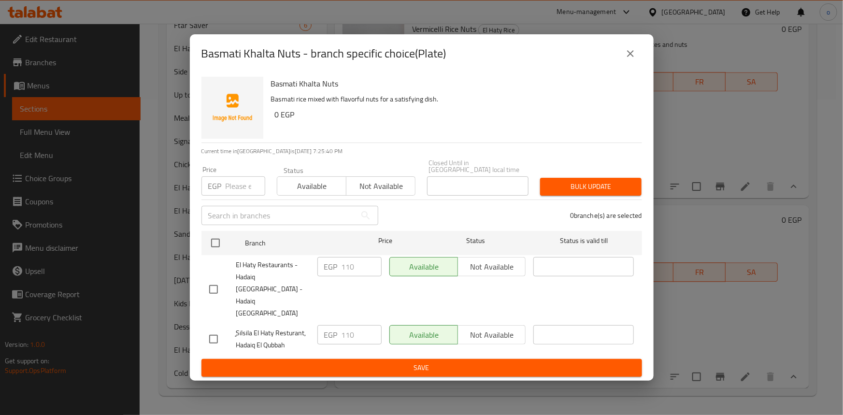
drag, startPoint x: 644, startPoint y: 66, endPoint x: 637, endPoint y: 68, distance: 6.4
click at [643, 66] on div "Basmati Khalta Nuts - branch specific choice(Plate)" at bounding box center [422, 53] width 464 height 39
click at [633, 59] on icon "close" at bounding box center [631, 54] width 12 height 12
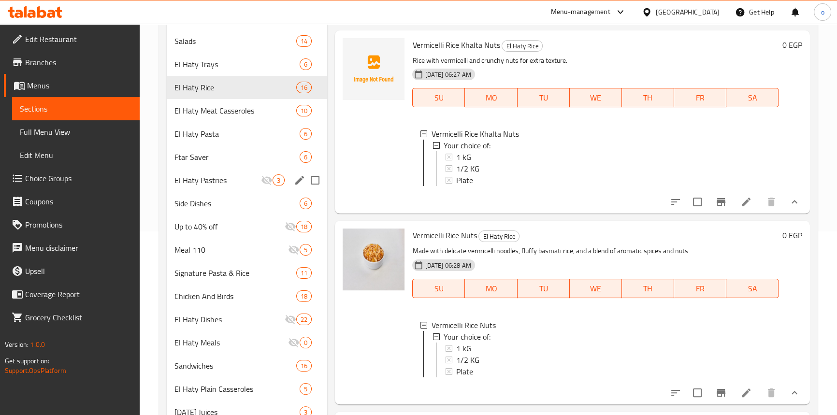
scroll to position [140, 0]
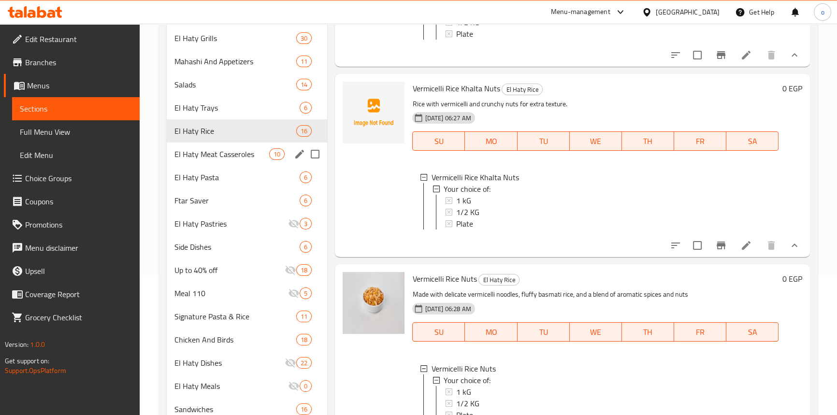
click at [232, 151] on span "El Haty Meat Casseroles" at bounding box center [221, 154] width 95 height 12
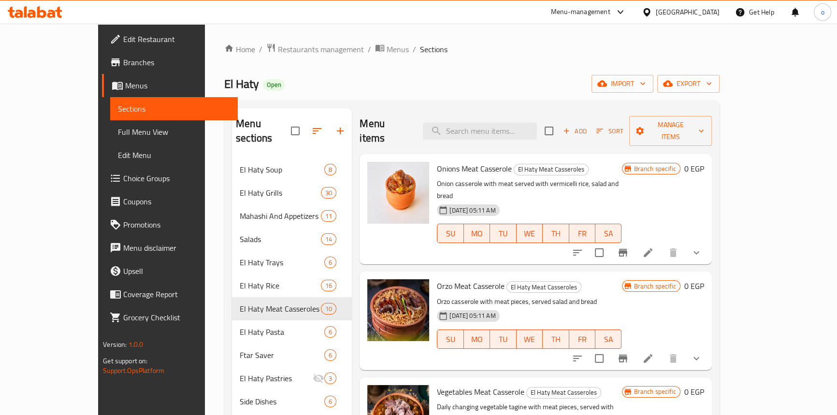
click at [708, 241] on button "show more" at bounding box center [696, 252] width 23 height 23
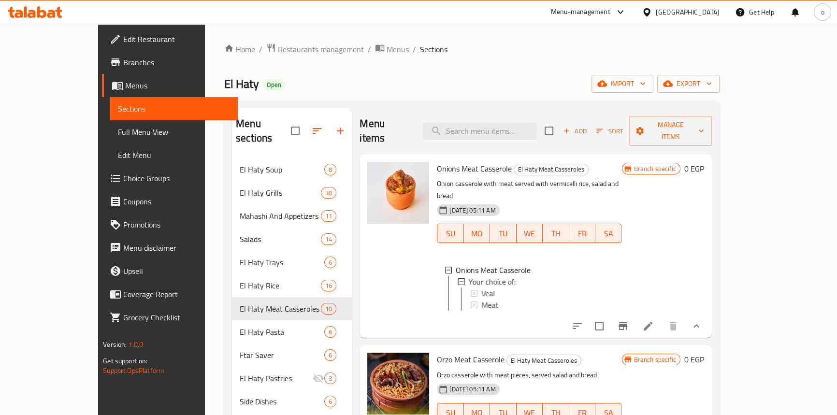
scroll to position [0, 0]
click at [481, 287] on div "Veal" at bounding box center [547, 293] width 133 height 12
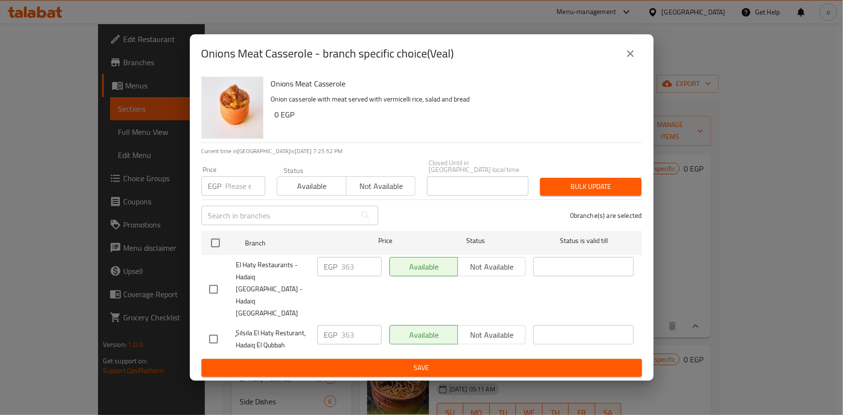
click at [632, 57] on icon "close" at bounding box center [630, 53] width 7 height 7
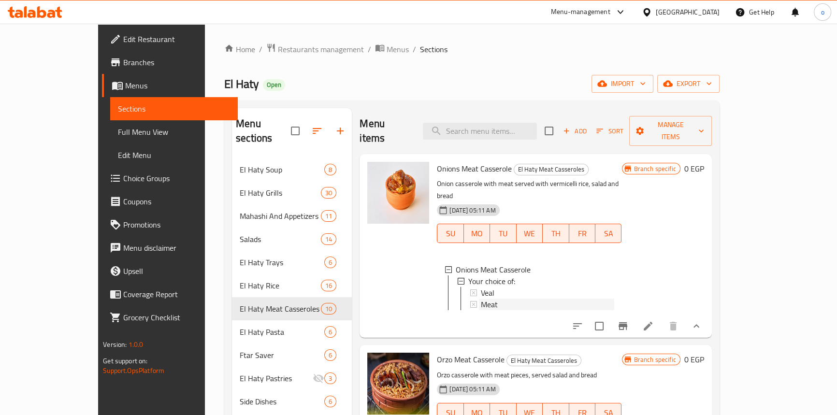
click at [519, 299] on div "Meat" at bounding box center [547, 305] width 133 height 12
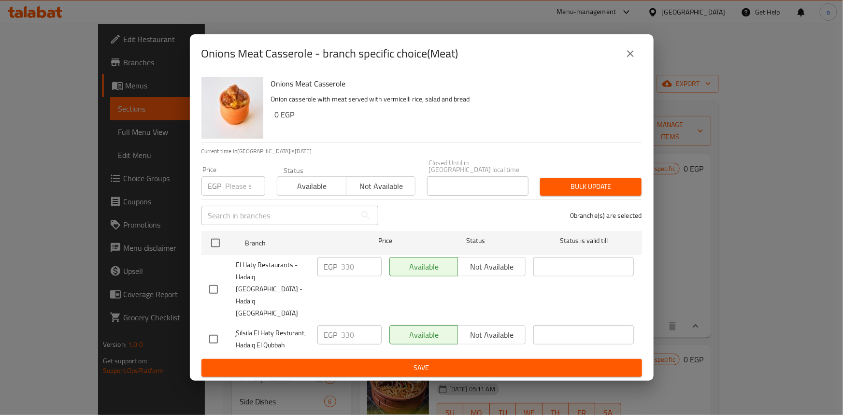
click at [635, 65] on button "close" at bounding box center [630, 53] width 23 height 23
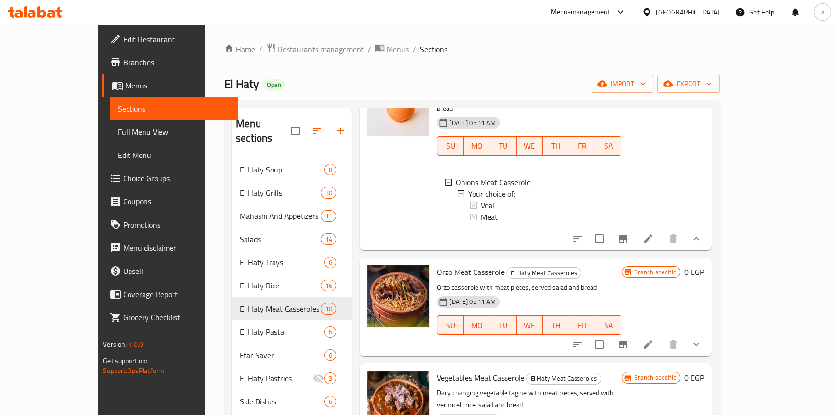
scroll to position [175, 0]
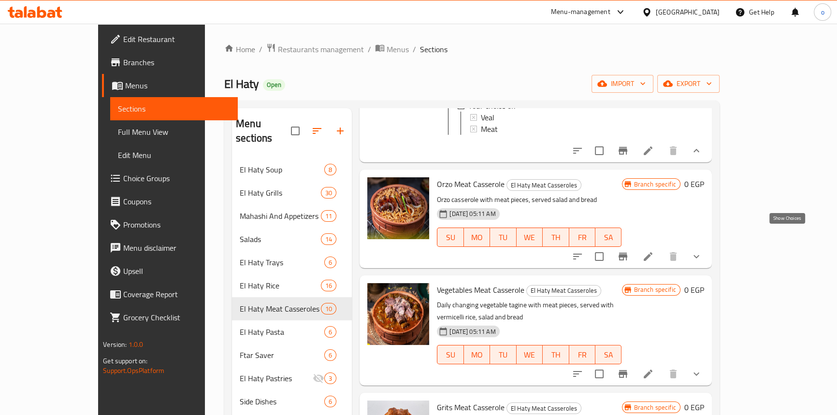
click at [702, 251] on icon "show more" at bounding box center [696, 257] width 12 height 12
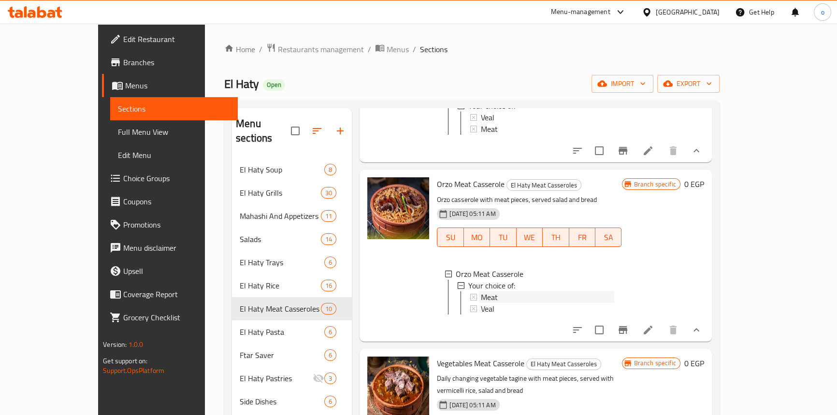
click at [481, 291] on span "Meat" at bounding box center [489, 297] width 17 height 12
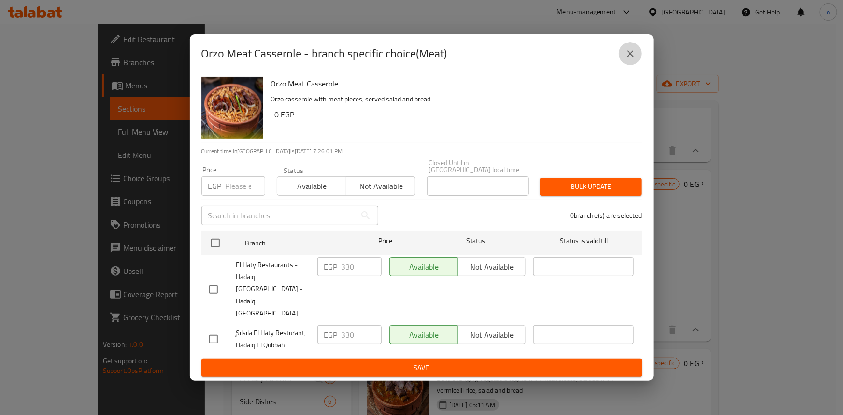
click at [630, 59] on icon "close" at bounding box center [631, 54] width 12 height 12
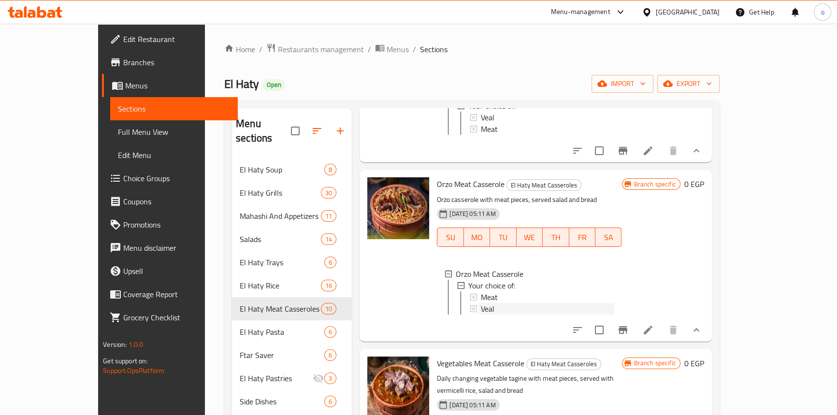
click at [527, 303] on div "Veal" at bounding box center [547, 309] width 133 height 12
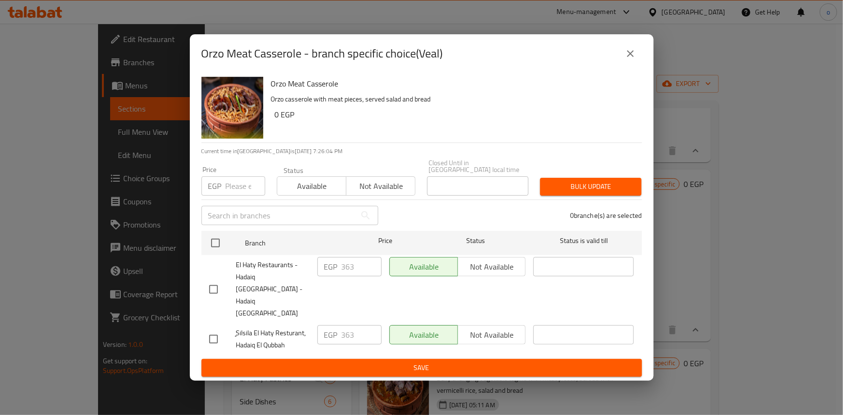
click at [633, 57] on icon "close" at bounding box center [630, 53] width 7 height 7
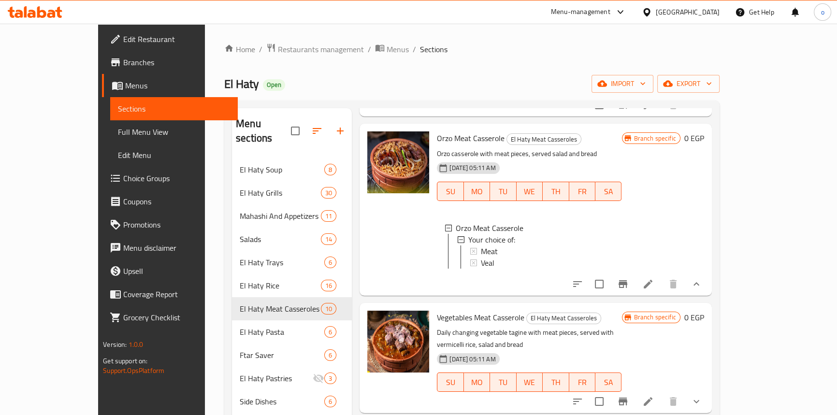
scroll to position [263, 0]
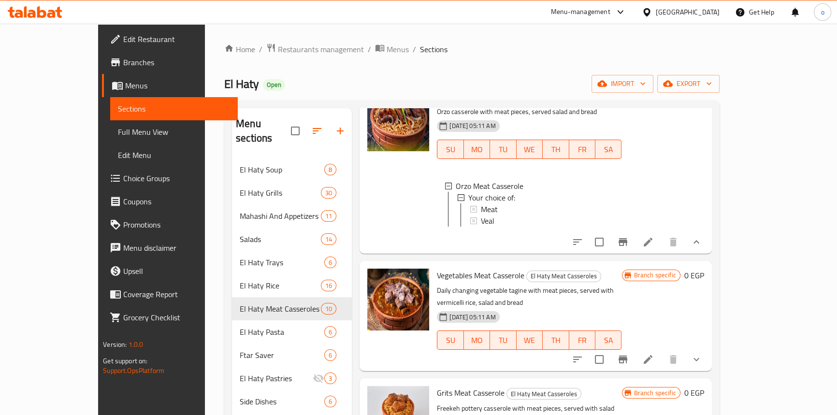
click at [702, 354] on icon "show more" at bounding box center [696, 360] width 12 height 12
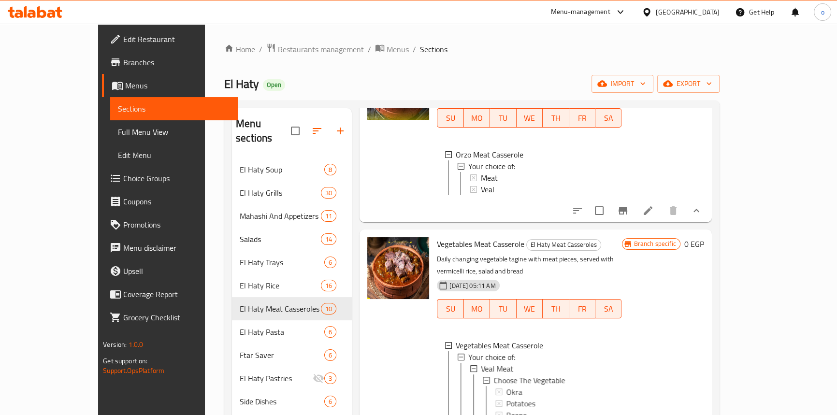
scroll to position [307, 0]
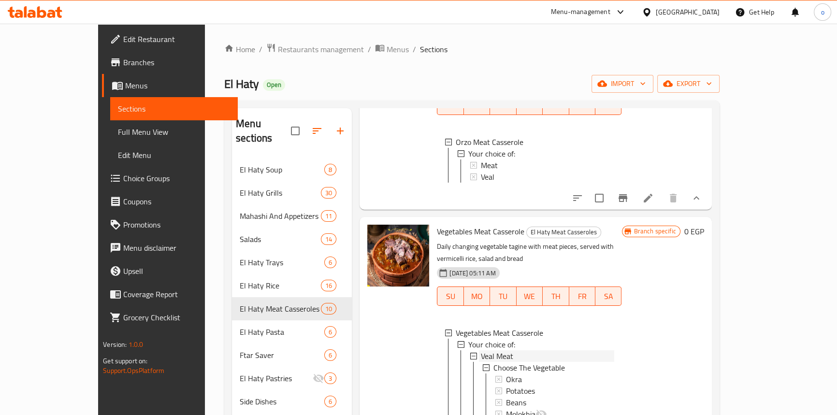
click at [483, 350] on span "Veal Meat" at bounding box center [497, 356] width 32 height 12
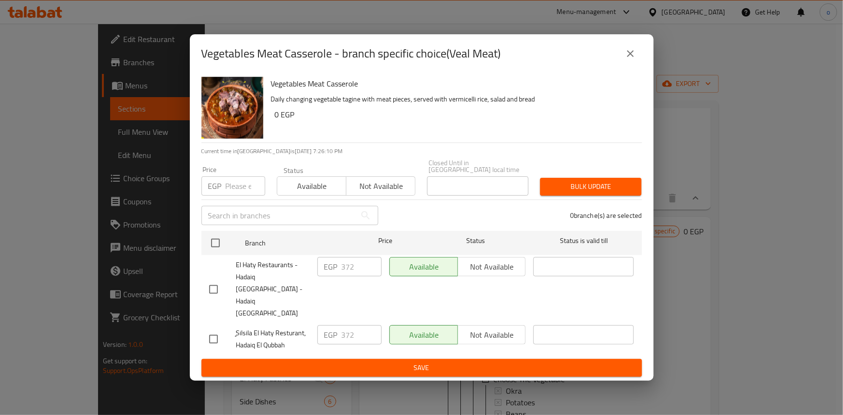
click at [633, 57] on icon "close" at bounding box center [630, 53] width 7 height 7
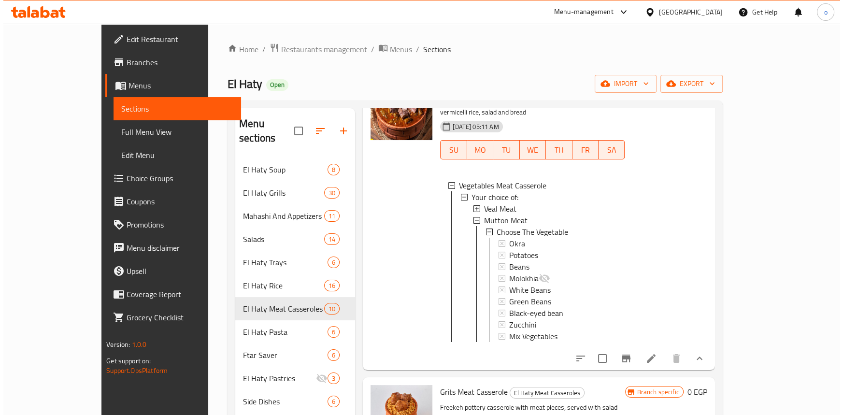
scroll to position [439, 0]
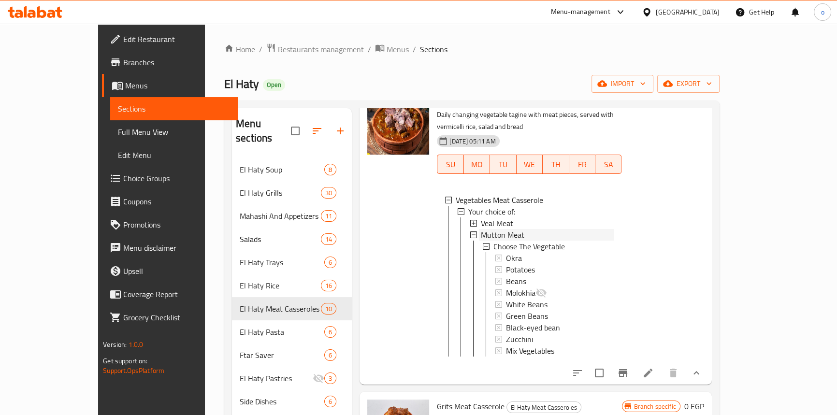
click at [493, 229] on span "Mutton Meat" at bounding box center [502, 235] width 43 height 12
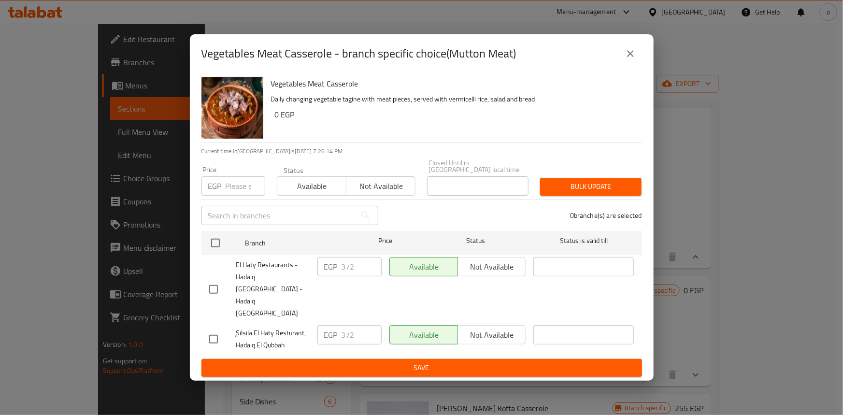
click at [629, 62] on button "close" at bounding box center [630, 53] width 23 height 23
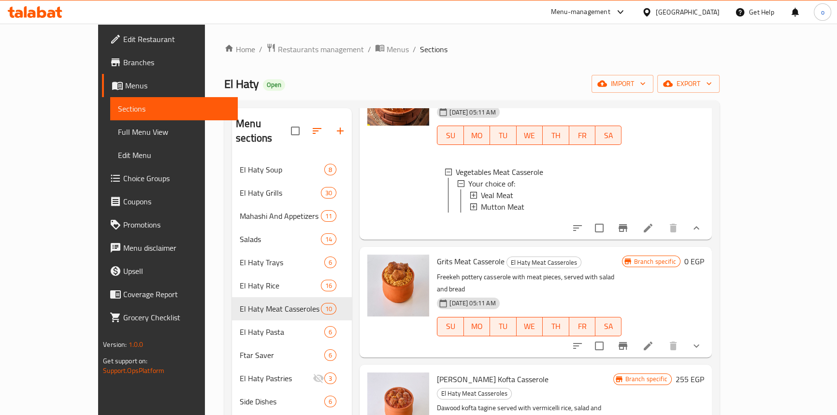
scroll to position [483, 0]
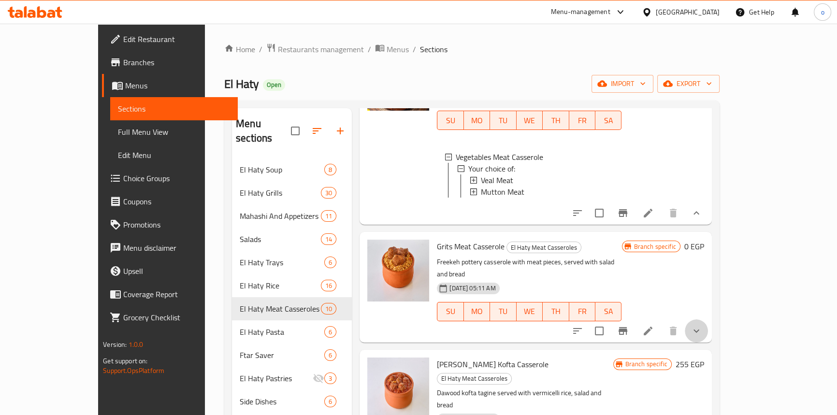
click at [708, 319] on button "show more" at bounding box center [696, 330] width 23 height 23
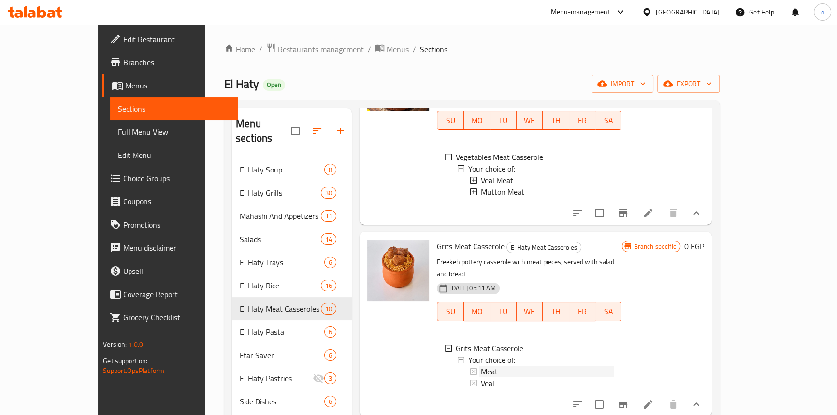
click at [490, 366] on div "Meat" at bounding box center [547, 372] width 133 height 12
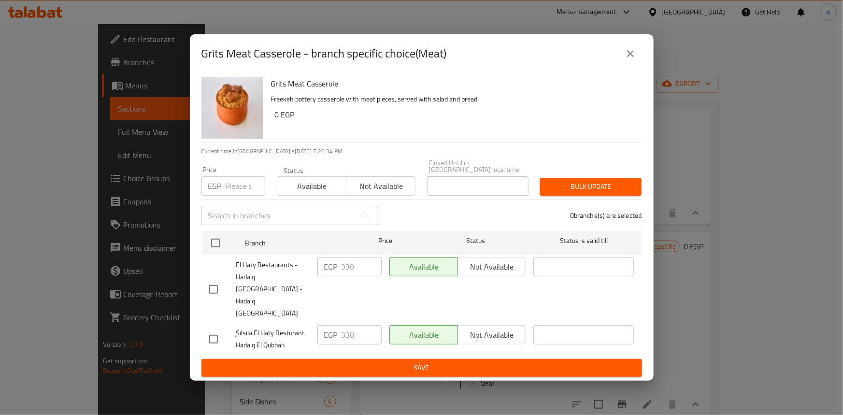
click at [623, 65] on button "close" at bounding box center [630, 53] width 23 height 23
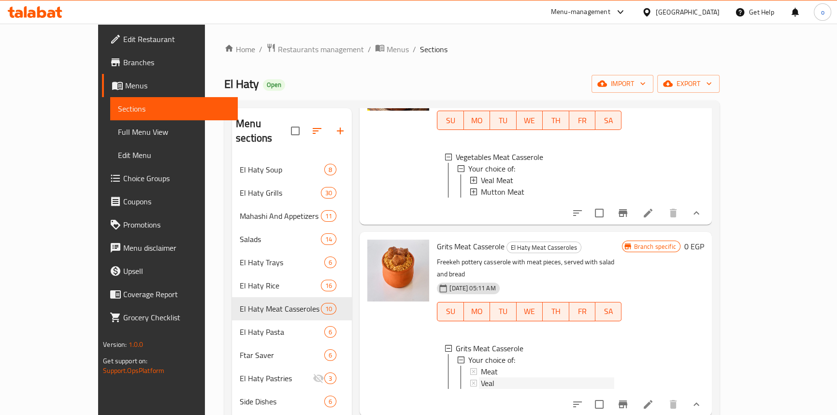
click at [481, 377] on div "Veal" at bounding box center [547, 383] width 133 height 12
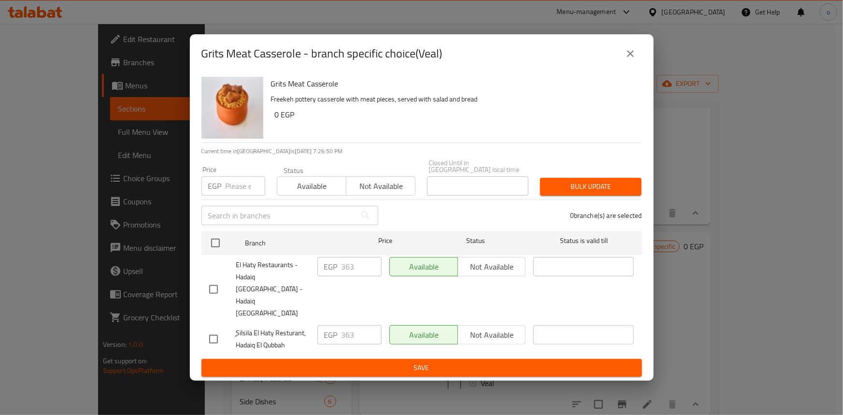
click at [633, 59] on icon "close" at bounding box center [631, 54] width 12 height 12
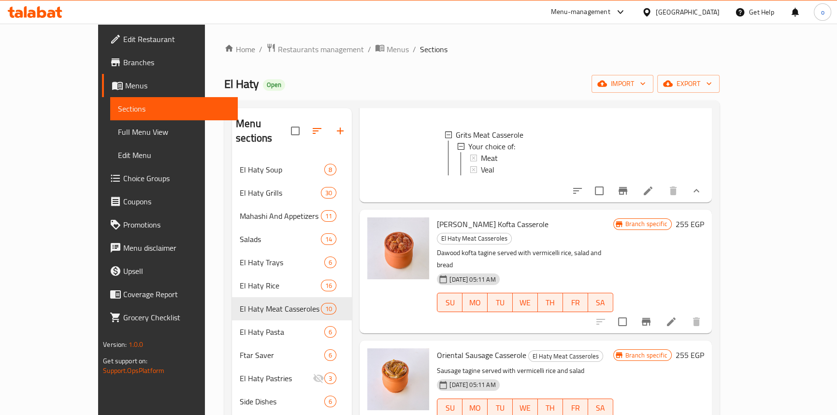
scroll to position [703, 0]
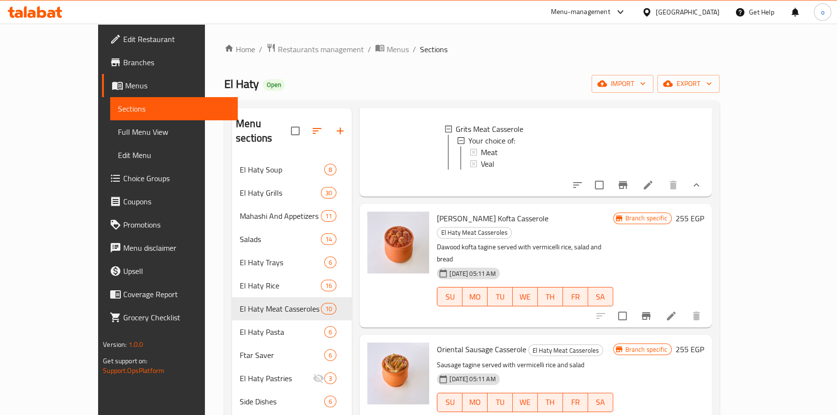
click at [652, 310] on icon "Branch-specific-item" at bounding box center [646, 316] width 12 height 12
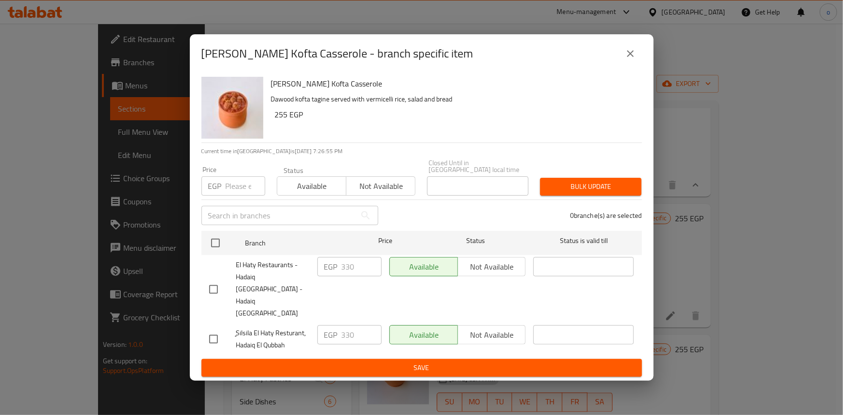
click at [627, 59] on icon "close" at bounding box center [631, 54] width 12 height 12
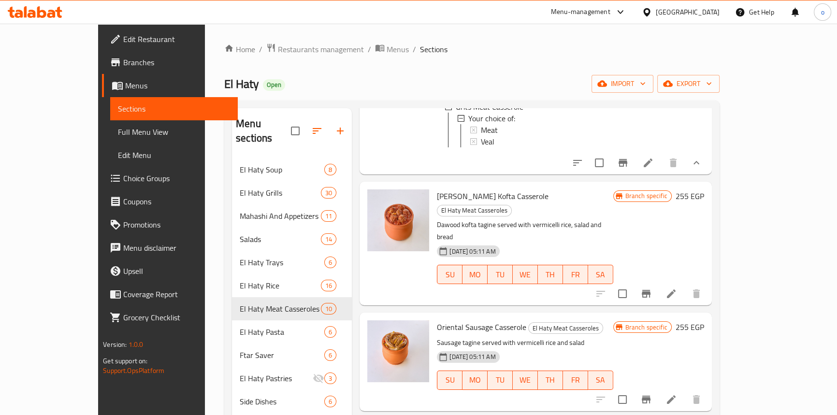
scroll to position [747, 0]
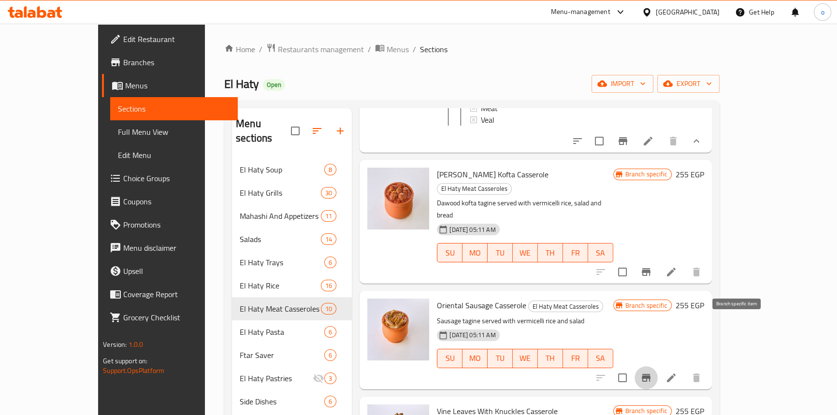
click at [650, 374] on icon "Branch-specific-item" at bounding box center [646, 378] width 9 height 8
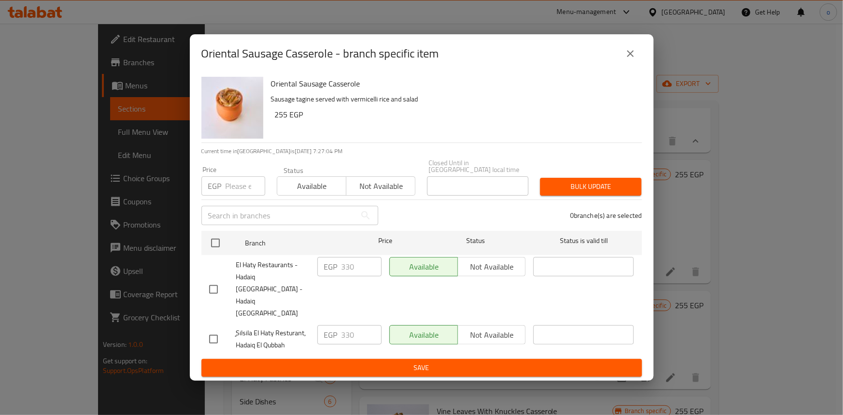
click at [637, 62] on button "close" at bounding box center [630, 53] width 23 height 23
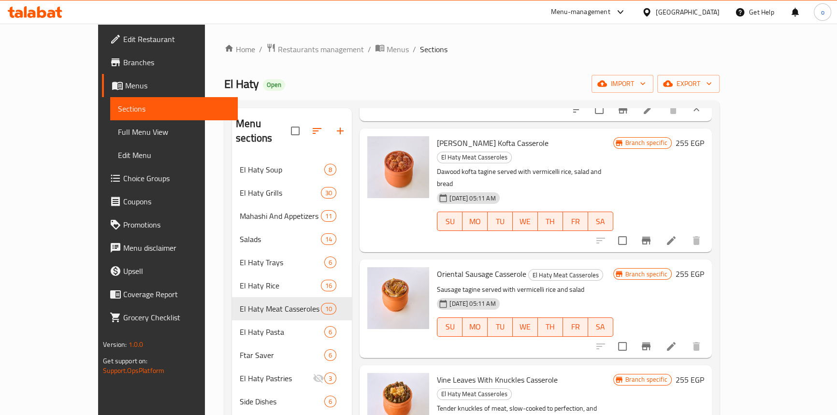
scroll to position [791, 0]
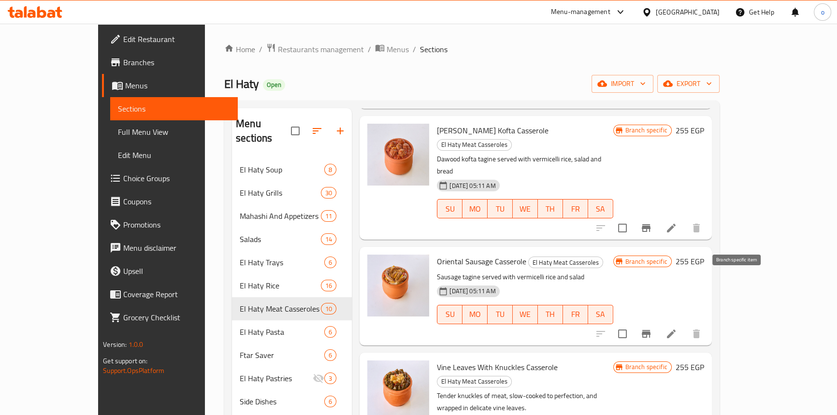
click at [652, 328] on icon "Branch-specific-item" at bounding box center [646, 334] width 12 height 12
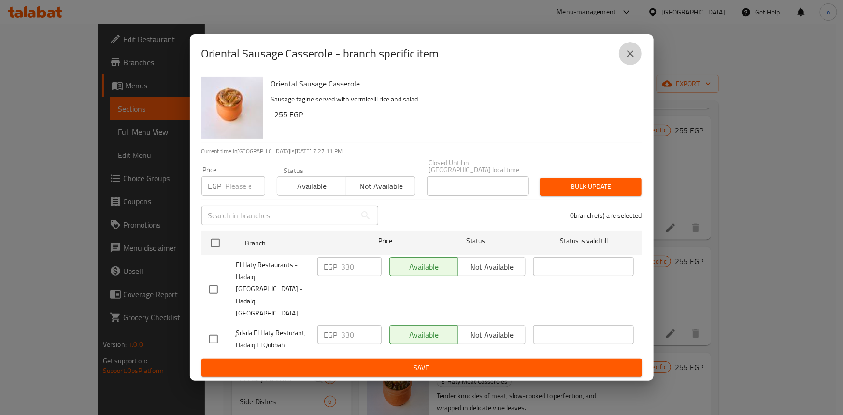
click at [631, 59] on icon "close" at bounding box center [631, 54] width 12 height 12
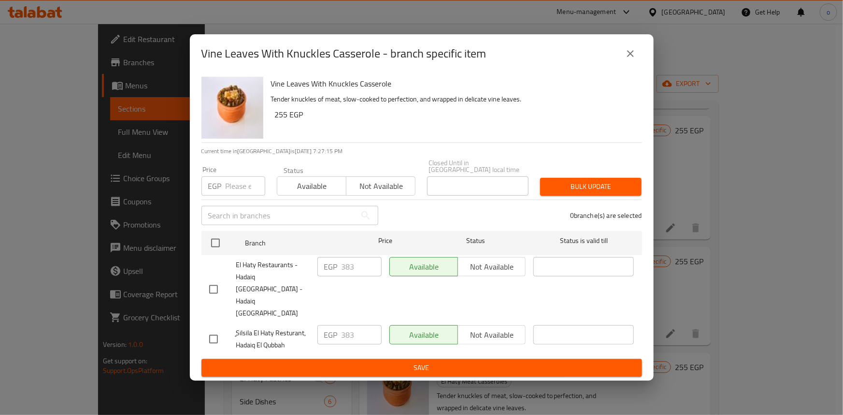
click at [636, 59] on icon "close" at bounding box center [631, 54] width 12 height 12
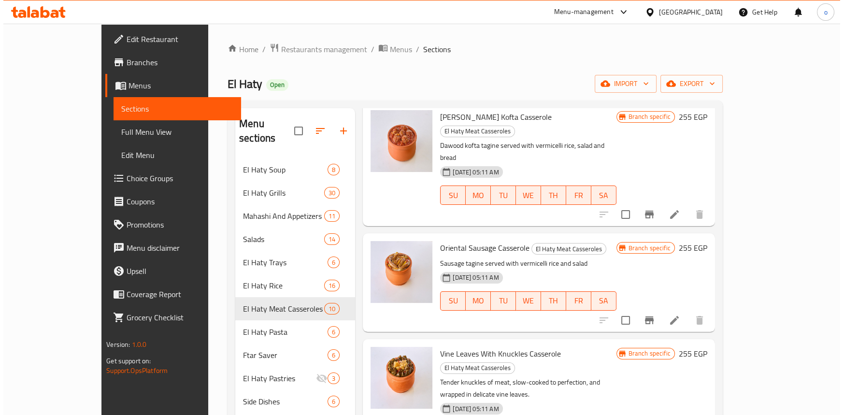
scroll to position [87, 0]
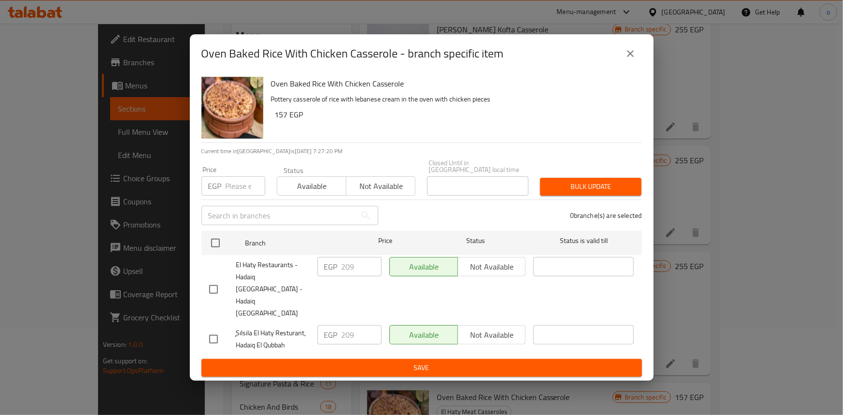
click at [637, 65] on button "close" at bounding box center [630, 53] width 23 height 23
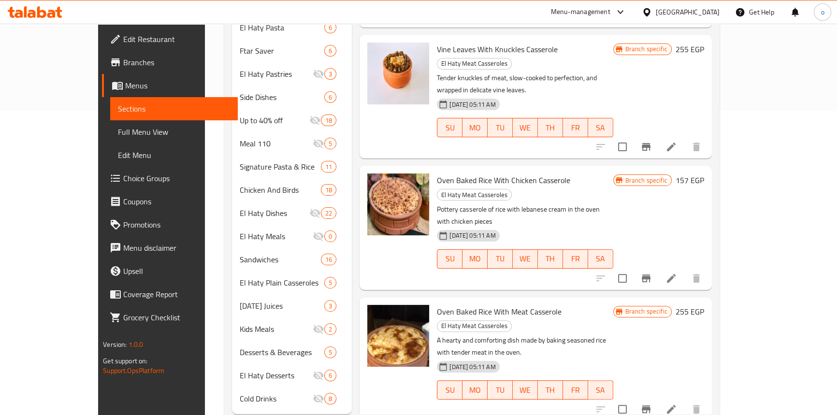
scroll to position [307, 0]
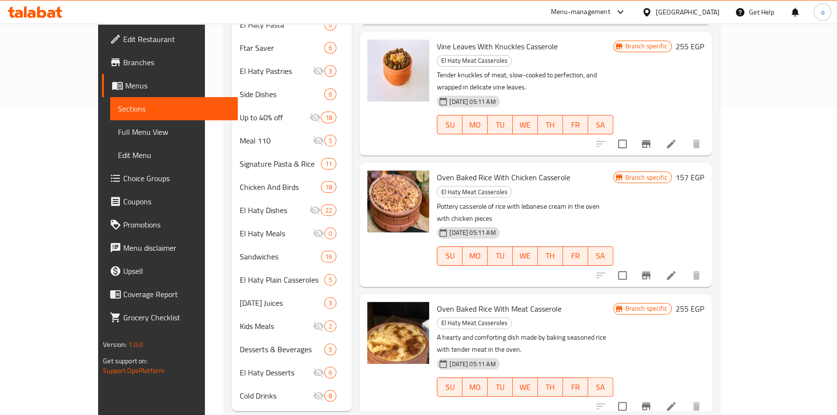
click at [650, 403] on icon "Branch-specific-item" at bounding box center [646, 407] width 9 height 8
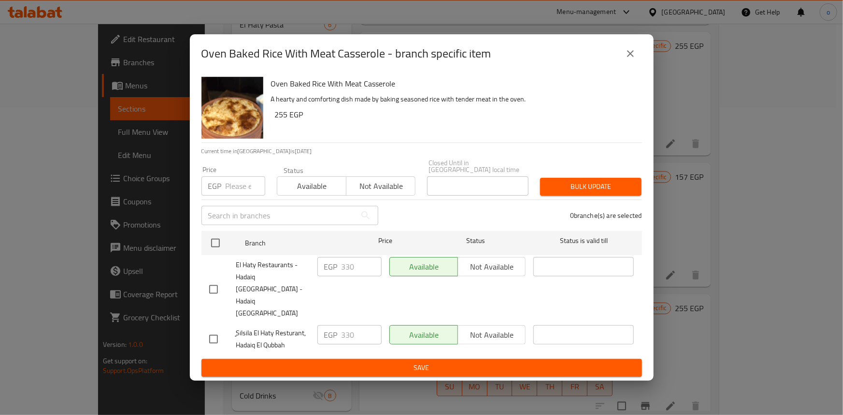
click at [632, 59] on icon "close" at bounding box center [631, 54] width 12 height 12
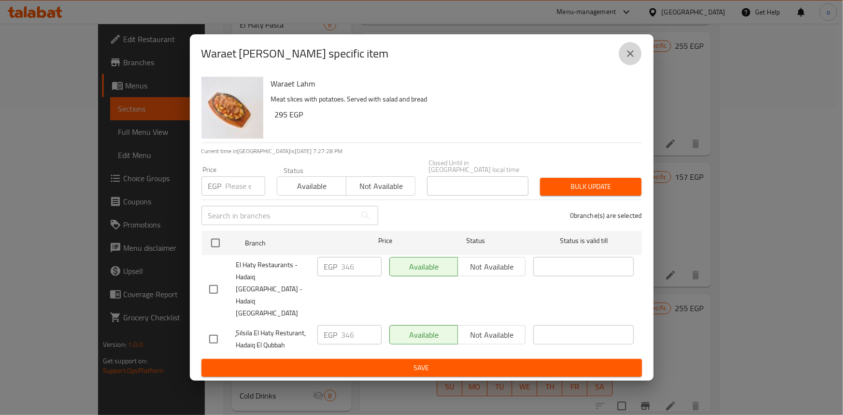
click at [630, 59] on icon "close" at bounding box center [631, 54] width 12 height 12
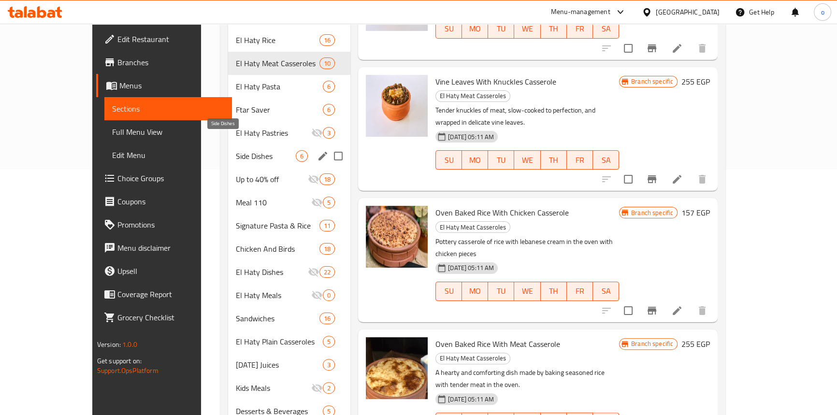
scroll to position [228, 0]
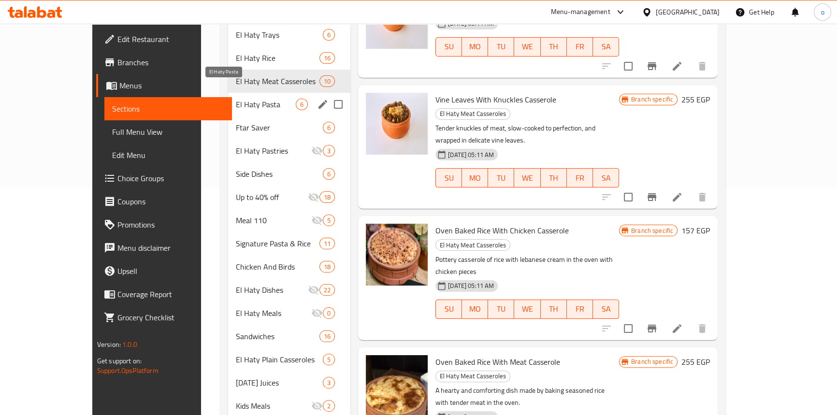
click at [236, 99] on span "El Haty Pasta" at bounding box center [266, 105] width 60 height 12
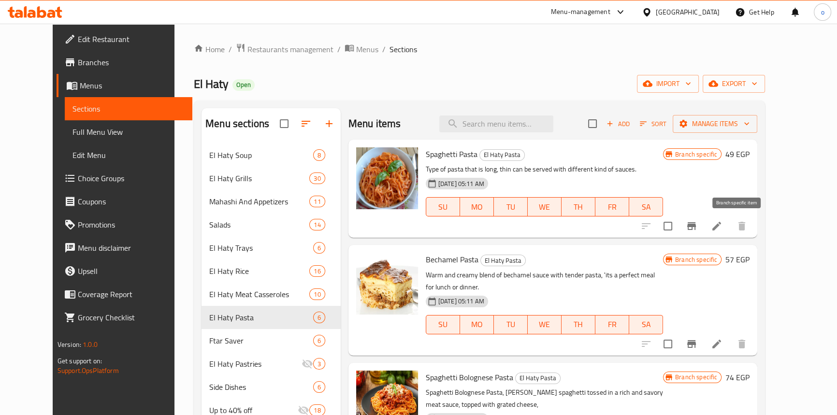
click at [703, 233] on button "Branch-specific-item" at bounding box center [691, 226] width 23 height 23
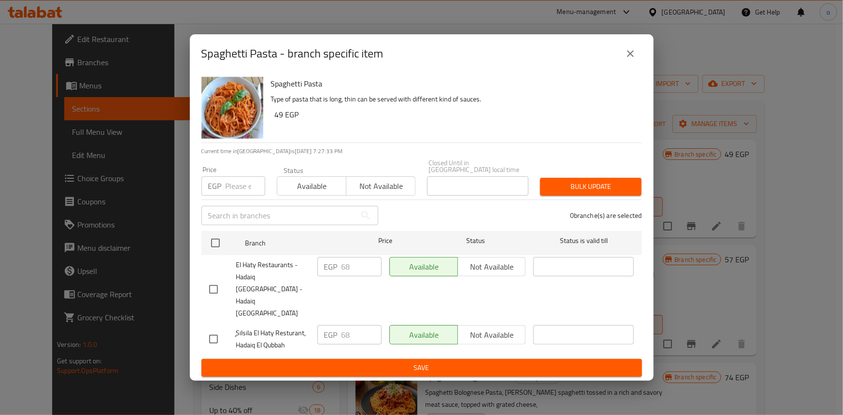
click at [627, 61] on button "close" at bounding box center [630, 53] width 23 height 23
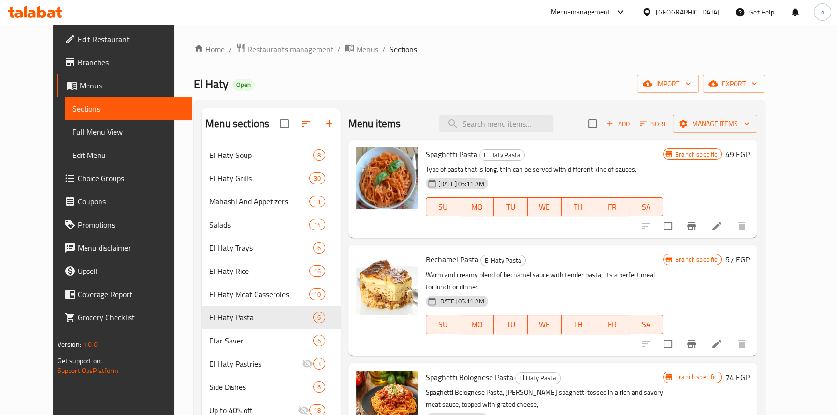
click at [696, 340] on icon "Branch-specific-item" at bounding box center [691, 344] width 9 height 8
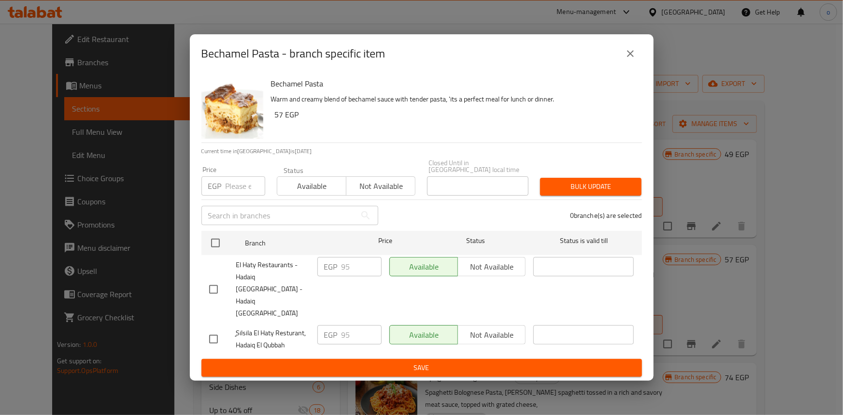
click at [634, 59] on icon "close" at bounding box center [631, 54] width 12 height 12
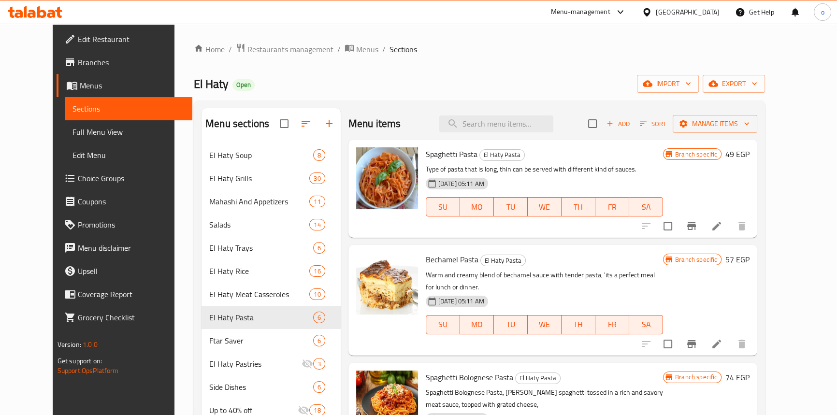
scroll to position [74, 0]
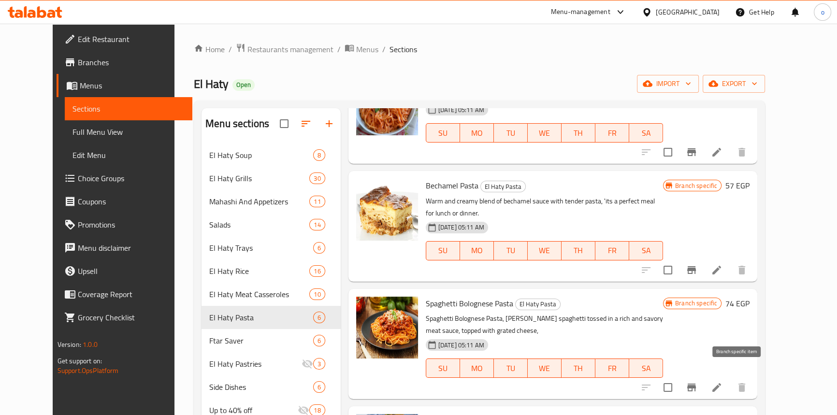
click at [697, 382] on icon "Branch-specific-item" at bounding box center [692, 388] width 12 height 12
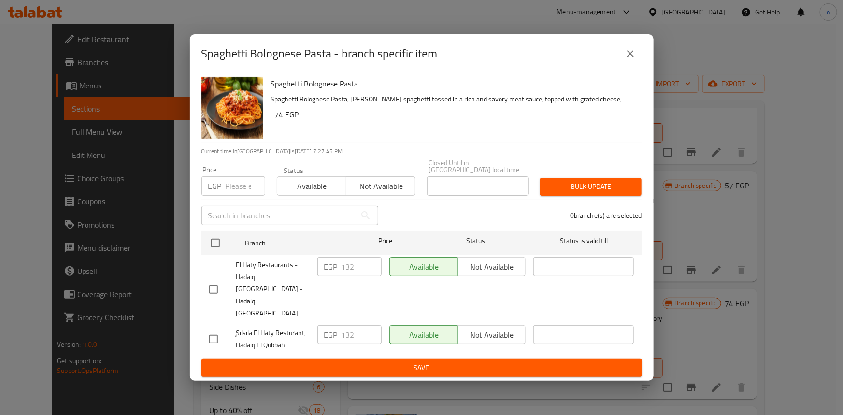
click at [638, 65] on button "close" at bounding box center [630, 53] width 23 height 23
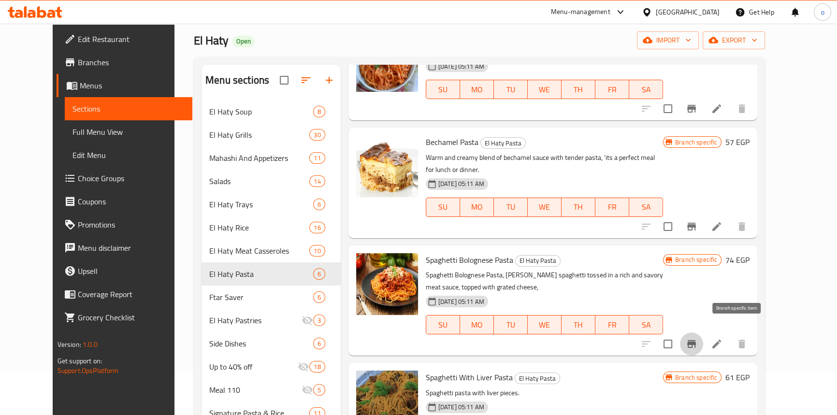
click at [703, 340] on button "Branch-specific-item" at bounding box center [691, 343] width 23 height 23
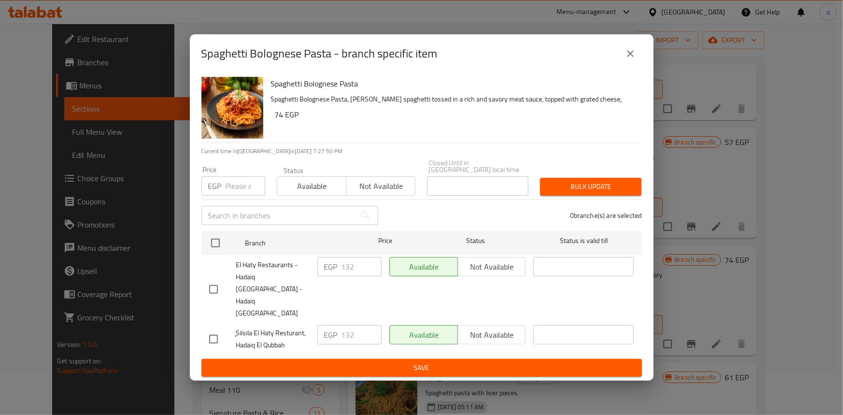
click at [622, 65] on button "close" at bounding box center [630, 53] width 23 height 23
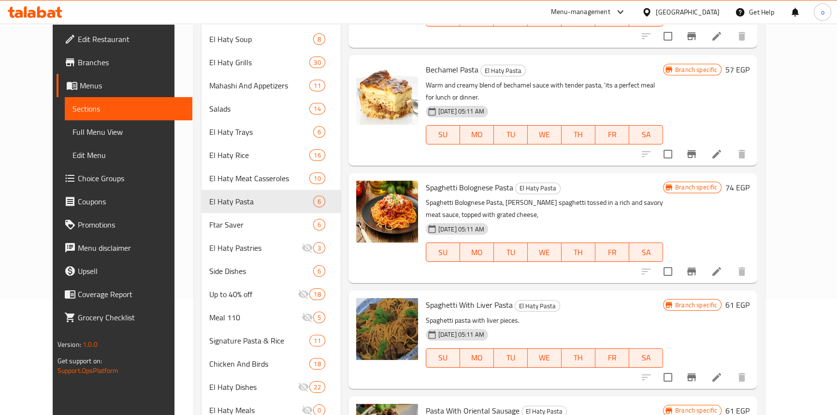
scroll to position [131, 0]
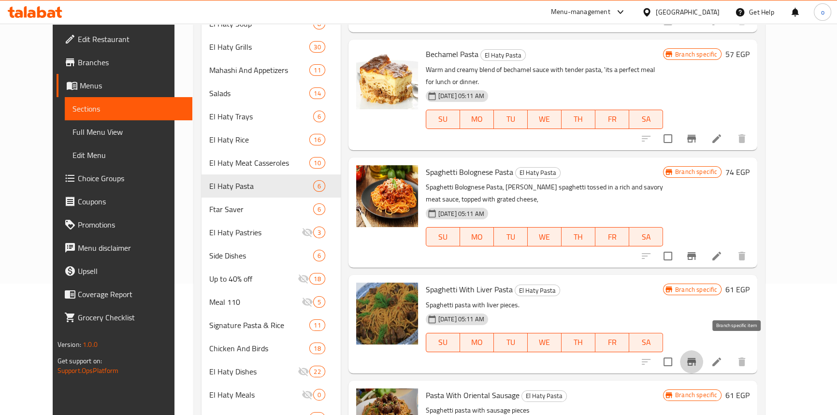
click at [696, 358] on icon "Branch-specific-item" at bounding box center [691, 362] width 9 height 8
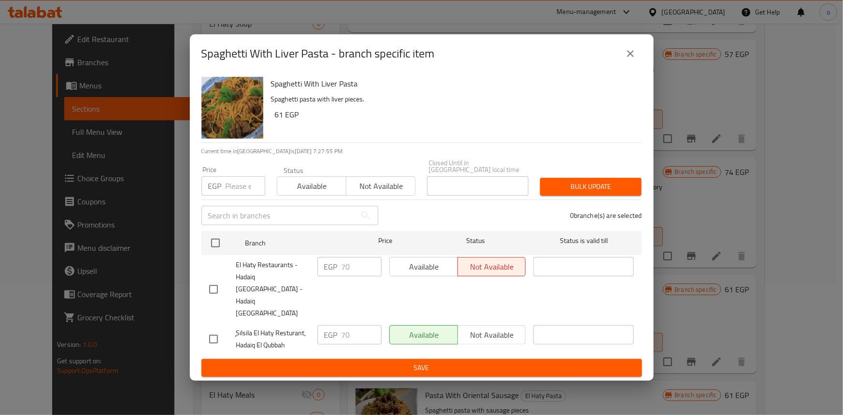
click at [638, 65] on button "close" at bounding box center [630, 53] width 23 height 23
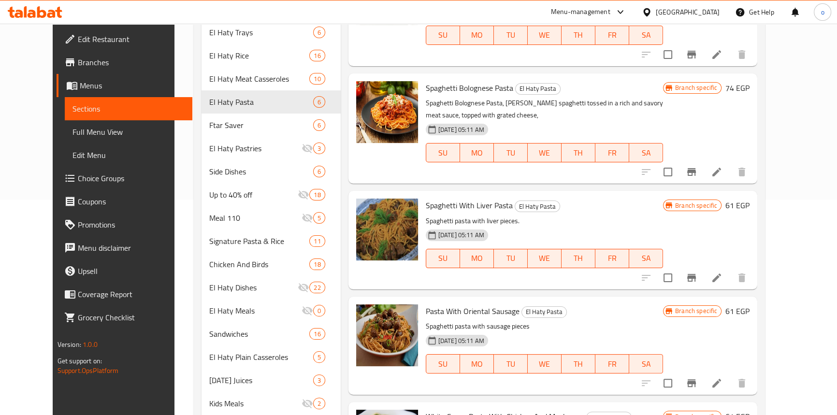
scroll to position [219, 0]
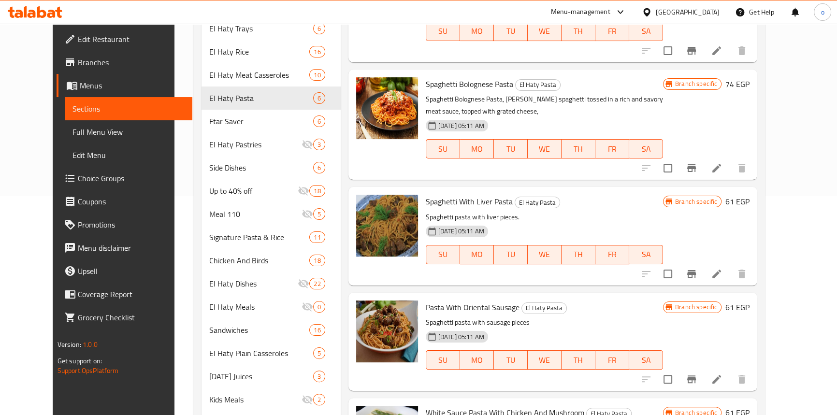
click at [696, 375] on icon "Branch-specific-item" at bounding box center [691, 379] width 9 height 8
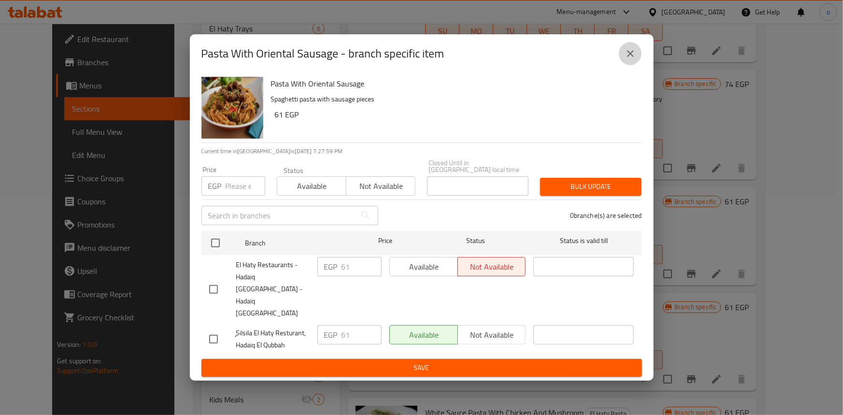
click at [634, 59] on icon "close" at bounding box center [631, 54] width 12 height 12
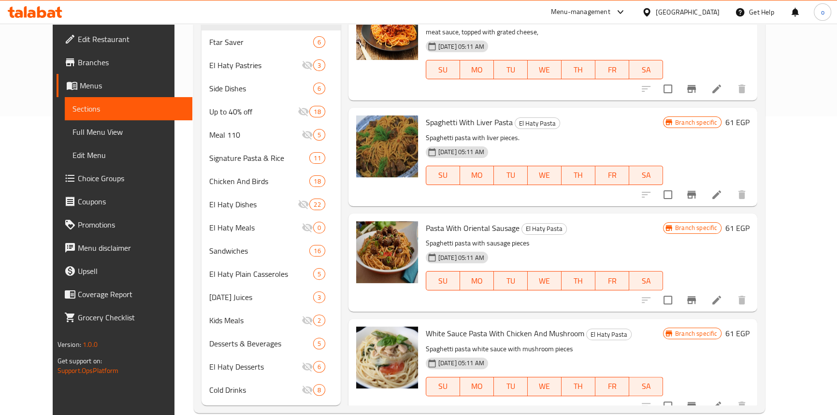
scroll to position [307, 0]
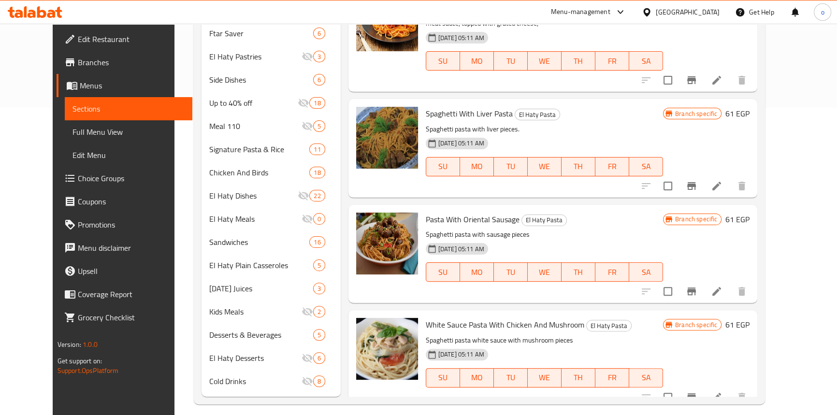
click at [696, 393] on icon "Branch-specific-item" at bounding box center [691, 397] width 9 height 8
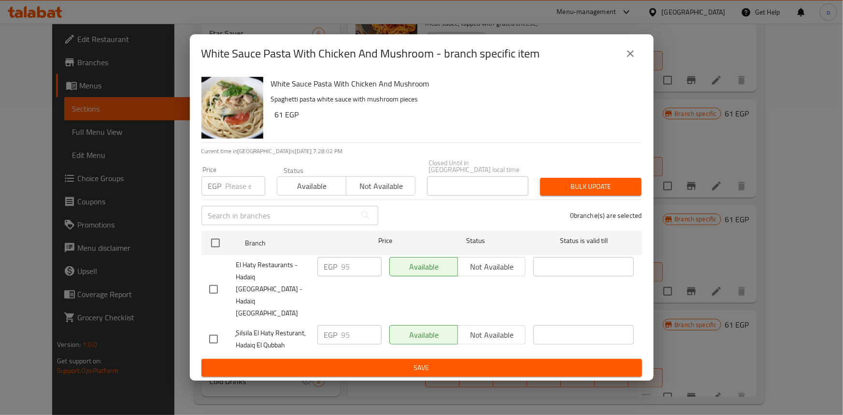
click at [631, 59] on icon "close" at bounding box center [631, 54] width 12 height 12
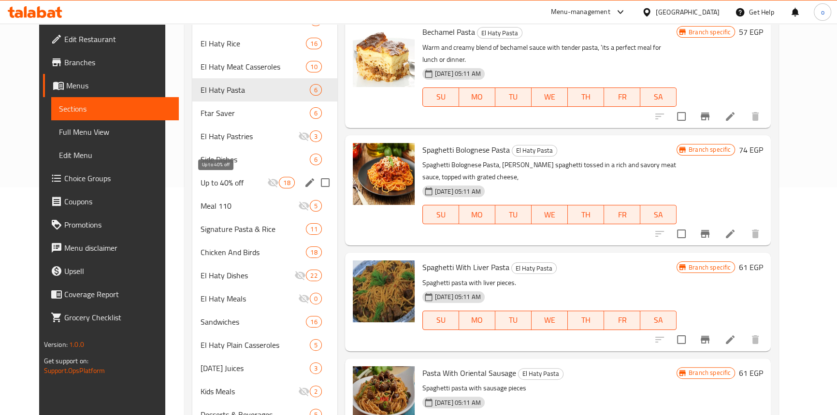
scroll to position [184, 0]
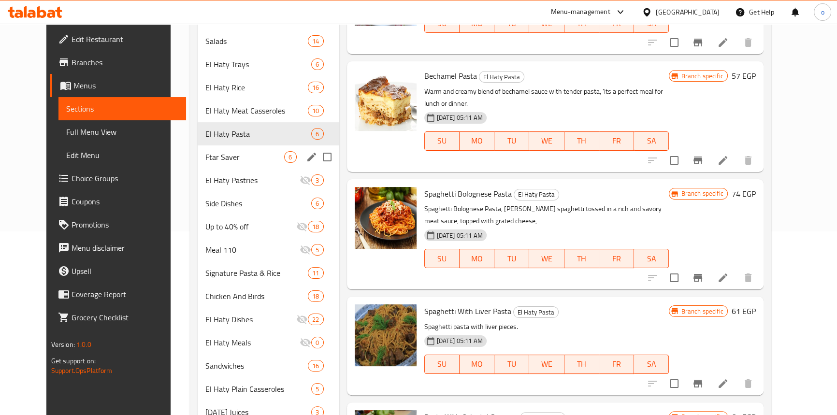
click at [230, 147] on div "Ftar Saver 6" at bounding box center [269, 156] width 142 height 23
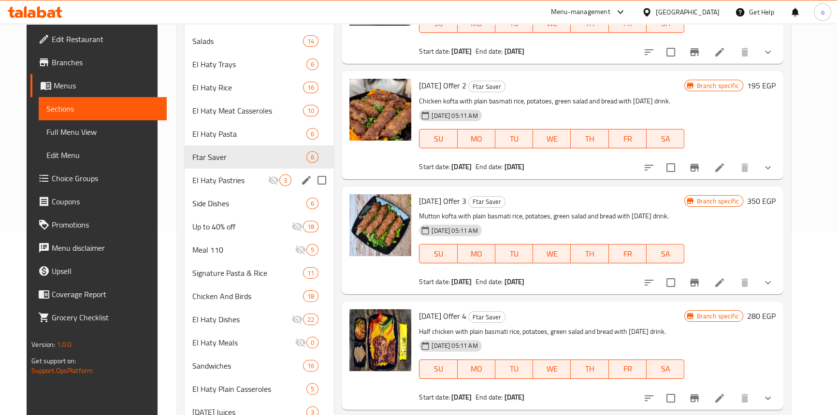
click at [249, 174] on span "El Haty Pastries" at bounding box center [230, 180] width 76 height 12
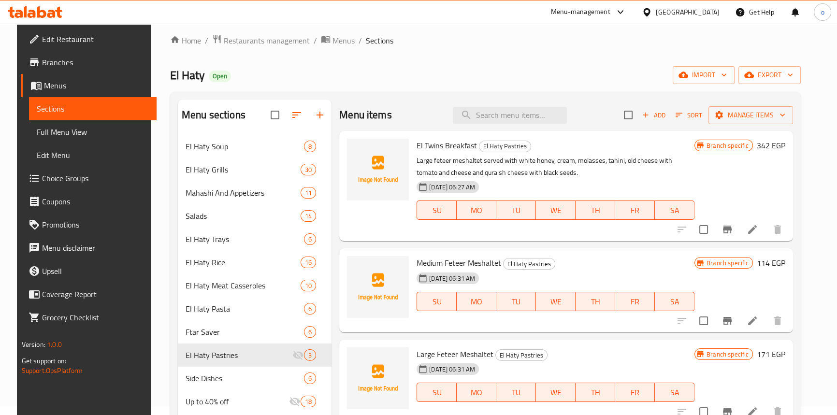
scroll to position [8, 0]
click at [732, 229] on icon "Branch-specific-item" at bounding box center [727, 230] width 9 height 8
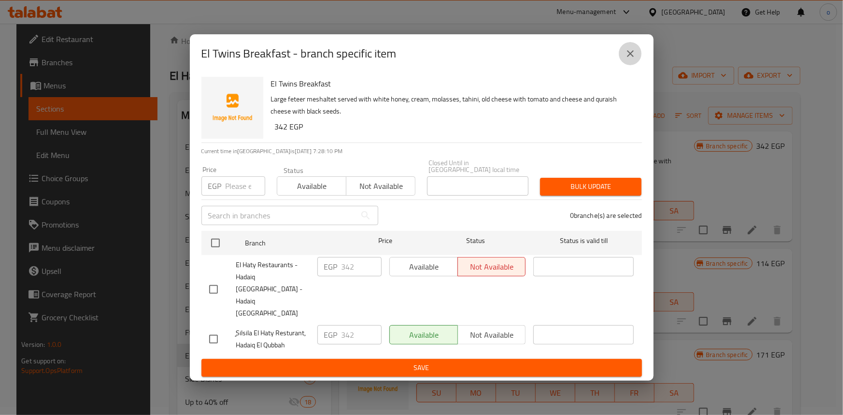
click at [633, 59] on icon "close" at bounding box center [631, 54] width 12 height 12
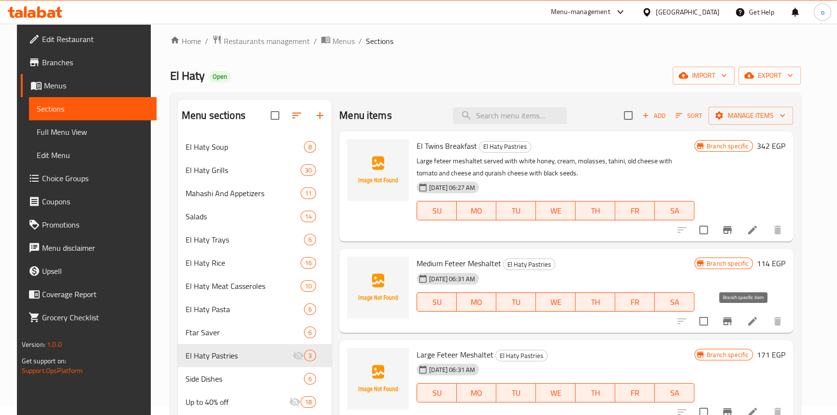
click at [733, 316] on icon "Branch-specific-item" at bounding box center [727, 322] width 12 height 12
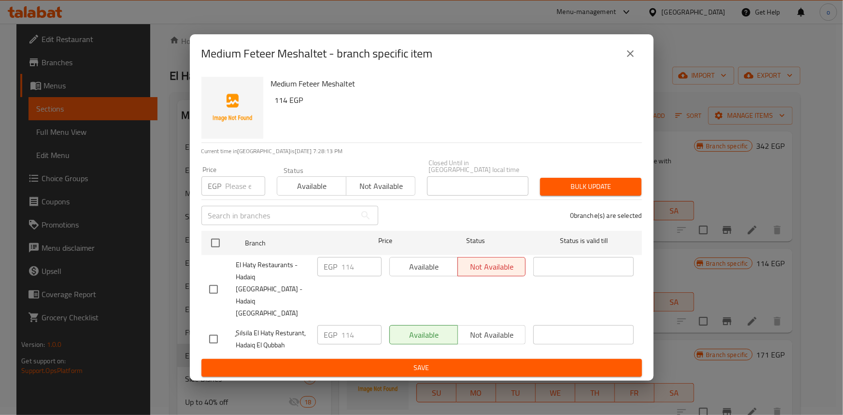
click at [625, 59] on icon "close" at bounding box center [631, 54] width 12 height 12
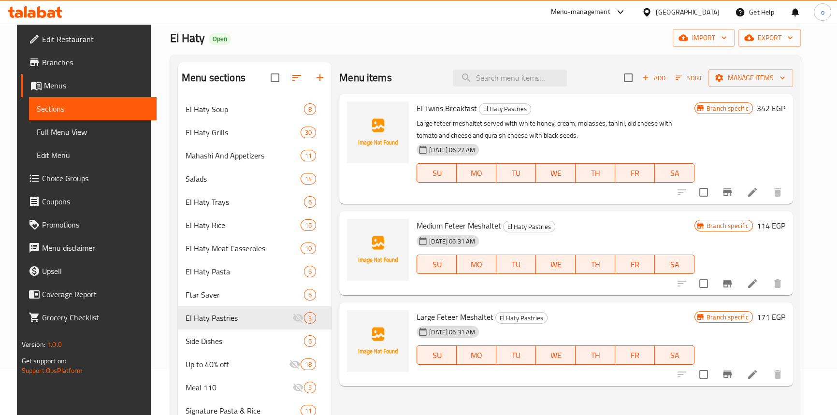
scroll to position [96, 0]
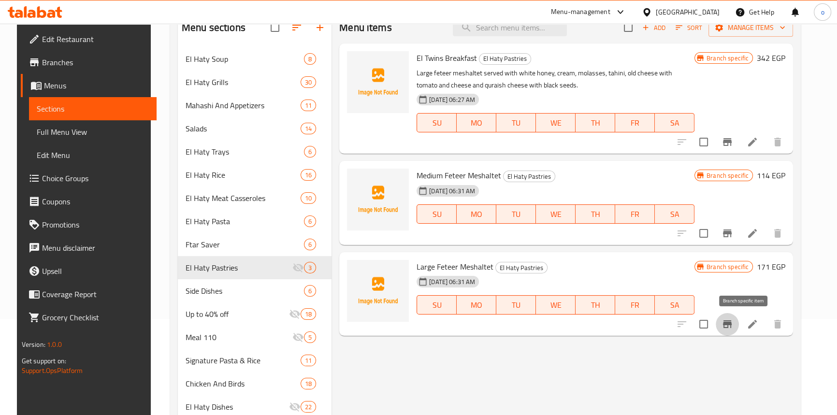
click at [732, 323] on icon "Branch-specific-item" at bounding box center [727, 324] width 9 height 8
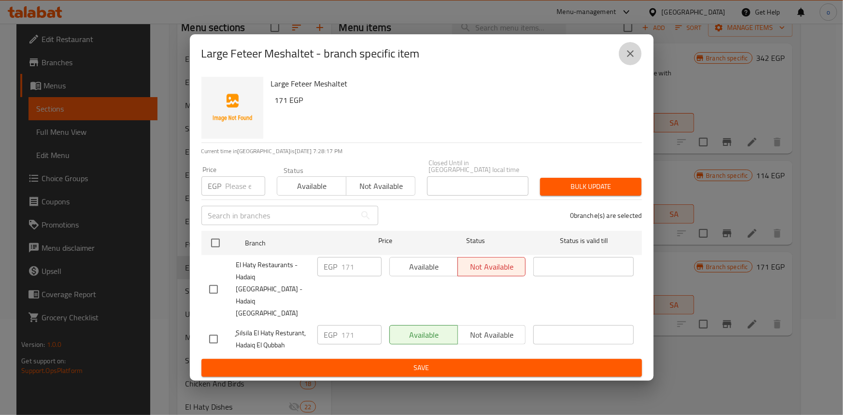
click at [630, 59] on icon "close" at bounding box center [631, 54] width 12 height 12
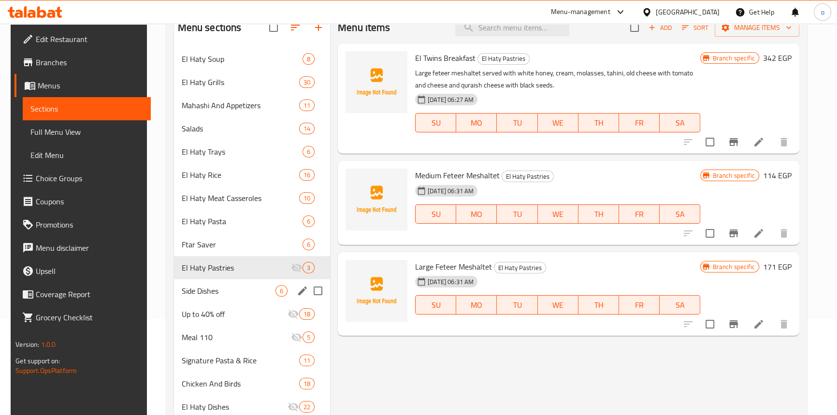
click at [196, 278] on div "El Haty Pastries 3" at bounding box center [252, 267] width 157 height 23
click at [197, 285] on span "Side Dishes" at bounding box center [229, 291] width 94 height 12
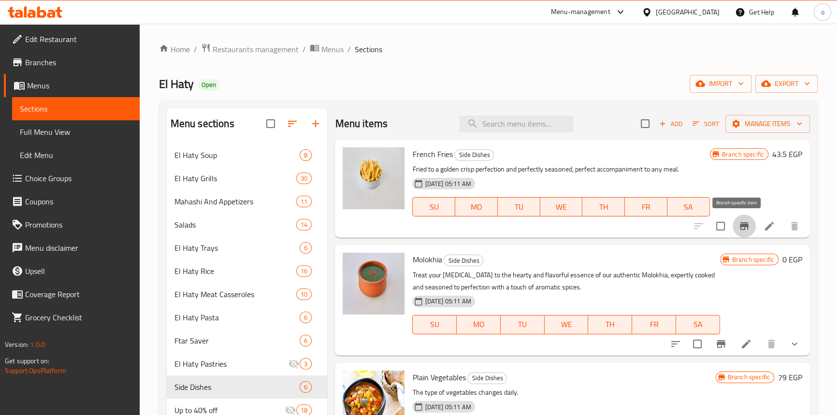
click at [738, 224] on icon "Branch-specific-item" at bounding box center [744, 226] width 12 height 12
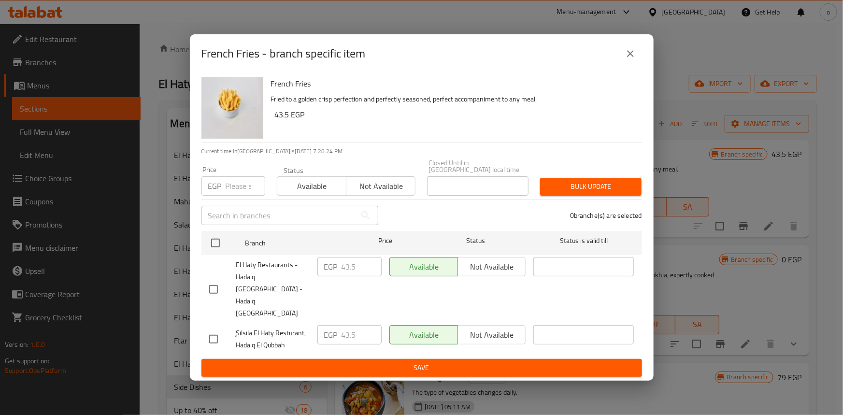
click at [625, 59] on icon "close" at bounding box center [631, 54] width 12 height 12
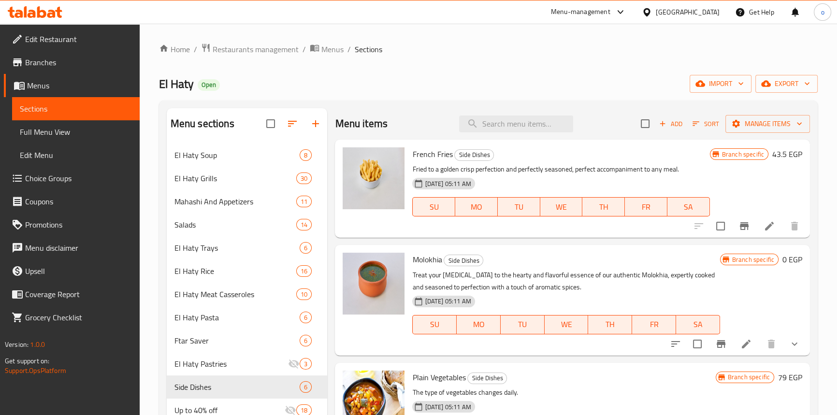
click at [715, 345] on icon "Branch-specific-item" at bounding box center [721, 344] width 12 height 12
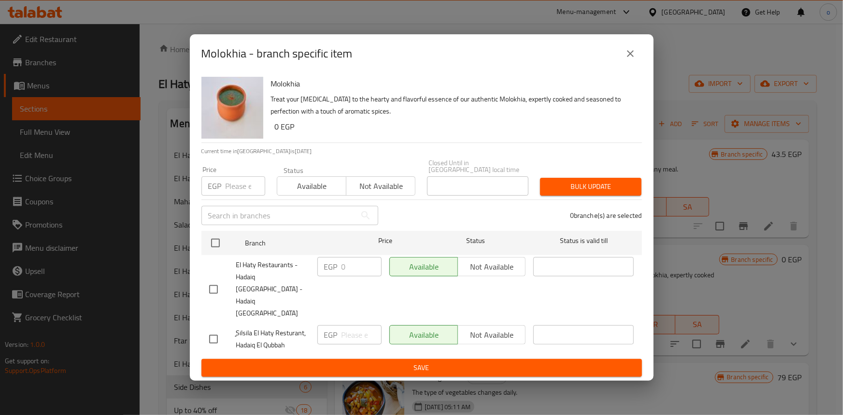
click at [634, 59] on icon "close" at bounding box center [631, 54] width 12 height 12
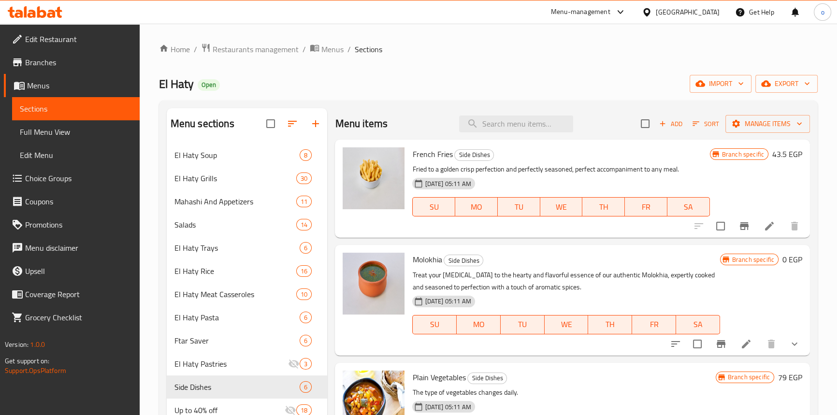
click at [789, 353] on button "show more" at bounding box center [794, 343] width 23 height 23
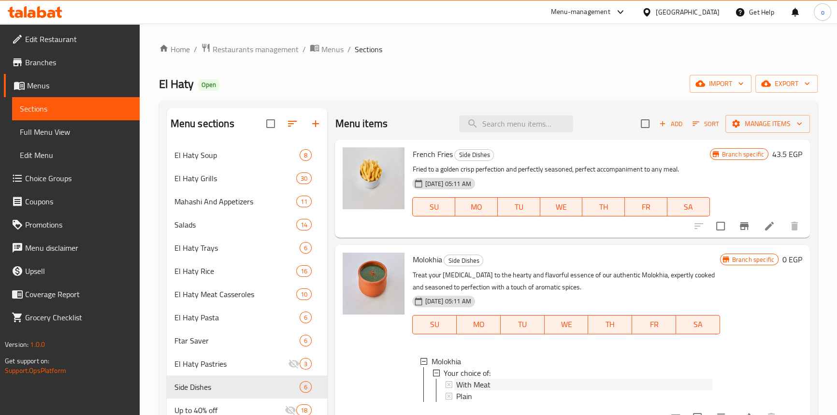
click at [498, 380] on div "With Meat" at bounding box center [584, 385] width 256 height 12
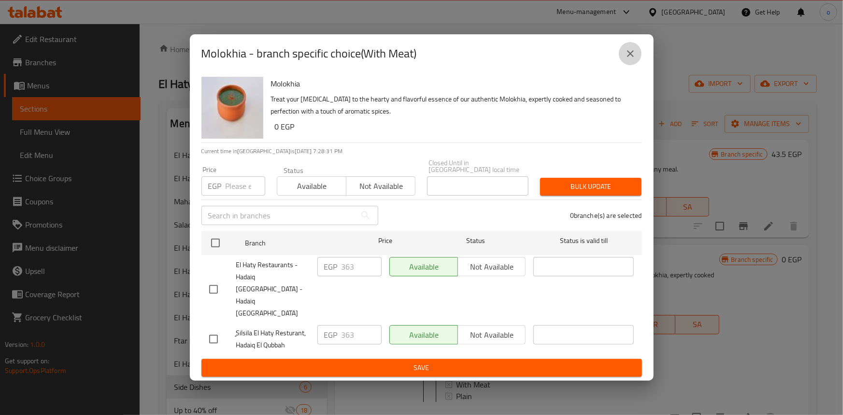
click at [634, 59] on icon "close" at bounding box center [631, 54] width 12 height 12
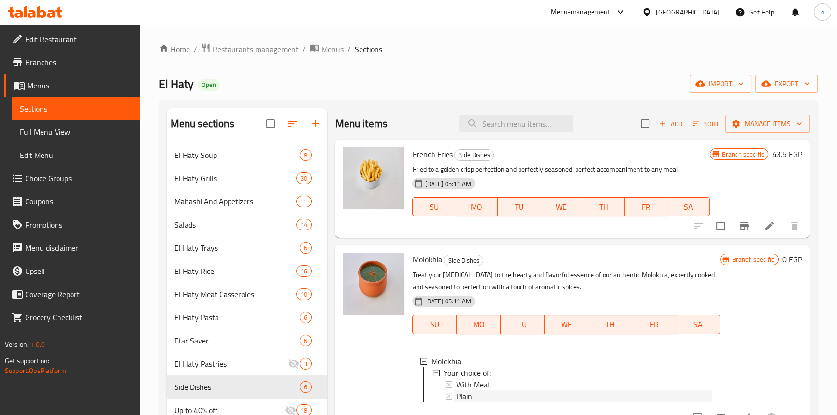
click at [485, 395] on div "Plain" at bounding box center [584, 396] width 256 height 12
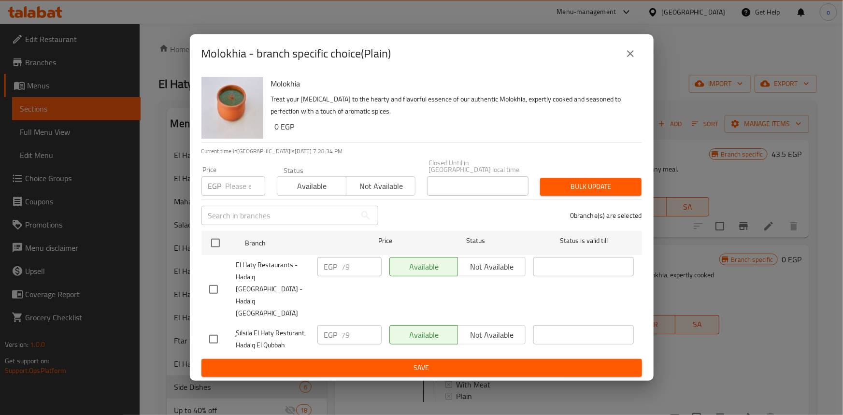
click at [631, 57] on icon "close" at bounding box center [630, 53] width 7 height 7
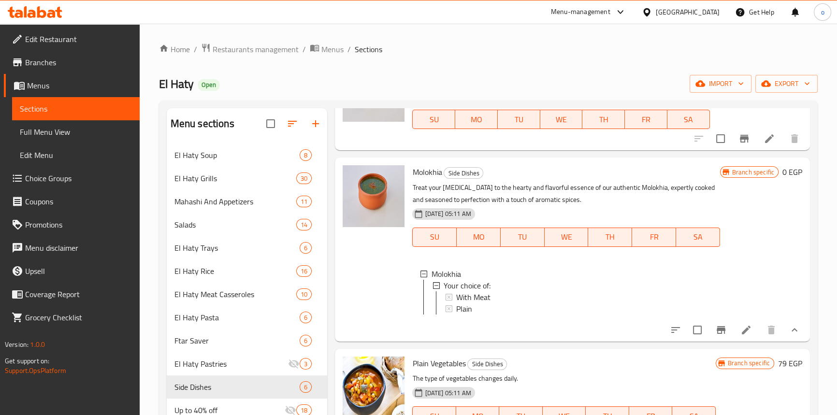
scroll to position [0, 0]
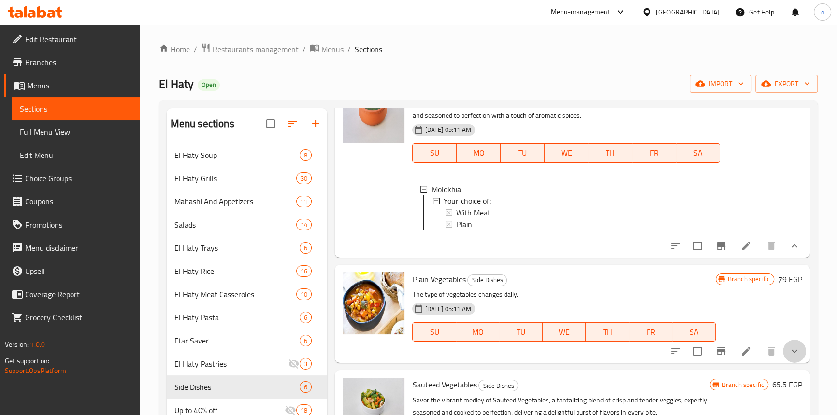
click at [783, 349] on button "show more" at bounding box center [794, 351] width 23 height 23
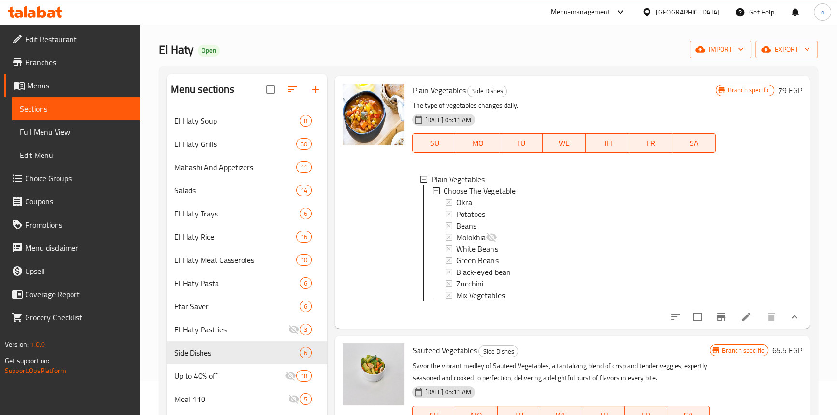
scroll to position [87, 0]
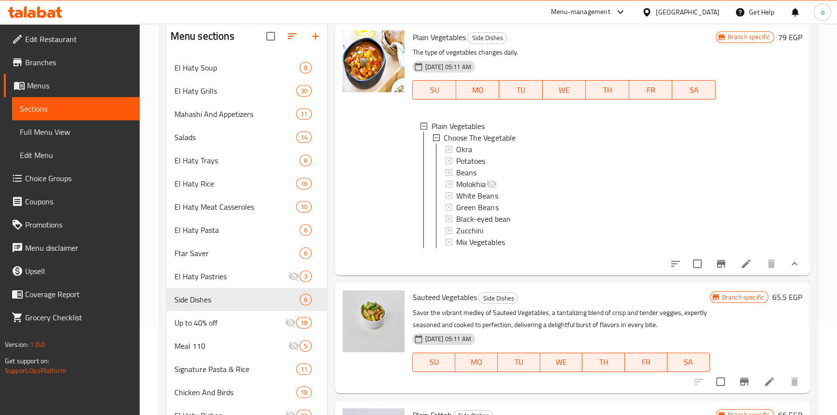
click at [709, 262] on button "Branch-specific-item" at bounding box center [720, 263] width 23 height 23
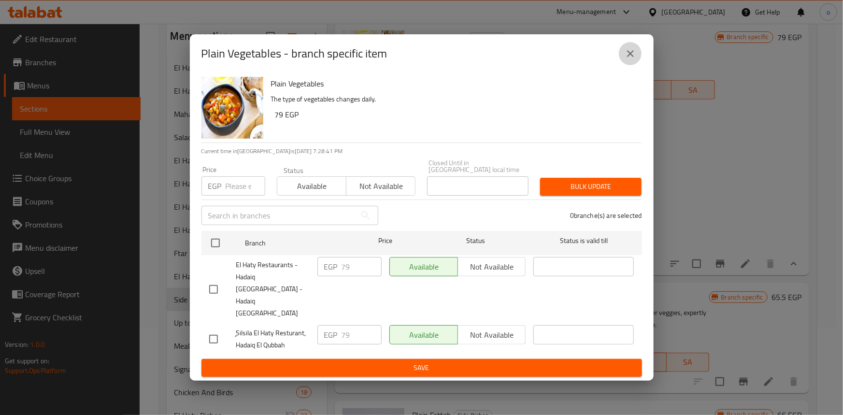
click at [625, 65] on button "close" at bounding box center [630, 53] width 23 height 23
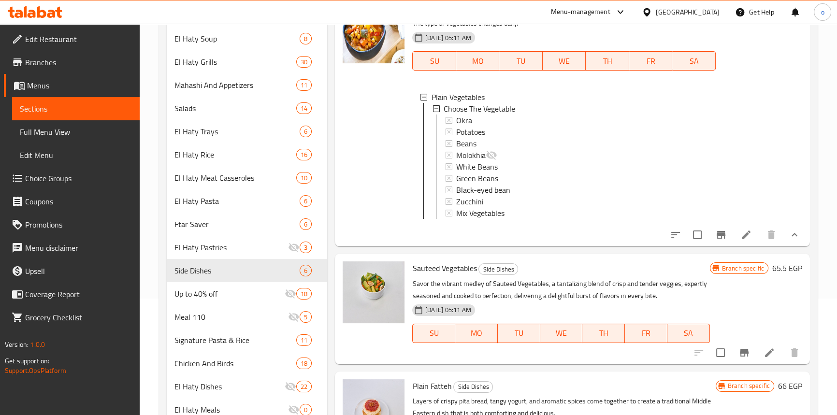
scroll to position [131, 0]
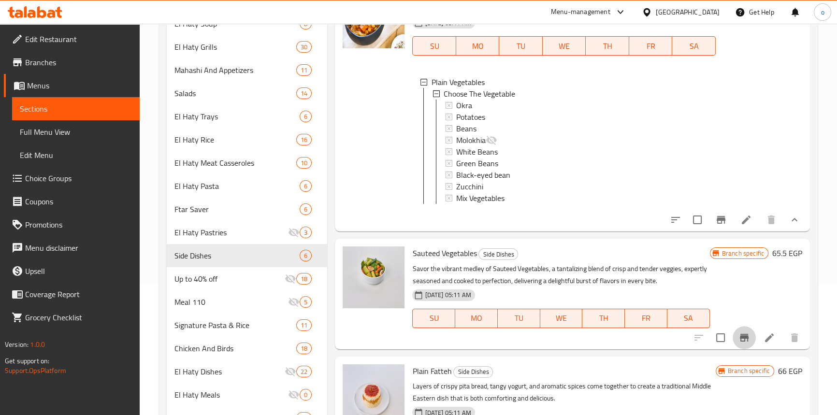
click at [740, 337] on icon "Branch-specific-item" at bounding box center [744, 338] width 9 height 8
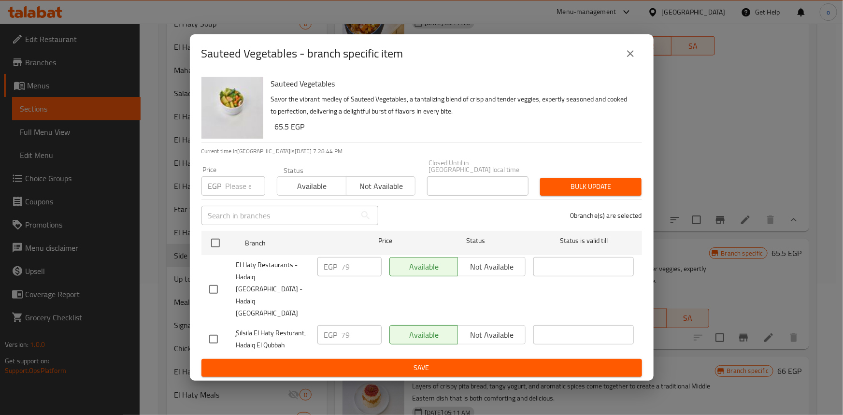
click at [634, 65] on button "close" at bounding box center [630, 53] width 23 height 23
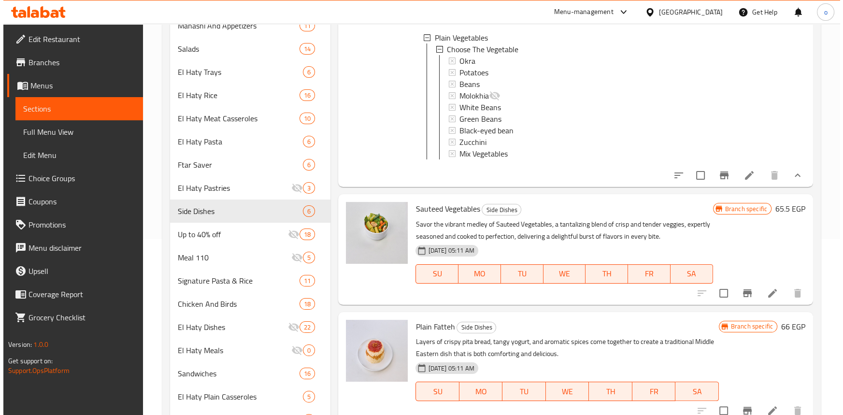
scroll to position [263, 0]
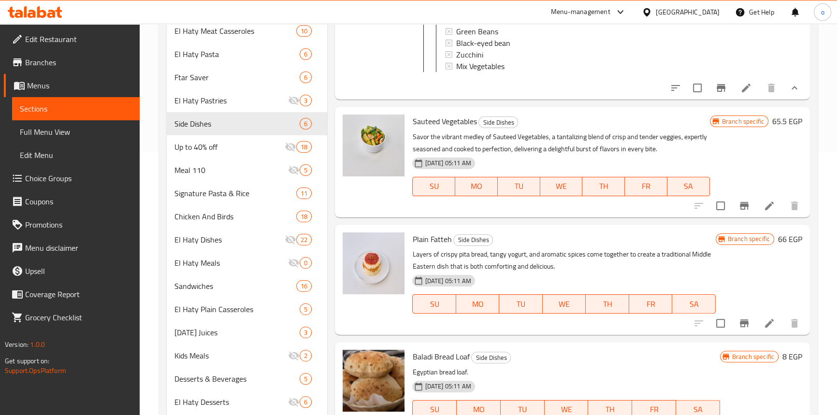
click at [743, 328] on icon "Branch-specific-item" at bounding box center [744, 323] width 12 height 12
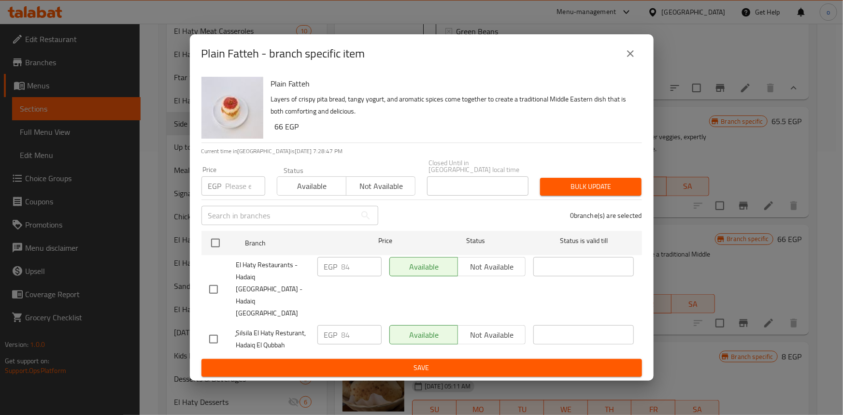
click at [633, 59] on icon "close" at bounding box center [631, 54] width 12 height 12
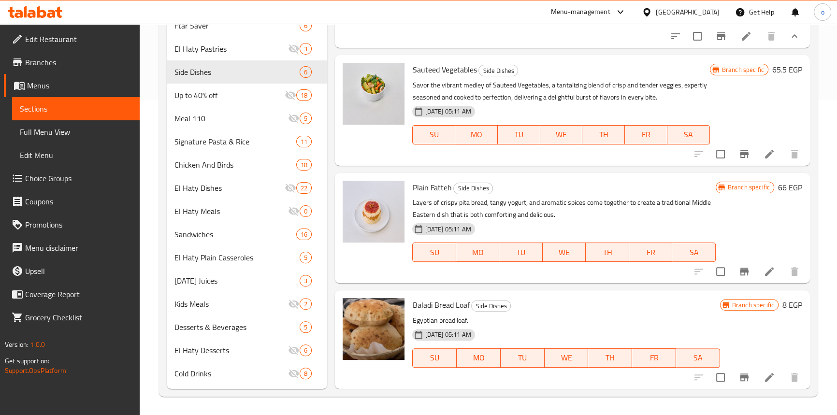
scroll to position [316, 0]
click at [733, 375] on button "Branch-specific-item" at bounding box center [744, 376] width 23 height 23
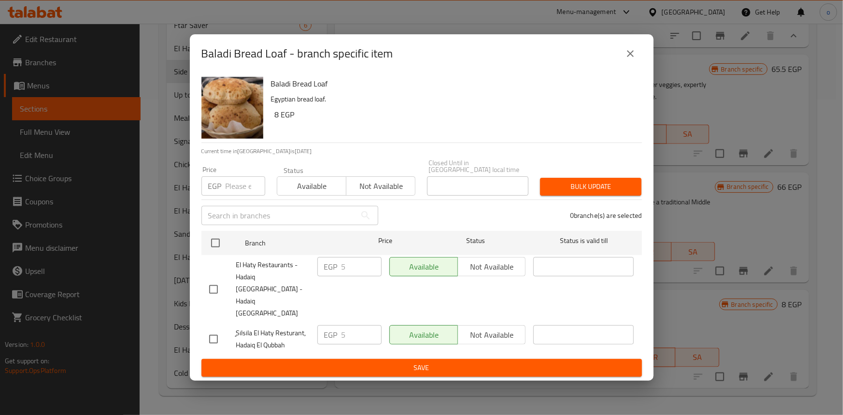
click at [638, 61] on button "close" at bounding box center [630, 53] width 23 height 23
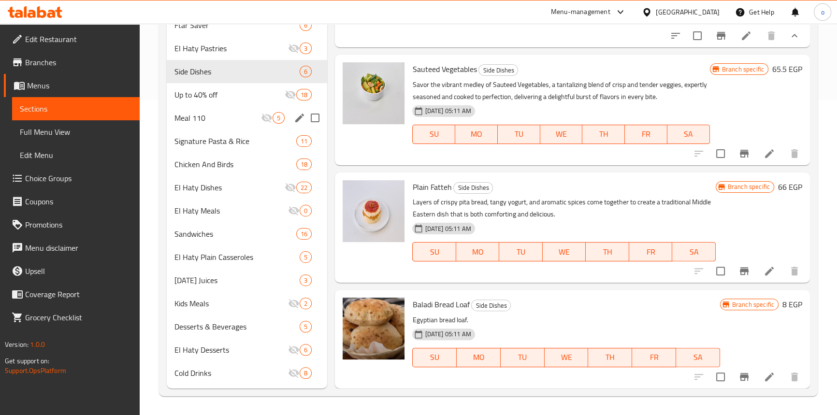
click at [231, 109] on div "Meal 110 5" at bounding box center [247, 117] width 161 height 23
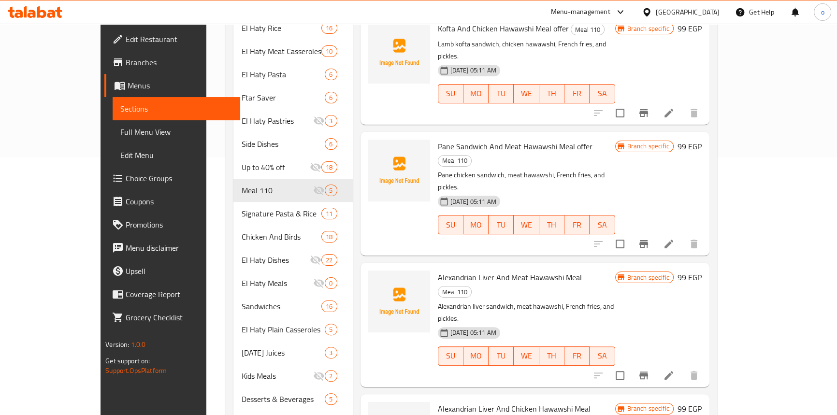
scroll to position [272, 0]
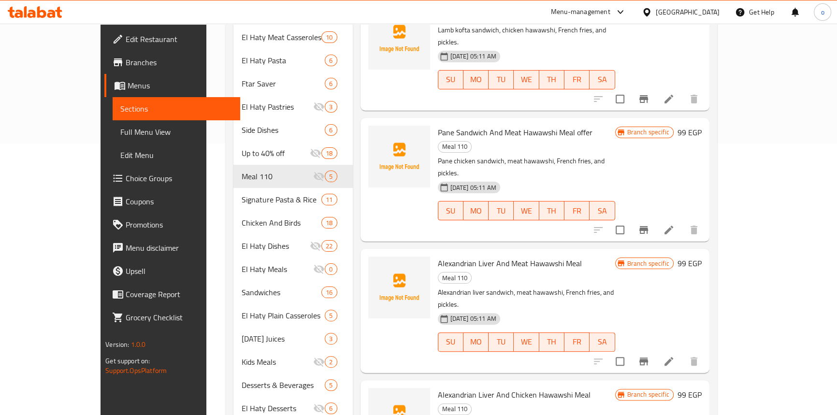
click at [649, 356] on icon "Branch-specific-item" at bounding box center [644, 362] width 12 height 12
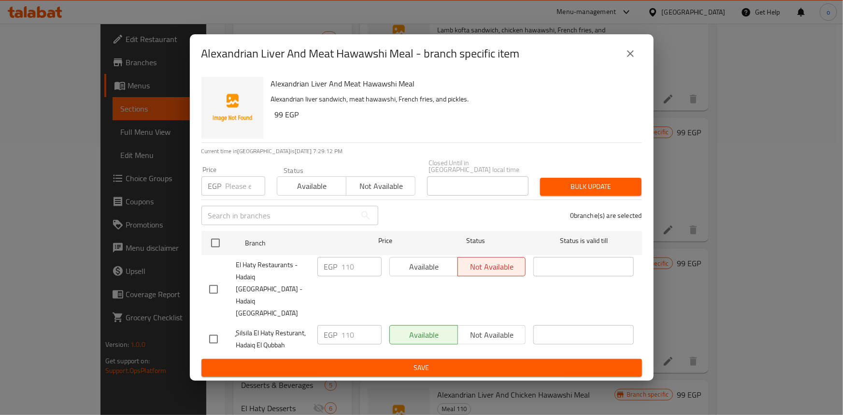
click at [635, 59] on icon "close" at bounding box center [631, 54] width 12 height 12
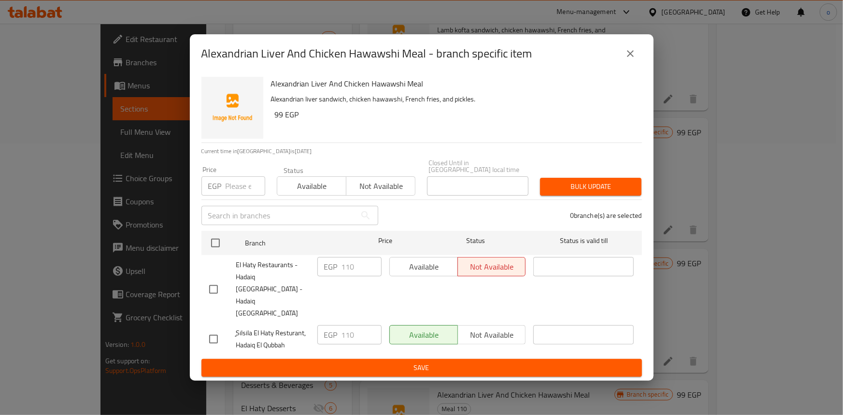
click at [745, 380] on div "Alexandrian Liver And Chicken Hawawshi Meal - branch specific item Alexandrian …" at bounding box center [421, 207] width 843 height 415
click at [635, 59] on icon "close" at bounding box center [631, 54] width 12 height 12
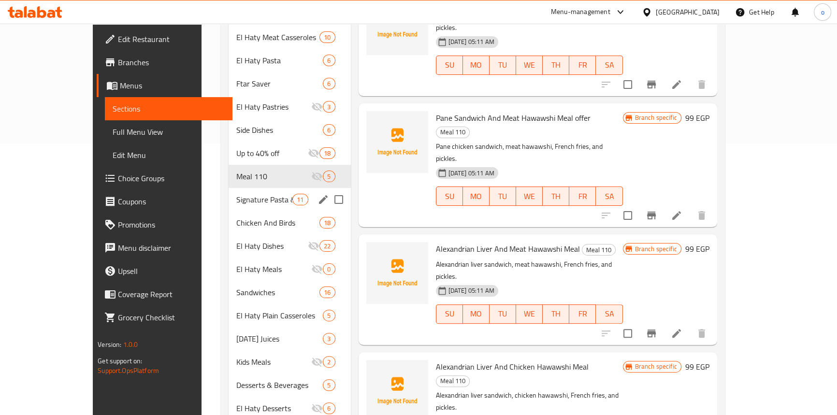
click at [229, 193] on div "Signature Pasta & Rice 11" at bounding box center [290, 199] width 122 height 23
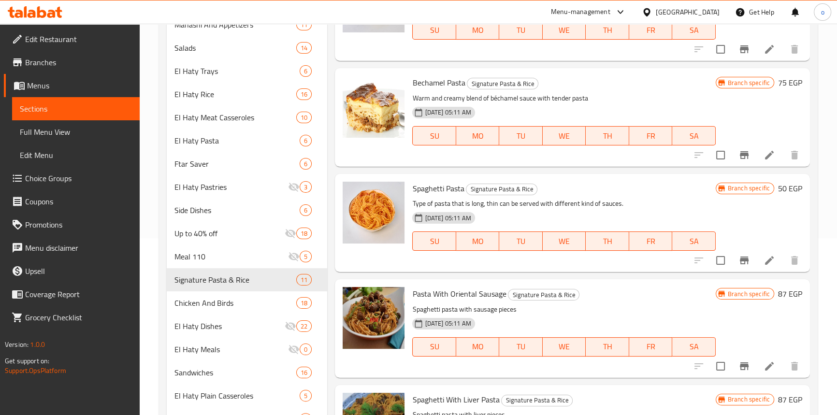
scroll to position [96, 0]
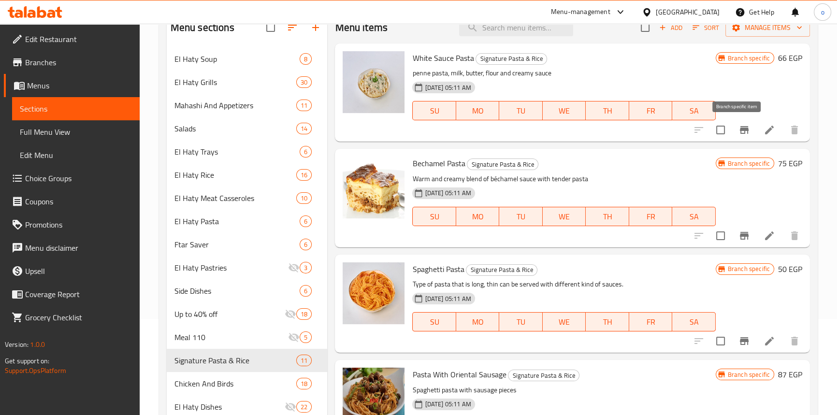
click at [740, 130] on icon "Branch-specific-item" at bounding box center [744, 130] width 9 height 8
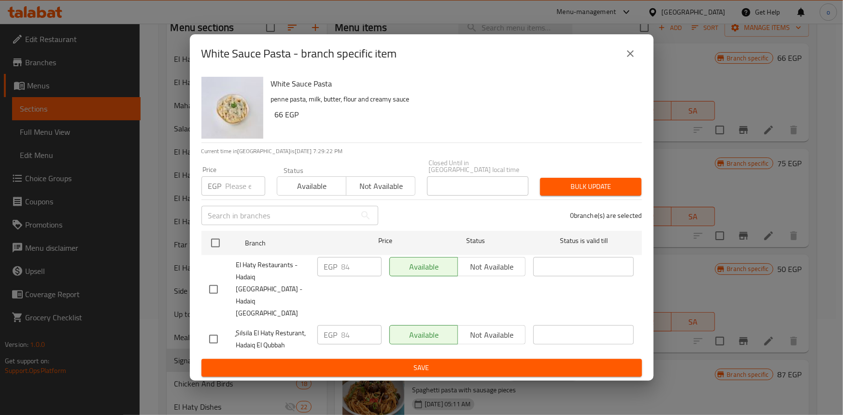
click at [633, 59] on icon "close" at bounding box center [631, 54] width 12 height 12
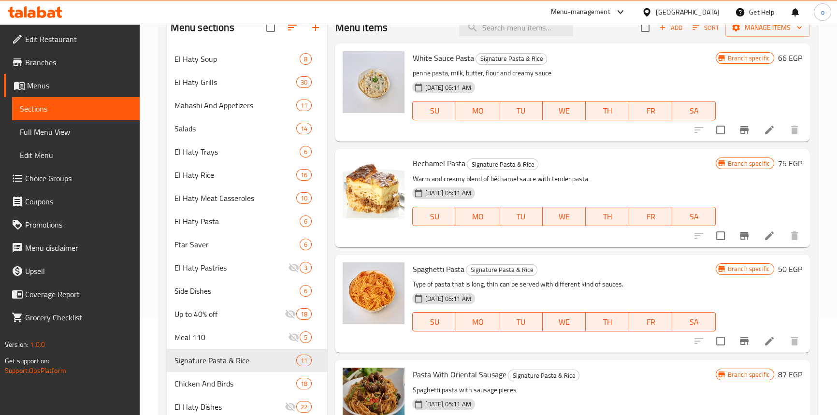
click at [740, 234] on icon "Branch-specific-item" at bounding box center [744, 236] width 9 height 8
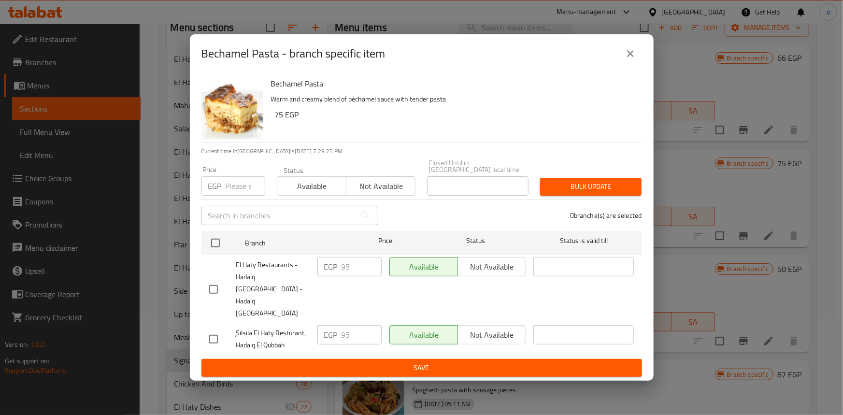
click at [627, 65] on button "close" at bounding box center [630, 53] width 23 height 23
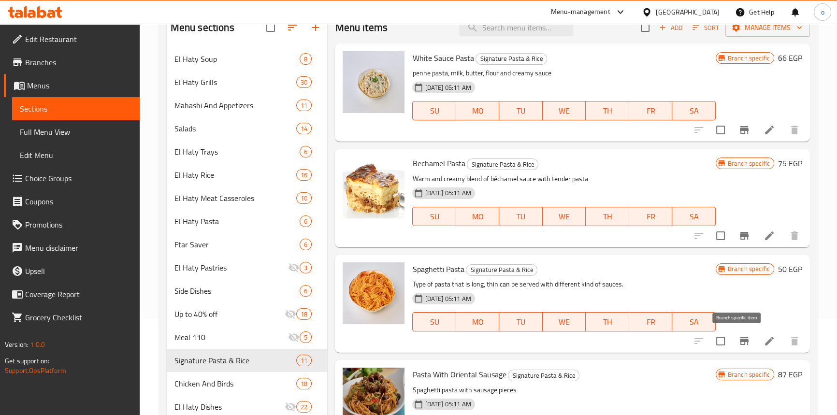
click at [733, 348] on button "Branch-specific-item" at bounding box center [744, 341] width 23 height 23
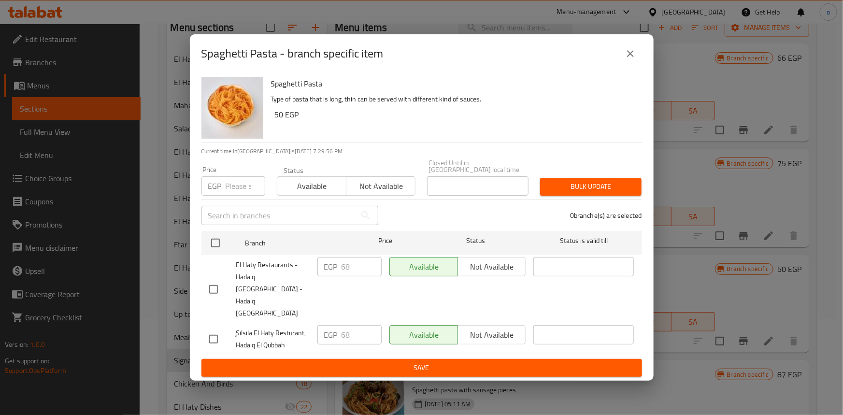
click at [633, 59] on icon "close" at bounding box center [631, 54] width 12 height 12
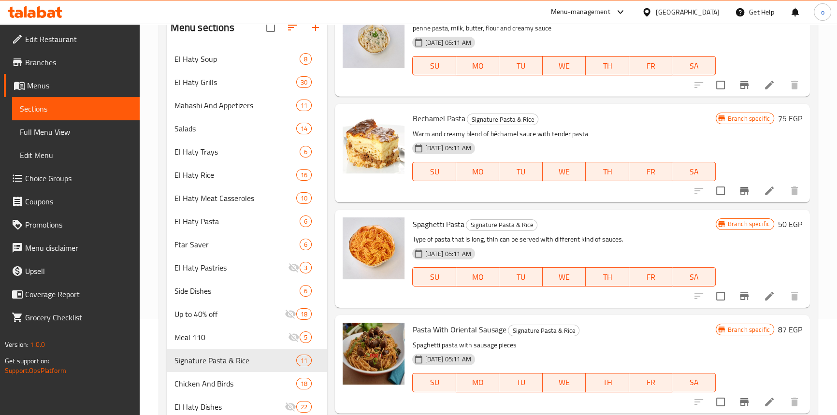
scroll to position [87, 0]
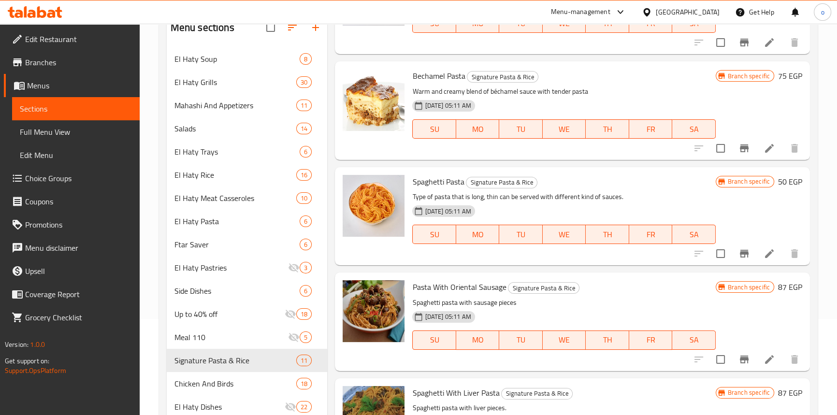
click at [756, 353] on li at bounding box center [769, 359] width 27 height 17
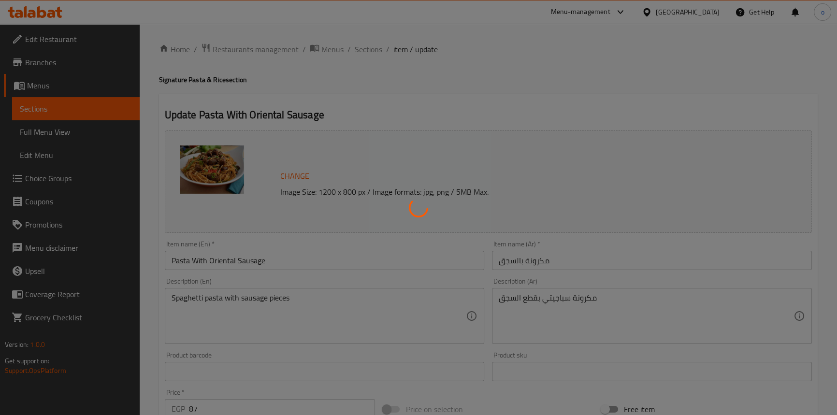
click at [388, 77] on div at bounding box center [418, 207] width 837 height 415
click at [367, 52] on div at bounding box center [418, 207] width 837 height 415
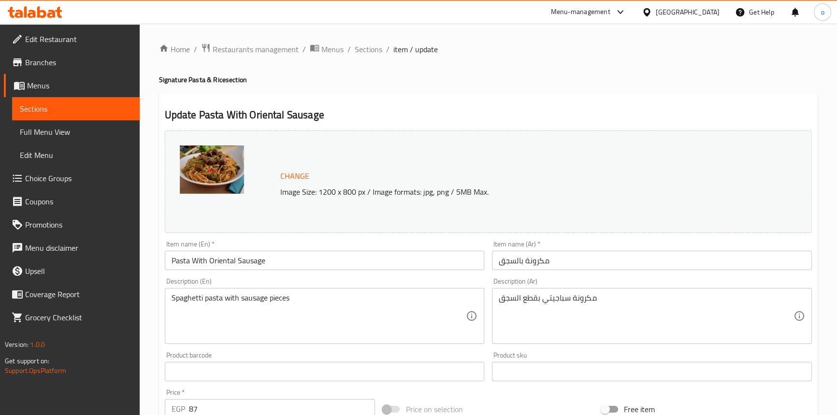
click at [375, 64] on div "Home / Restaurants management / Menus / Sections / item / update Signature Past…" at bounding box center [488, 360] width 659 height 634
click at [367, 53] on span "Sections" at bounding box center [369, 49] width 28 height 12
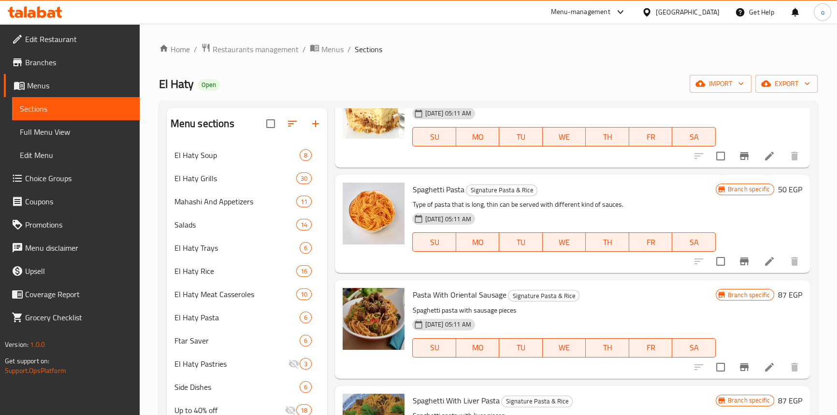
scroll to position [263, 0]
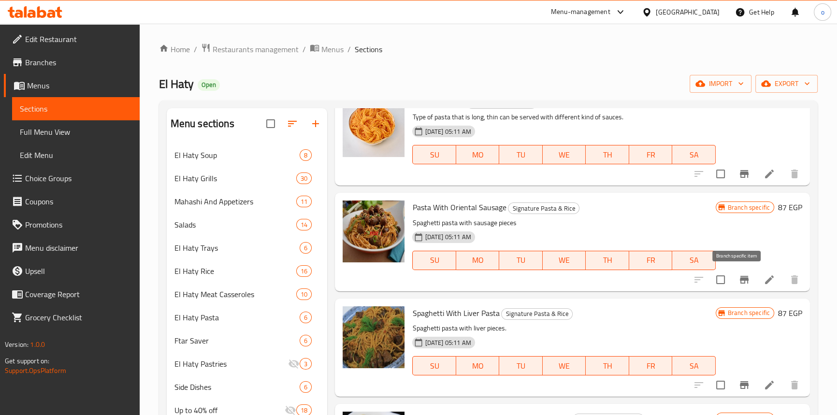
click at [739, 283] on icon "Branch-specific-item" at bounding box center [744, 280] width 12 height 12
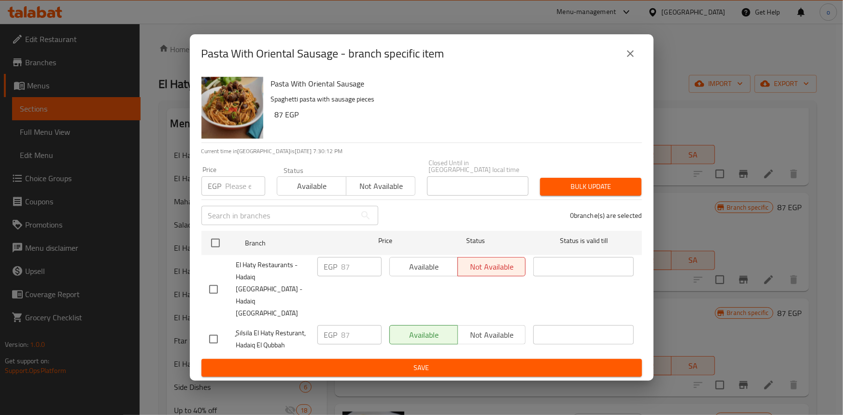
click at [629, 59] on icon "close" at bounding box center [631, 54] width 12 height 12
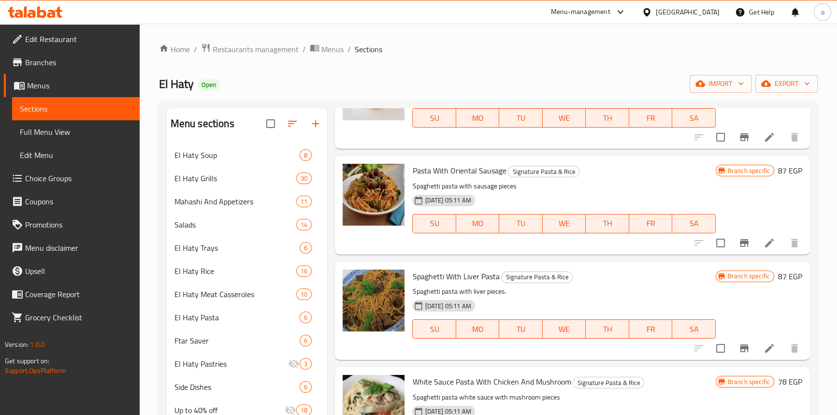
scroll to position [351, 0]
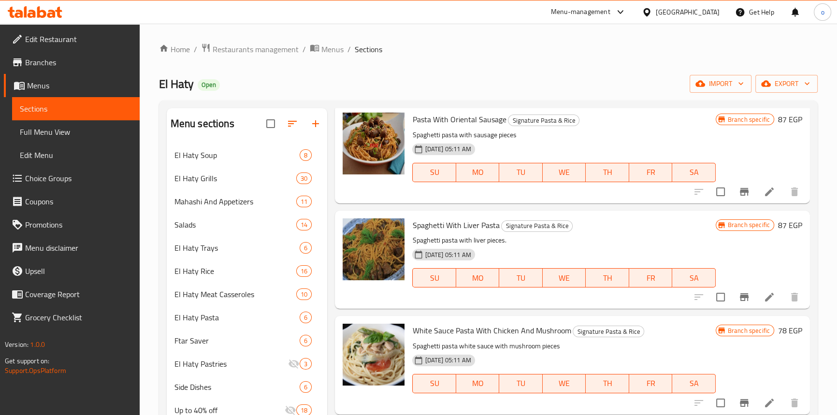
click at [742, 285] on div "Branch specific 87 EGP" at bounding box center [759, 259] width 86 height 83
click at [733, 302] on button "Branch-specific-item" at bounding box center [744, 297] width 23 height 23
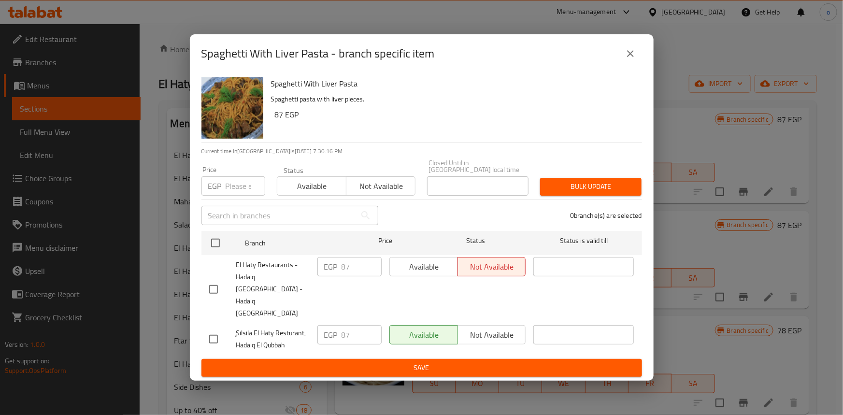
click at [637, 62] on button "close" at bounding box center [630, 53] width 23 height 23
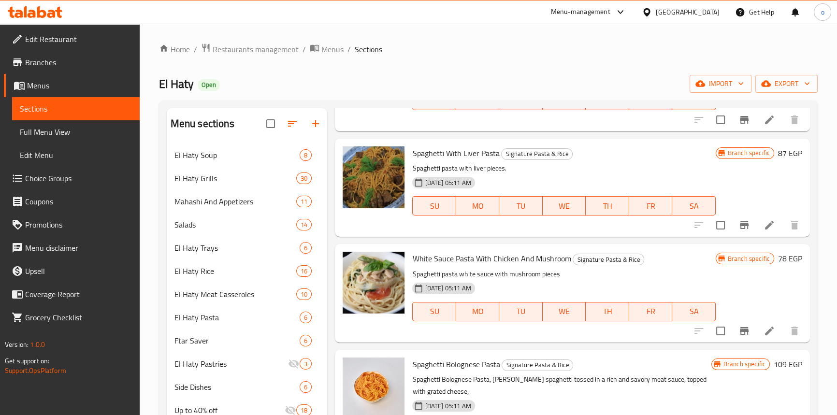
scroll to position [439, 0]
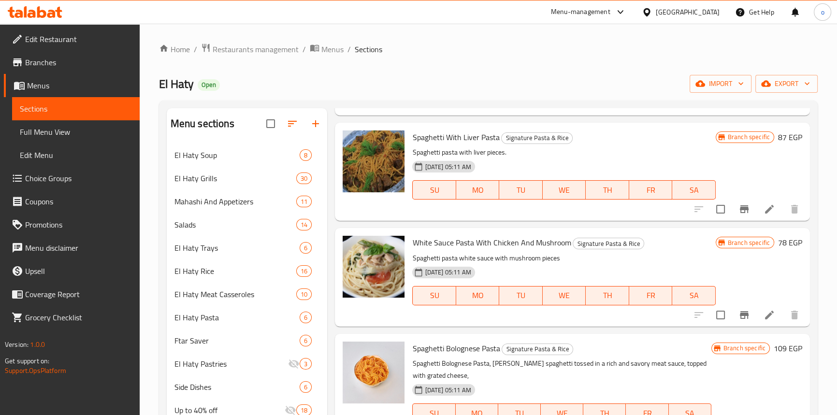
click at [746, 326] on div at bounding box center [746, 314] width 119 height 23
click at [744, 322] on button "Branch-specific-item" at bounding box center [744, 314] width 23 height 23
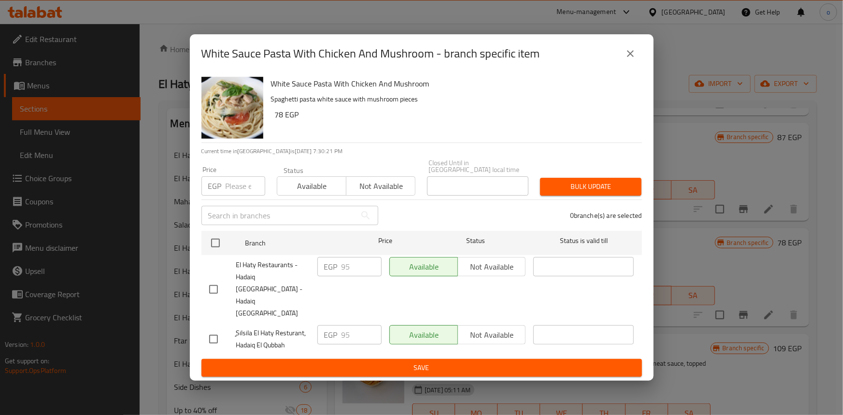
click at [623, 65] on button "close" at bounding box center [630, 53] width 23 height 23
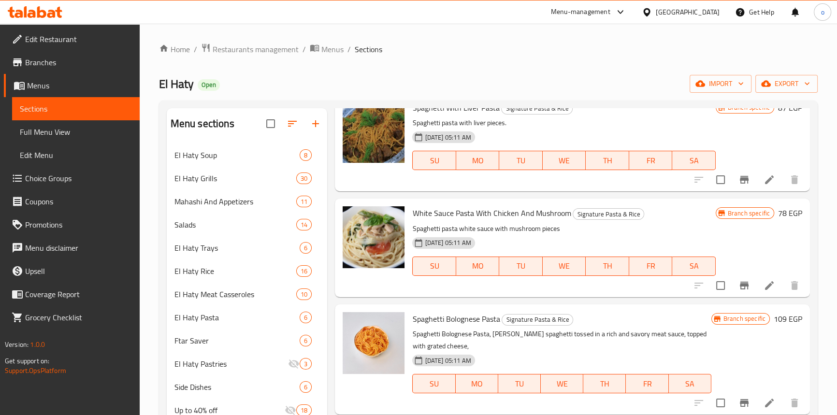
scroll to position [483, 0]
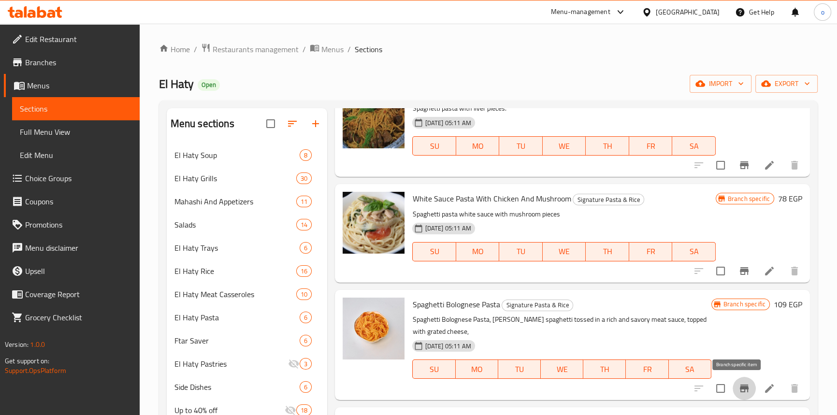
click at [738, 388] on icon "Branch-specific-item" at bounding box center [744, 389] width 12 height 12
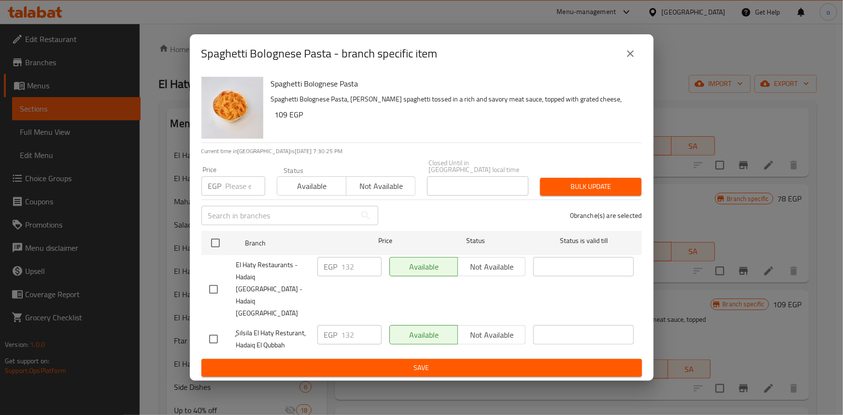
click at [635, 59] on icon "close" at bounding box center [631, 54] width 12 height 12
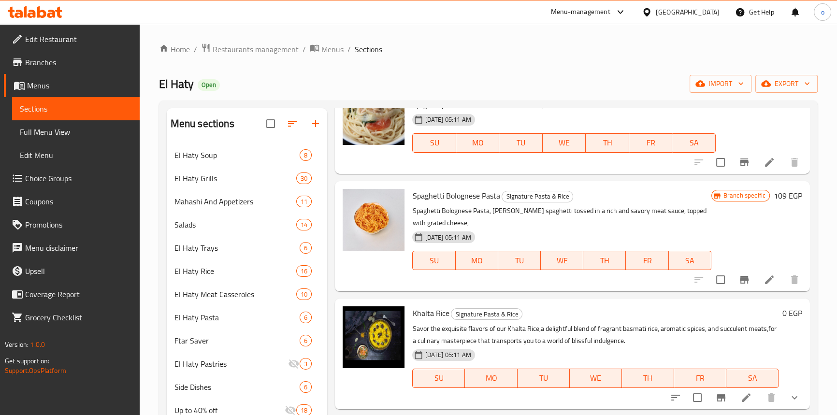
scroll to position [614, 0]
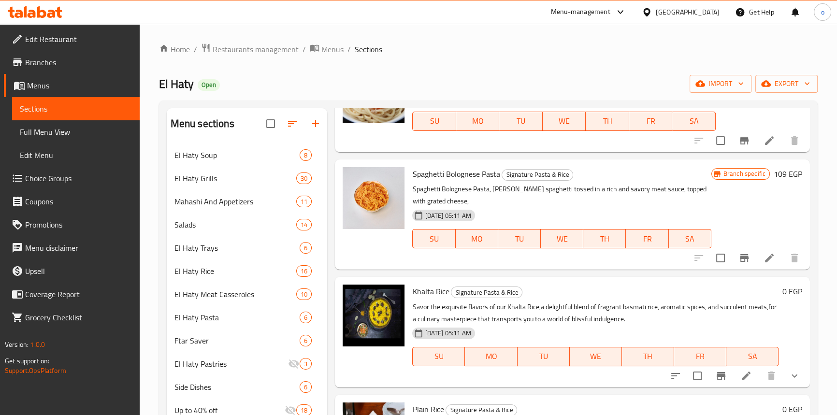
click at [715, 382] on button "Branch-specific-item" at bounding box center [720, 375] width 23 height 23
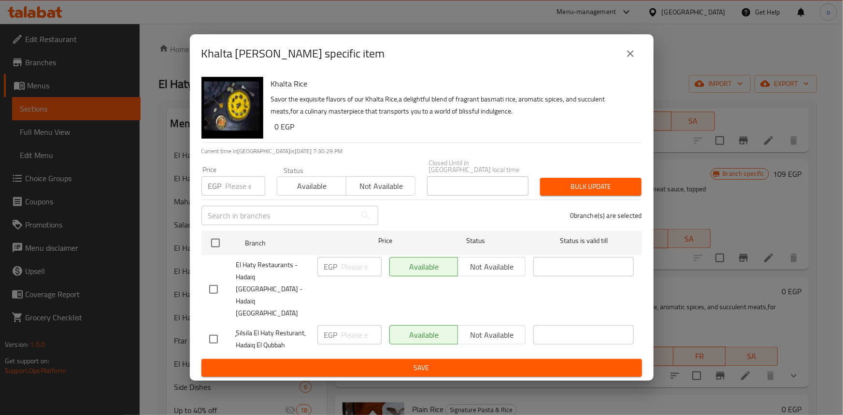
click at [631, 59] on icon "close" at bounding box center [631, 54] width 12 height 12
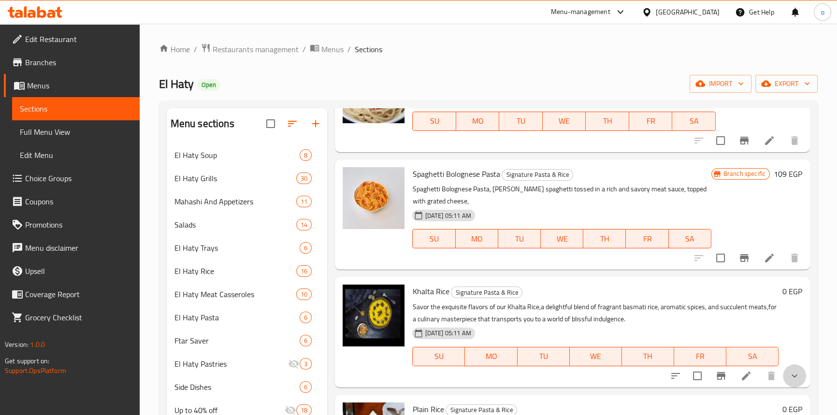
click at [787, 368] on button "show more" at bounding box center [794, 375] width 23 height 23
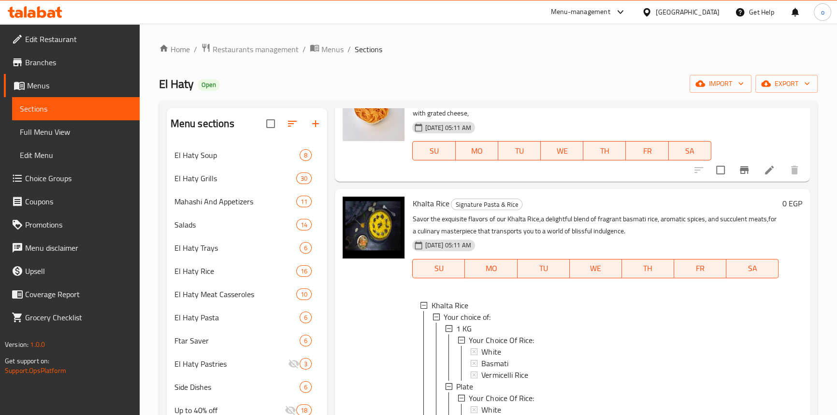
scroll to position [0, 0]
click at [494, 327] on div "1 KG" at bounding box center [613, 328] width 314 height 12
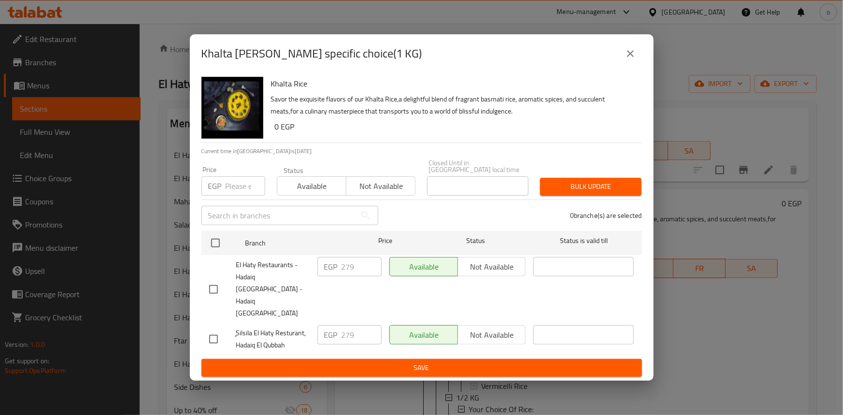
click at [633, 59] on icon "close" at bounding box center [631, 54] width 12 height 12
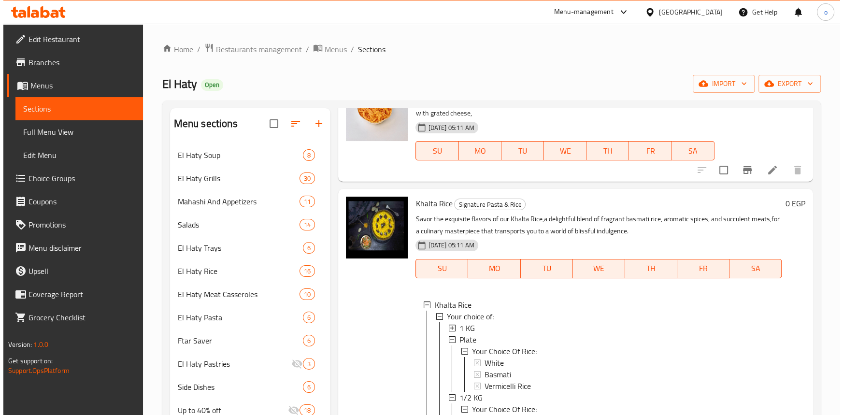
scroll to position [1, 0]
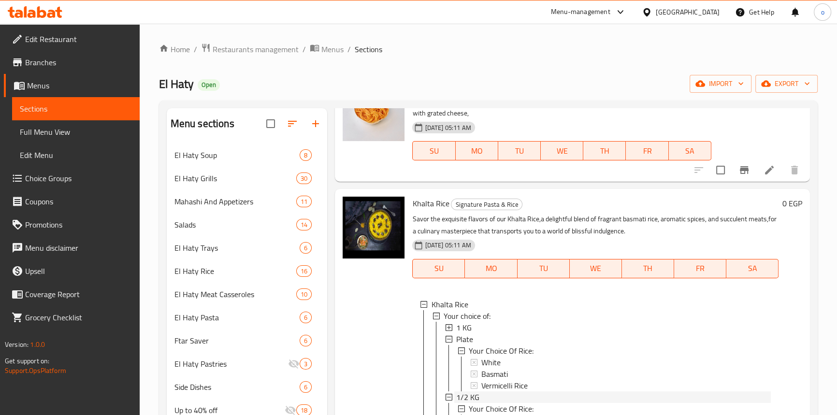
click at [485, 391] on div "1/2 KG" at bounding box center [613, 397] width 314 height 12
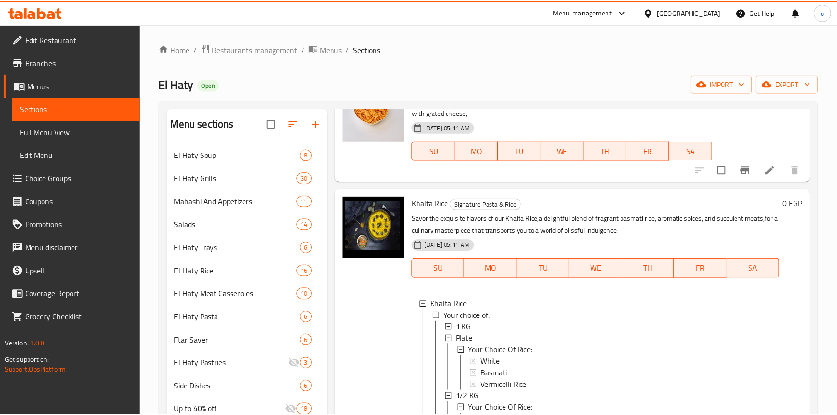
scroll to position [0, 0]
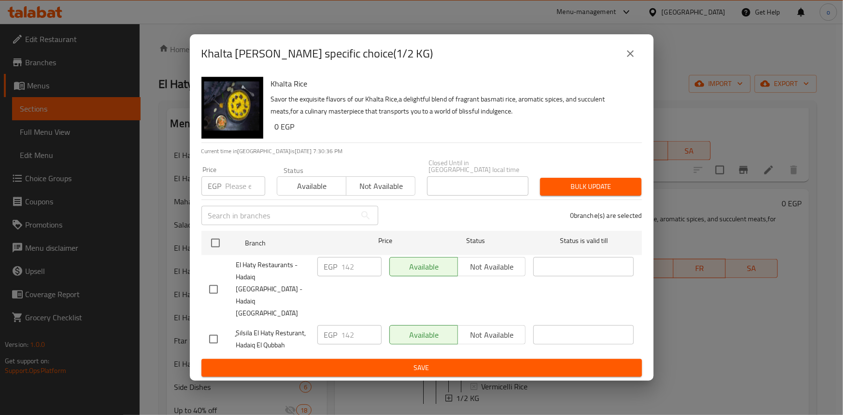
click at [628, 59] on icon "close" at bounding box center [631, 54] width 12 height 12
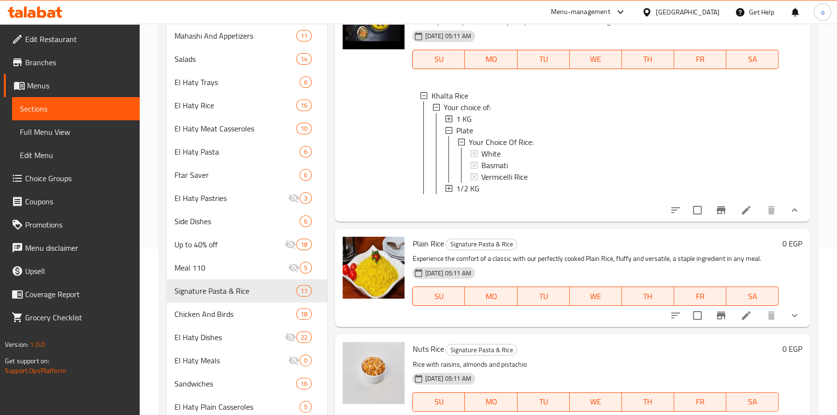
scroll to position [219, 0]
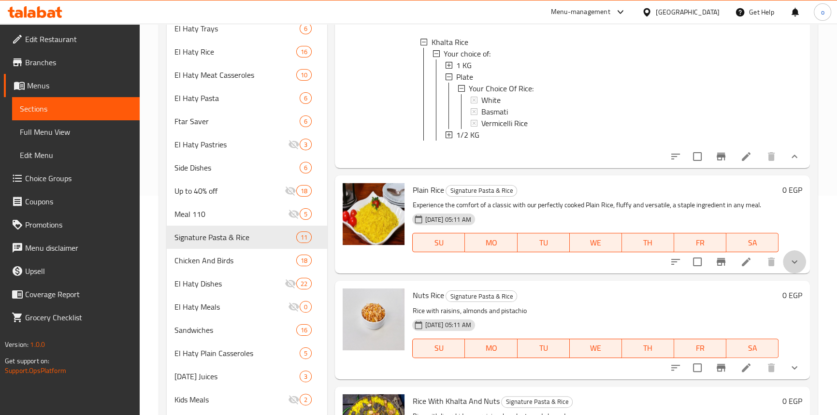
click at [786, 268] on button "show more" at bounding box center [794, 261] width 23 height 23
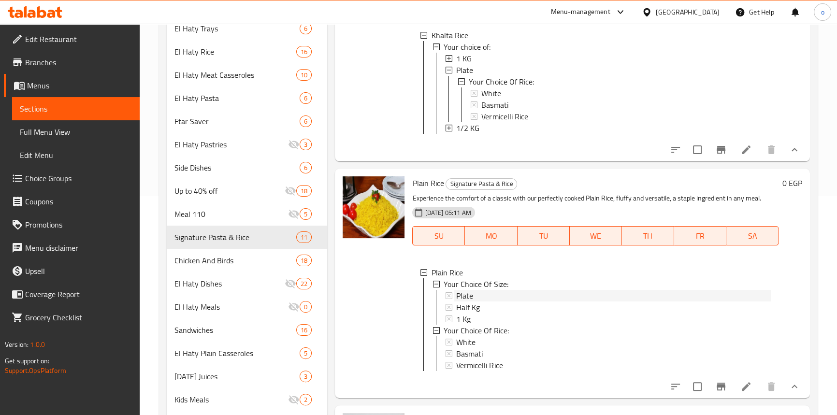
click at [500, 302] on div "Plate" at bounding box center [613, 296] width 314 height 12
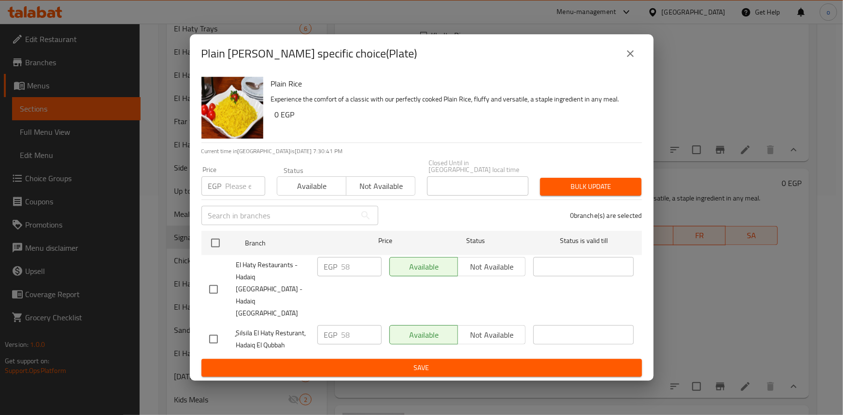
click at [632, 57] on icon "close" at bounding box center [630, 53] width 7 height 7
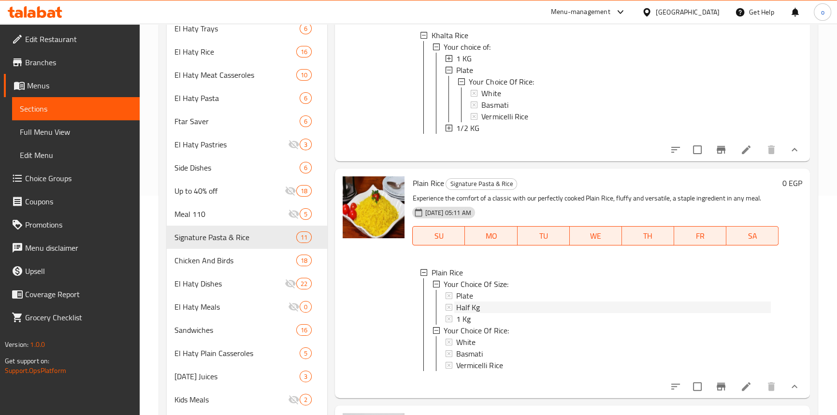
click at [472, 307] on span "Half Kg" at bounding box center [468, 308] width 24 height 12
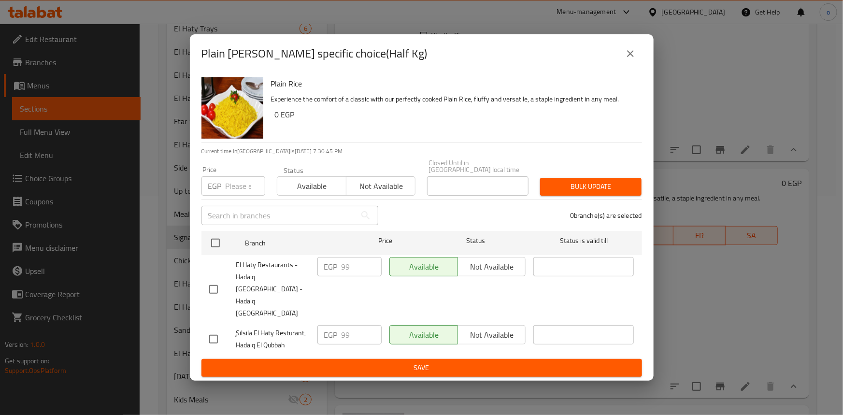
click at [633, 59] on icon "close" at bounding box center [631, 54] width 12 height 12
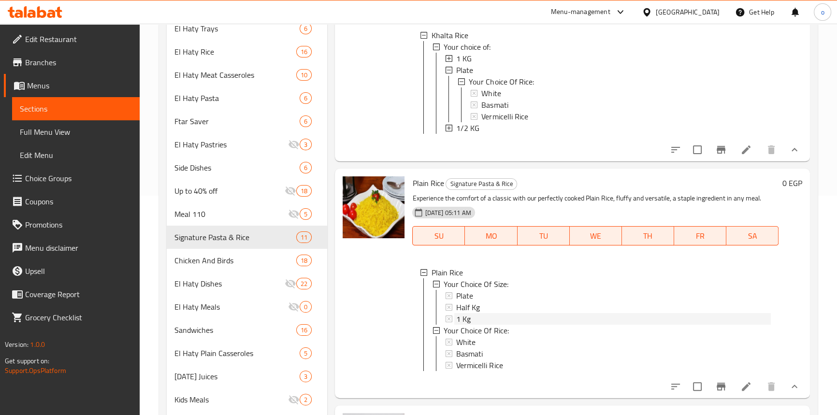
click at [491, 325] on div "1 Kg" at bounding box center [613, 319] width 314 height 12
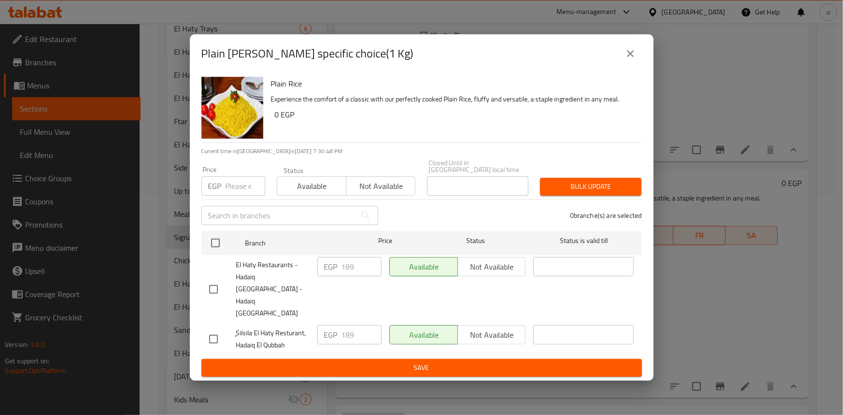
click at [632, 59] on icon "close" at bounding box center [631, 54] width 12 height 12
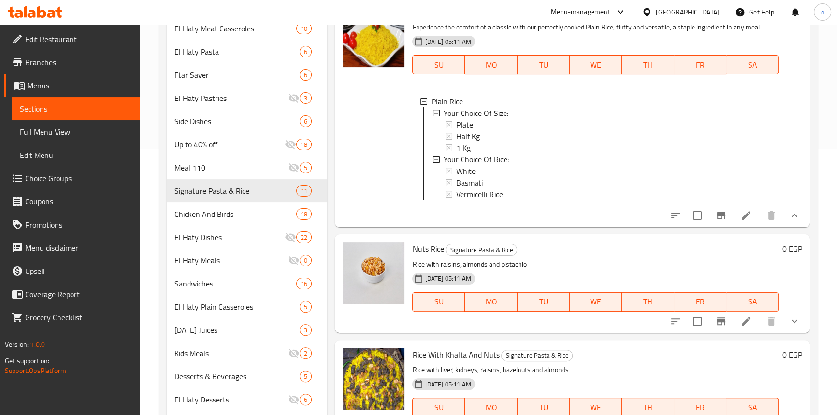
scroll to position [307, 0]
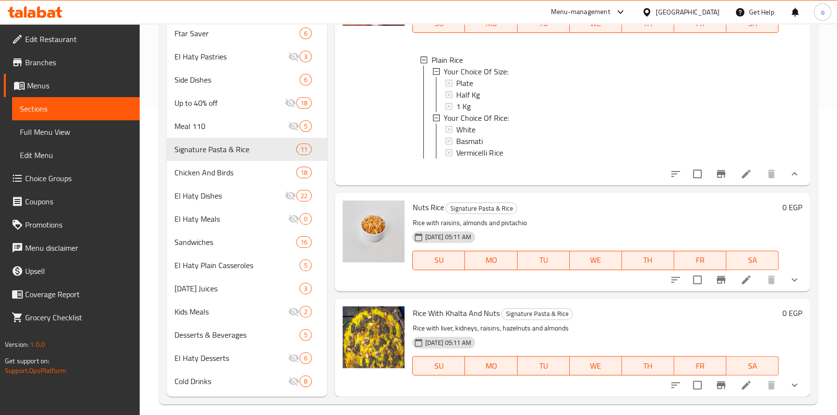
click at [783, 285] on button "show more" at bounding box center [794, 279] width 23 height 23
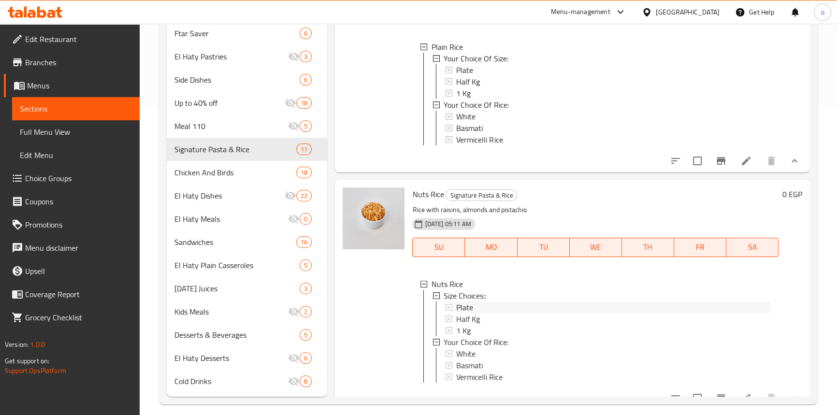
click at [467, 313] on span "Plate" at bounding box center [465, 308] width 17 height 12
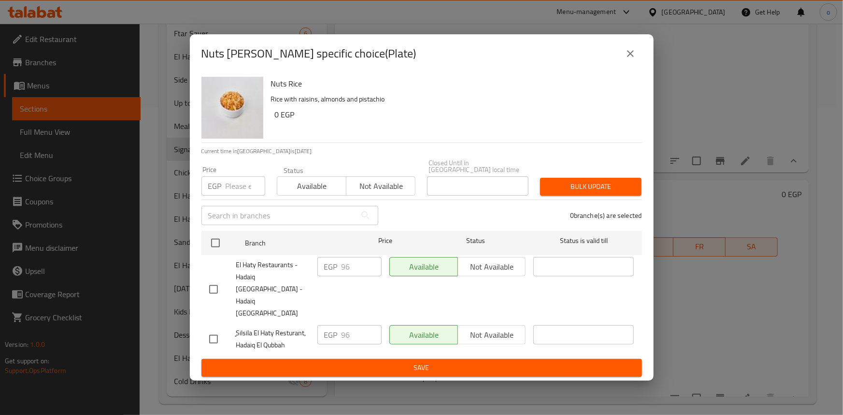
click at [629, 73] on div "Nuts Rice - branch specific choice(Plate)" at bounding box center [422, 53] width 464 height 39
click at [628, 73] on div "Nuts Rice - branch specific choice(Plate)" at bounding box center [422, 53] width 464 height 39
click at [627, 59] on icon "close" at bounding box center [631, 54] width 12 height 12
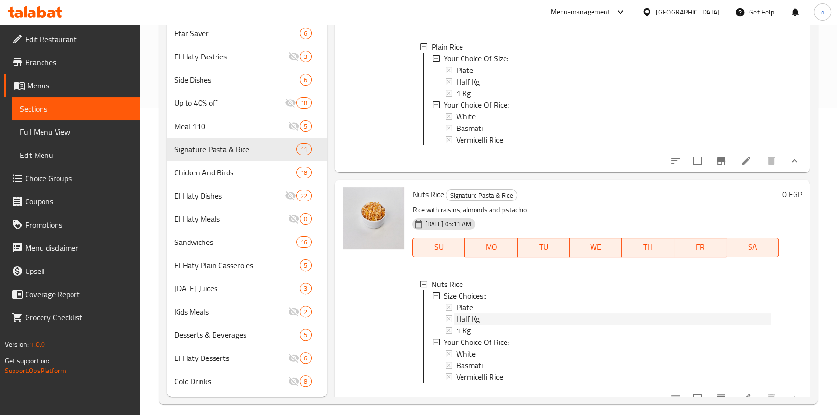
click at [478, 325] on span "Half Kg" at bounding box center [468, 319] width 24 height 12
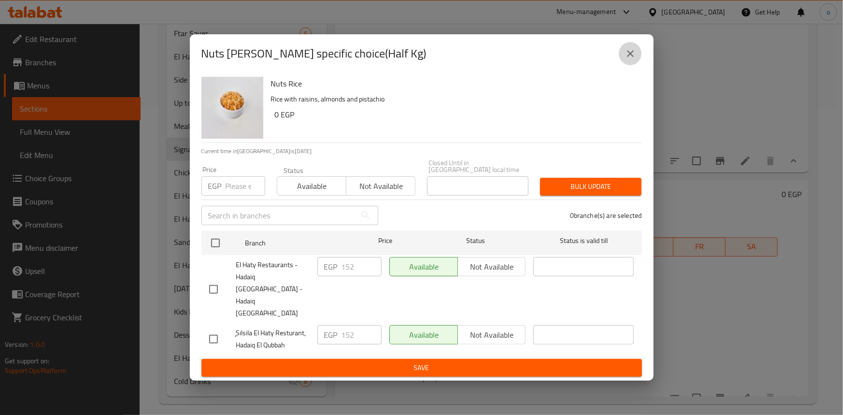
click at [636, 62] on button "close" at bounding box center [630, 53] width 23 height 23
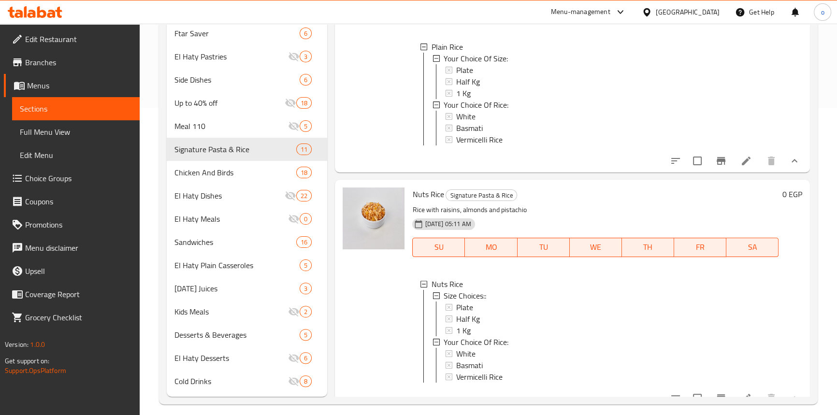
scroll to position [0, 0]
click at [485, 336] on div "1 Kg" at bounding box center [613, 330] width 314 height 12
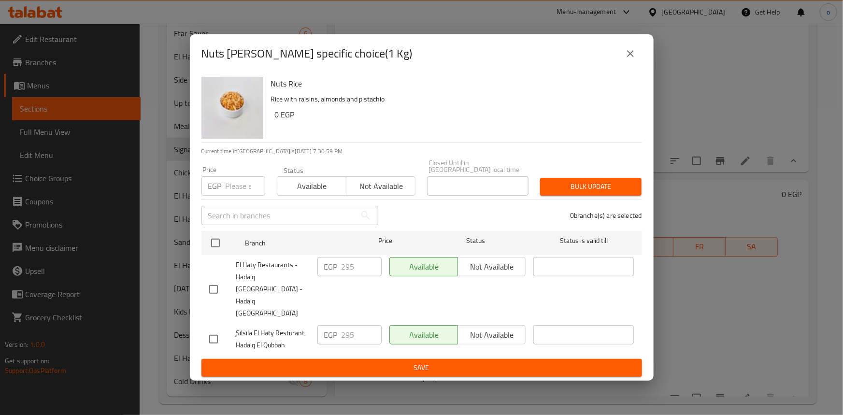
click at [638, 65] on button "close" at bounding box center [630, 53] width 23 height 23
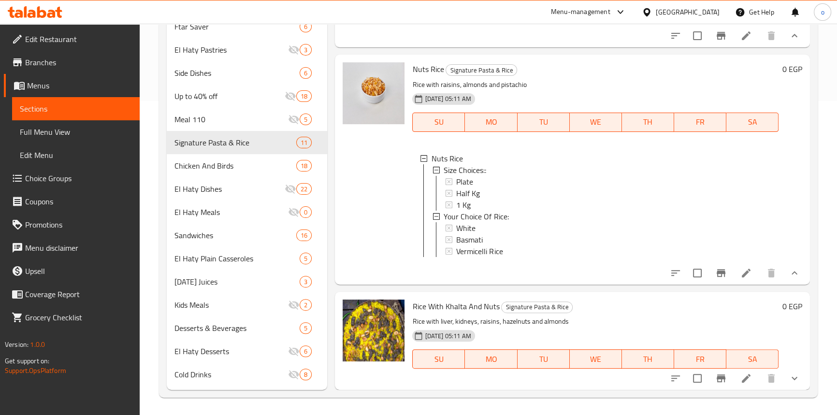
scroll to position [316, 0]
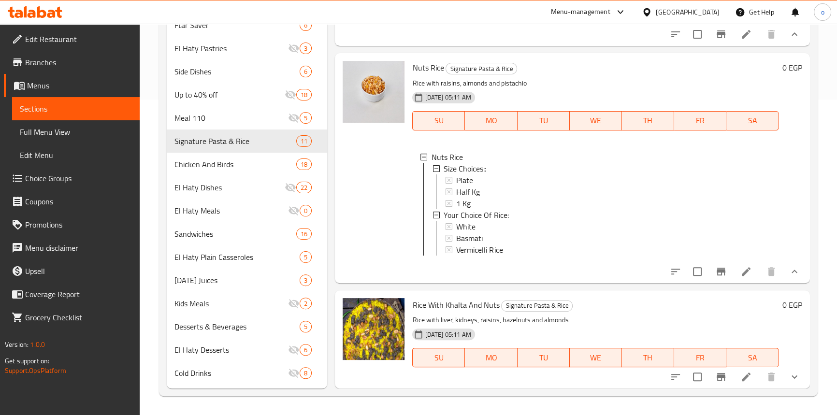
drag, startPoint x: 800, startPoint y: 386, endPoint x: 759, endPoint y: 373, distance: 43.4
click at [800, 386] on div "Rice With Khalta And Nuts Signature Pasta & Rice Rice with liver, kidneys, rais…" at bounding box center [572, 339] width 474 height 98
click at [789, 372] on icon "show more" at bounding box center [795, 377] width 12 height 12
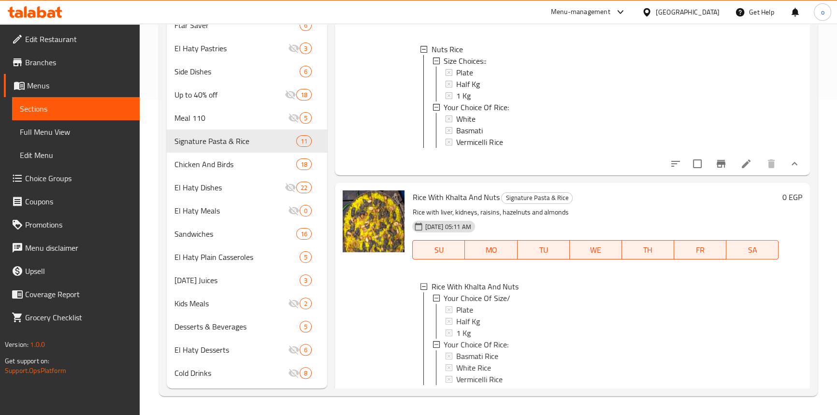
scroll to position [0, 0]
click at [494, 315] on div "Plate" at bounding box center [613, 309] width 314 height 12
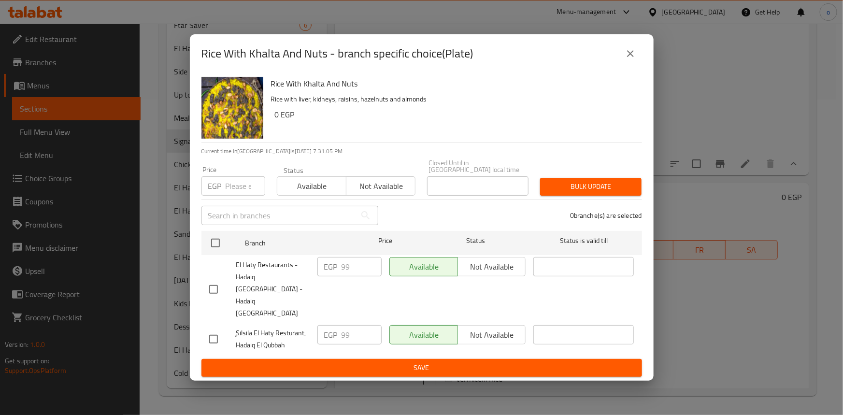
click at [639, 65] on div "Rice With Khalta And Nuts - branch specific choice(Plate)" at bounding box center [421, 53] width 441 height 23
click at [642, 73] on div "Rice With Khalta And Nuts - branch specific choice(Plate)" at bounding box center [422, 53] width 464 height 39
click at [639, 65] on button "close" at bounding box center [630, 53] width 23 height 23
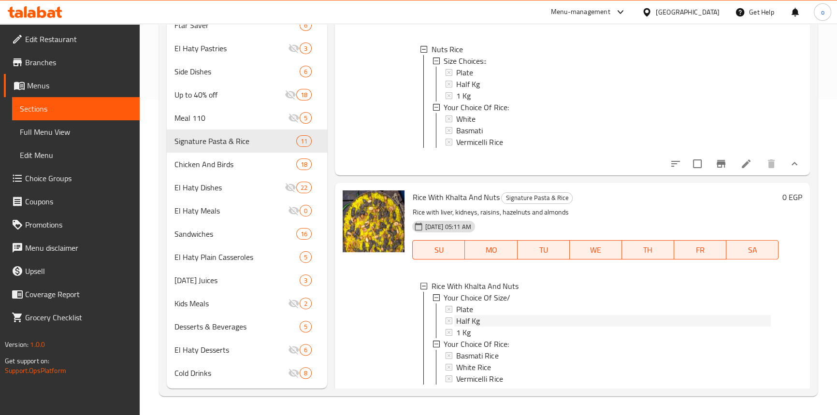
click at [473, 327] on span "Half Kg" at bounding box center [468, 321] width 24 height 12
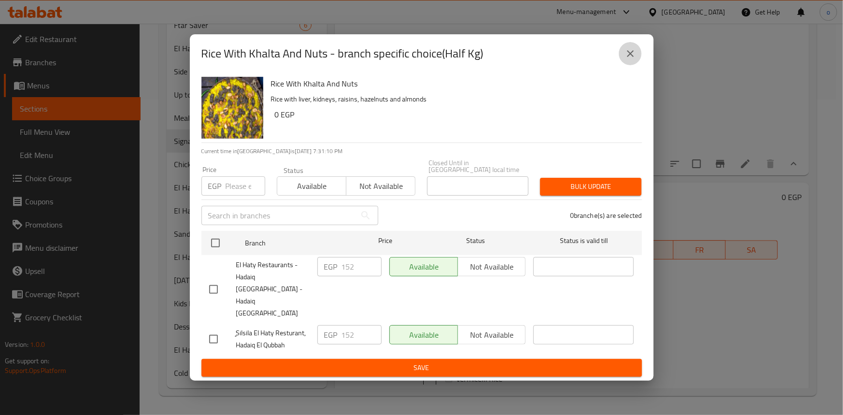
click at [633, 65] on button "close" at bounding box center [630, 53] width 23 height 23
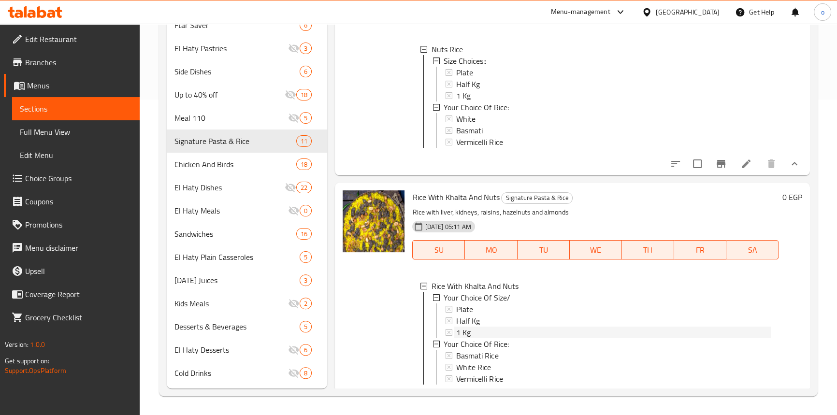
click at [472, 338] on div "1 Kg" at bounding box center [613, 333] width 314 height 12
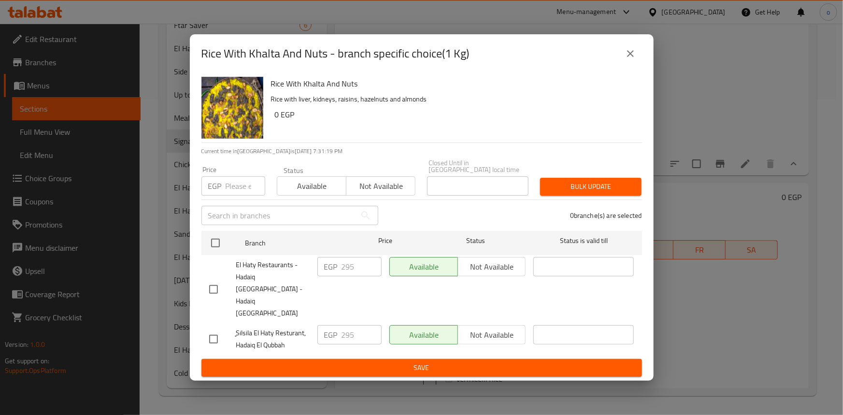
drag, startPoint x: 589, startPoint y: 74, endPoint x: 604, endPoint y: 74, distance: 15.5
click at [591, 65] on div "Rice With Khalta And Nuts - branch specific choice(1 Kg)" at bounding box center [421, 53] width 441 height 23
click at [629, 59] on icon "close" at bounding box center [631, 54] width 12 height 12
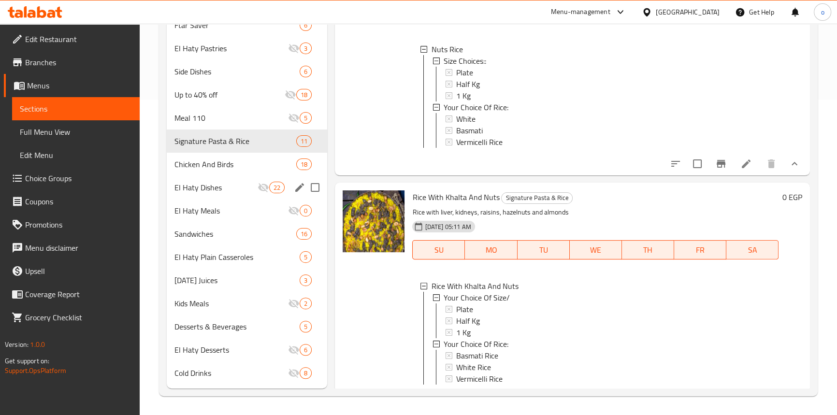
click at [246, 170] on div "Chicken And Birds 18" at bounding box center [247, 164] width 161 height 23
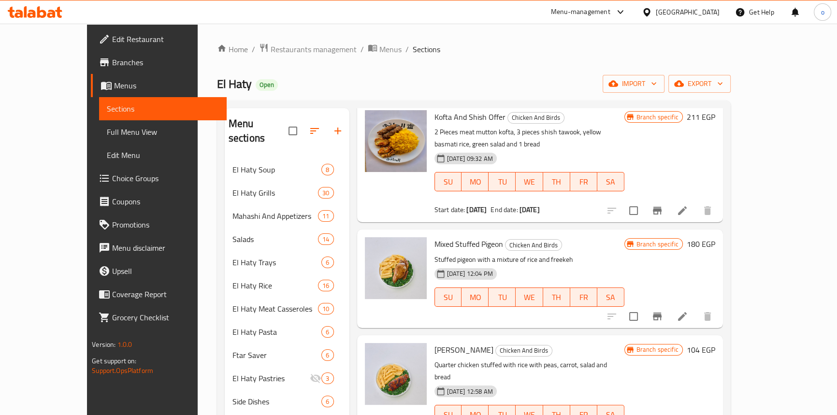
scroll to position [87, 0]
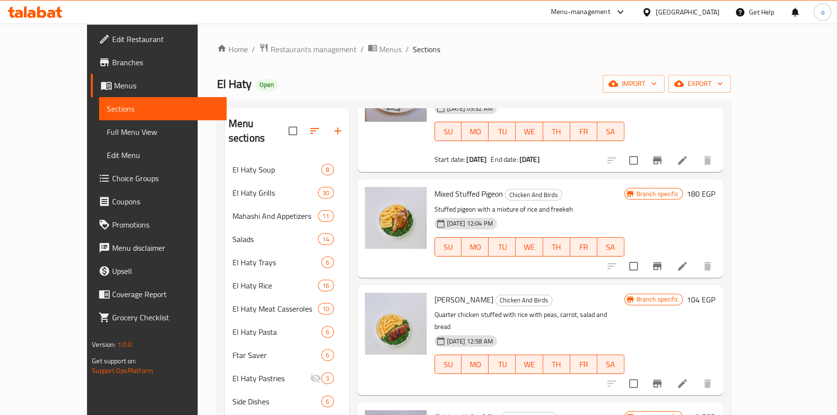
click at [723, 267] on div "Menu items Add Sort Manage items Kofta And Shish Offer Chicken And Birds 2 Piec…" at bounding box center [536, 413] width 374 height 610
click at [669, 260] on button "Branch-specific-item" at bounding box center [657, 266] width 23 height 23
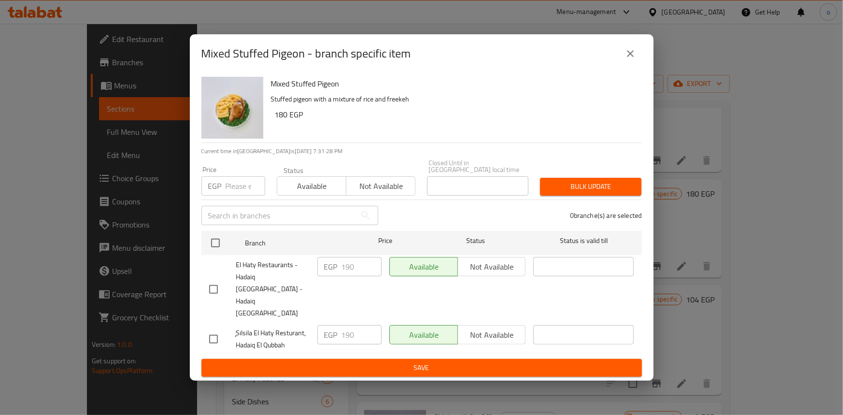
click at [632, 59] on icon "close" at bounding box center [631, 54] width 12 height 12
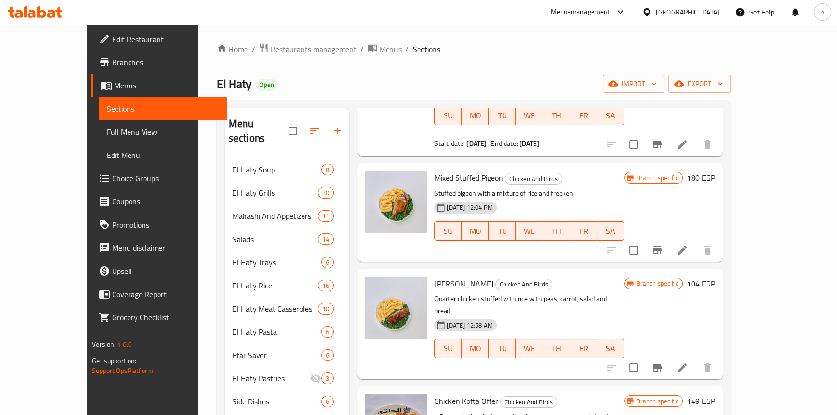
scroll to position [131, 0]
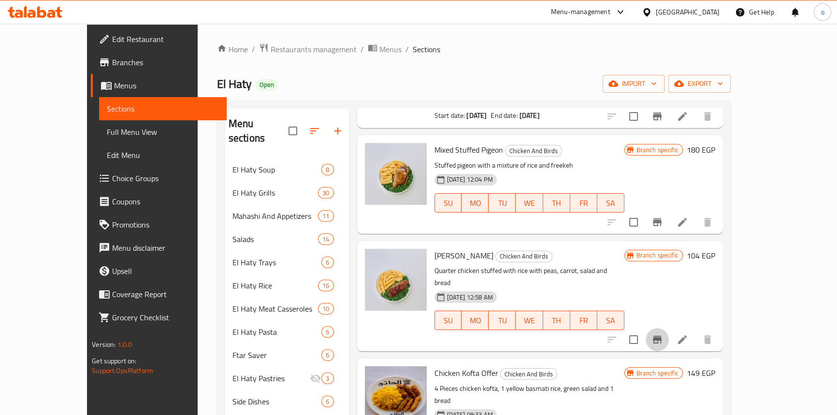
click at [663, 334] on icon "Branch-specific-item" at bounding box center [657, 340] width 12 height 12
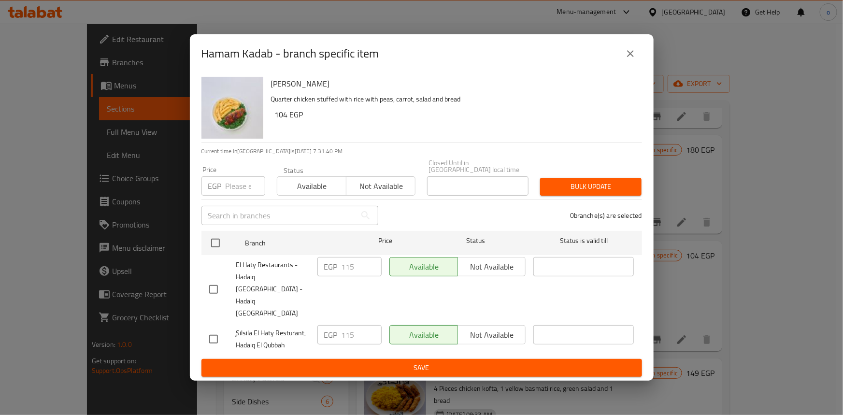
click at [623, 65] on button "close" at bounding box center [630, 53] width 23 height 23
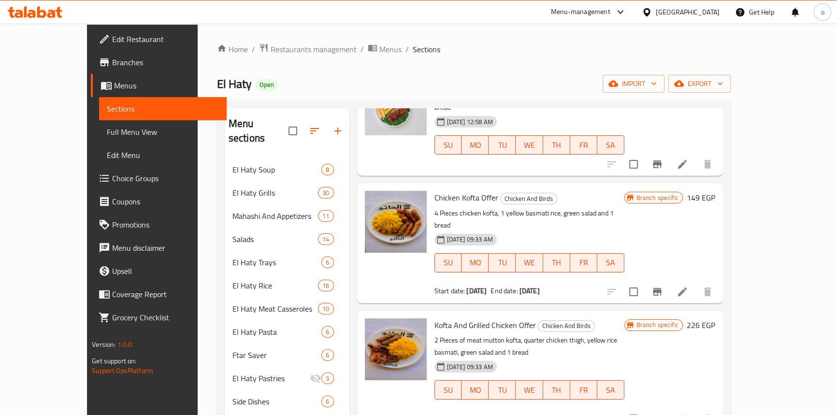
scroll to position [307, 0]
click at [669, 280] on button "Branch-specific-item" at bounding box center [657, 291] width 23 height 23
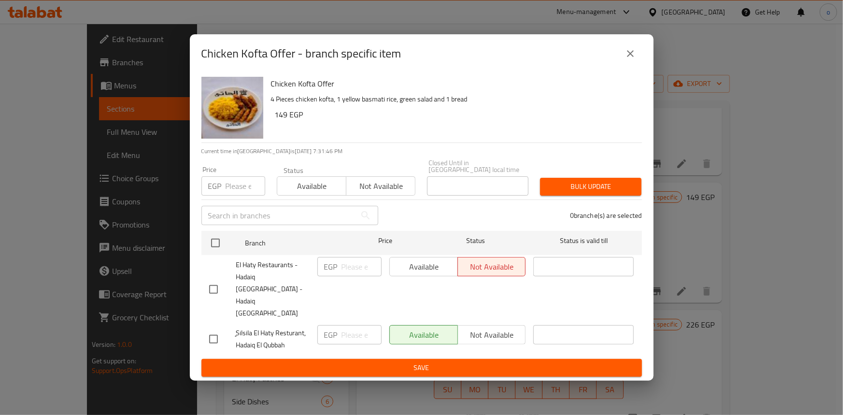
click at [626, 65] on button "close" at bounding box center [630, 53] width 23 height 23
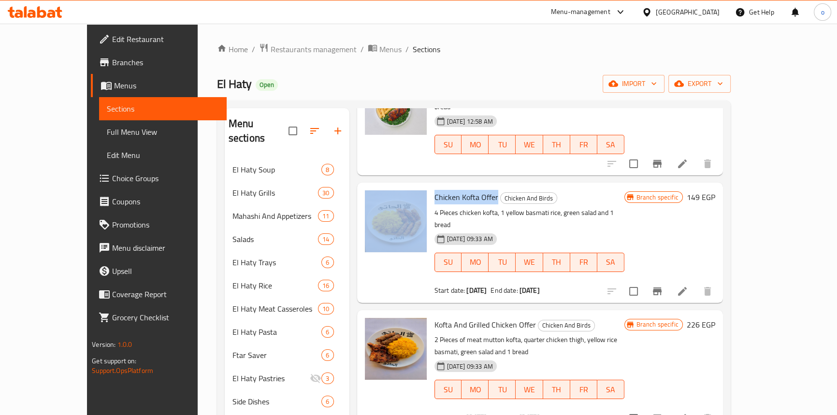
drag, startPoint x: 474, startPoint y: 174, endPoint x: 406, endPoint y: 172, distance: 67.7
click at [406, 187] on div "Chicken Kofta Offer Chicken And Birds 4 Pieces chicken kofta, 1 yellow basmati …" at bounding box center [540, 243] width 358 height 112
copy div "Chicken Kofta Offer"
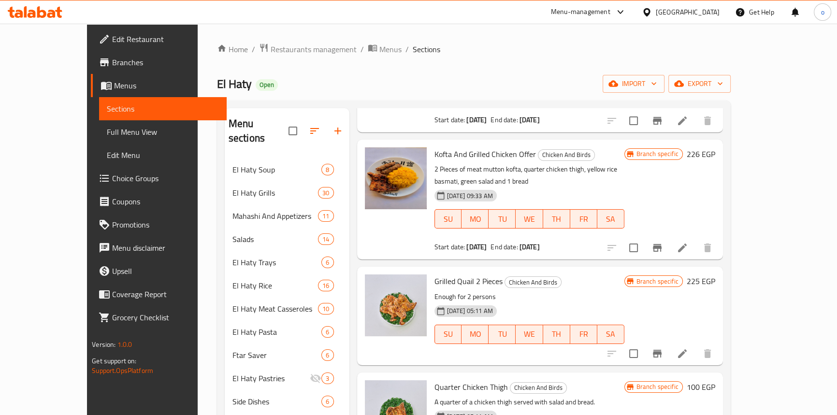
scroll to position [483, 0]
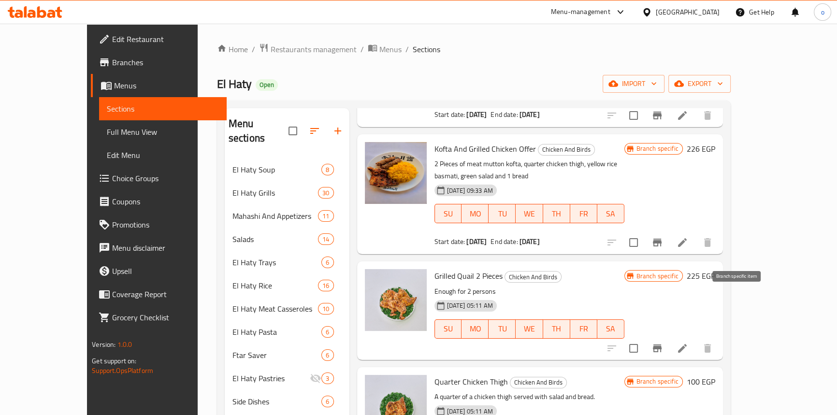
click at [661, 345] on icon "Branch-specific-item" at bounding box center [657, 349] width 9 height 8
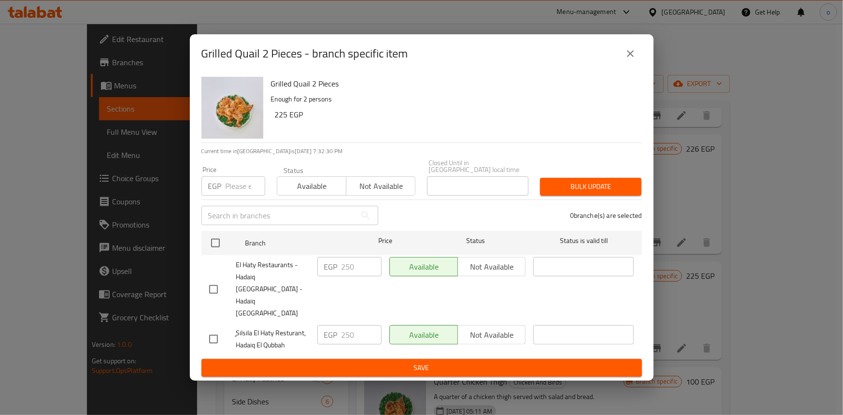
click at [626, 59] on icon "close" at bounding box center [631, 54] width 12 height 12
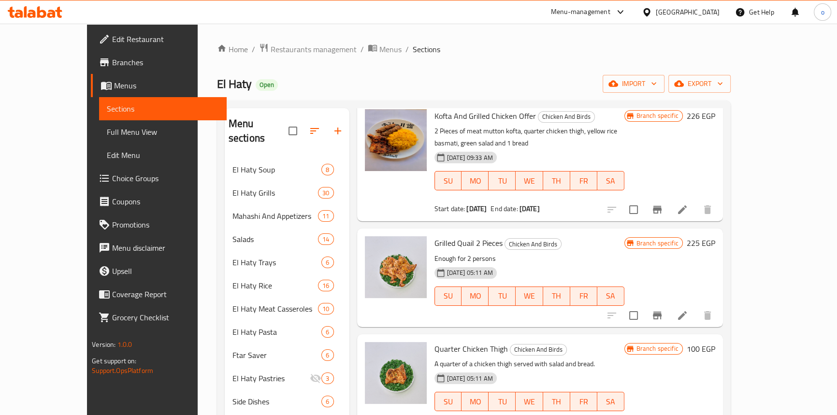
scroll to position [571, 0]
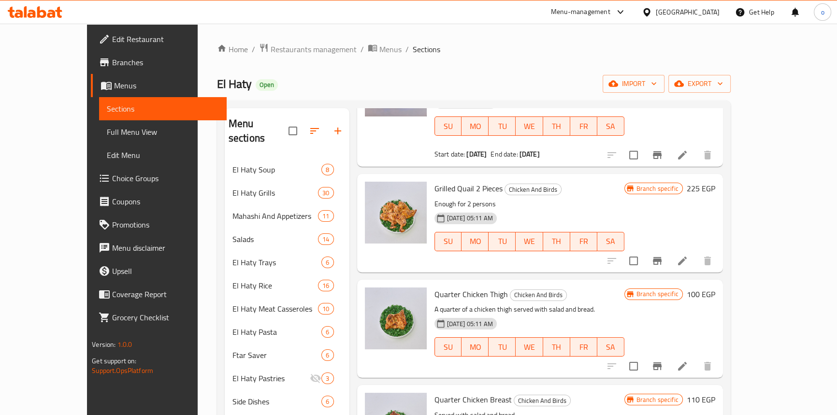
click at [669, 355] on button "Branch-specific-item" at bounding box center [657, 366] width 23 height 23
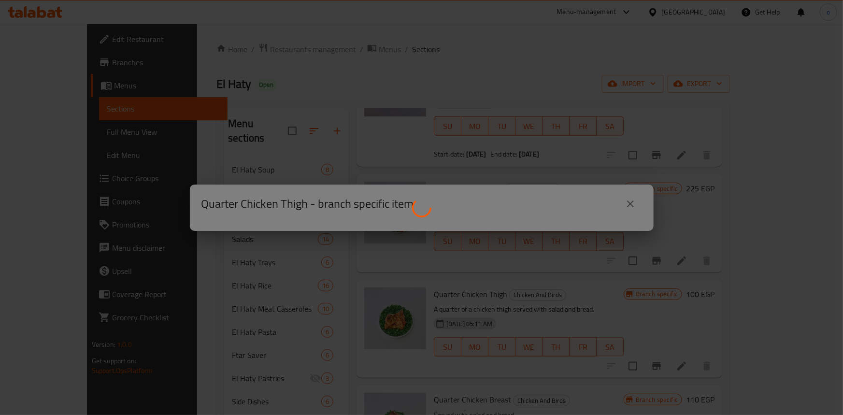
click at [739, 315] on div at bounding box center [421, 207] width 843 height 415
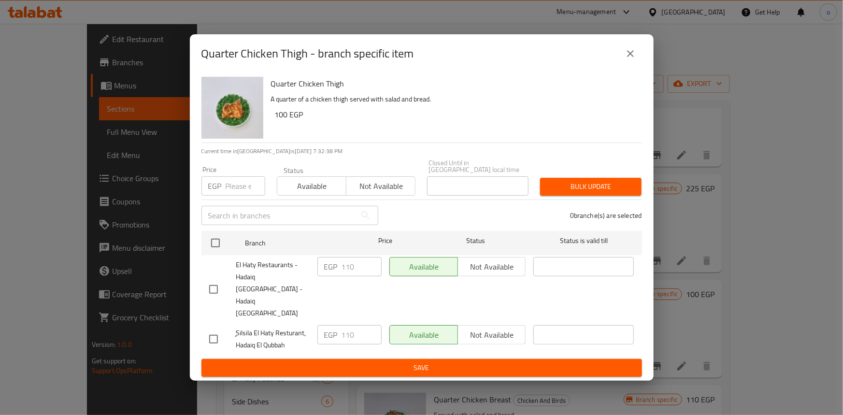
click at [638, 57] on div "Quarter Chicken Thigh - branch specific item" at bounding box center [422, 53] width 464 height 39
click at [636, 59] on icon "close" at bounding box center [631, 54] width 12 height 12
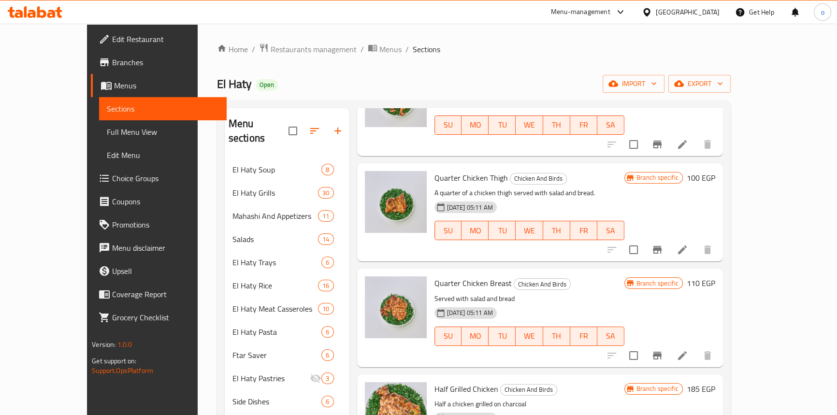
scroll to position [703, 0]
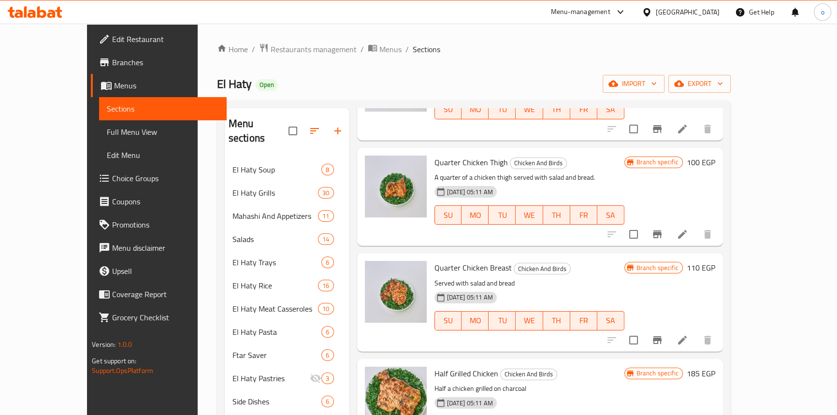
click at [644, 330] on input "checkbox" at bounding box center [633, 340] width 20 height 20
checkbox input "true"
click at [661, 336] on icon "Branch-specific-item" at bounding box center [657, 340] width 9 height 8
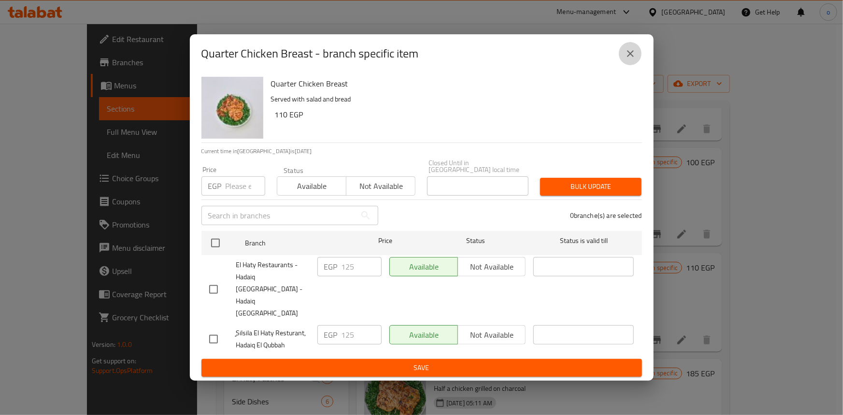
click at [632, 59] on icon "close" at bounding box center [631, 54] width 12 height 12
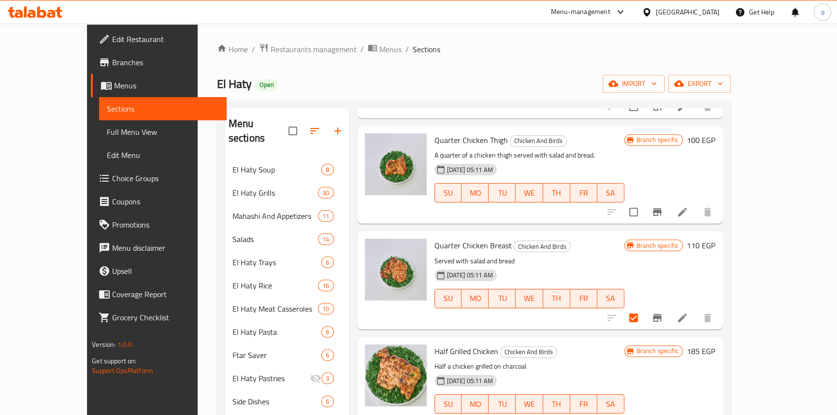
scroll to position [747, 0]
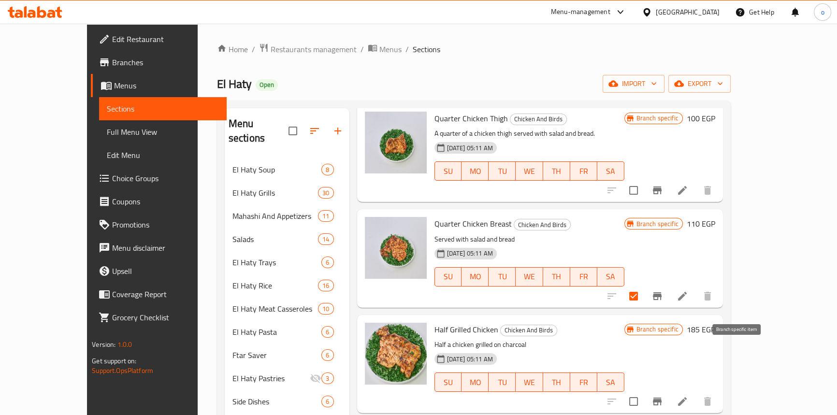
click at [661, 398] on icon "Branch-specific-item" at bounding box center [657, 402] width 9 height 8
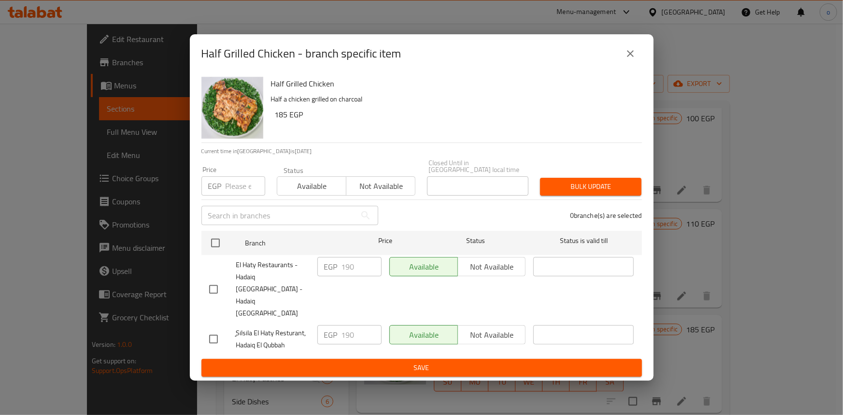
click at [633, 57] on icon "close" at bounding box center [630, 53] width 7 height 7
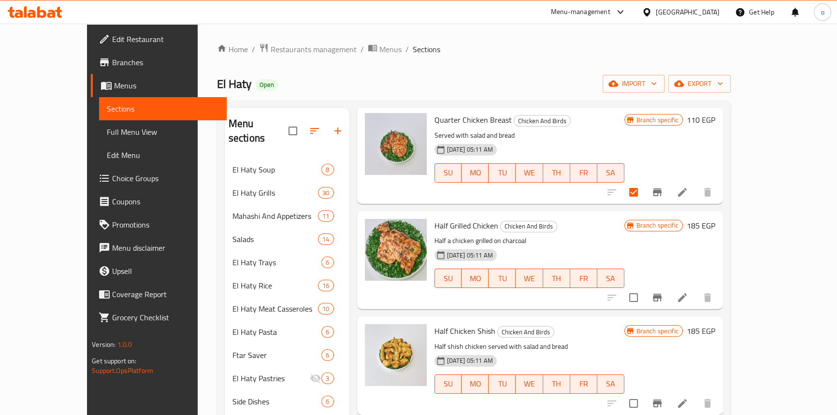
scroll to position [878, 0]
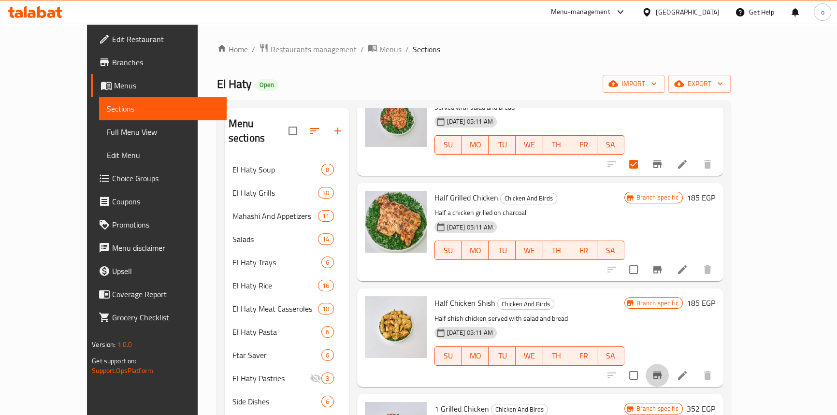
click at [669, 364] on button "Branch-specific-item" at bounding box center [657, 375] width 23 height 23
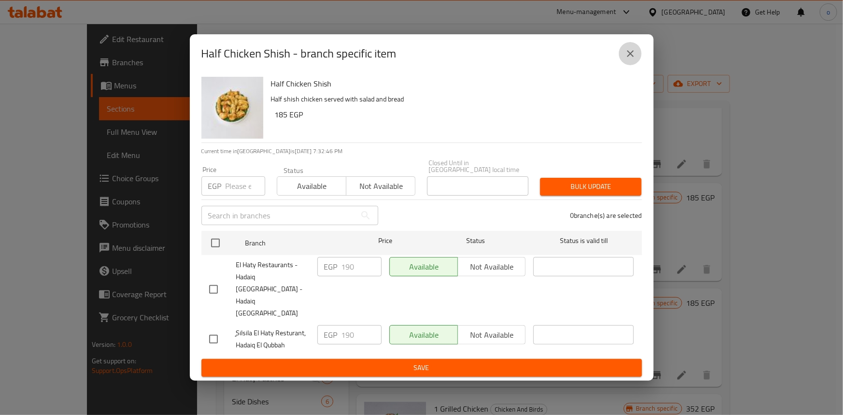
click at [622, 65] on button "close" at bounding box center [630, 53] width 23 height 23
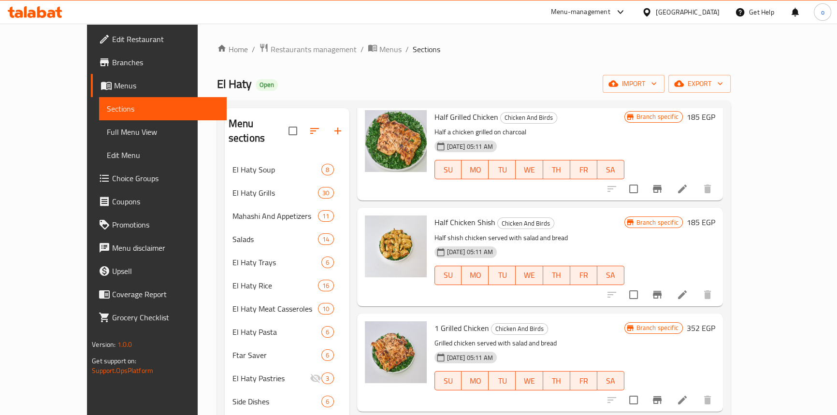
scroll to position [1010, 0]
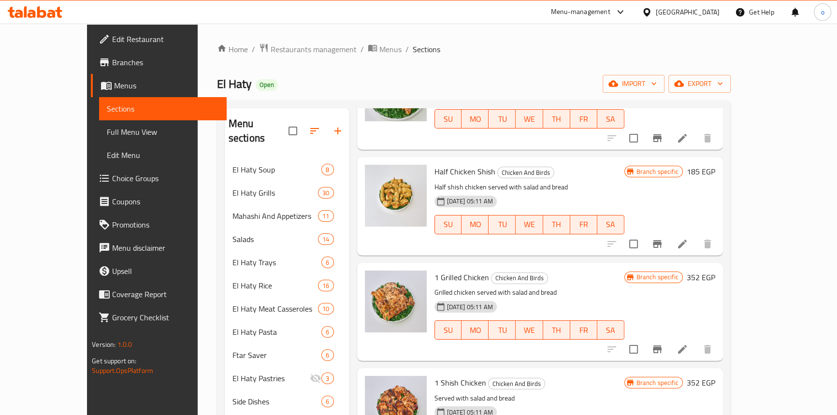
click at [663, 344] on icon "Branch-specific-item" at bounding box center [657, 350] width 12 height 12
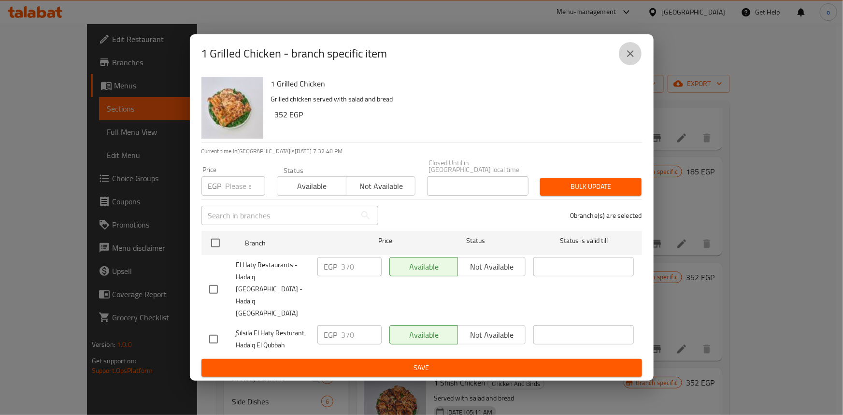
click at [631, 59] on icon "close" at bounding box center [631, 54] width 12 height 12
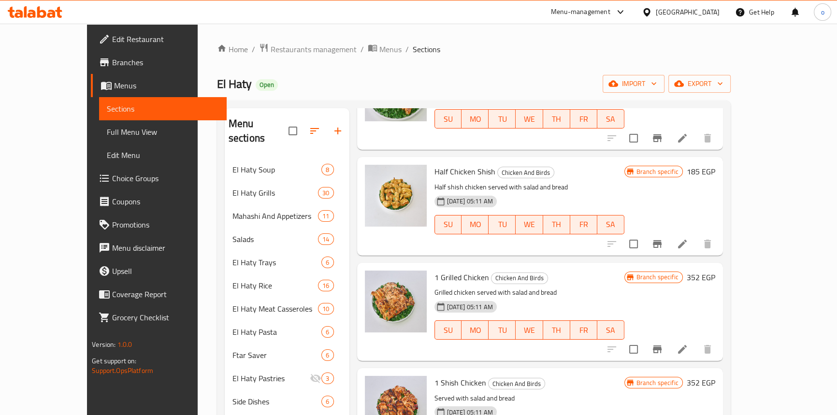
scroll to position [1098, 0]
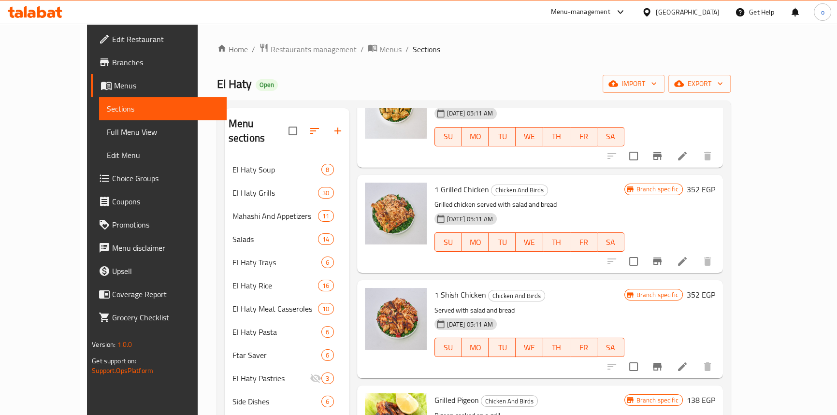
click at [669, 355] on button "Branch-specific-item" at bounding box center [657, 366] width 23 height 23
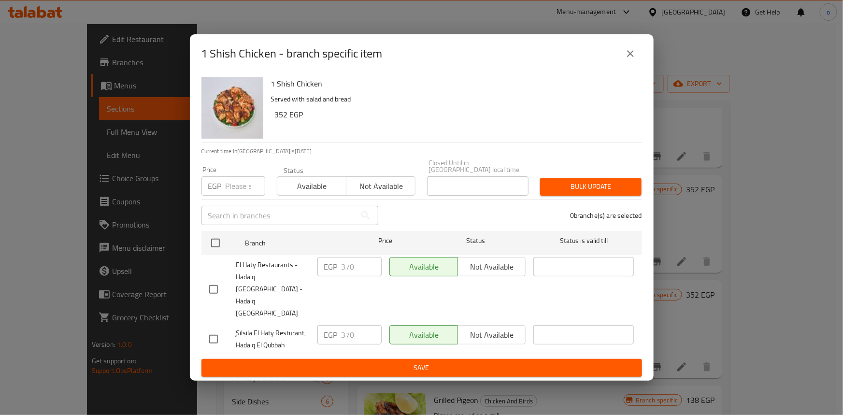
click at [631, 57] on icon "close" at bounding box center [630, 53] width 7 height 7
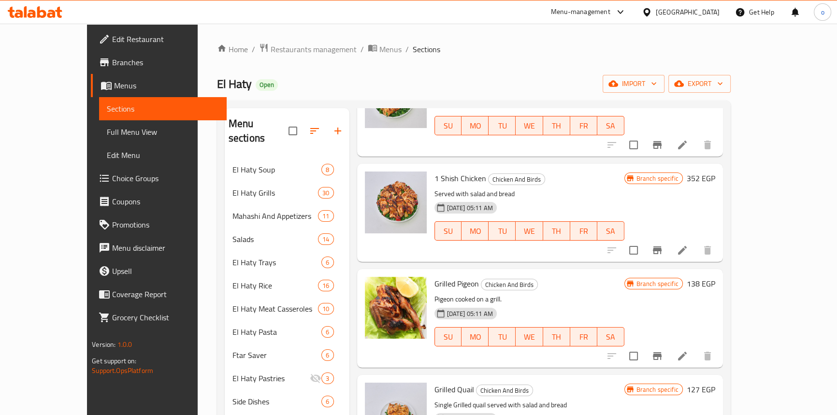
scroll to position [1230, 0]
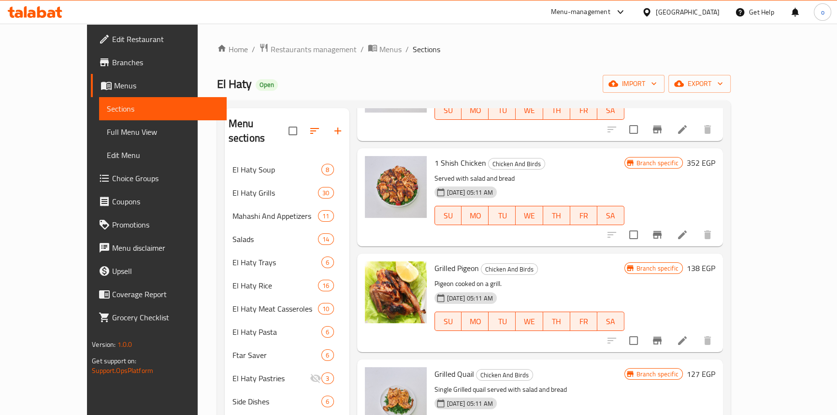
click at [663, 335] on icon "Branch-specific-item" at bounding box center [657, 341] width 12 height 12
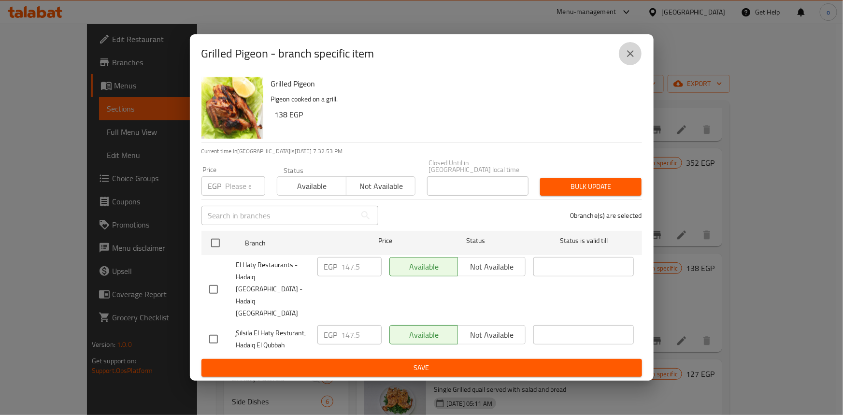
click at [631, 59] on icon "close" at bounding box center [631, 54] width 12 height 12
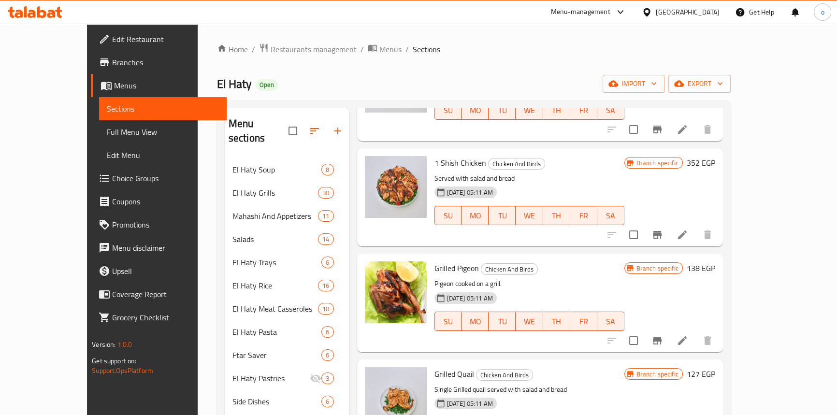
scroll to position [1274, 0]
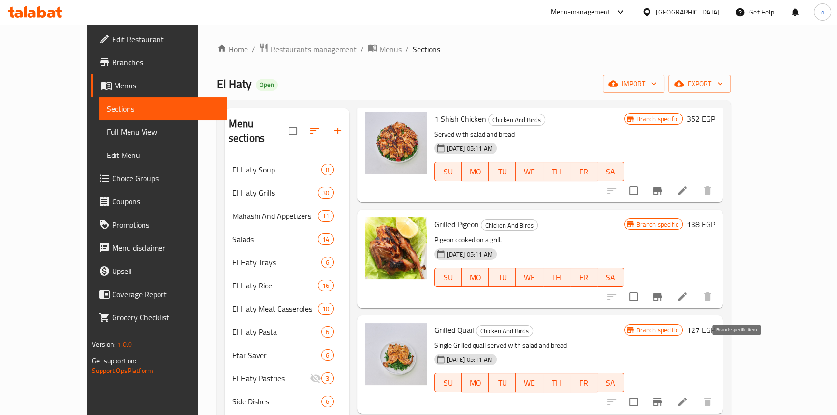
click at [669, 390] on button "Branch-specific-item" at bounding box center [657, 401] width 23 height 23
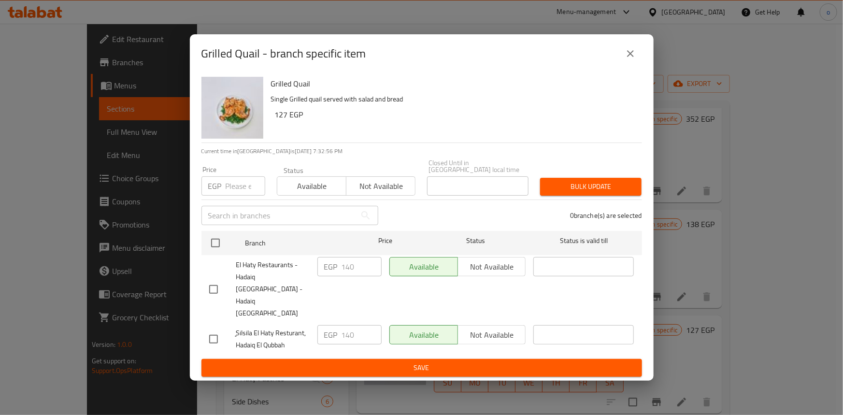
click at [635, 59] on icon "close" at bounding box center [631, 54] width 12 height 12
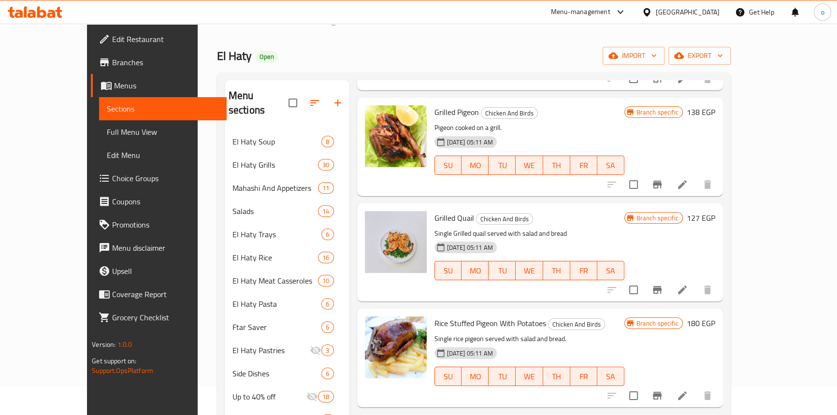
scroll to position [43, 0]
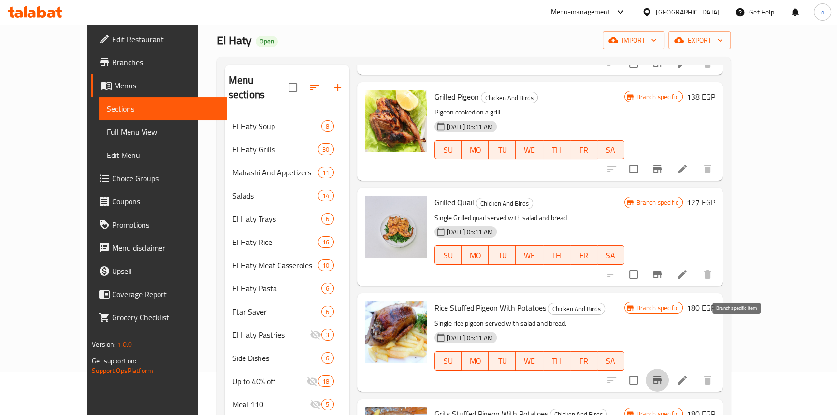
click at [661, 376] on icon "Branch-specific-item" at bounding box center [657, 380] width 9 height 8
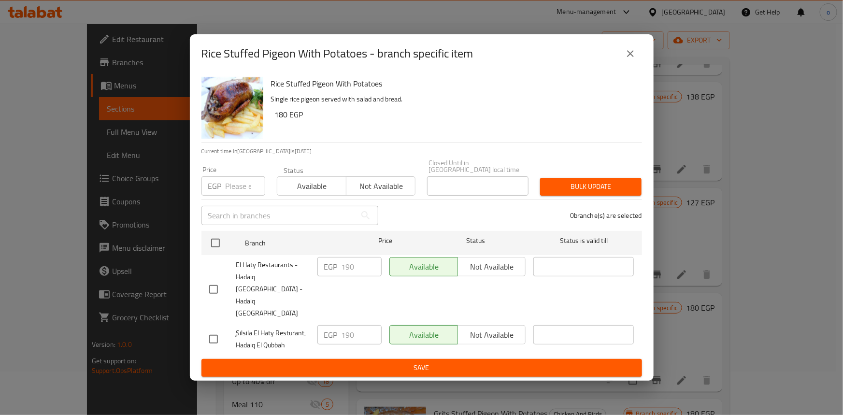
click at [621, 65] on button "close" at bounding box center [630, 53] width 23 height 23
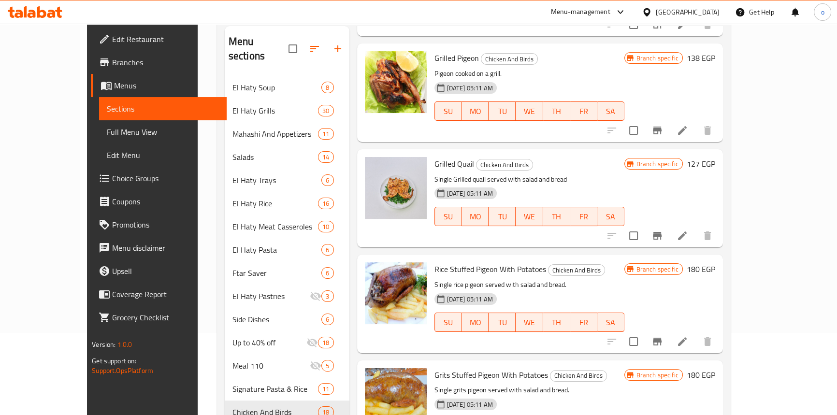
scroll to position [131, 0]
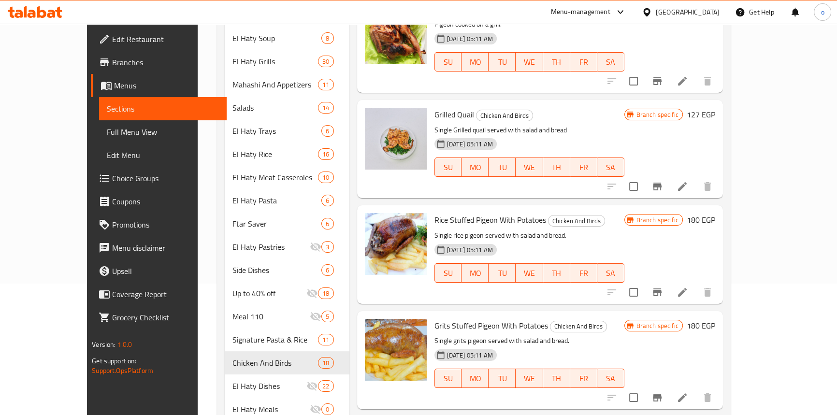
click at [661, 394] on icon "Branch-specific-item" at bounding box center [657, 398] width 9 height 8
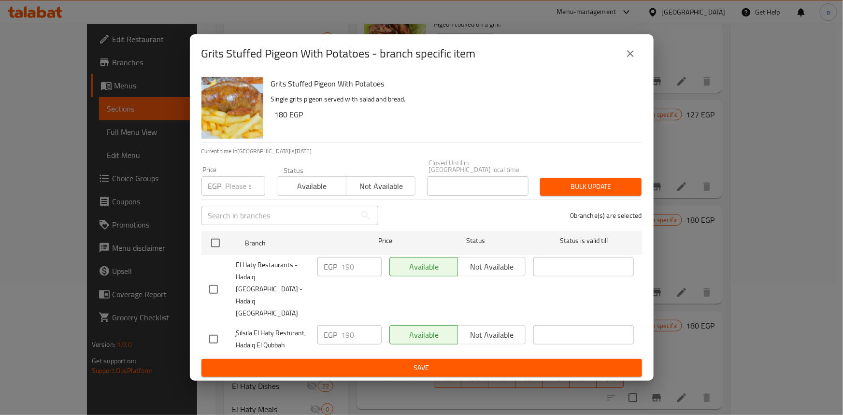
click at [612, 65] on div "Grits Stuffed Pigeon With Potatoes - branch specific item" at bounding box center [421, 53] width 441 height 23
click at [635, 65] on button "close" at bounding box center [630, 53] width 23 height 23
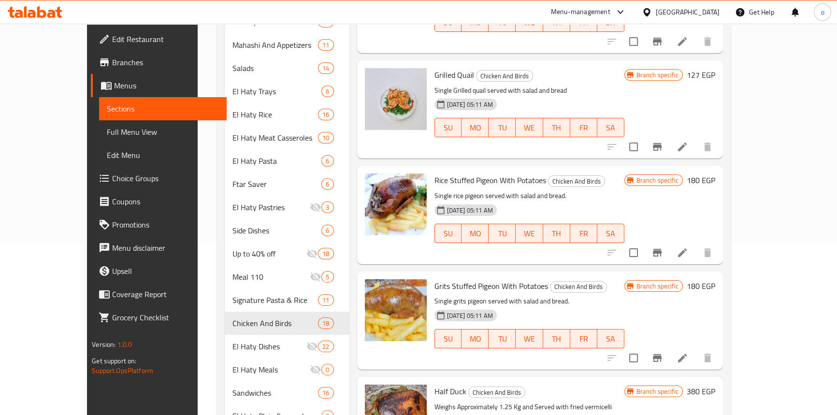
scroll to position [263, 0]
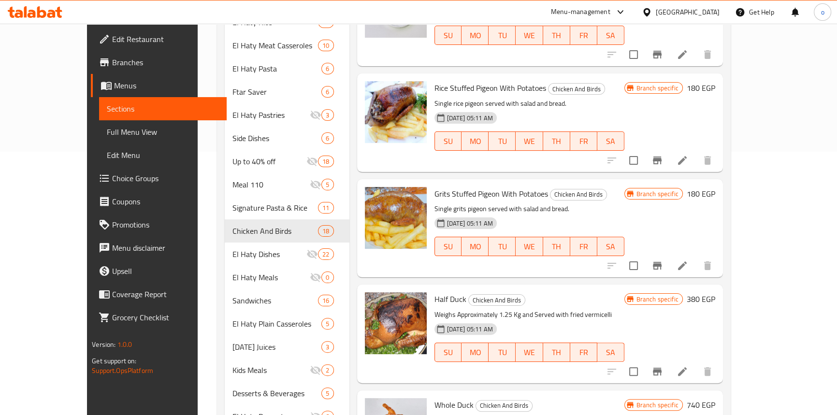
click at [669, 360] on button "Branch-specific-item" at bounding box center [657, 371] width 23 height 23
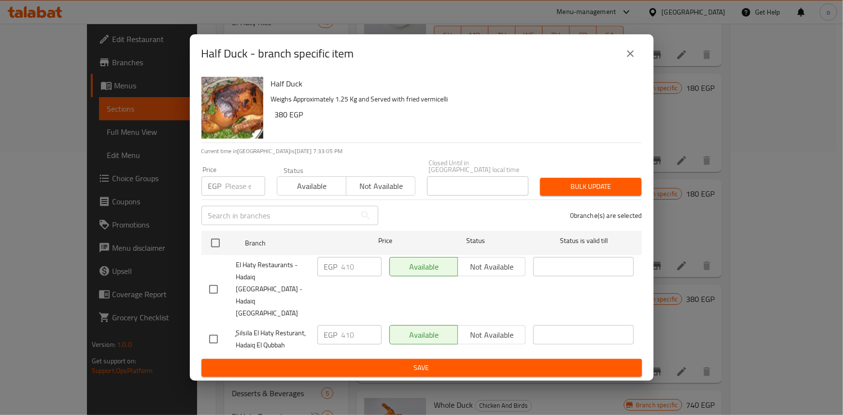
drag, startPoint x: 620, startPoint y: 70, endPoint x: 628, endPoint y: 84, distance: 16.0
click at [620, 65] on button "close" at bounding box center [630, 53] width 23 height 23
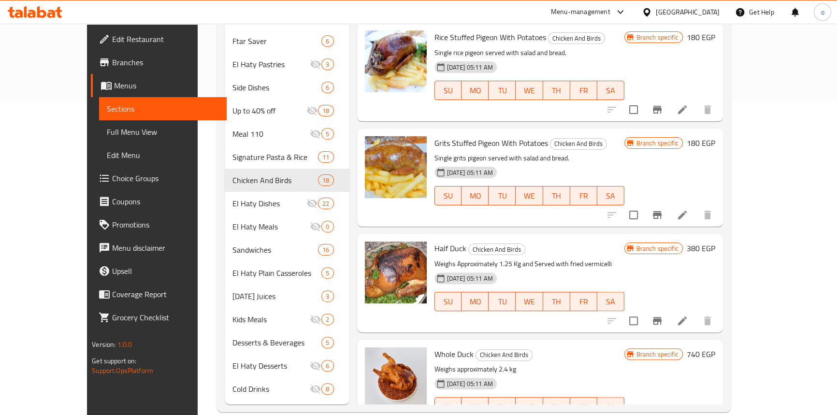
scroll to position [316, 0]
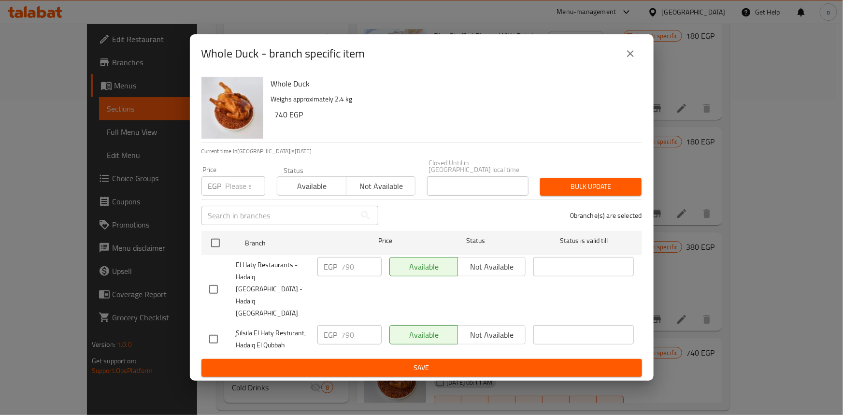
click at [634, 59] on icon "close" at bounding box center [631, 54] width 12 height 12
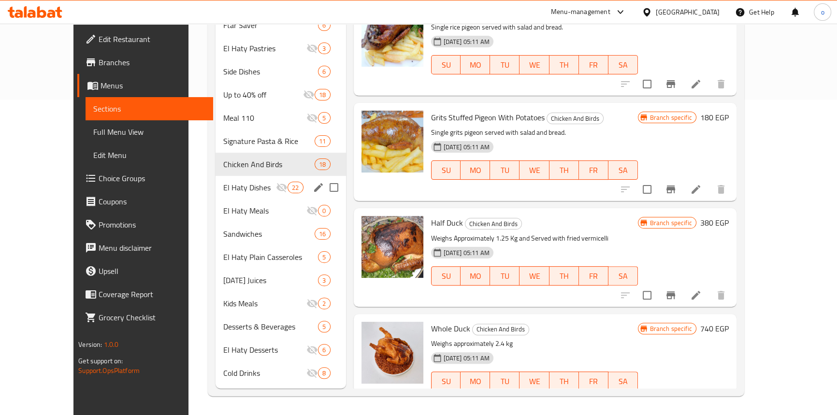
click at [253, 187] on span "El Haty Dishes" at bounding box center [249, 188] width 53 height 12
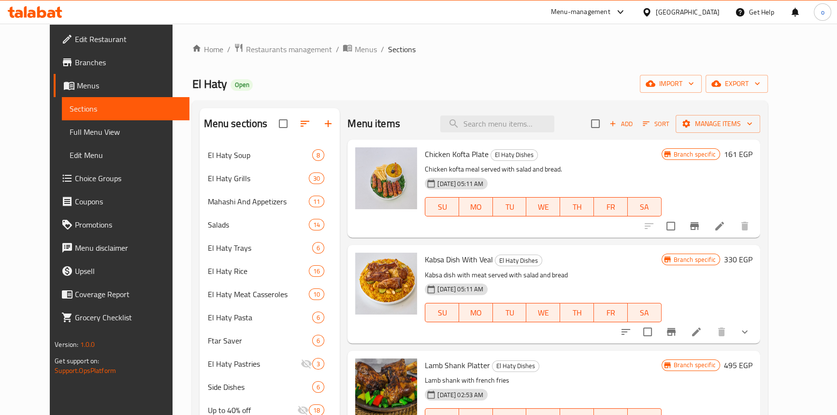
click at [699, 227] on icon "Branch-specific-item" at bounding box center [694, 226] width 9 height 8
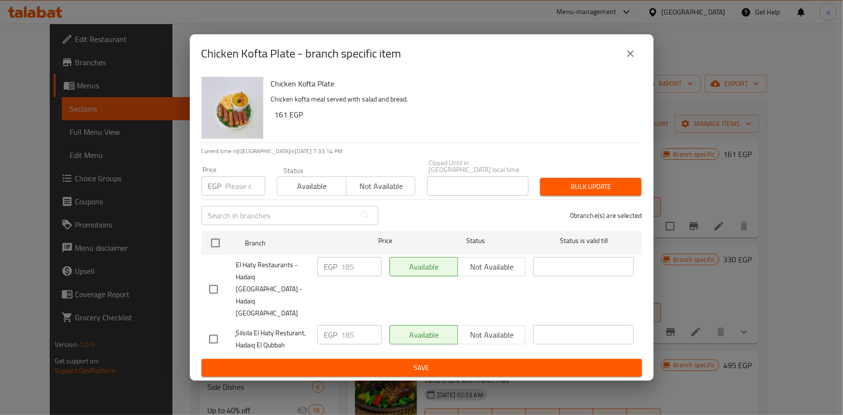
click at [631, 65] on button "close" at bounding box center [630, 53] width 23 height 23
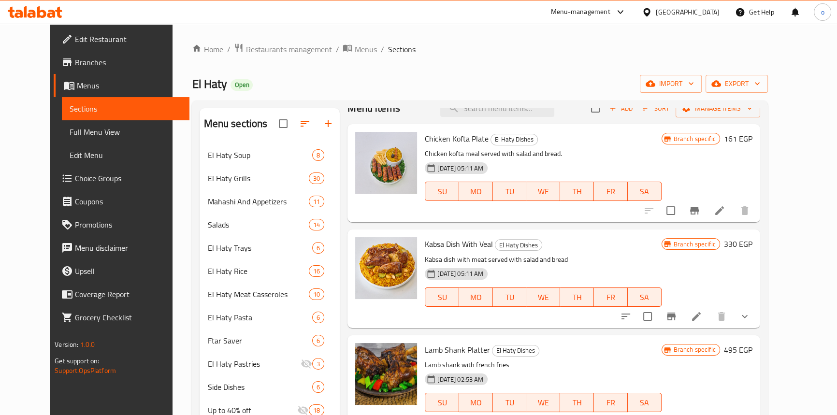
scroll to position [43, 0]
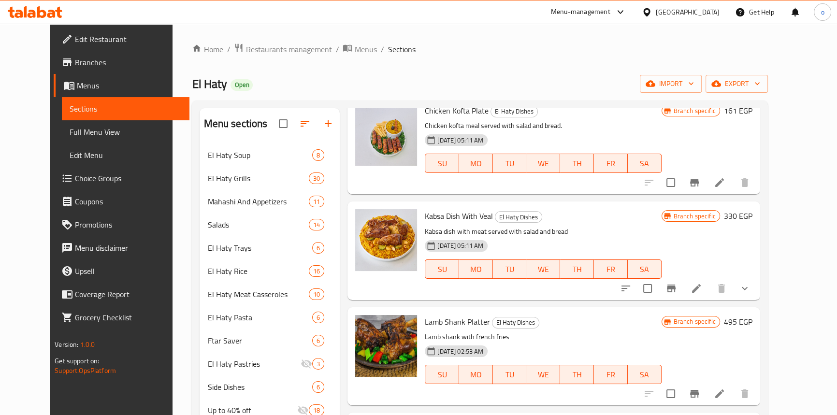
click at [683, 282] on button "Branch-specific-item" at bounding box center [671, 288] width 23 height 23
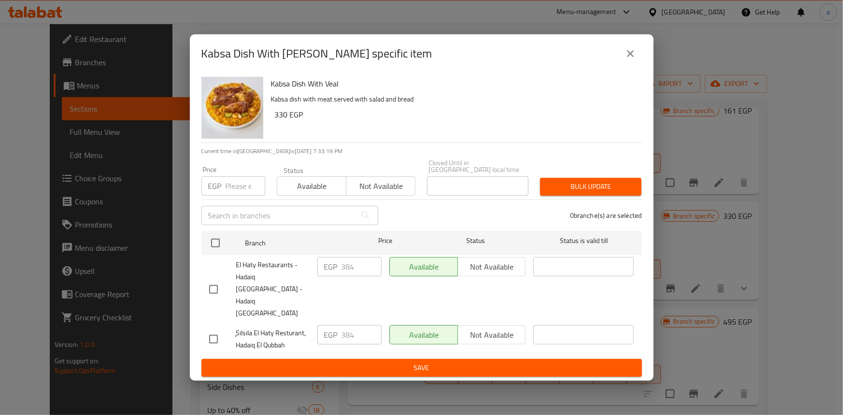
click at [627, 59] on icon "close" at bounding box center [631, 54] width 12 height 12
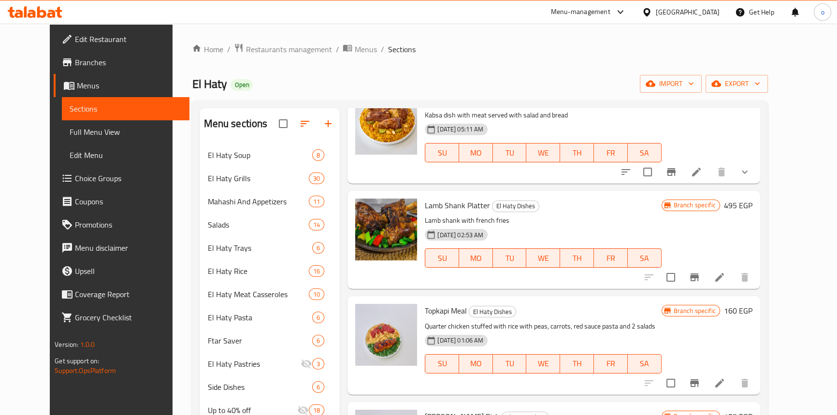
scroll to position [175, 0]
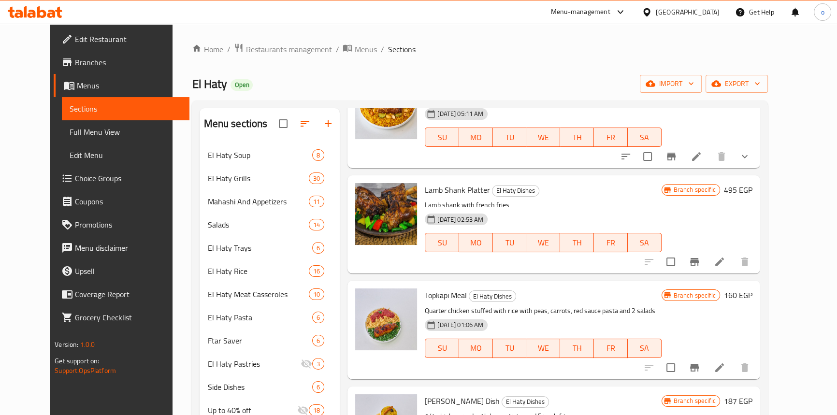
click at [700, 267] on icon "Branch-specific-item" at bounding box center [695, 262] width 12 height 12
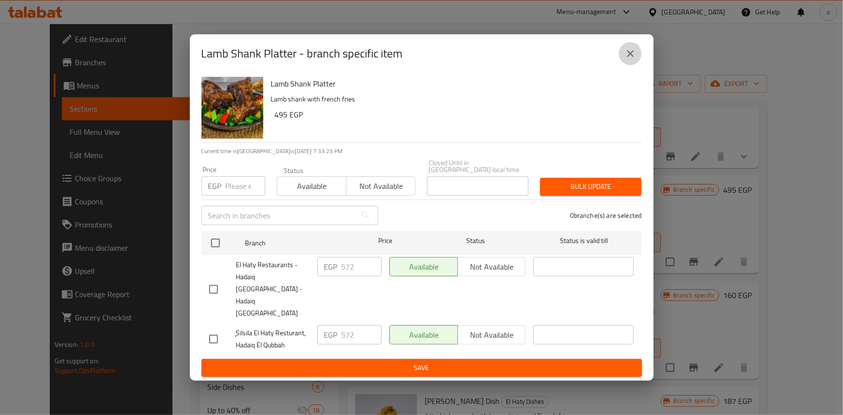
click at [627, 59] on icon "close" at bounding box center [631, 54] width 12 height 12
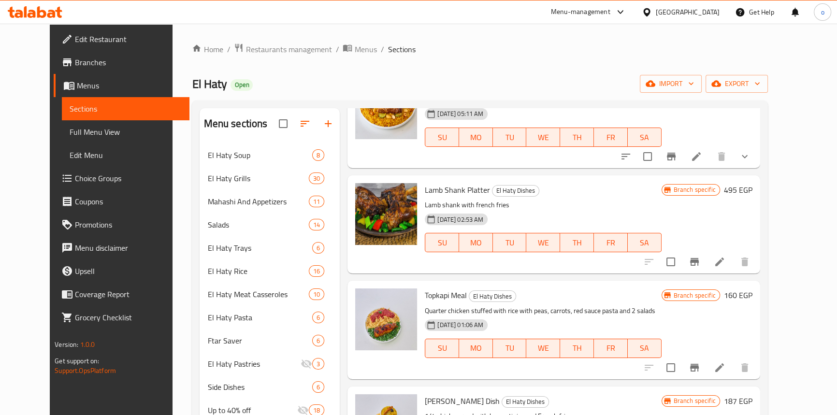
click at [699, 365] on icon "Branch-specific-item" at bounding box center [694, 368] width 9 height 8
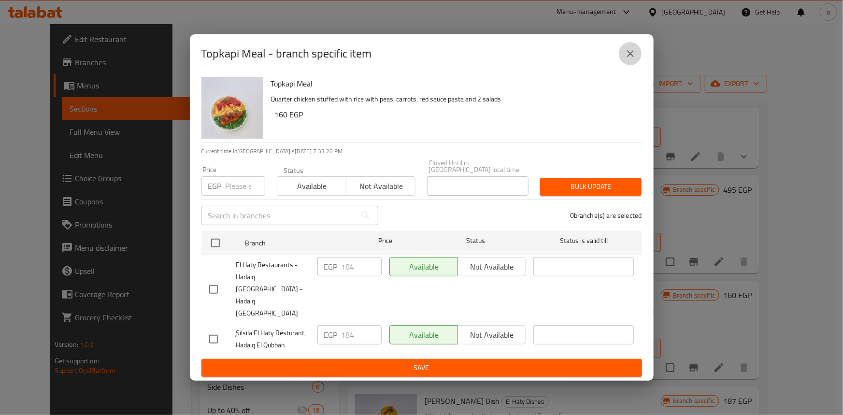
click at [629, 59] on icon "close" at bounding box center [631, 54] width 12 height 12
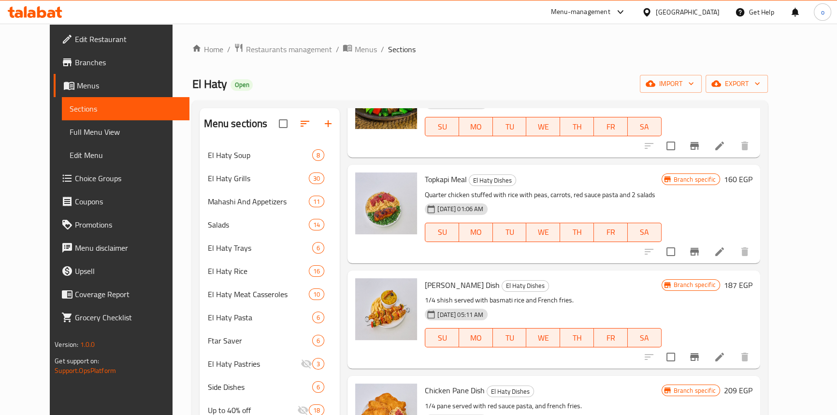
scroll to position [307, 0]
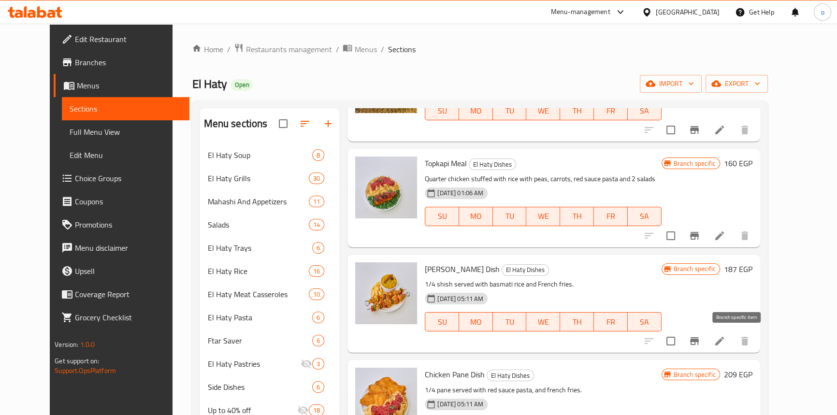
click at [699, 343] on icon "Branch-specific-item" at bounding box center [694, 341] width 9 height 8
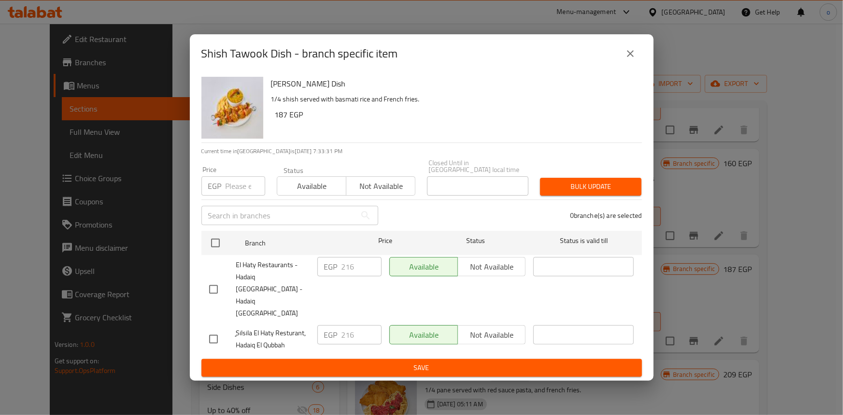
click at [621, 65] on button "close" at bounding box center [630, 53] width 23 height 23
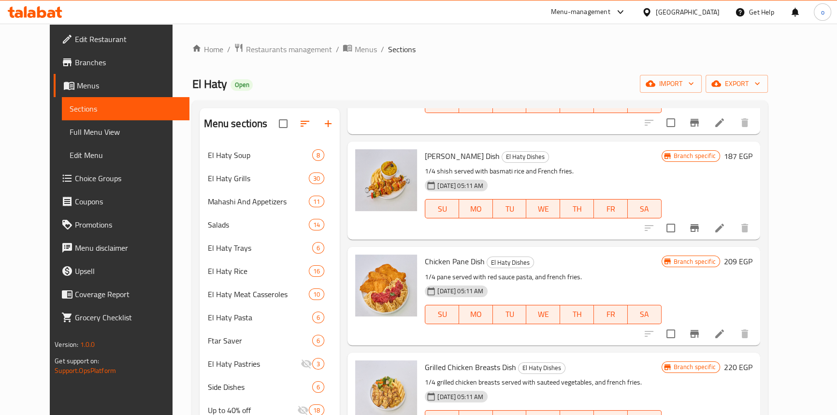
scroll to position [439, 0]
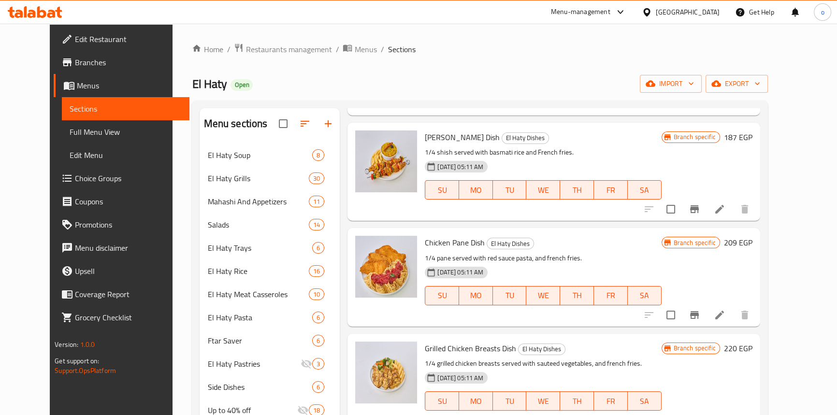
click at [700, 309] on icon "Branch-specific-item" at bounding box center [695, 315] width 12 height 12
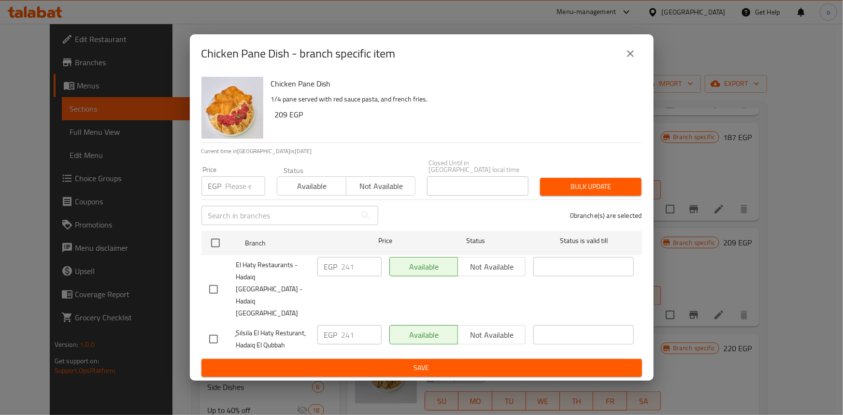
click at [633, 59] on icon "close" at bounding box center [631, 54] width 12 height 12
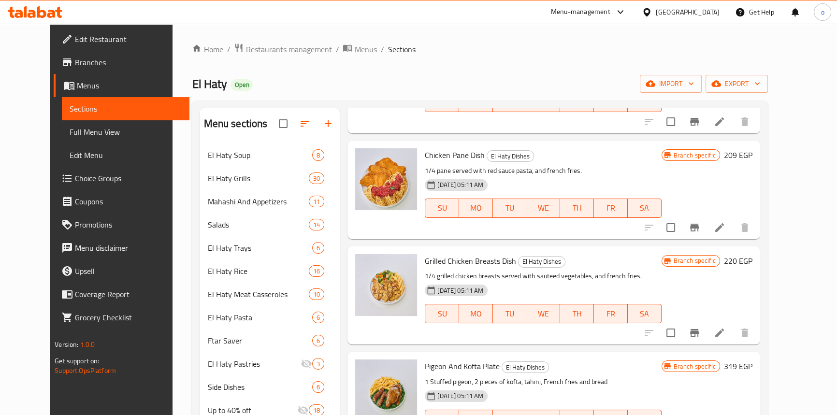
scroll to position [571, 0]
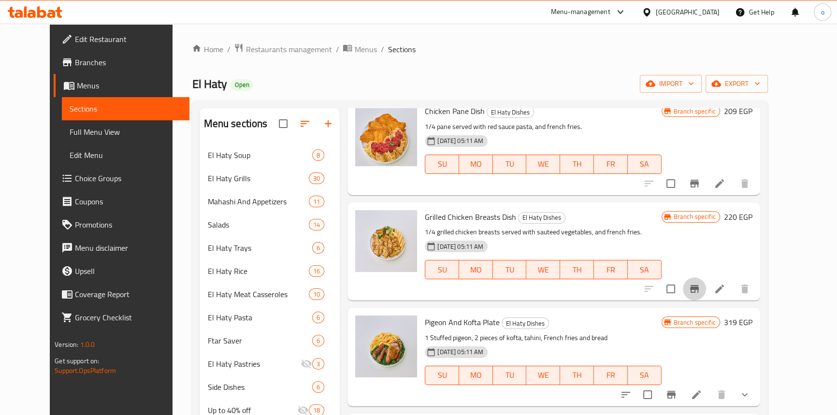
click at [700, 290] on icon "Branch-specific-item" at bounding box center [695, 289] width 12 height 12
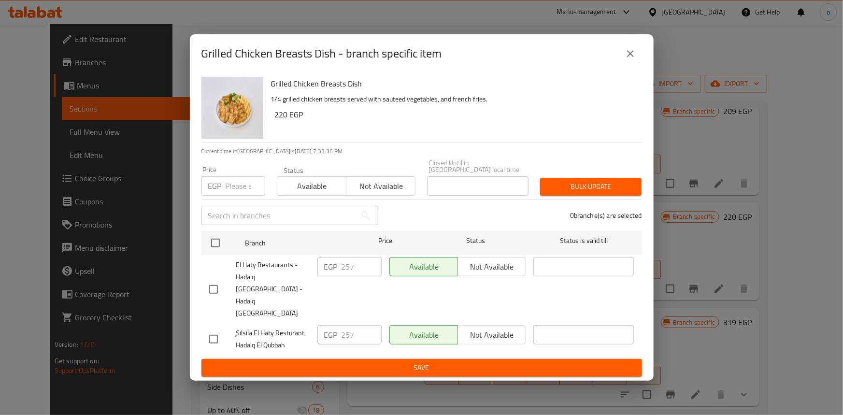
click at [637, 62] on button "close" at bounding box center [630, 53] width 23 height 23
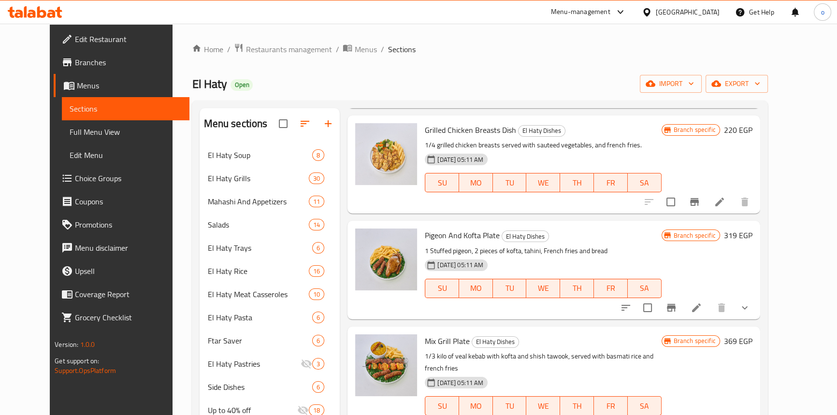
scroll to position [659, 0]
click at [677, 305] on icon "Branch-specific-item" at bounding box center [671, 307] width 12 height 12
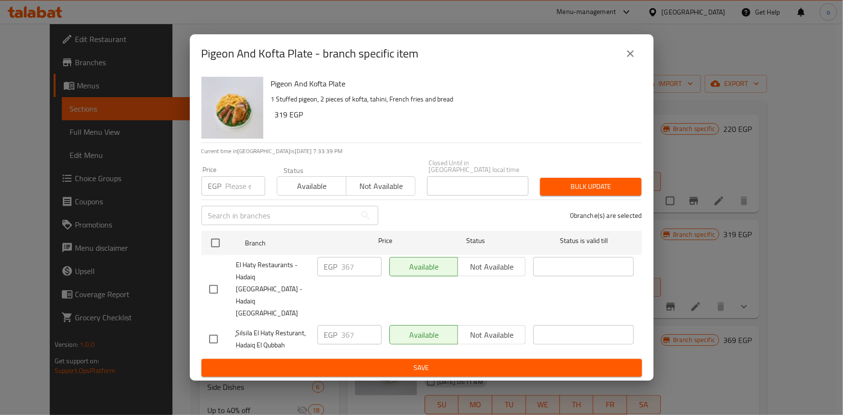
click at [623, 65] on div "Pigeon And Kofta Plate - branch specific item" at bounding box center [421, 53] width 441 height 23
click at [628, 59] on icon "close" at bounding box center [631, 54] width 12 height 12
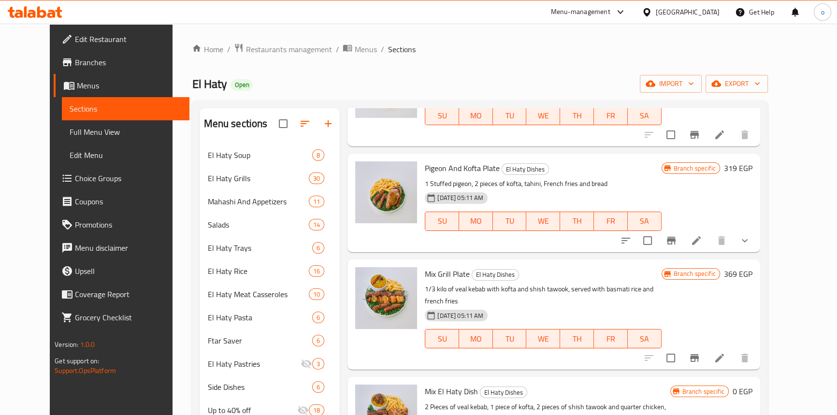
scroll to position [747, 0]
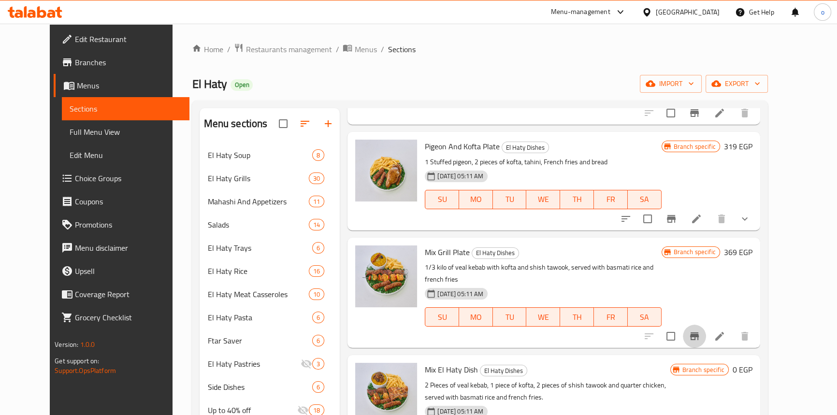
click at [706, 325] on button "Branch-specific-item" at bounding box center [694, 336] width 23 height 23
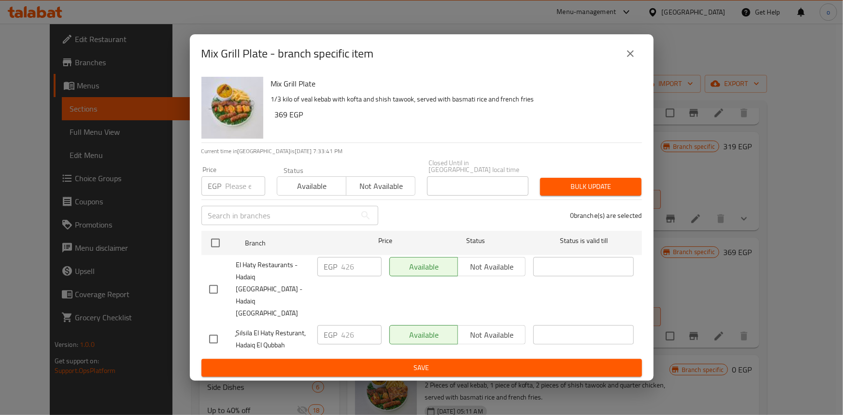
drag, startPoint x: 629, startPoint y: 73, endPoint x: 633, endPoint y: 78, distance: 5.8
click at [629, 59] on icon "close" at bounding box center [631, 54] width 12 height 12
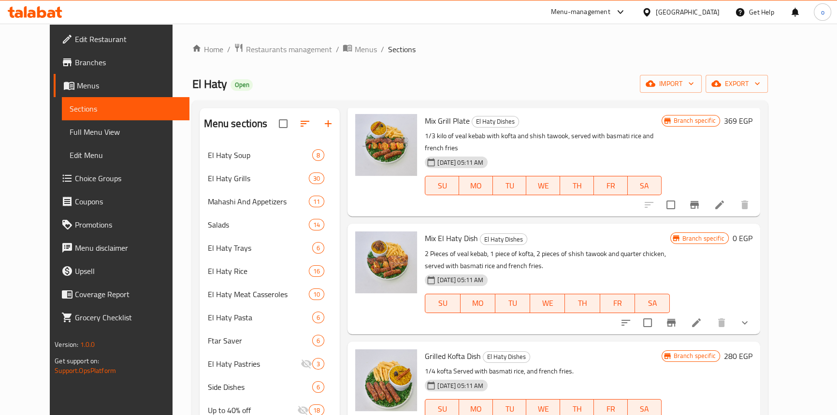
scroll to position [878, 0]
click at [677, 316] on icon "Branch-specific-item" at bounding box center [671, 322] width 12 height 12
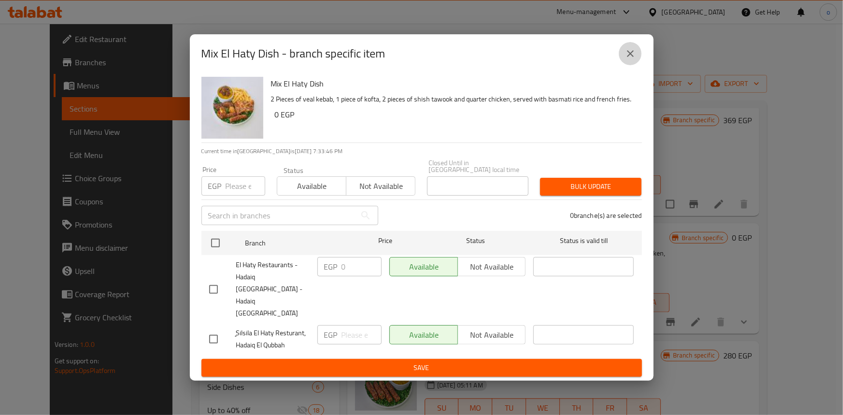
click at [625, 59] on icon "close" at bounding box center [631, 54] width 12 height 12
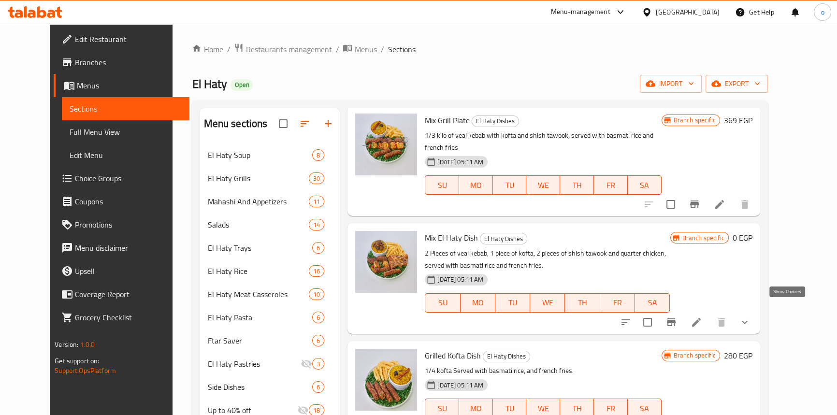
click at [750, 316] on icon "show more" at bounding box center [745, 322] width 12 height 12
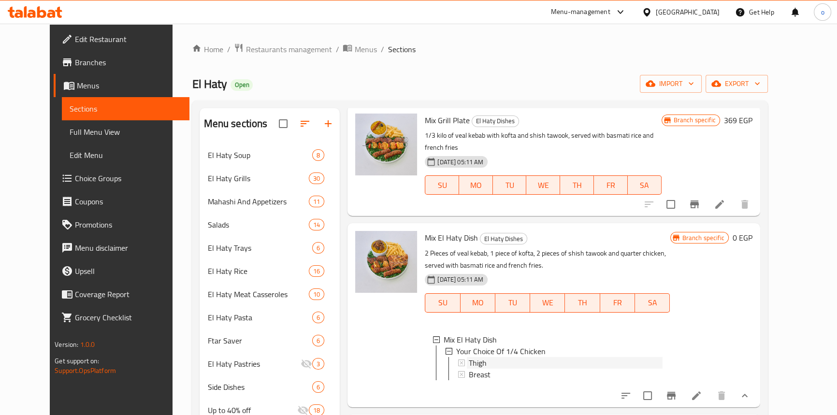
click at [513, 357] on div "Thigh" at bounding box center [565, 363] width 193 height 12
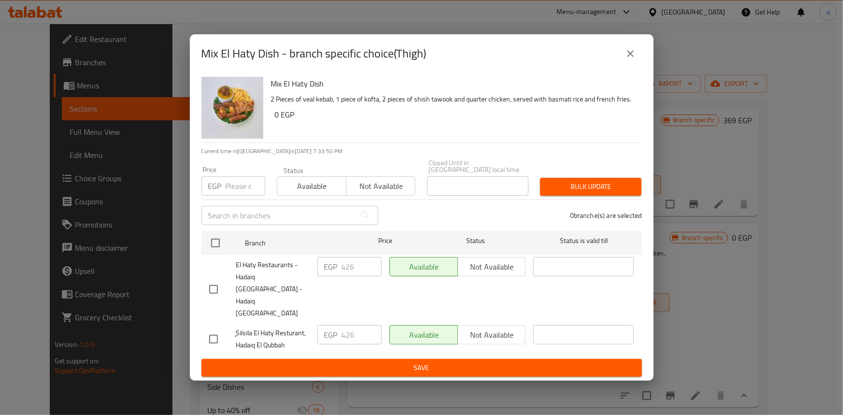
click at [620, 65] on button "close" at bounding box center [630, 53] width 23 height 23
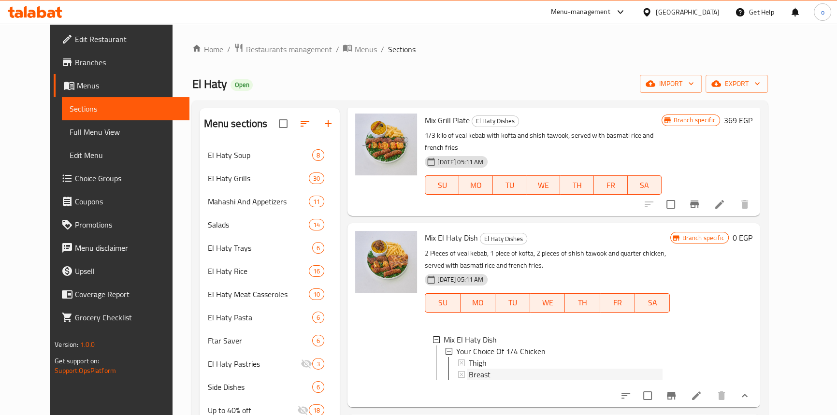
click at [469, 369] on span "Breast" at bounding box center [480, 375] width 22 height 12
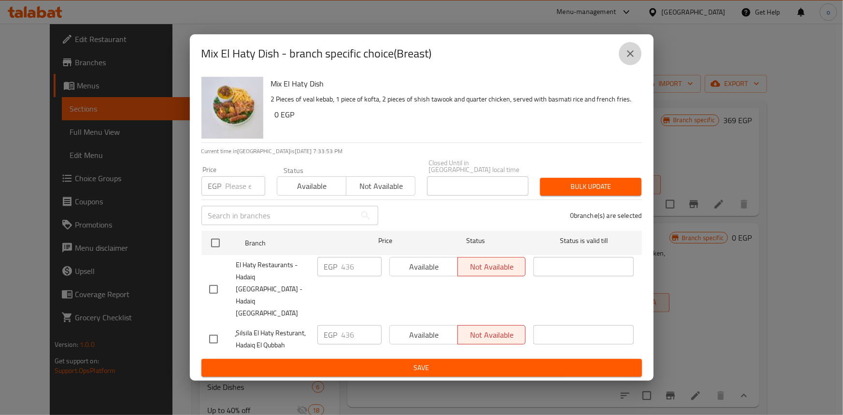
click at [632, 57] on icon "close" at bounding box center [630, 53] width 7 height 7
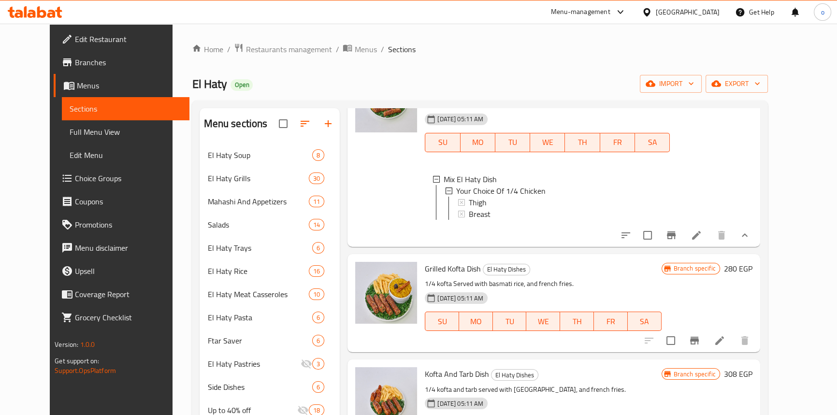
scroll to position [1054, 0]
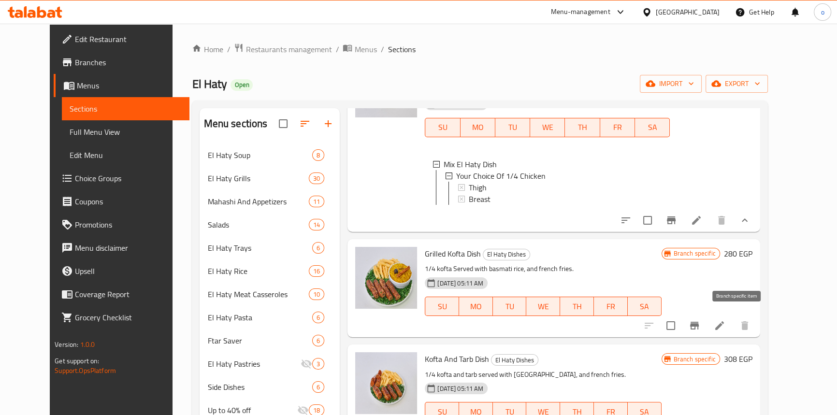
click at [700, 320] on icon "Branch-specific-item" at bounding box center [695, 326] width 12 height 12
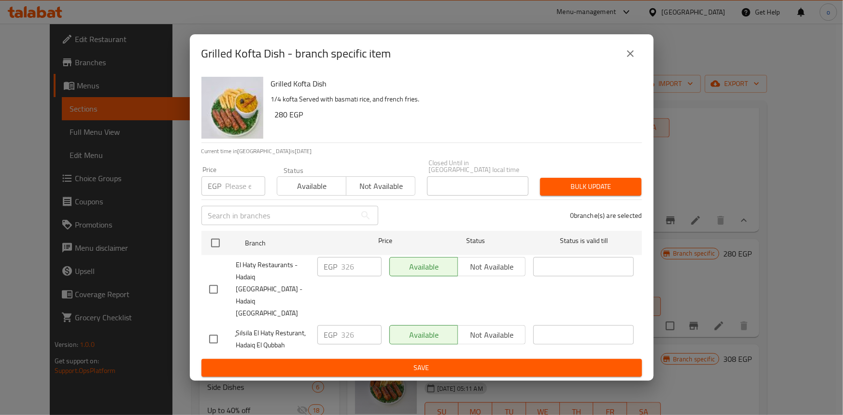
click at [628, 59] on button "close" at bounding box center [630, 53] width 23 height 23
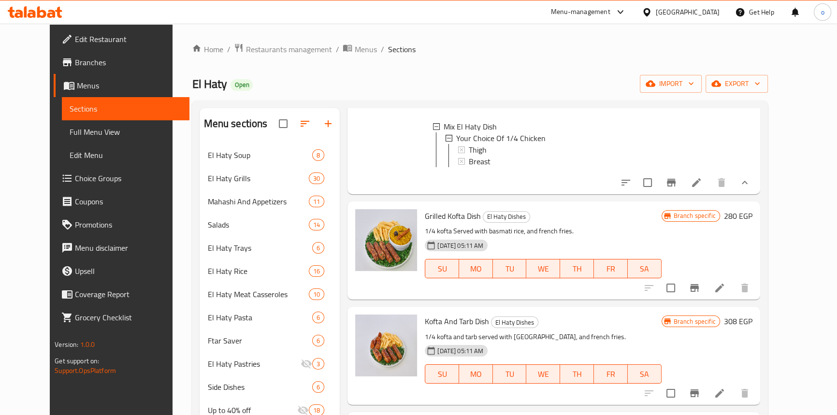
scroll to position [1142, 0]
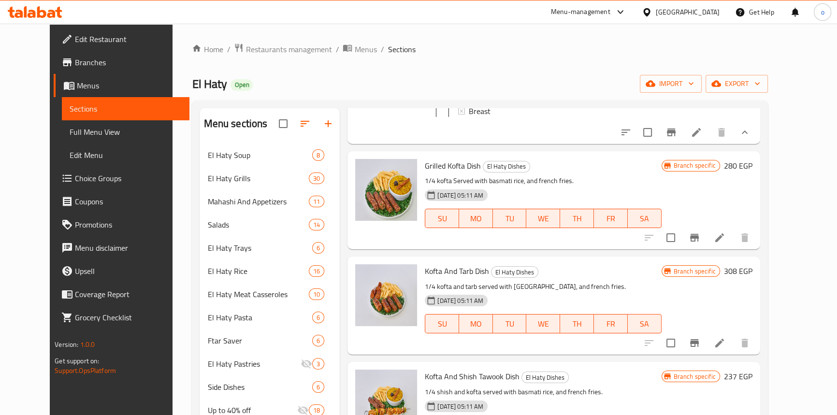
click at [700, 337] on icon "Branch-specific-item" at bounding box center [695, 343] width 12 height 12
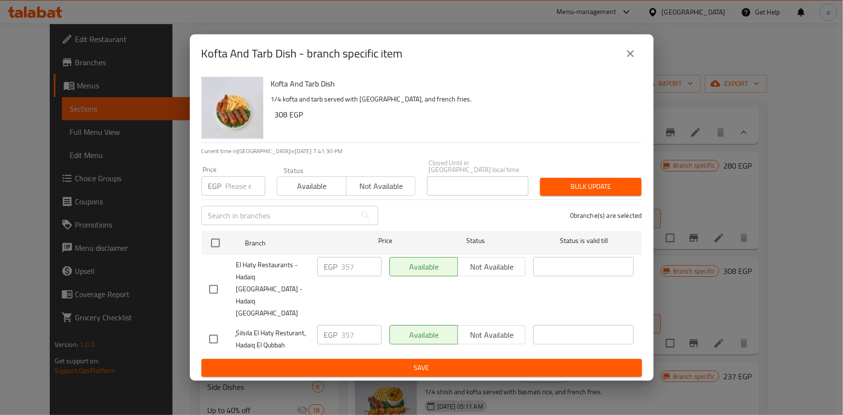
click at [637, 65] on button "close" at bounding box center [630, 53] width 23 height 23
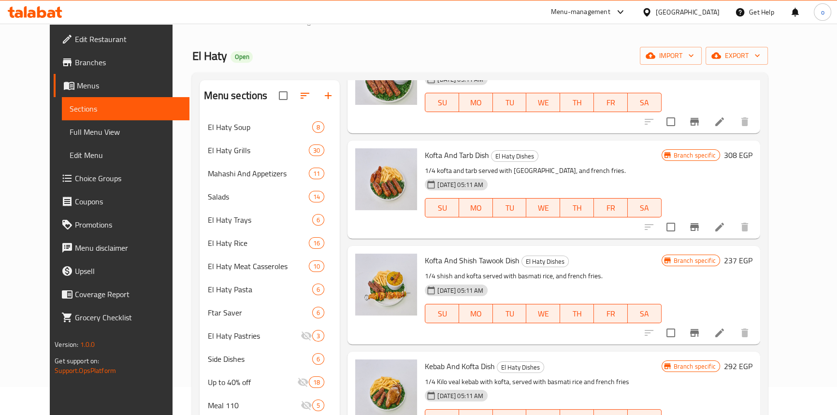
scroll to position [43, 0]
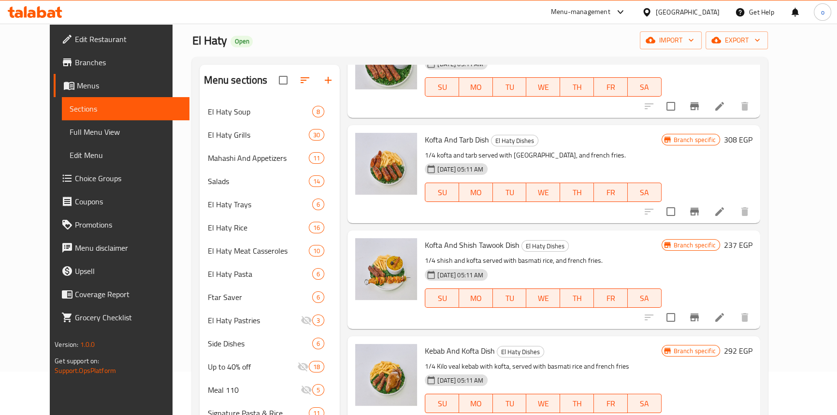
click at [699, 314] on icon "Branch-specific-item" at bounding box center [694, 318] width 9 height 8
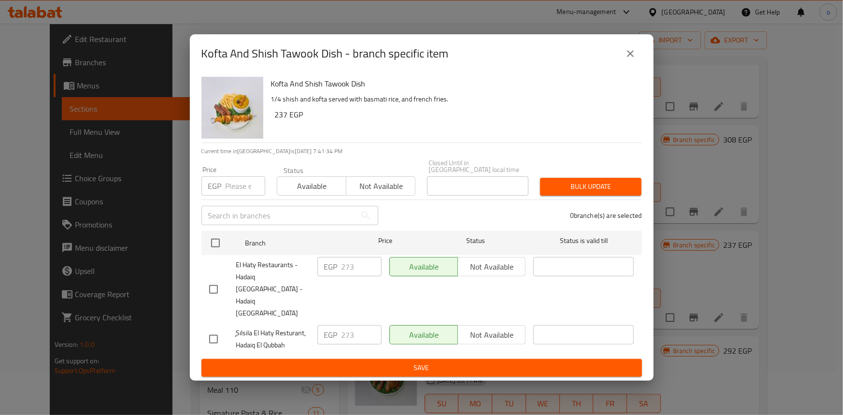
click at [630, 59] on icon "close" at bounding box center [631, 54] width 12 height 12
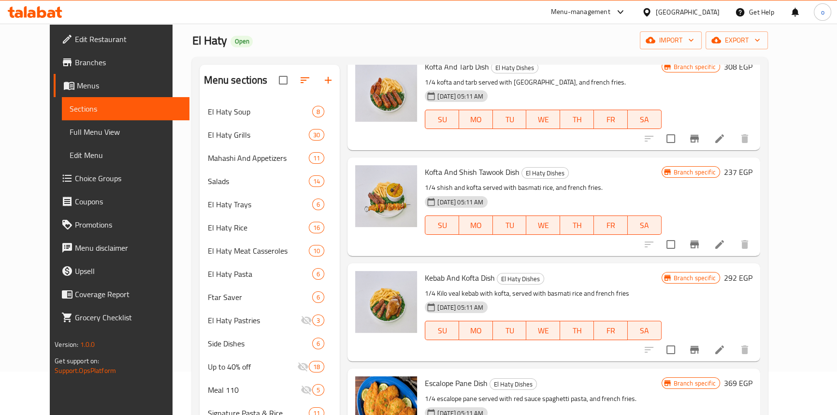
scroll to position [1318, 0]
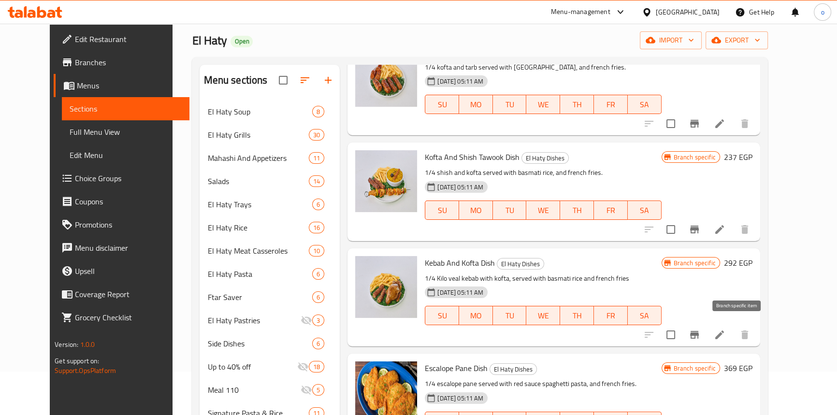
click at [700, 329] on icon "Branch-specific-item" at bounding box center [695, 335] width 12 height 12
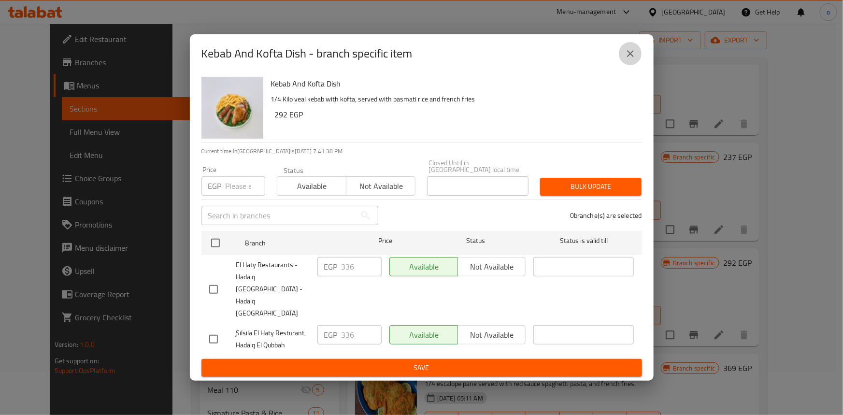
click at [633, 59] on icon "close" at bounding box center [631, 54] width 12 height 12
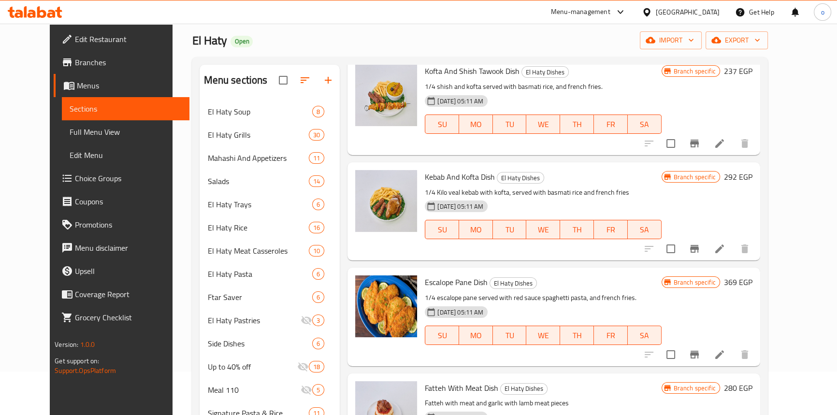
scroll to position [1406, 0]
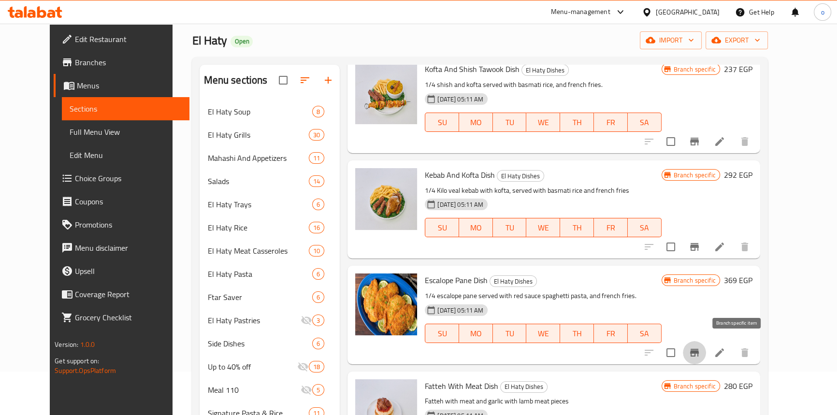
click at [706, 343] on button "Branch-specific-item" at bounding box center [694, 352] width 23 height 23
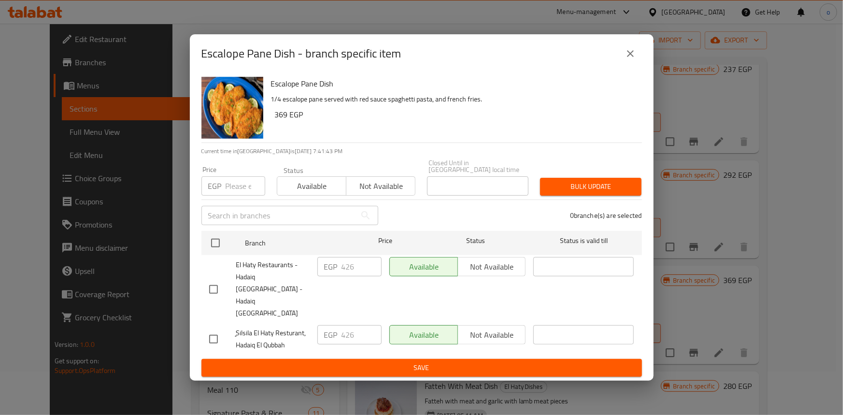
click at [630, 59] on icon "close" at bounding box center [631, 54] width 12 height 12
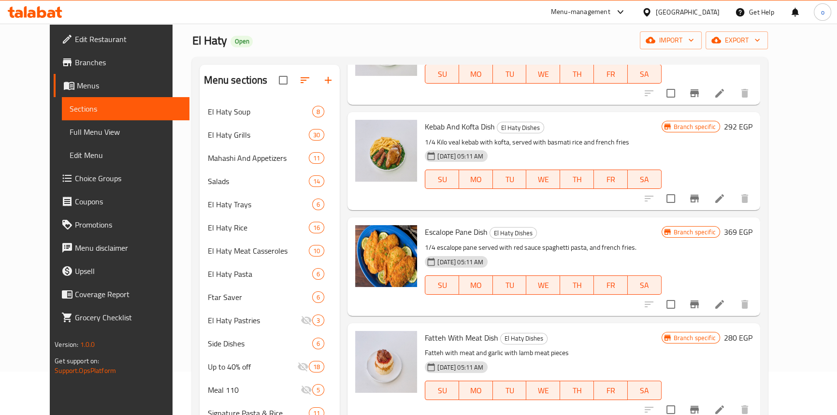
scroll to position [1493, 0]
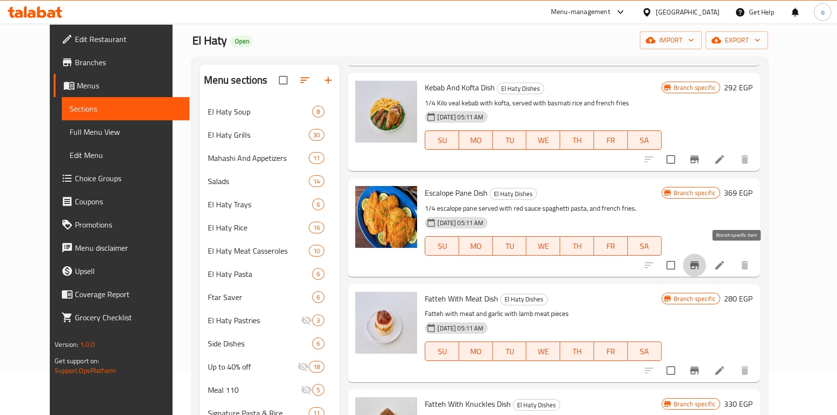
click at [706, 258] on button "Branch-specific-item" at bounding box center [694, 265] width 23 height 23
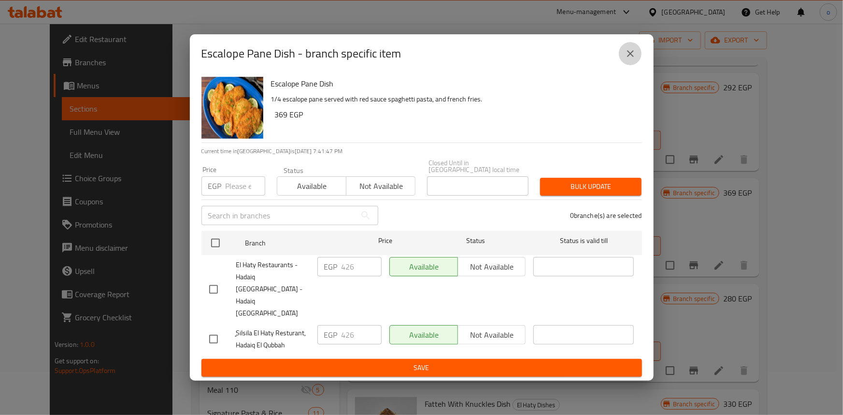
drag, startPoint x: 637, startPoint y: 74, endPoint x: 634, endPoint y: 79, distance: 5.6
click at [637, 65] on button "close" at bounding box center [630, 53] width 23 height 23
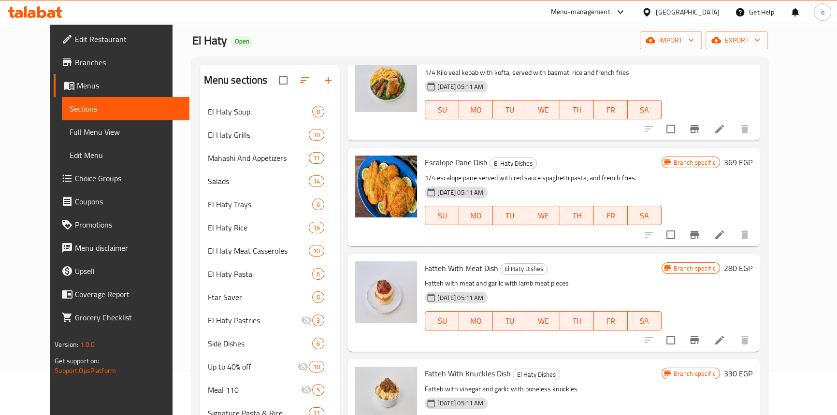
scroll to position [1537, 0]
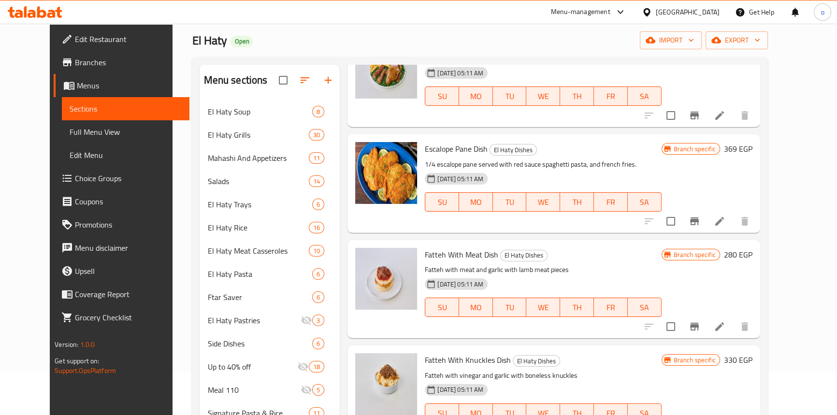
click at [706, 315] on button "Branch-specific-item" at bounding box center [694, 326] width 23 height 23
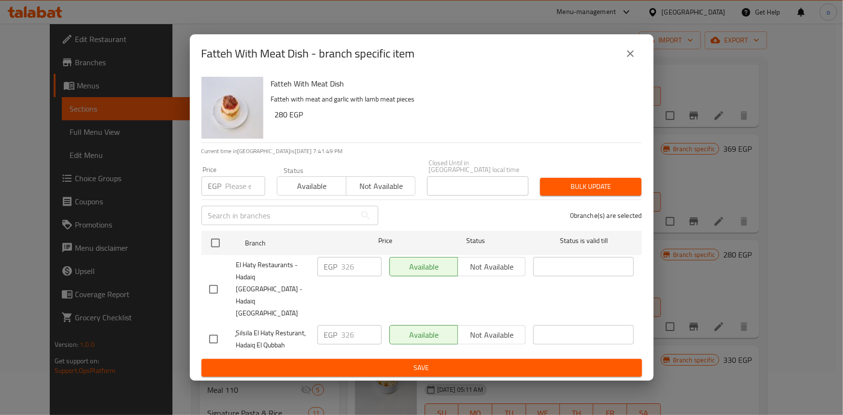
click at [644, 68] on div "Fatteh With Meat Dish - branch specific item" at bounding box center [422, 53] width 464 height 39
click at [638, 65] on button "close" at bounding box center [630, 53] width 23 height 23
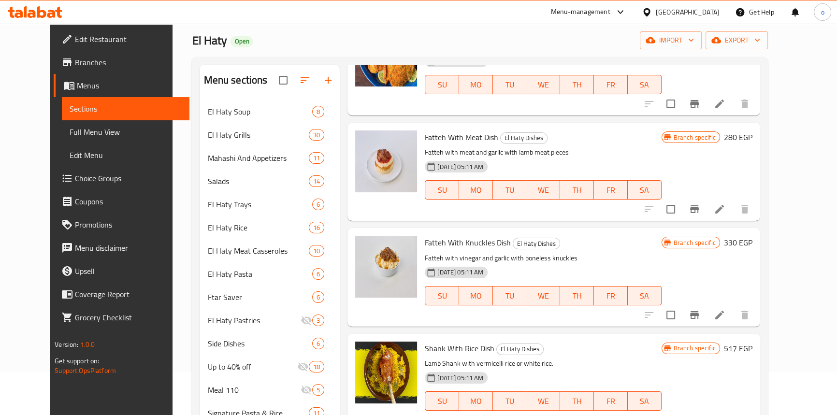
scroll to position [1669, 0]
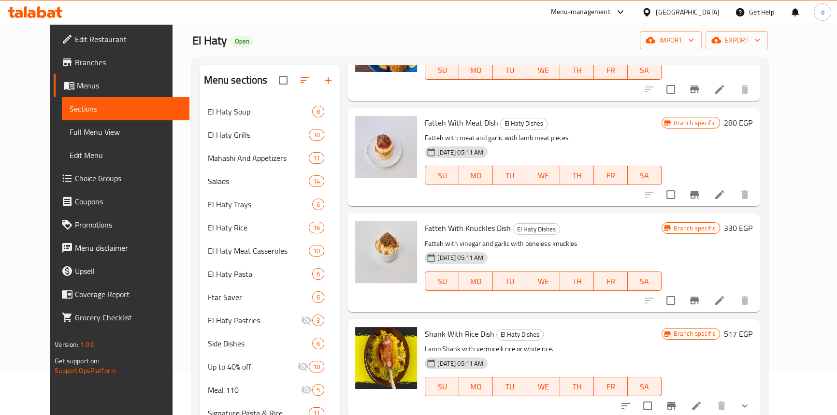
click at [733, 311] on div "Menu items Add Sort Manage items Chicken Kofta Plate El Haty Dishes Chicken kof…" at bounding box center [550, 363] width 420 height 596
click at [734, 309] on div "Menu items Add Sort Manage items Chicken Kofta Plate El Haty Dishes Chicken kof…" at bounding box center [550, 363] width 420 height 596
click at [706, 302] on button "Branch-specific-item" at bounding box center [694, 300] width 23 height 23
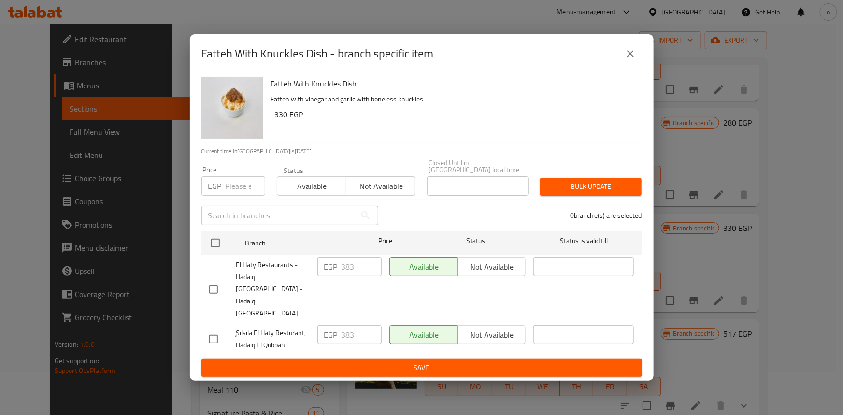
click at [625, 65] on button "close" at bounding box center [630, 53] width 23 height 23
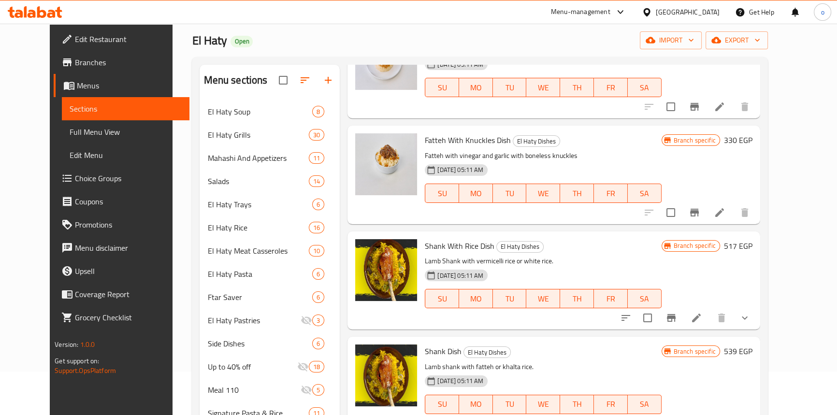
scroll to position [1801, 0]
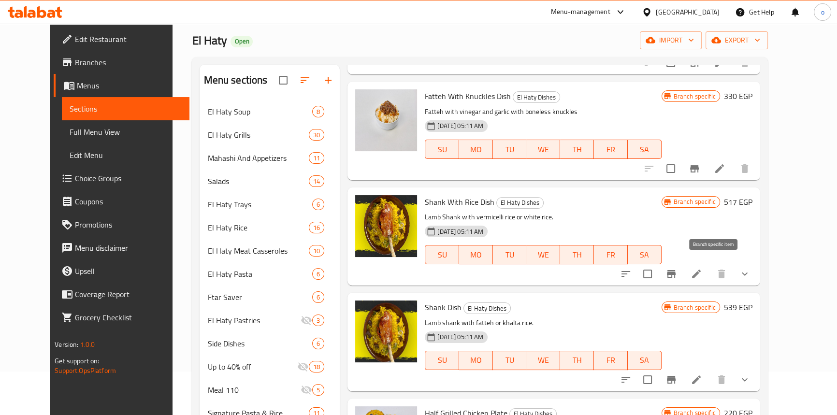
click at [677, 268] on icon "Branch-specific-item" at bounding box center [671, 274] width 12 height 12
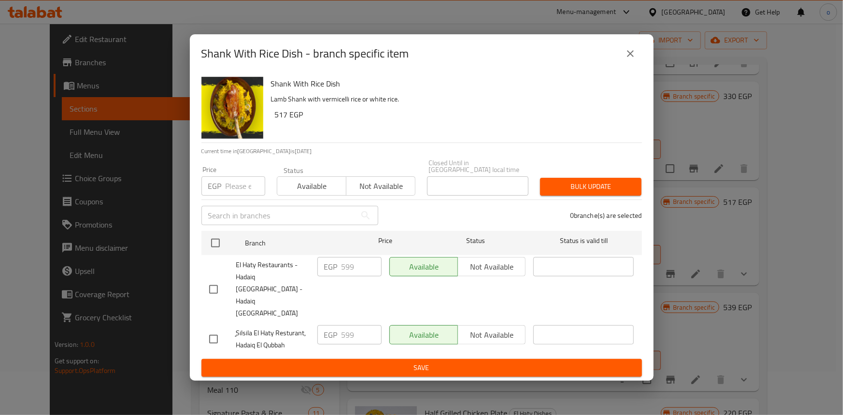
click at [636, 63] on button "close" at bounding box center [630, 53] width 23 height 23
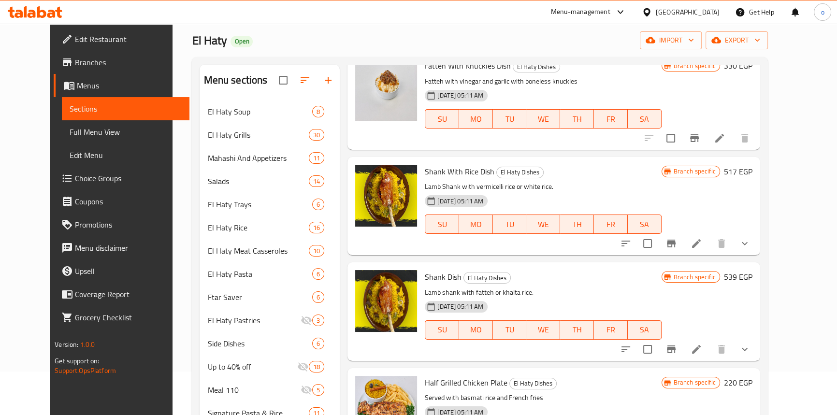
scroll to position [1842, 0]
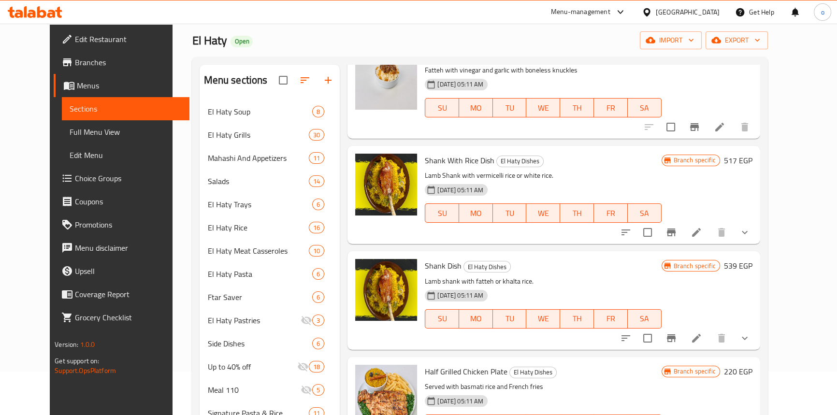
click at [676, 334] on icon "Branch-specific-item" at bounding box center [671, 338] width 9 height 8
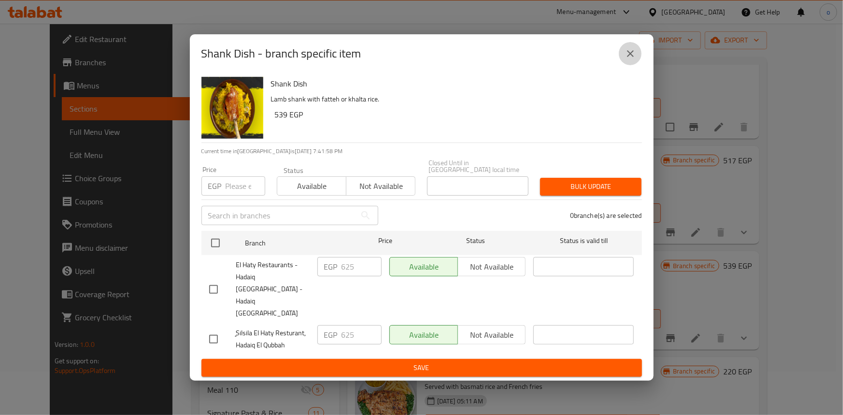
click at [630, 57] on icon "close" at bounding box center [630, 53] width 7 height 7
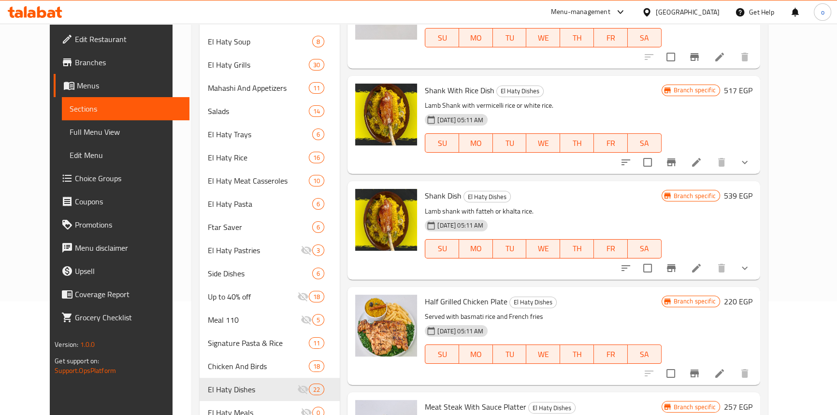
scroll to position [131, 0]
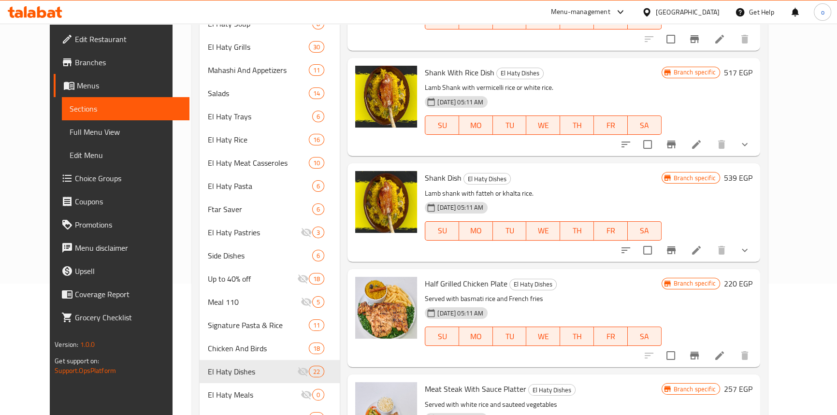
click at [706, 344] on button "Branch-specific-item" at bounding box center [694, 355] width 23 height 23
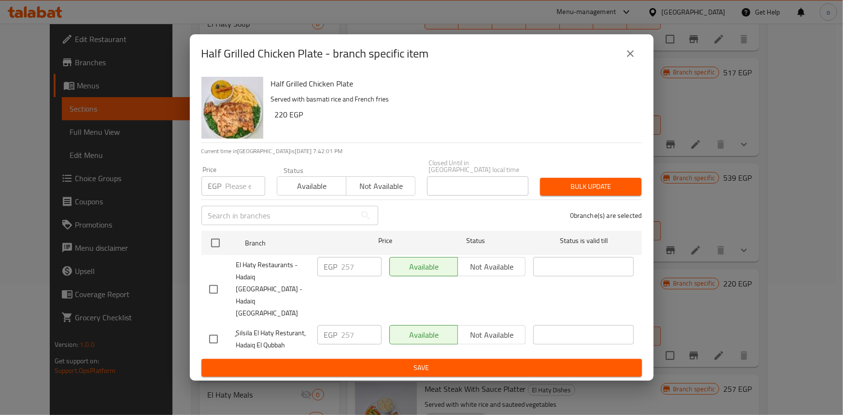
click at [619, 65] on div "Half Grilled Chicken Plate - branch specific item" at bounding box center [421, 53] width 441 height 23
drag, startPoint x: 619, startPoint y: 76, endPoint x: 632, endPoint y: 72, distance: 13.0
click at [620, 65] on div "Half Grilled Chicken Plate - branch specific item" at bounding box center [421, 53] width 441 height 23
click at [634, 59] on icon "close" at bounding box center [631, 54] width 12 height 12
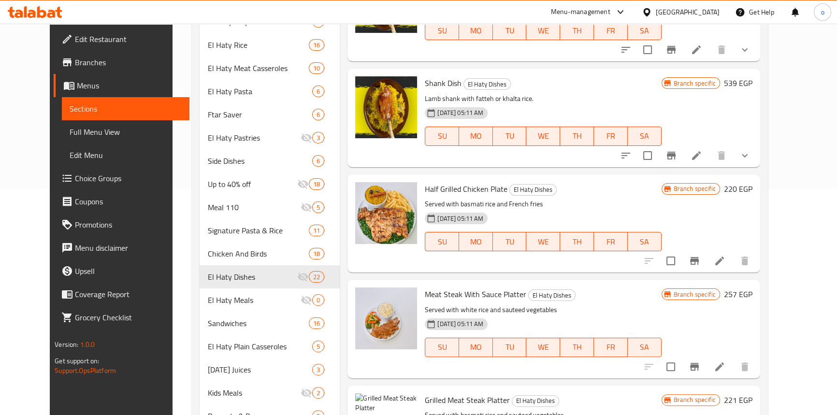
scroll to position [263, 0]
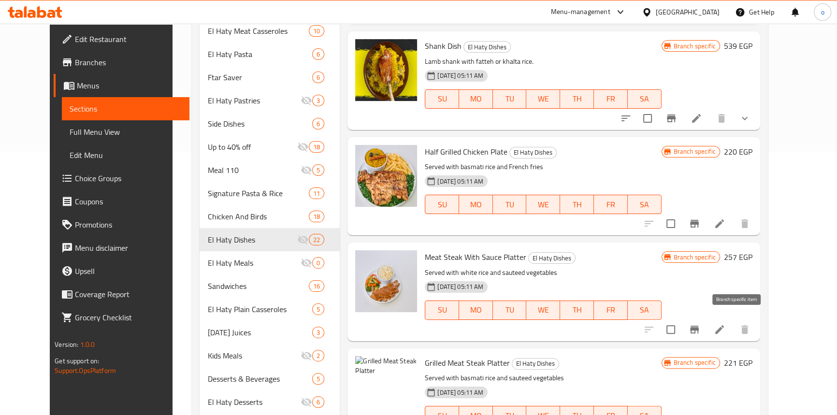
click at [700, 324] on icon "Branch-specific-item" at bounding box center [695, 330] width 12 height 12
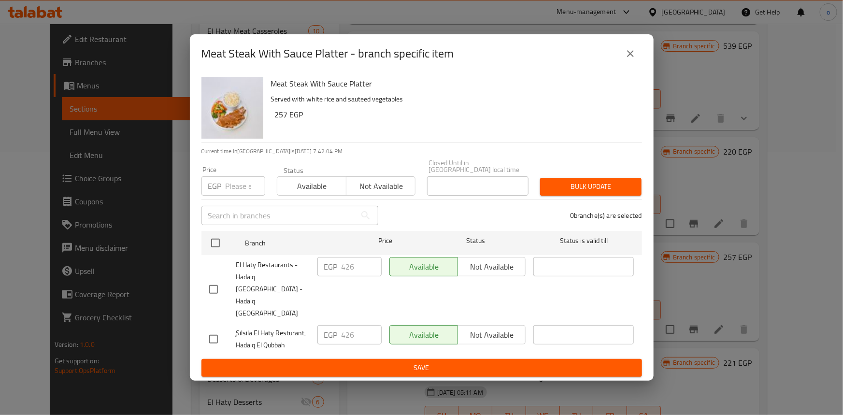
click at [622, 65] on button "close" at bounding box center [630, 53] width 23 height 23
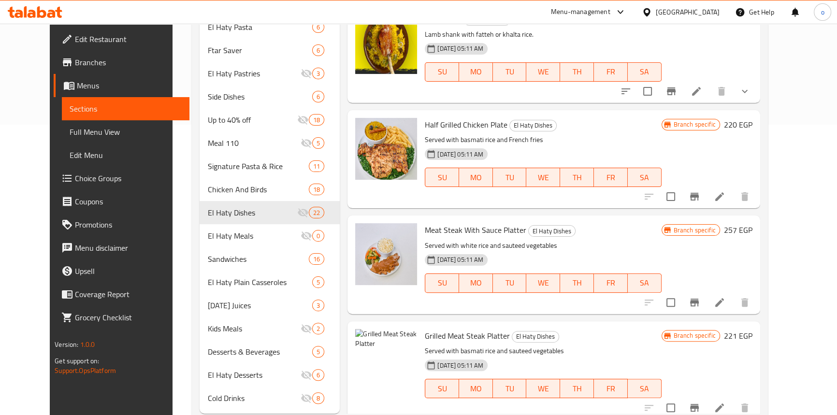
scroll to position [316, 0]
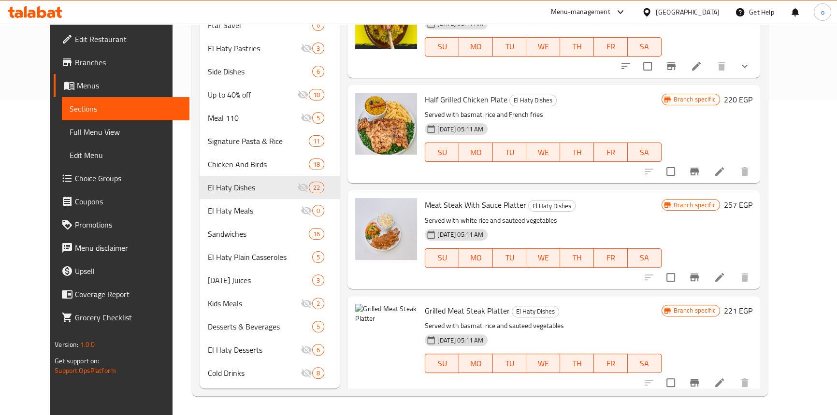
click at [706, 371] on button "Branch-specific-item" at bounding box center [694, 382] width 23 height 23
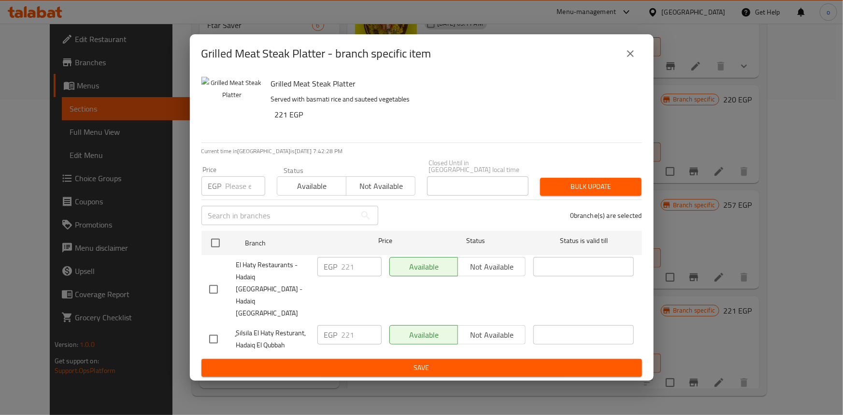
click at [630, 59] on icon "close" at bounding box center [631, 54] width 12 height 12
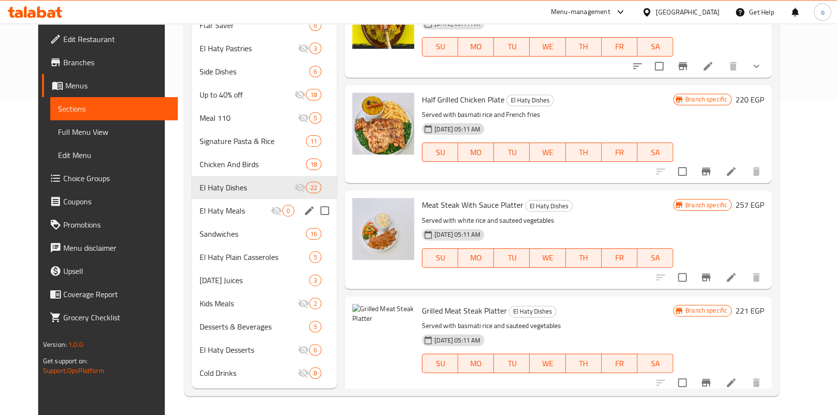
click at [247, 201] on div "El Haty Meals 0" at bounding box center [264, 210] width 145 height 23
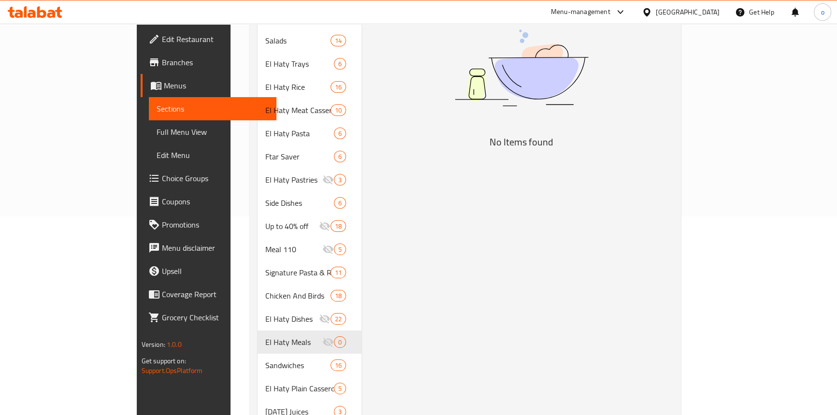
scroll to position [263, 0]
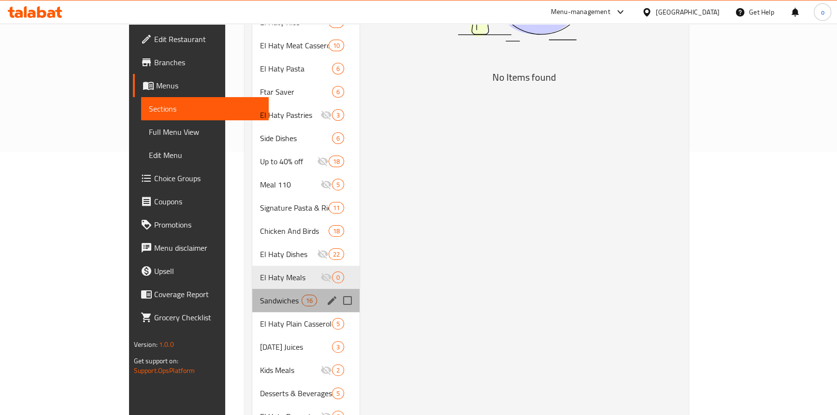
click at [274, 295] on div "Sandwiches 16" at bounding box center [305, 300] width 107 height 23
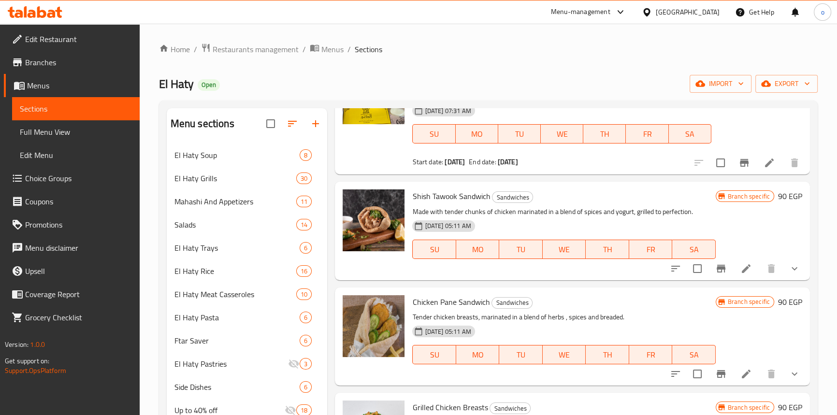
scroll to position [87, 0]
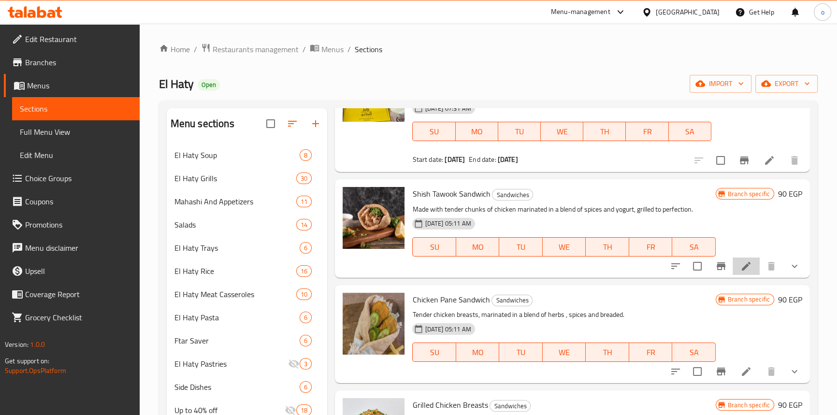
click at [733, 263] on li at bounding box center [746, 266] width 27 height 17
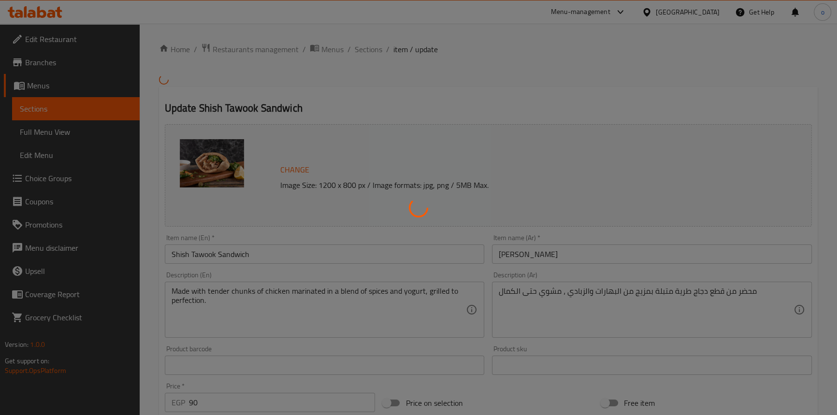
click at [402, 58] on div at bounding box center [418, 207] width 837 height 415
click at [375, 46] on div at bounding box center [418, 207] width 837 height 415
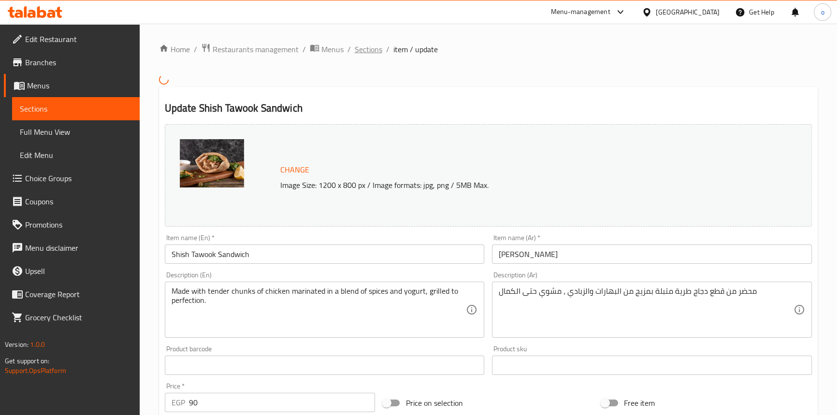
click at [374, 49] on span "Sections" at bounding box center [369, 49] width 28 height 12
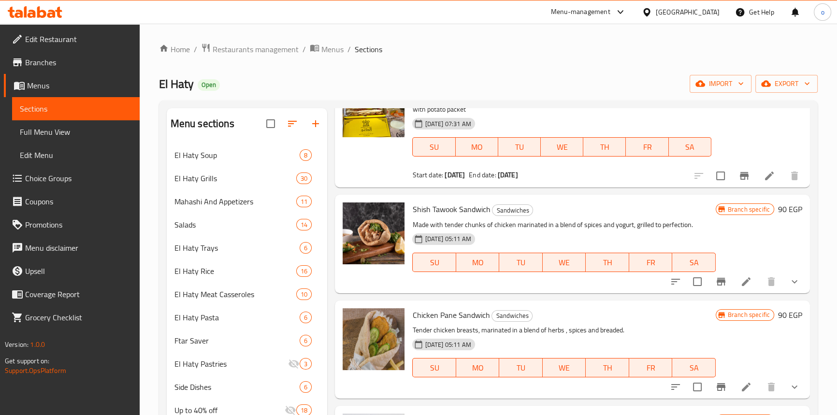
scroll to position [87, 0]
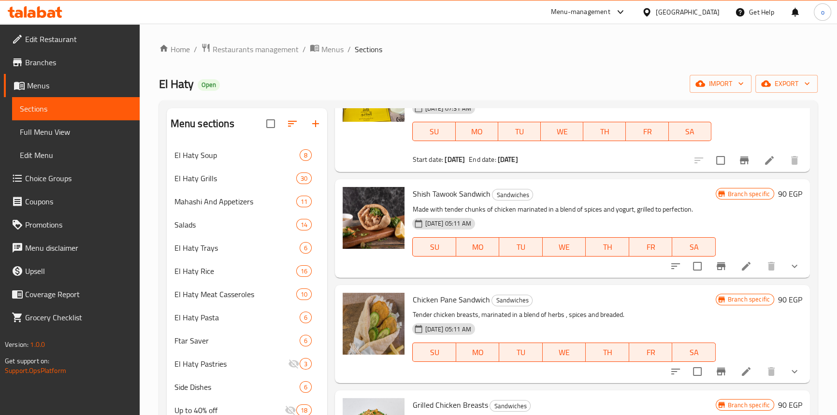
click at [717, 266] on icon "Branch-specific-item" at bounding box center [721, 266] width 9 height 8
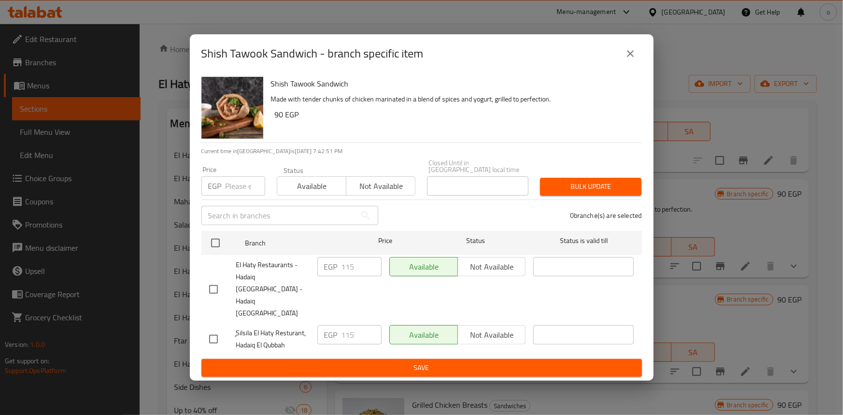
click at [629, 59] on icon "close" at bounding box center [631, 54] width 12 height 12
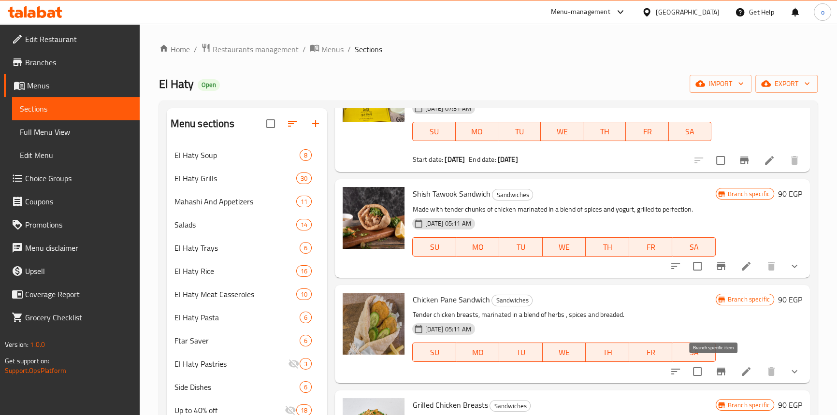
click at [717, 371] on icon "Branch-specific-item" at bounding box center [721, 372] width 9 height 8
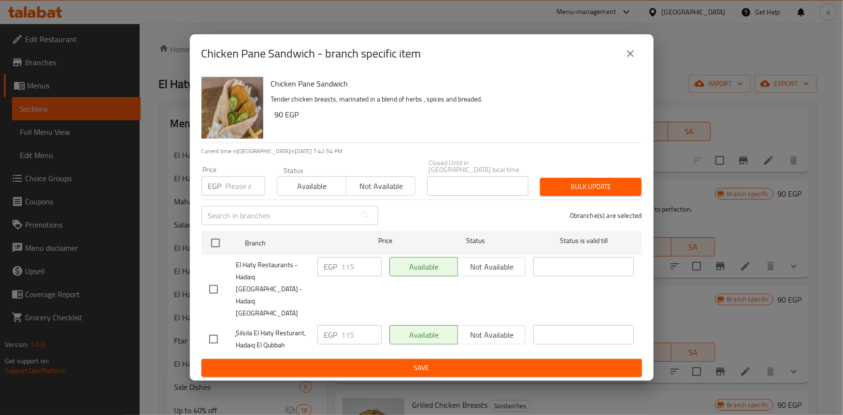
click at [623, 63] on button "close" at bounding box center [630, 53] width 23 height 23
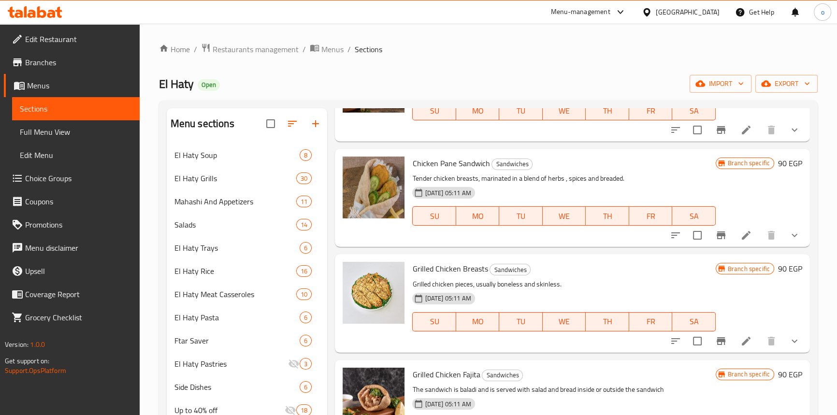
scroll to position [263, 0]
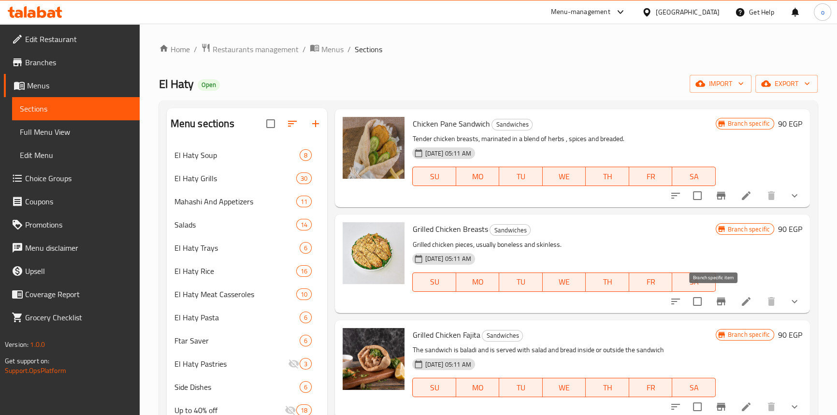
click at [718, 297] on icon "Branch-specific-item" at bounding box center [721, 302] width 12 height 12
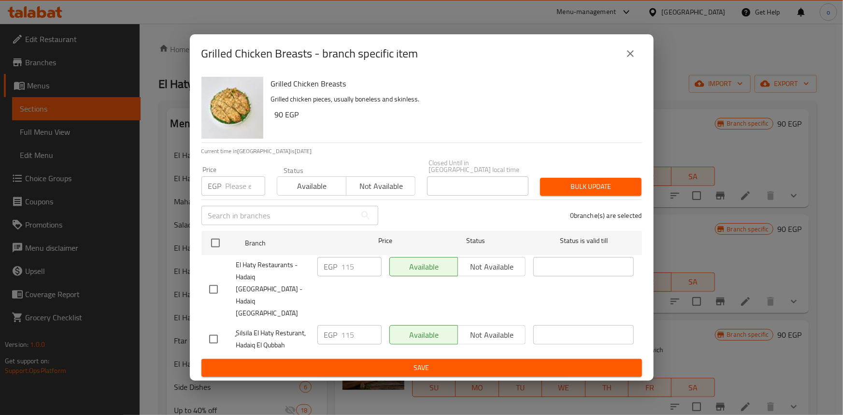
click at [625, 59] on icon "close" at bounding box center [631, 54] width 12 height 12
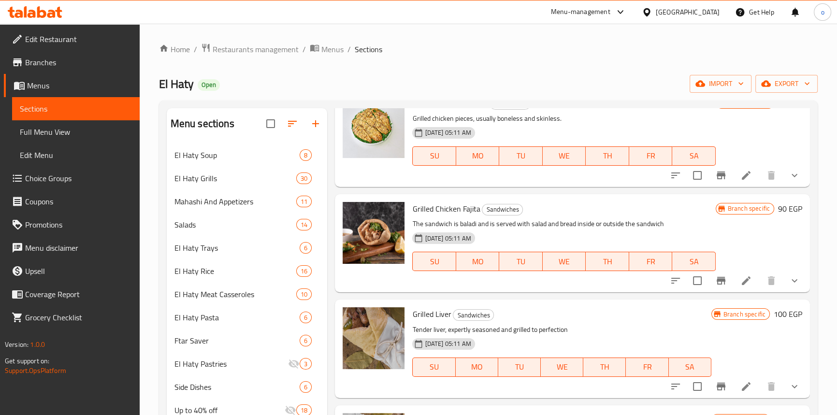
scroll to position [395, 0]
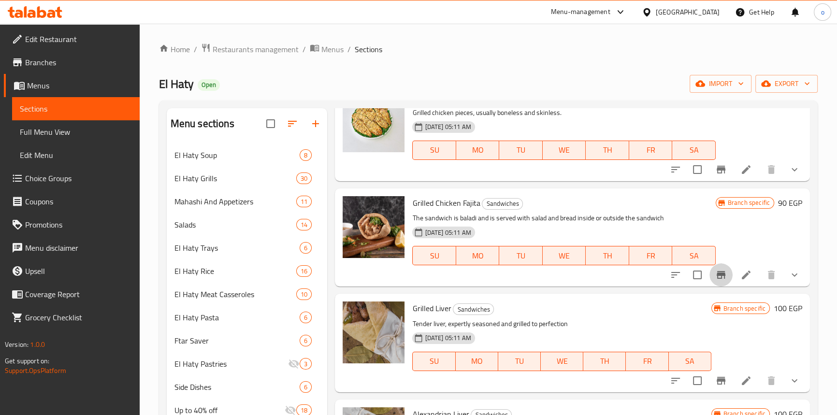
click at [718, 278] on icon "Branch-specific-item" at bounding box center [721, 275] width 9 height 8
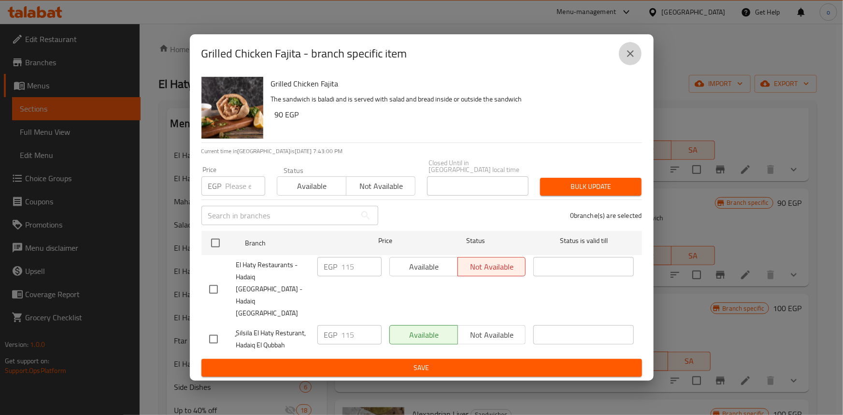
click at [621, 65] on button "close" at bounding box center [630, 53] width 23 height 23
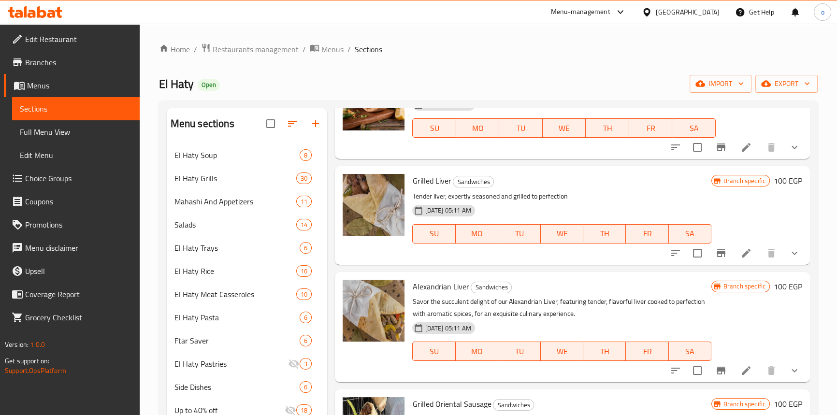
scroll to position [527, 0]
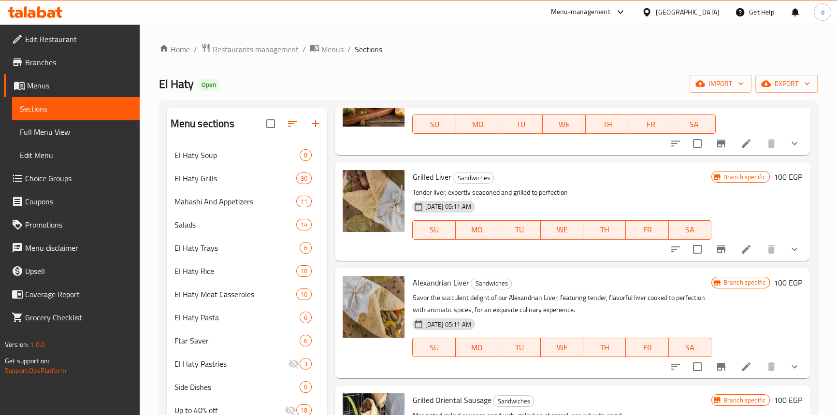
click at [715, 251] on icon "Branch-specific-item" at bounding box center [721, 250] width 12 height 12
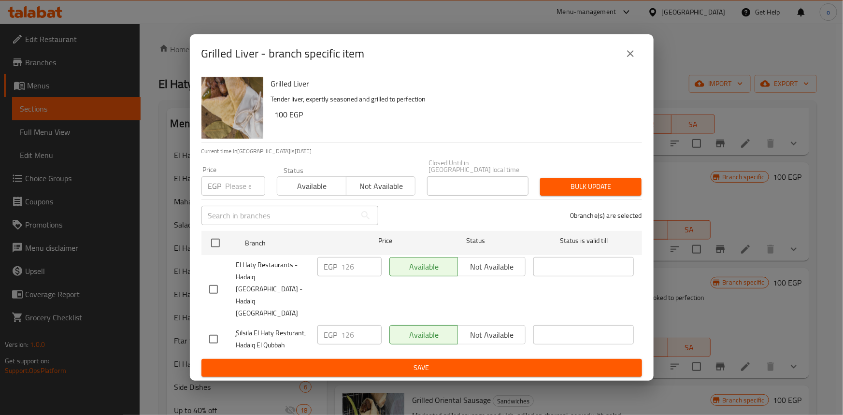
click at [645, 58] on div "Grilled Liver - branch specific item" at bounding box center [422, 53] width 464 height 39
click at [628, 59] on icon "close" at bounding box center [631, 54] width 12 height 12
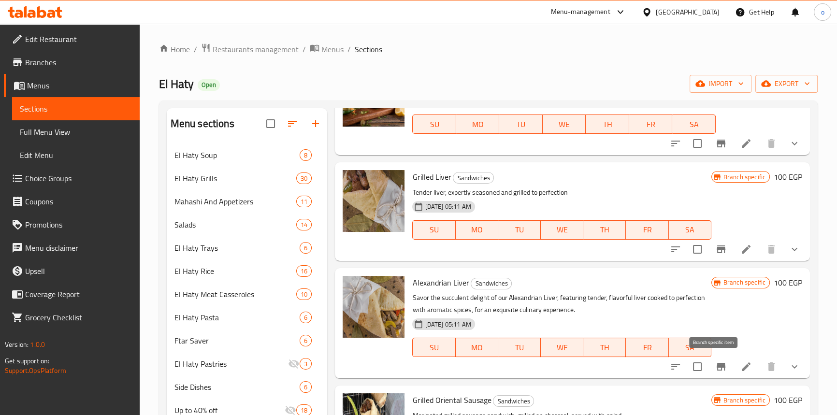
click at [717, 359] on button "Branch-specific-item" at bounding box center [720, 366] width 23 height 23
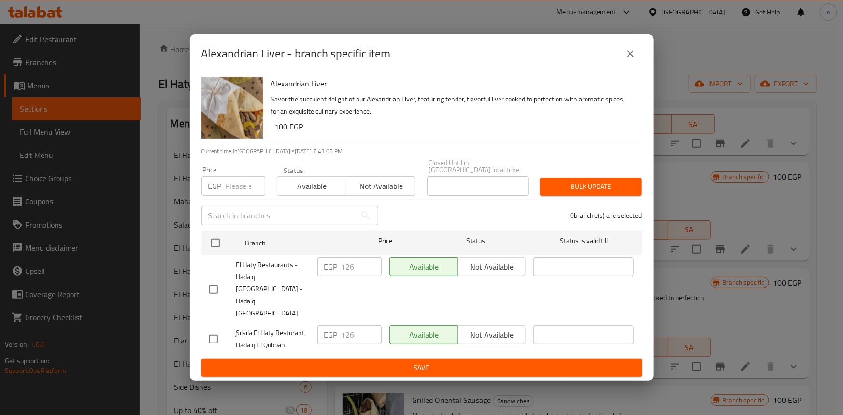
click at [620, 58] on div "Alexandrian Liver - branch specific item" at bounding box center [421, 53] width 441 height 23
click at [628, 61] on button "close" at bounding box center [630, 53] width 23 height 23
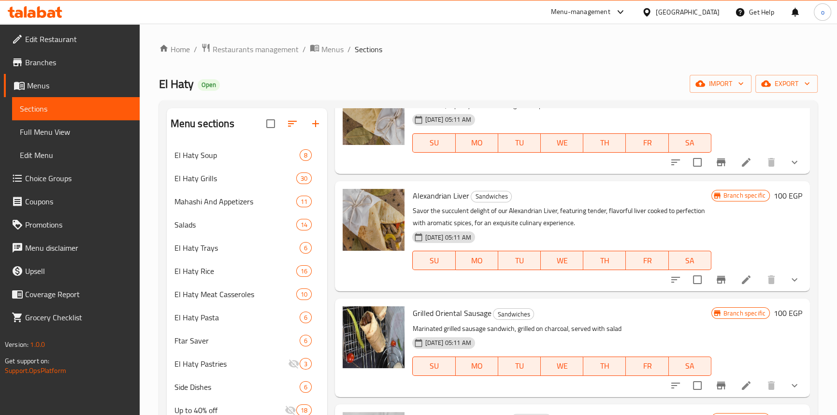
scroll to position [615, 0]
click at [715, 388] on icon "Branch-specific-item" at bounding box center [721, 385] width 12 height 12
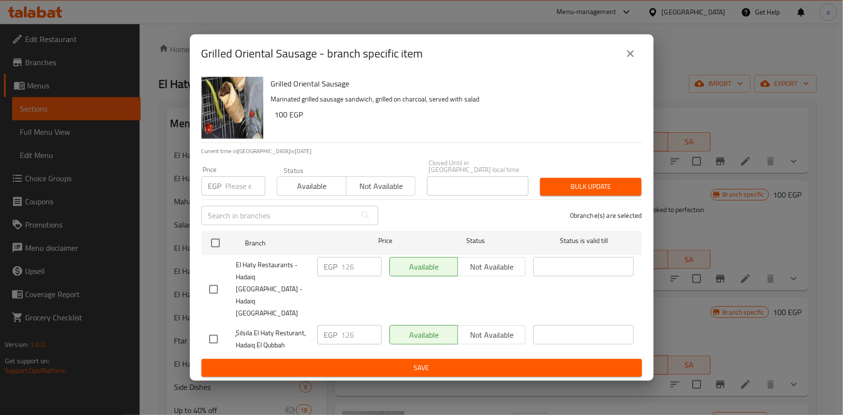
click at [628, 59] on icon "close" at bounding box center [631, 54] width 12 height 12
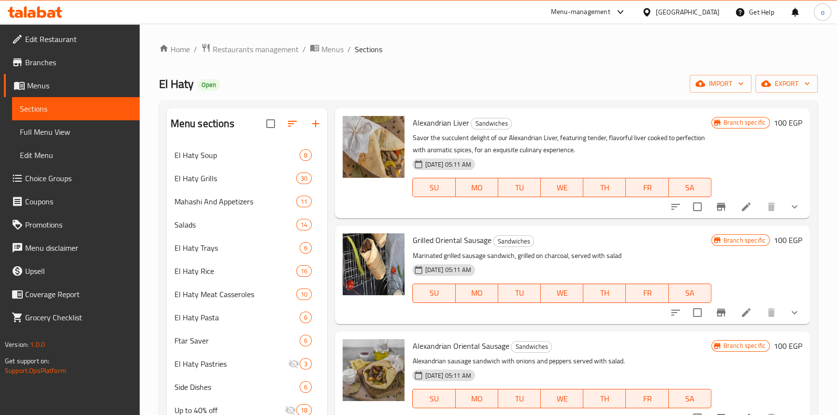
scroll to position [703, 0]
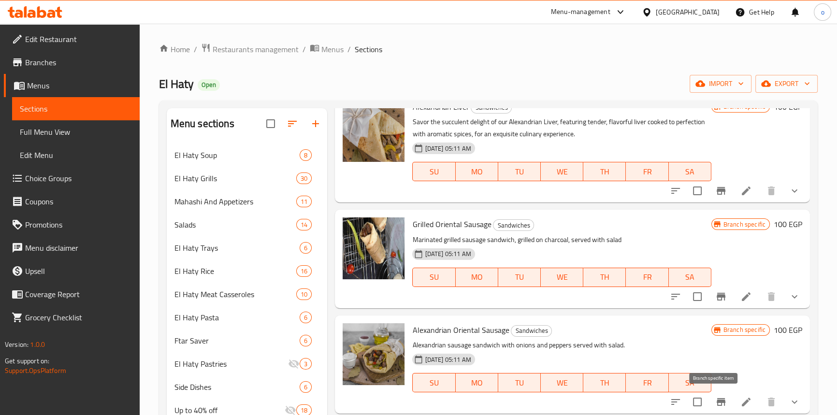
click at [719, 399] on icon "Branch-specific-item" at bounding box center [721, 402] width 12 height 12
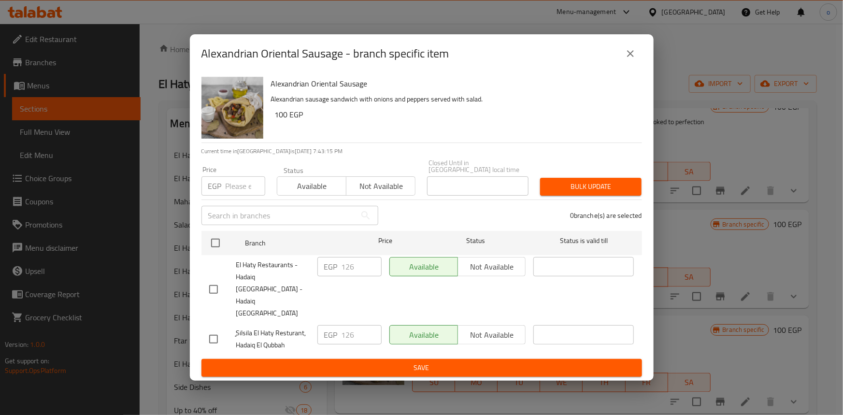
click at [631, 59] on icon "close" at bounding box center [631, 54] width 12 height 12
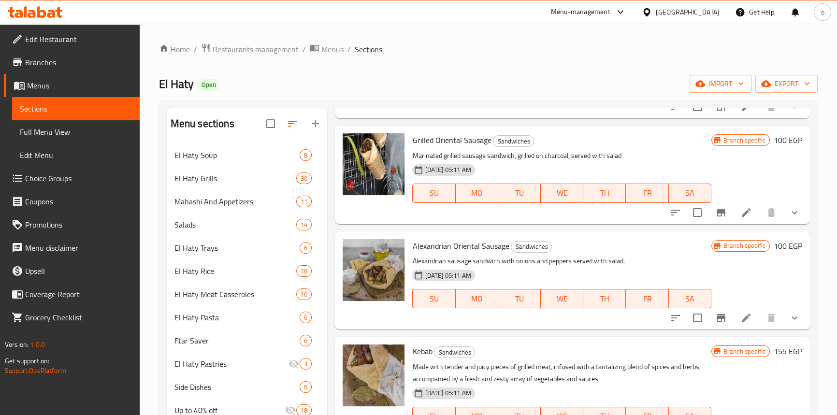
scroll to position [791, 0]
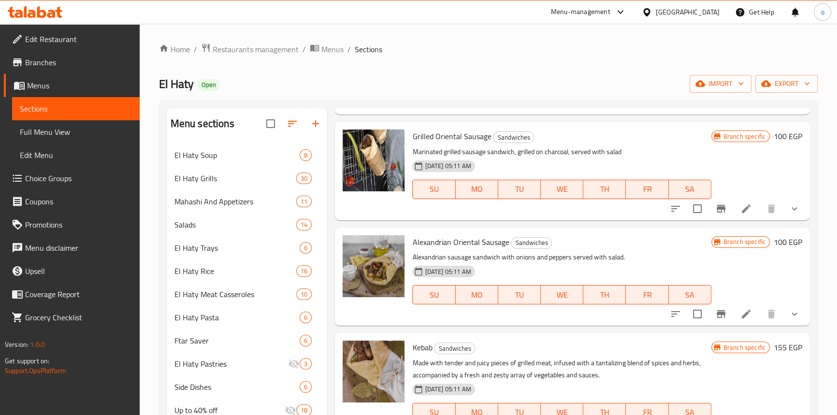
click at [717, 320] on button "Branch-specific-item" at bounding box center [720, 313] width 23 height 23
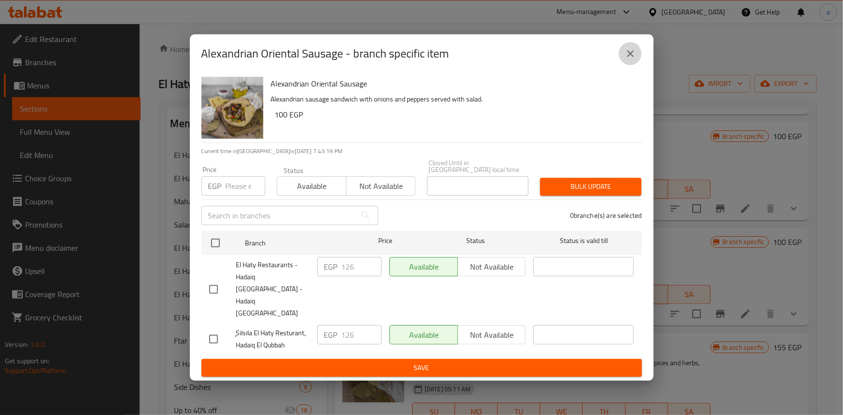
click at [637, 65] on button "close" at bounding box center [630, 53] width 23 height 23
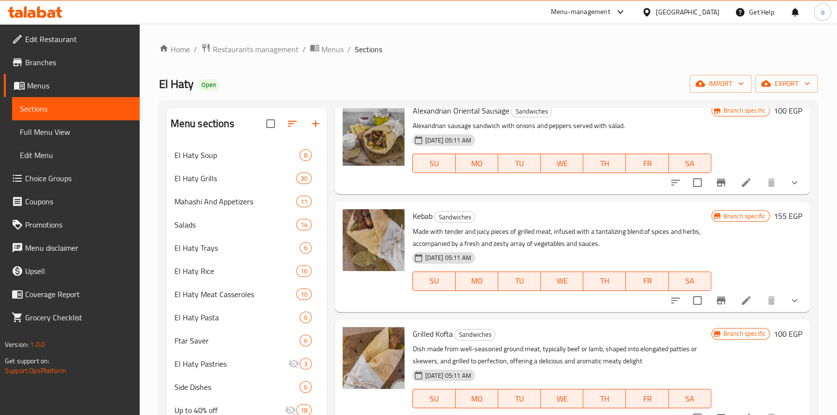
scroll to position [922, 0]
click at [715, 295] on icon "Branch-specific-item" at bounding box center [721, 300] width 12 height 12
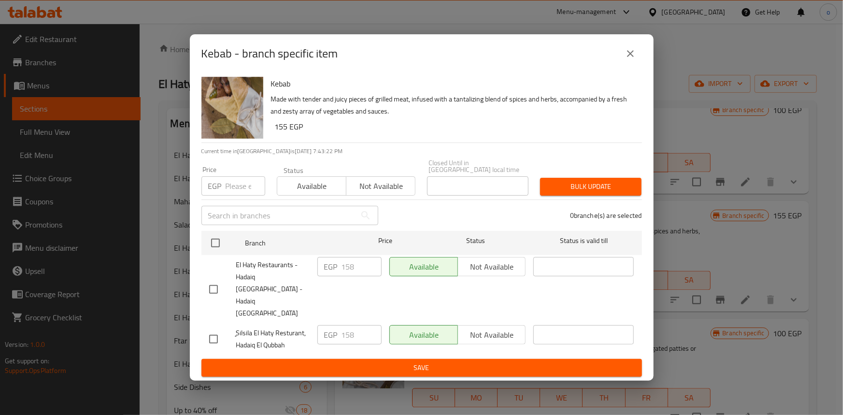
click at [636, 65] on button "close" at bounding box center [630, 53] width 23 height 23
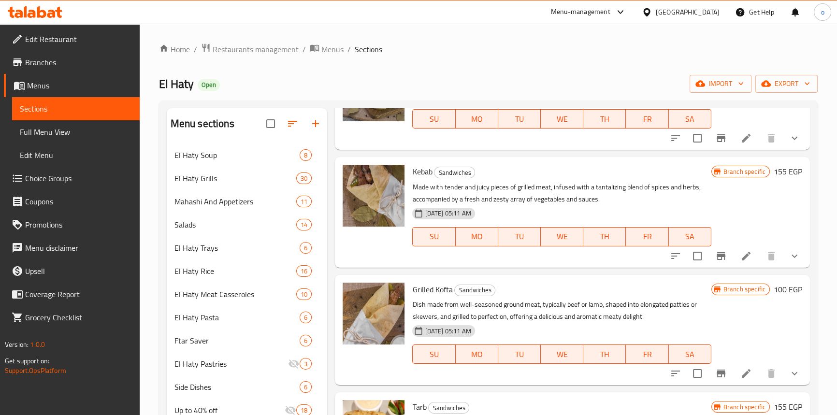
scroll to position [1010, 0]
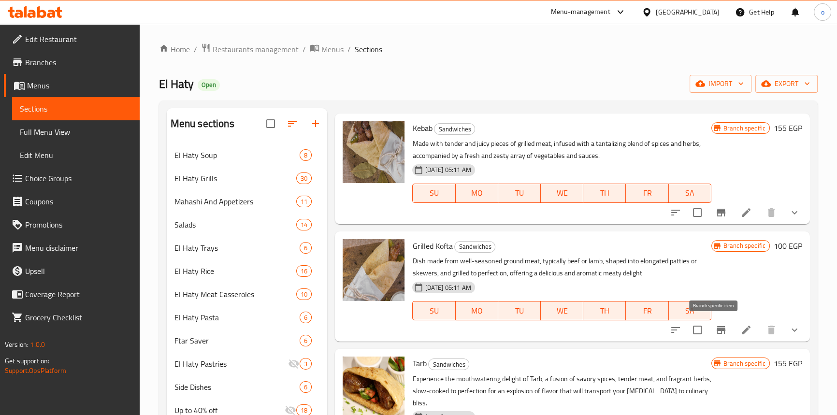
click at [717, 331] on icon "Branch-specific-item" at bounding box center [721, 330] width 12 height 12
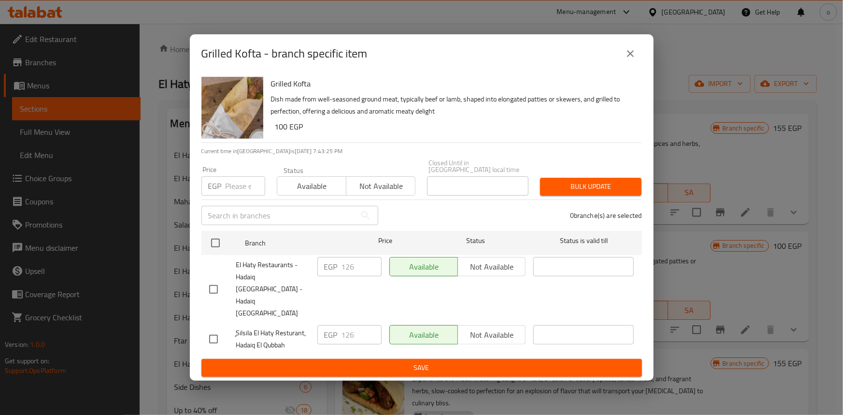
click at [646, 61] on div "Grilled Kofta - branch specific item" at bounding box center [422, 53] width 464 height 39
click at [632, 59] on icon "close" at bounding box center [631, 54] width 12 height 12
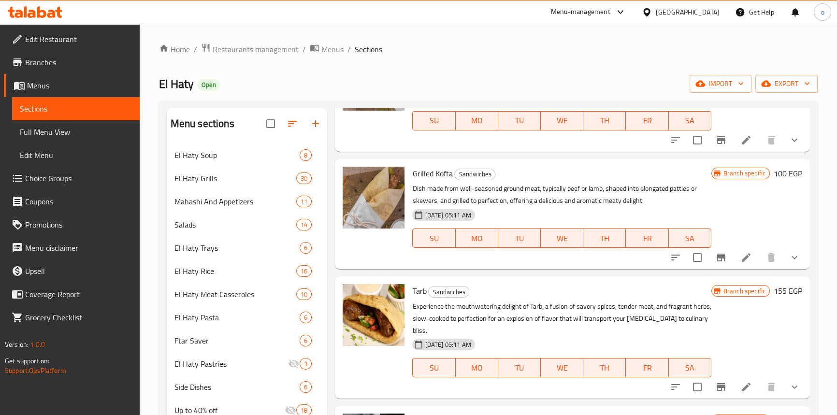
scroll to position [1098, 0]
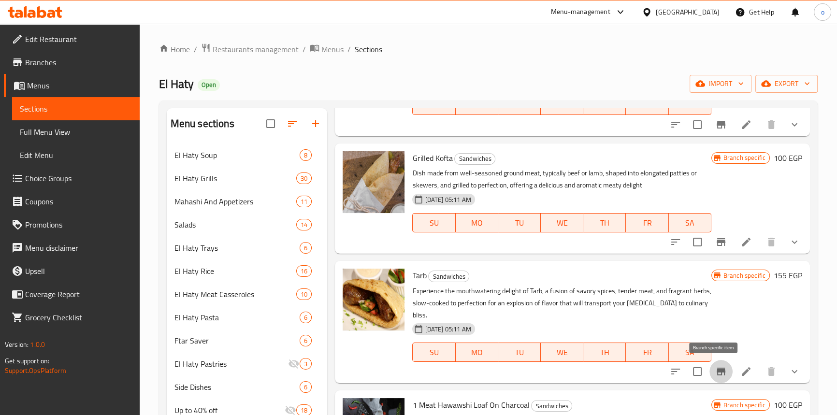
click at [721, 375] on button "Branch-specific-item" at bounding box center [720, 371] width 23 height 23
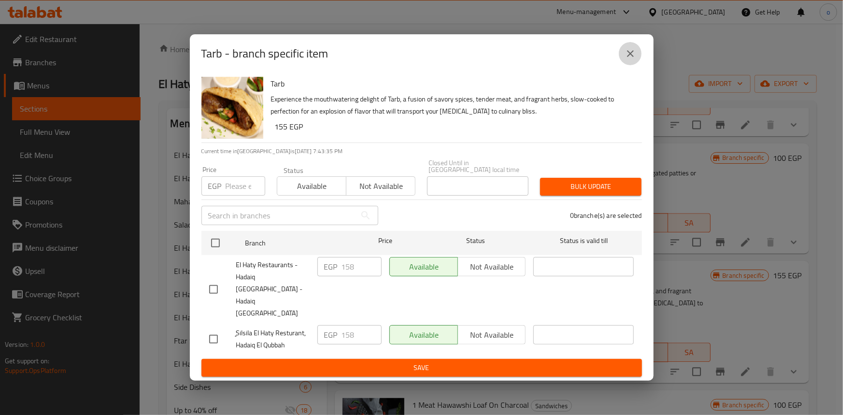
click at [637, 65] on button "close" at bounding box center [630, 53] width 23 height 23
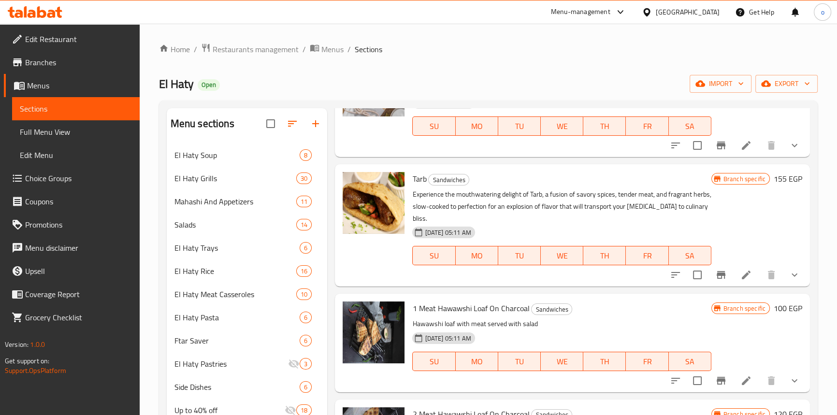
scroll to position [1199, 0]
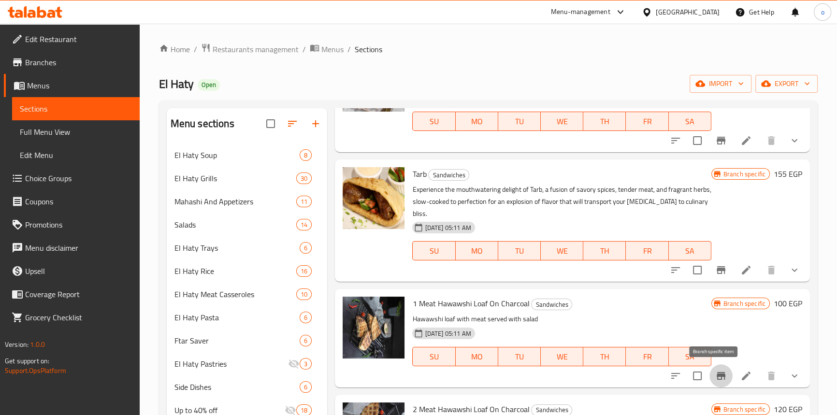
click at [717, 374] on icon "Branch-specific-item" at bounding box center [721, 376] width 9 height 8
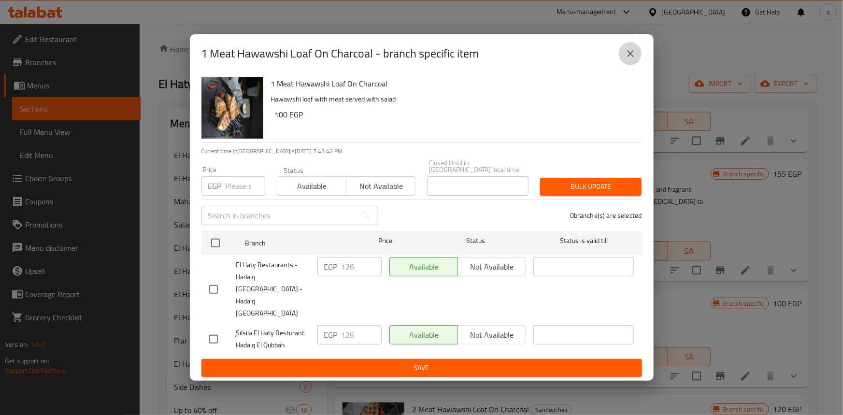
drag, startPoint x: 631, startPoint y: 77, endPoint x: 633, endPoint y: 114, distance: 37.2
click at [631, 65] on button "close" at bounding box center [630, 53] width 23 height 23
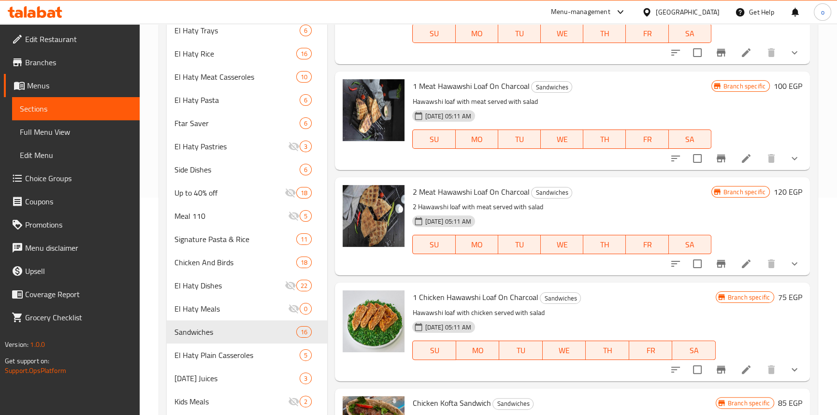
scroll to position [219, 0]
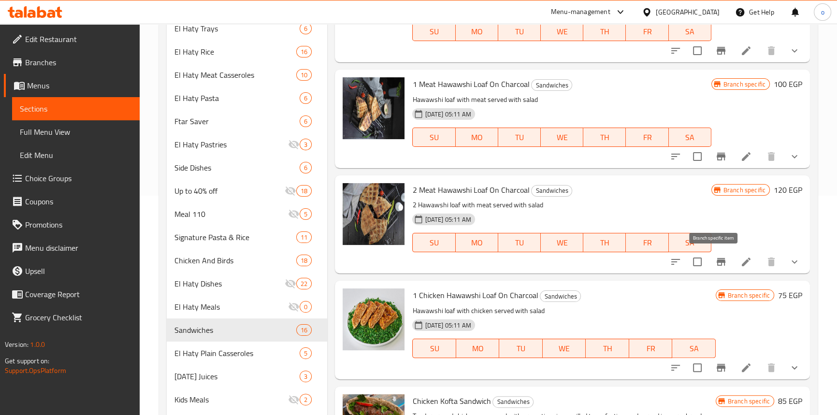
click at [709, 257] on button "Branch-specific-item" at bounding box center [720, 261] width 23 height 23
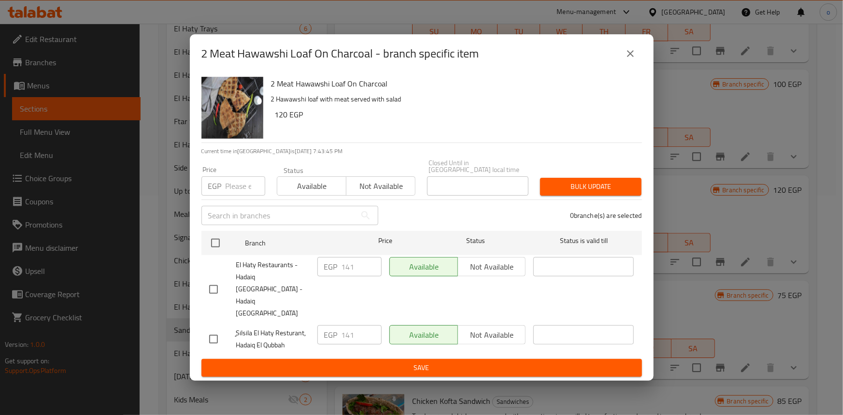
click at [633, 59] on icon "close" at bounding box center [631, 54] width 12 height 12
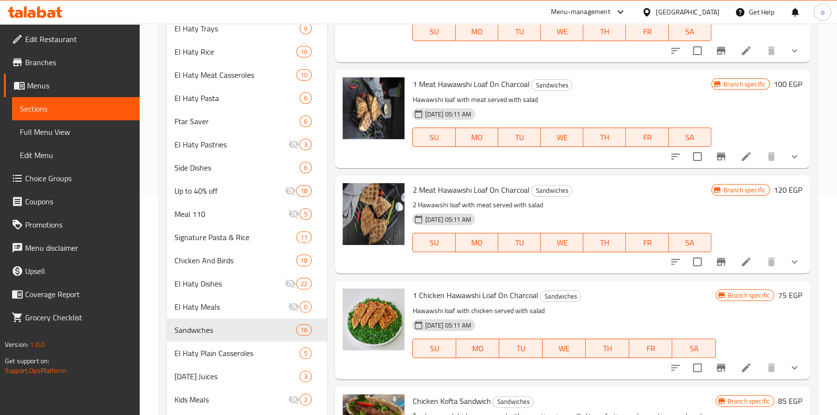
click at [718, 381] on div "Menu items Add Sort Manage items Quatro Sandwich Offer Sandwiches Grilled kofta…" at bounding box center [568, 187] width 482 height 596
click at [717, 371] on icon "Branch-specific-item" at bounding box center [721, 368] width 9 height 8
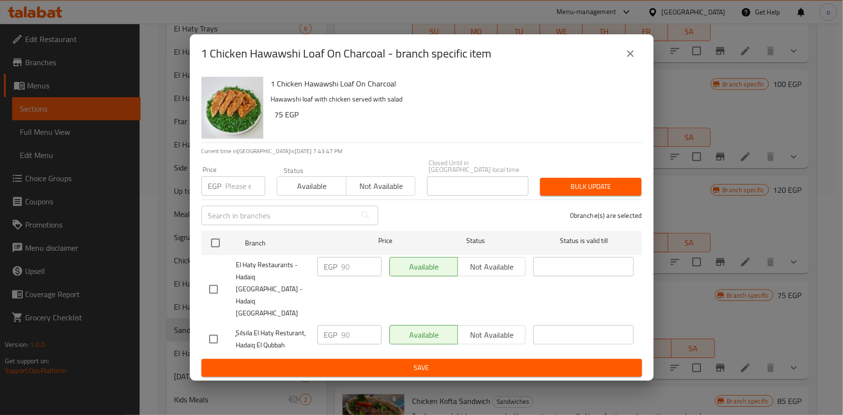
click at [632, 57] on icon "close" at bounding box center [630, 53] width 7 height 7
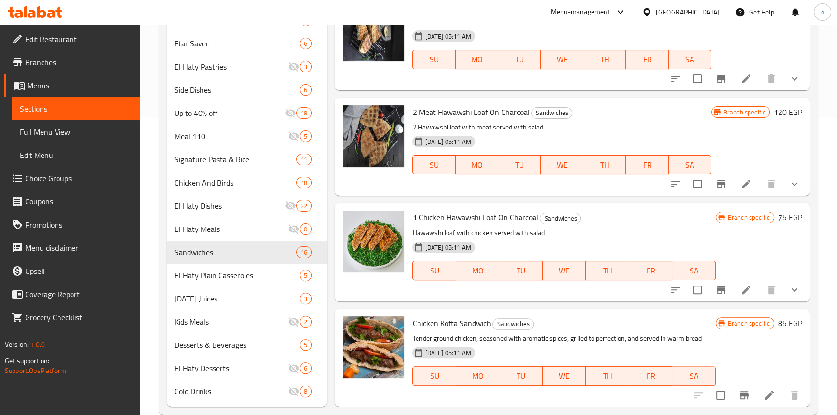
scroll to position [307, 0]
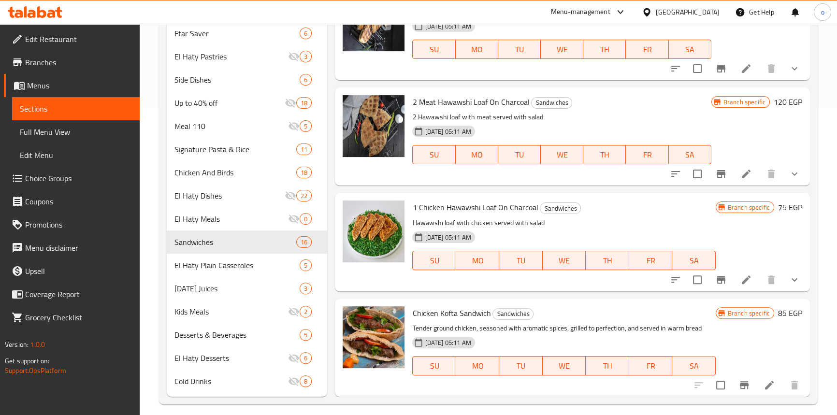
click at [720, 281] on button "Branch-specific-item" at bounding box center [720, 279] width 23 height 23
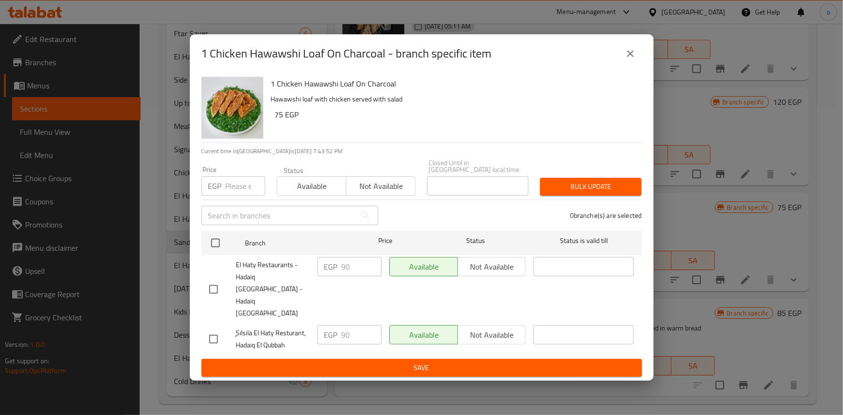
click at [651, 73] on div "1 Chicken Hawawshi Loaf On Charcoal - branch specific item" at bounding box center [422, 53] width 464 height 39
click at [638, 65] on button "close" at bounding box center [630, 53] width 23 height 23
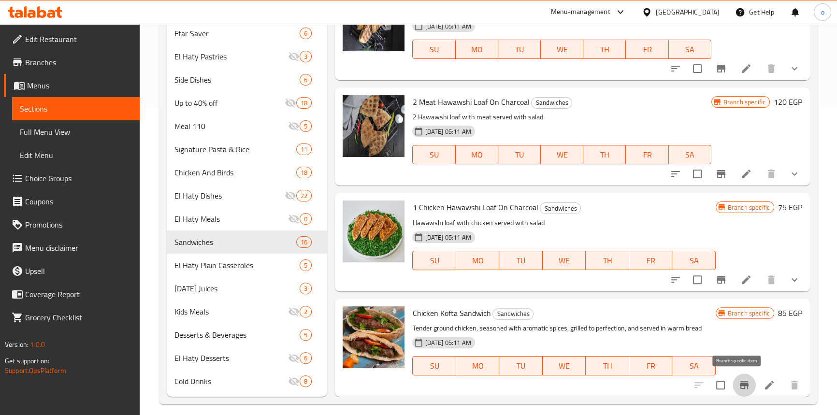
click at [744, 388] on button "Branch-specific-item" at bounding box center [744, 385] width 23 height 23
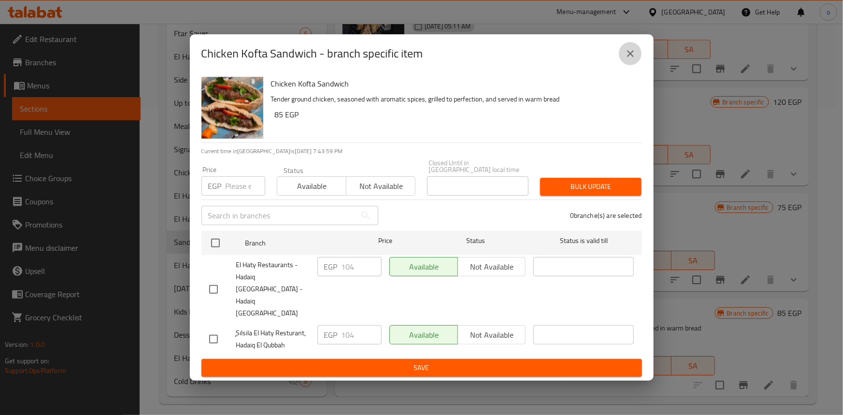
click at [632, 59] on icon "close" at bounding box center [631, 54] width 12 height 12
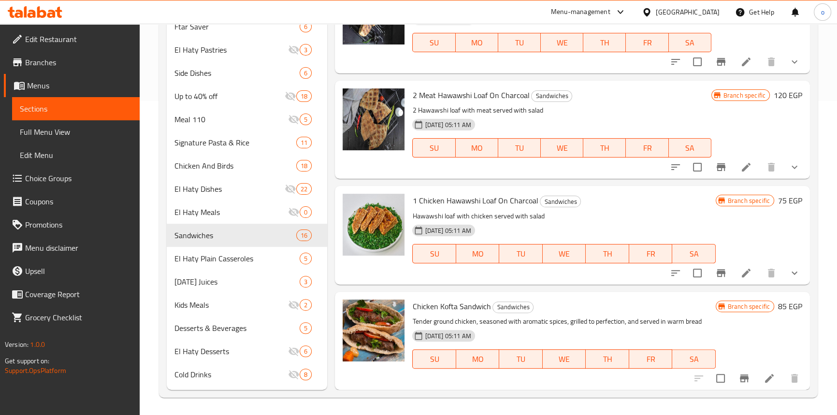
scroll to position [316, 0]
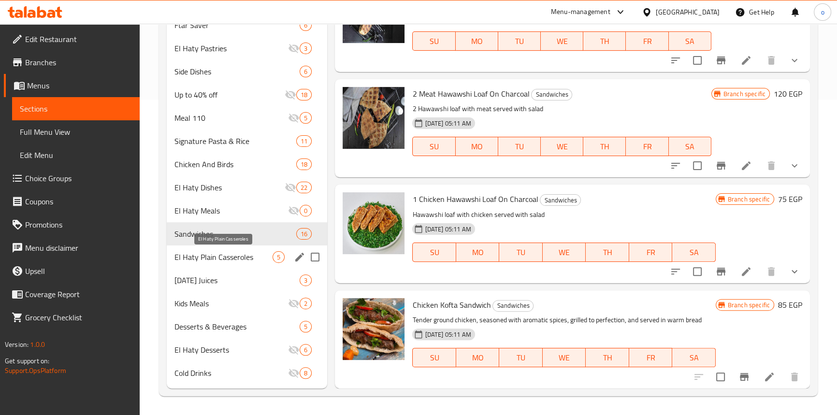
click at [217, 259] on span "El Haty Plain Casseroles" at bounding box center [223, 257] width 99 height 12
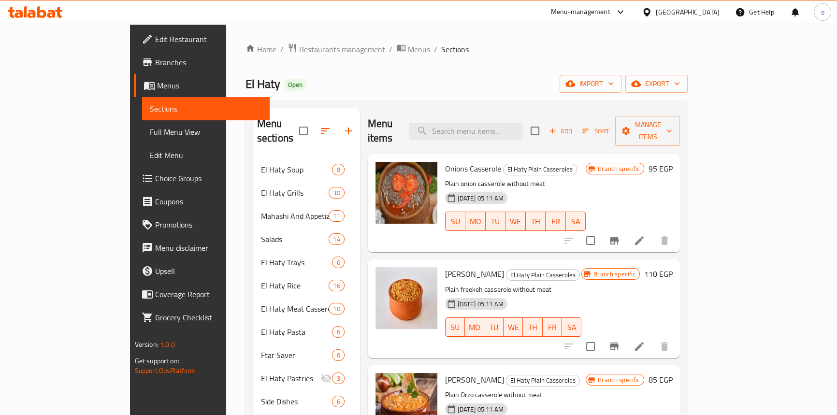
click at [620, 235] on icon "Branch-specific-item" at bounding box center [614, 241] width 12 height 12
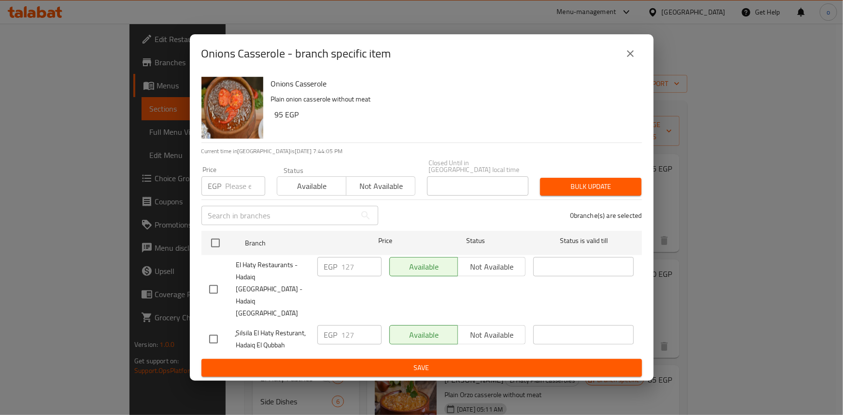
click at [633, 59] on icon "close" at bounding box center [631, 54] width 12 height 12
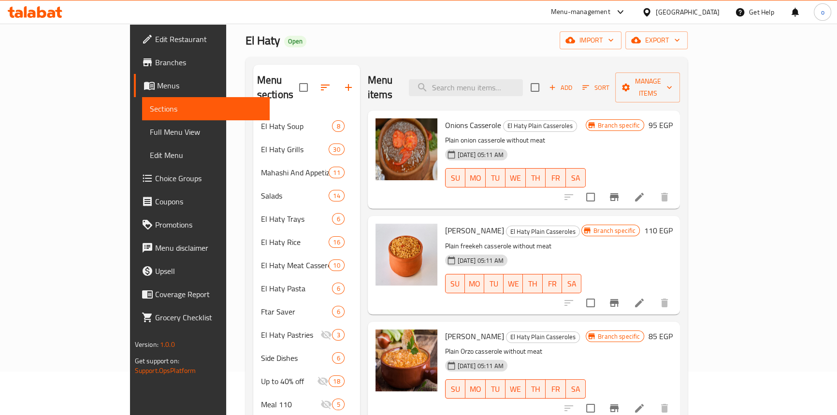
scroll to position [43, 0]
click at [626, 291] on button "Branch-specific-item" at bounding box center [614, 302] width 23 height 23
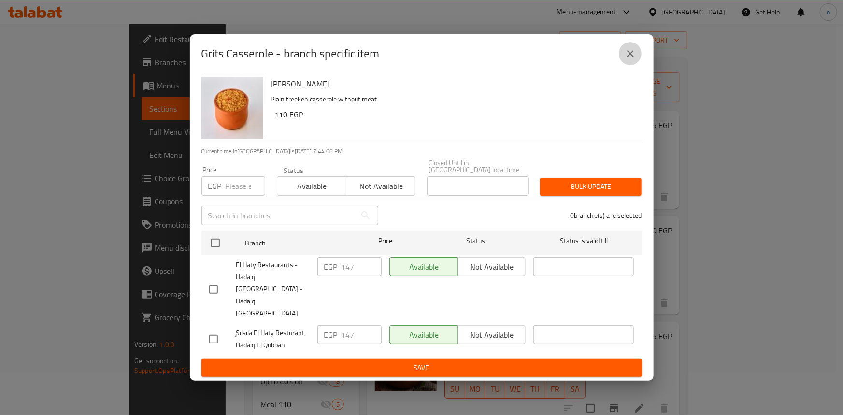
click at [634, 59] on icon "close" at bounding box center [631, 54] width 12 height 12
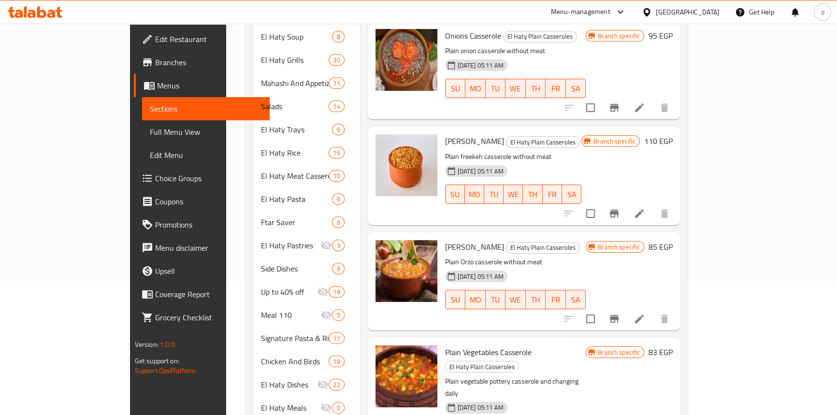
scroll to position [175, 0]
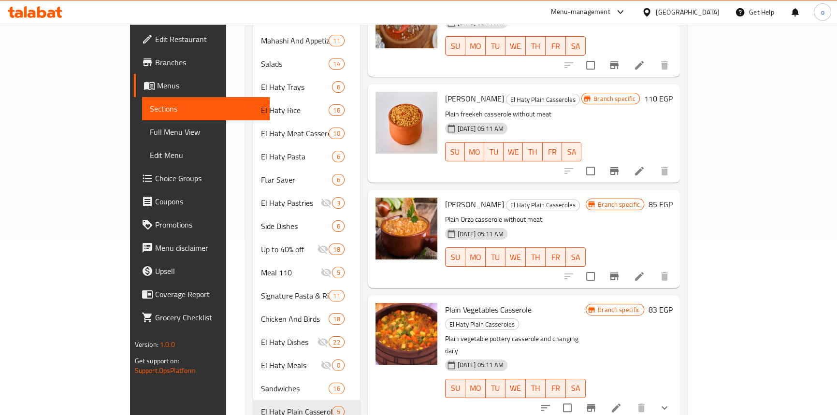
click at [620, 271] on icon "Branch-specific-item" at bounding box center [614, 277] width 12 height 12
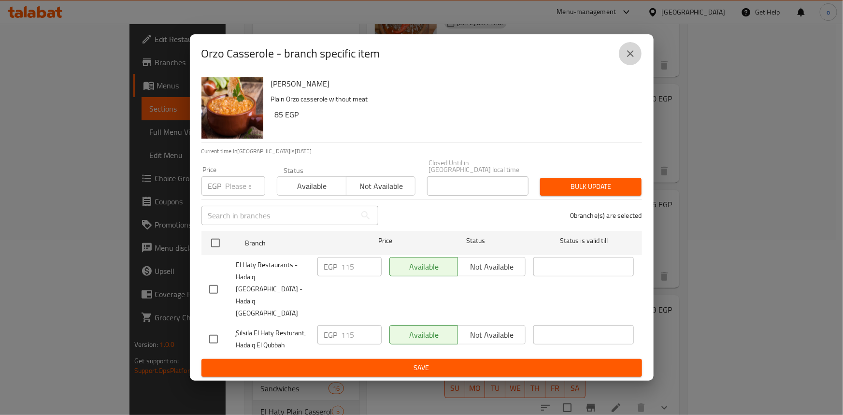
click at [635, 59] on icon "close" at bounding box center [631, 54] width 12 height 12
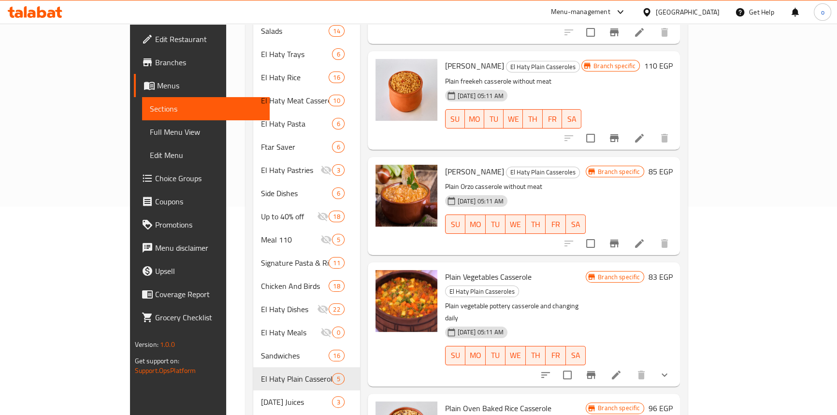
scroll to position [263, 0]
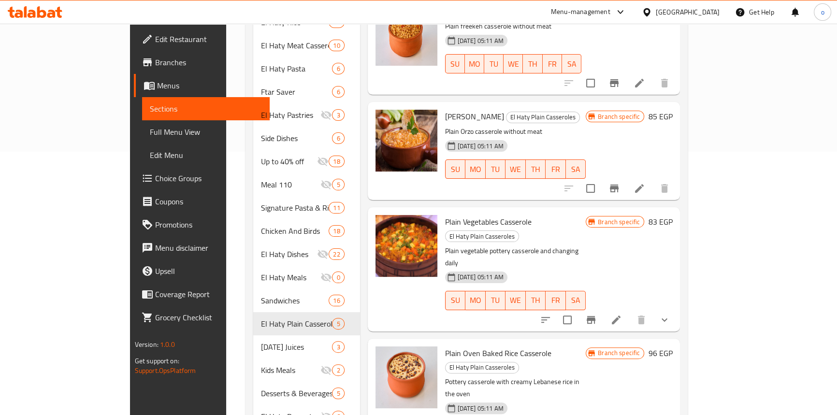
click at [597, 314] on icon "Branch-specific-item" at bounding box center [591, 320] width 12 height 12
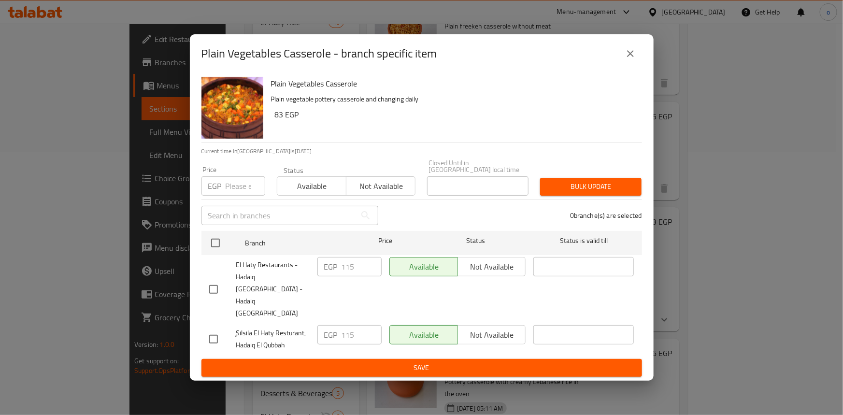
click at [629, 57] on icon "close" at bounding box center [630, 53] width 7 height 7
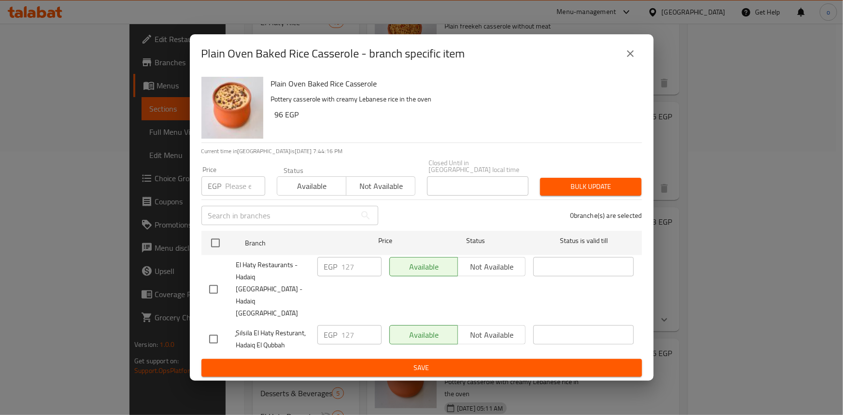
drag, startPoint x: 698, startPoint y: 238, endPoint x: 666, endPoint y: 179, distance: 67.0
click at [697, 231] on div "Plain Oven Baked Rice Casserole - branch specific item Plain Oven Baked Rice Ca…" at bounding box center [421, 207] width 843 height 415
drag, startPoint x: 630, startPoint y: 70, endPoint x: 630, endPoint y: 84, distance: 14.0
click at [630, 57] on icon "close" at bounding box center [630, 53] width 7 height 7
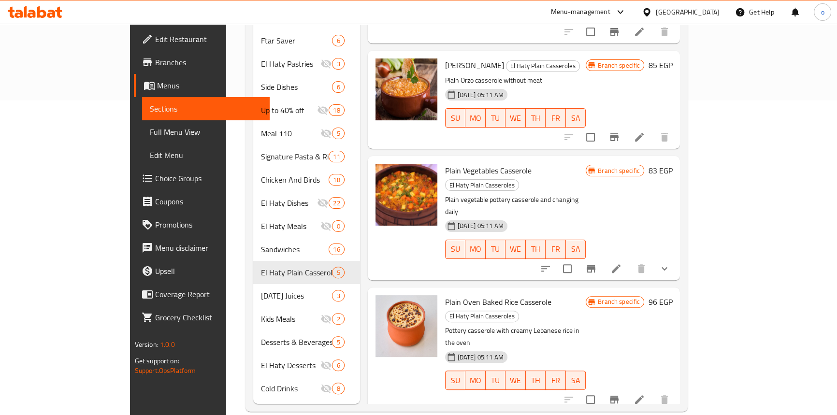
scroll to position [316, 0]
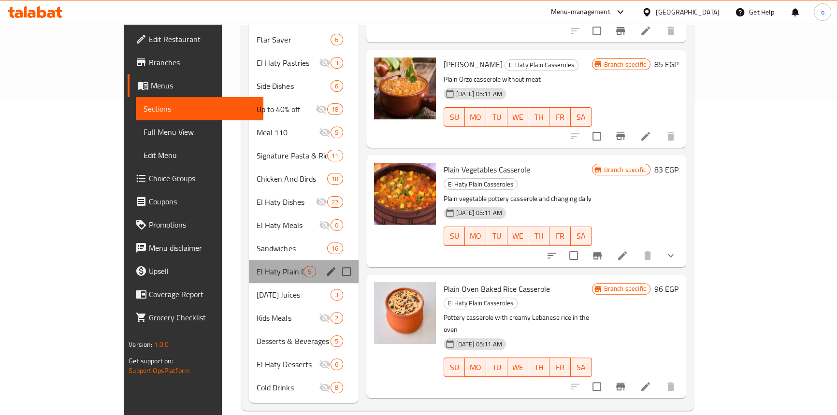
drag, startPoint x: 253, startPoint y: 266, endPoint x: 242, endPoint y: 280, distance: 18.0
click at [252, 267] on div "El Haty Plain Casseroles 5" at bounding box center [303, 271] width 109 height 23
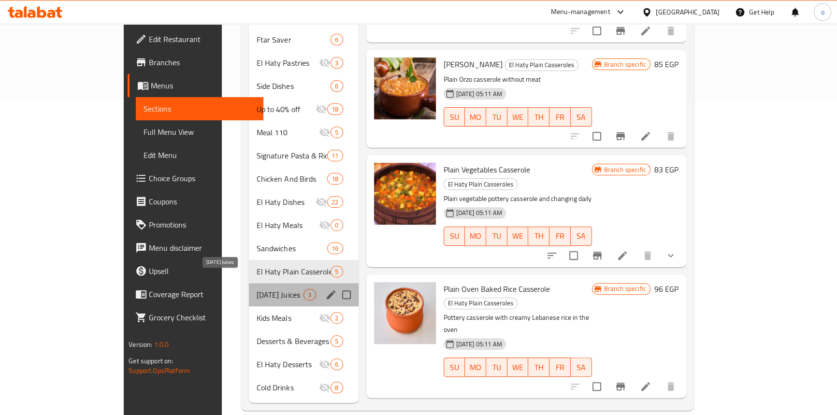
drag, startPoint x: 240, startPoint y: 283, endPoint x: 282, endPoint y: 283, distance: 42.0
click at [257, 289] on span "Ramadan Juices" at bounding box center [280, 295] width 47 height 12
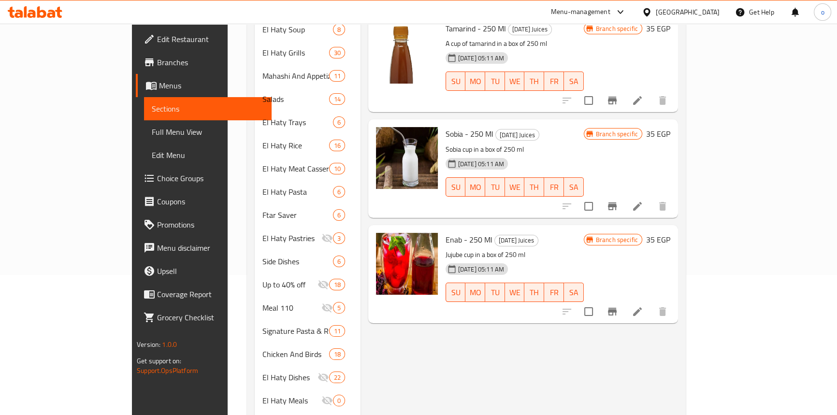
scroll to position [140, 0]
click at [624, 92] on button "Branch-specific-item" at bounding box center [612, 100] width 23 height 23
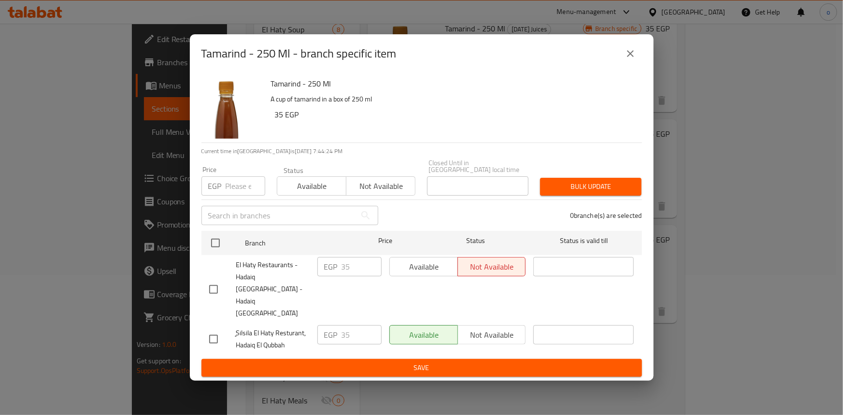
click at [625, 59] on icon "close" at bounding box center [631, 54] width 12 height 12
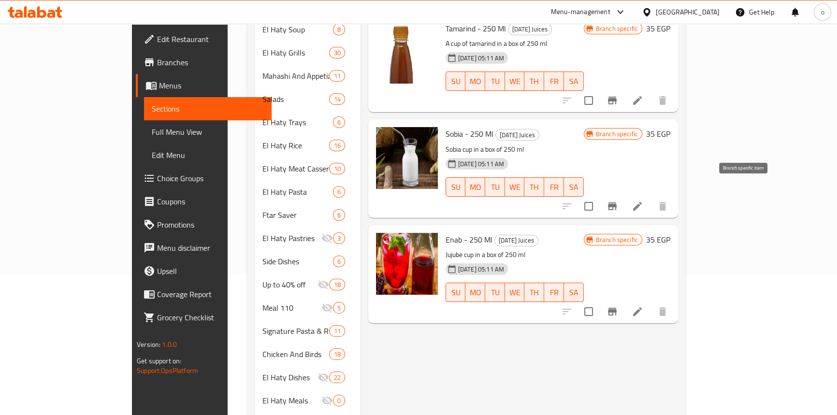
click at [618, 201] on icon "Branch-specific-item" at bounding box center [612, 207] width 12 height 12
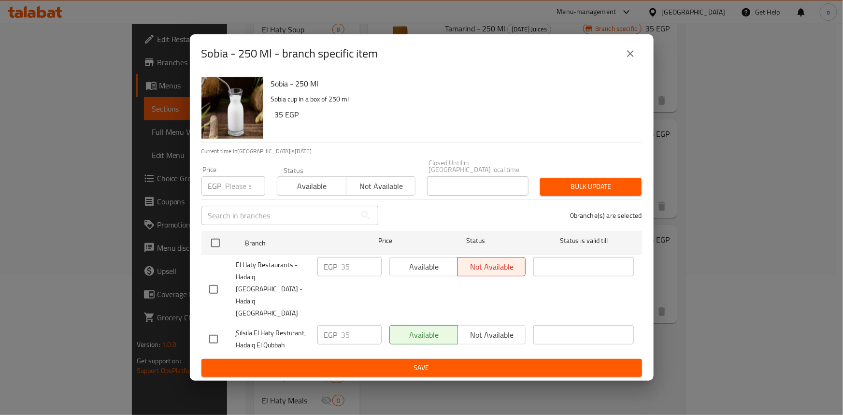
drag, startPoint x: 617, startPoint y: 87, endPoint x: 628, endPoint y: 67, distance: 22.9
click at [618, 73] on div "Sobia - 250 Ml - branch specific item" at bounding box center [422, 53] width 464 height 39
click at [640, 58] on div "Sobia - 250 Ml - branch specific item" at bounding box center [421, 53] width 441 height 23
click at [635, 65] on button "close" at bounding box center [630, 53] width 23 height 23
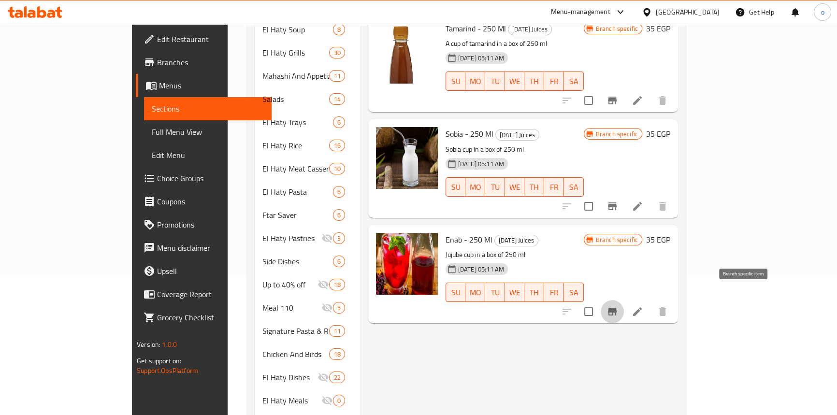
click at [617, 308] on icon "Branch-specific-item" at bounding box center [612, 312] width 9 height 8
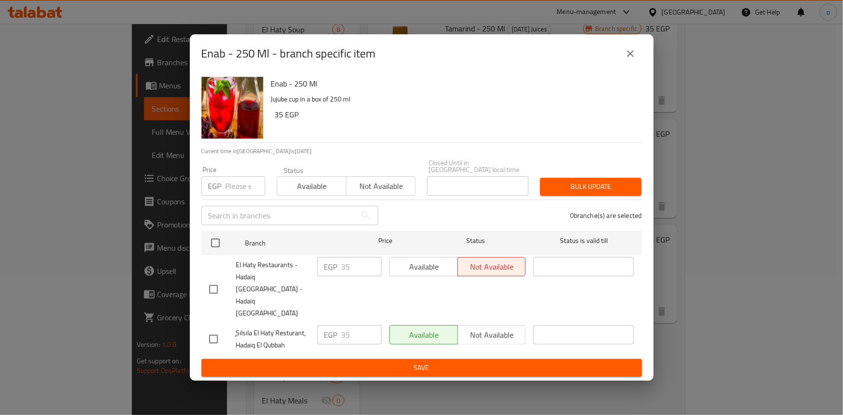
click at [609, 65] on div "Enab - 250 Ml - branch specific item" at bounding box center [421, 53] width 441 height 23
click at [623, 65] on button "close" at bounding box center [630, 53] width 23 height 23
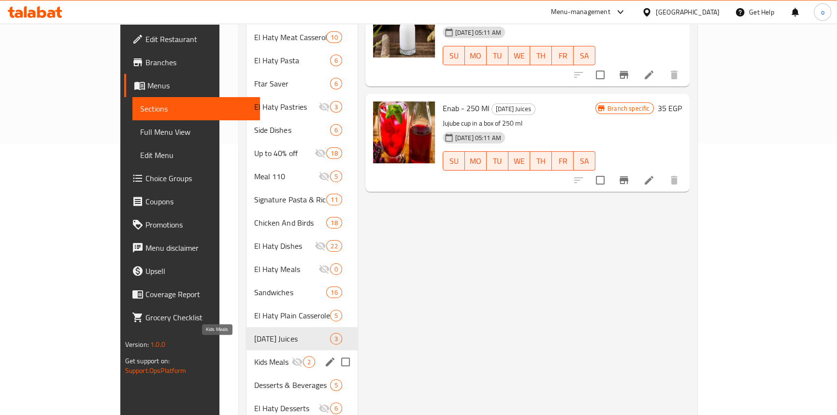
click at [254, 356] on span "Kids Meals" at bounding box center [272, 362] width 37 height 12
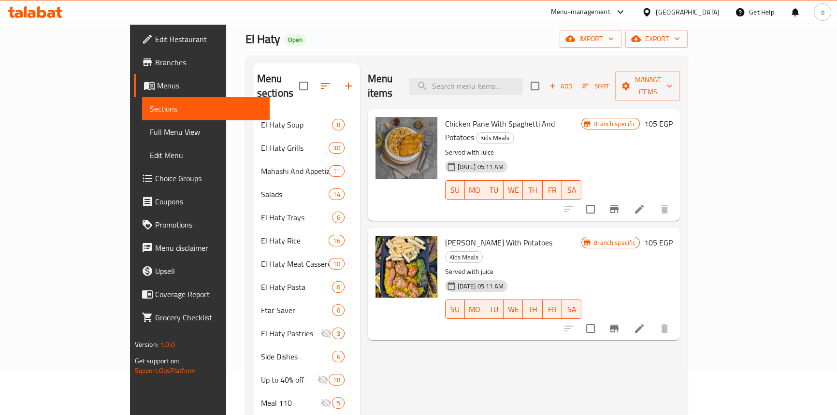
scroll to position [8, 0]
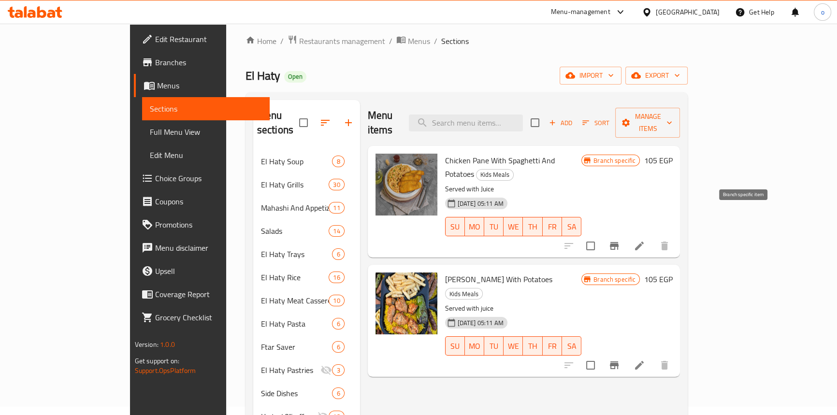
click at [620, 240] on icon "Branch-specific-item" at bounding box center [614, 246] width 12 height 12
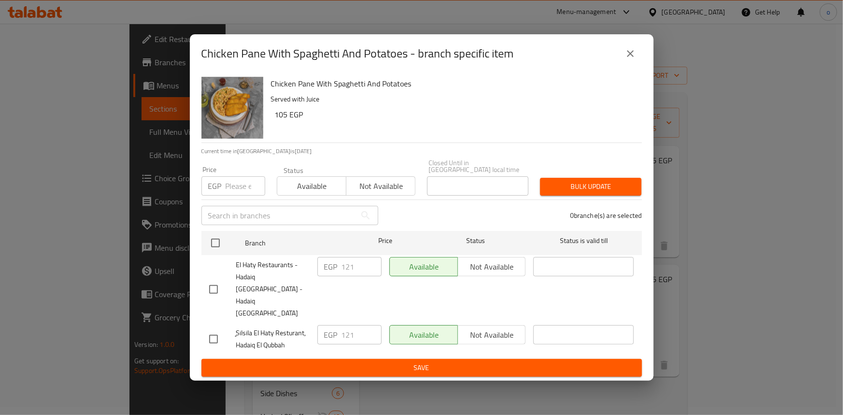
click at [632, 59] on icon "close" at bounding box center [631, 54] width 12 height 12
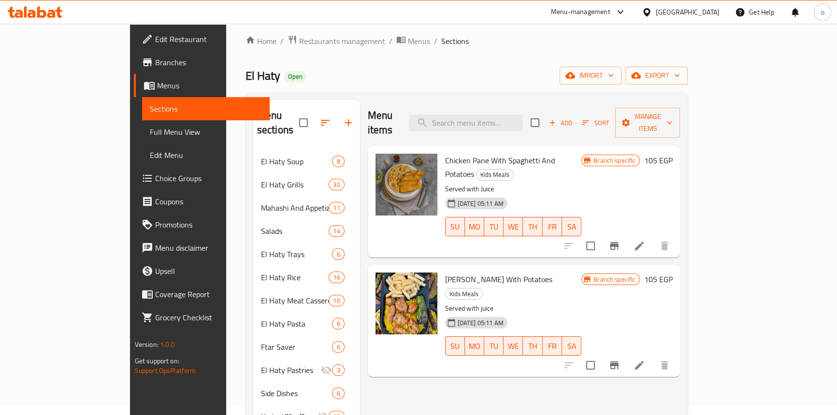
click at [626, 354] on button "Branch-specific-item" at bounding box center [614, 365] width 23 height 23
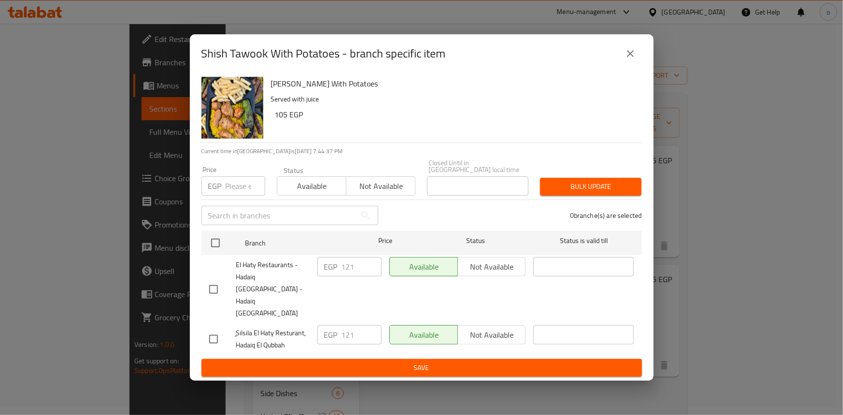
click at [626, 63] on button "close" at bounding box center [630, 53] width 23 height 23
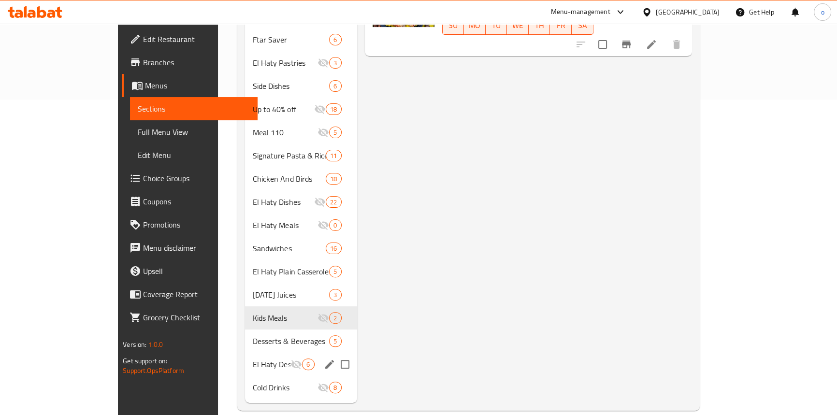
click at [253, 335] on span "Desserts & Beverages" at bounding box center [291, 341] width 76 height 12
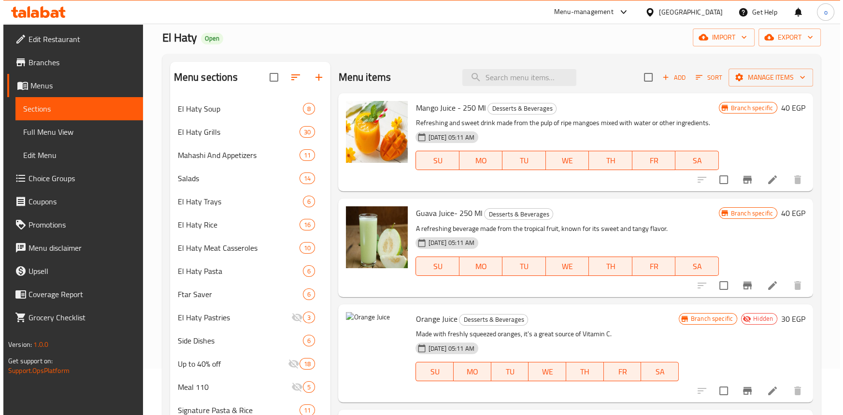
scroll to position [8, 0]
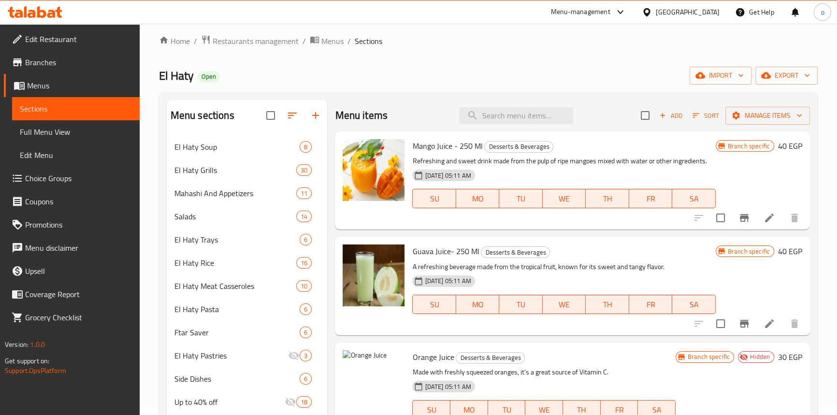
click at [733, 232] on div "Menu items Add Sort Manage items Mango Juice - 250 Ml Desserts & Beverages Refr…" at bounding box center [568, 398] width 482 height 596
click at [734, 230] on div "Menu items Add Sort Manage items Mango Juice - 250 Ml Desserts & Beverages Refr…" at bounding box center [568, 398] width 482 height 596
click at [743, 223] on icon "Branch-specific-item" at bounding box center [744, 218] width 12 height 12
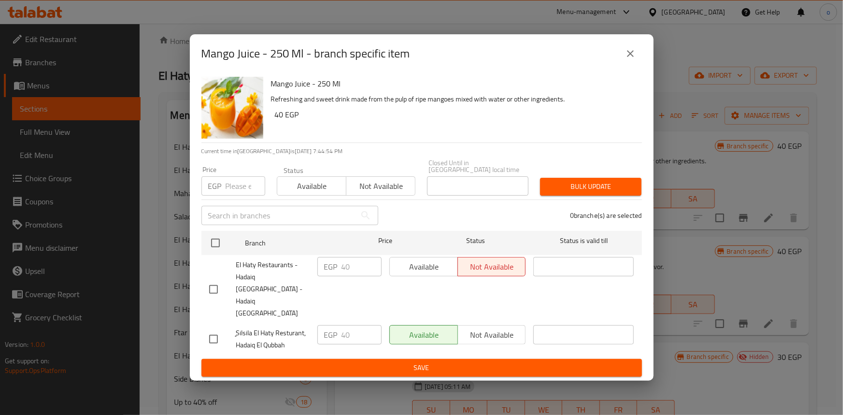
drag, startPoint x: 636, startPoint y: 63, endPoint x: 708, endPoint y: 150, distance: 112.6
click at [635, 63] on button "close" at bounding box center [630, 53] width 23 height 23
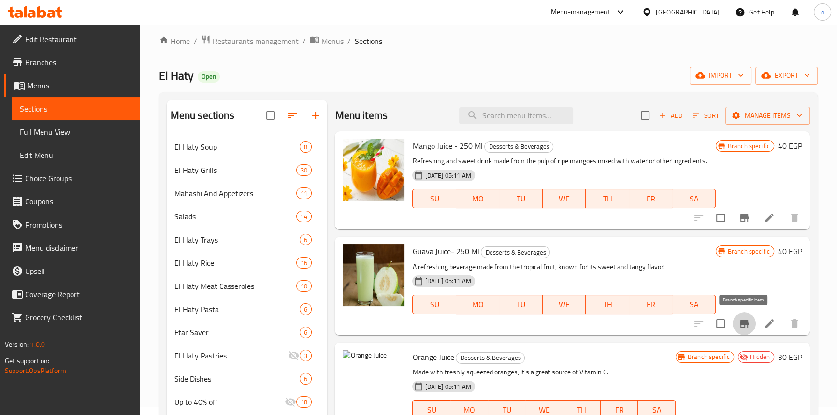
click at [744, 324] on icon "Branch-specific-item" at bounding box center [744, 324] width 9 height 8
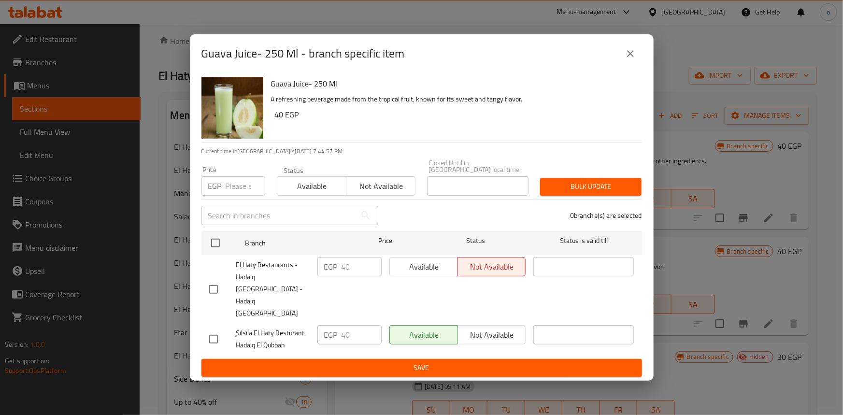
click at [626, 63] on button "close" at bounding box center [630, 53] width 23 height 23
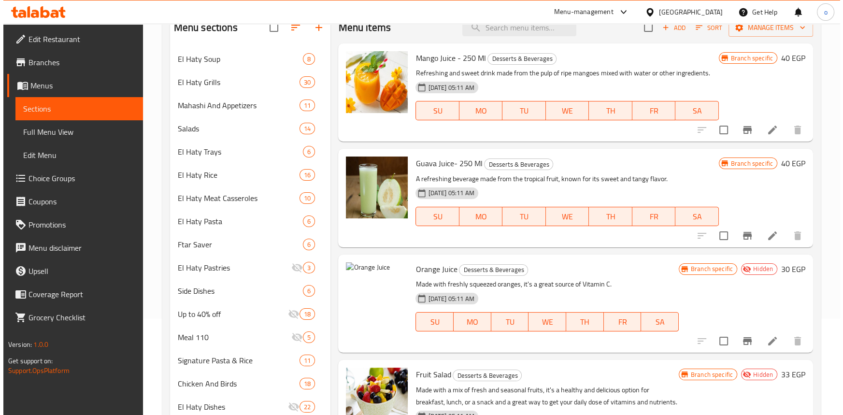
scroll to position [140, 0]
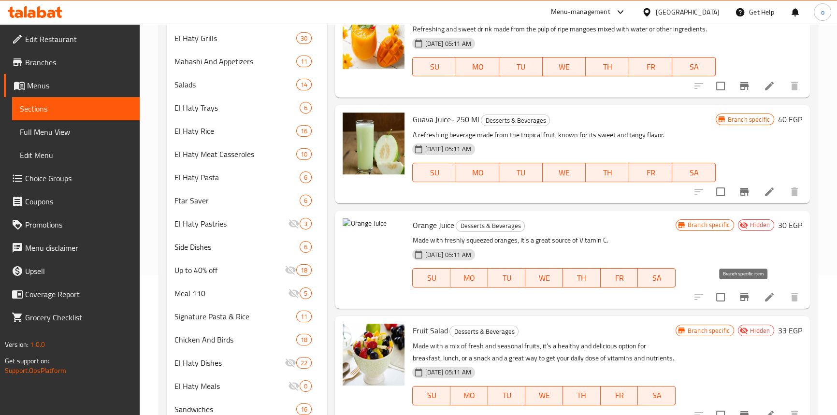
click at [746, 294] on icon "Branch-specific-item" at bounding box center [744, 297] width 9 height 8
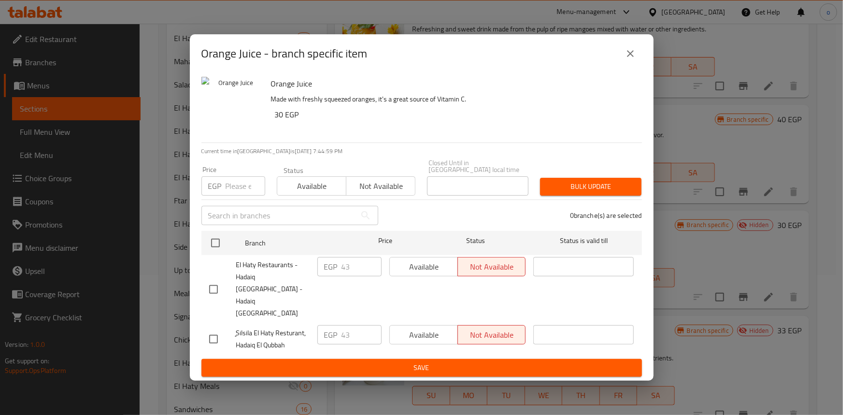
click at [628, 59] on icon "close" at bounding box center [631, 54] width 12 height 12
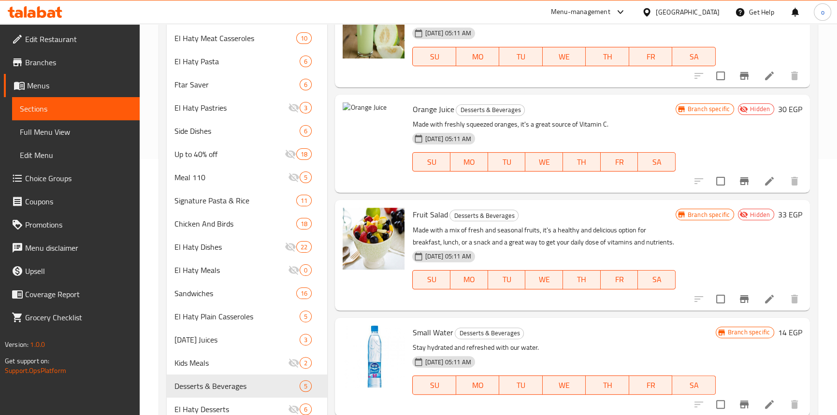
scroll to position [272, 0]
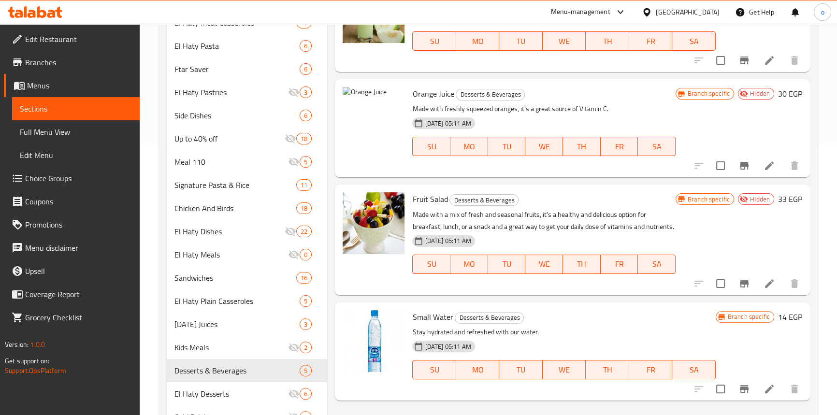
click at [751, 276] on button "Branch-specific-item" at bounding box center [744, 283] width 23 height 23
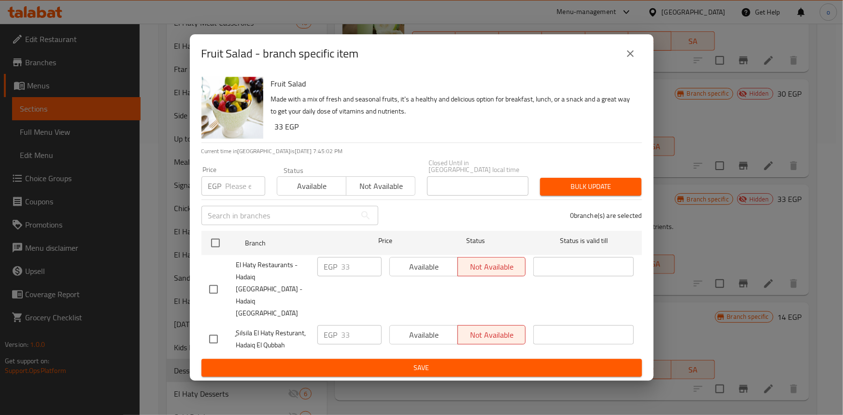
click at [644, 66] on div "Fruit Salad - branch specific item" at bounding box center [422, 53] width 464 height 39
click at [632, 65] on button "close" at bounding box center [630, 53] width 23 height 23
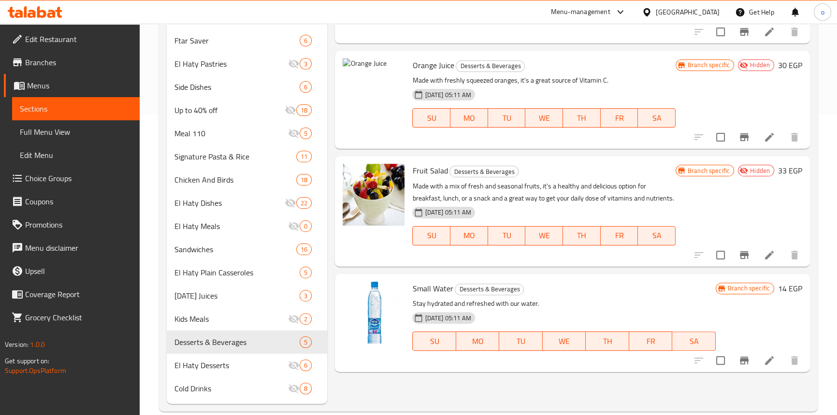
scroll to position [316, 0]
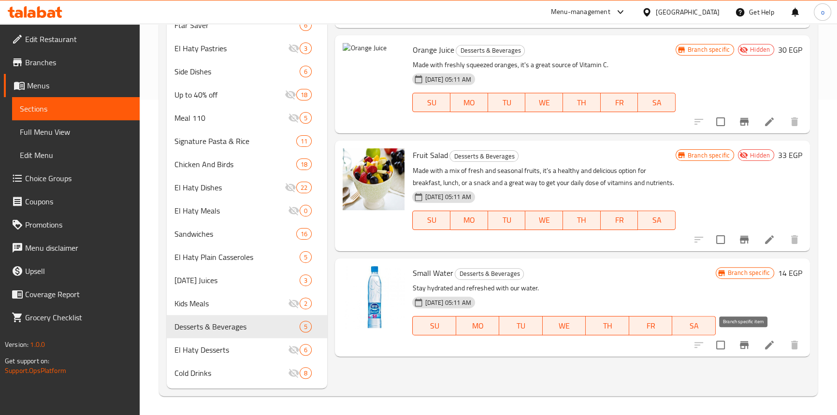
click at [746, 350] on icon "Branch-specific-item" at bounding box center [744, 345] width 12 height 12
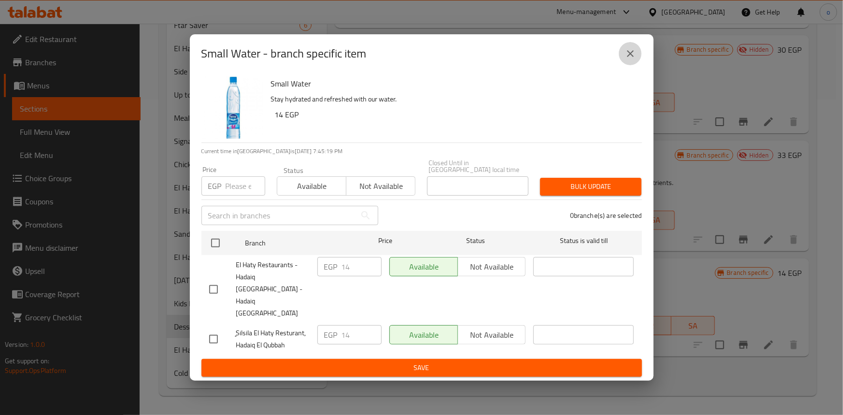
drag, startPoint x: 633, startPoint y: 72, endPoint x: 561, endPoint y: 117, distance: 83.8
click at [633, 59] on icon "close" at bounding box center [631, 54] width 12 height 12
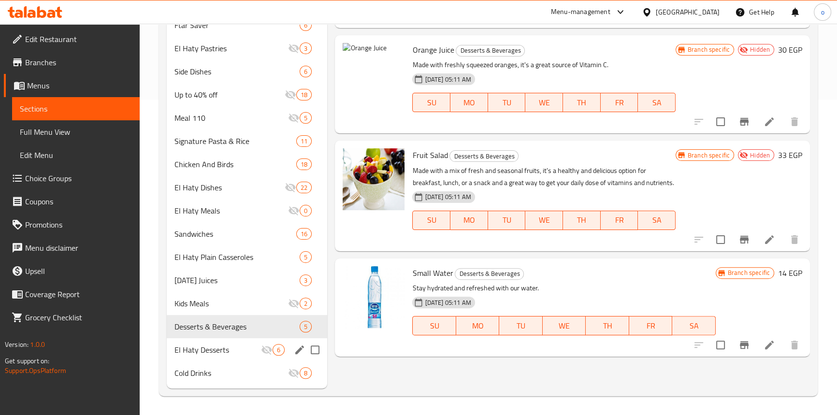
click at [222, 348] on span "El Haty Desserts" at bounding box center [217, 350] width 87 height 12
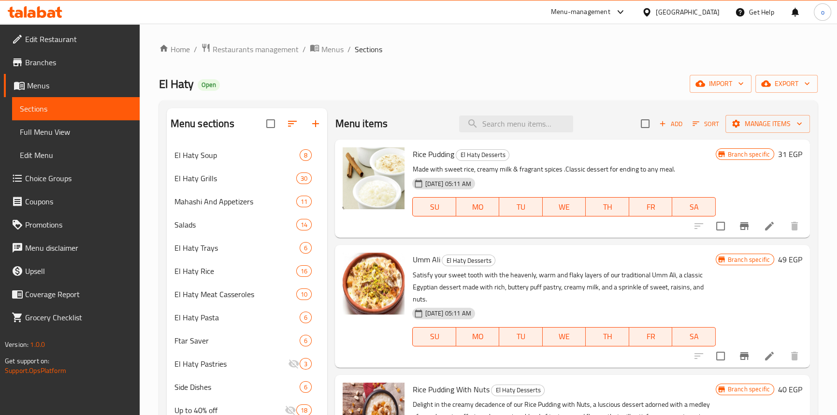
click at [734, 235] on button "Branch-specific-item" at bounding box center [744, 226] width 23 height 23
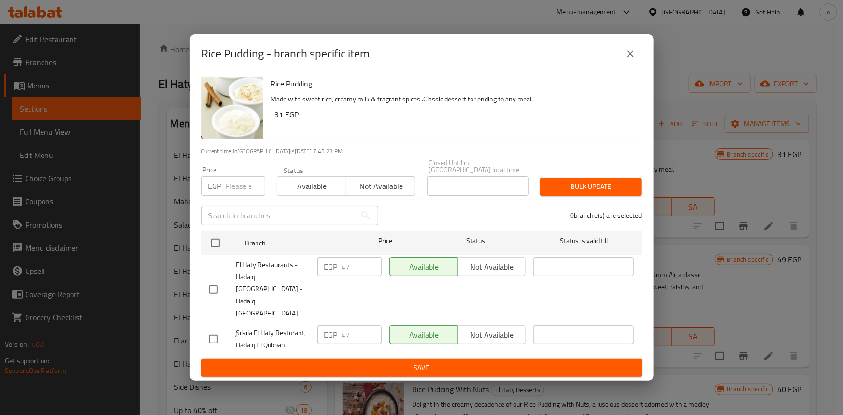
click at [641, 58] on div "Rice Pudding - branch specific item" at bounding box center [421, 53] width 441 height 23
click at [637, 62] on button "close" at bounding box center [630, 53] width 23 height 23
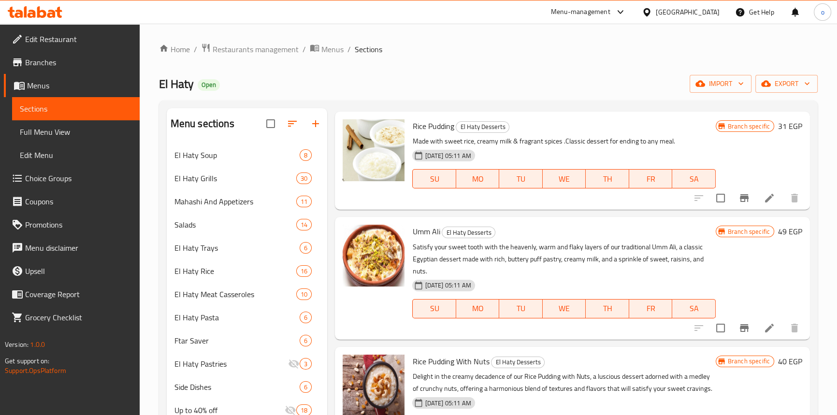
scroll to position [43, 0]
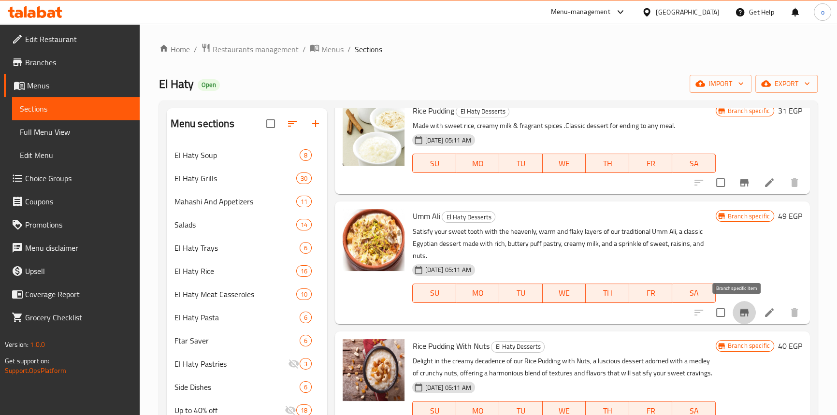
click at [733, 317] on button "Branch-specific-item" at bounding box center [744, 312] width 23 height 23
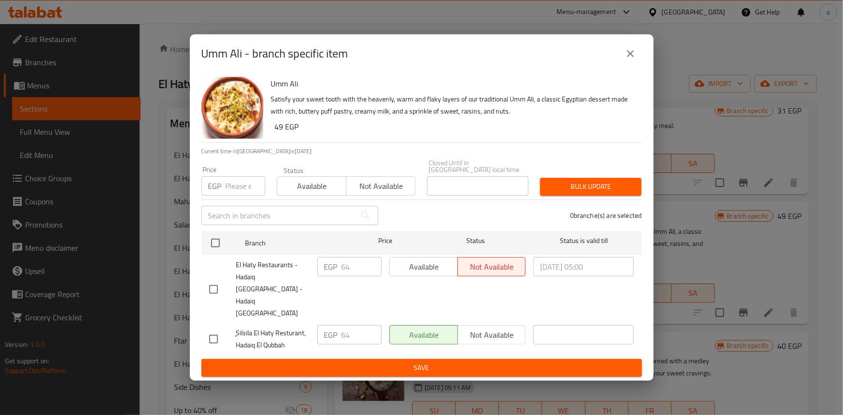
click at [630, 59] on icon "close" at bounding box center [631, 54] width 12 height 12
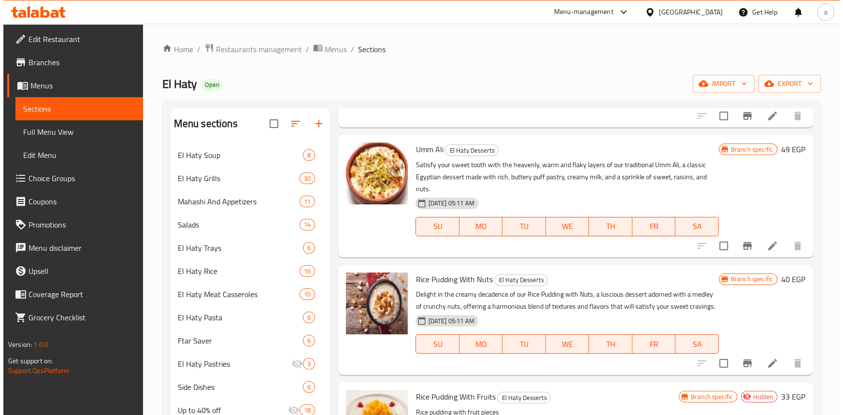
scroll to position [122, 0]
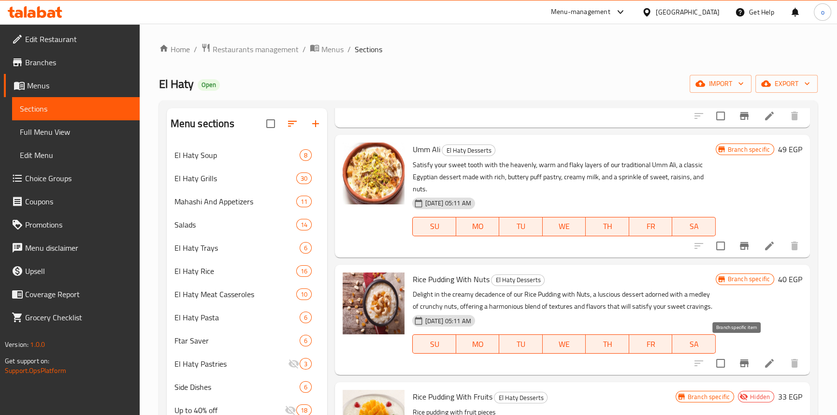
click at [746, 352] on button "Branch-specific-item" at bounding box center [744, 363] width 23 height 23
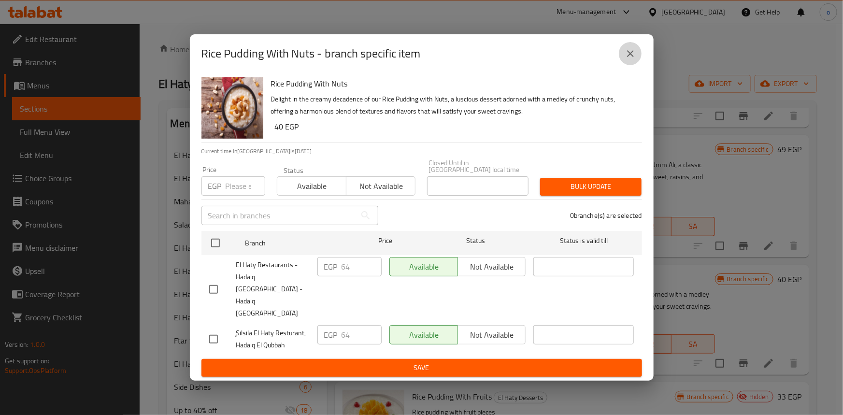
click at [635, 59] on icon "close" at bounding box center [631, 54] width 12 height 12
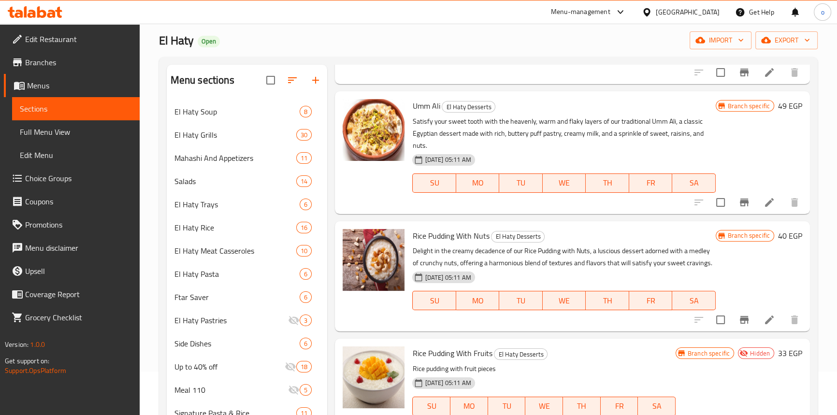
scroll to position [131, 0]
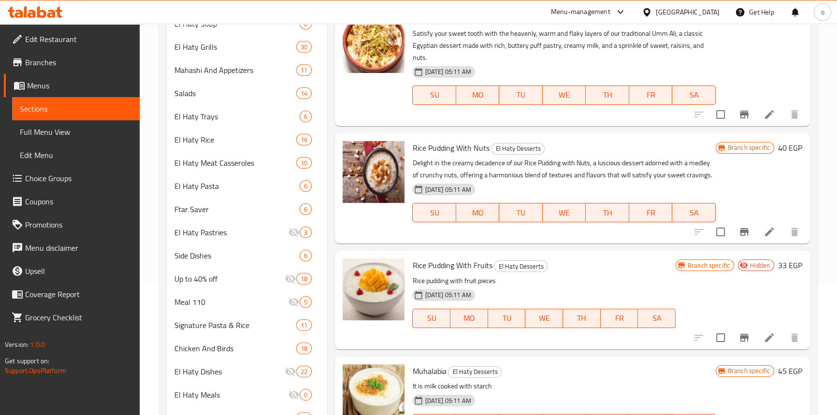
click at [733, 327] on button "Branch-specific-item" at bounding box center [744, 337] width 23 height 23
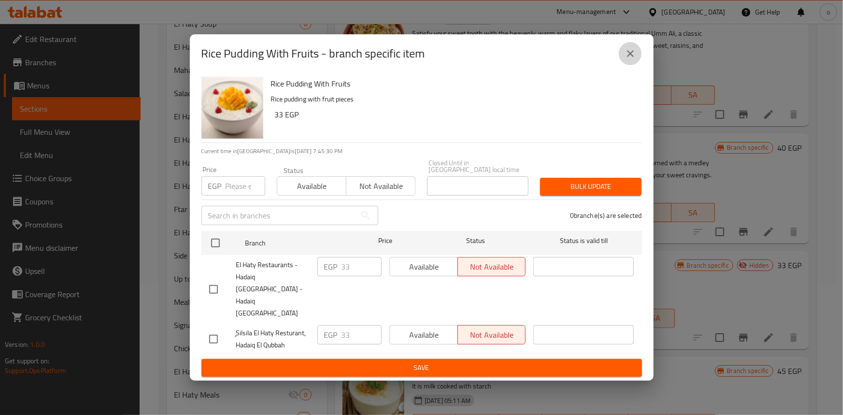
click at [632, 57] on icon "close" at bounding box center [630, 53] width 7 height 7
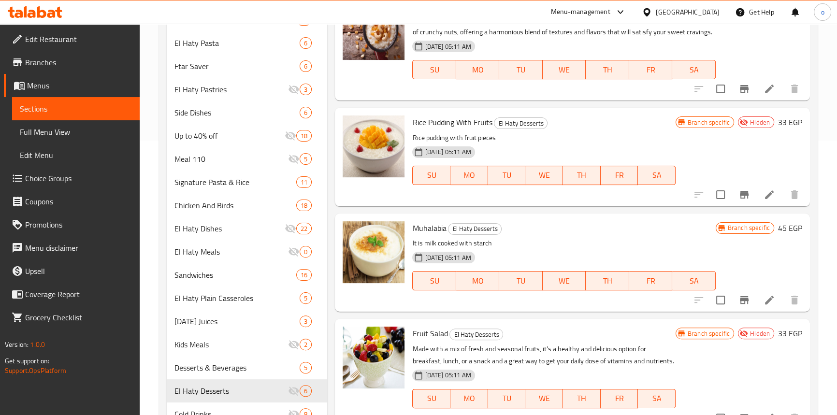
scroll to position [307, 0]
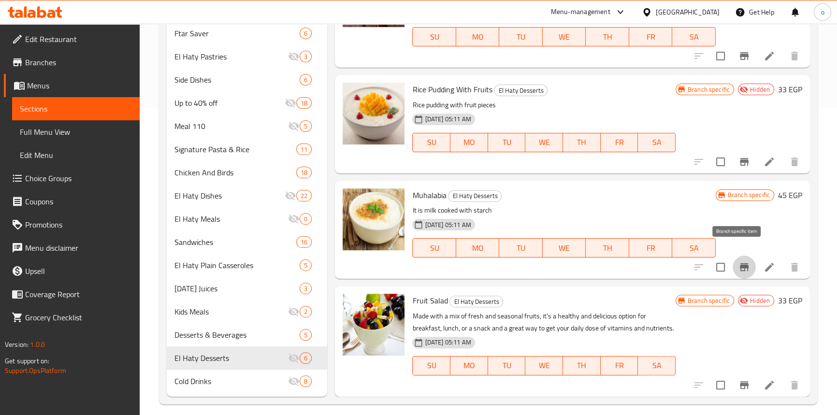
click at [733, 256] on button "Branch-specific-item" at bounding box center [744, 267] width 23 height 23
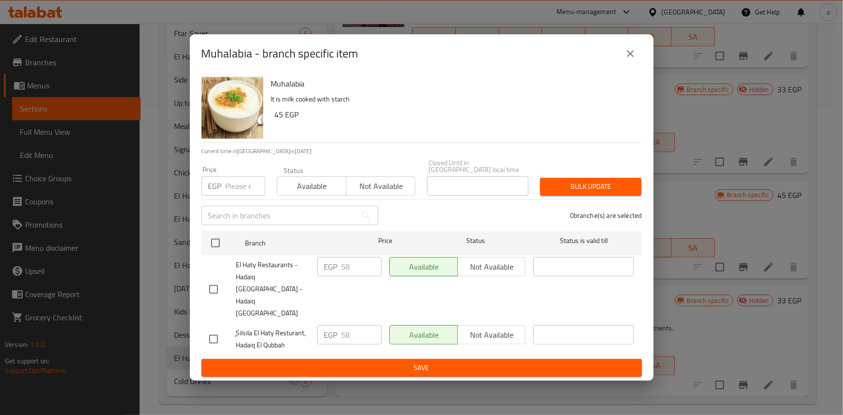
click at [621, 65] on button "close" at bounding box center [630, 53] width 23 height 23
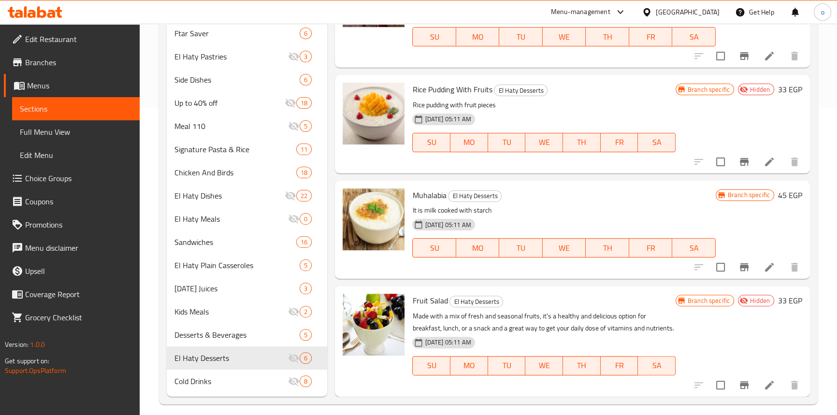
scroll to position [316, 0]
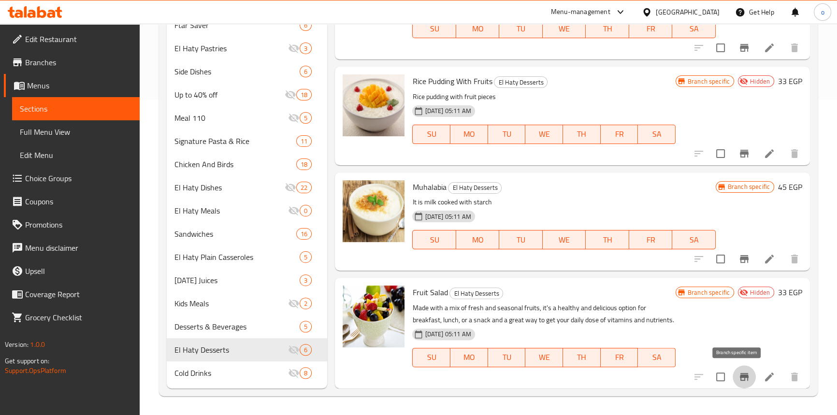
click at [738, 374] on icon "Branch-specific-item" at bounding box center [744, 377] width 12 height 12
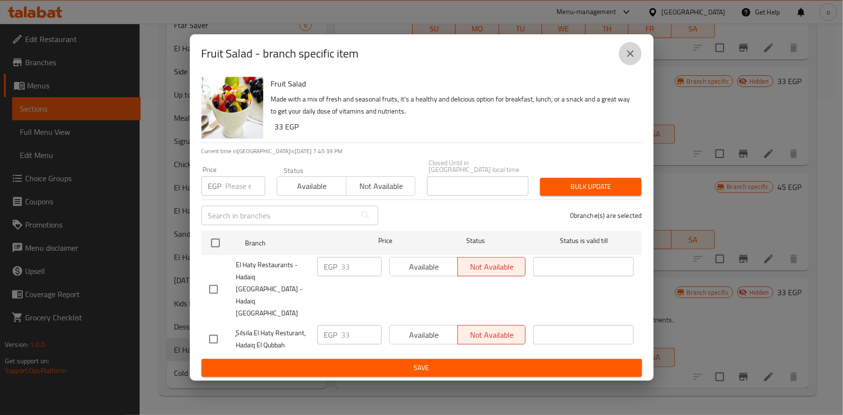
click at [630, 65] on button "close" at bounding box center [630, 53] width 23 height 23
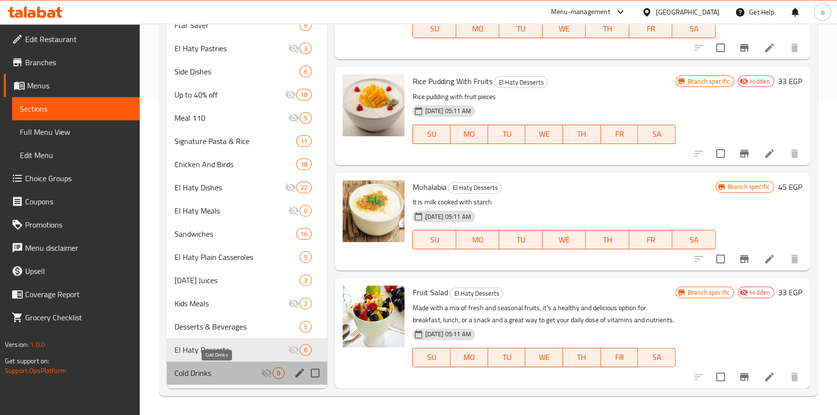
click at [244, 371] on span "Cold Drinks" at bounding box center [217, 373] width 87 height 12
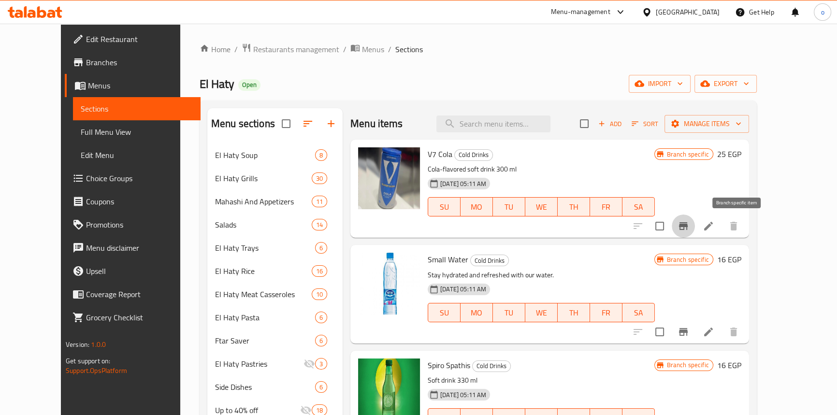
click at [695, 235] on button "Branch-specific-item" at bounding box center [683, 226] width 23 height 23
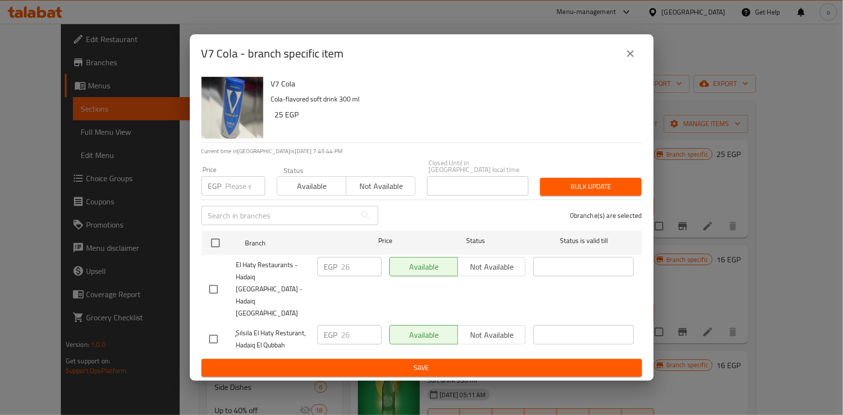
click at [625, 62] on button "close" at bounding box center [630, 53] width 23 height 23
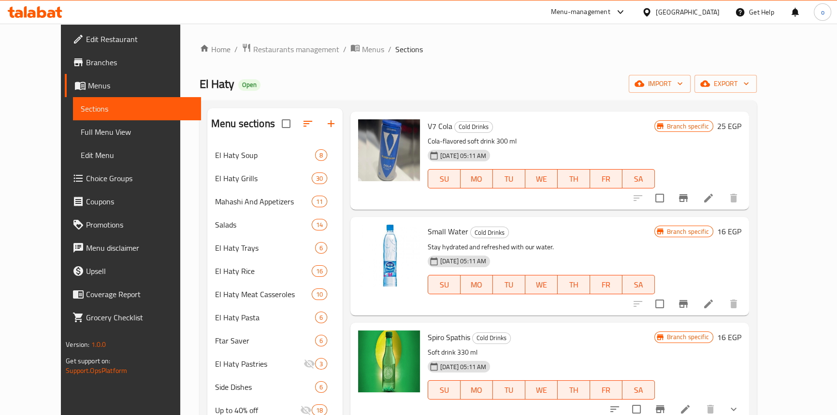
scroll to position [43, 0]
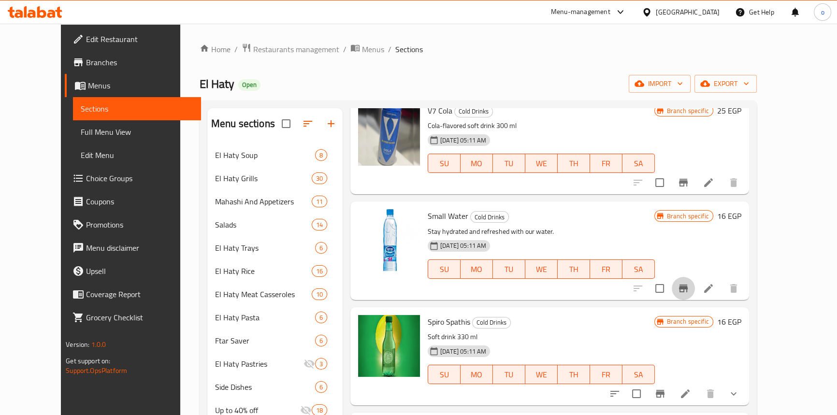
click at [688, 289] on icon "Branch-specific-item" at bounding box center [683, 289] width 9 height 8
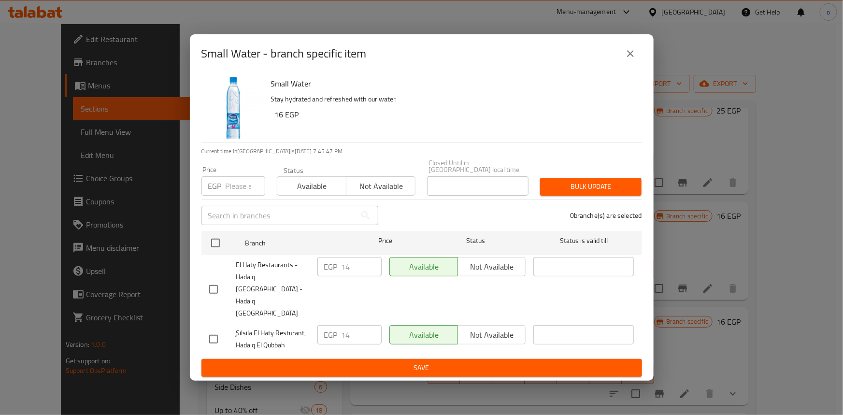
click at [628, 57] on icon "close" at bounding box center [630, 53] width 7 height 7
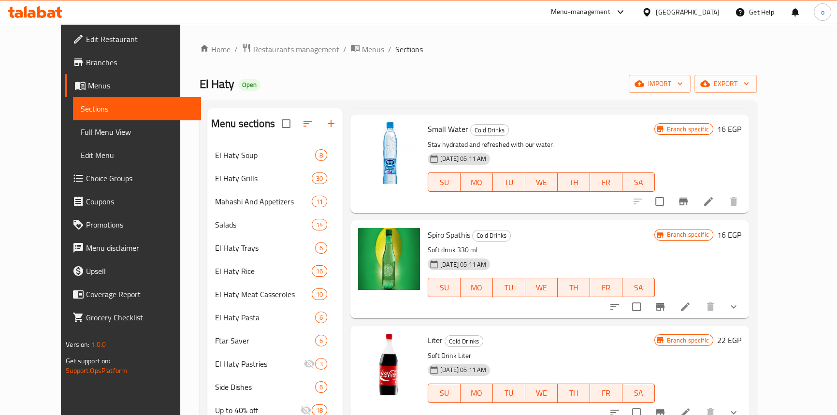
scroll to position [131, 0]
click at [666, 302] on icon "Branch-specific-item" at bounding box center [660, 306] width 12 height 12
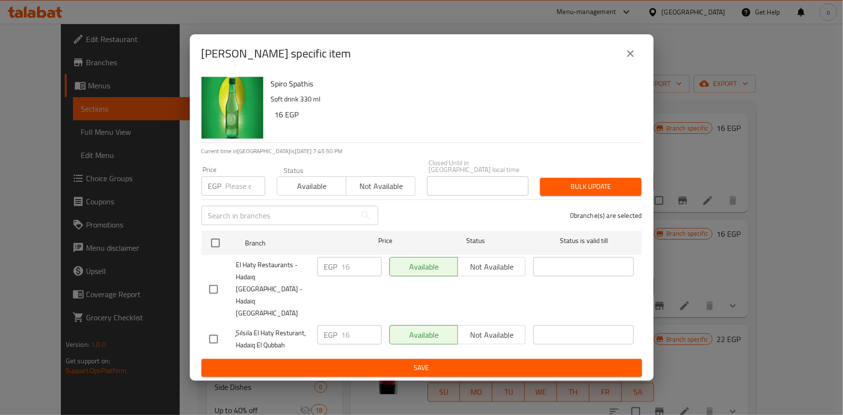
click at [626, 65] on button "close" at bounding box center [630, 53] width 23 height 23
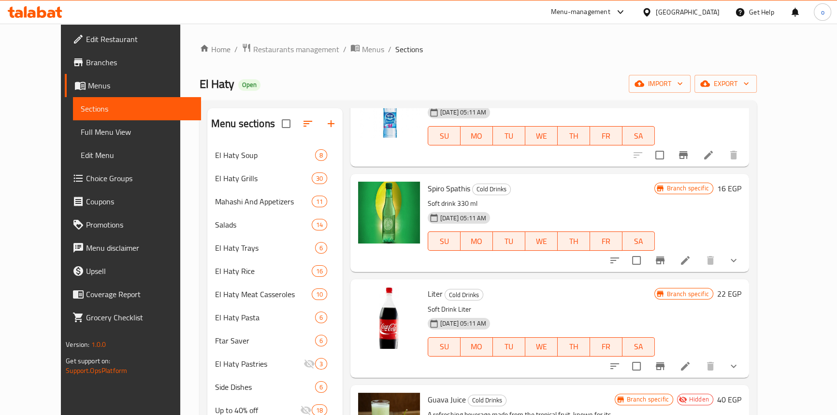
scroll to position [219, 0]
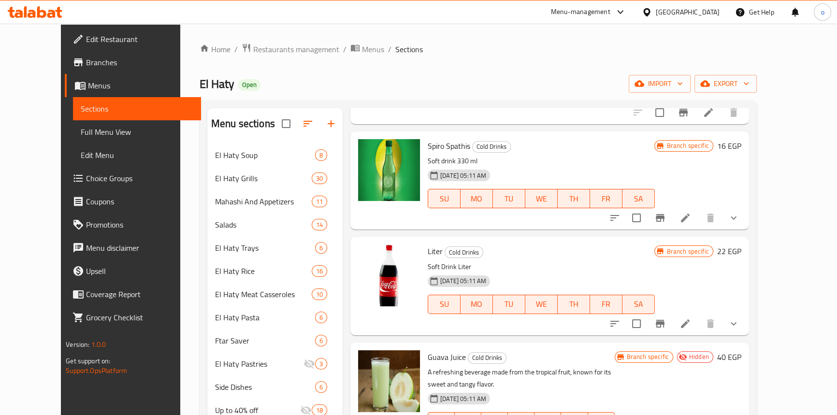
click at [672, 322] on button "Branch-specific-item" at bounding box center [659, 323] width 23 height 23
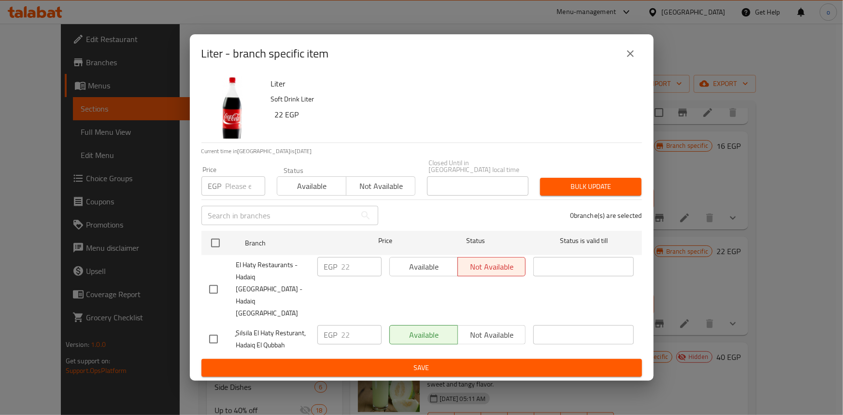
click at [633, 57] on div "Liter - branch specific item" at bounding box center [422, 53] width 464 height 39
click at [636, 65] on button "close" at bounding box center [630, 53] width 23 height 23
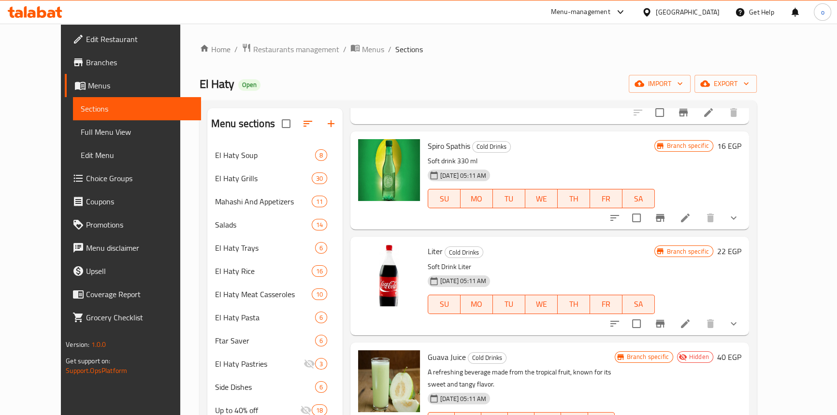
scroll to position [285, 0]
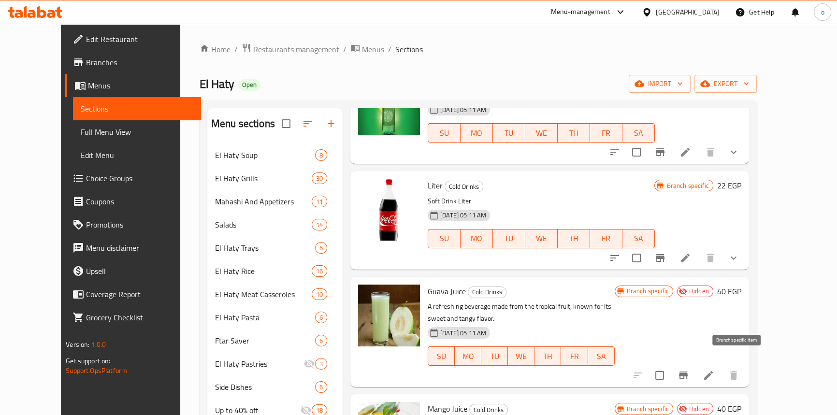
click at [695, 364] on button "Branch-specific-item" at bounding box center [683, 375] width 23 height 23
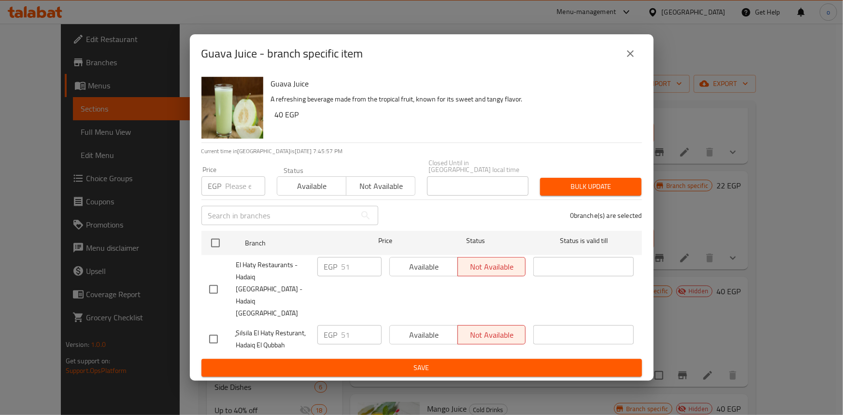
click at [633, 59] on icon "close" at bounding box center [631, 54] width 12 height 12
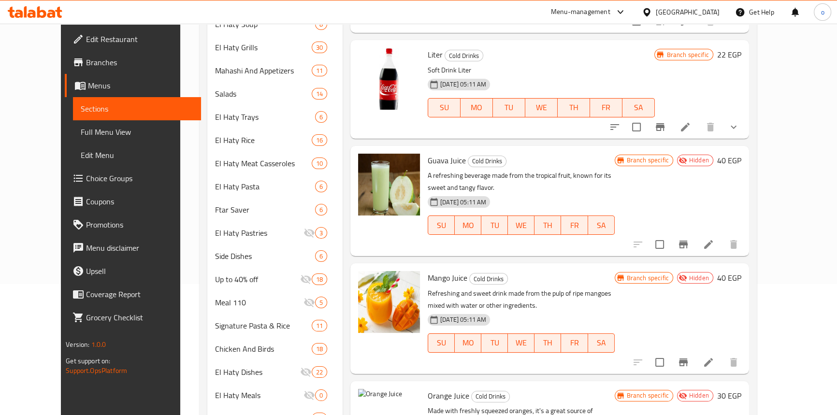
scroll to position [131, 0]
click at [689, 356] on icon "Branch-specific-item" at bounding box center [683, 362] width 12 height 12
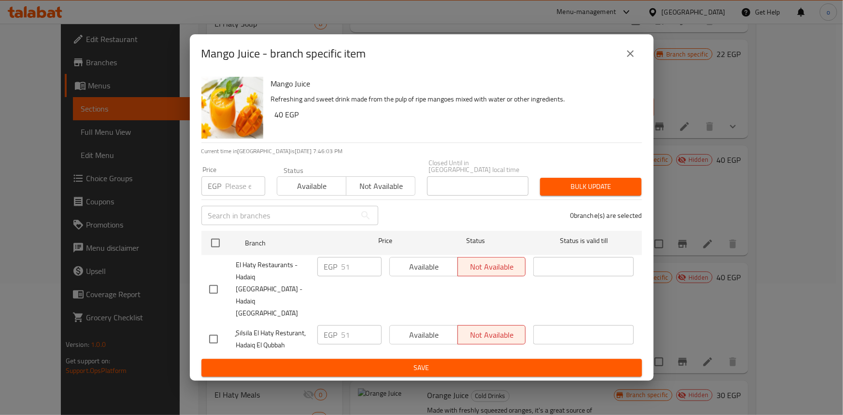
click at [633, 61] on button "close" at bounding box center [630, 53] width 23 height 23
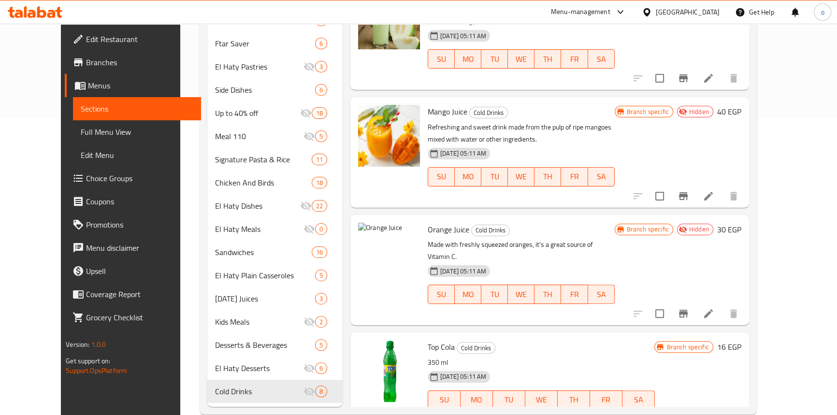
scroll to position [307, 0]
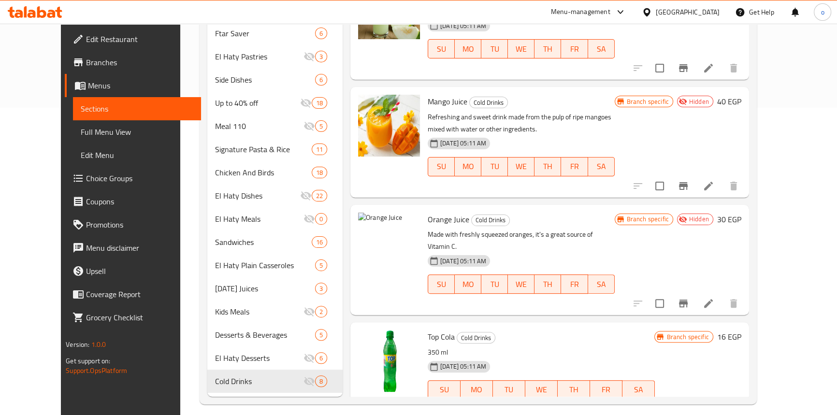
click at [737, 262] on div "Branch specific Hidden 30 EGP" at bounding box center [678, 260] width 127 height 95
click at [695, 292] on button "Branch-specific-item" at bounding box center [683, 303] width 23 height 23
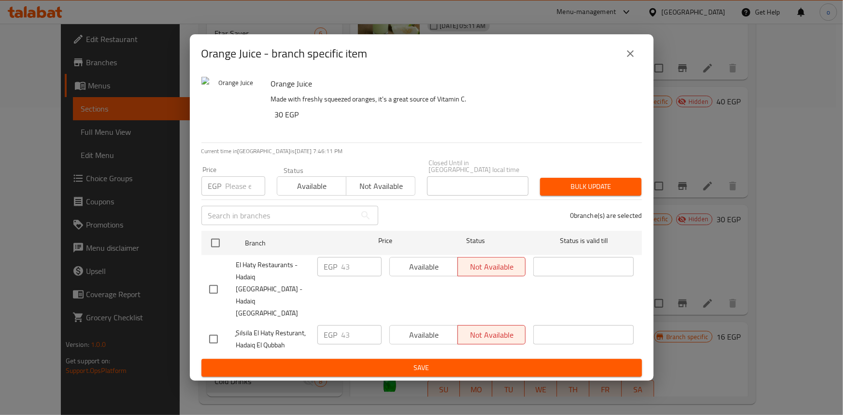
click at [628, 65] on button "close" at bounding box center [630, 53] width 23 height 23
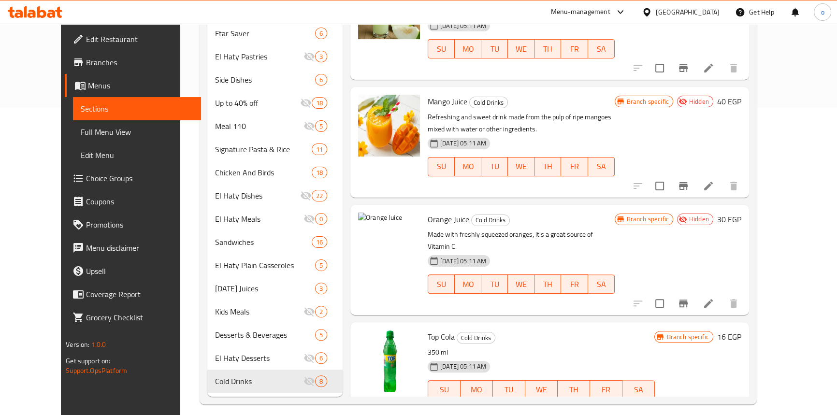
scroll to position [316, 0]
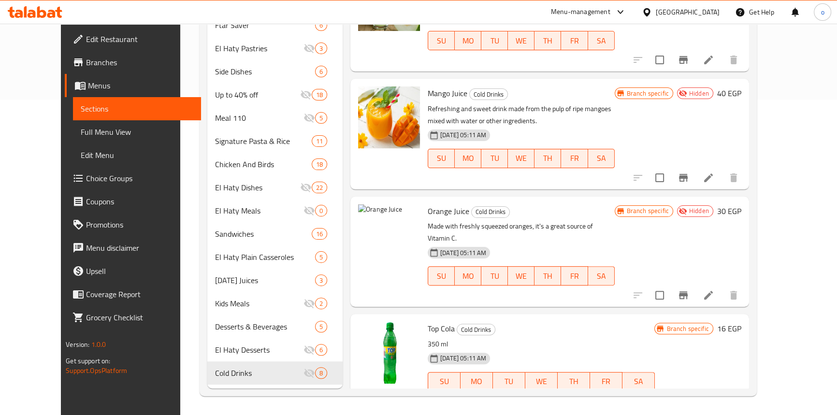
click at [689, 395] on icon "Branch-specific-item" at bounding box center [683, 401] width 12 height 12
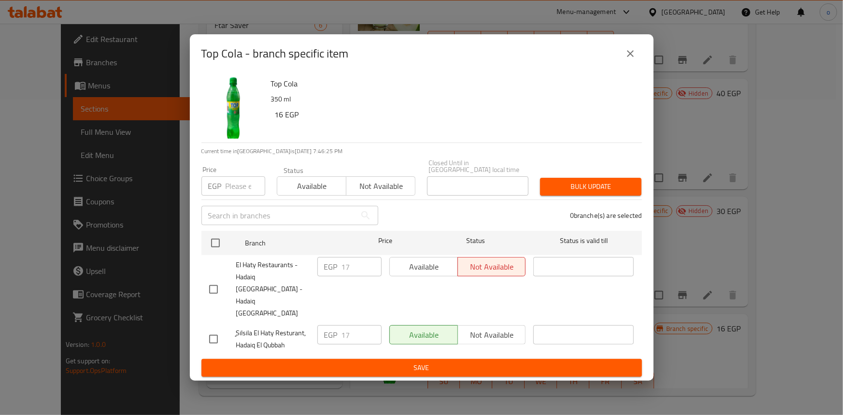
click at [637, 65] on button "close" at bounding box center [630, 53] width 23 height 23
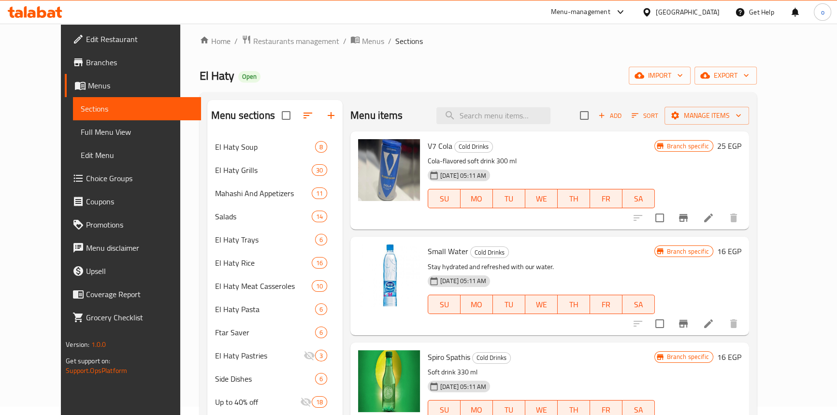
scroll to position [0, 0]
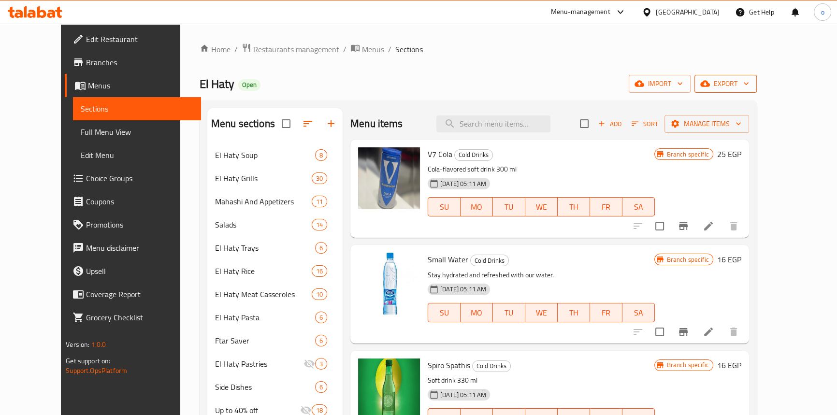
click at [757, 92] on button "export" at bounding box center [725, 84] width 62 height 18
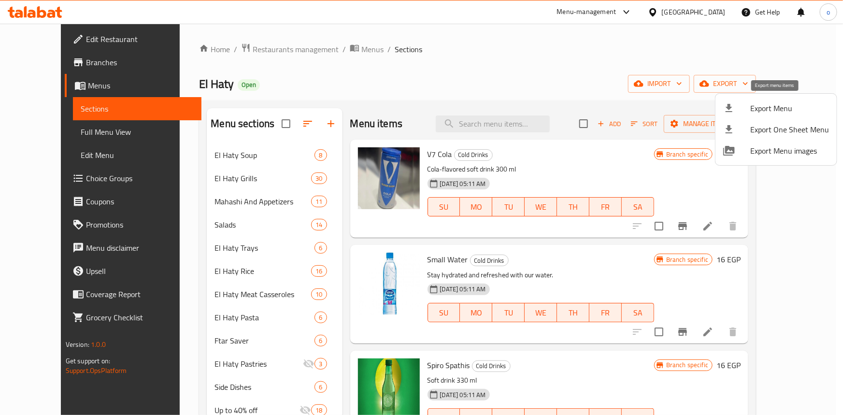
click at [765, 99] on li "Export Menu" at bounding box center [776, 108] width 121 height 21
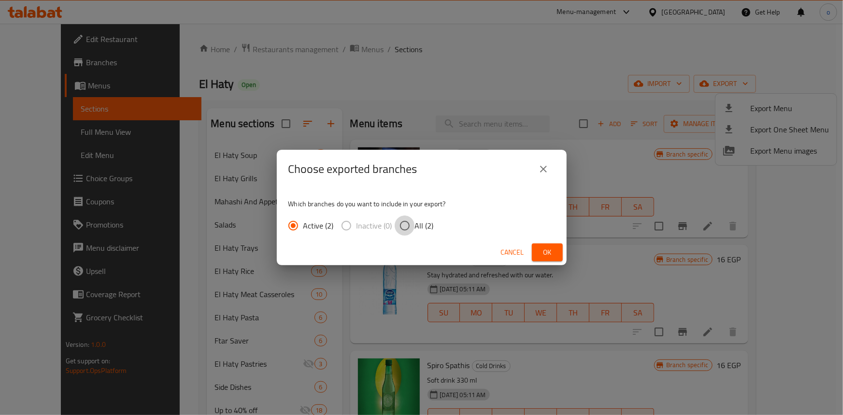
click at [408, 225] on input "All (2)" at bounding box center [405, 226] width 20 height 20
radio input "true"
click at [543, 246] on span "Ok" at bounding box center [547, 252] width 15 height 12
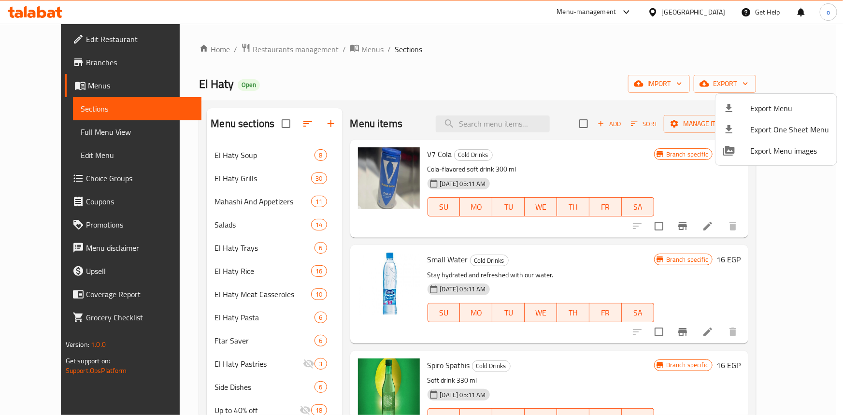
click at [43, 64] on div at bounding box center [421, 207] width 843 height 415
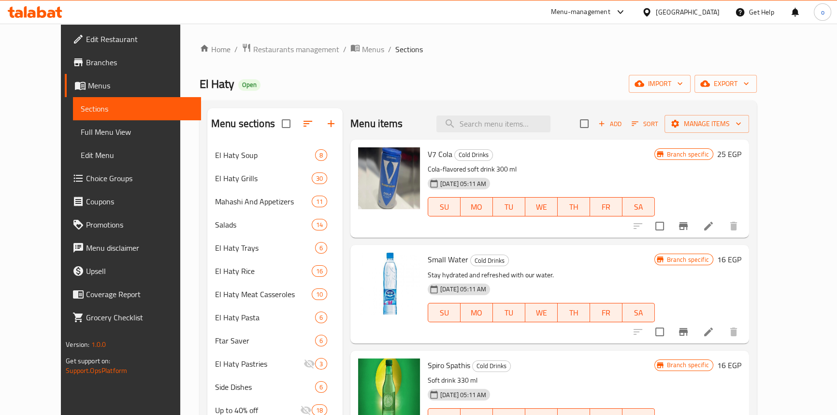
click at [86, 64] on span "Branches" at bounding box center [139, 63] width 107 height 12
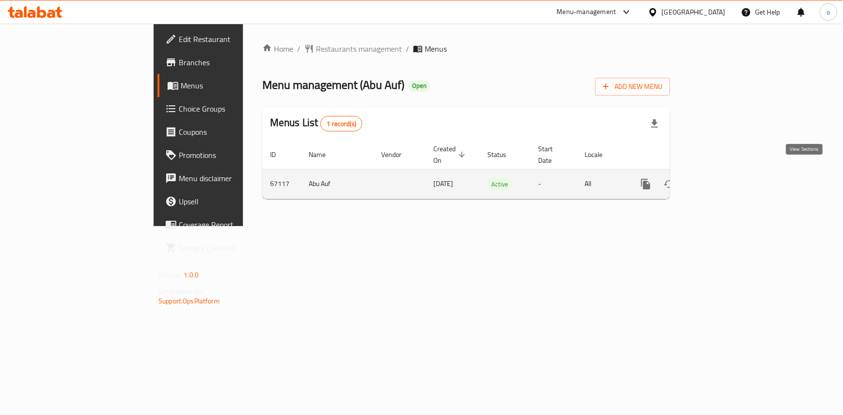
click at [721, 178] on icon "enhanced table" at bounding box center [716, 184] width 12 height 12
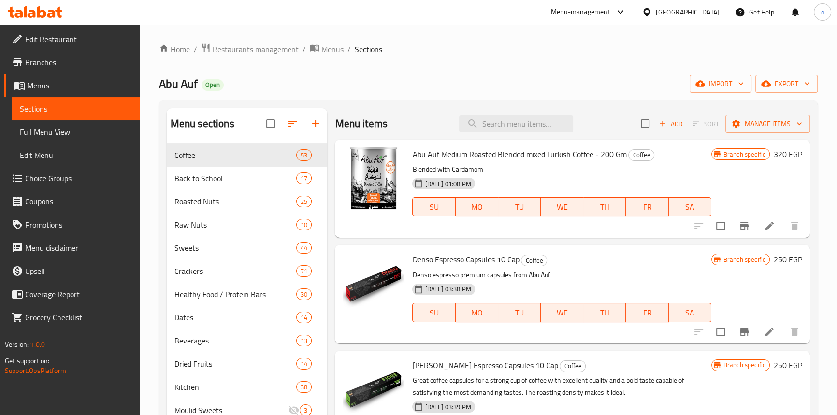
click at [790, 74] on div "Home / Restaurants management / Menus / Sections Abu Auf Open import export Men…" at bounding box center [488, 287] width 659 height 488
click at [789, 93] on div "Home / Restaurants management / Menus / Sections Abu Auf Open import export Men…" at bounding box center [488, 287] width 659 height 488
click at [790, 84] on span "export" at bounding box center [786, 84] width 47 height 12
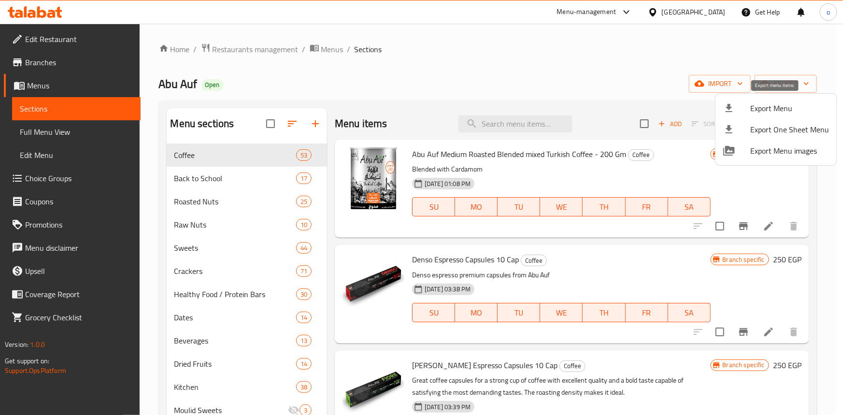
click at [760, 111] on span "Export Menu" at bounding box center [789, 108] width 79 height 12
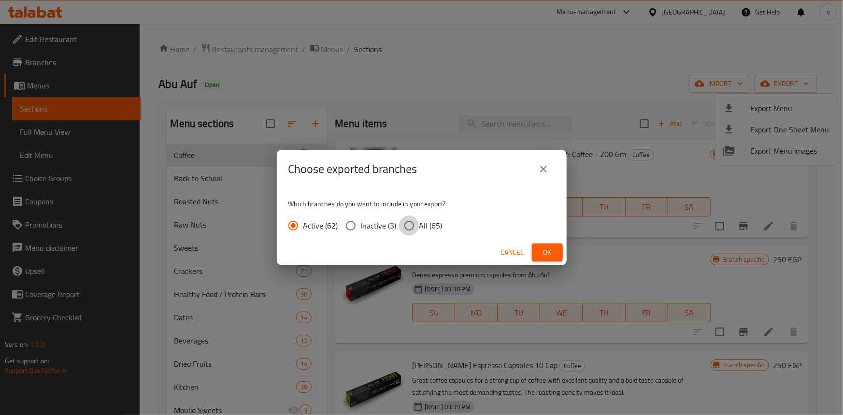
click at [417, 225] on input "All (65)" at bounding box center [409, 226] width 20 height 20
radio input "true"
click at [535, 249] on button "Ok" at bounding box center [547, 253] width 31 height 18
